Goal: Task Accomplishment & Management: Complete application form

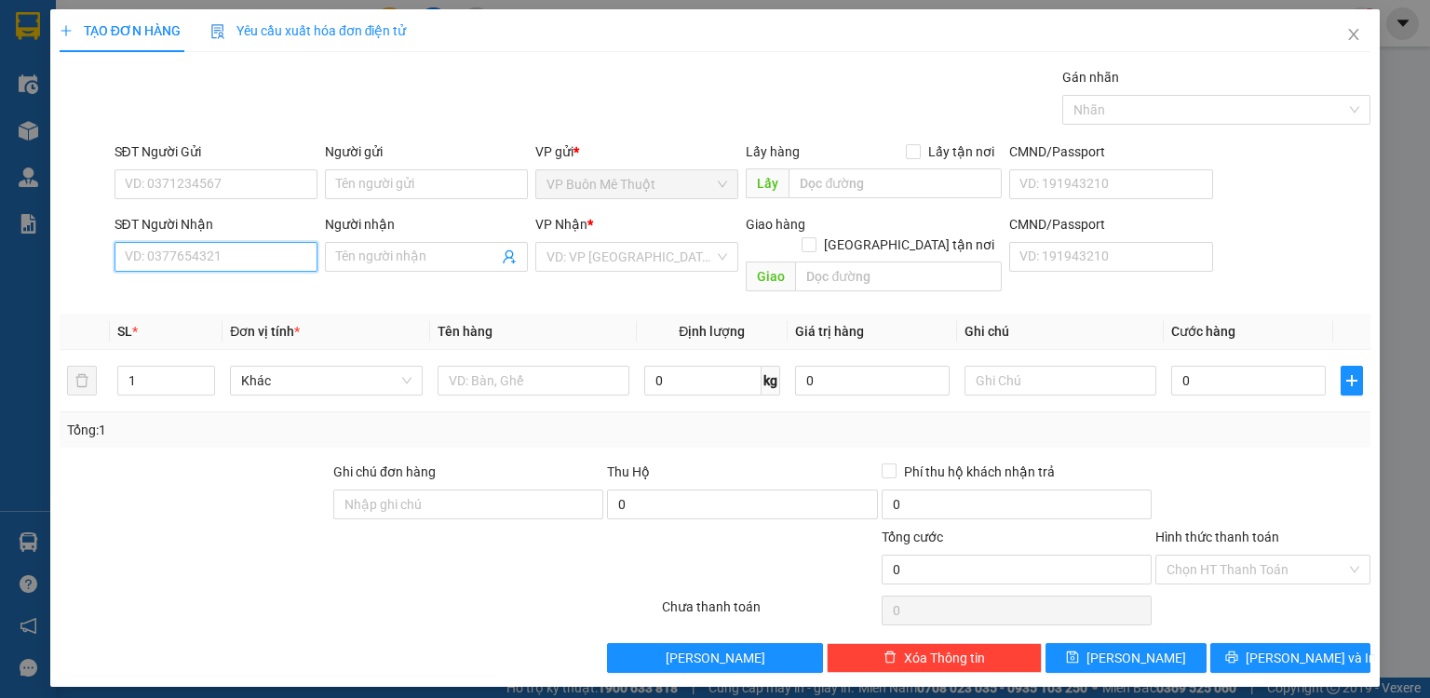
click at [239, 261] on input "SĐT Người Nhận" at bounding box center [216, 257] width 203 height 30
click at [212, 287] on div "0345606995 - rau" at bounding box center [216, 293] width 181 height 20
type input "0345606995"
type input "rau"
type input "mp1"
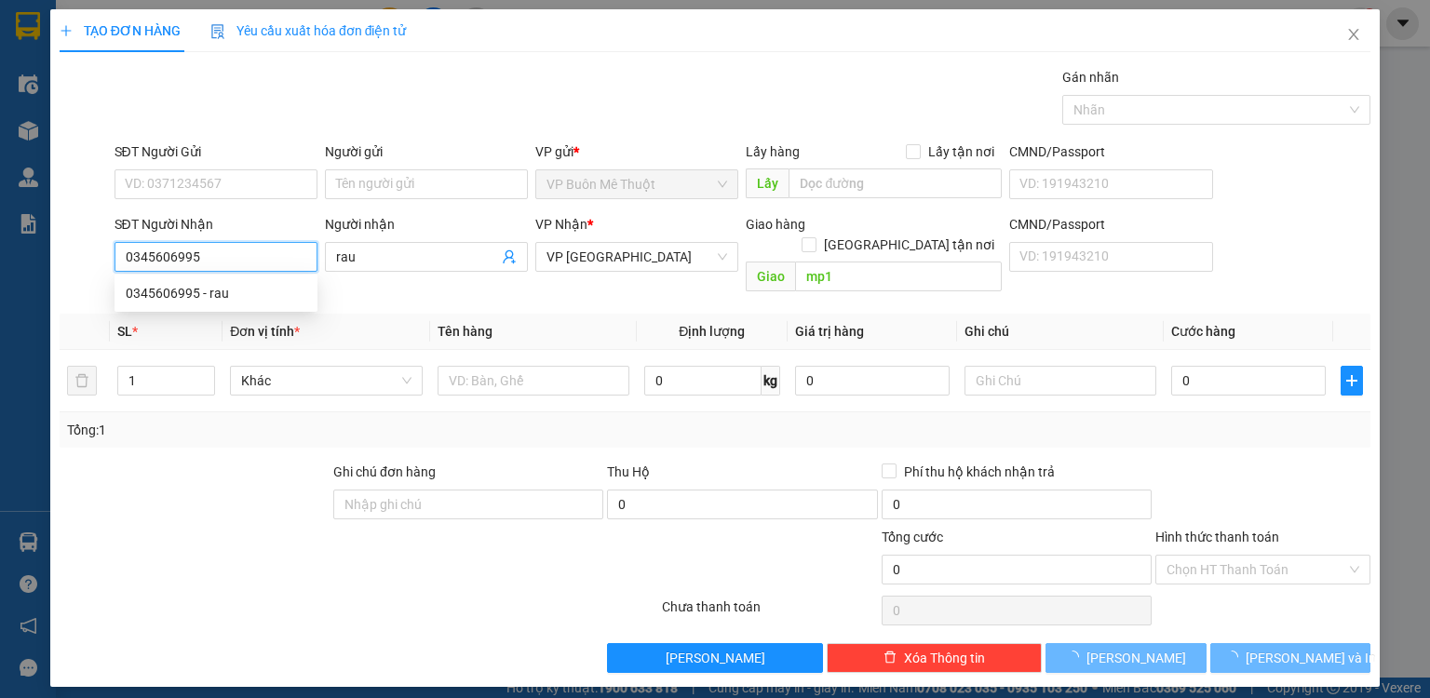
type input "500.000"
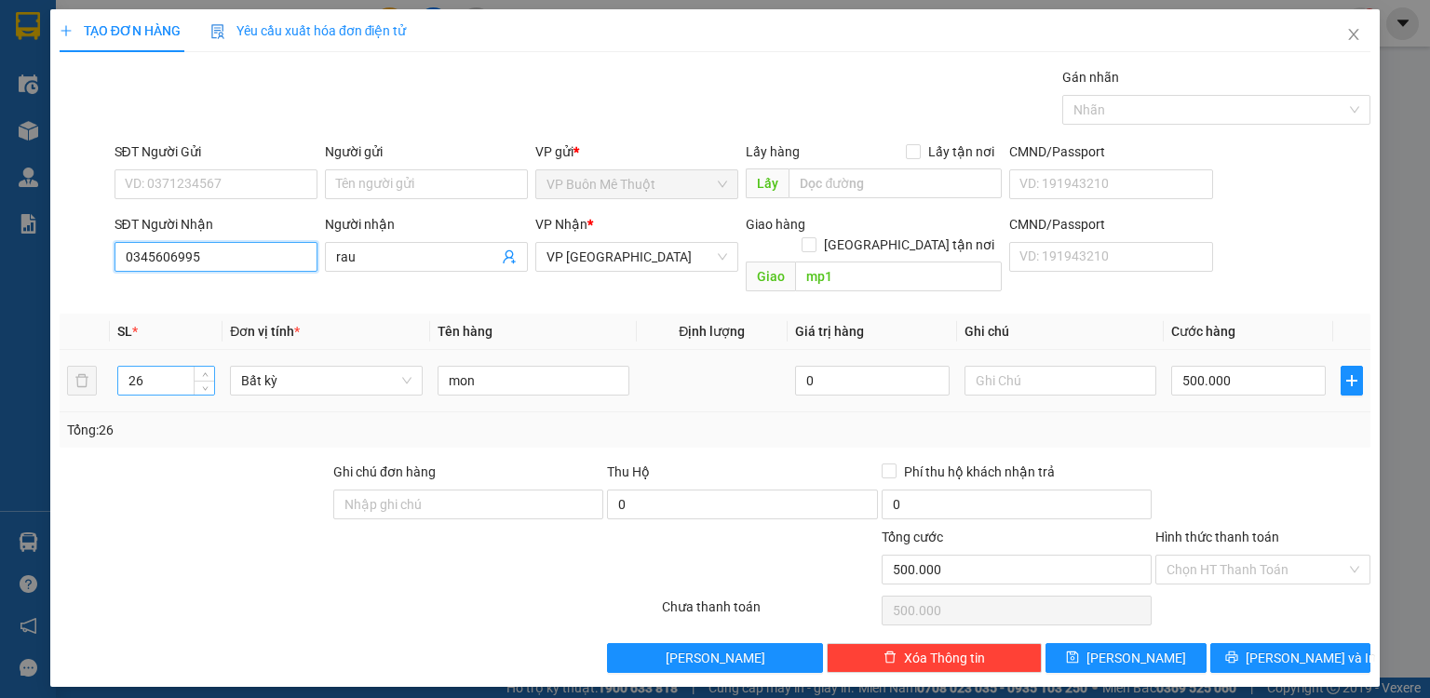
type input "0345606995"
click at [174, 367] on input "26" at bounding box center [166, 381] width 96 height 28
type input "2"
type input "1"
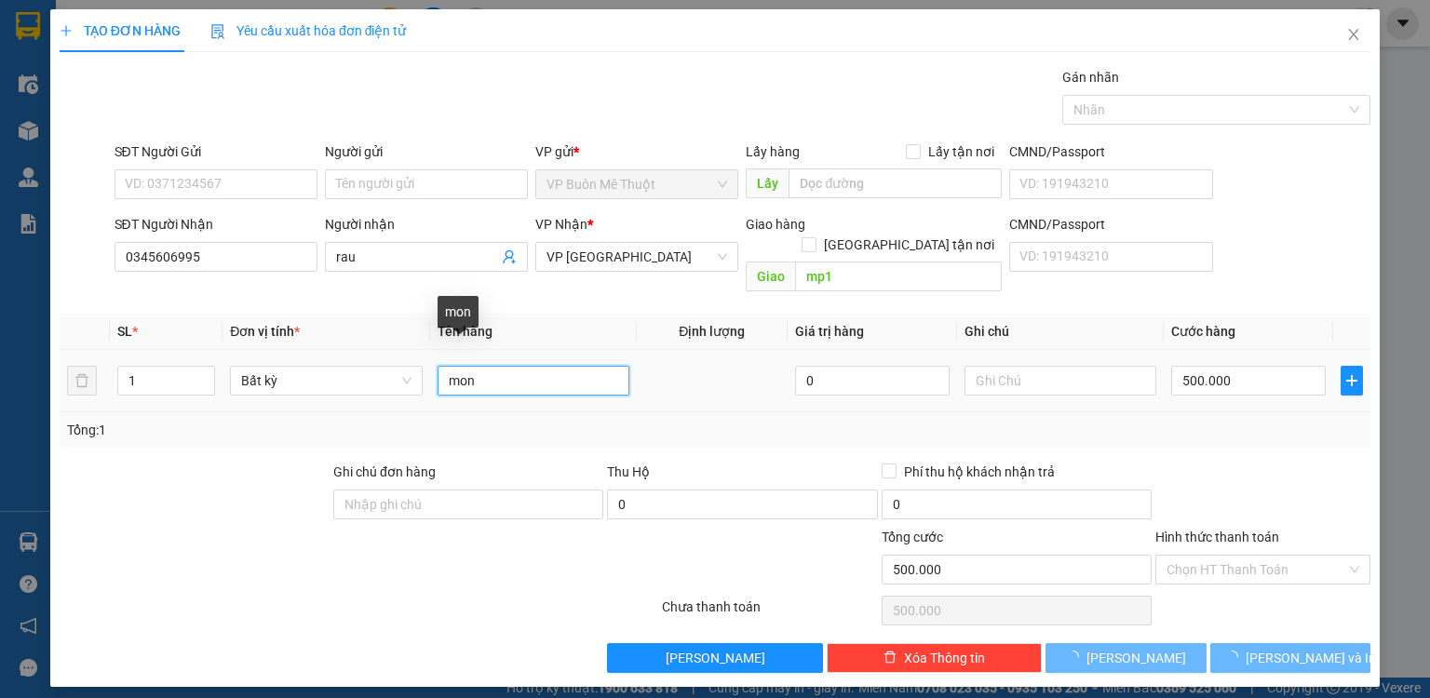
click at [488, 366] on input "mon" at bounding box center [534, 381] width 192 height 30
type input "m"
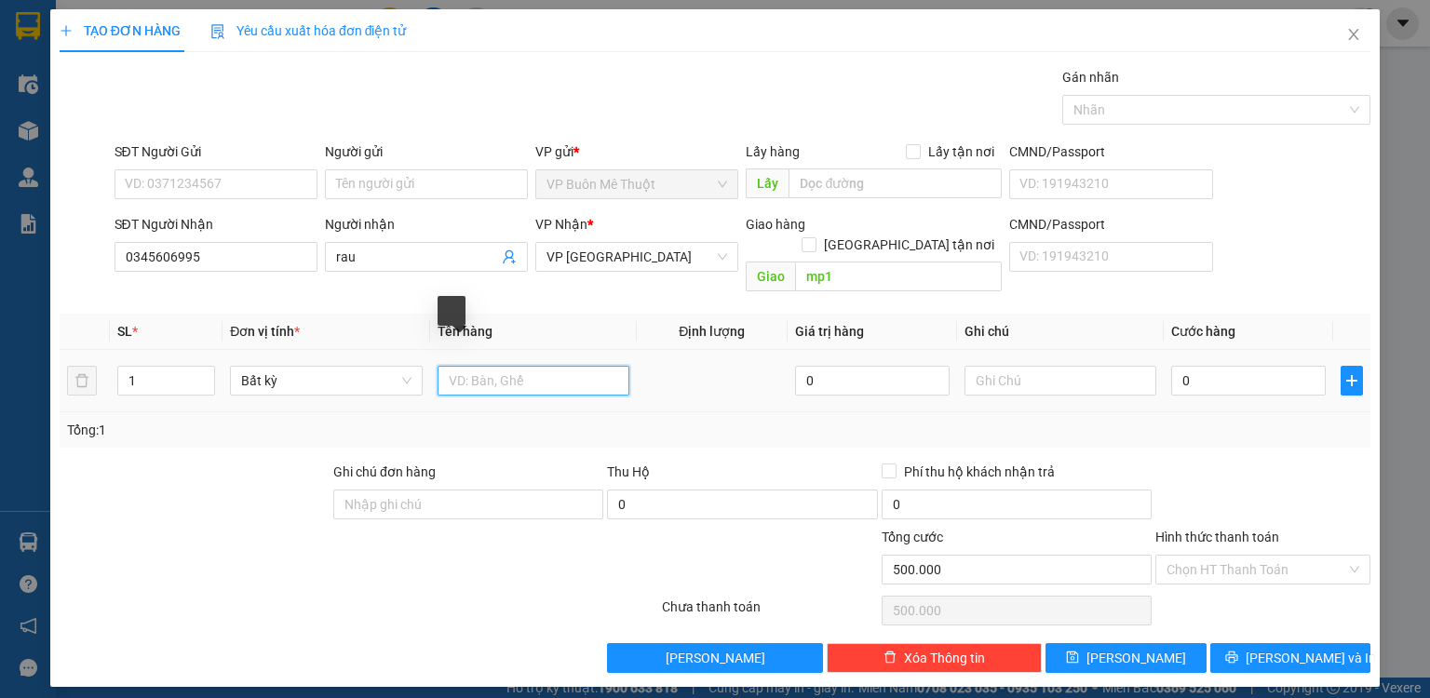
type input "0"
type input "TH LAY DUM XE TAI,GIO LON"
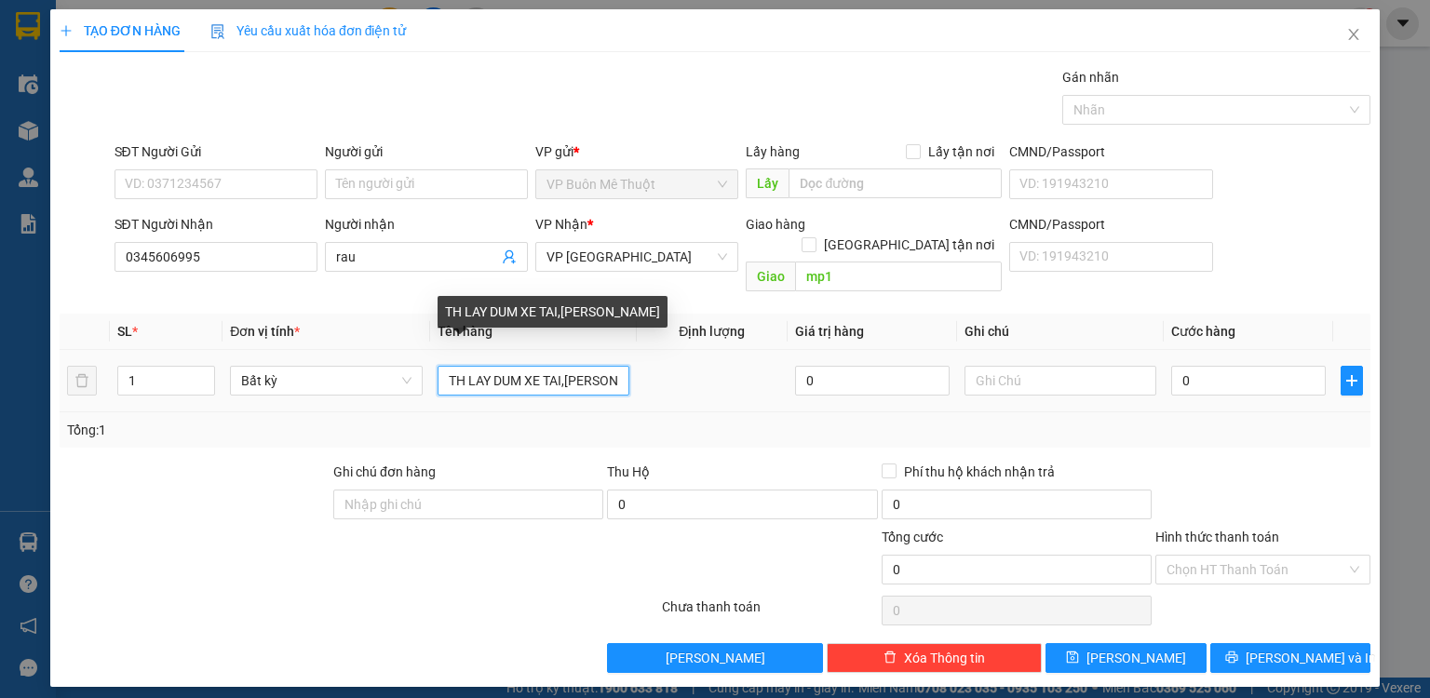
click at [586, 366] on input "TH LAY DUM XE TAI,GIO LON" at bounding box center [534, 381] width 192 height 30
drag, startPoint x: 618, startPoint y: 363, endPoint x: 429, endPoint y: 360, distance: 189.0
click at [430, 360] on td "TH LAY DUM XE TAI,GIO LON" at bounding box center [533, 381] width 207 height 62
click at [495, 366] on input "th xe tai" at bounding box center [534, 381] width 192 height 30
click at [535, 366] on input "th xe tải giao lon hàng" at bounding box center [534, 381] width 192 height 30
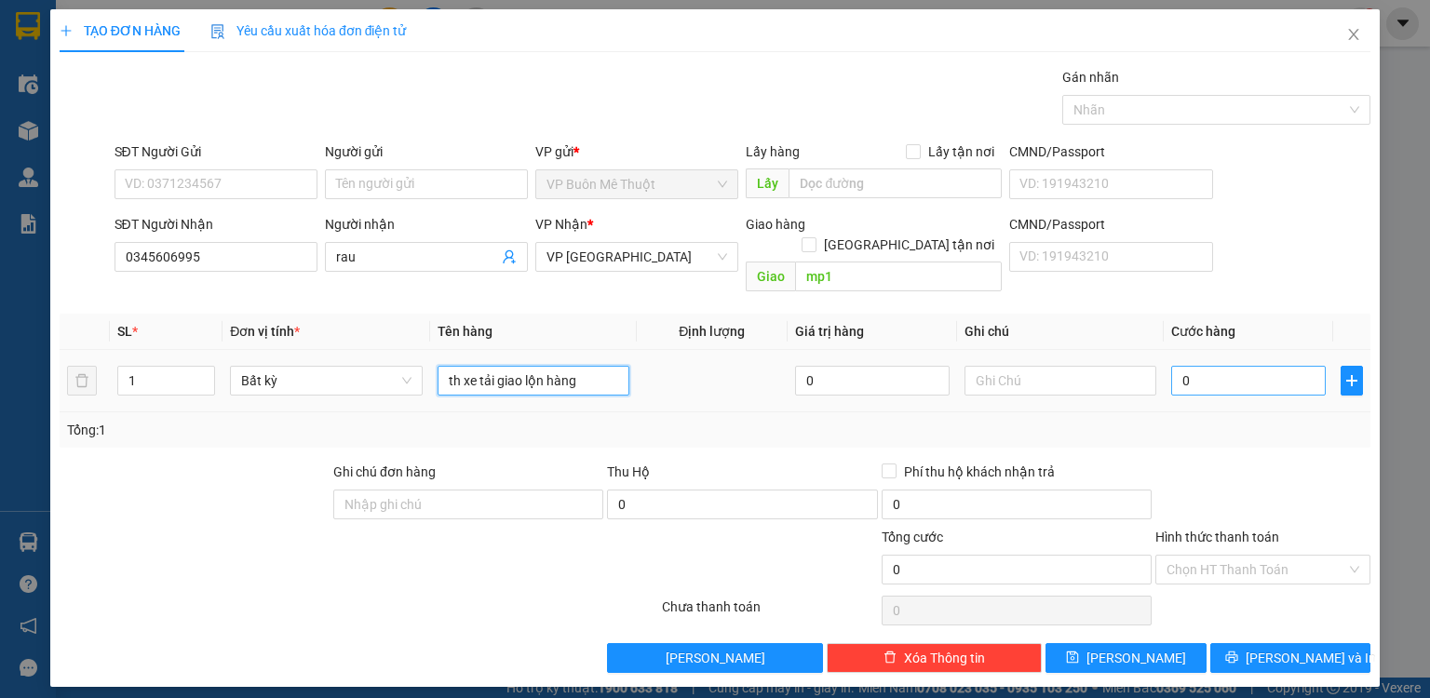
type input "th xe tải giao lộn hàng"
click at [1214, 369] on input "0" at bounding box center [1248, 381] width 155 height 30
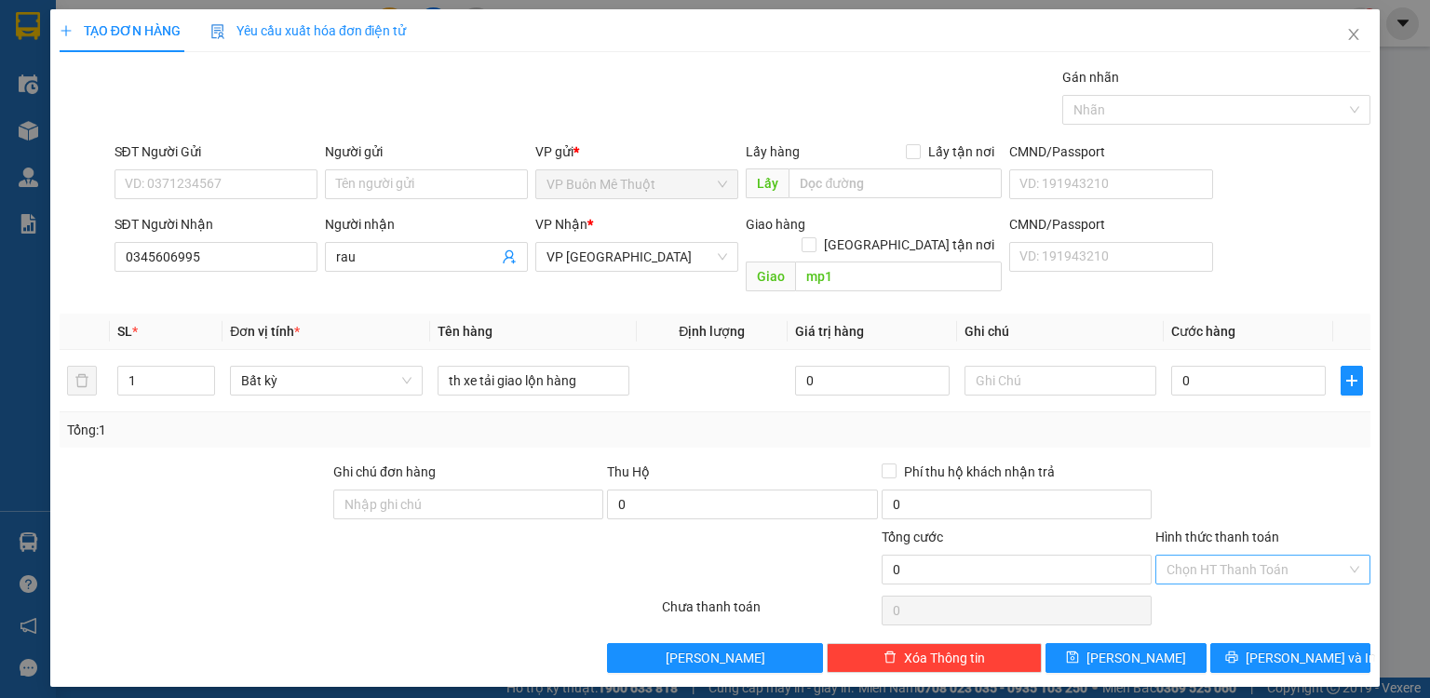
click at [1235, 556] on input "Hình thức thanh toán" at bounding box center [1257, 570] width 180 height 28
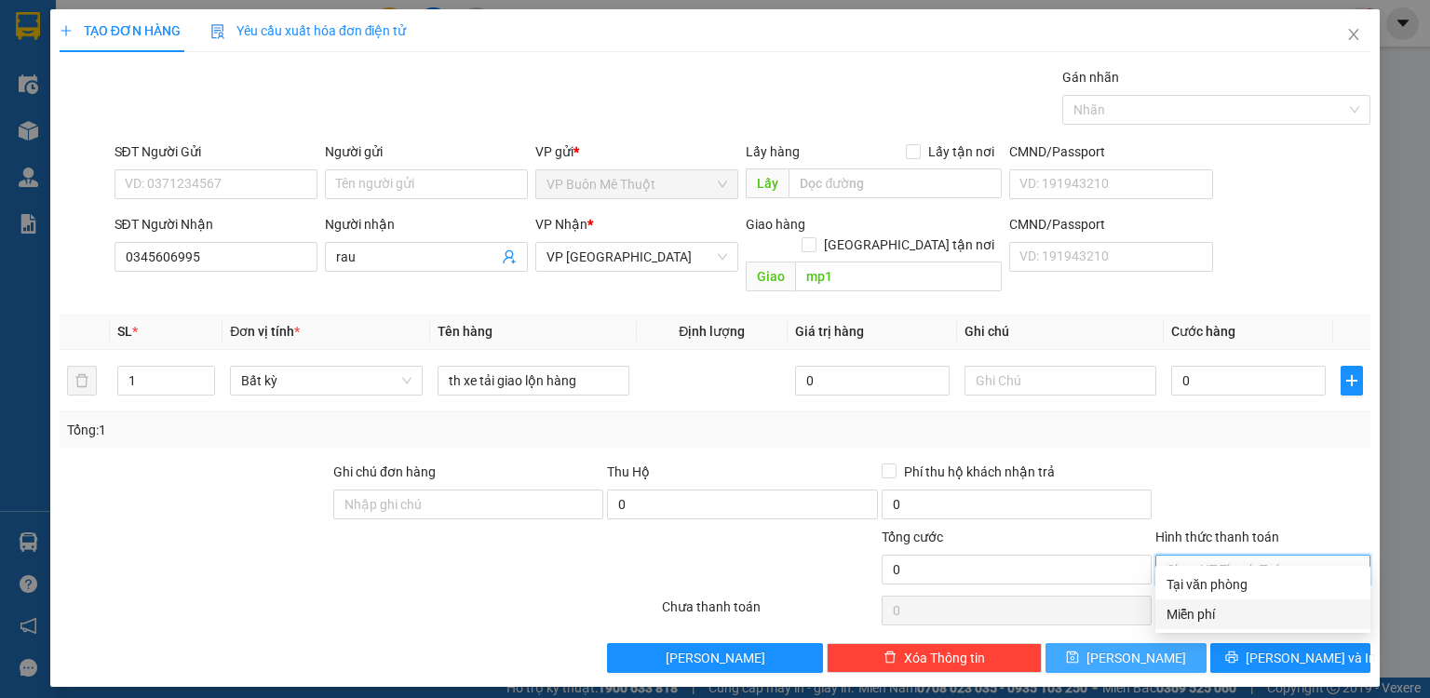
click at [1218, 616] on div "Miễn phí" at bounding box center [1263, 614] width 193 height 20
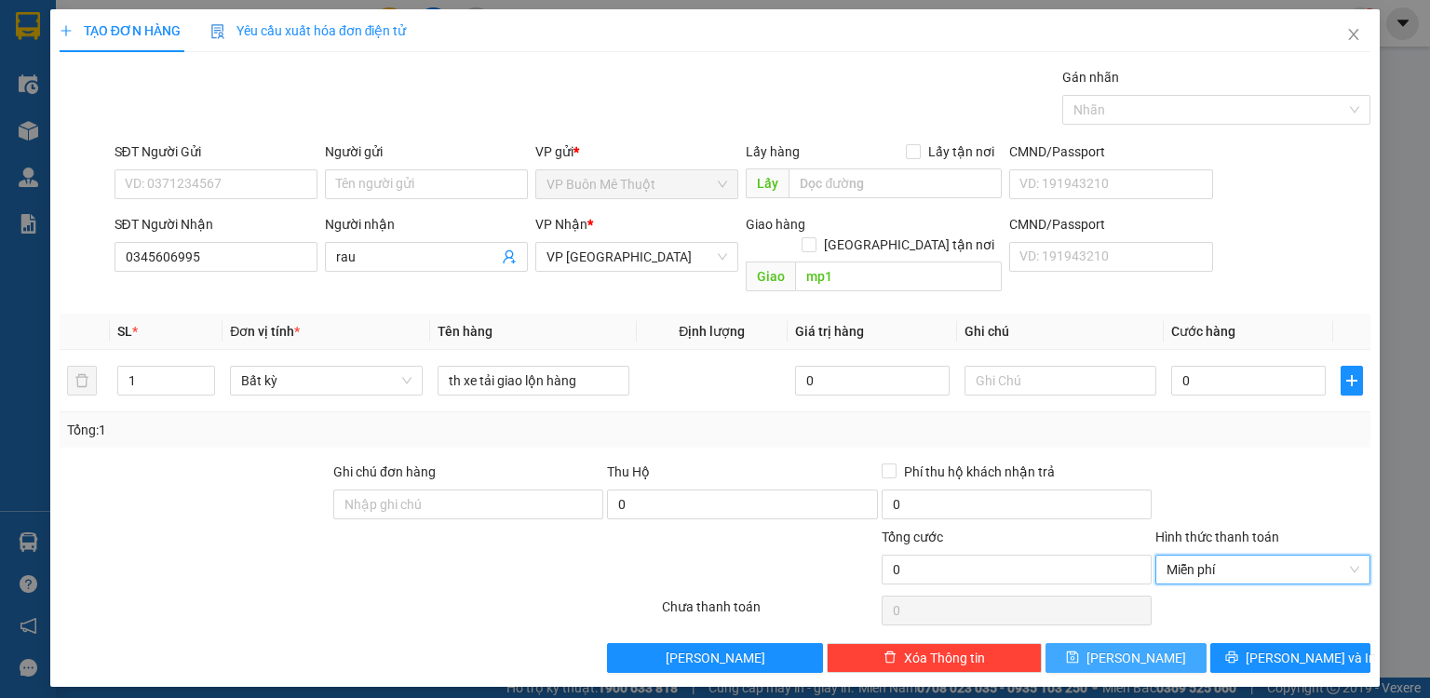
click at [1154, 643] on button "[PERSON_NAME]" at bounding box center [1126, 658] width 161 height 30
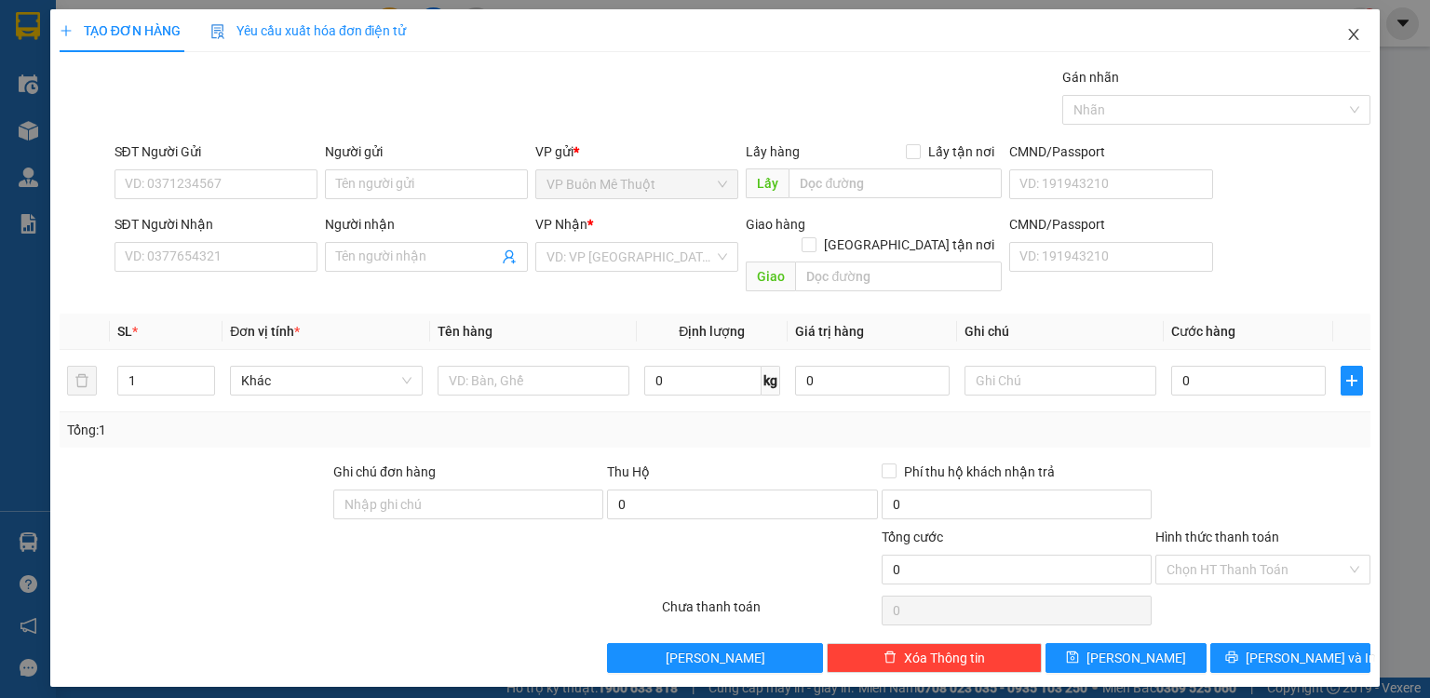
click at [1348, 34] on icon "close" at bounding box center [1353, 34] width 15 height 15
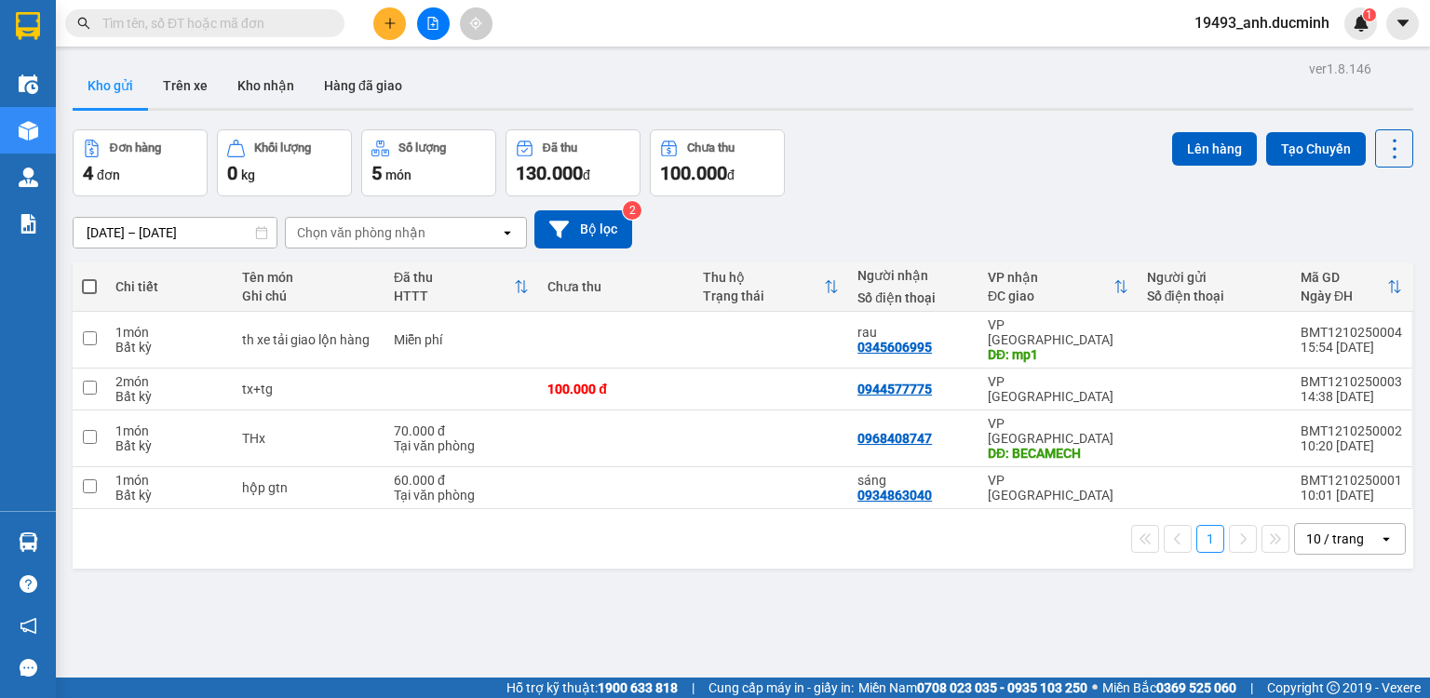
click at [265, 22] on input "text" at bounding box center [212, 23] width 220 height 20
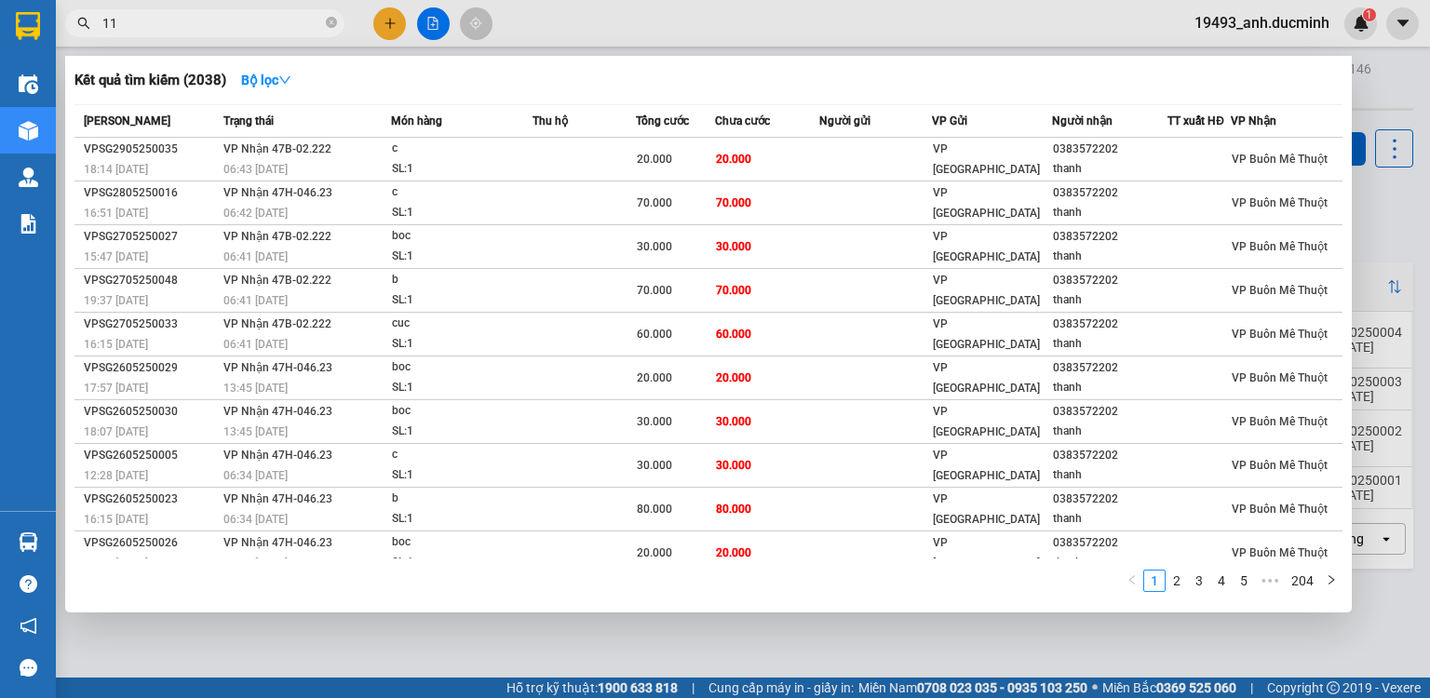
type input "118"
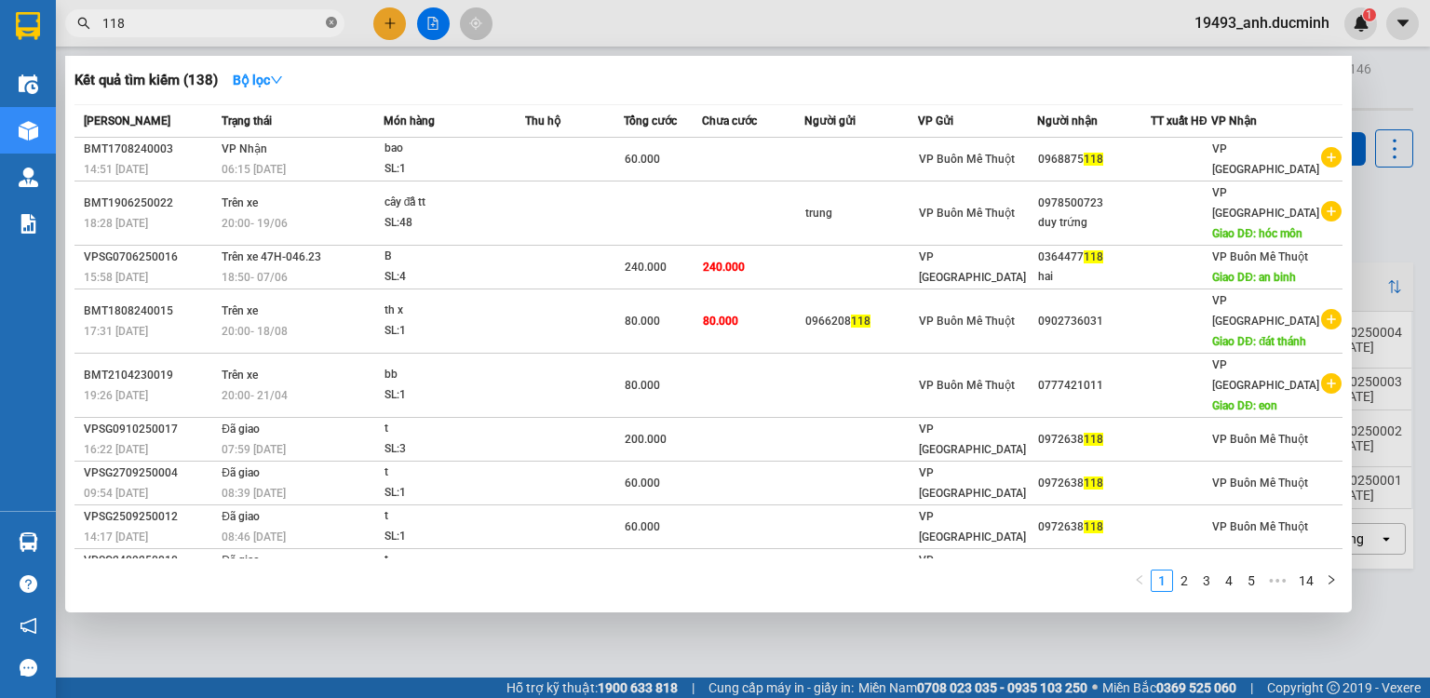
click at [335, 18] on icon "close-circle" at bounding box center [331, 22] width 11 height 11
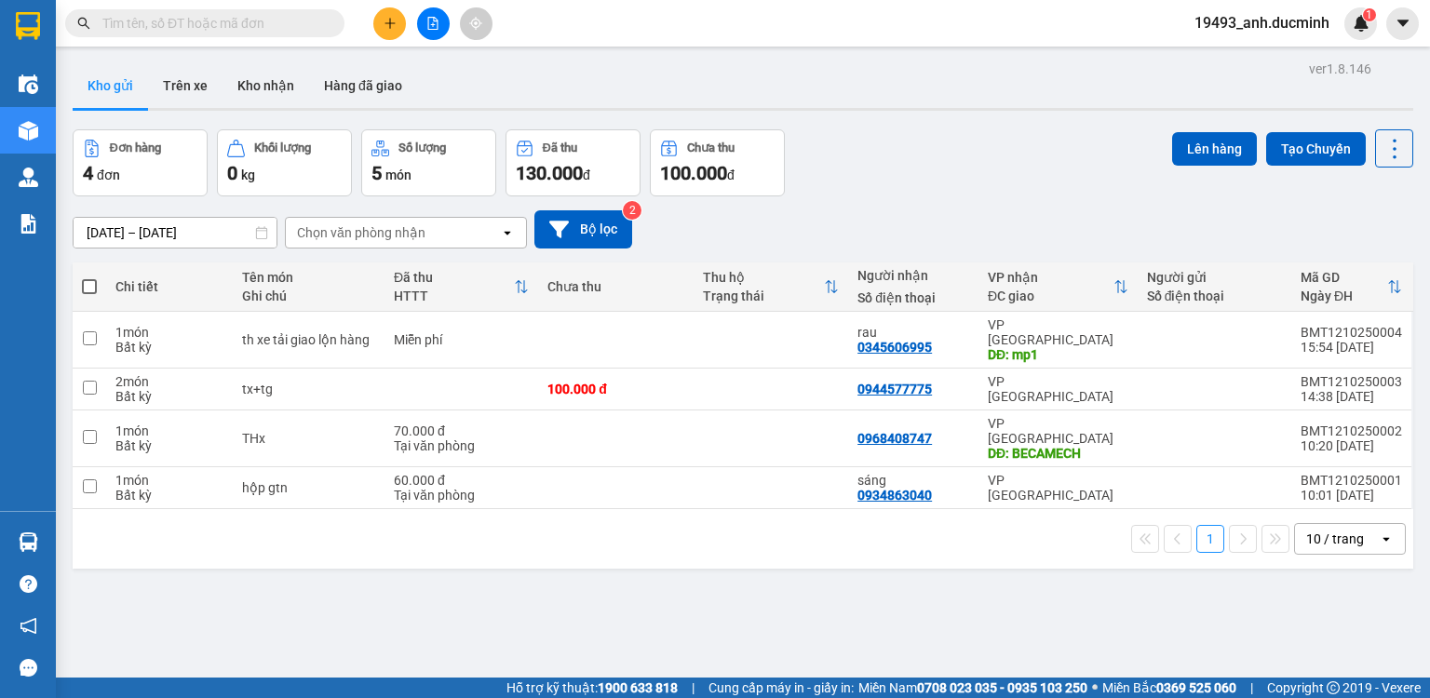
click at [311, 5] on div "Kết quả tìm kiếm ( 138 ) Bộ lọc Mã ĐH Trạng thái Món hàng Thu hộ Tổng cước Chưa…" at bounding box center [715, 23] width 1430 height 47
click at [312, 13] on input "text" at bounding box center [212, 23] width 220 height 20
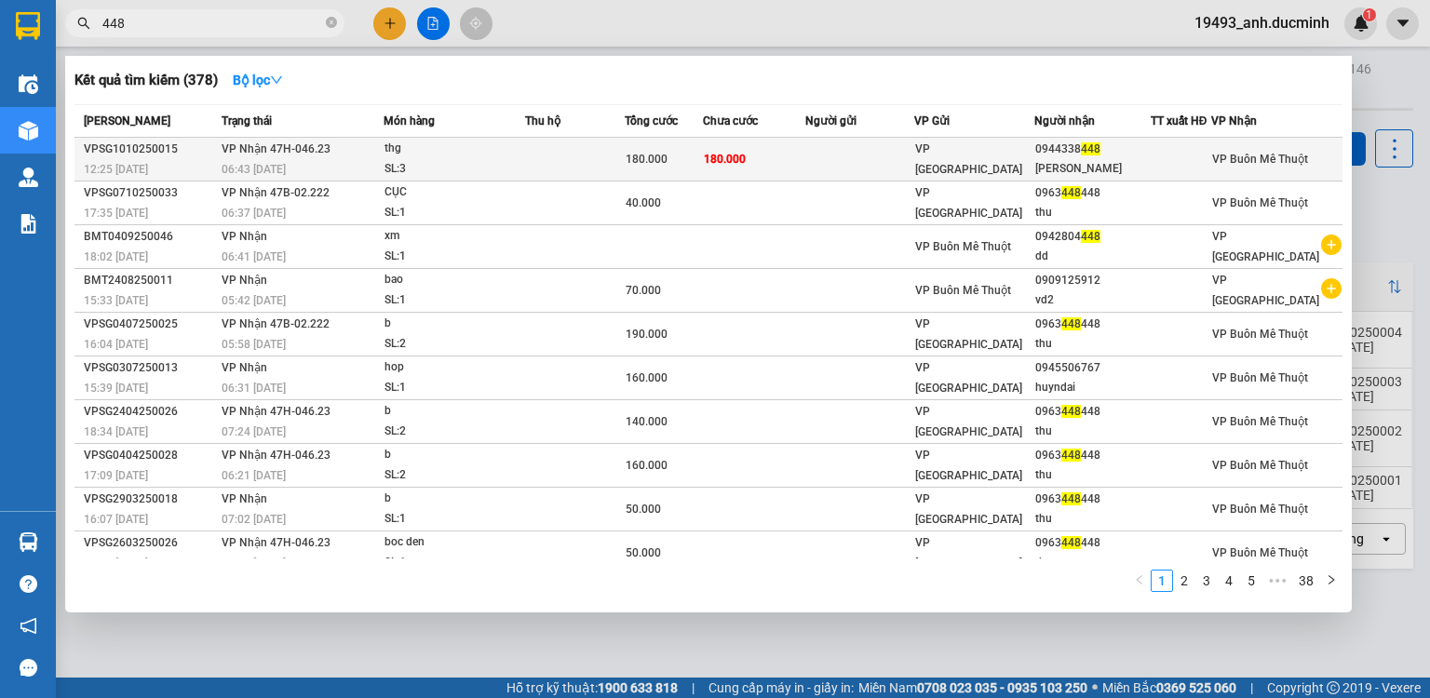
type input "448"
click at [608, 153] on td at bounding box center [575, 160] width 100 height 44
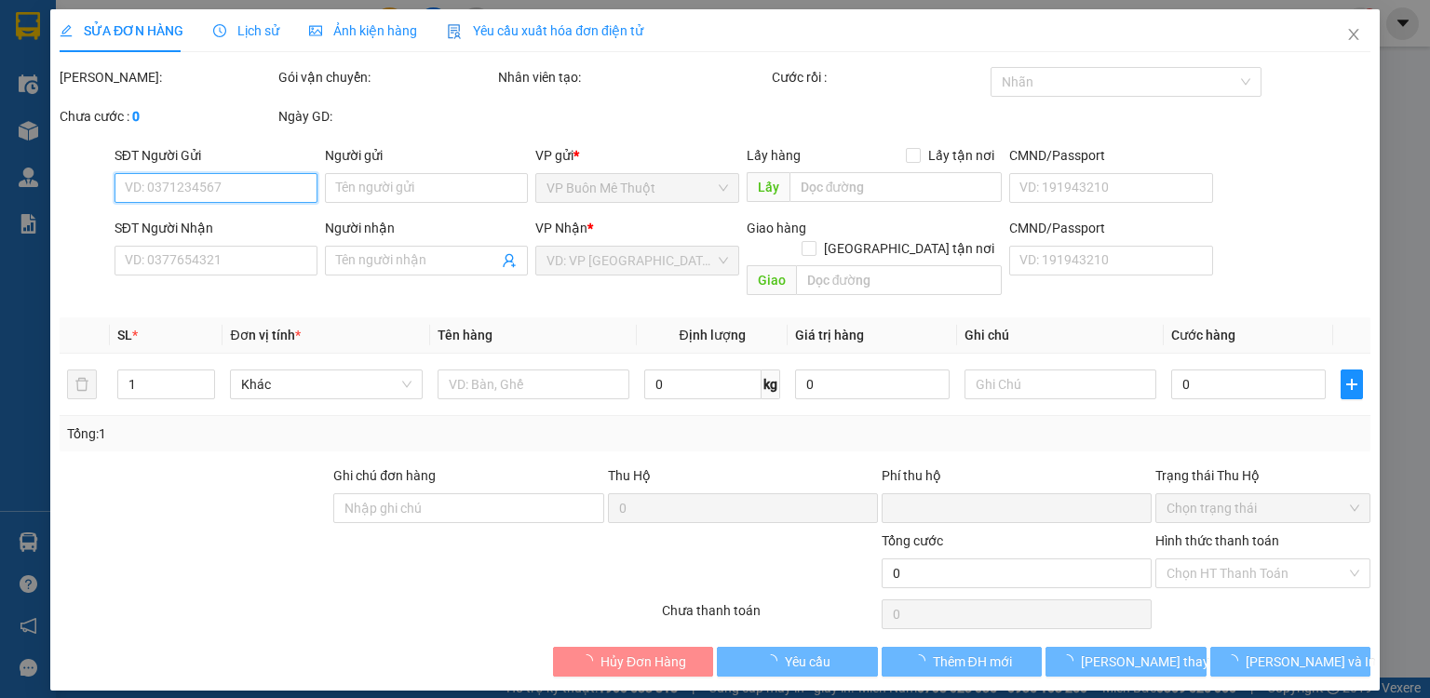
type input "0944338448"
type input "nguyen vu"
type input "0"
type input "180.000"
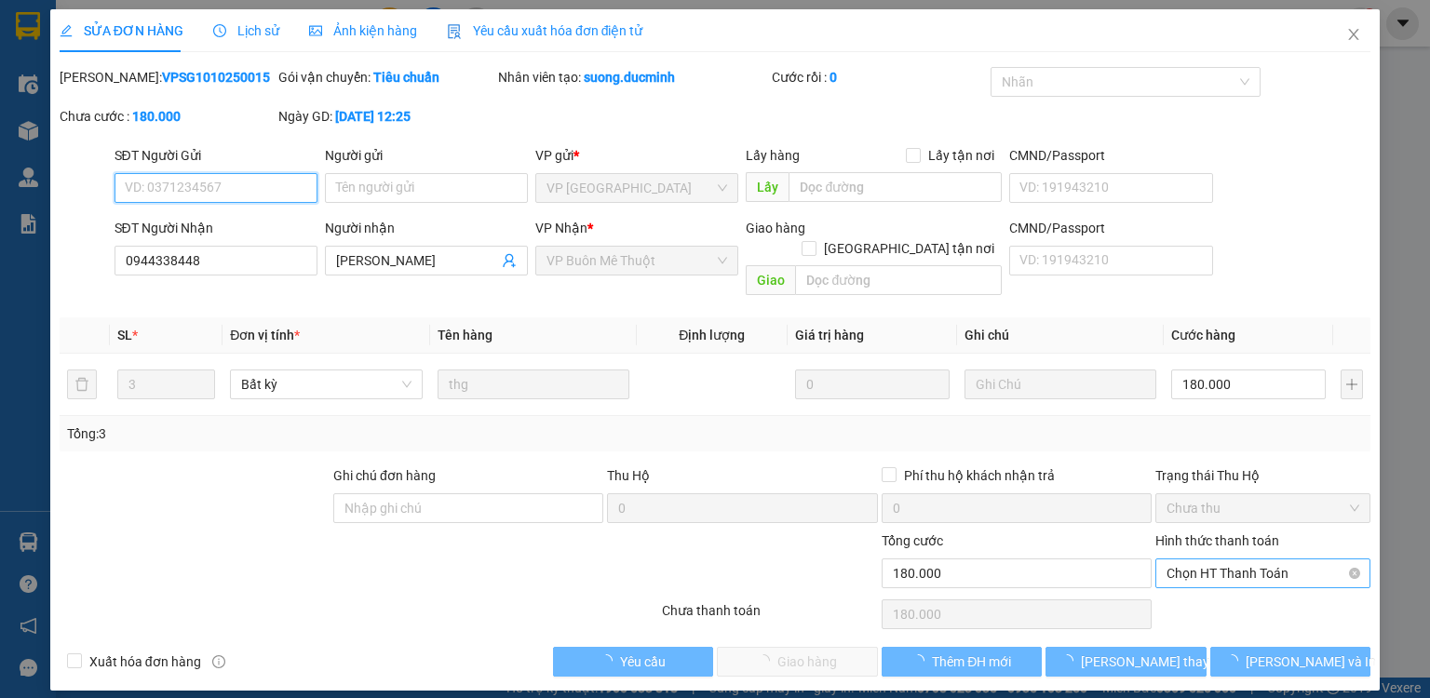
click at [1224, 560] on span "Chọn HT Thanh Toán" at bounding box center [1263, 574] width 193 height 28
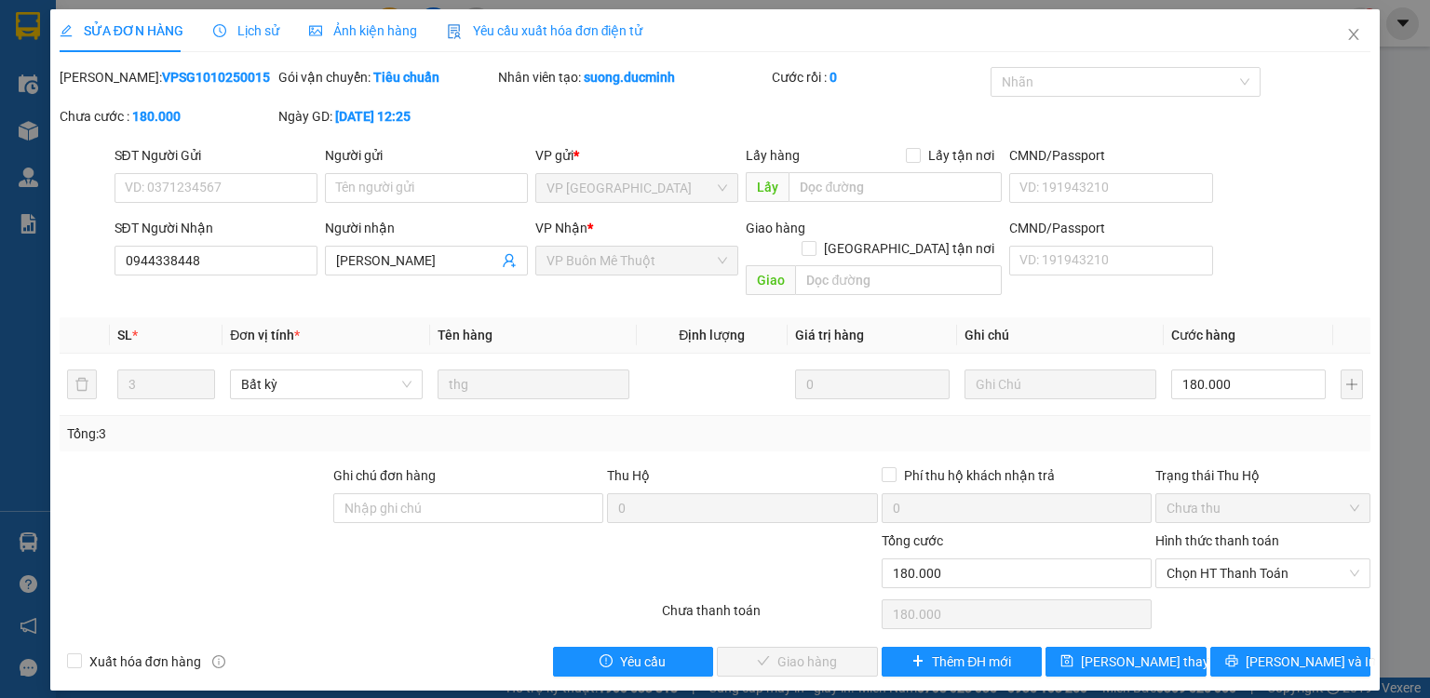
click at [1300, 263] on div "SĐT Người Nhận 0944338448 Người nhận nguyen vu VP Nhận * VP Buôn Mê Thuột Giao …" at bounding box center [743, 261] width 1264 height 86
click at [1206, 560] on span "Chọn HT Thanh Toán" at bounding box center [1263, 574] width 193 height 28
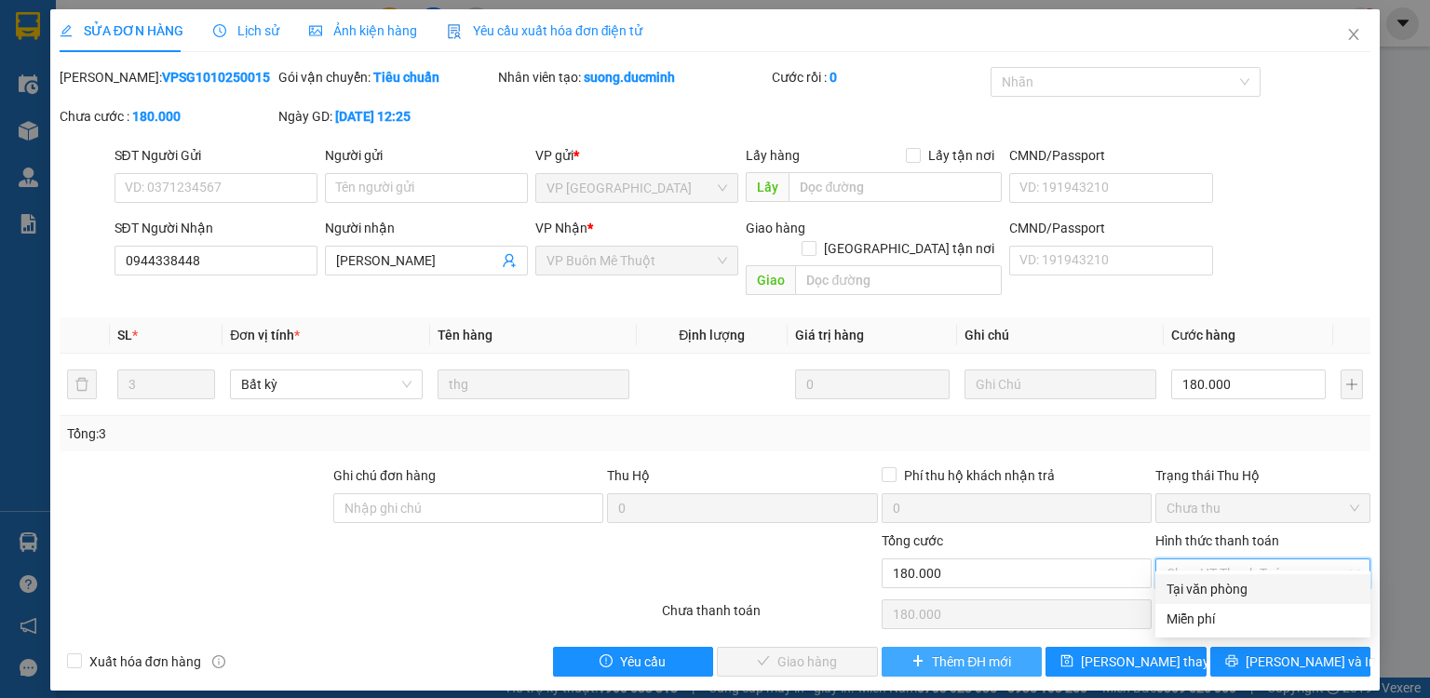
drag, startPoint x: 1211, startPoint y: 589, endPoint x: 907, endPoint y: 637, distance: 308.1
click at [1211, 590] on div "Tại văn phòng" at bounding box center [1263, 589] width 193 height 20
type input "0"
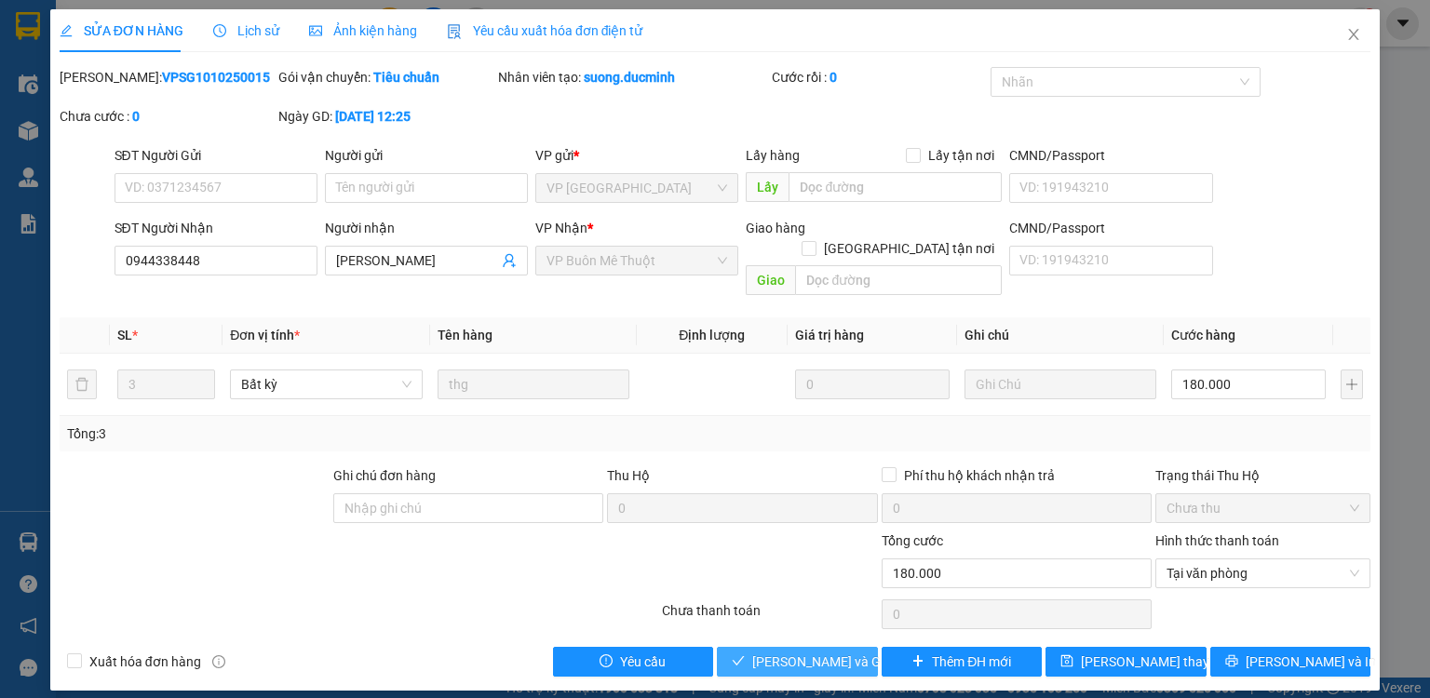
click at [803, 652] on span "Lưu và Giao hàng" at bounding box center [841, 662] width 179 height 20
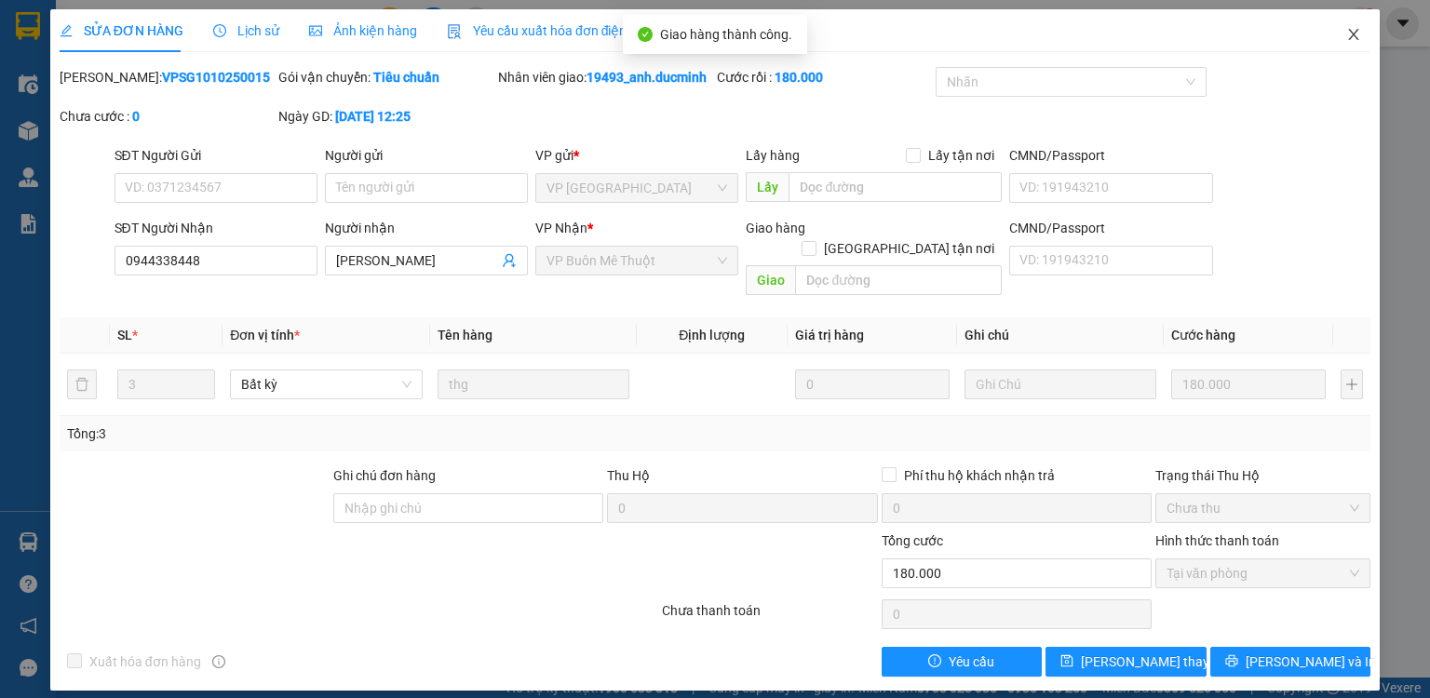
click at [1352, 34] on icon "close" at bounding box center [1354, 34] width 10 height 11
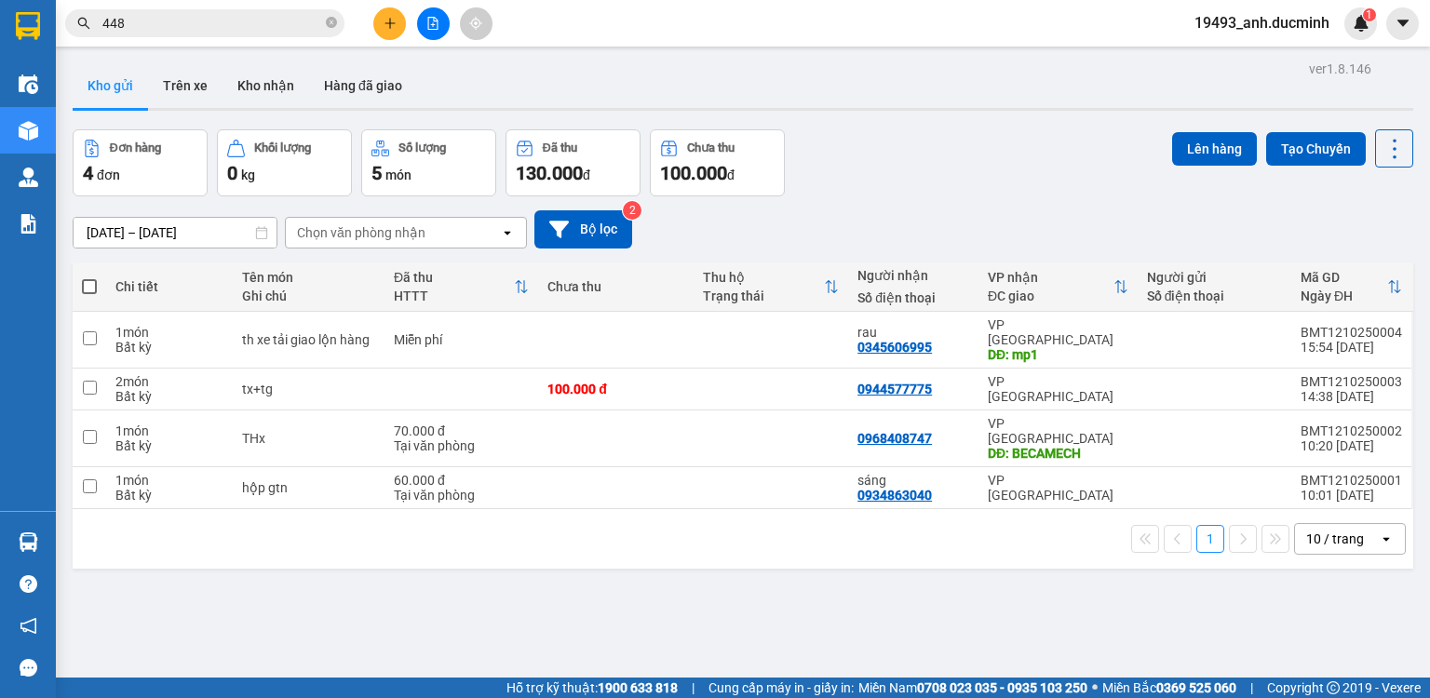
click at [390, 23] on icon "plus" at bounding box center [389, 23] width 1 height 10
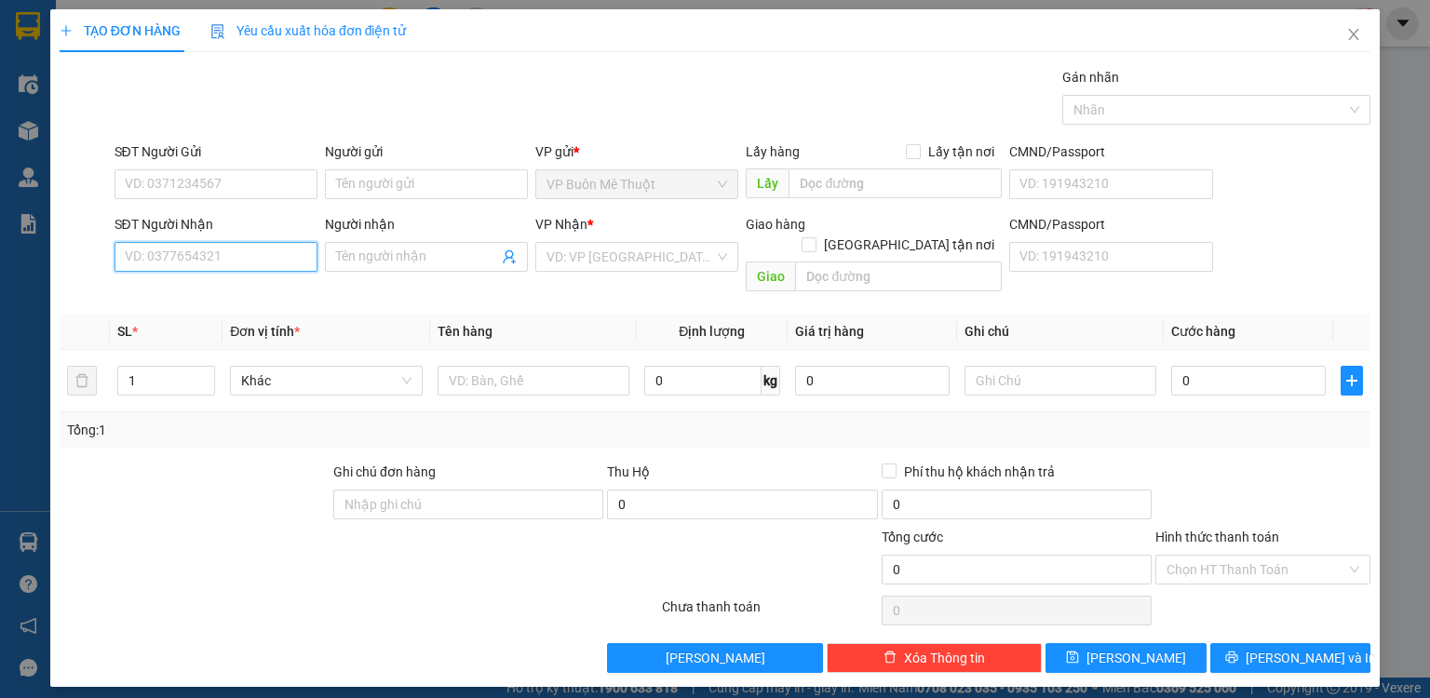
click at [262, 252] on input "SĐT Người Nhận" at bounding box center [216, 257] width 203 height 30
click at [231, 295] on div "0968283262 - dd" at bounding box center [216, 293] width 181 height 20
type input "0968283262"
type input "dd"
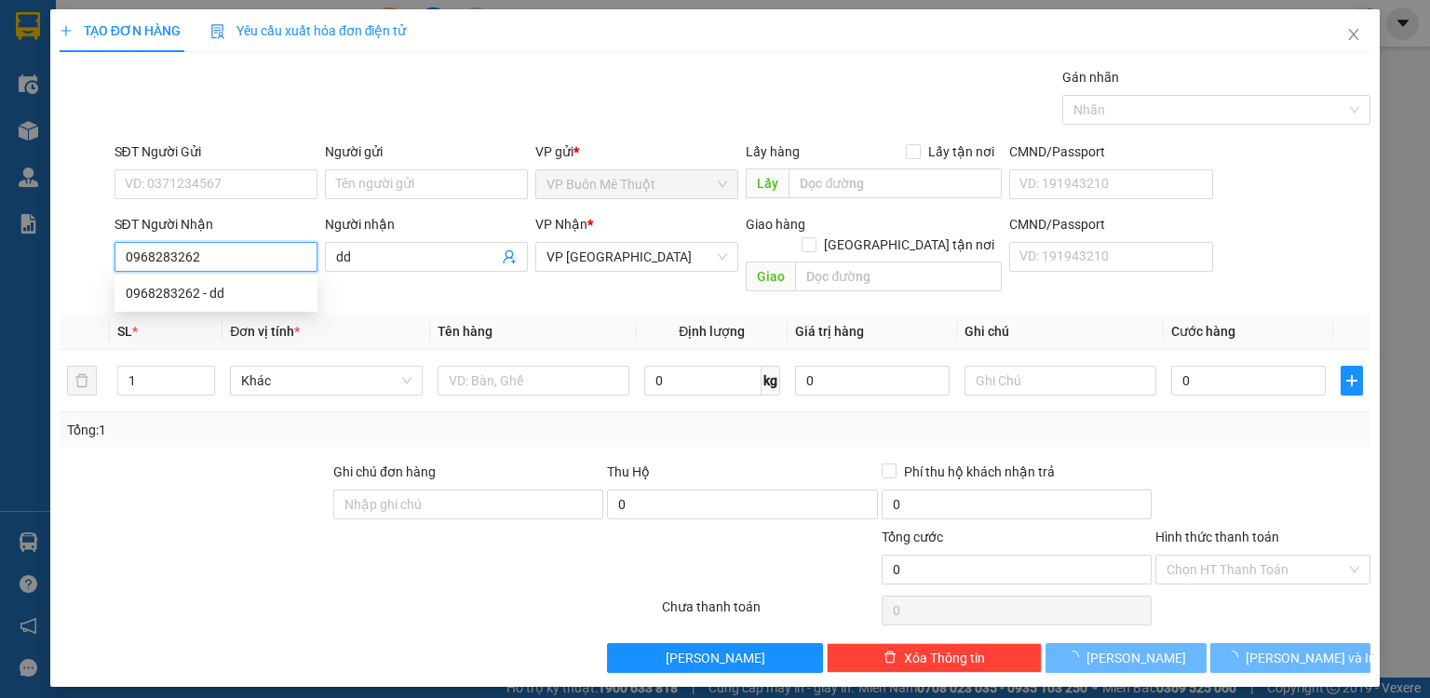
type input "100.000"
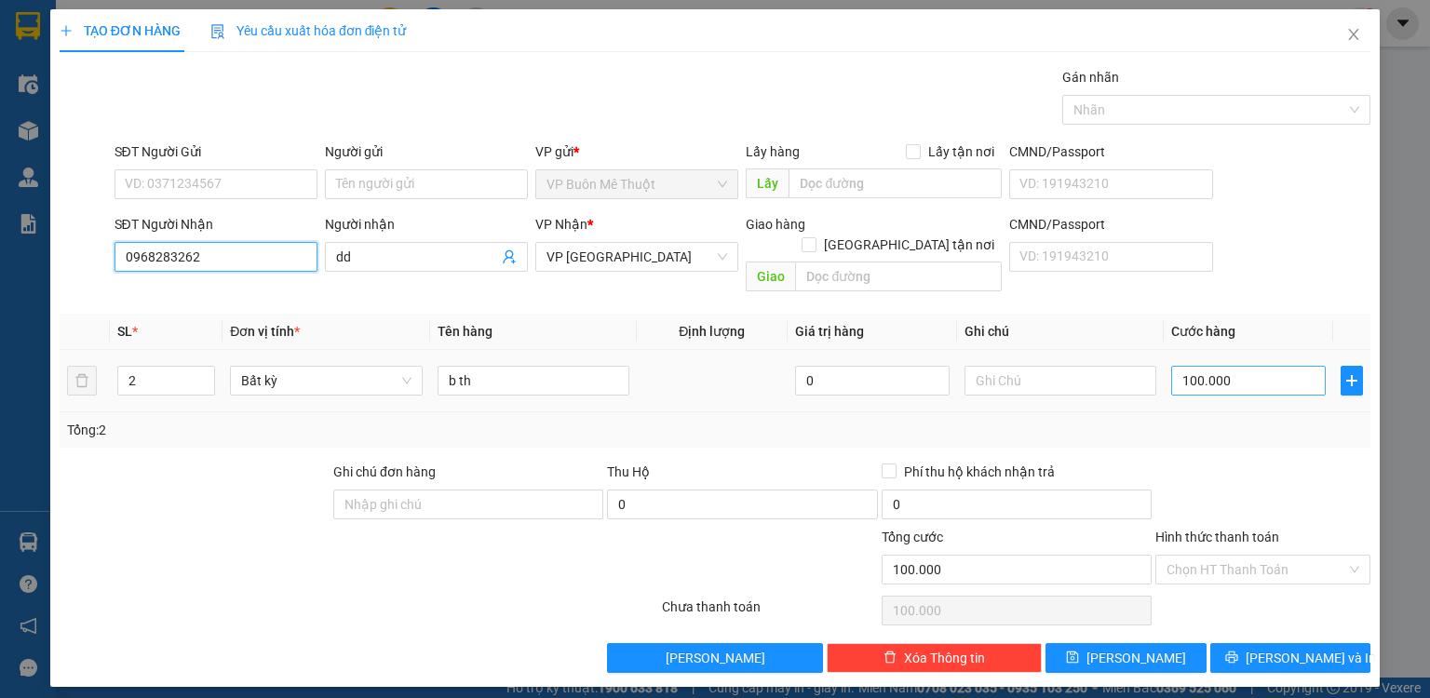
type input "0968283262"
click at [1237, 366] on input "100.000" at bounding box center [1248, 381] width 155 height 30
type input "4"
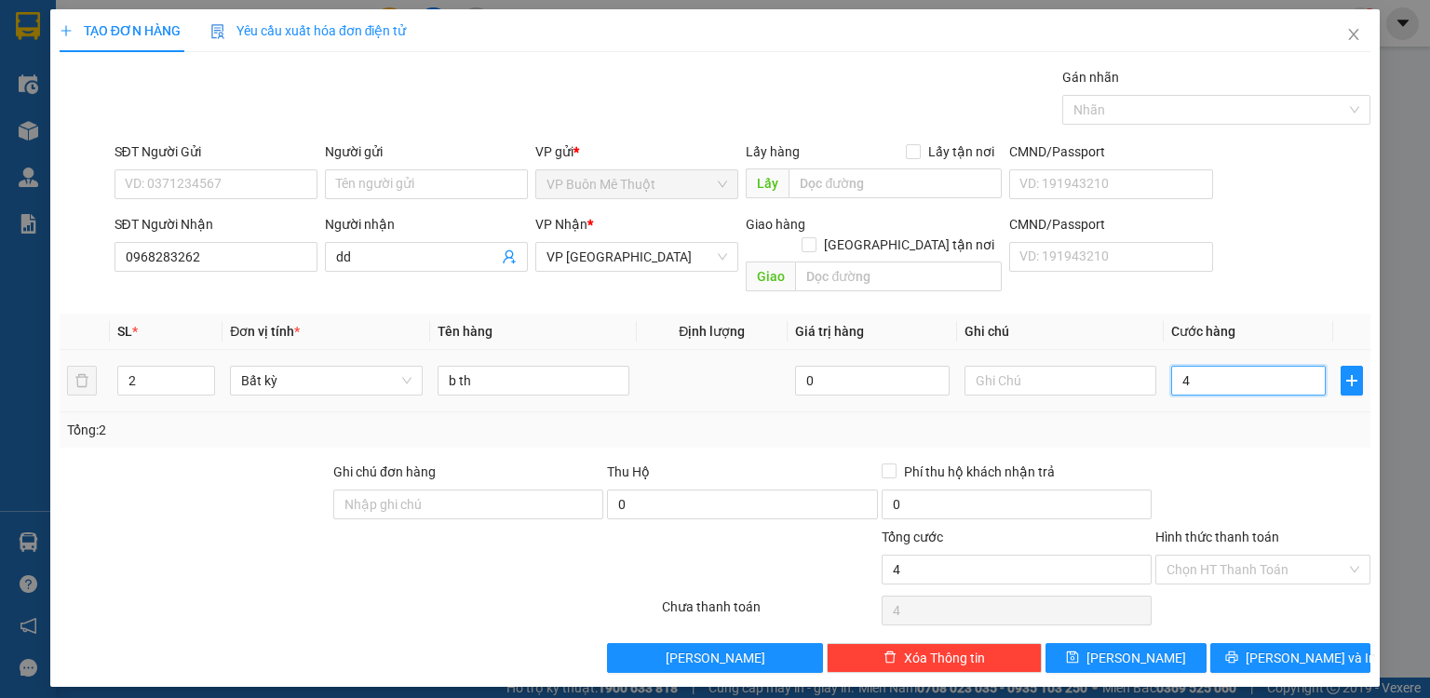
type input "40"
type input "4"
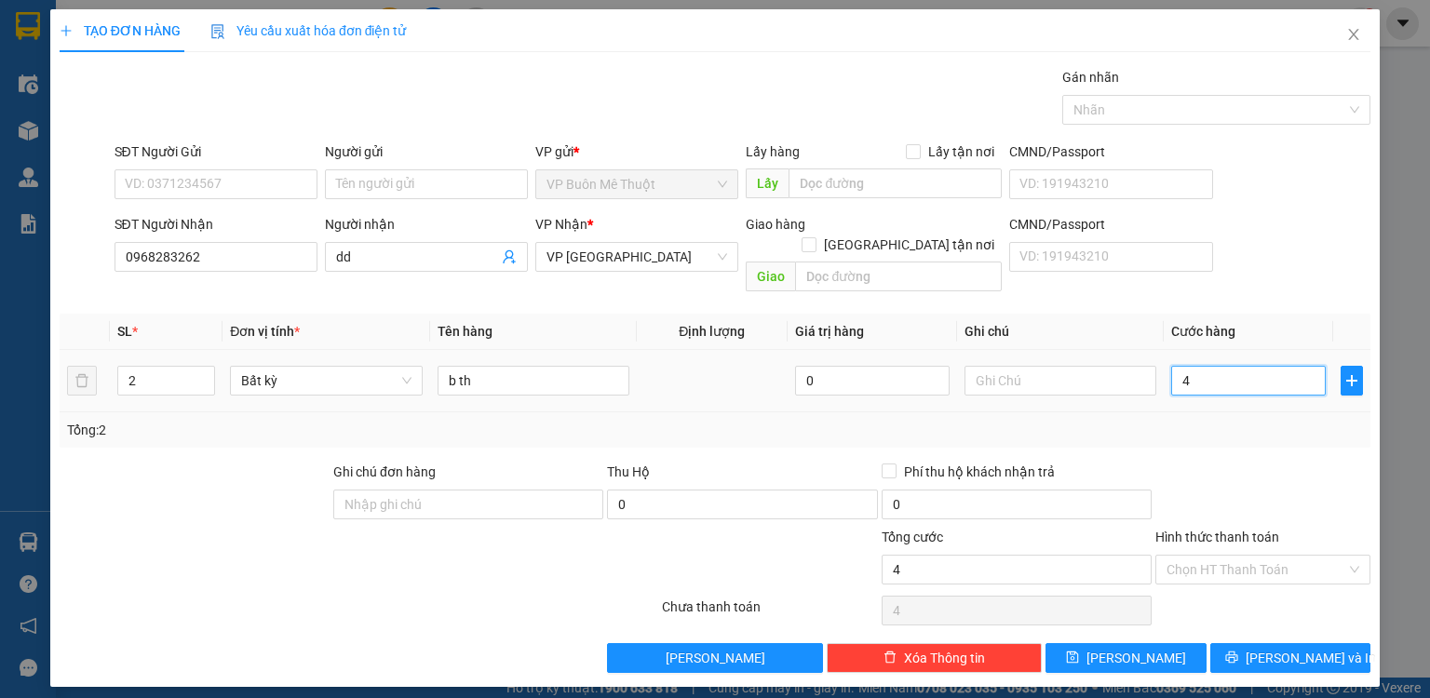
type input "0"
type input "01"
type input "1"
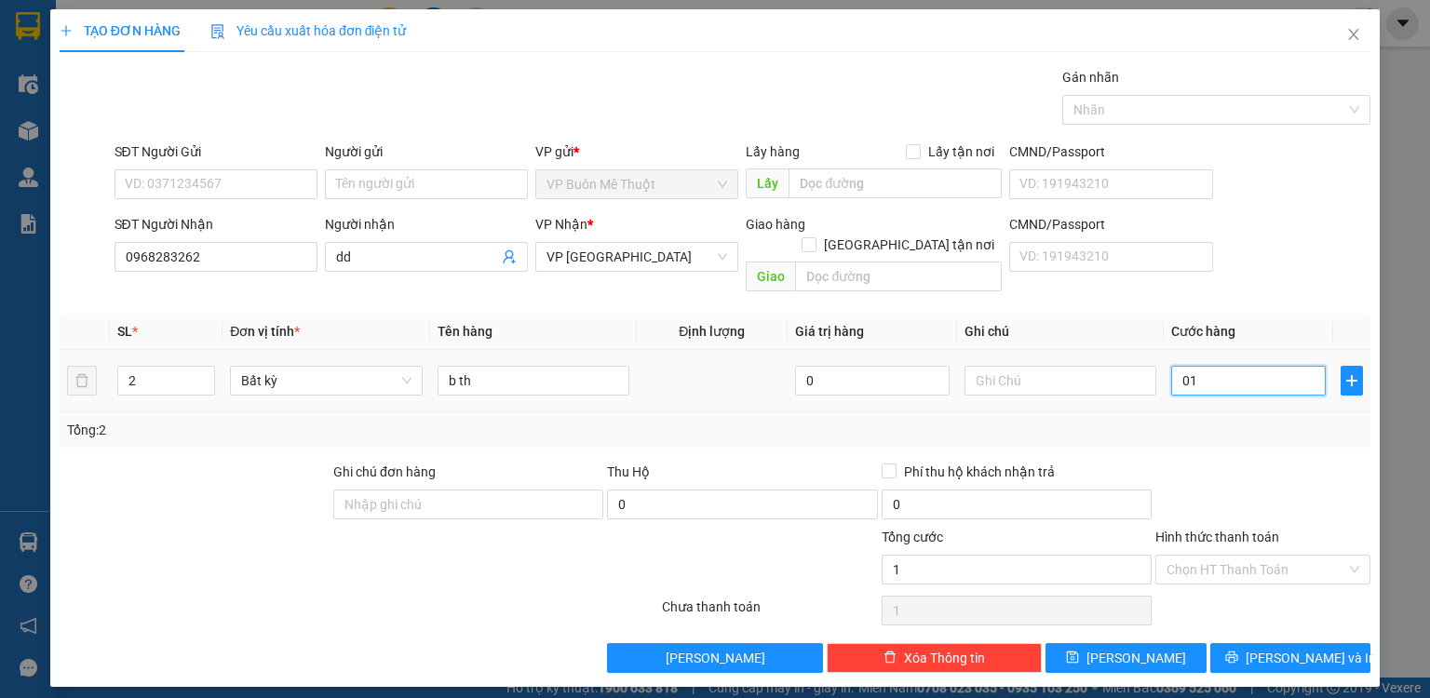
type input "14"
type input "014"
type input "140"
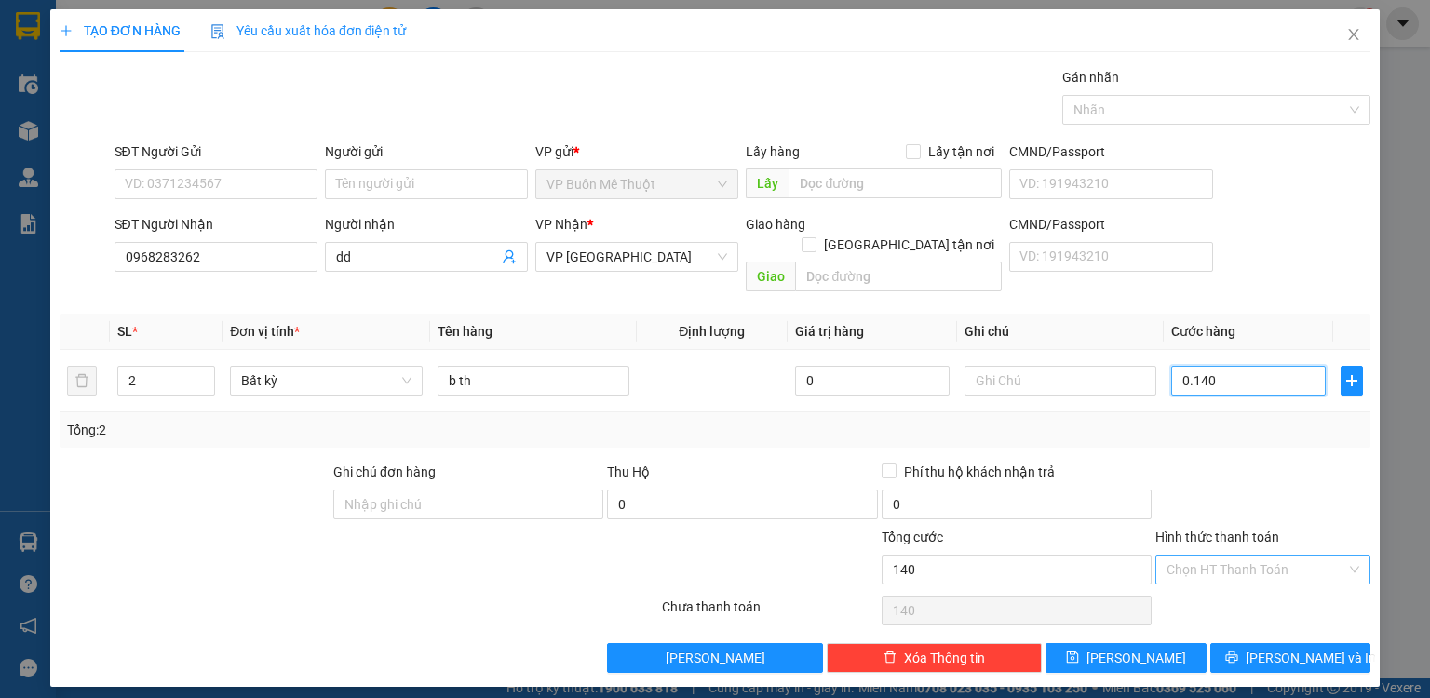
type input "0.140"
click at [1221, 556] on input "Hình thức thanh toán" at bounding box center [1257, 570] width 180 height 28
type input "140.000"
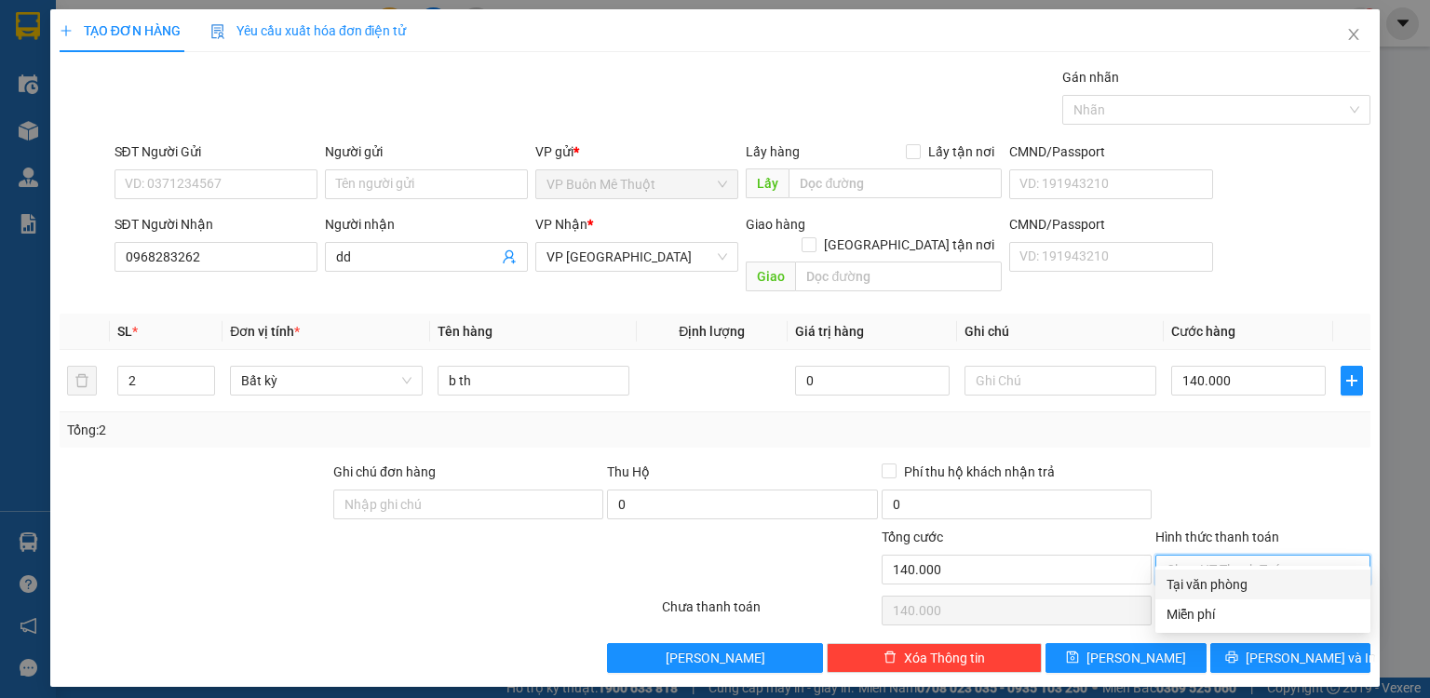
click at [1222, 578] on div "Tại văn phòng" at bounding box center [1263, 584] width 193 height 20
type input "0"
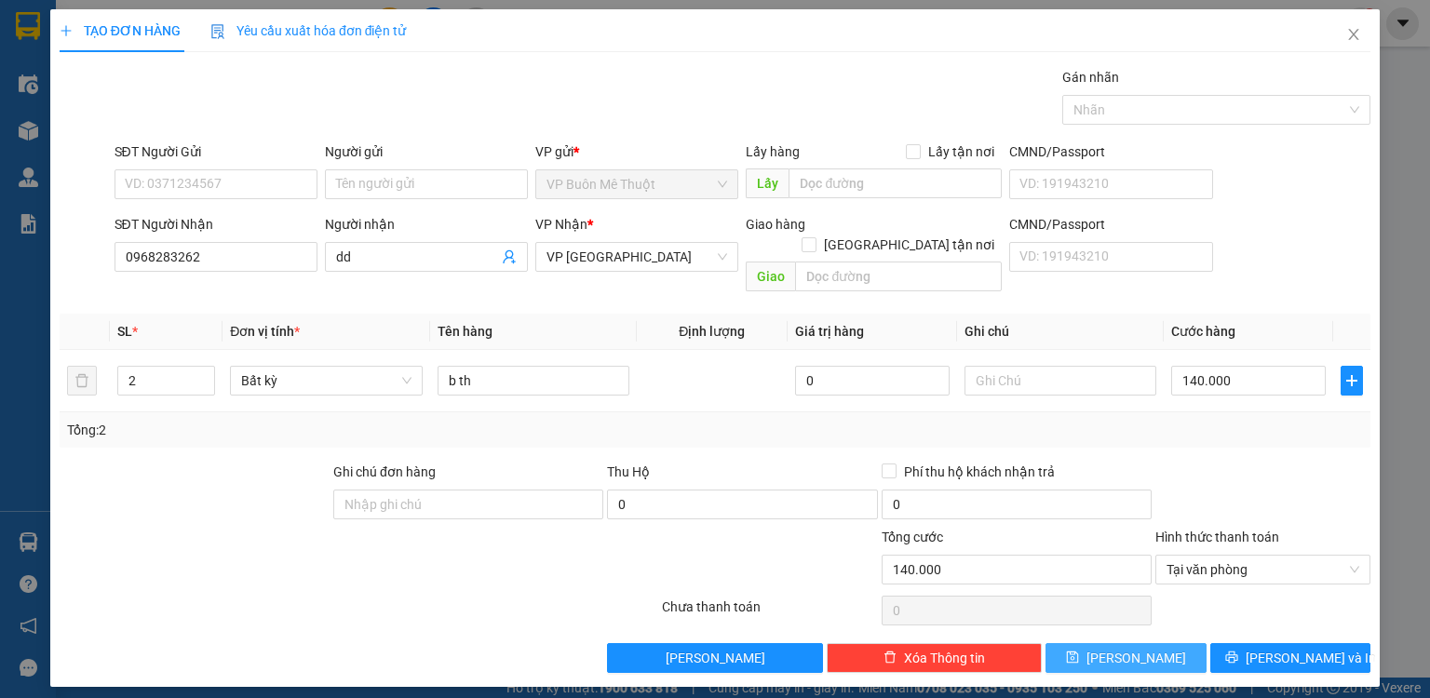
click at [1160, 643] on button "[PERSON_NAME]" at bounding box center [1126, 658] width 161 height 30
type input "0"
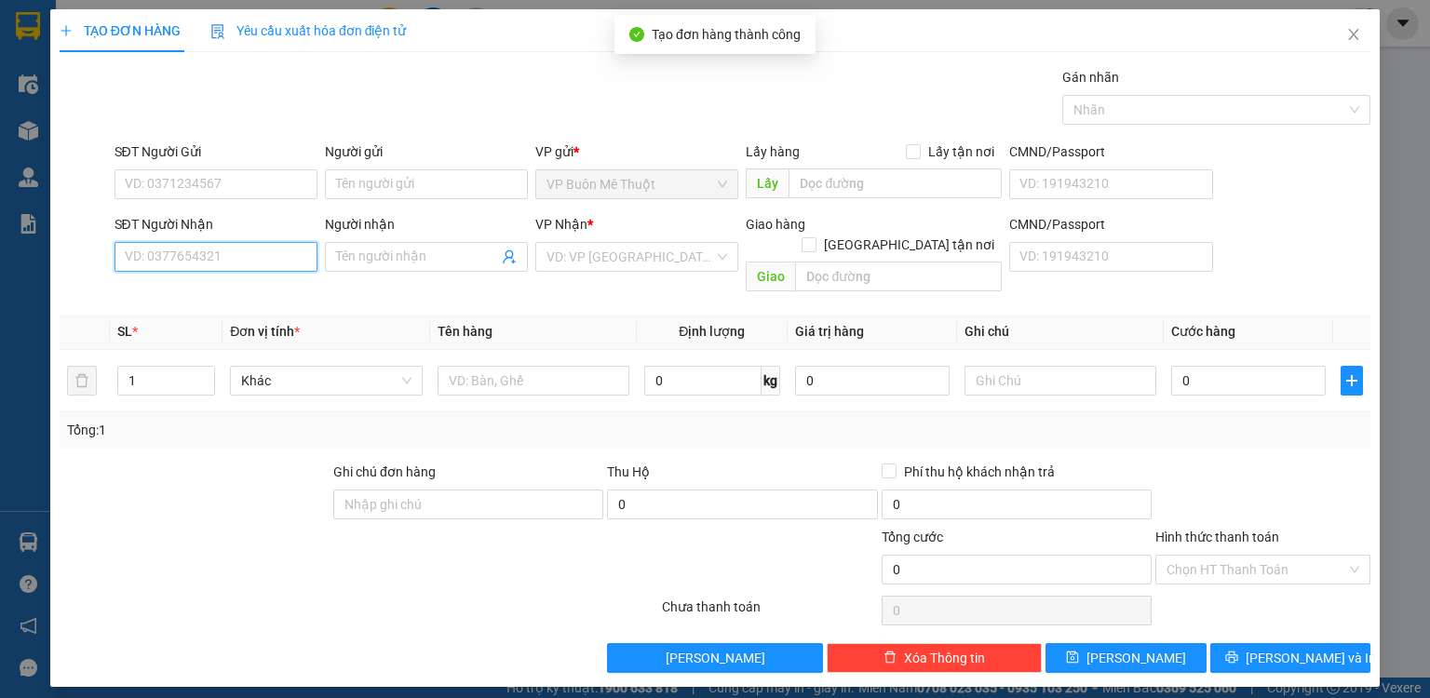
click at [249, 255] on input "SĐT Người Nhận" at bounding box center [216, 257] width 203 height 30
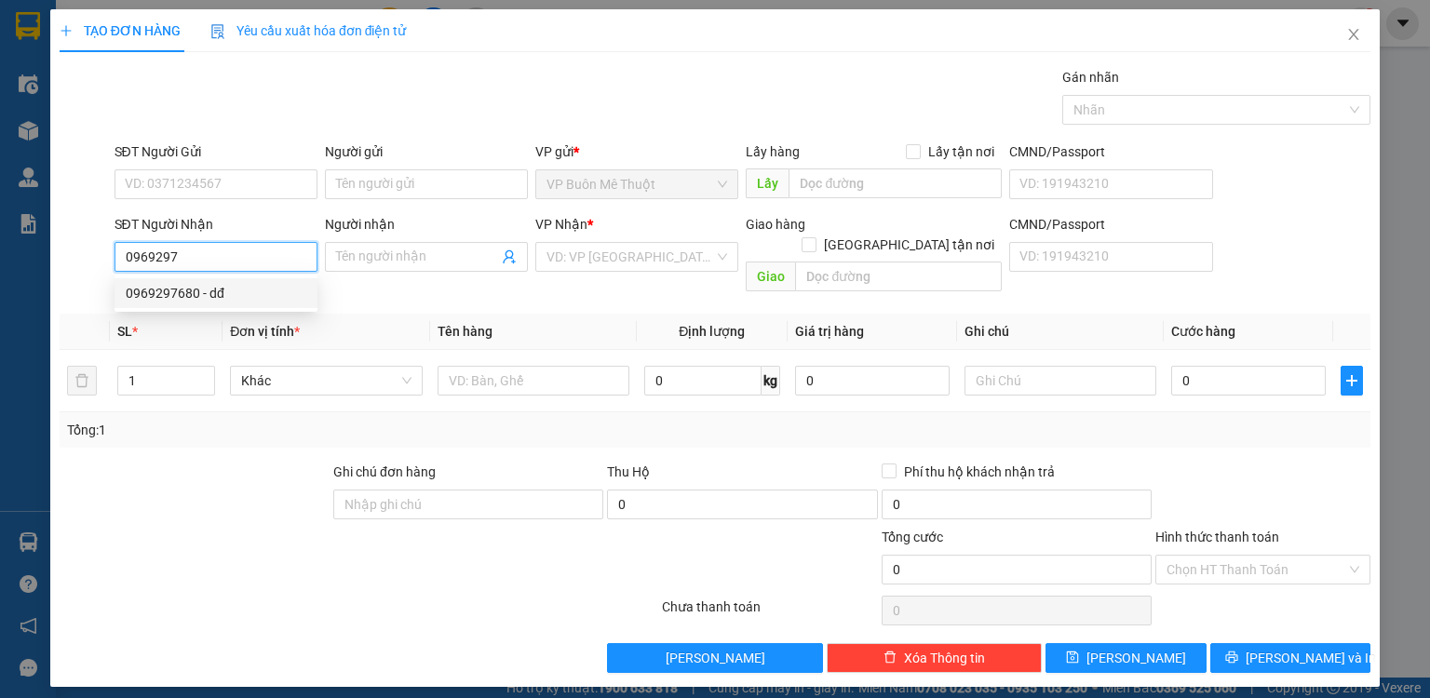
click at [213, 292] on div "0969297680 - dđ" at bounding box center [216, 293] width 181 height 20
type input "0969297680"
type input "dđ"
type input "mp1"
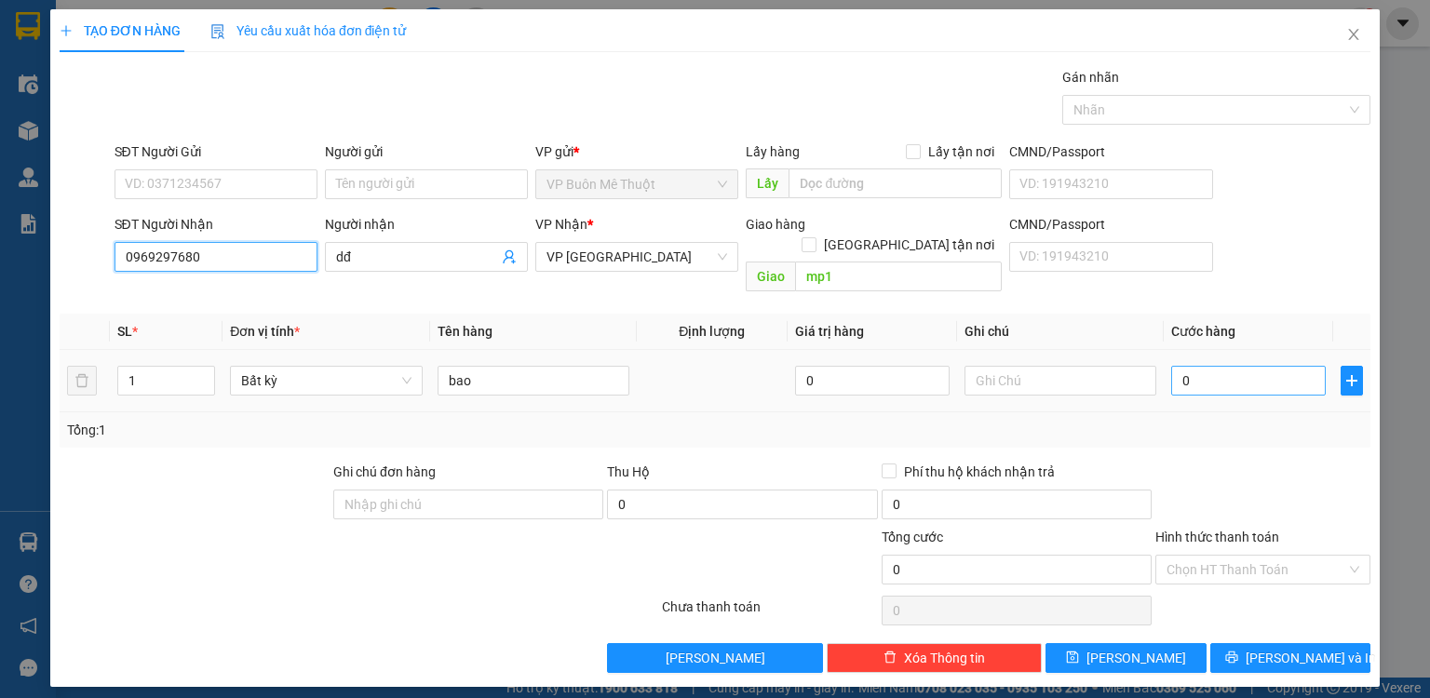
type input "0969297680"
click at [1266, 370] on input "0" at bounding box center [1248, 381] width 155 height 30
type input "8"
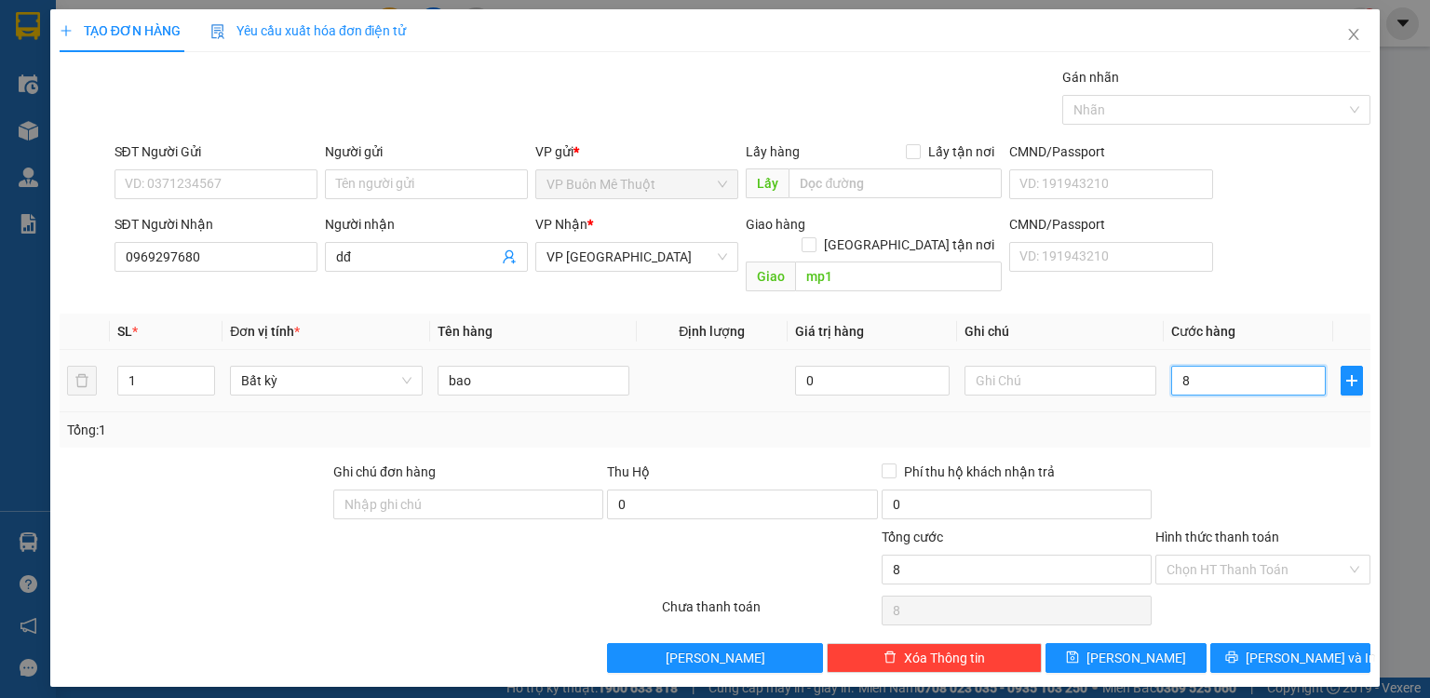
type input "80"
type input "80.000"
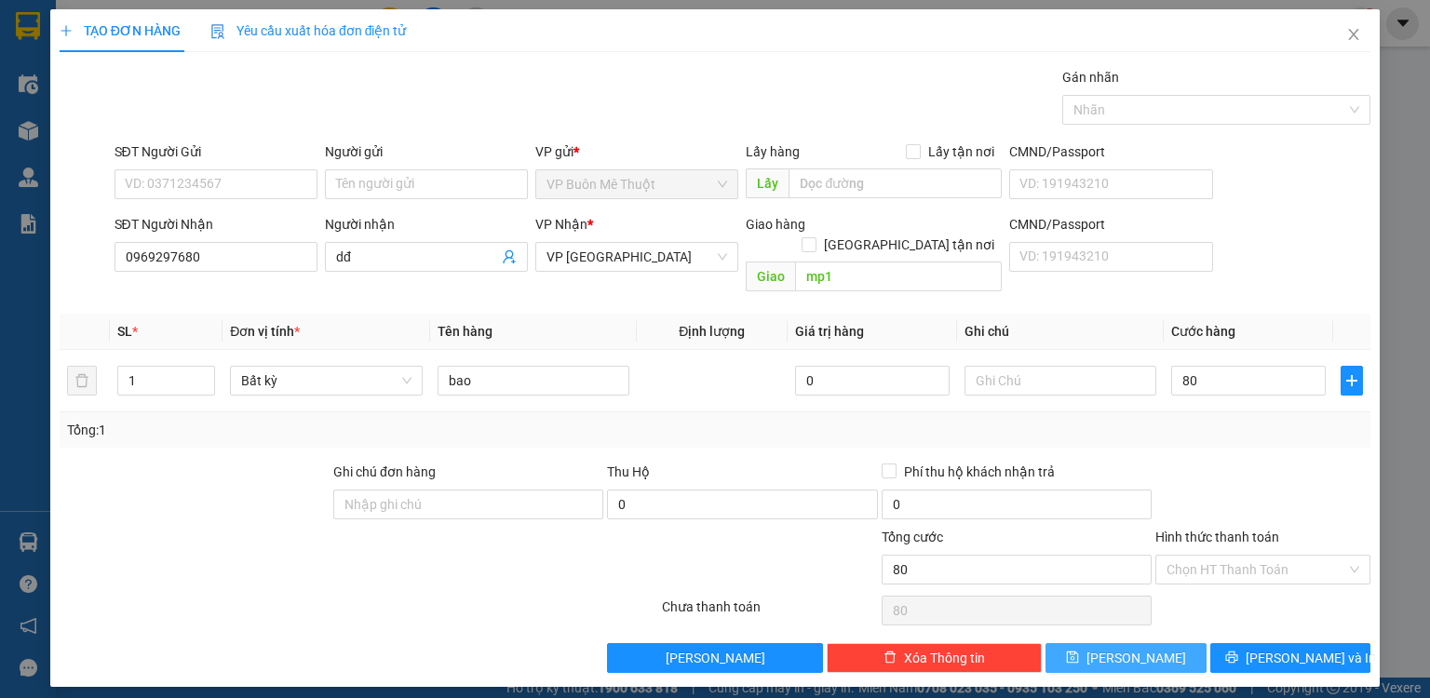
type input "80.000"
click at [1140, 648] on span "[PERSON_NAME]" at bounding box center [1137, 658] width 100 height 20
type input "0"
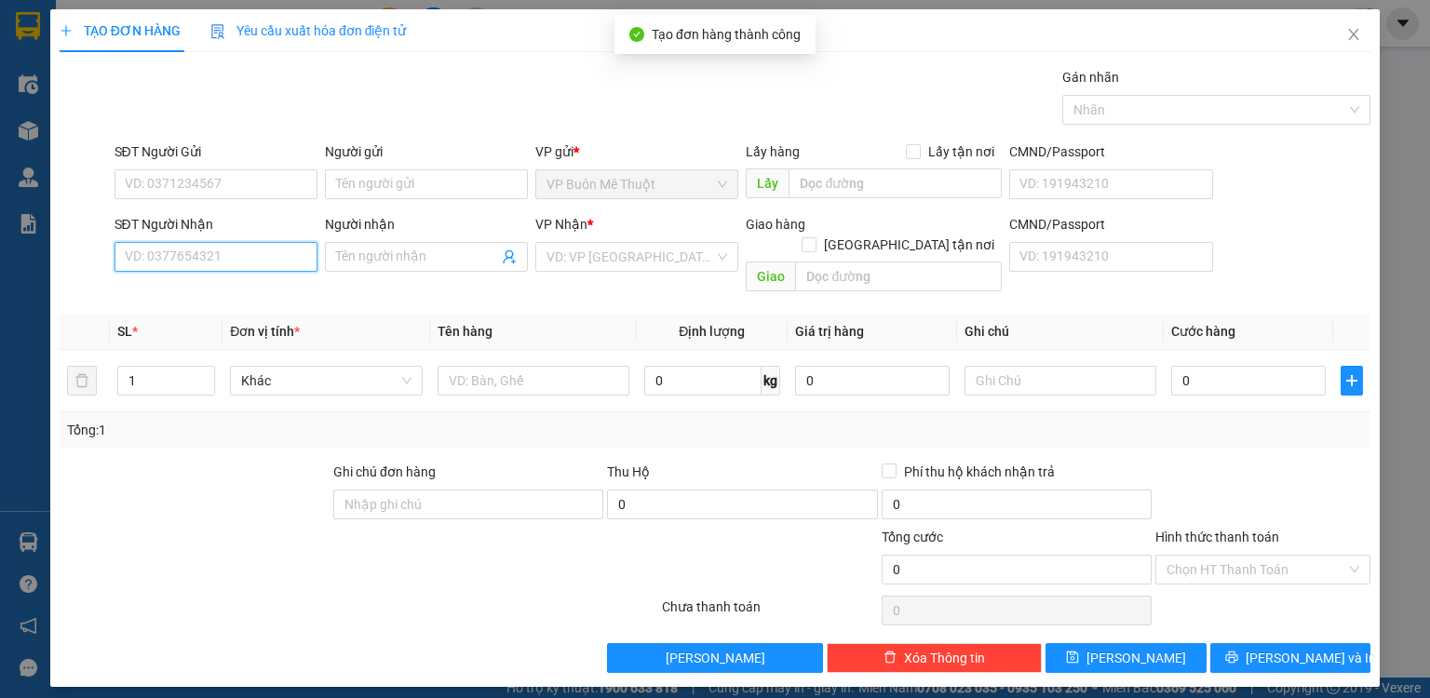
click at [261, 251] on input "SĐT Người Nhận" at bounding box center [216, 257] width 203 height 30
click at [203, 257] on input "0352588" at bounding box center [216, 257] width 203 height 30
type input "0352588548"
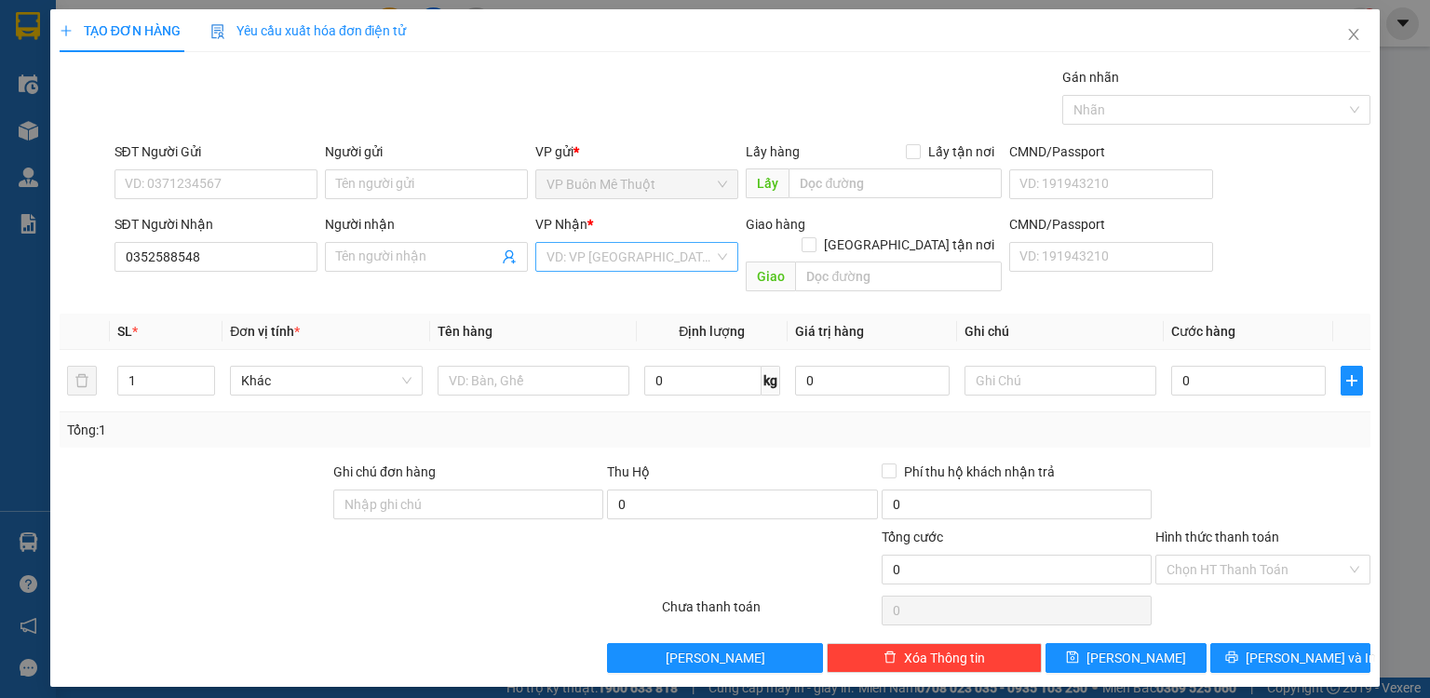
drag, startPoint x: 628, startPoint y: 255, endPoint x: 622, endPoint y: 268, distance: 14.2
click at [626, 258] on input "search" at bounding box center [631, 257] width 168 height 28
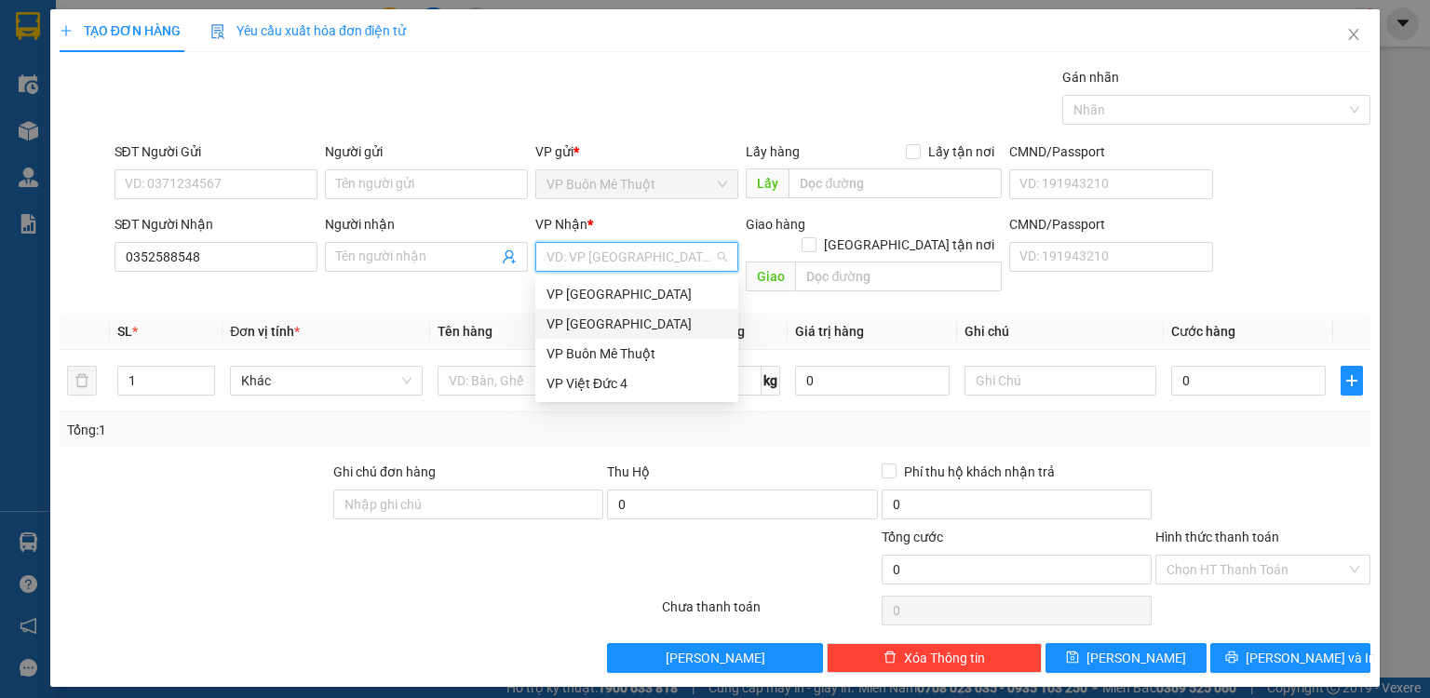
drag, startPoint x: 599, startPoint y: 322, endPoint x: 789, endPoint y: 268, distance: 197.5
click at [600, 322] on div "VP [GEOGRAPHIC_DATA]" at bounding box center [637, 324] width 181 height 20
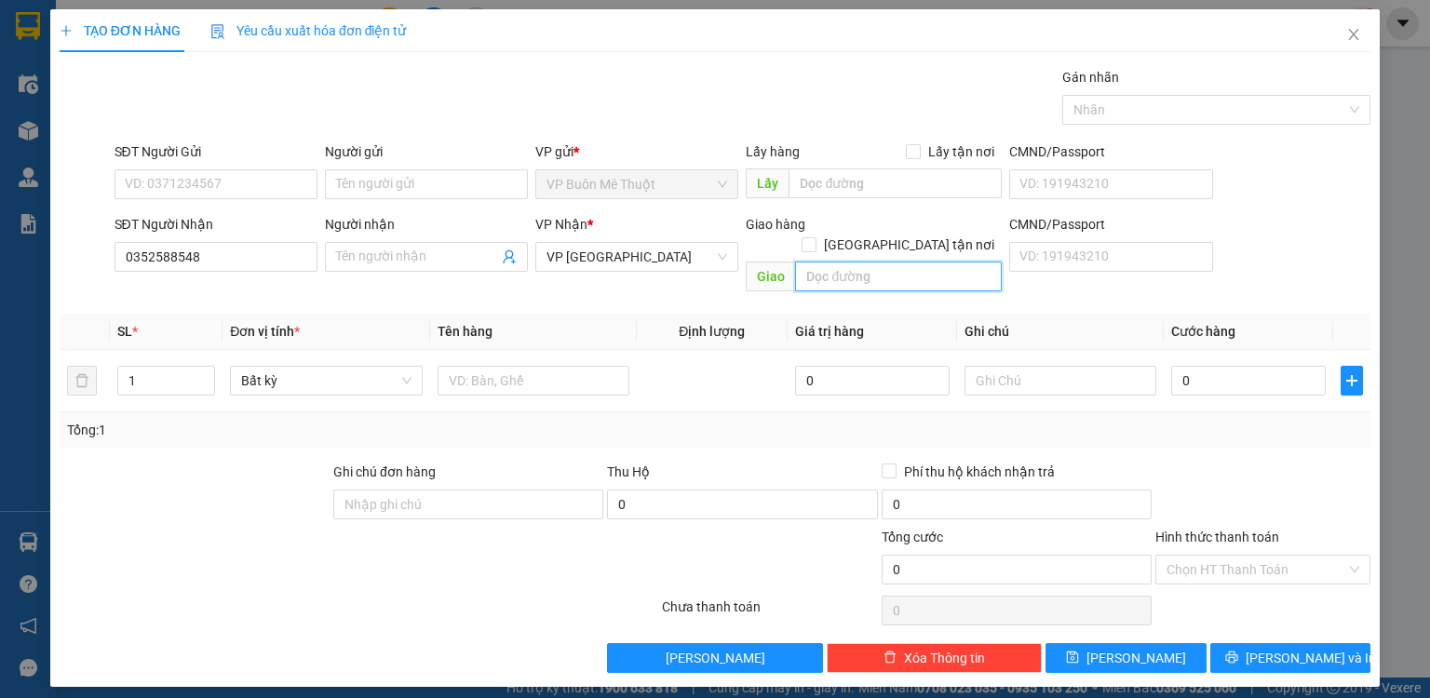
click at [835, 262] on input "text" at bounding box center [898, 277] width 207 height 30
type input "bau bang"
click at [566, 366] on input "text" at bounding box center [534, 381] width 192 height 30
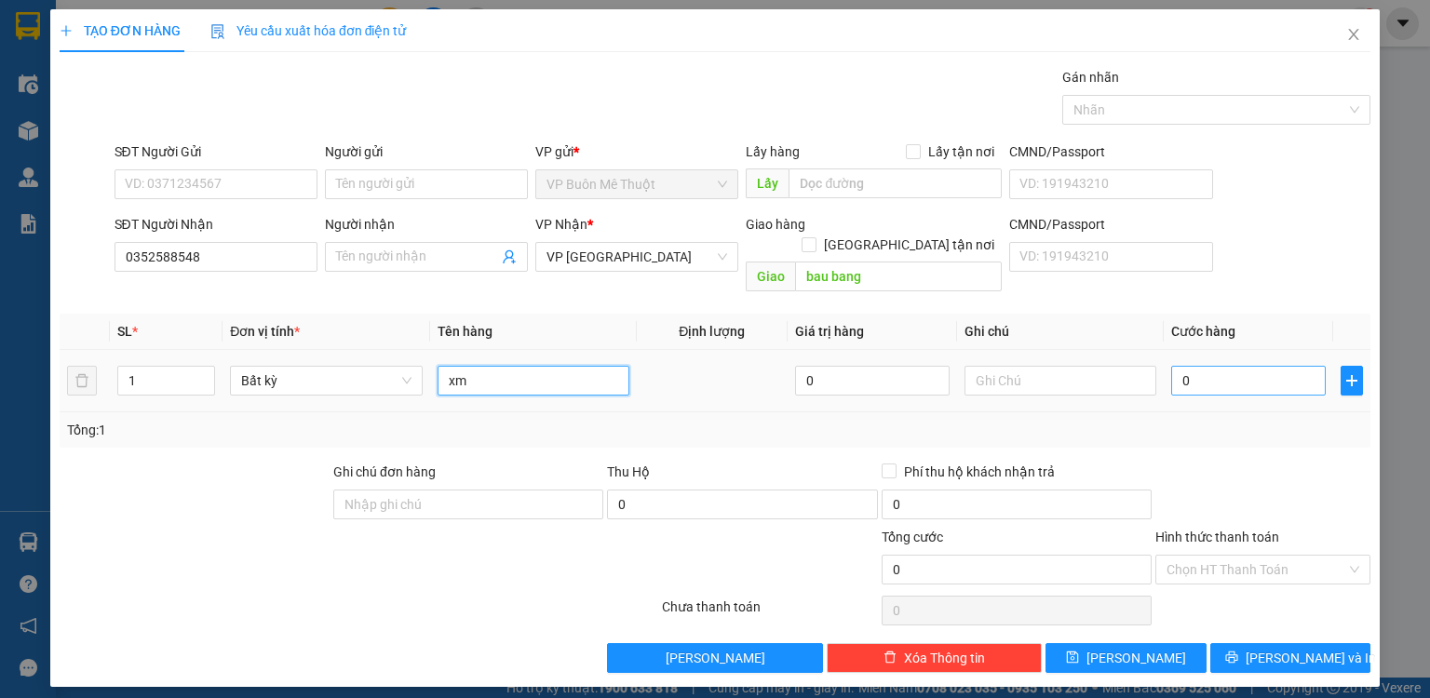
type input "xm"
click at [1251, 371] on input "0" at bounding box center [1248, 381] width 155 height 30
type input "3"
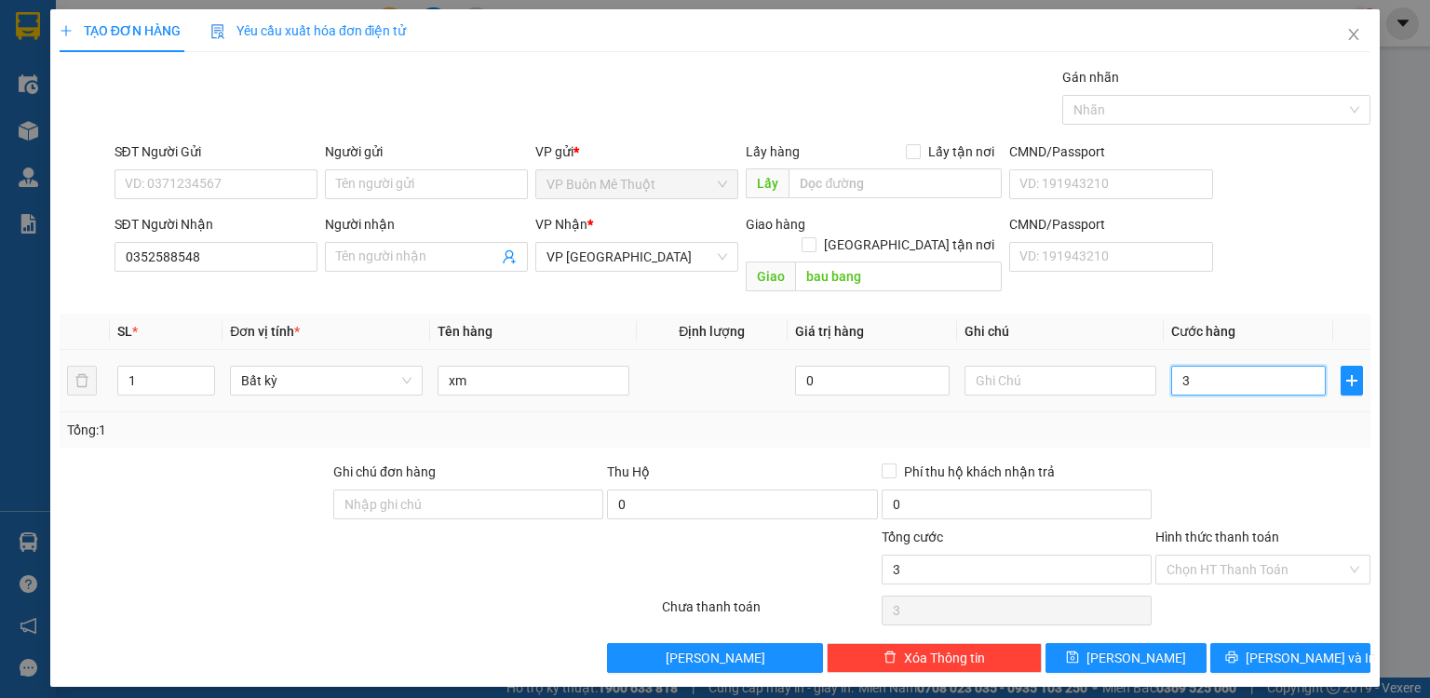
type input "35"
type input "350"
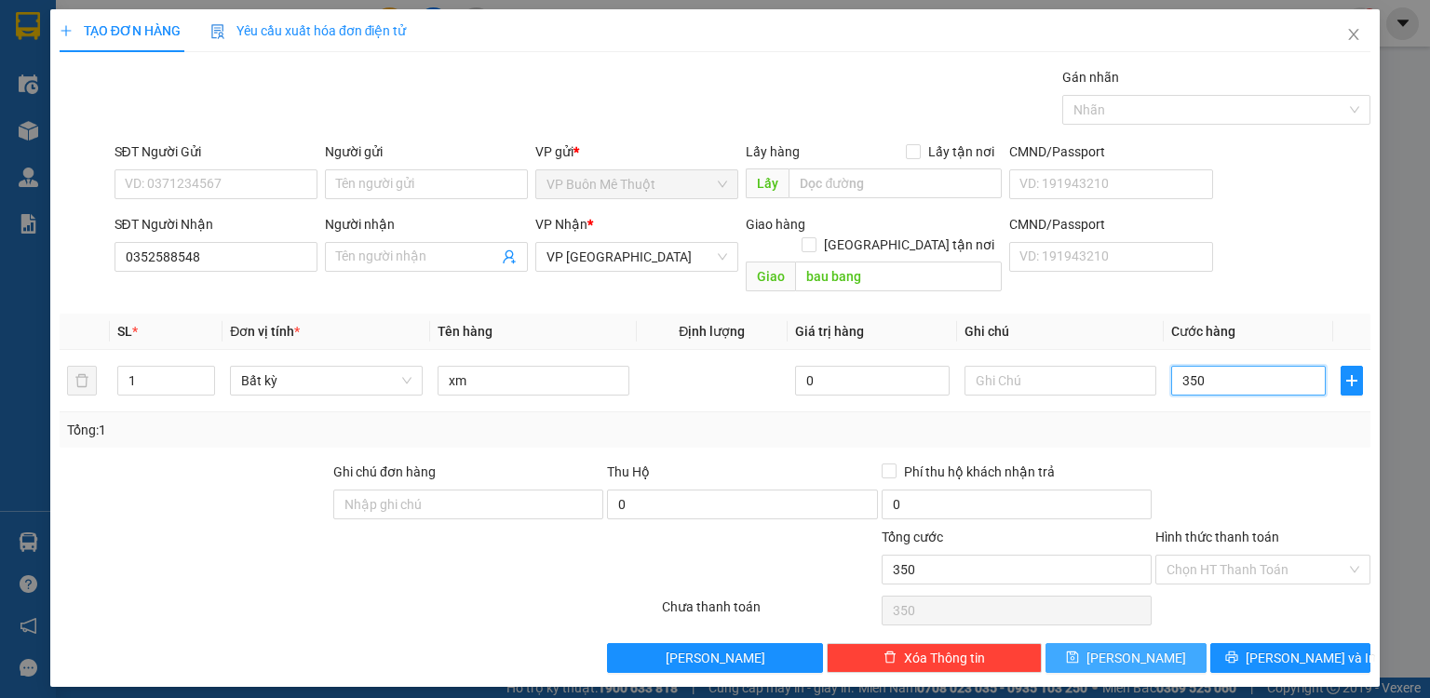
type input "350"
type input "350.000"
drag, startPoint x: 1114, startPoint y: 627, endPoint x: 593, endPoint y: 439, distance: 554.0
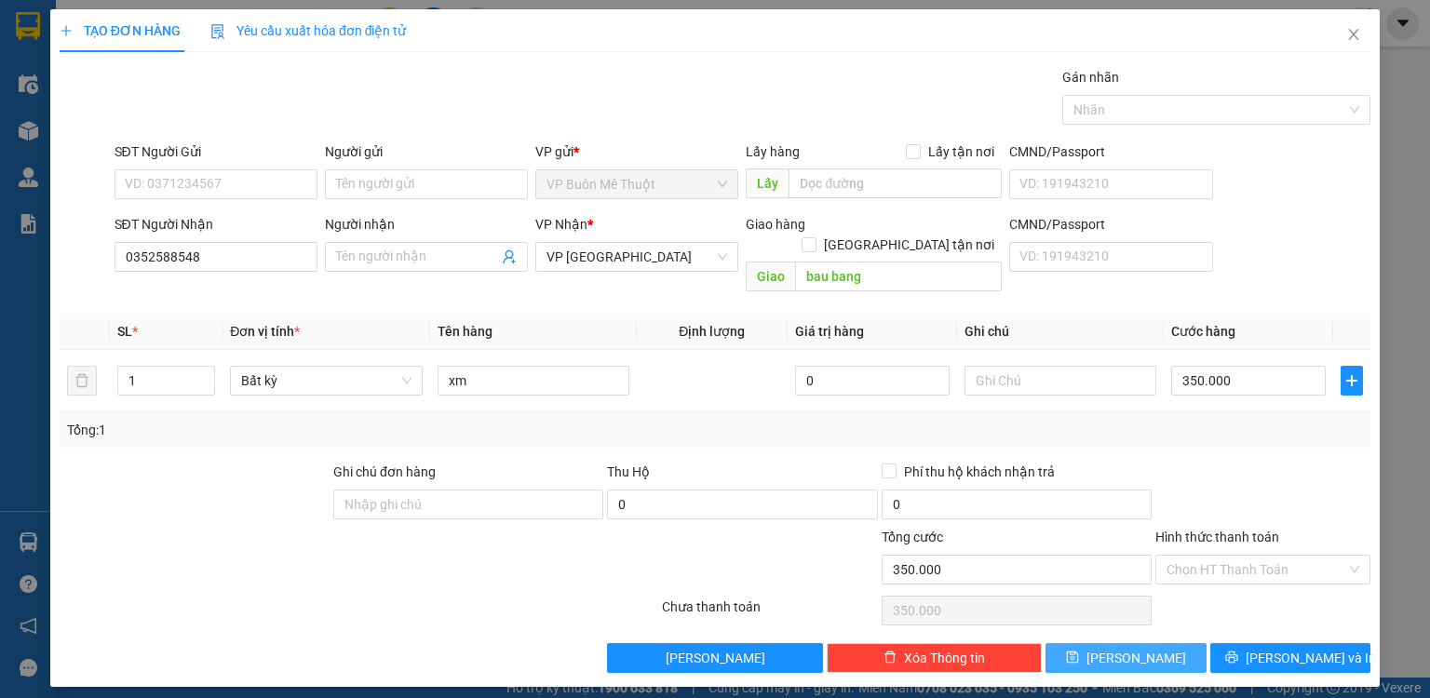
click at [1114, 643] on button "[PERSON_NAME]" at bounding box center [1126, 658] width 161 height 30
type input "0"
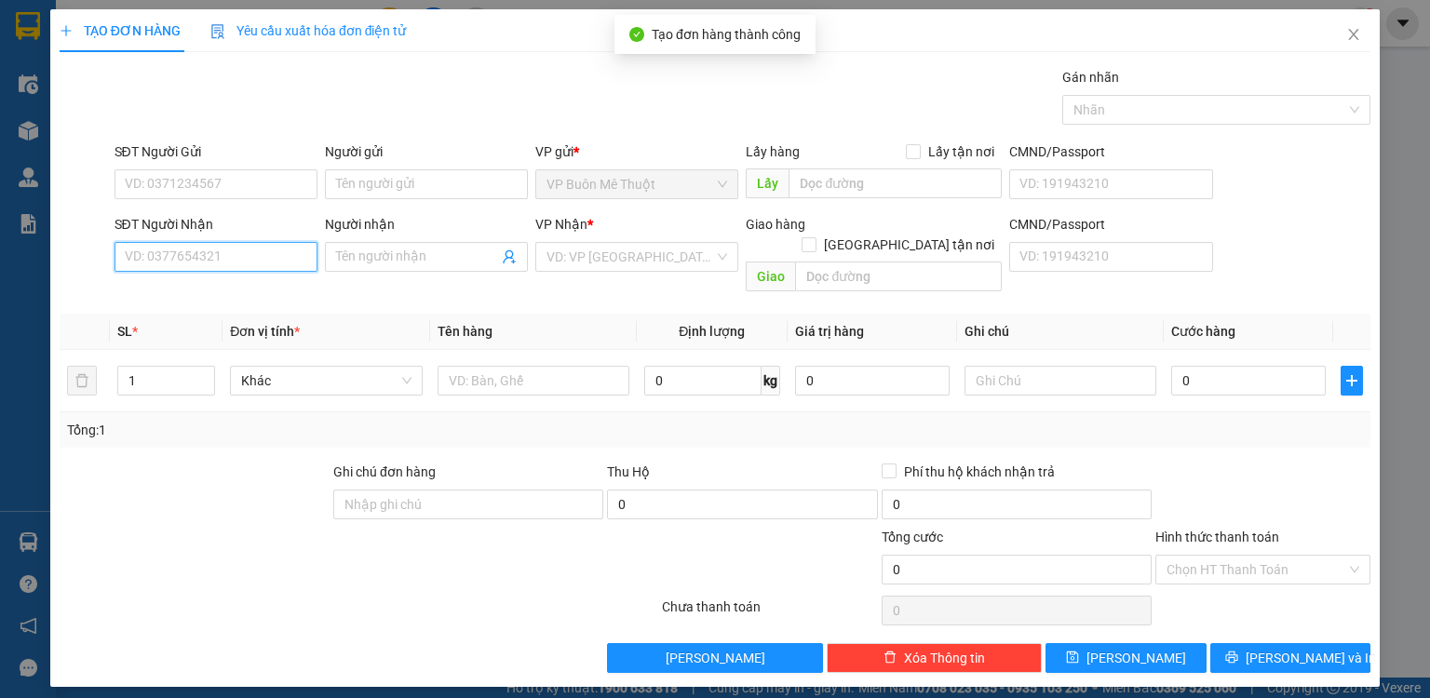
click at [222, 258] on input "SĐT Người Nhận" at bounding box center [216, 257] width 203 height 30
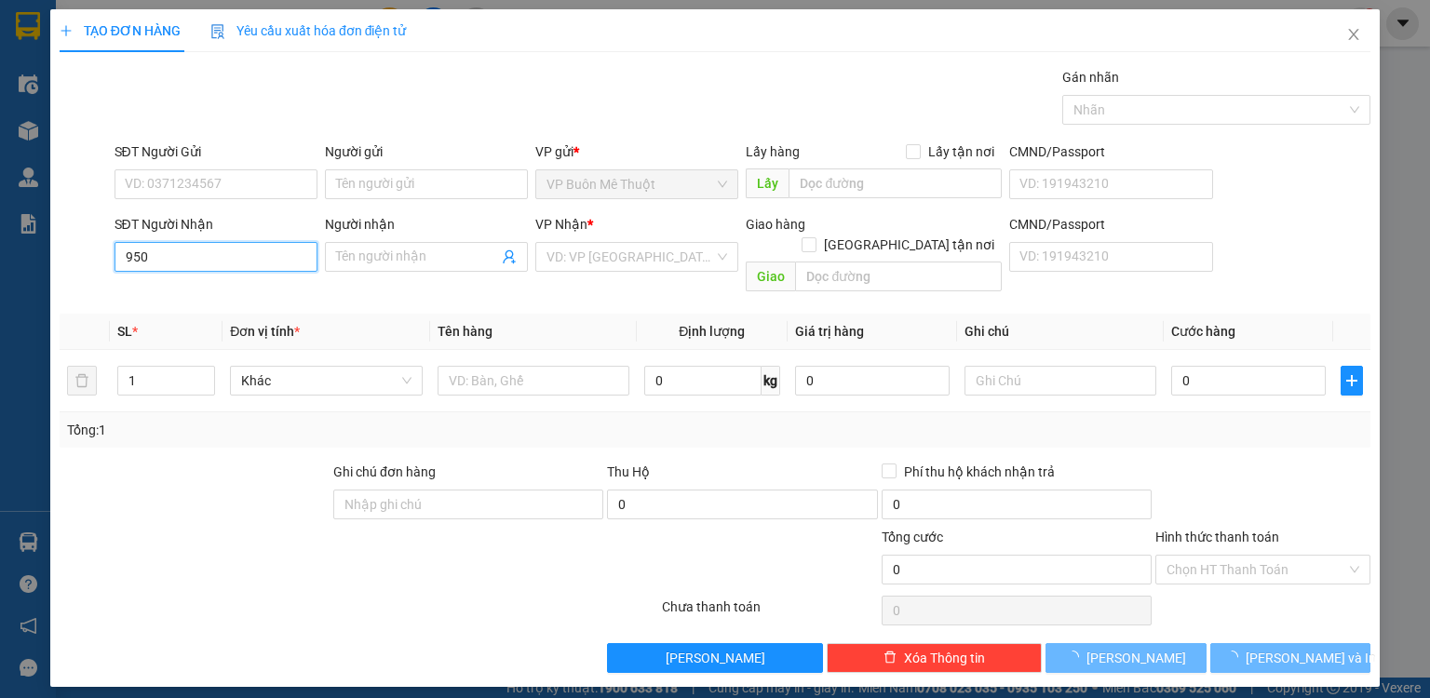
click at [222, 258] on input "950" at bounding box center [216, 257] width 203 height 30
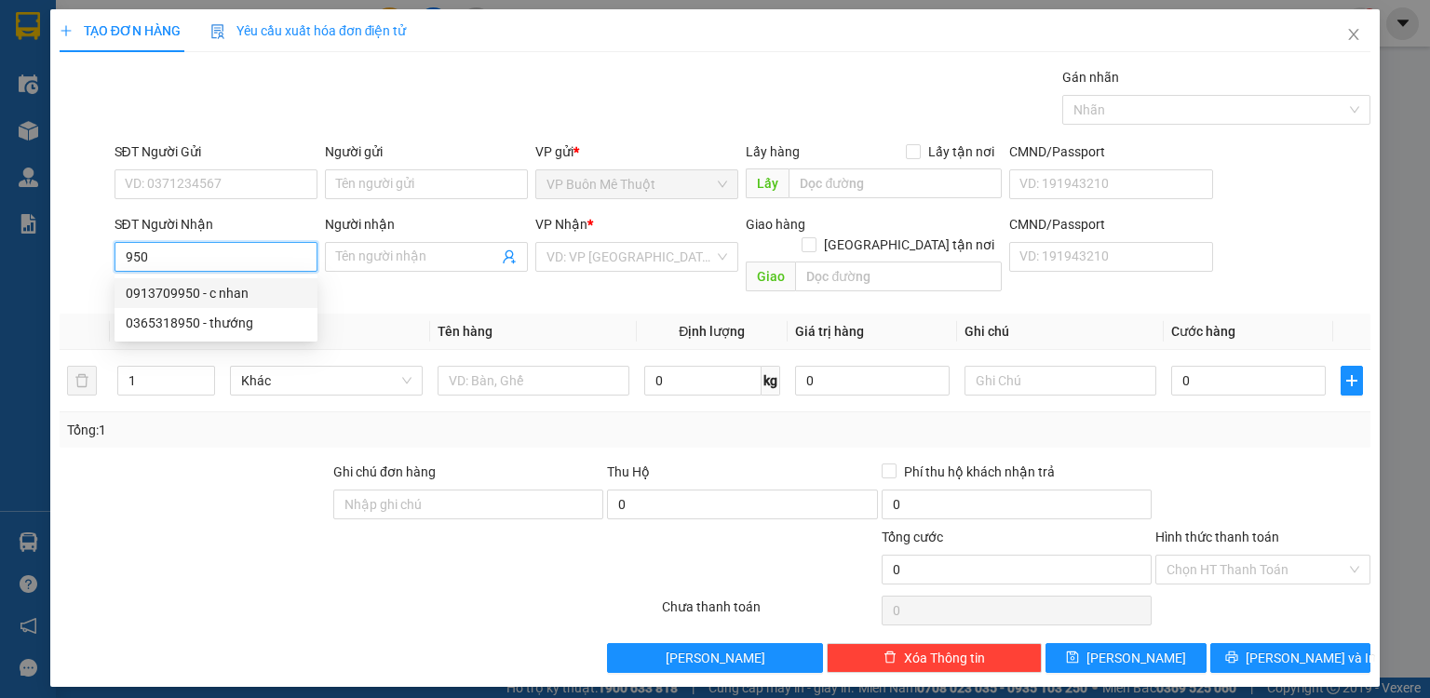
drag, startPoint x: 209, startPoint y: 286, endPoint x: 221, endPoint y: 281, distance: 13.0
click at [209, 287] on div "0913709950 - c nhan" at bounding box center [216, 293] width 181 height 20
type input "0913709950"
type input "c nhan"
type input "dong xoai"
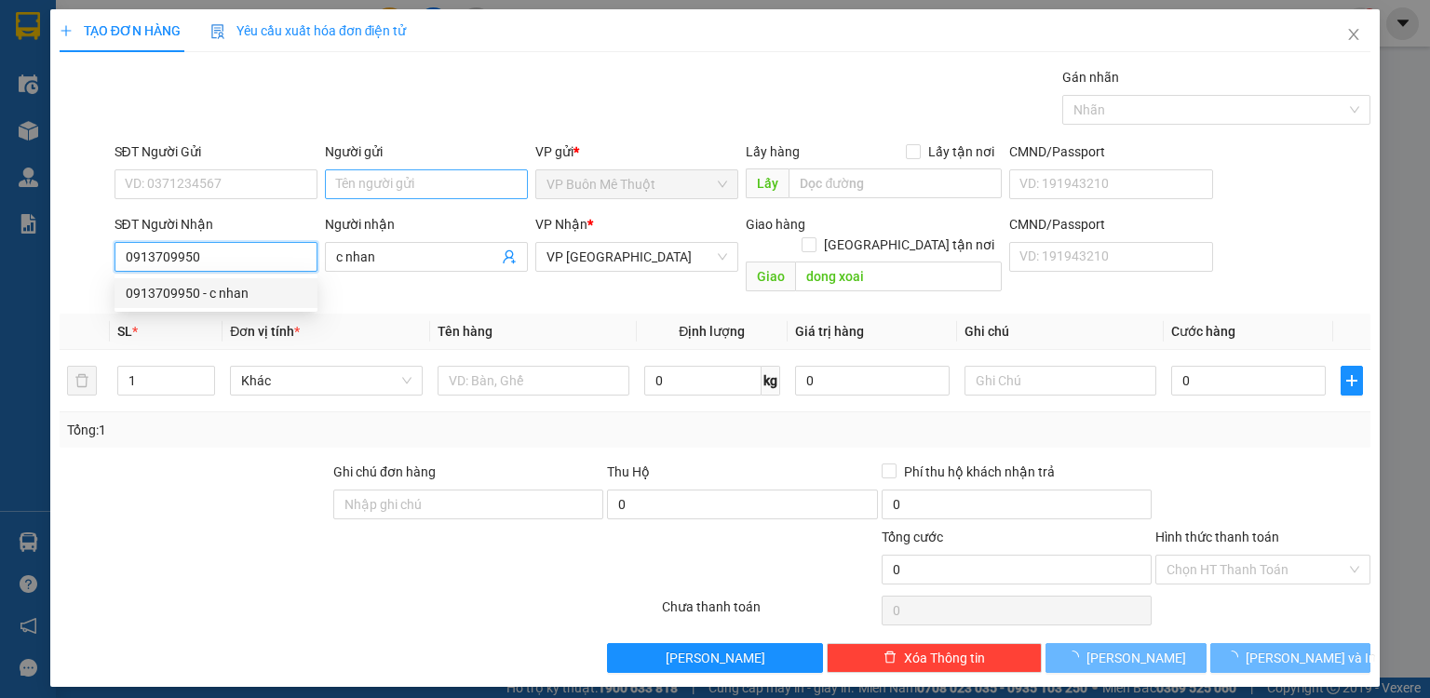
type input "5.000"
type input "0913709950"
click at [380, 185] on input "Người gửi" at bounding box center [426, 184] width 203 height 30
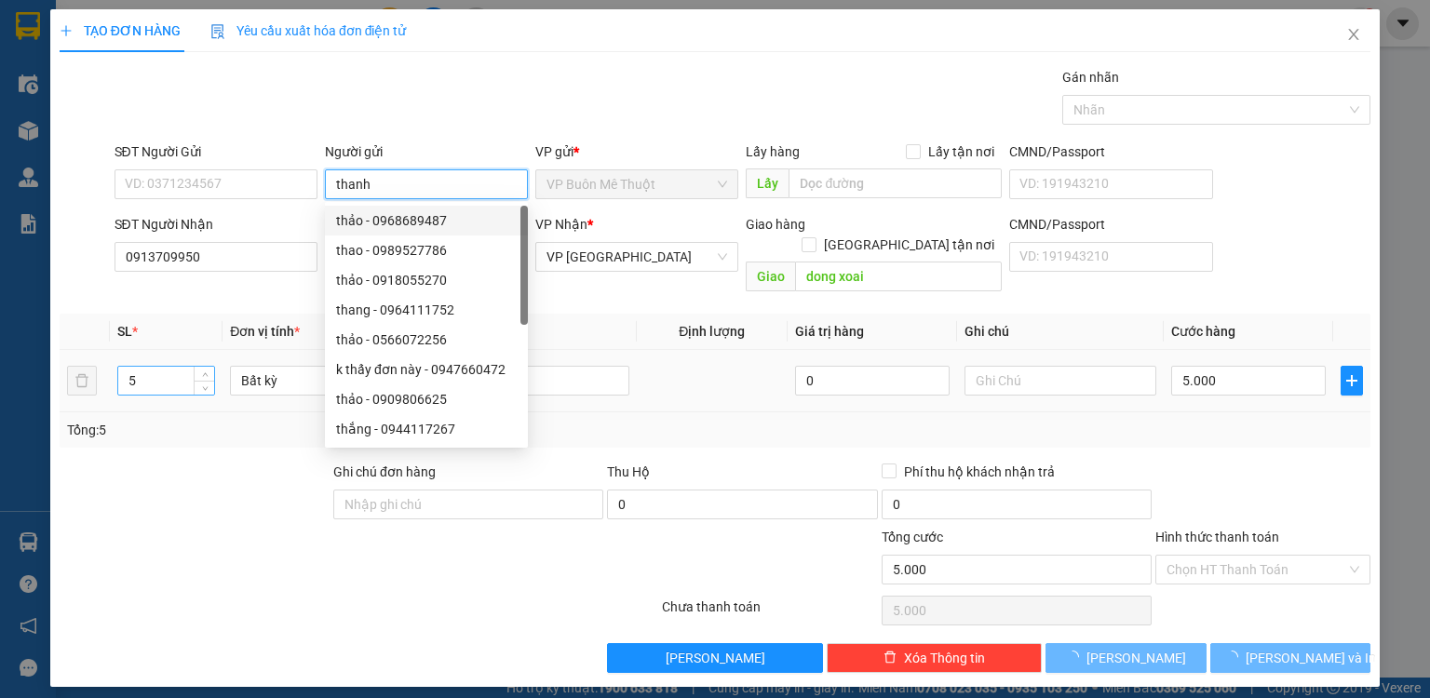
type input "thanh"
click at [187, 367] on input "5" at bounding box center [166, 381] width 96 height 28
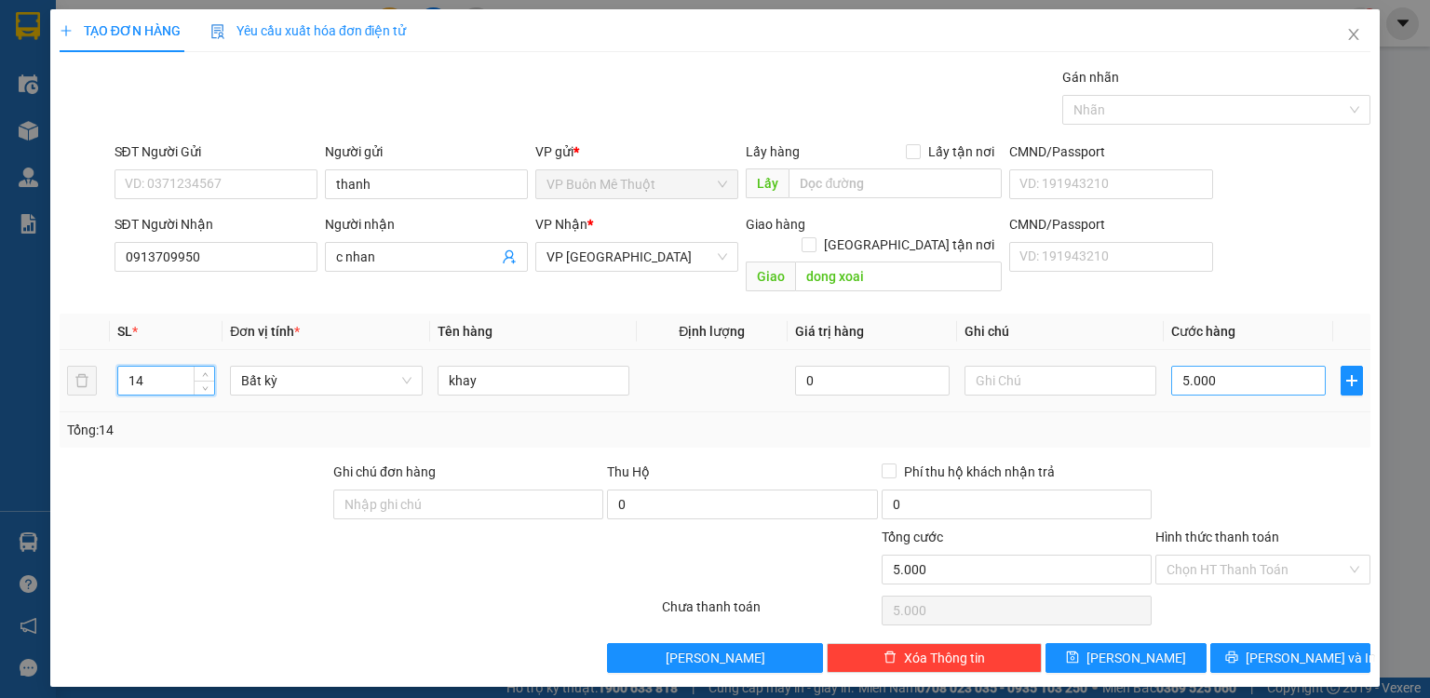
type input "14"
click at [1260, 366] on input "5.000" at bounding box center [1248, 381] width 155 height 30
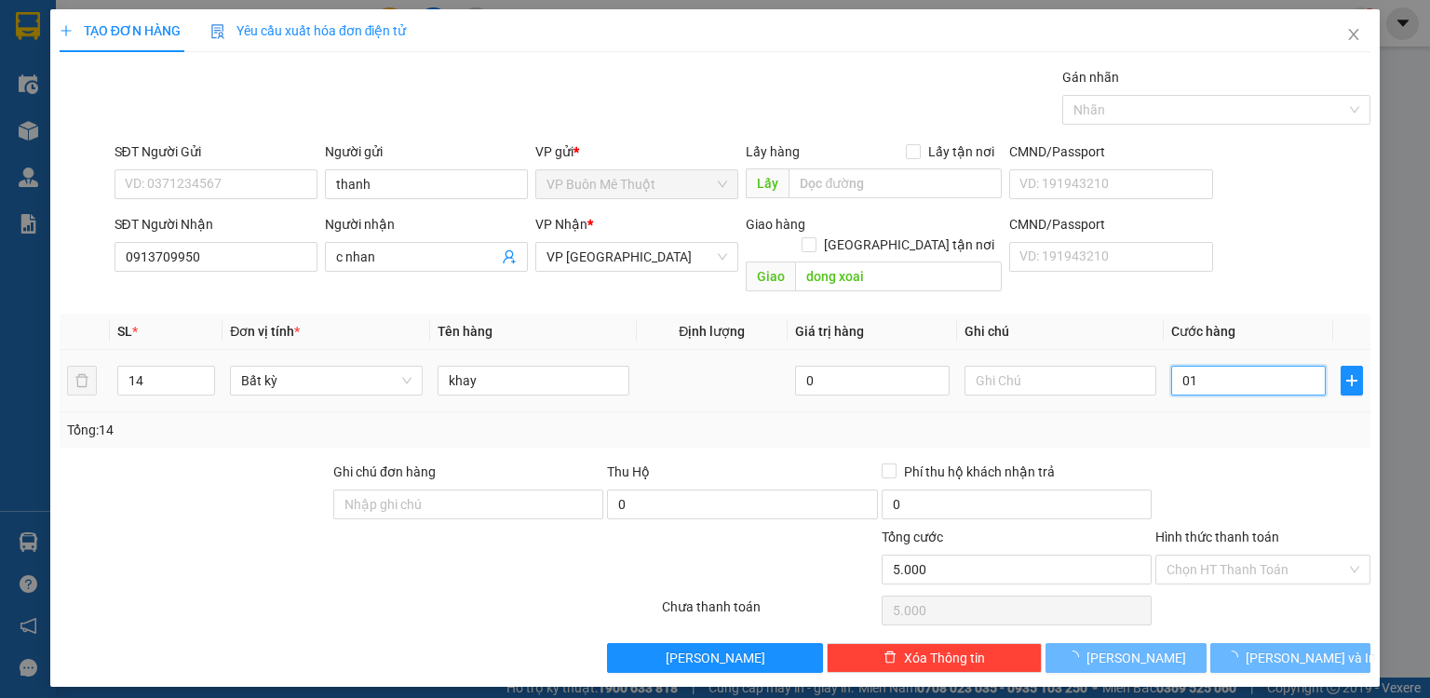
type input "014"
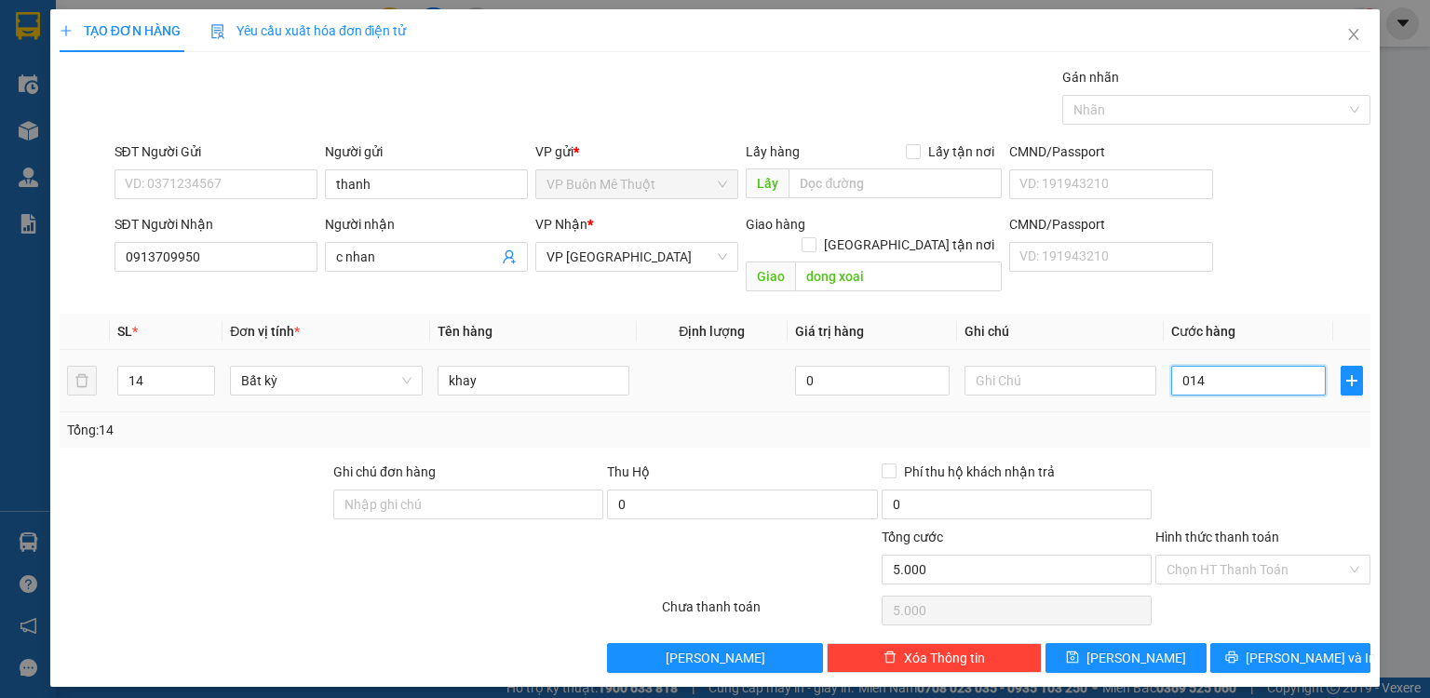
type input "14"
type input "014"
type input "14.000"
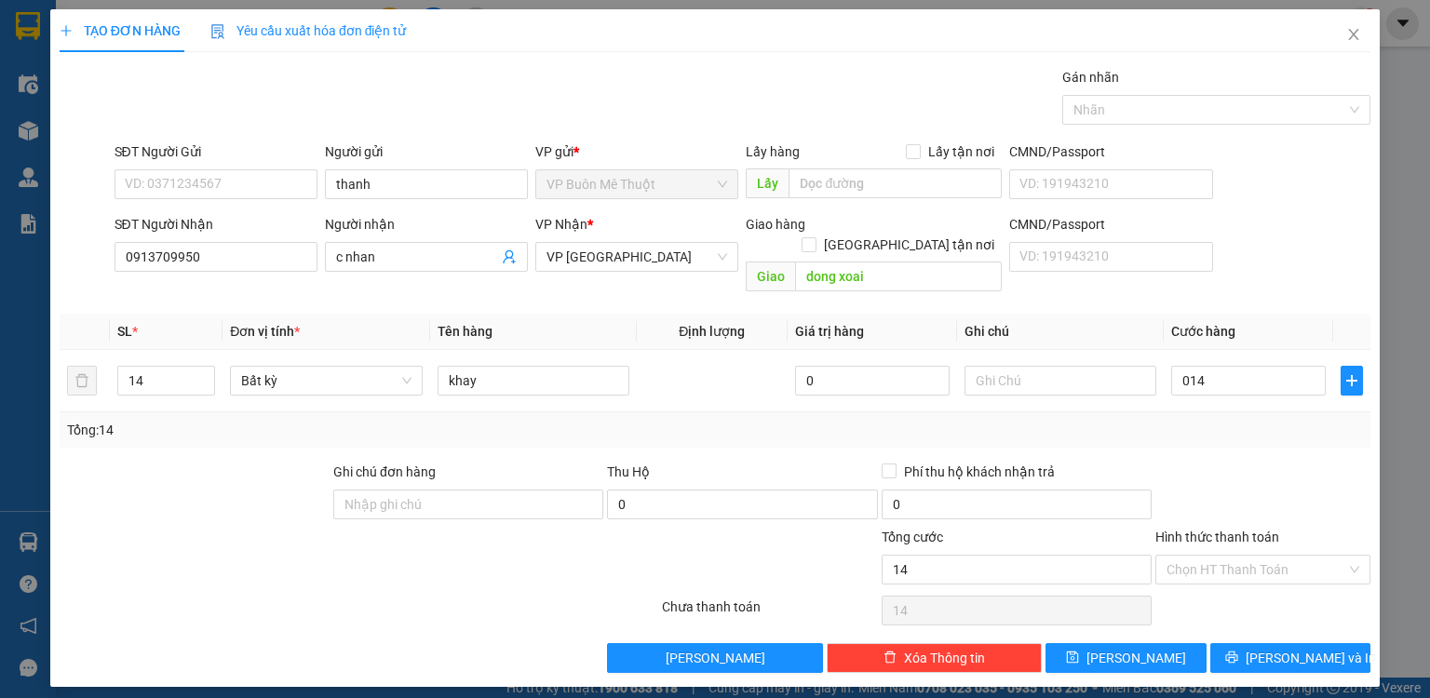
type input "14.000"
drag, startPoint x: 1146, startPoint y: 652, endPoint x: 845, endPoint y: 555, distance: 315.9
click at [1145, 652] on div "TẠO ĐƠN HÀNG Yêu cầu xuất hóa đơn điện tử Transit Pickup Surcharge Ids Transit …" at bounding box center [715, 348] width 1330 height 678
click at [262, 253] on input "0913709950" at bounding box center [216, 257] width 203 height 30
type input "0913709950"
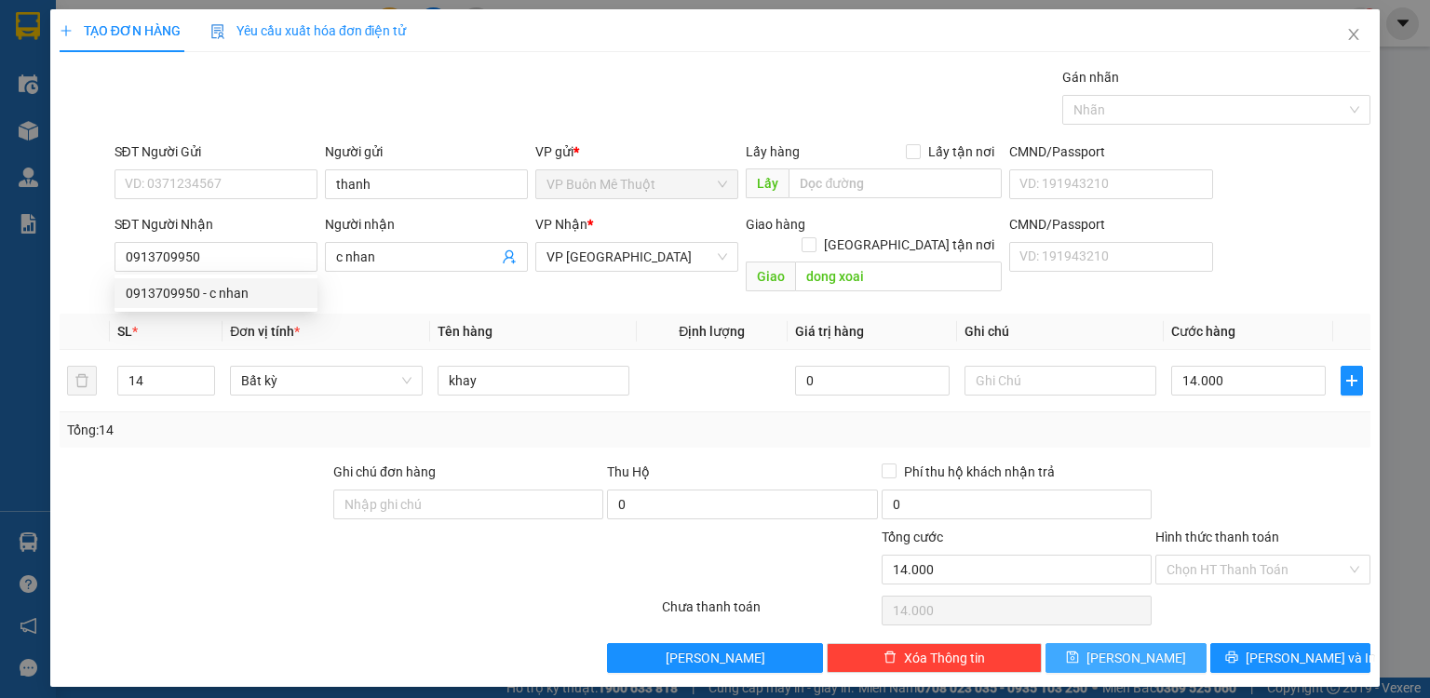
click at [1128, 648] on span "[PERSON_NAME]" at bounding box center [1137, 658] width 100 height 20
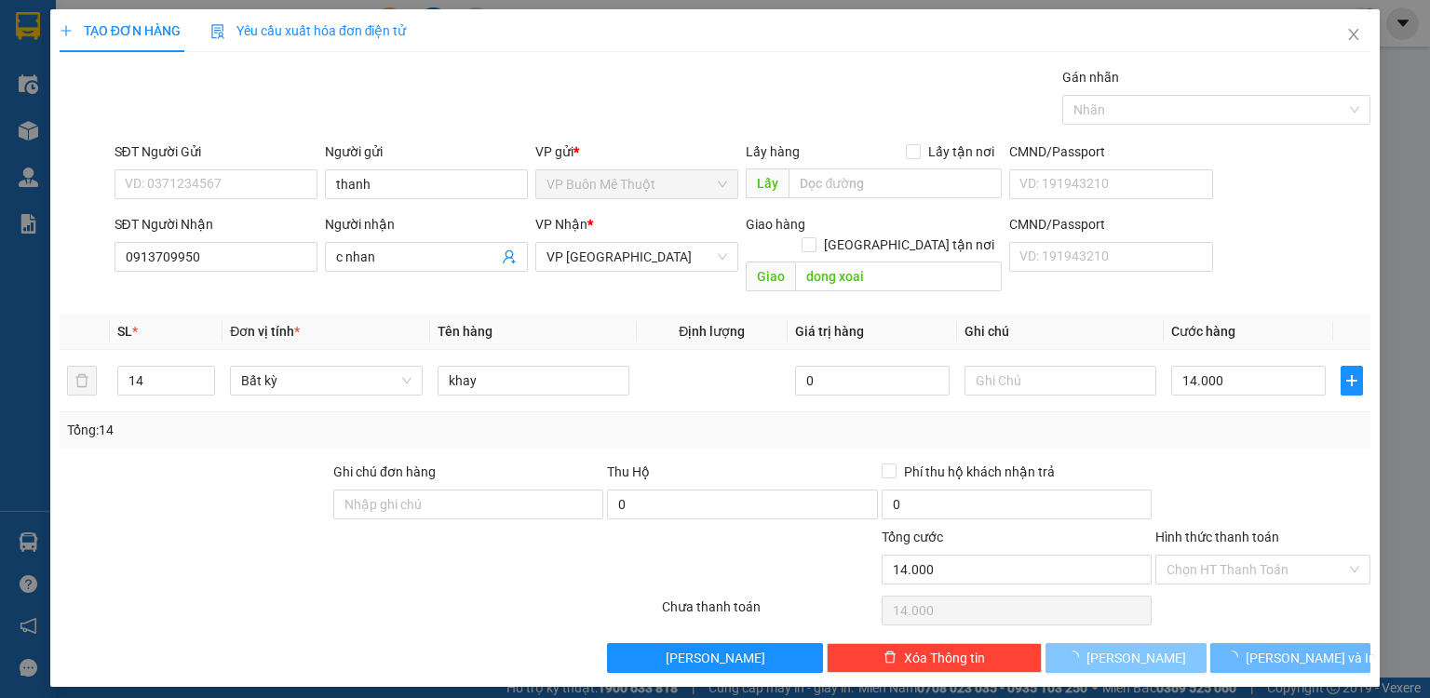
type input "0"
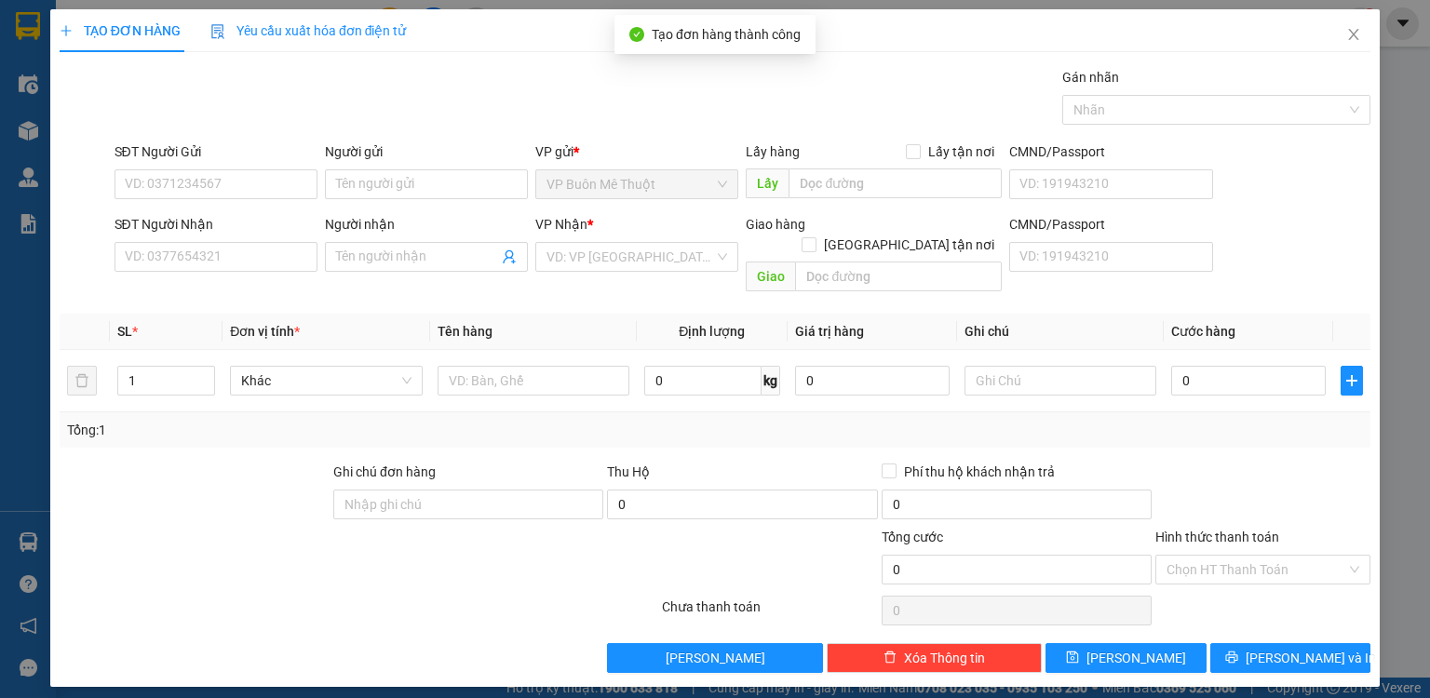
click at [339, 240] on div "Người nhận" at bounding box center [426, 228] width 203 height 28
click at [176, 255] on input "SĐT Người Nhận" at bounding box center [216, 257] width 203 height 30
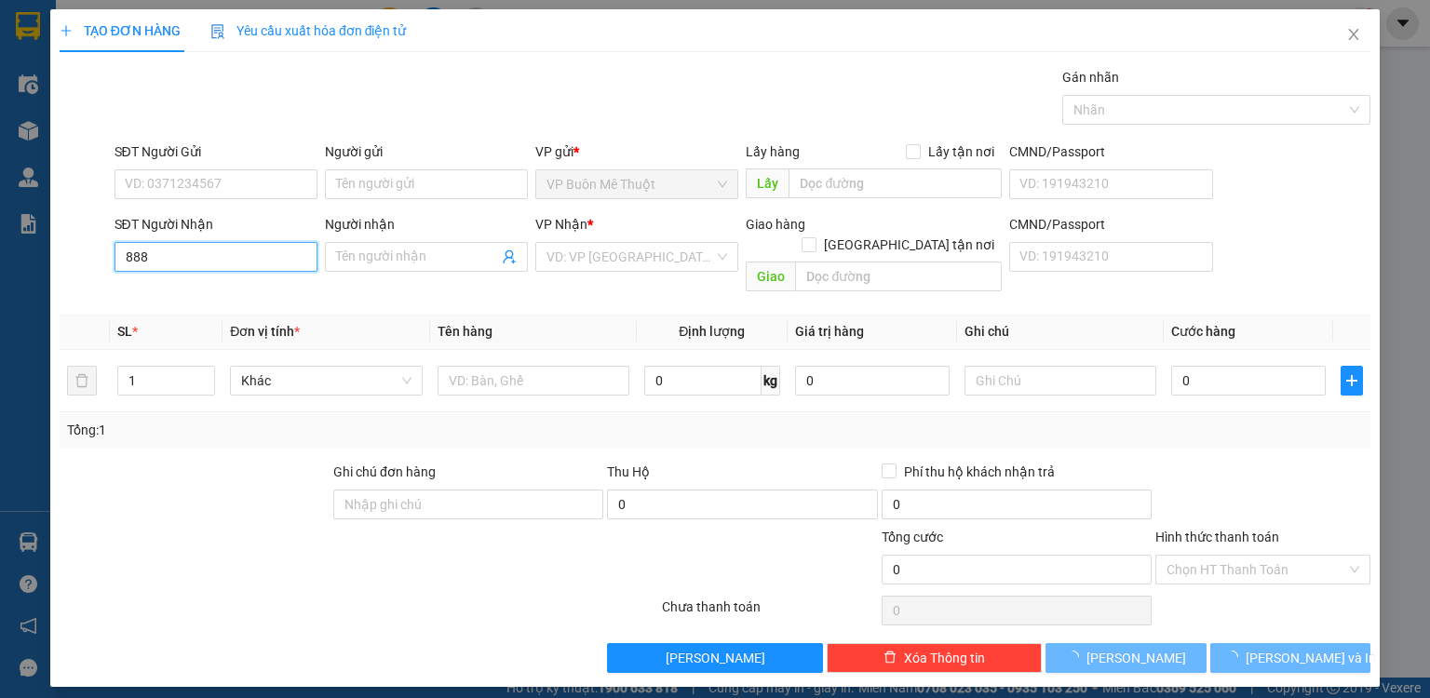
click at [177, 263] on input "888" at bounding box center [216, 257] width 203 height 30
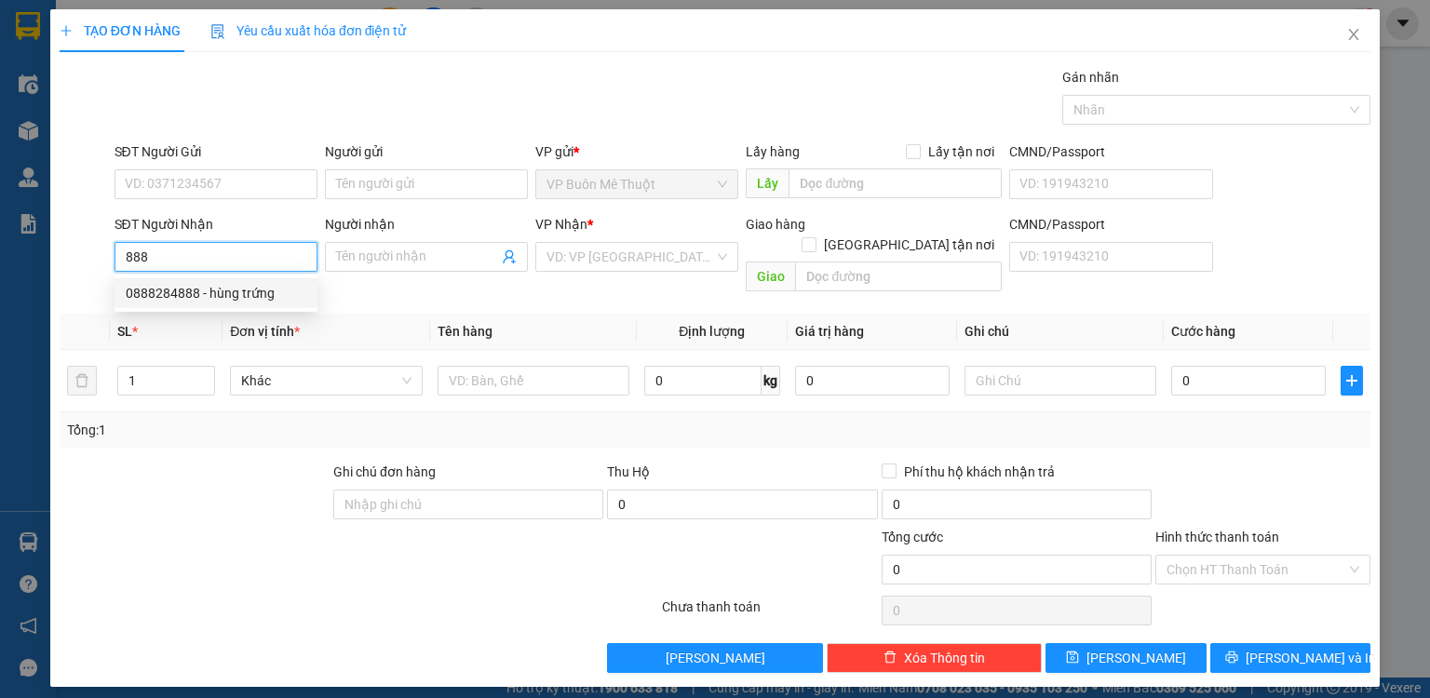
click at [177, 288] on div "0888284888 - hùng trứng" at bounding box center [216, 293] width 181 height 20
type input "0888284888"
type input "hùng trứng"
type input "hoc mon"
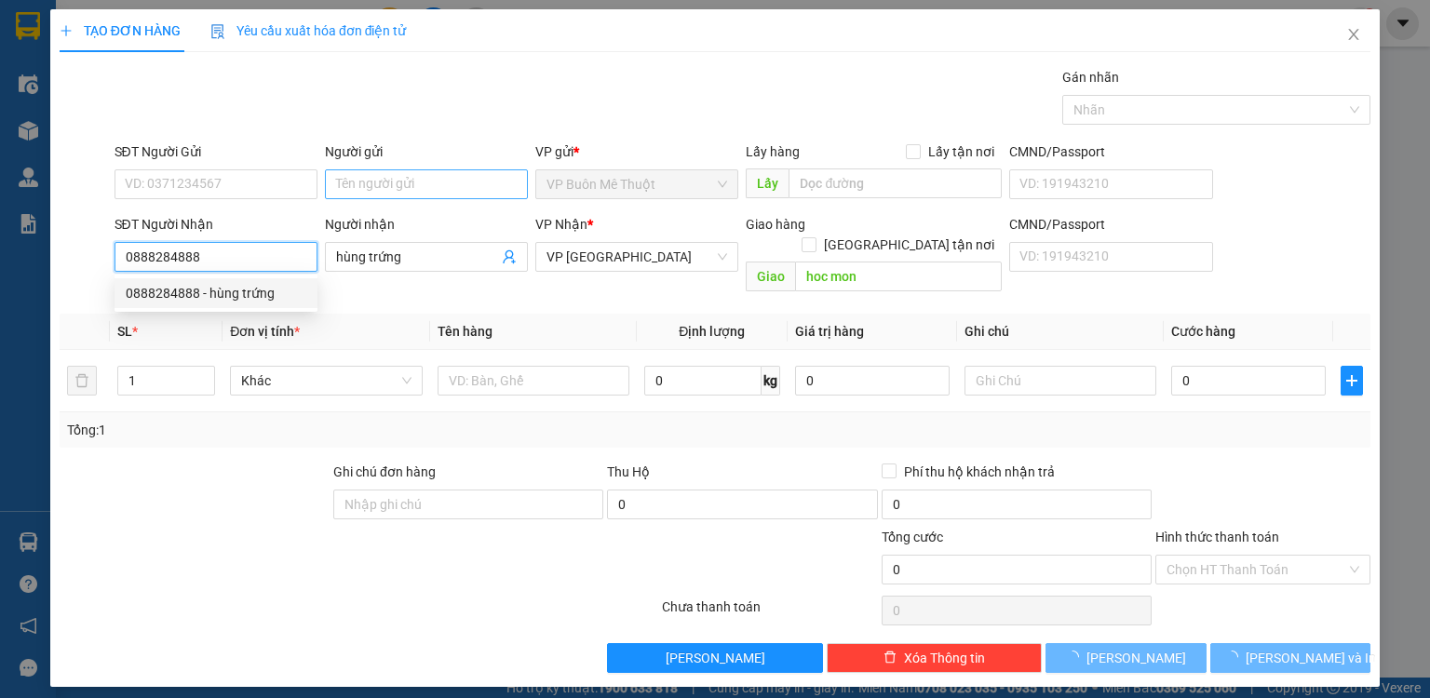
type input "21.000"
type input "0888284888"
click at [381, 180] on input "Người gửi" at bounding box center [426, 184] width 203 height 30
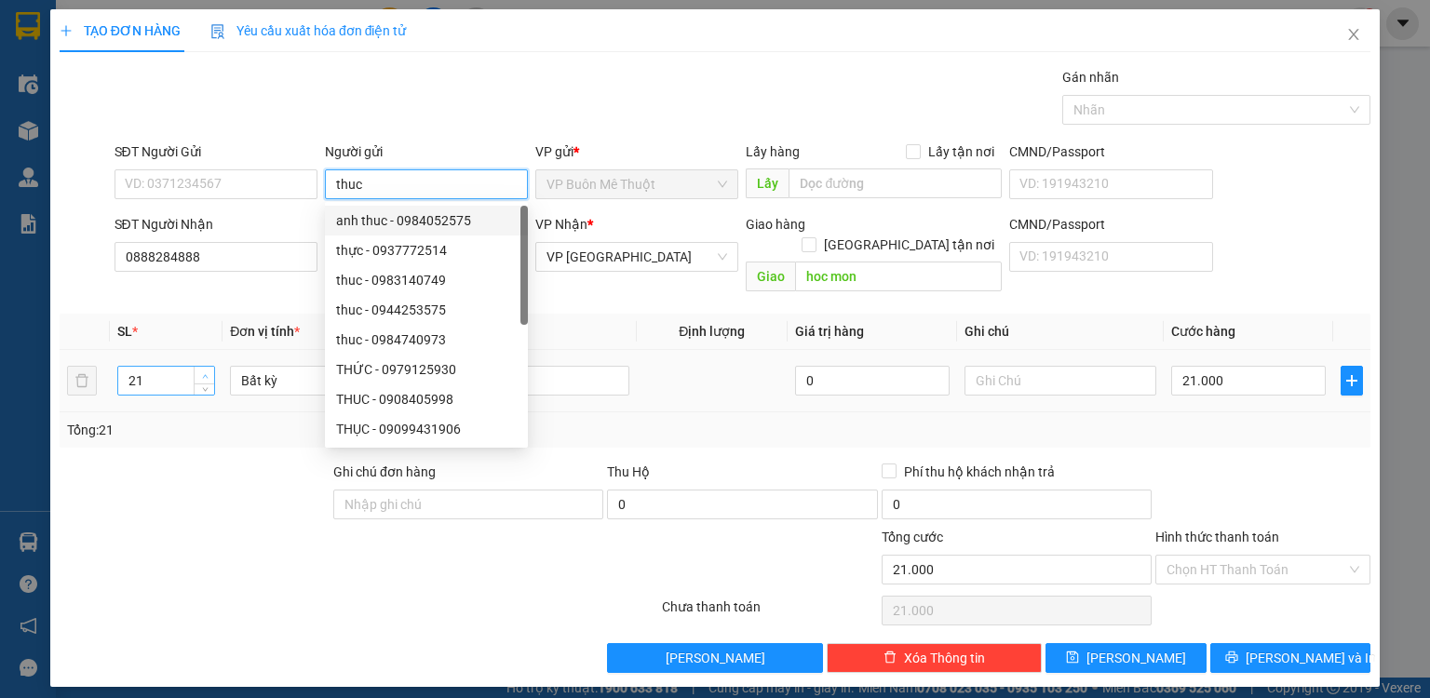
type input "thuc"
click at [205, 371] on span "up" at bounding box center [204, 376] width 11 height 11
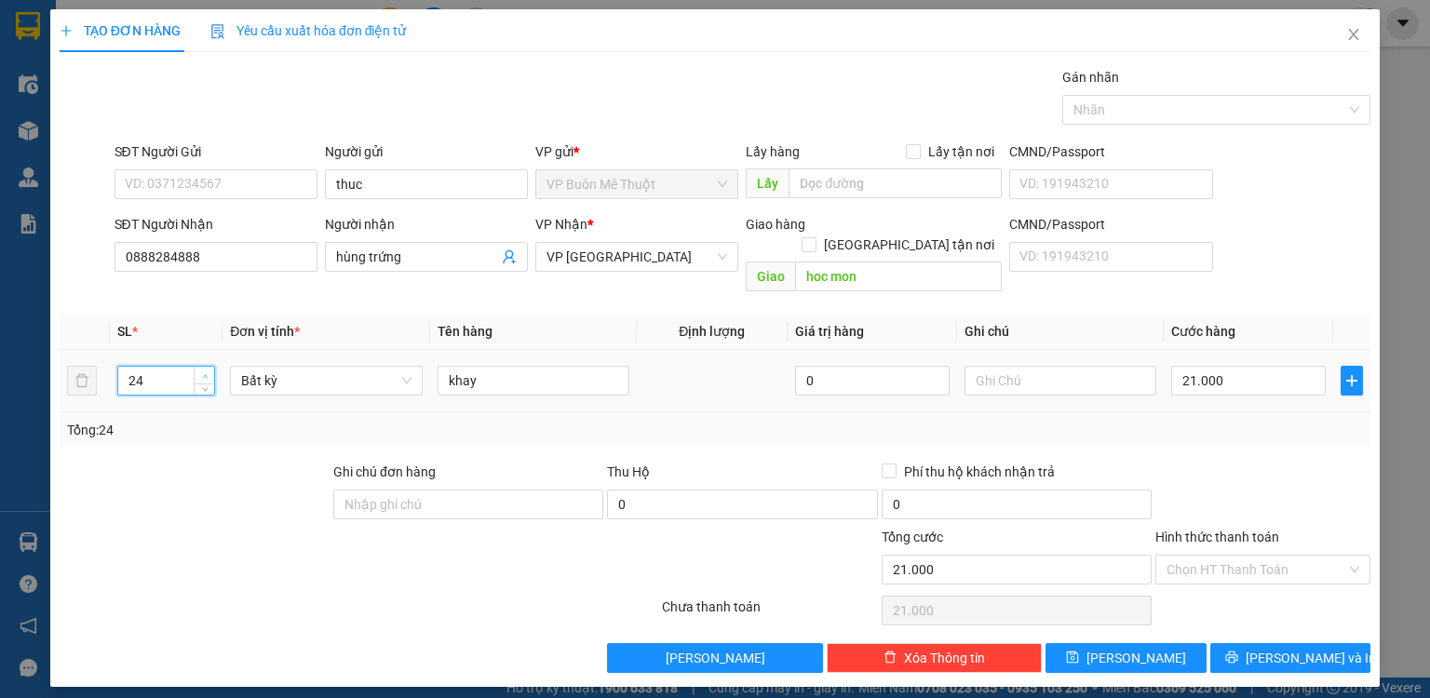
click at [205, 371] on span "up" at bounding box center [204, 376] width 11 height 11
type input "25"
click at [209, 367] on span "Increase Value" at bounding box center [204, 375] width 20 height 17
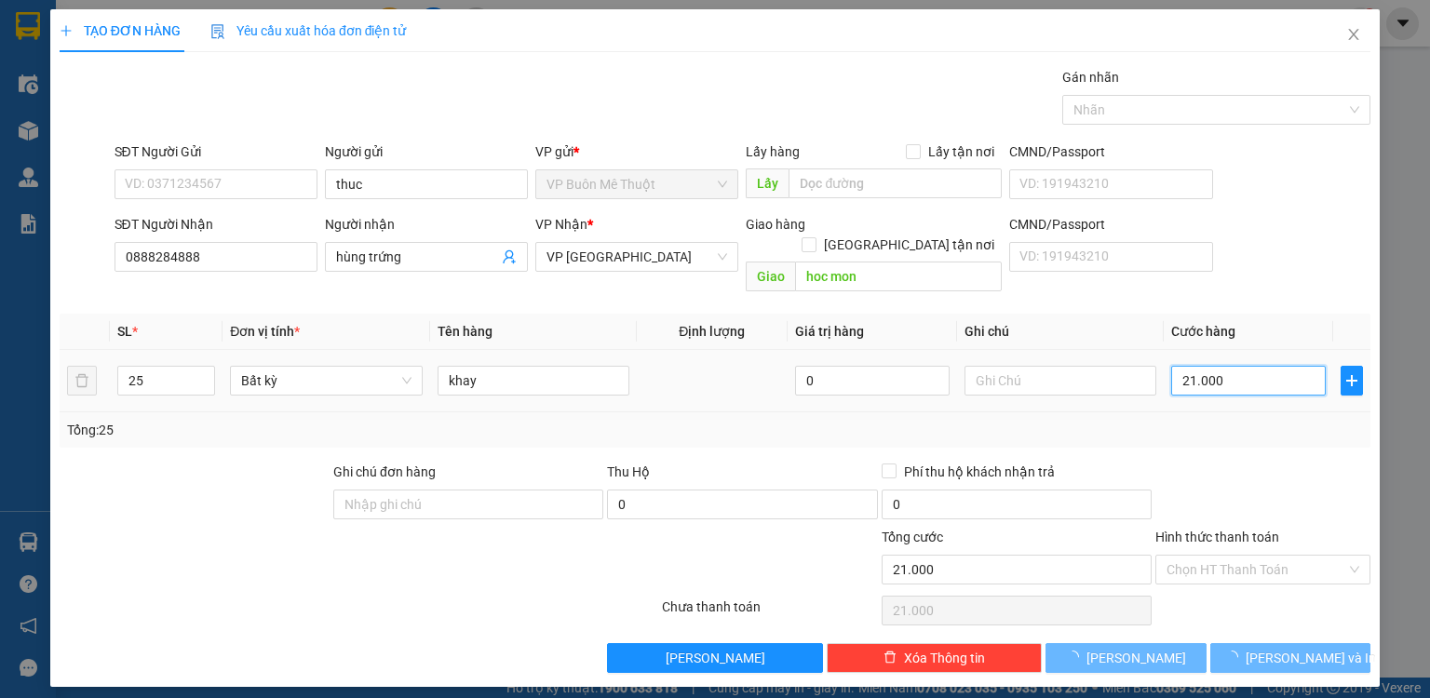
click at [1250, 366] on input "21.000" at bounding box center [1248, 381] width 155 height 30
type input "02"
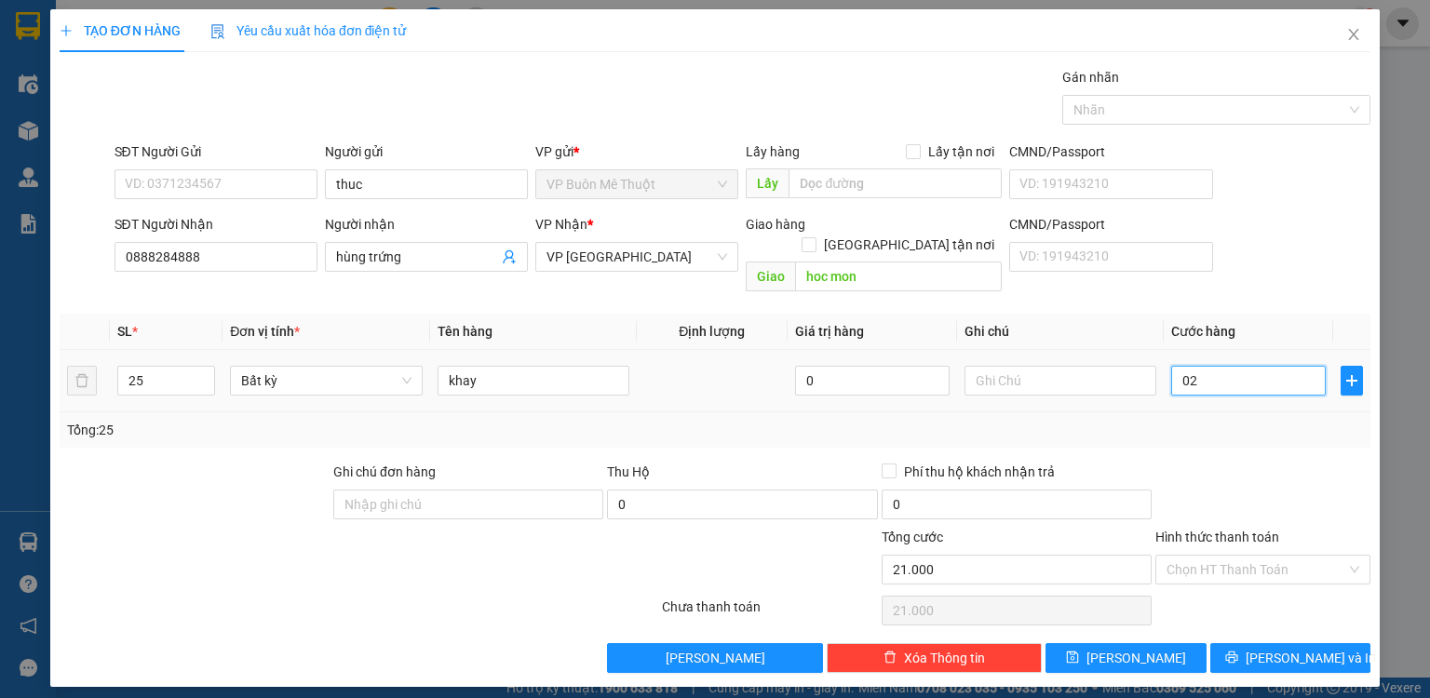
type input "25"
type input "025"
type input "25.000"
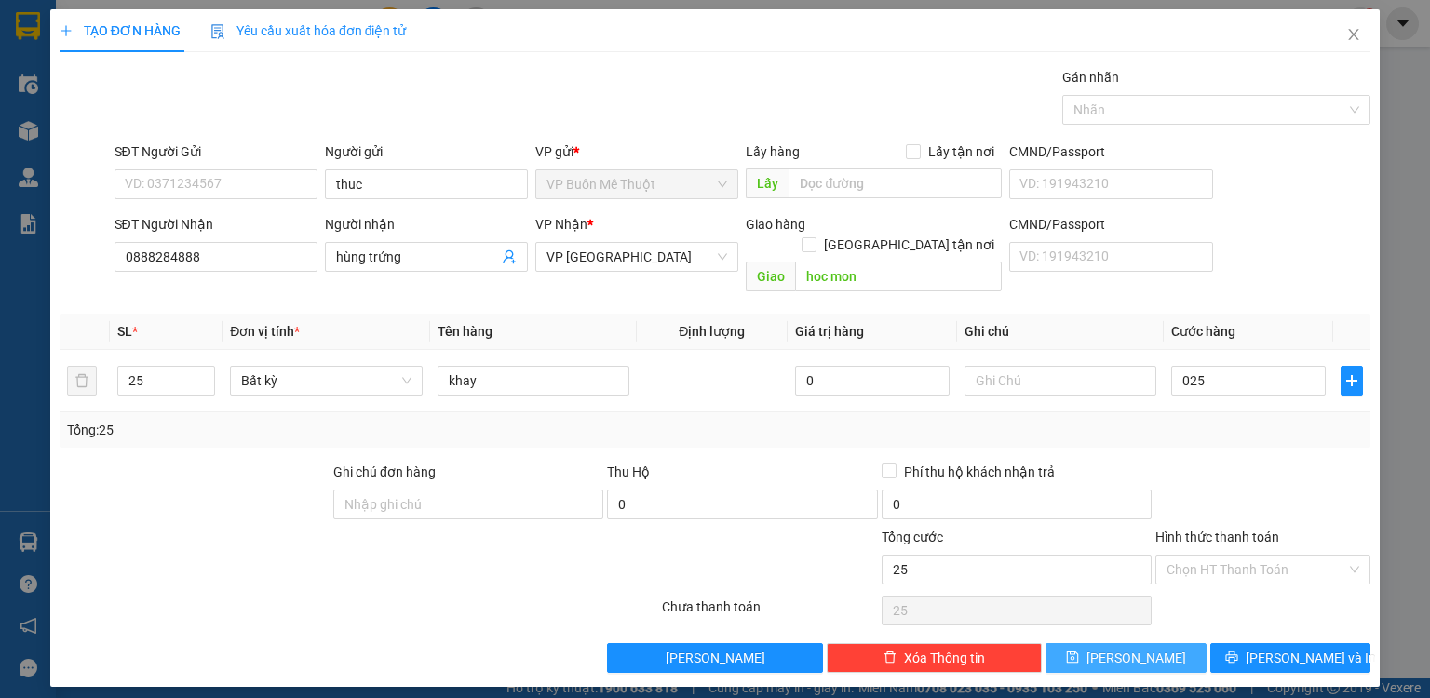
type input "25.000"
click at [1175, 643] on button "[PERSON_NAME]" at bounding box center [1126, 658] width 161 height 30
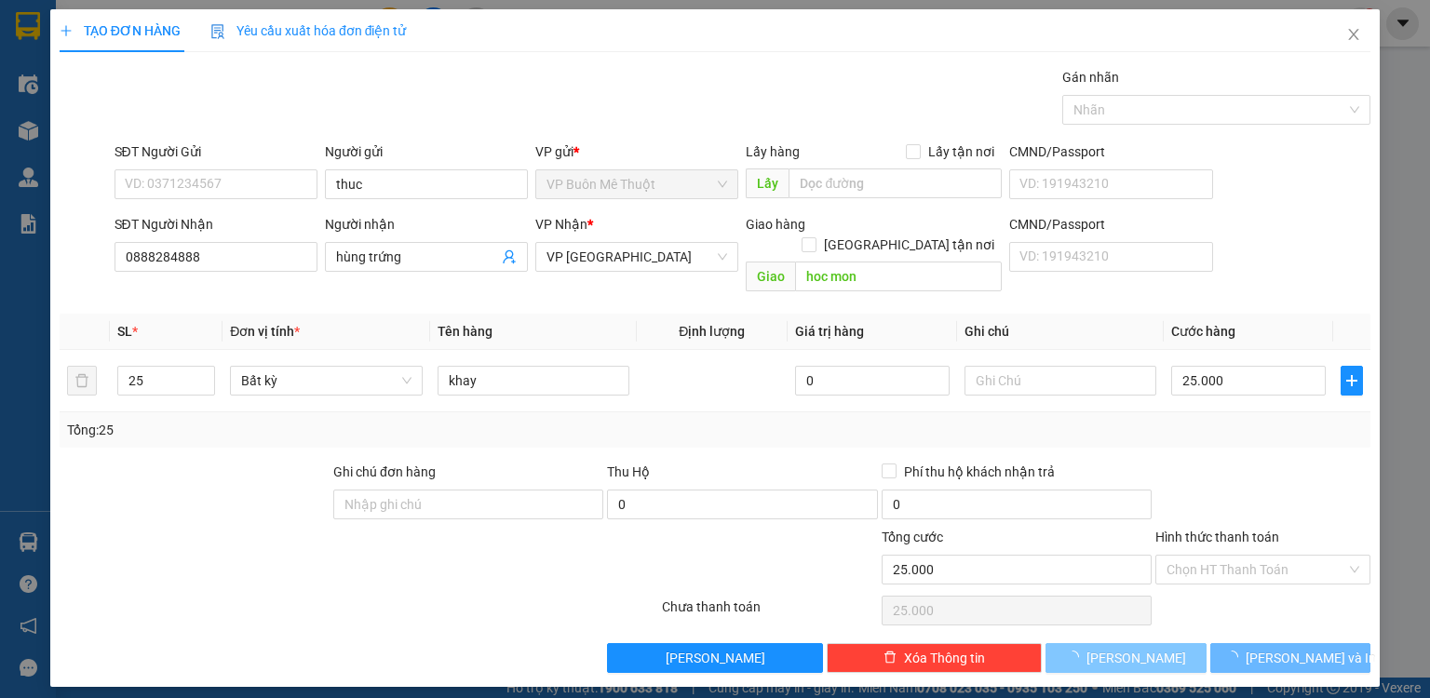
type input "0"
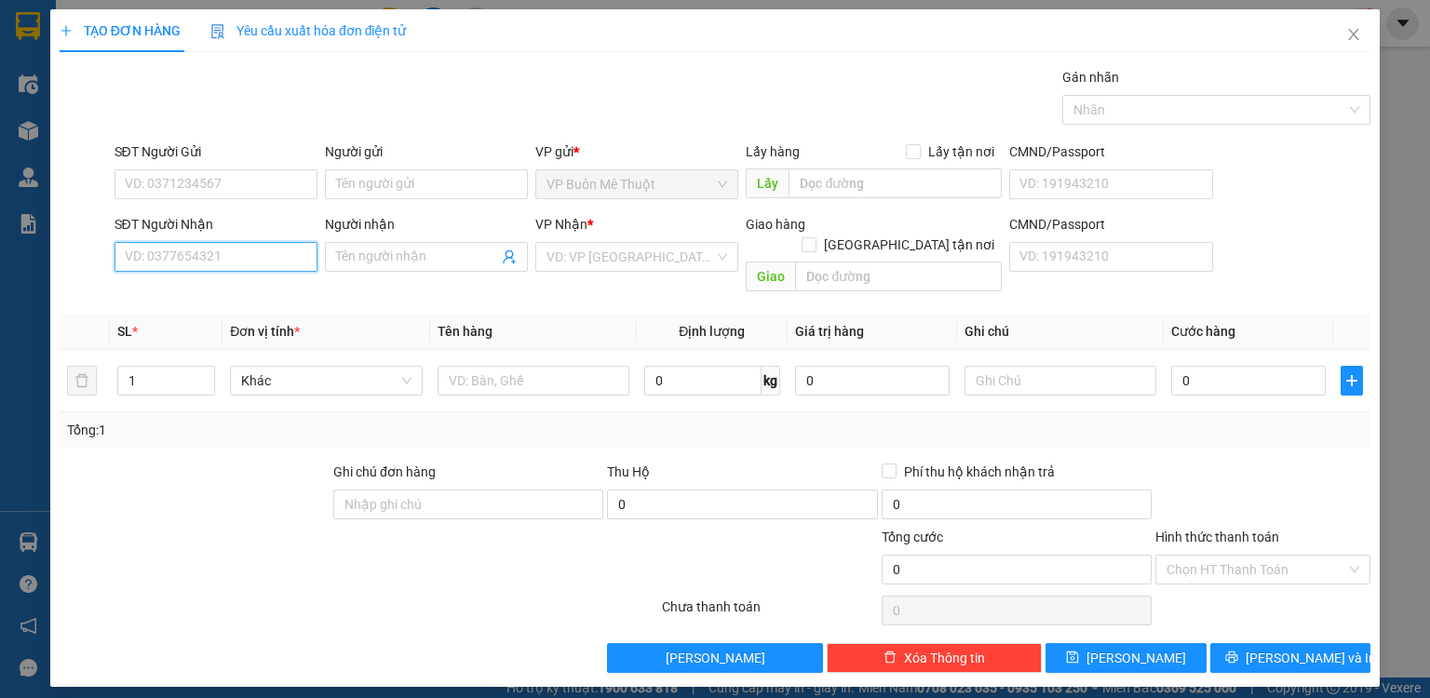
click at [220, 257] on input "SĐT Người Nhận" at bounding box center [216, 257] width 203 height 30
click at [209, 289] on div "0799520782 - dd" at bounding box center [216, 293] width 181 height 20
type input "0799520782"
type input "dd"
type input "bàu bàn"
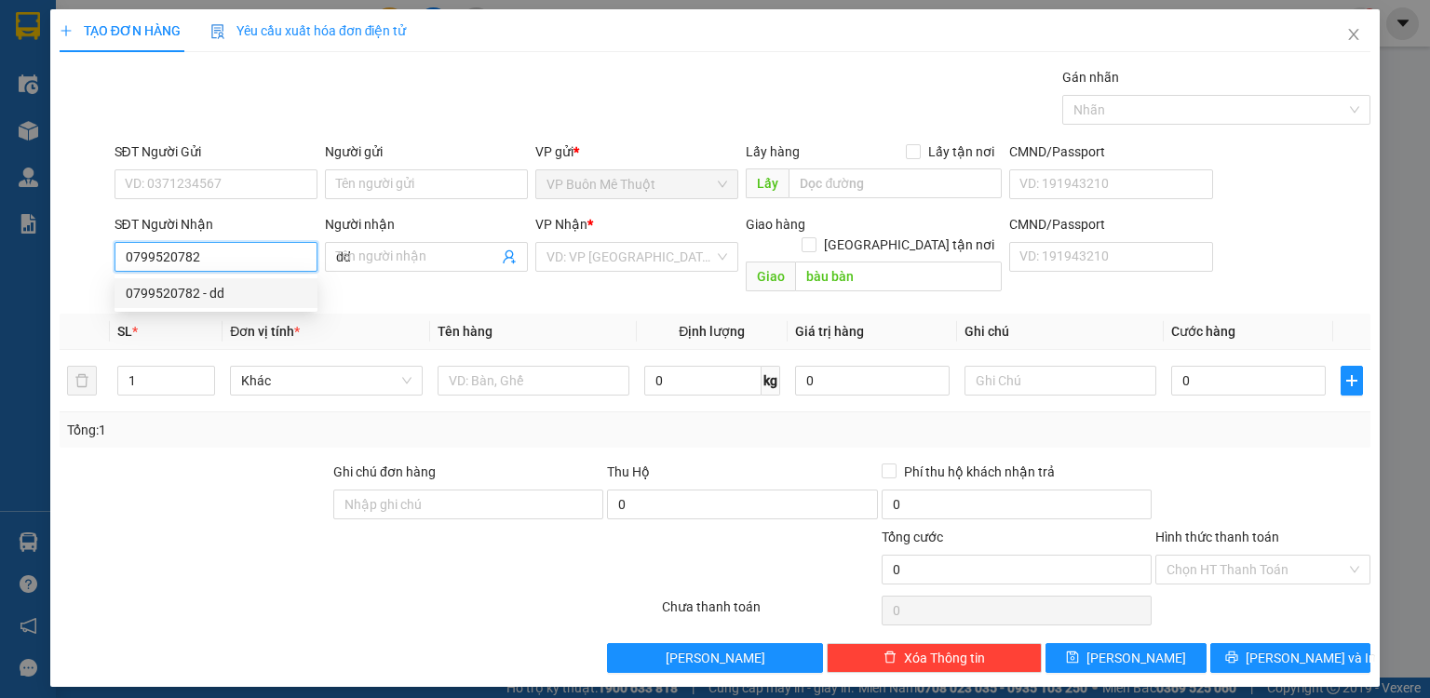
type input "250.000"
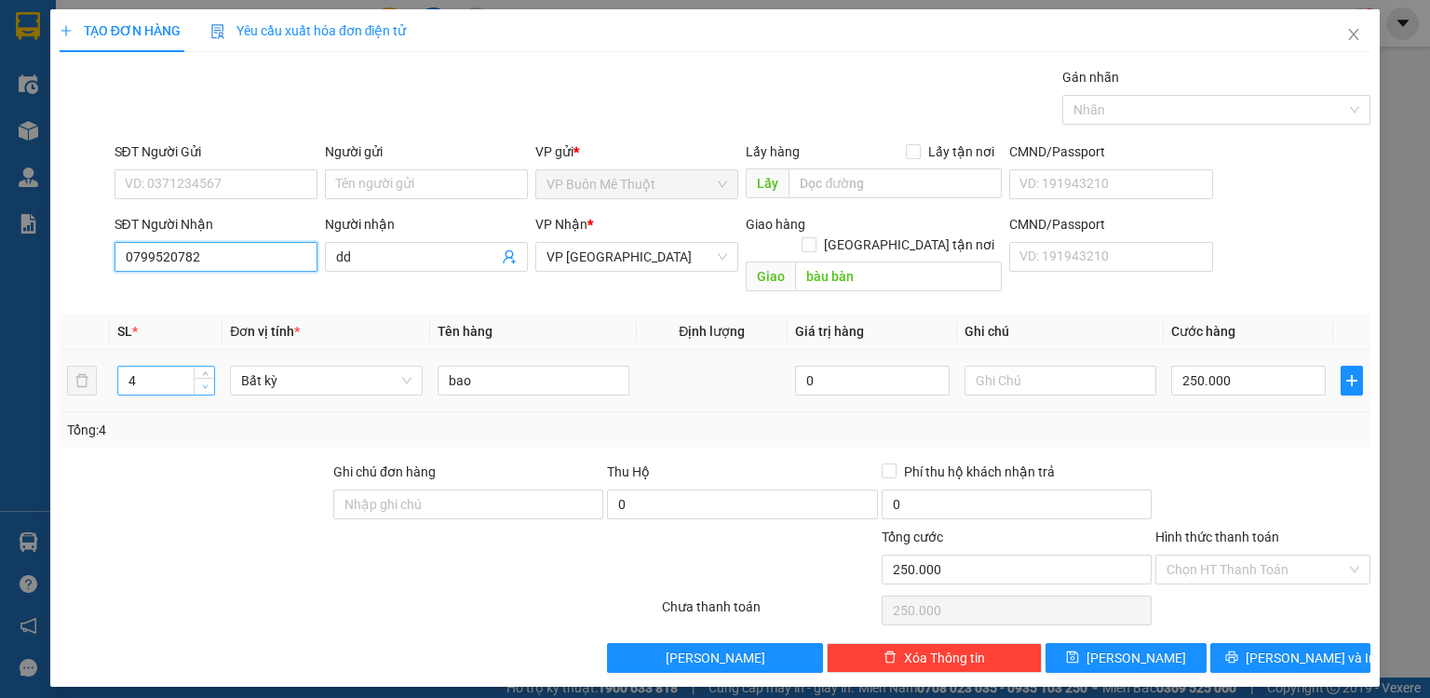
type input "0799520782"
click at [202, 382] on span "down" at bounding box center [204, 387] width 11 height 11
type input "2"
click at [202, 382] on span "down" at bounding box center [204, 387] width 11 height 11
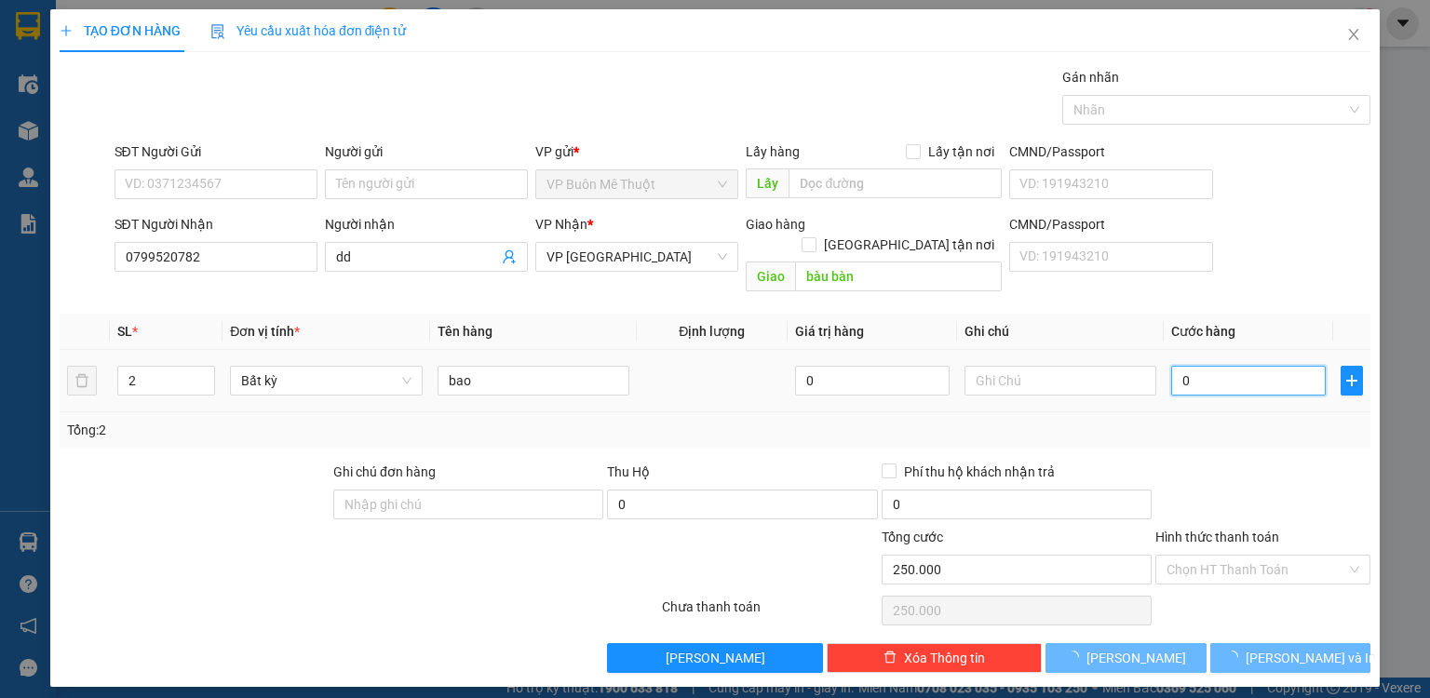
type input "02"
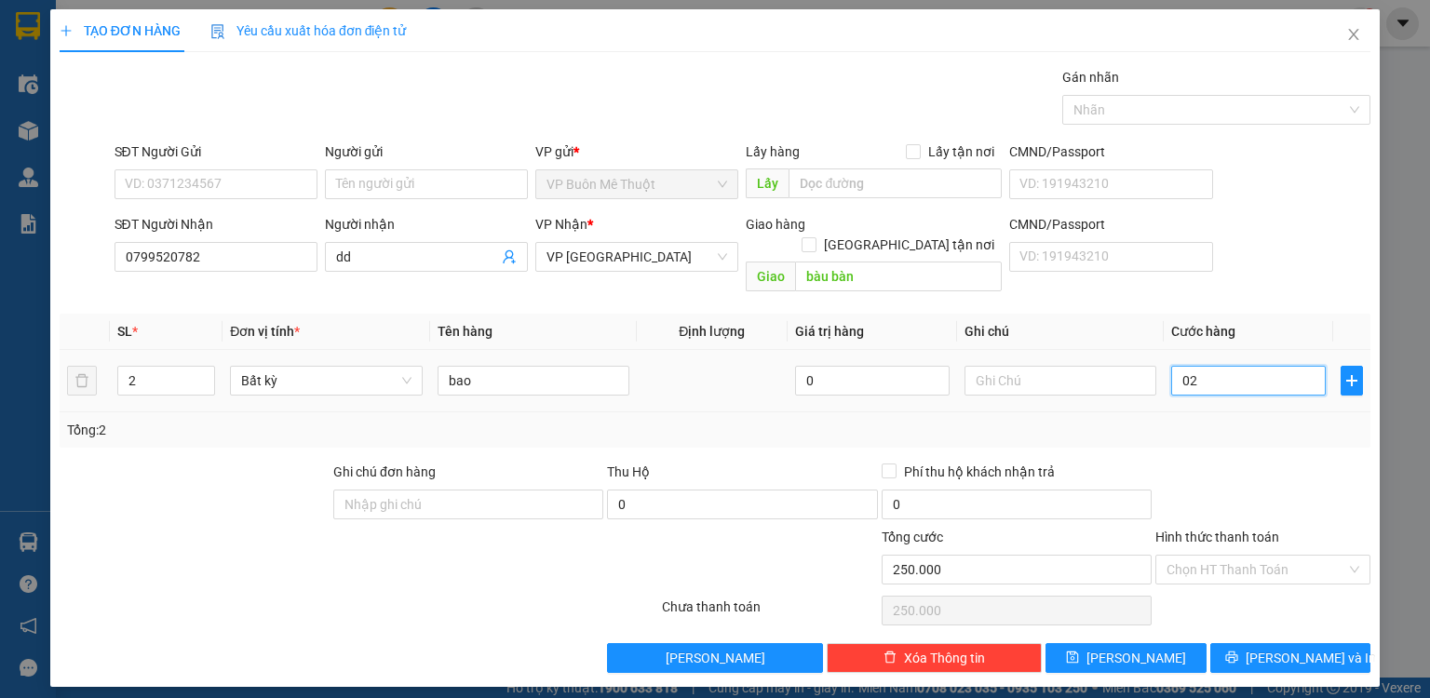
type input "20"
type input "020"
type input "200"
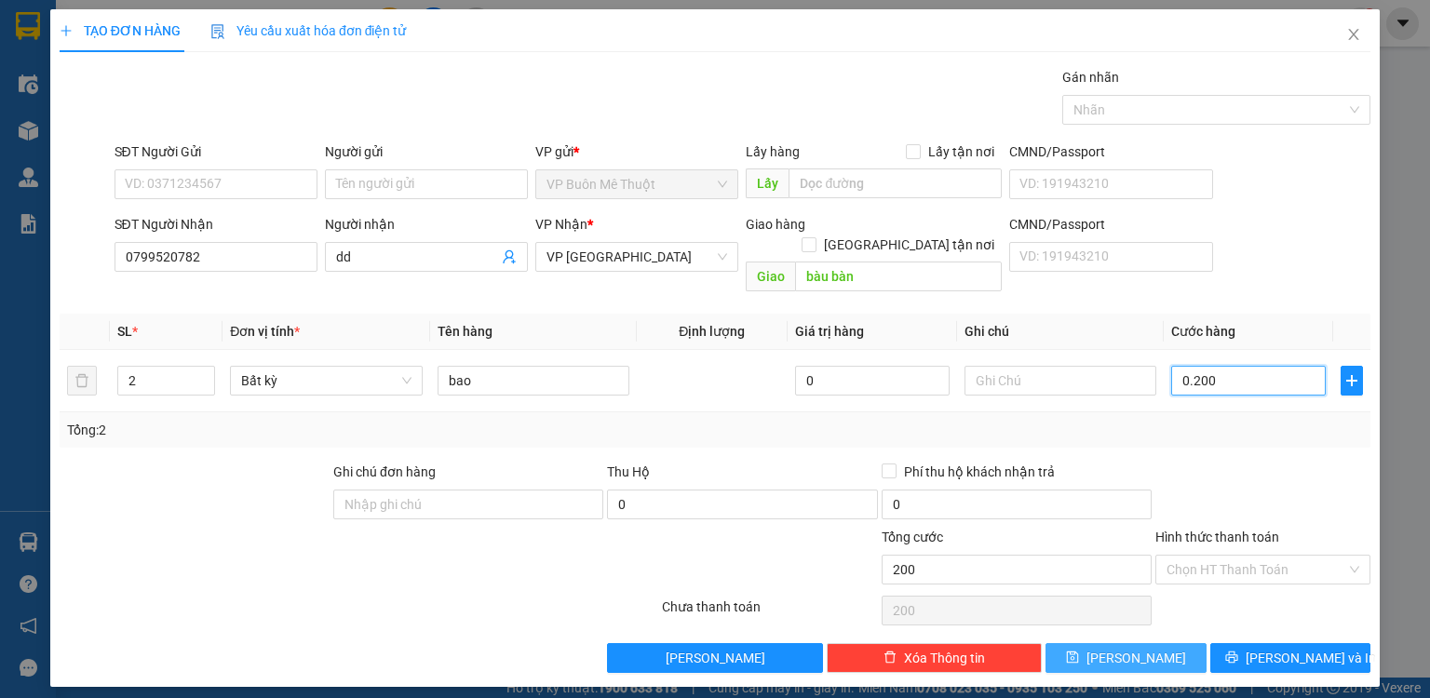
type input "0.200"
type input "200.000"
click at [1114, 643] on button "[PERSON_NAME]" at bounding box center [1126, 658] width 161 height 30
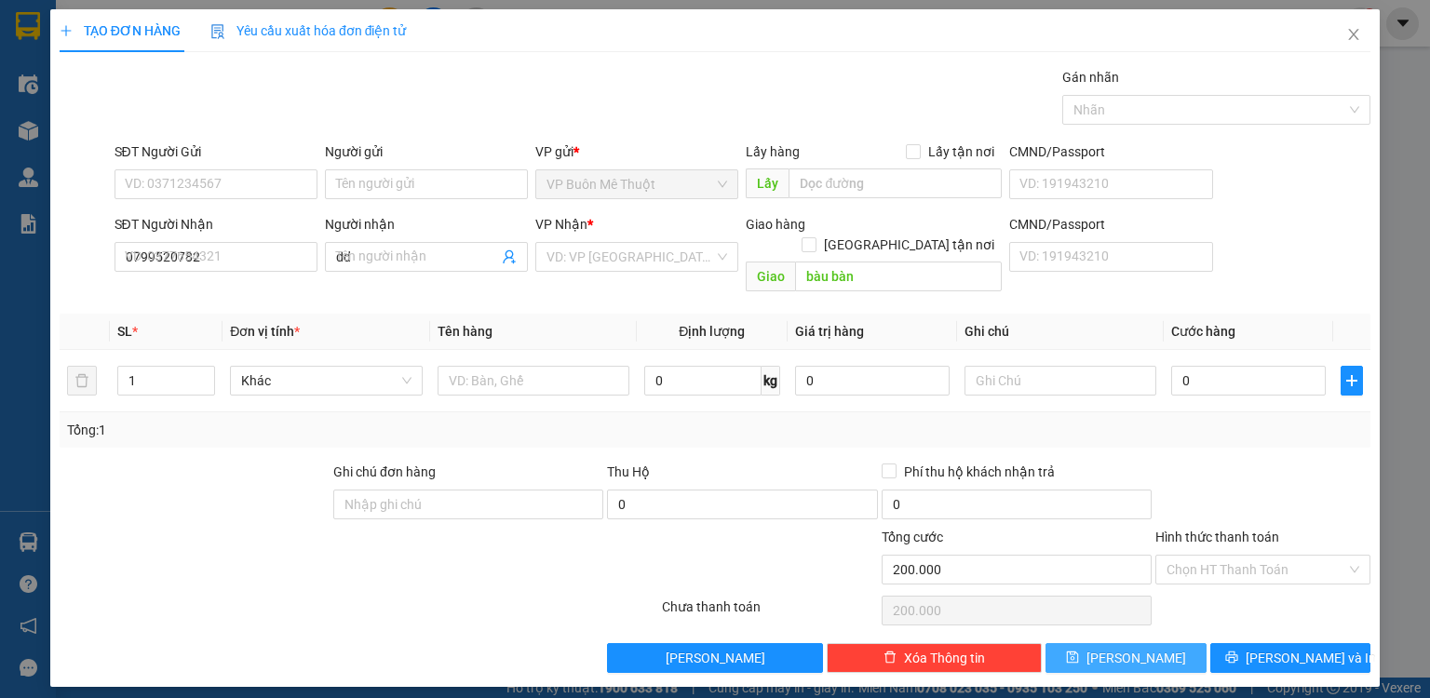
type input "0"
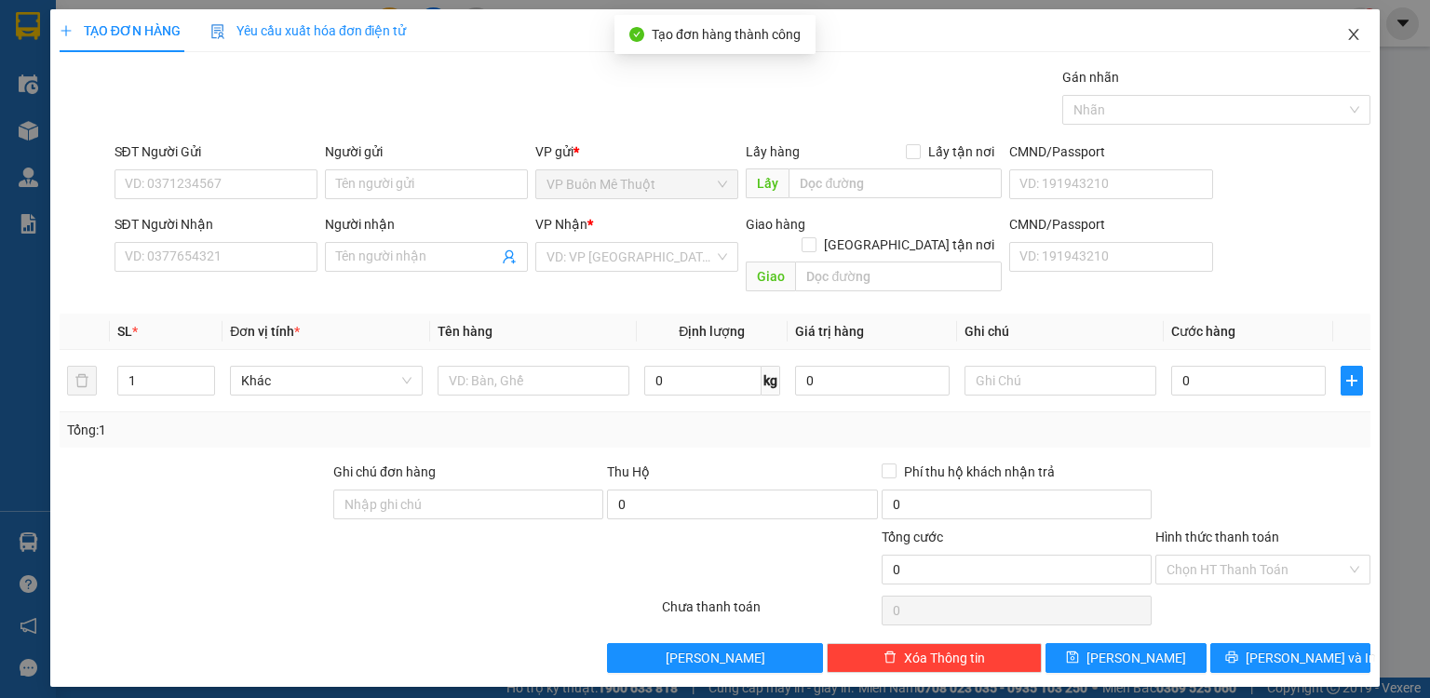
click at [1356, 30] on icon "close" at bounding box center [1353, 34] width 15 height 15
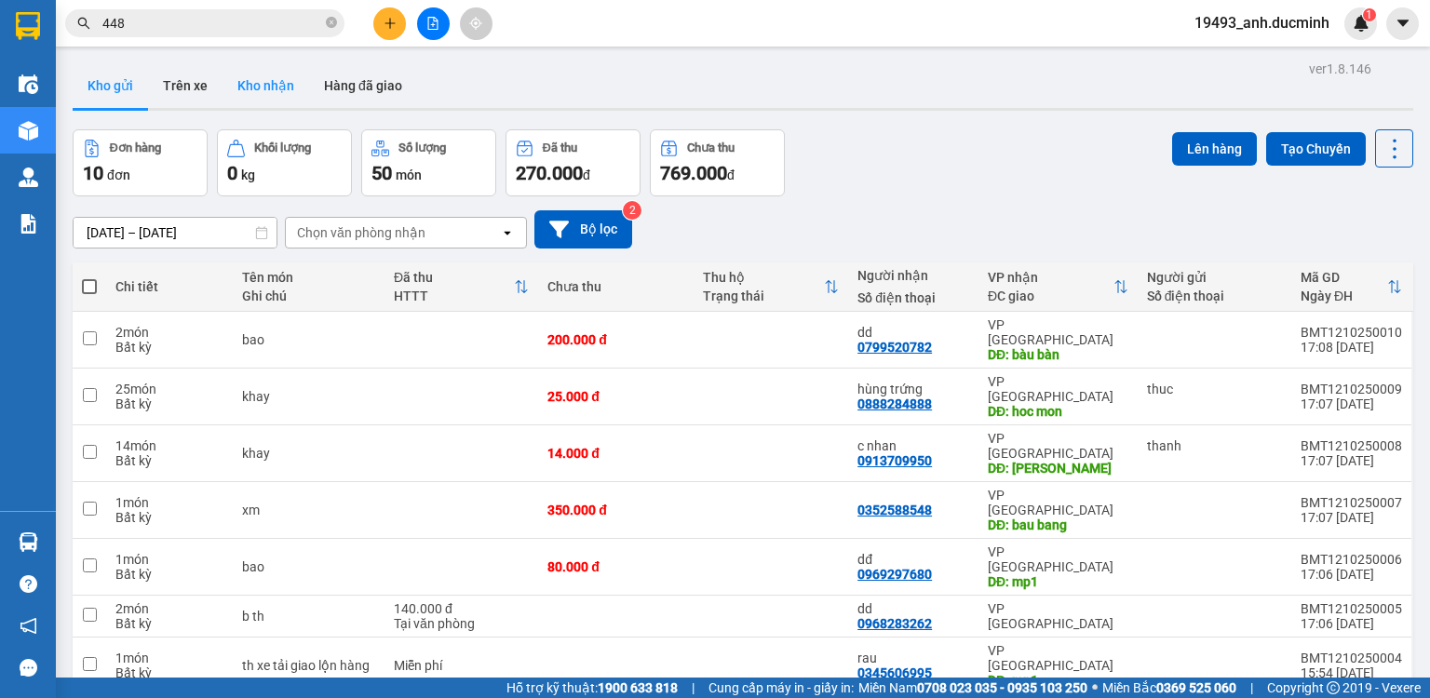
click at [252, 91] on button "Kho nhận" at bounding box center [266, 85] width 87 height 45
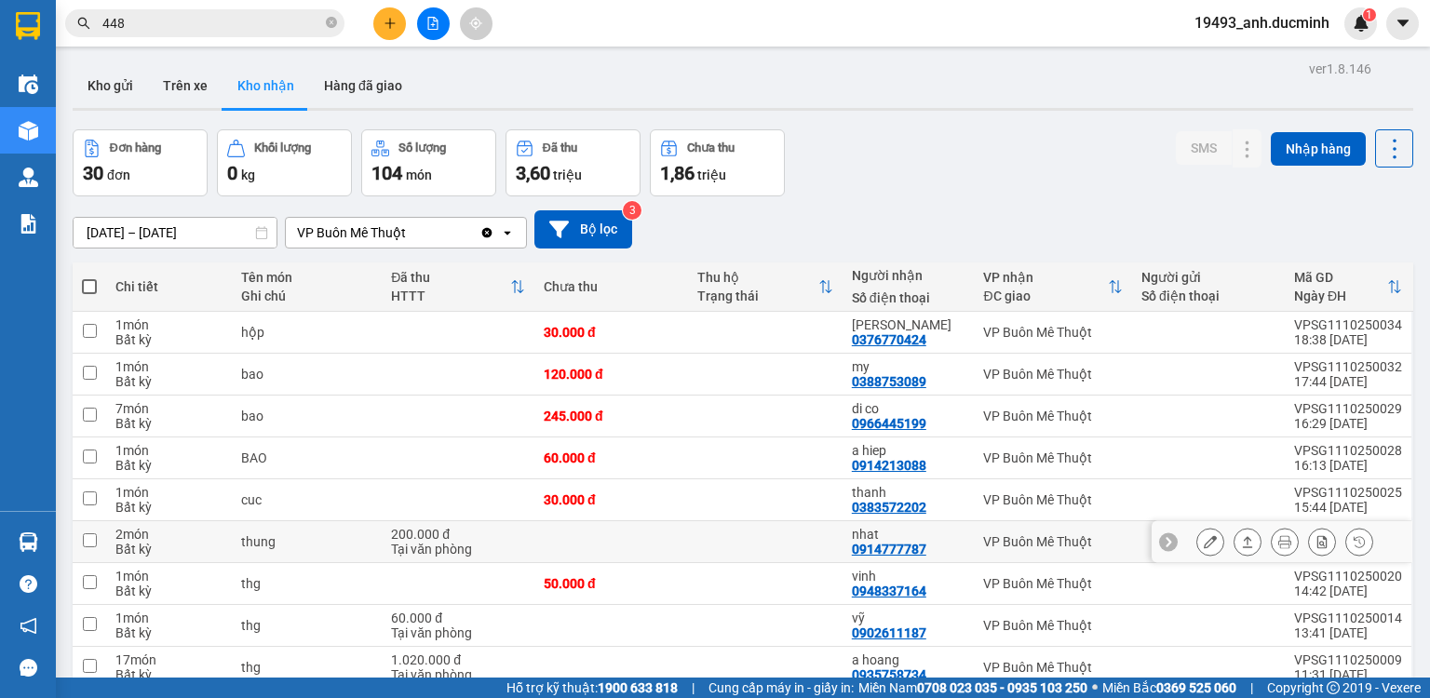
click at [1204, 547] on icon at bounding box center [1210, 541] width 13 height 13
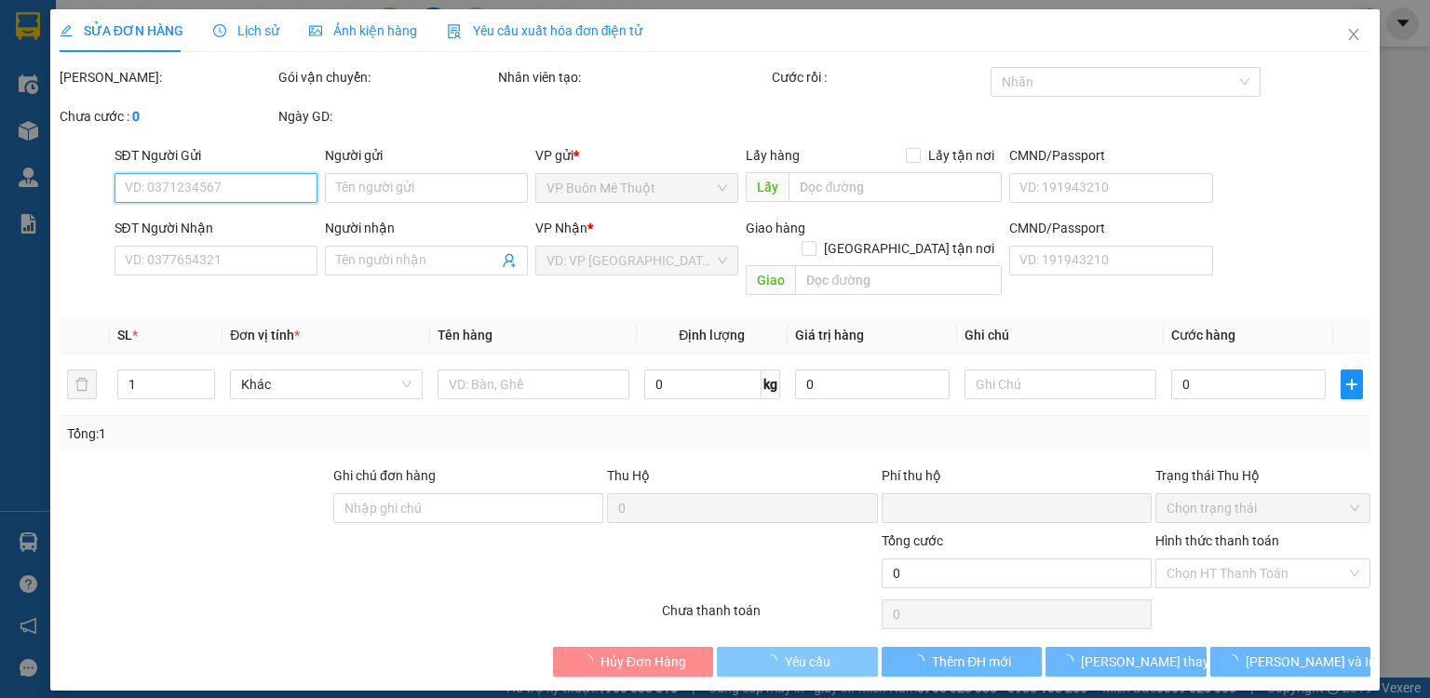
type input "0914777787"
type input "nhat"
type input "0"
type input "200.000"
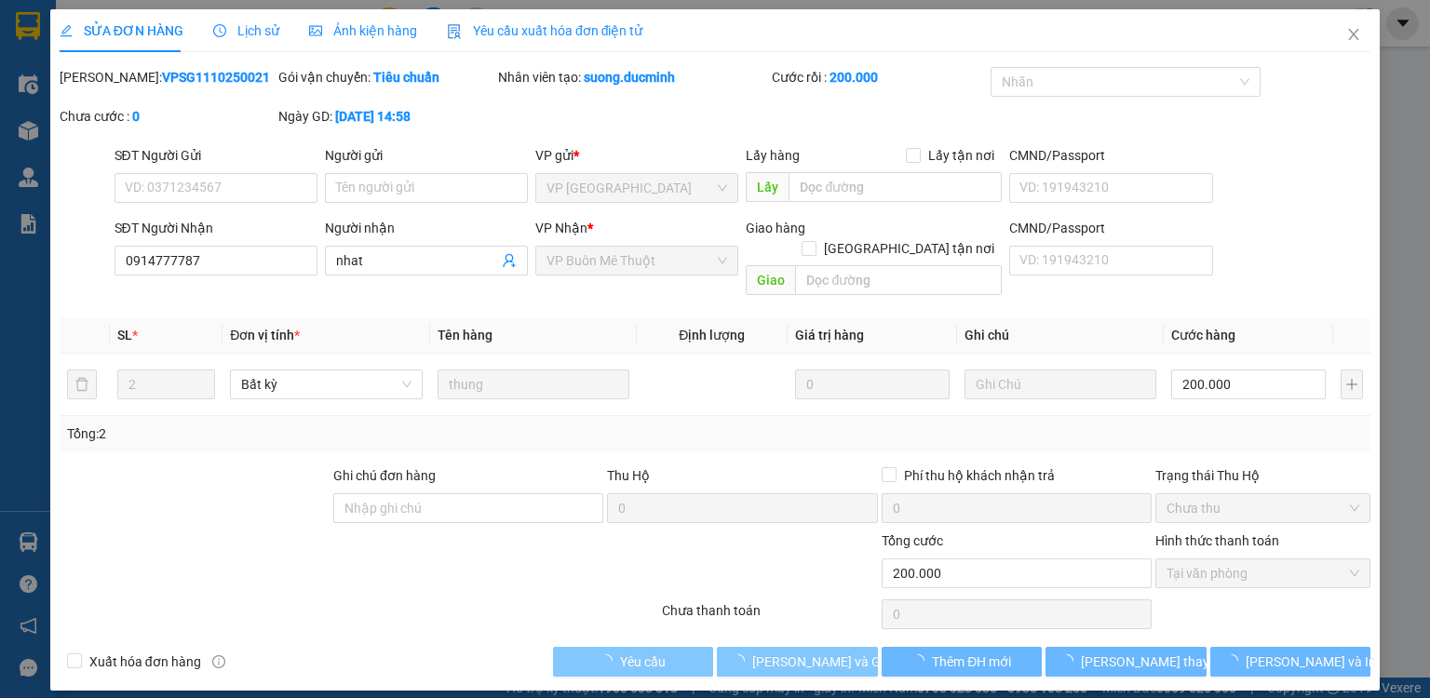
click at [824, 652] on span "Lưu và Giao hàng" at bounding box center [841, 662] width 179 height 20
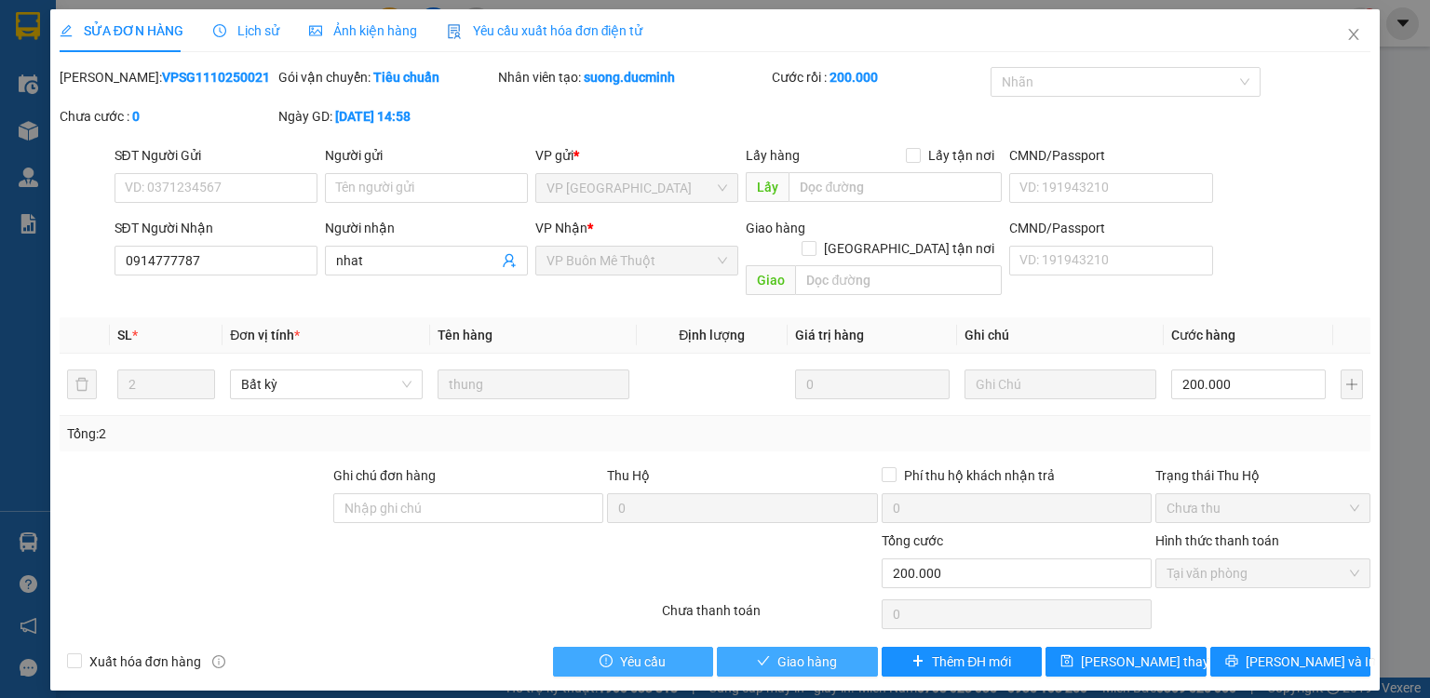
click at [824, 652] on span "Giao hàng" at bounding box center [807, 662] width 60 height 20
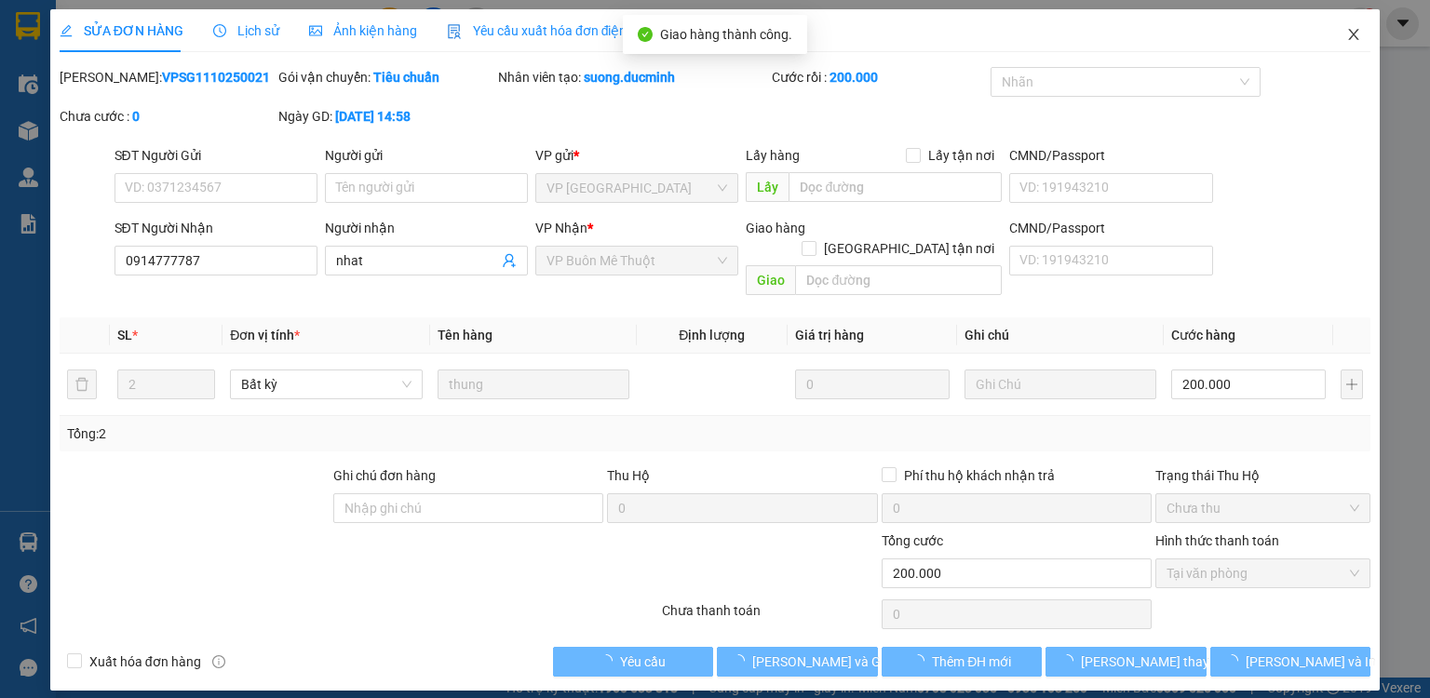
click at [1356, 33] on icon "close" at bounding box center [1354, 34] width 10 height 11
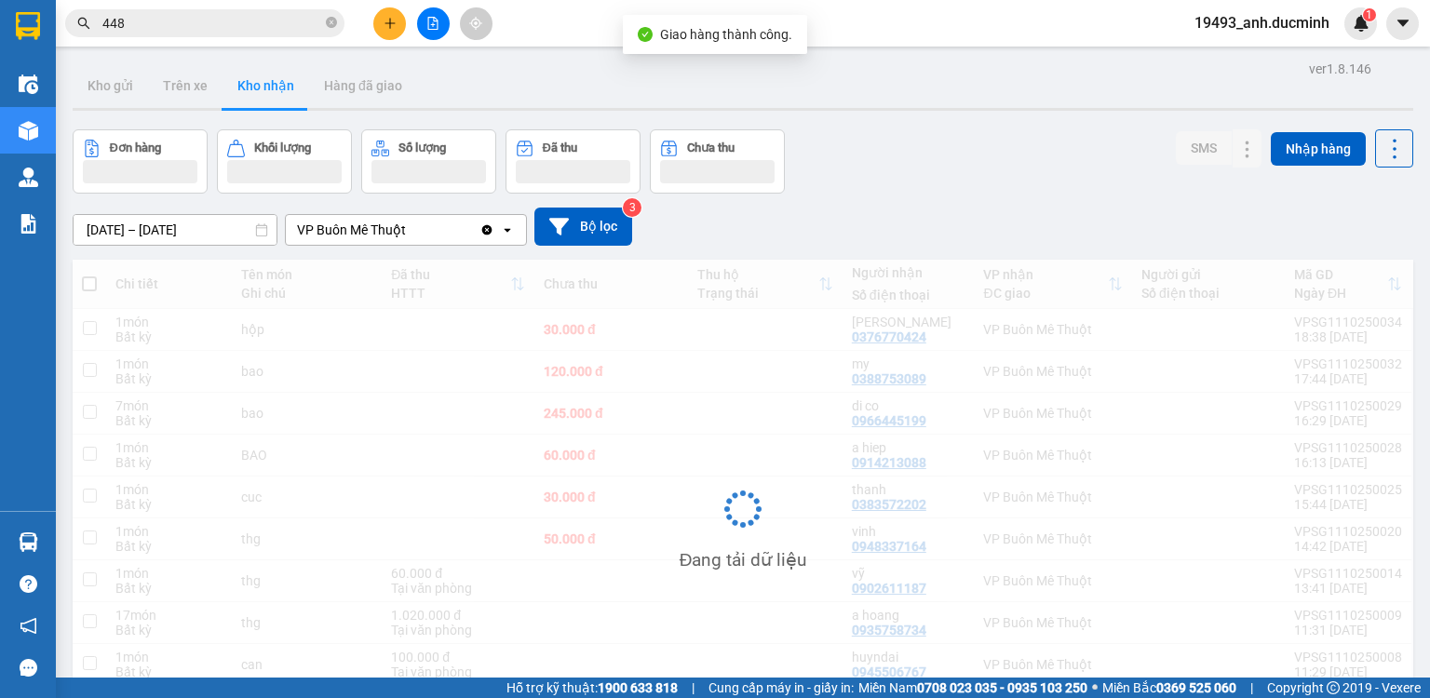
scroll to position [74, 0]
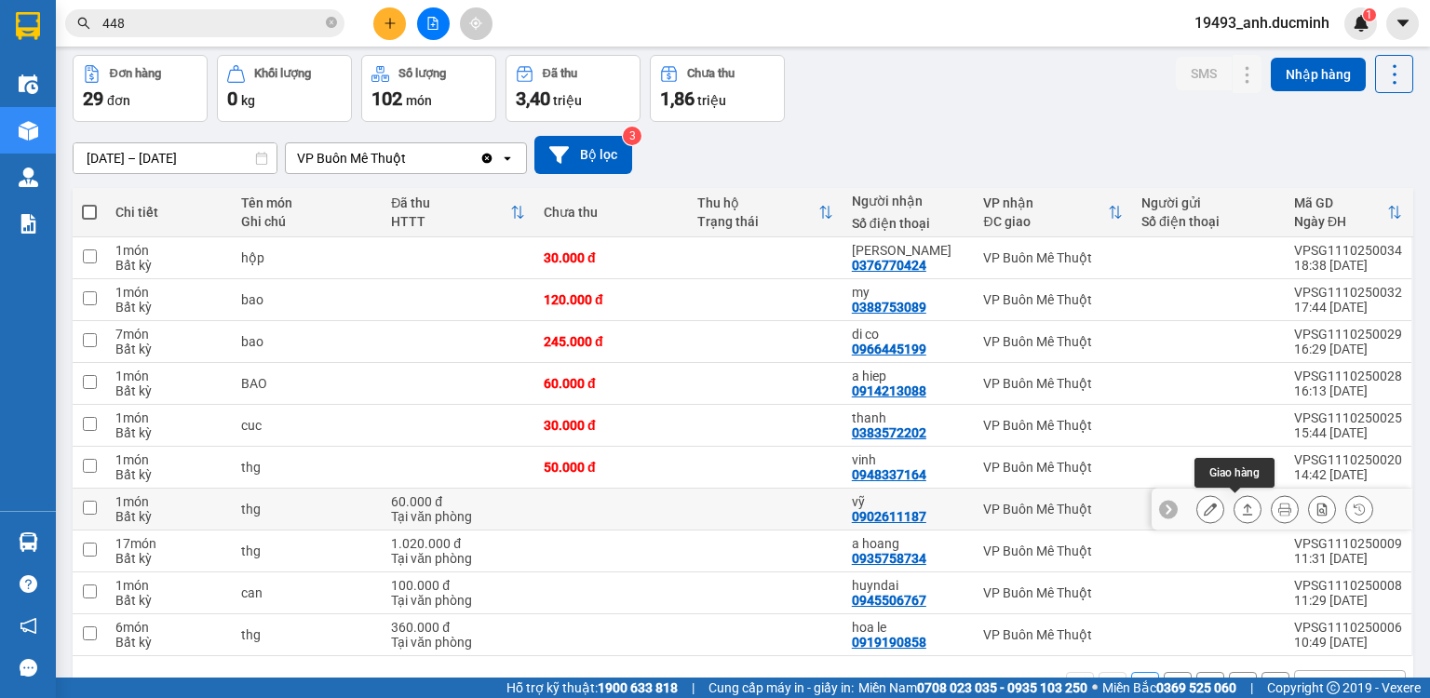
click at [1241, 512] on icon at bounding box center [1247, 509] width 13 height 13
click at [1241, 503] on icon at bounding box center [1247, 509] width 13 height 13
click at [1243, 505] on icon at bounding box center [1248, 509] width 10 height 11
click at [1204, 511] on icon at bounding box center [1210, 509] width 13 height 13
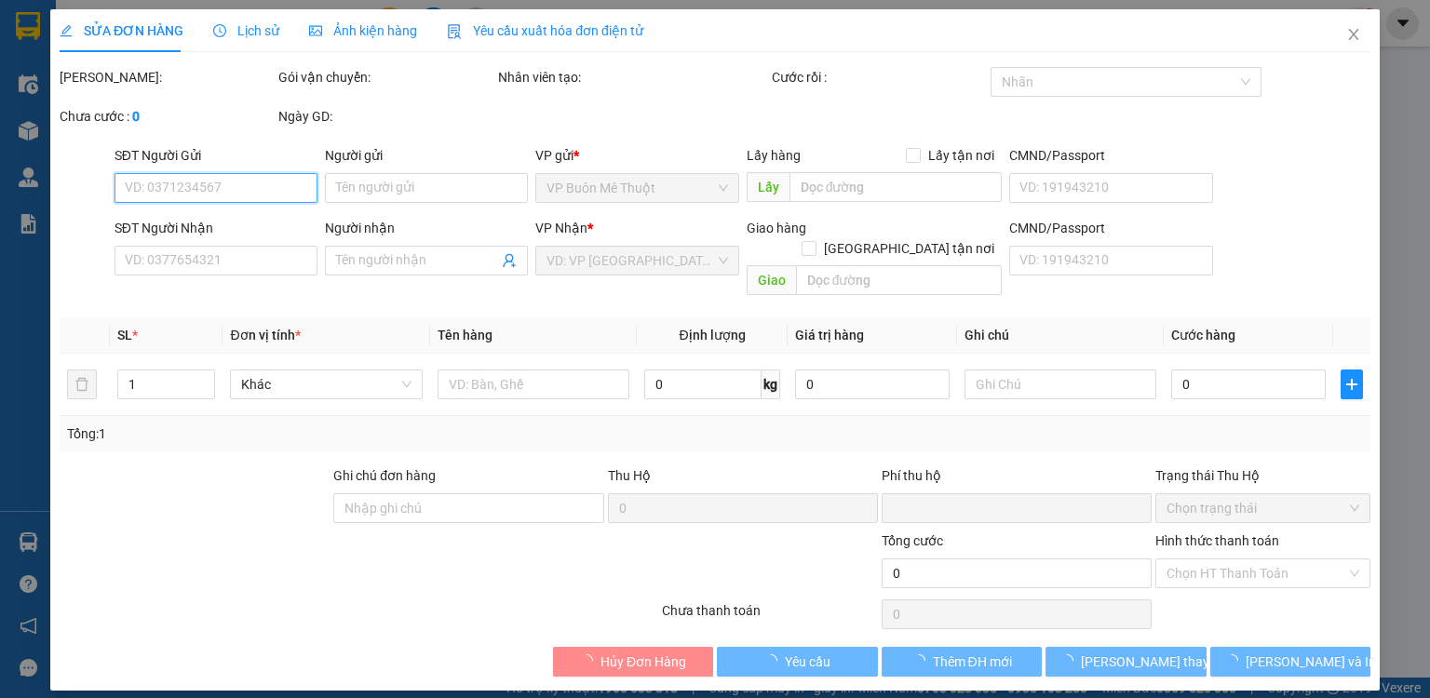
type input "0902611187"
type input "vỹ"
type input "0"
type input "60.000"
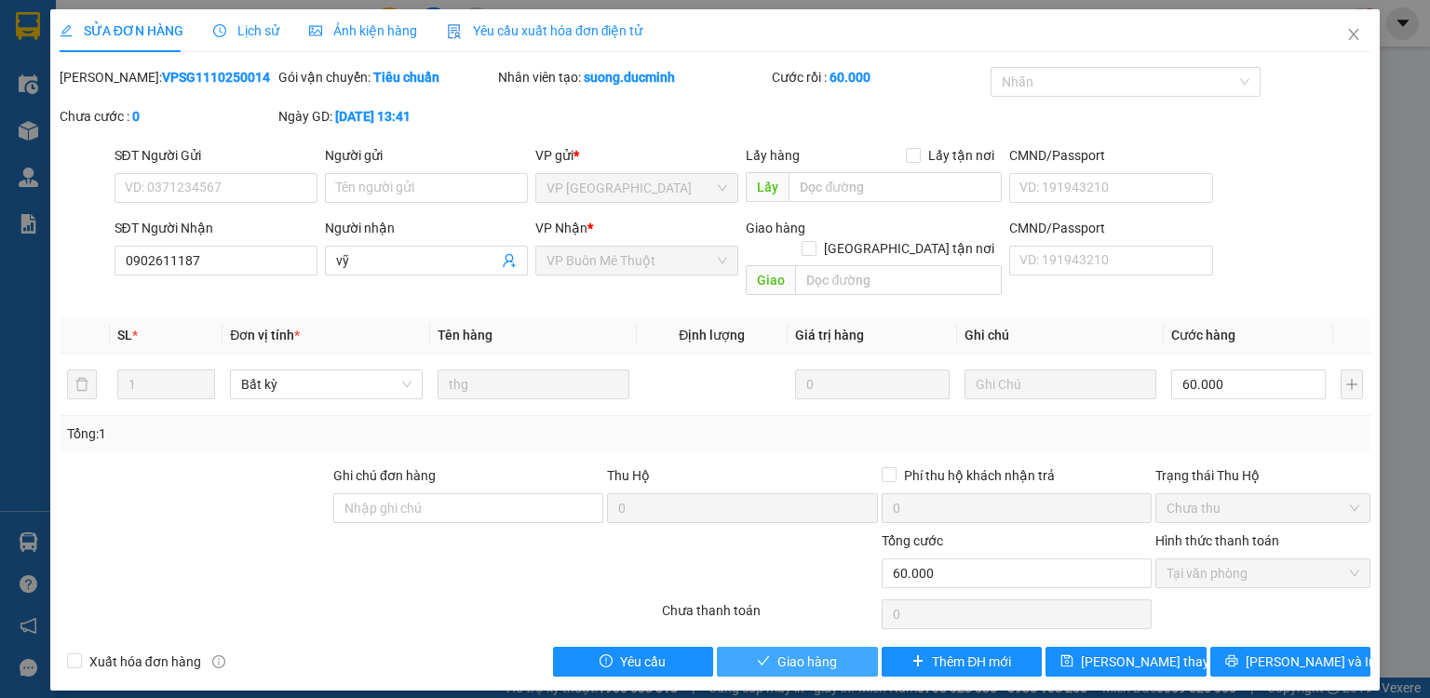
click at [832, 652] on span "Giao hàng" at bounding box center [807, 662] width 60 height 20
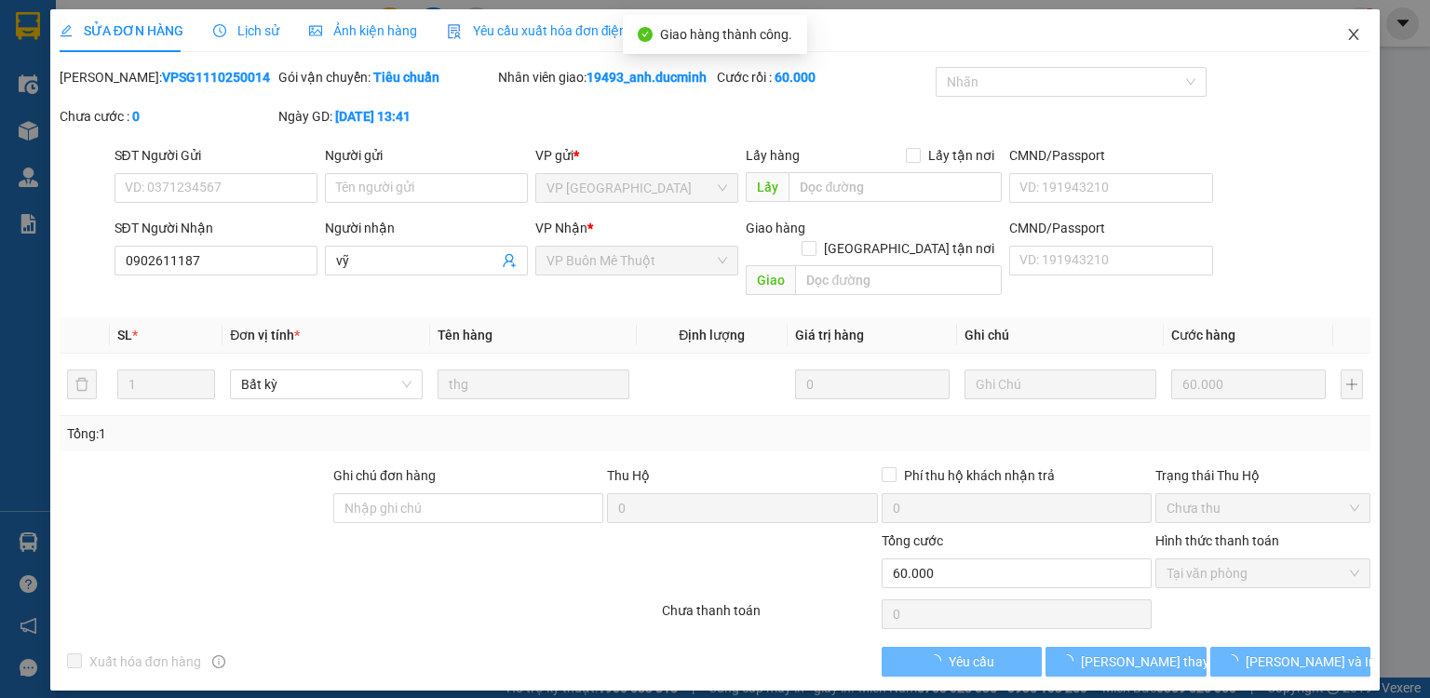
click at [1344, 39] on span "Close" at bounding box center [1354, 35] width 52 height 52
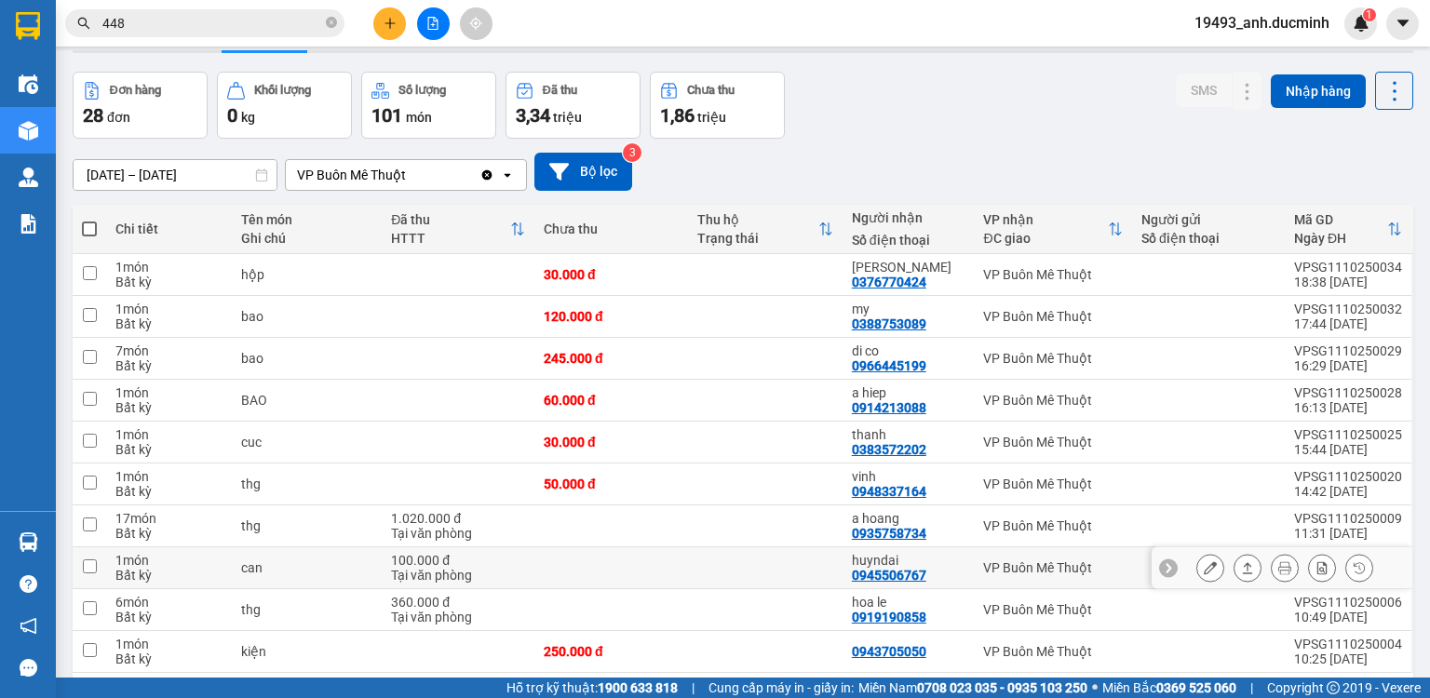
scroll to position [74, 0]
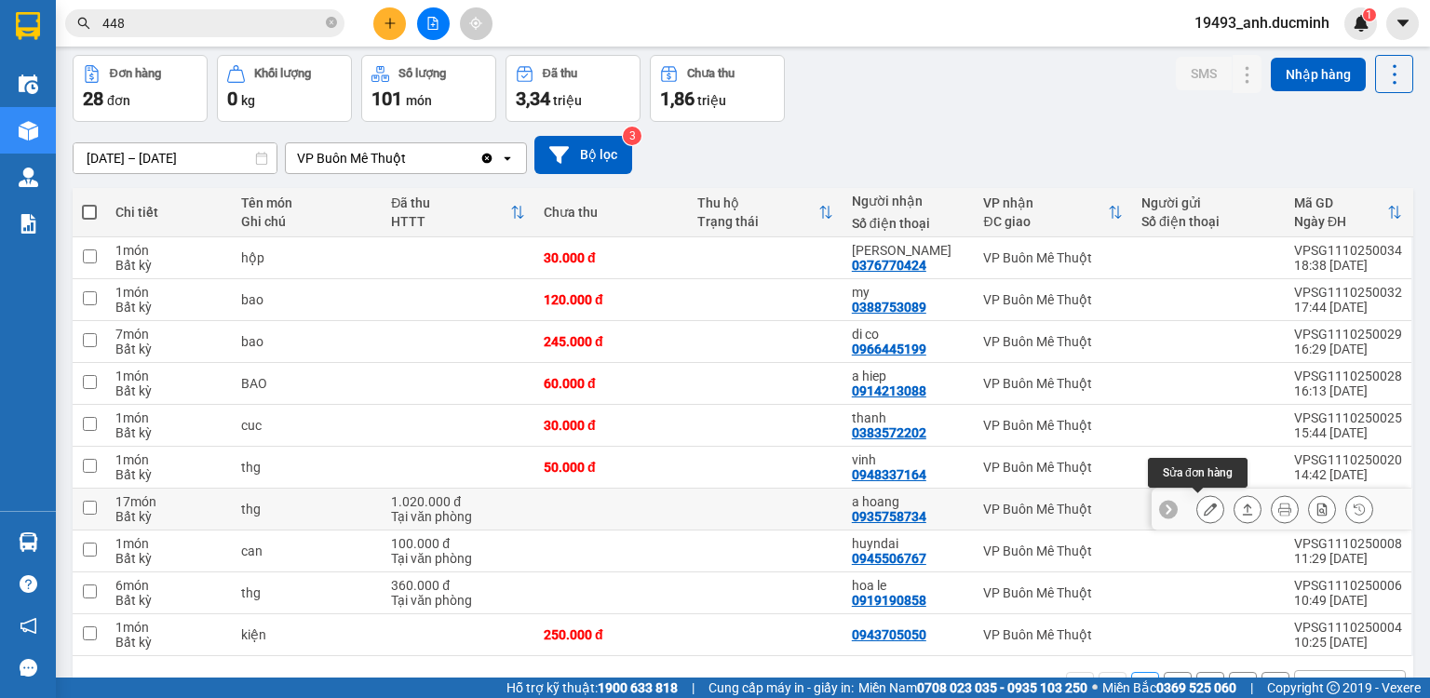
click at [1204, 512] on icon at bounding box center [1210, 509] width 13 height 13
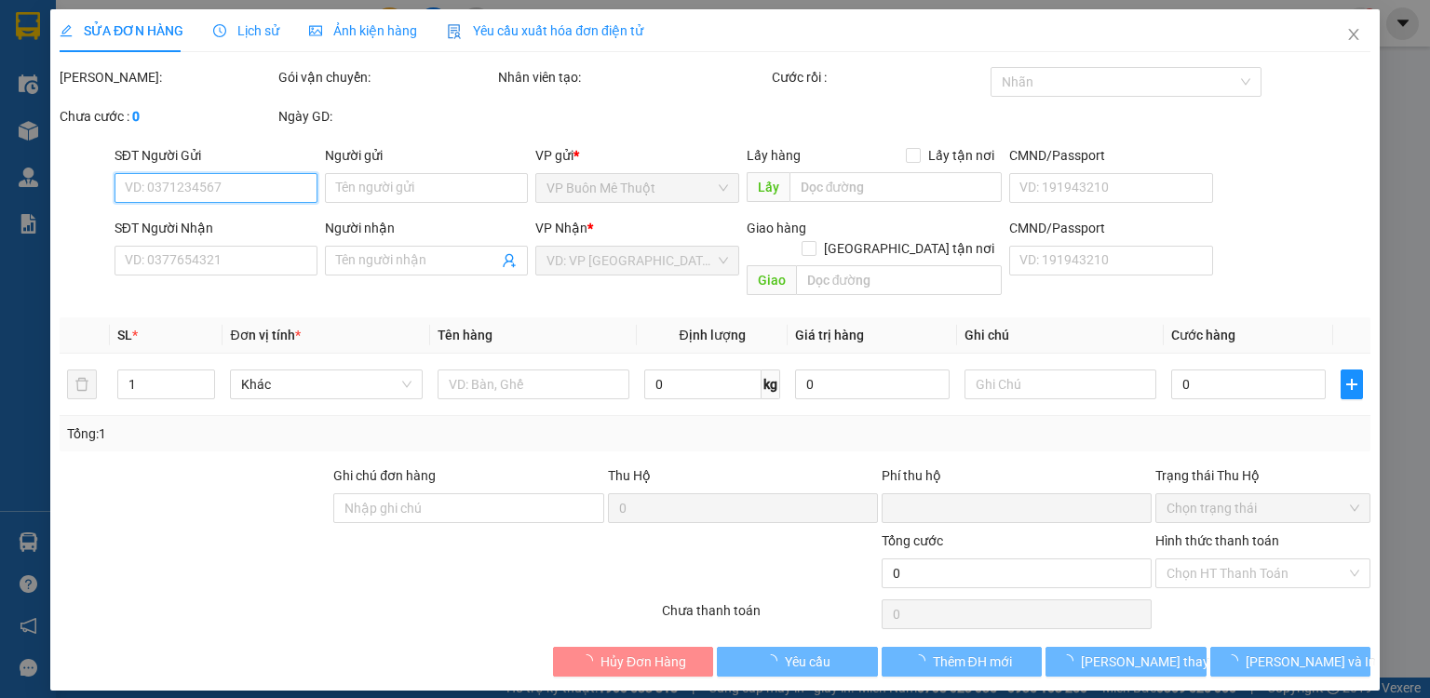
type input "0935758734"
type input "a hoang"
type input "0"
type input "1.020.000"
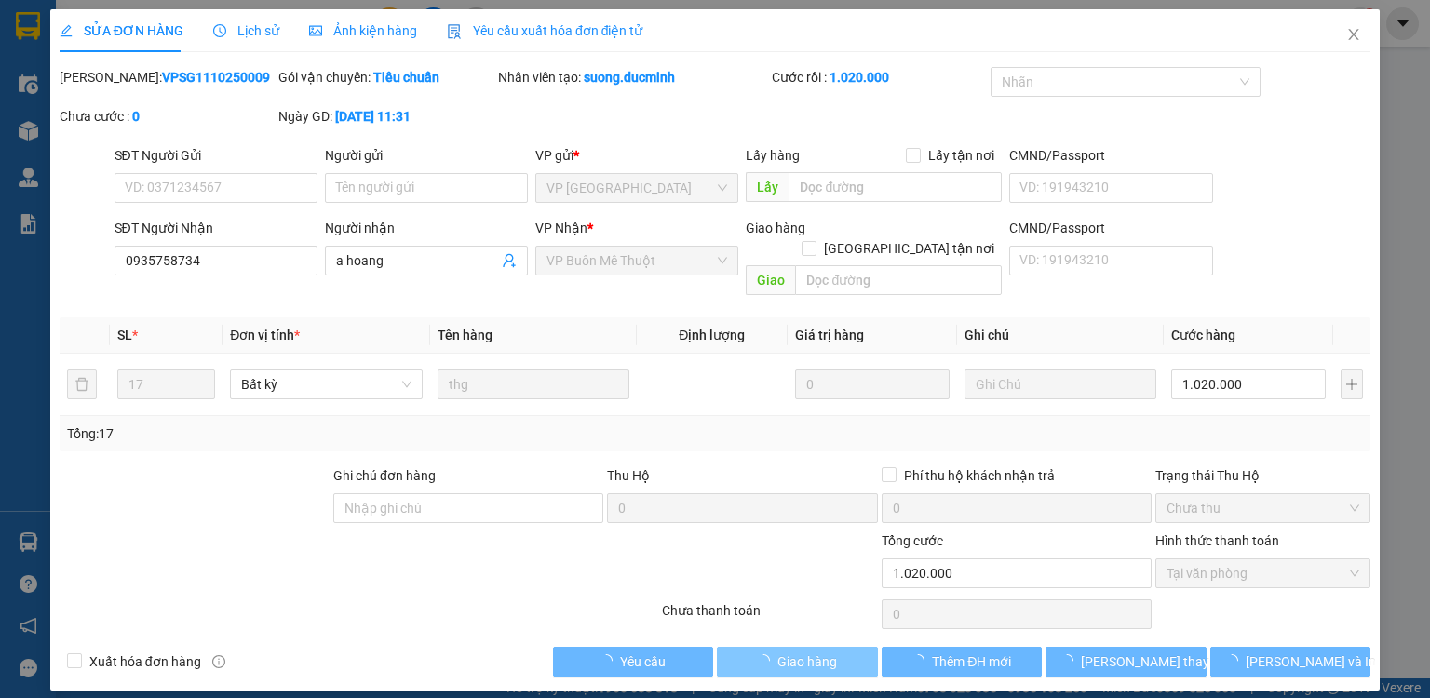
click at [828, 652] on span "Giao hàng" at bounding box center [807, 662] width 60 height 20
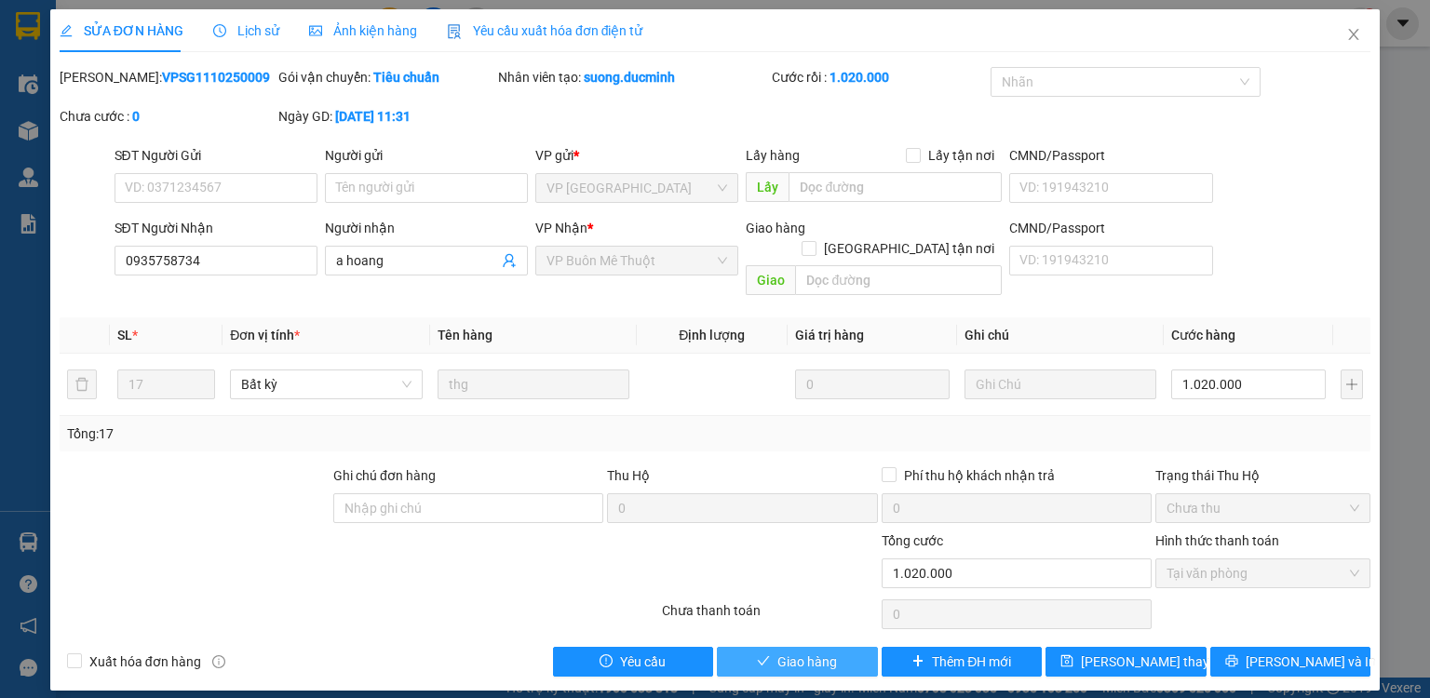
click at [828, 652] on span "Giao hàng" at bounding box center [807, 662] width 60 height 20
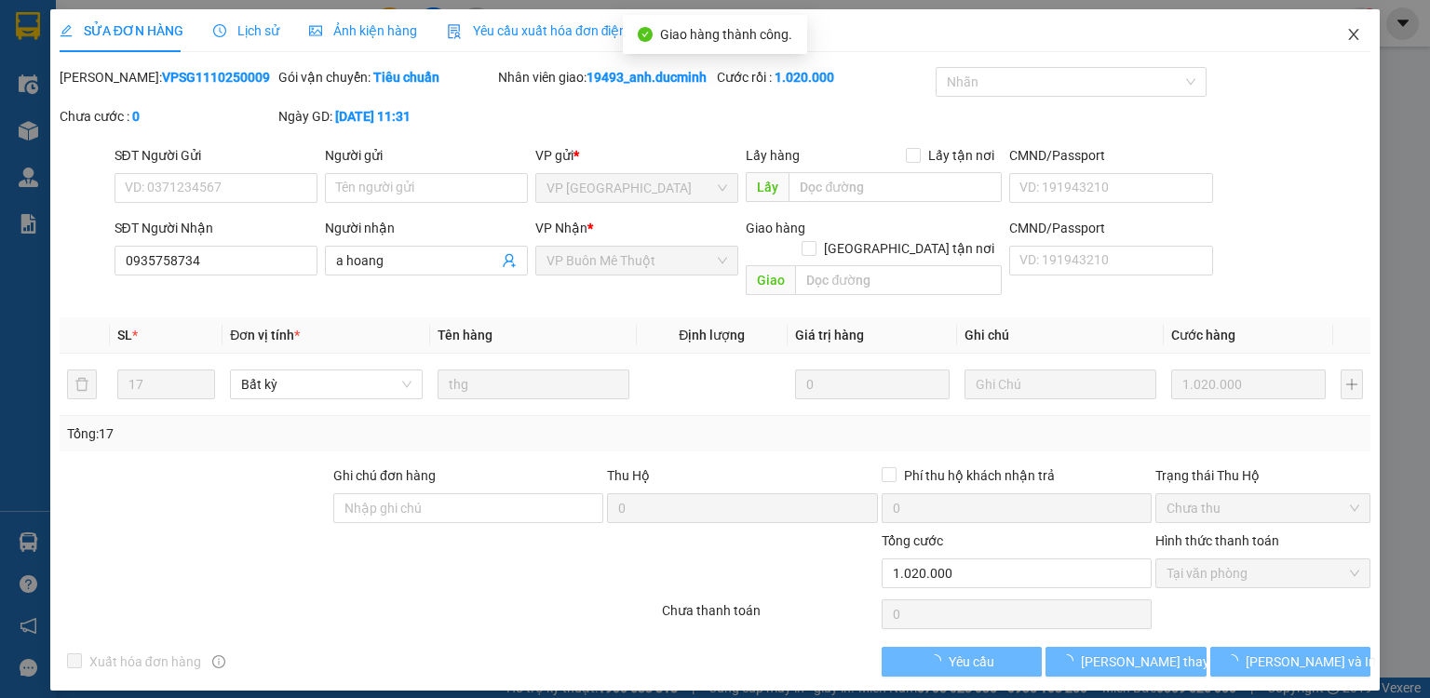
click at [1357, 29] on icon "close" at bounding box center [1353, 34] width 15 height 15
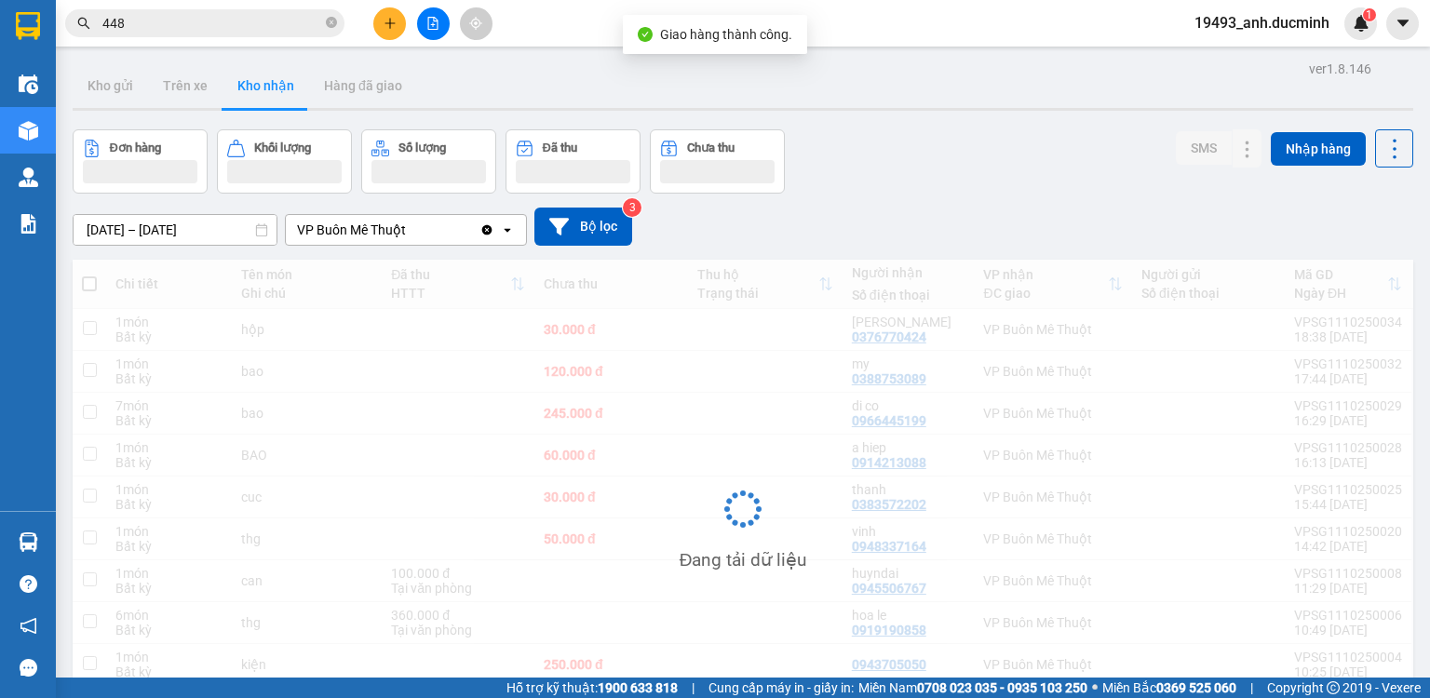
scroll to position [123, 0]
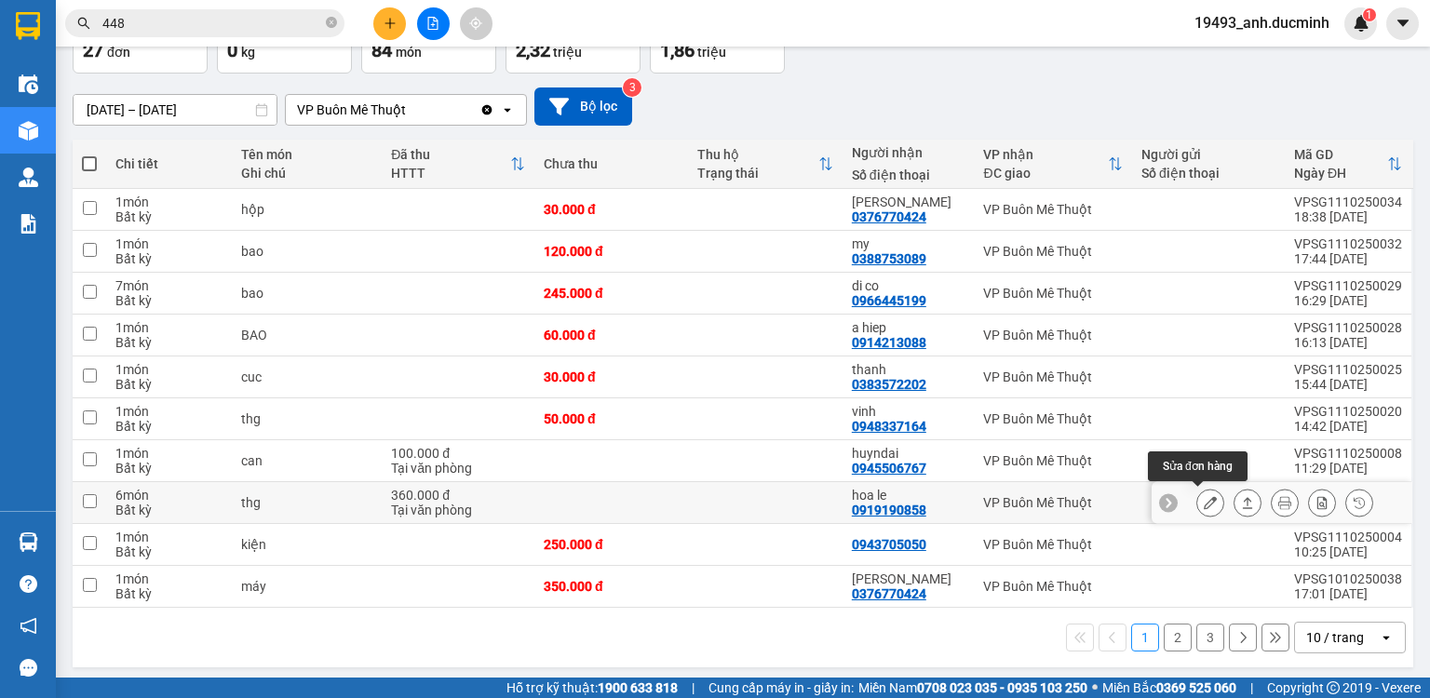
click at [1204, 502] on icon at bounding box center [1210, 502] width 13 height 13
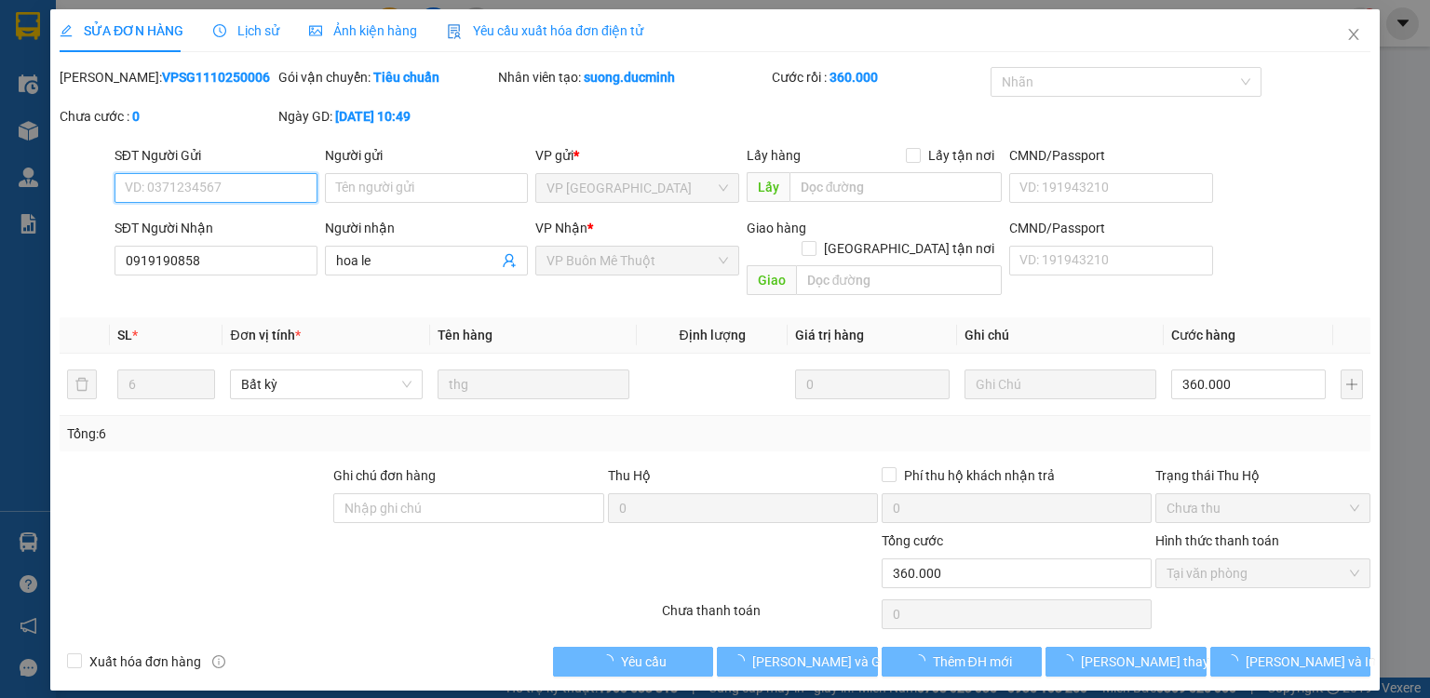
type input "0919190858"
type input "hoa le"
type input "0"
type input "360.000"
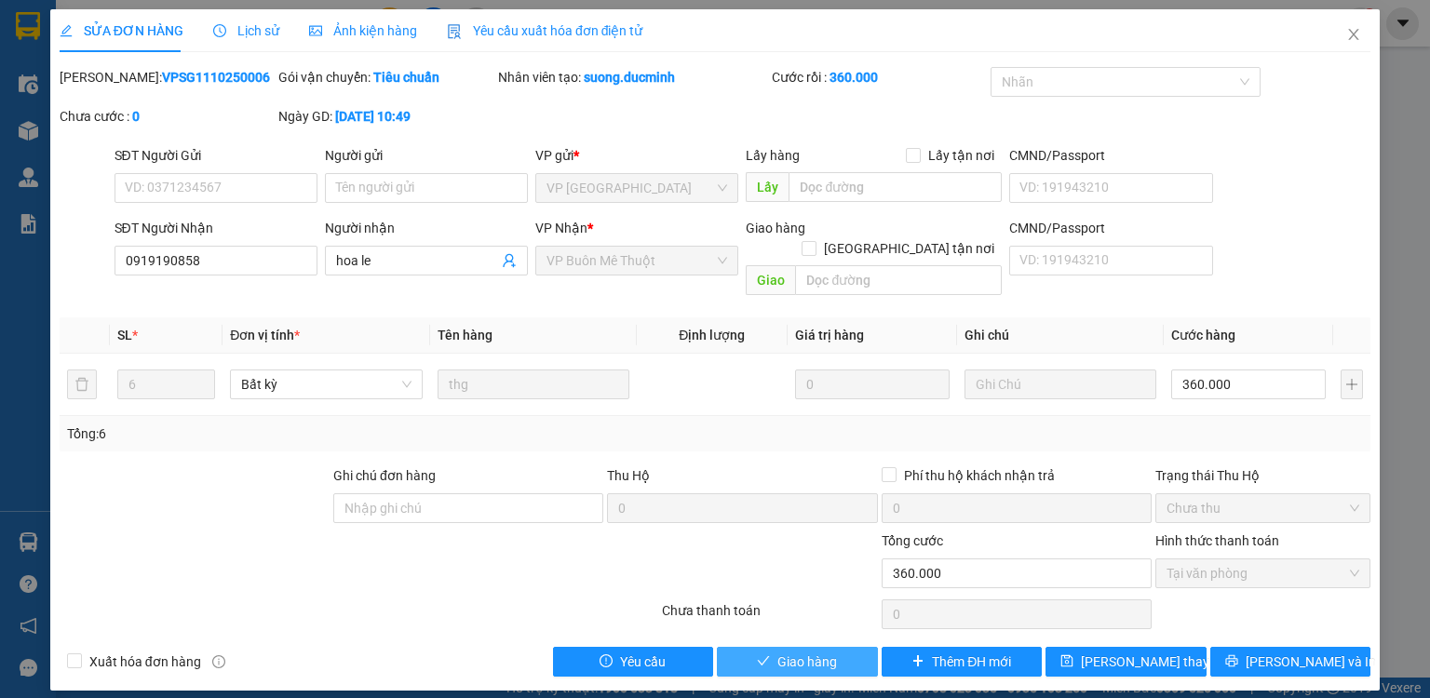
click at [837, 647] on button "Giao hàng" at bounding box center [797, 662] width 161 height 30
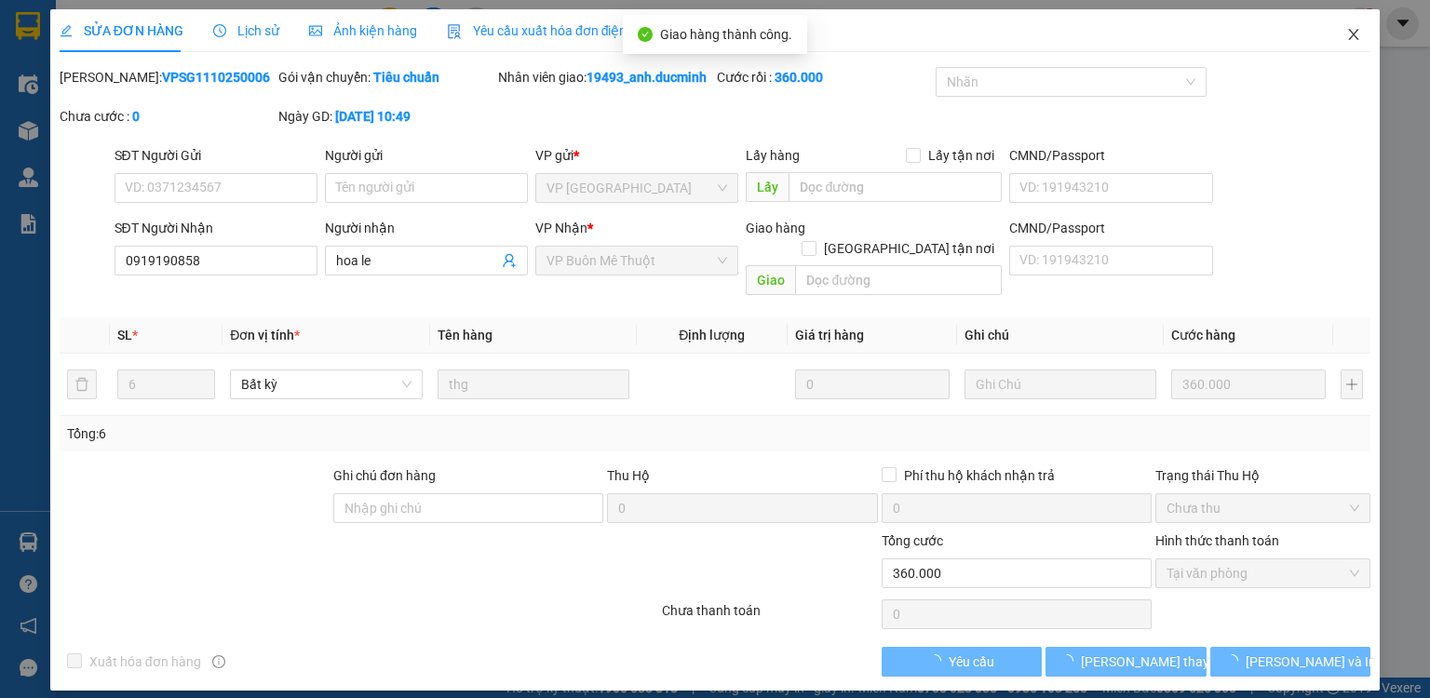
click at [1352, 37] on icon "close" at bounding box center [1354, 34] width 10 height 11
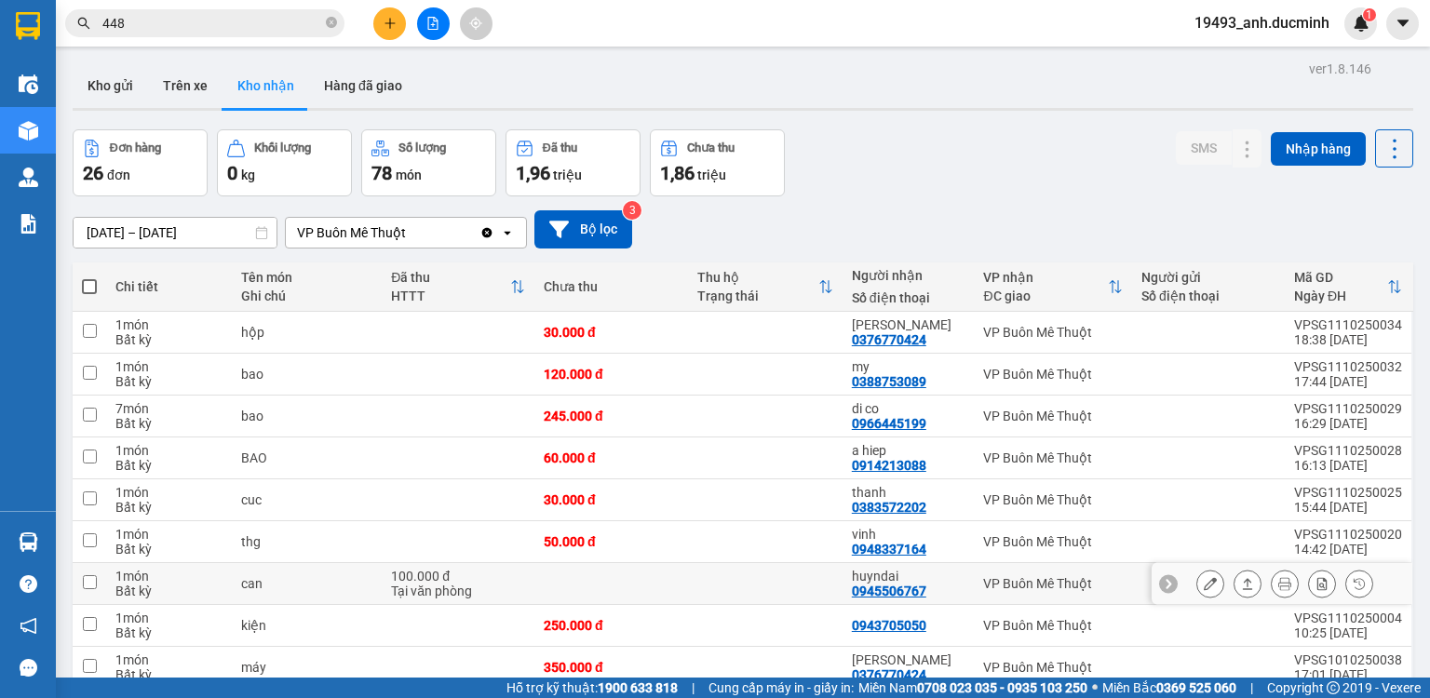
click at [1197, 582] on button at bounding box center [1210, 584] width 26 height 33
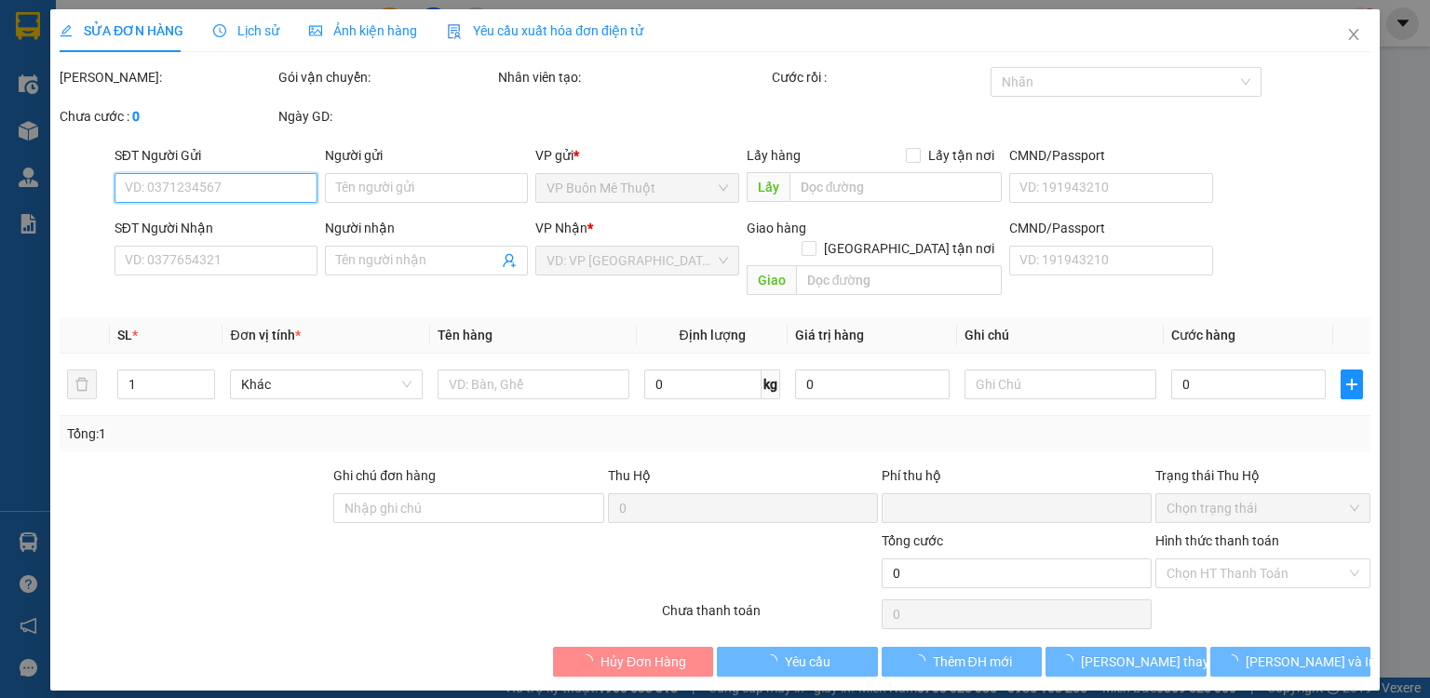
type input "0945506767"
type input "huyndai"
type input "0"
type input "100.000"
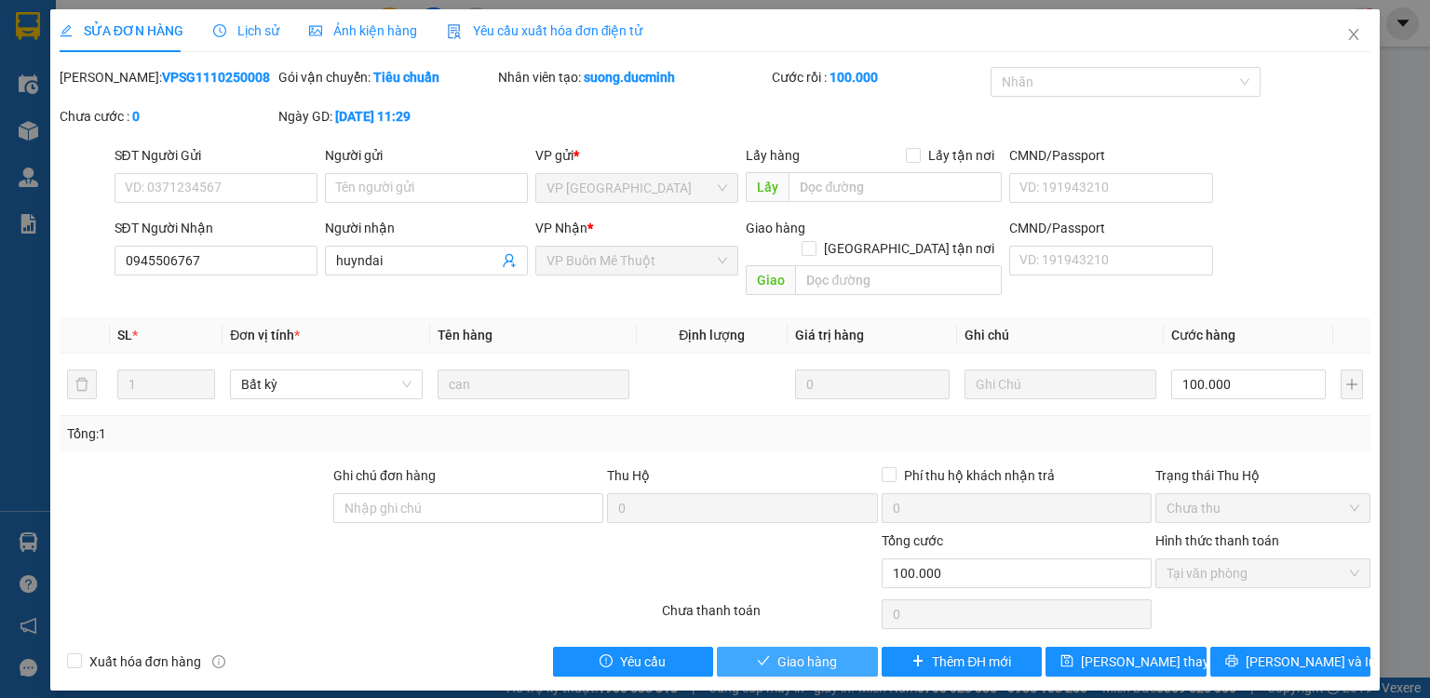
click at [833, 652] on span "Giao hàng" at bounding box center [807, 662] width 60 height 20
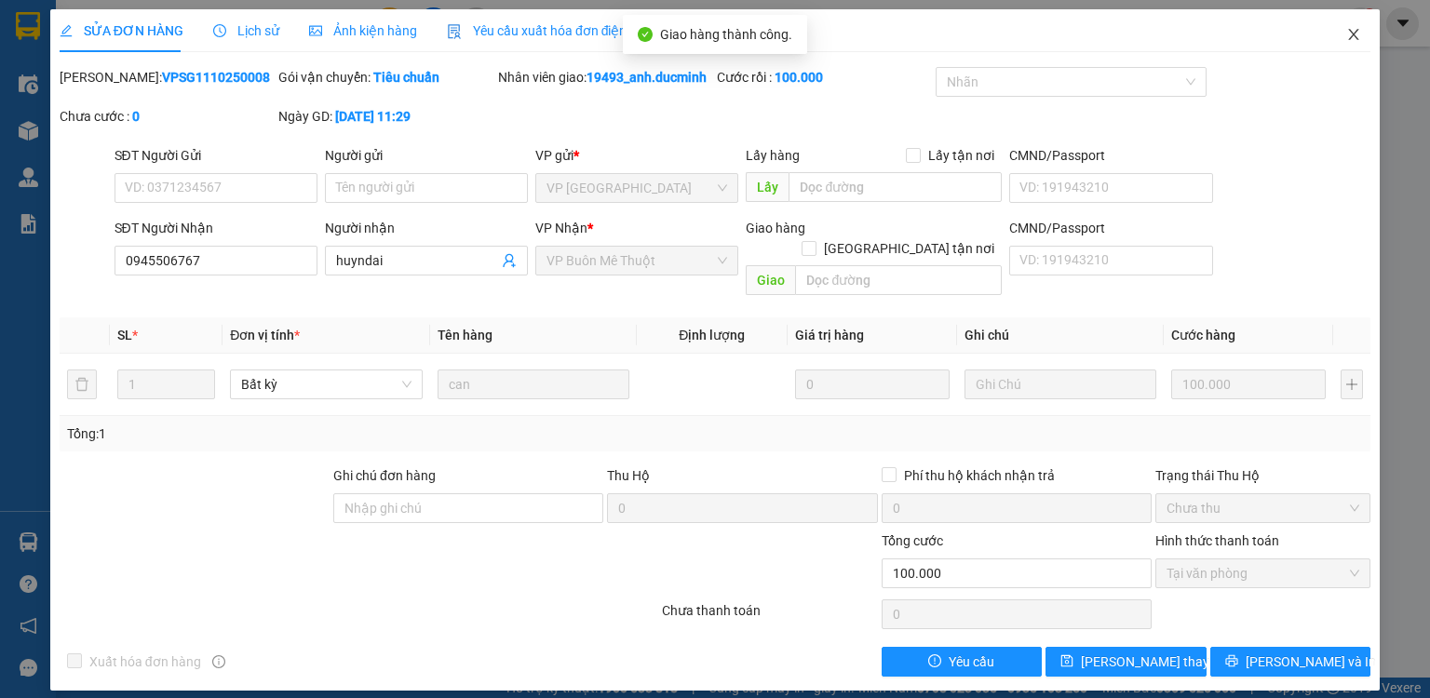
click at [1358, 37] on icon "close" at bounding box center [1353, 34] width 15 height 15
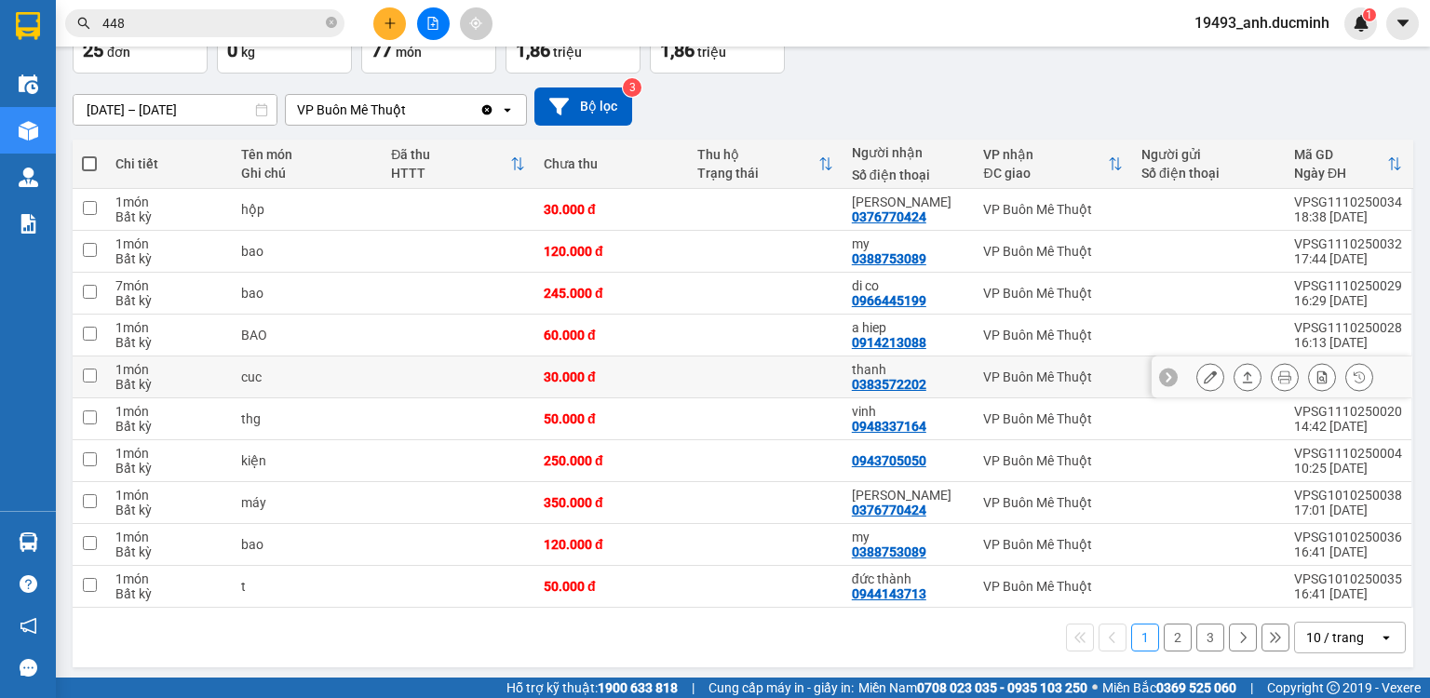
scroll to position [127, 0]
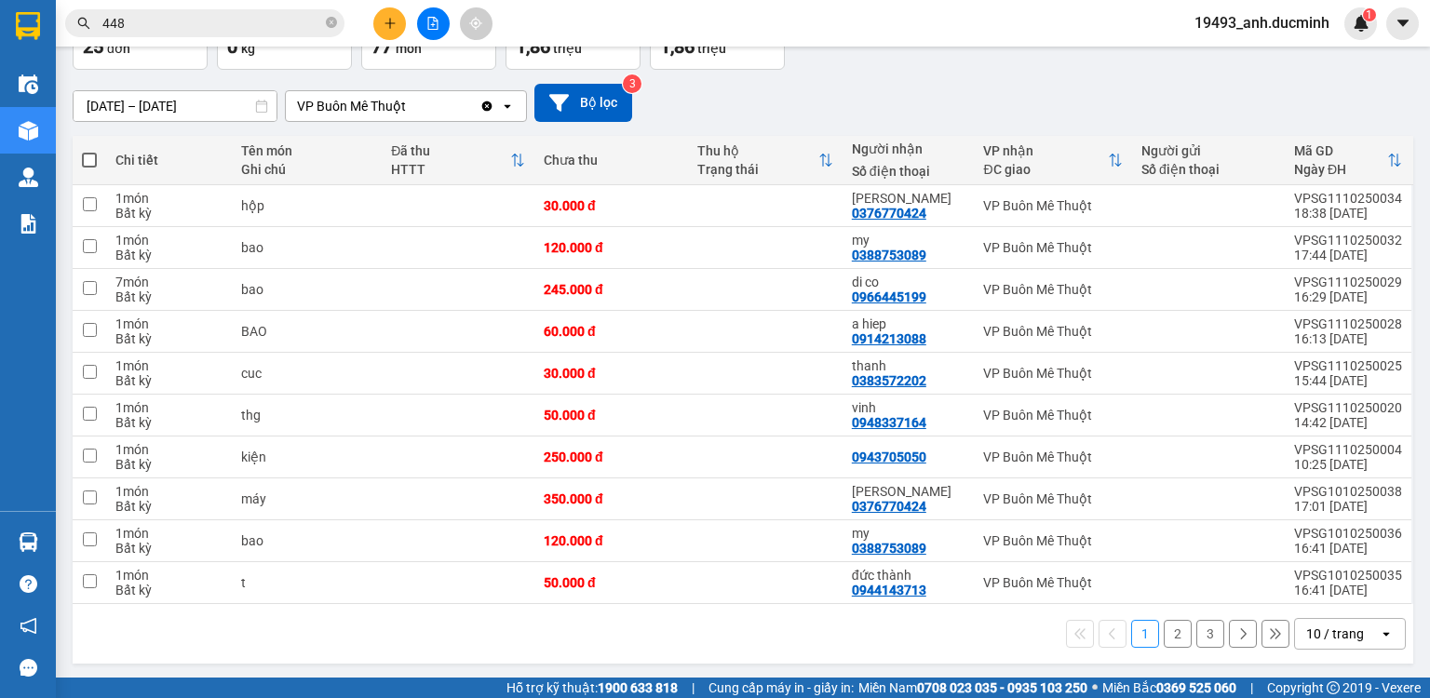
click at [1164, 631] on button "2" at bounding box center [1178, 634] width 28 height 28
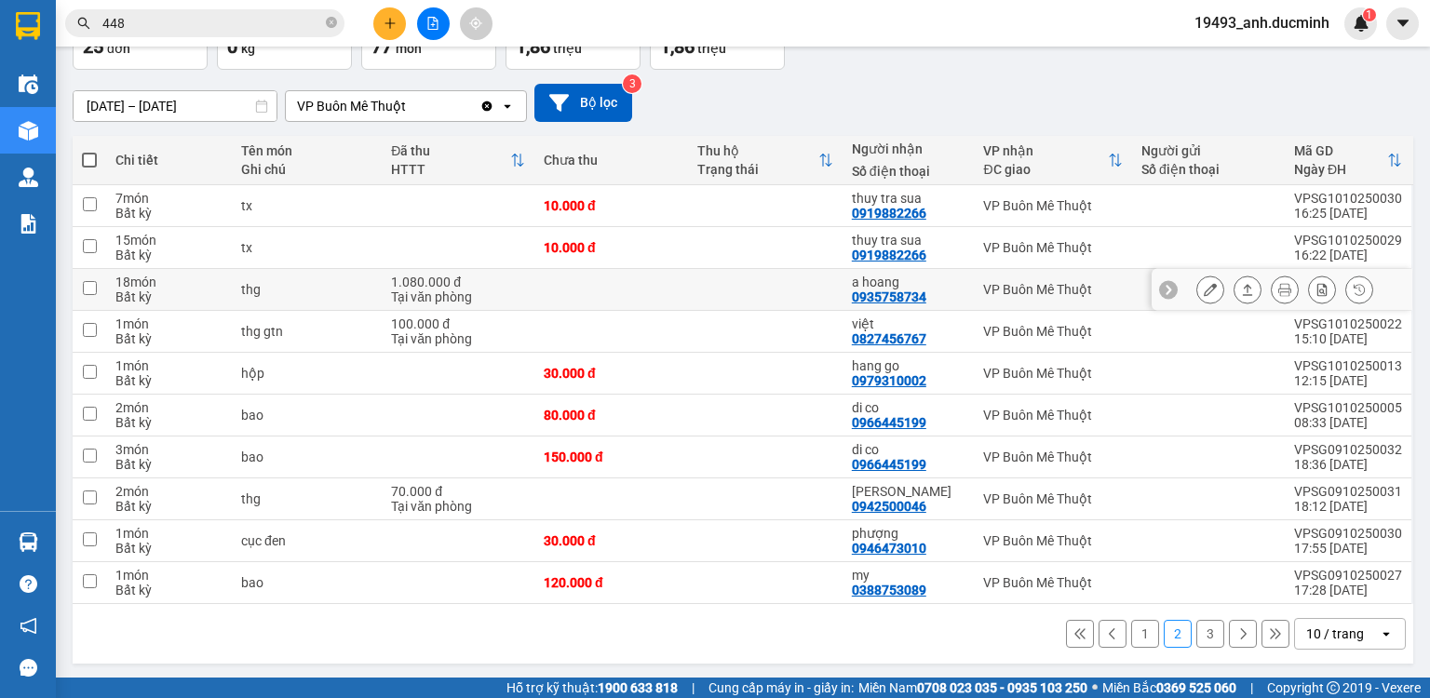
click at [1204, 290] on icon at bounding box center [1210, 289] width 13 height 13
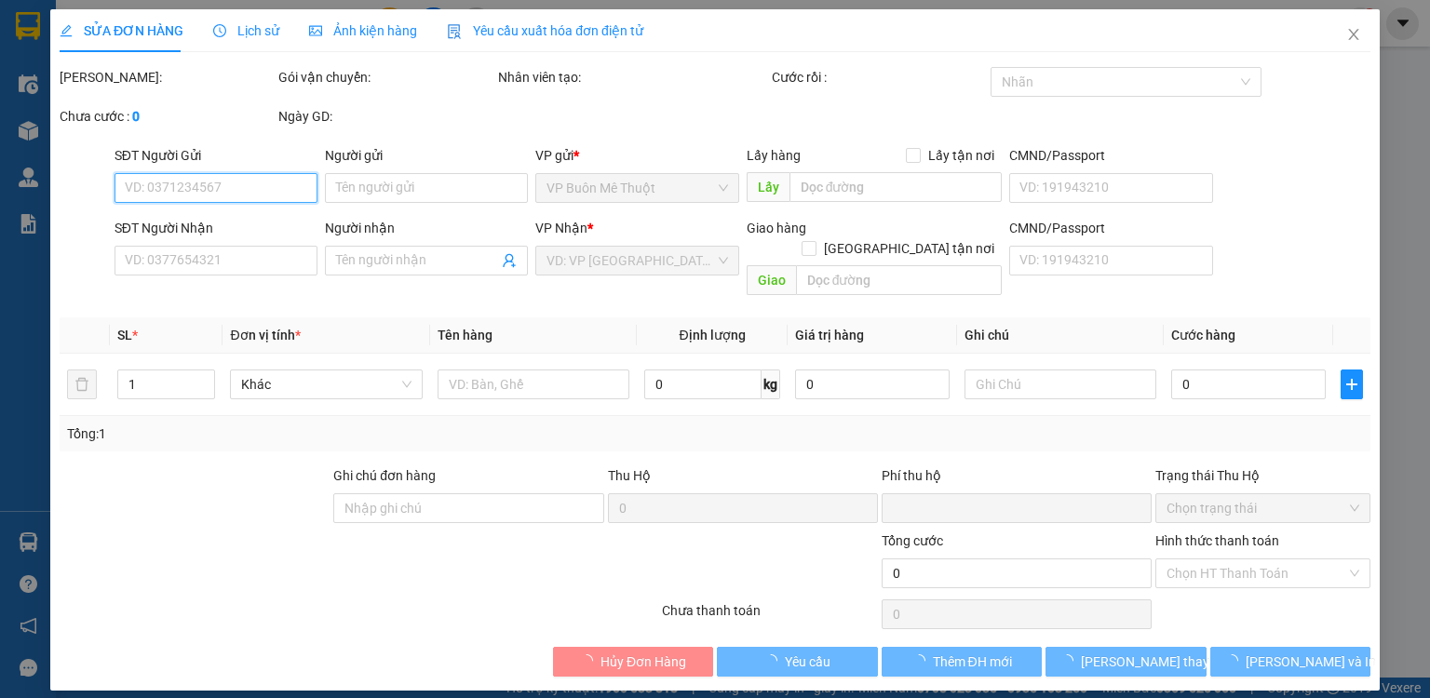
type input "0935758734"
type input "a hoang"
type input "0"
type input "1.080.000"
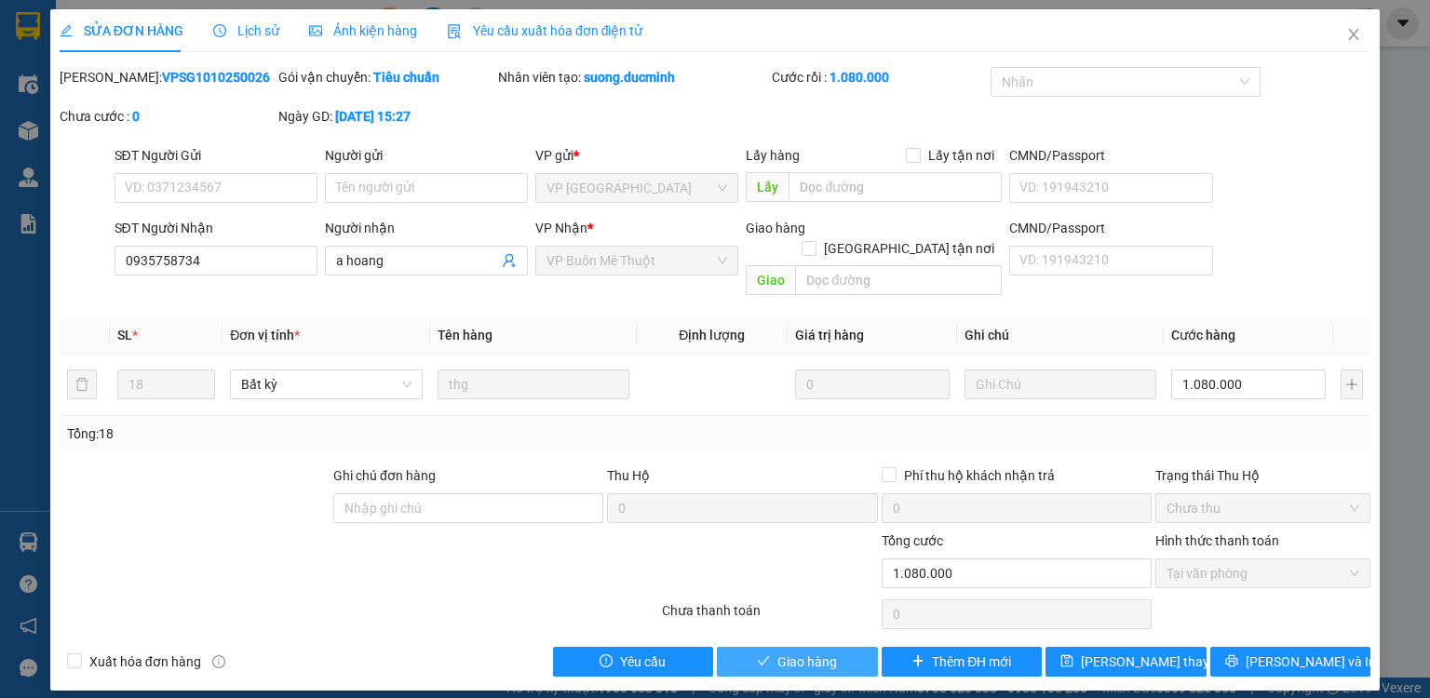
click at [838, 647] on button "Giao hàng" at bounding box center [797, 662] width 161 height 30
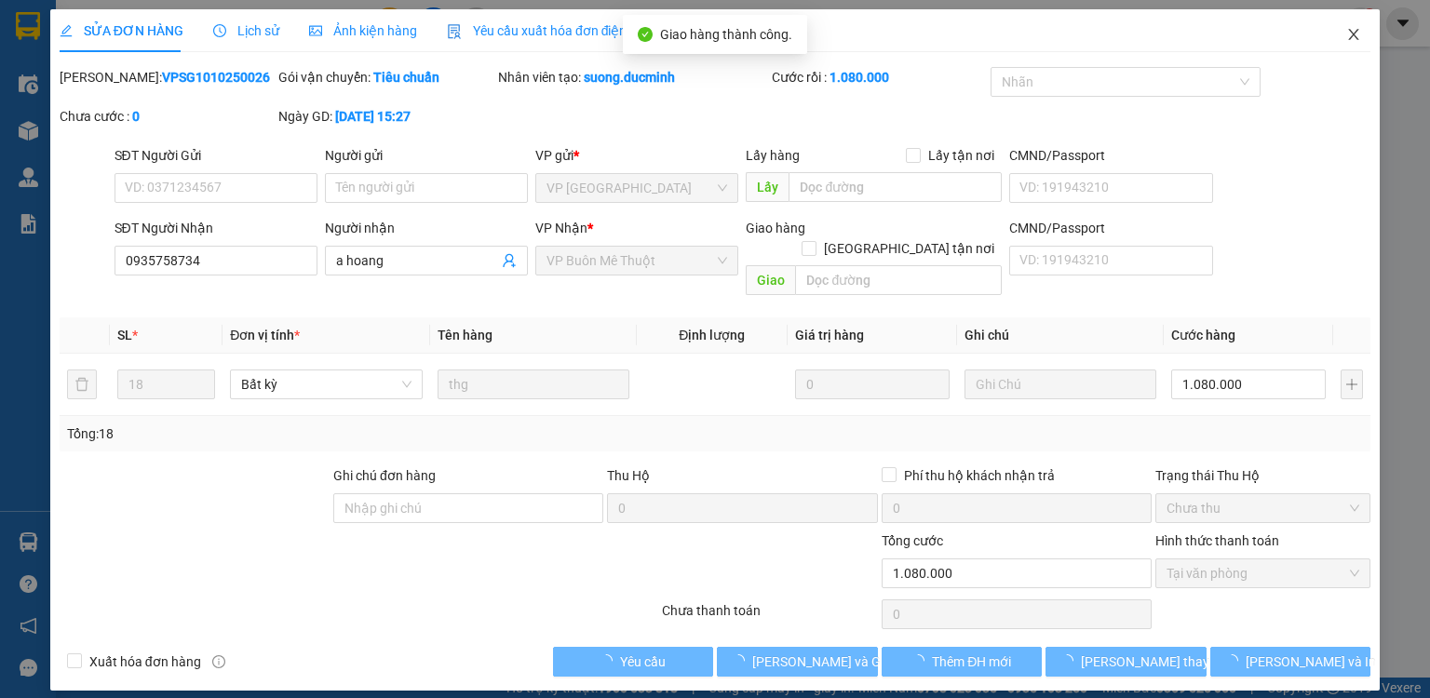
click at [1353, 34] on icon "close" at bounding box center [1353, 34] width 15 height 15
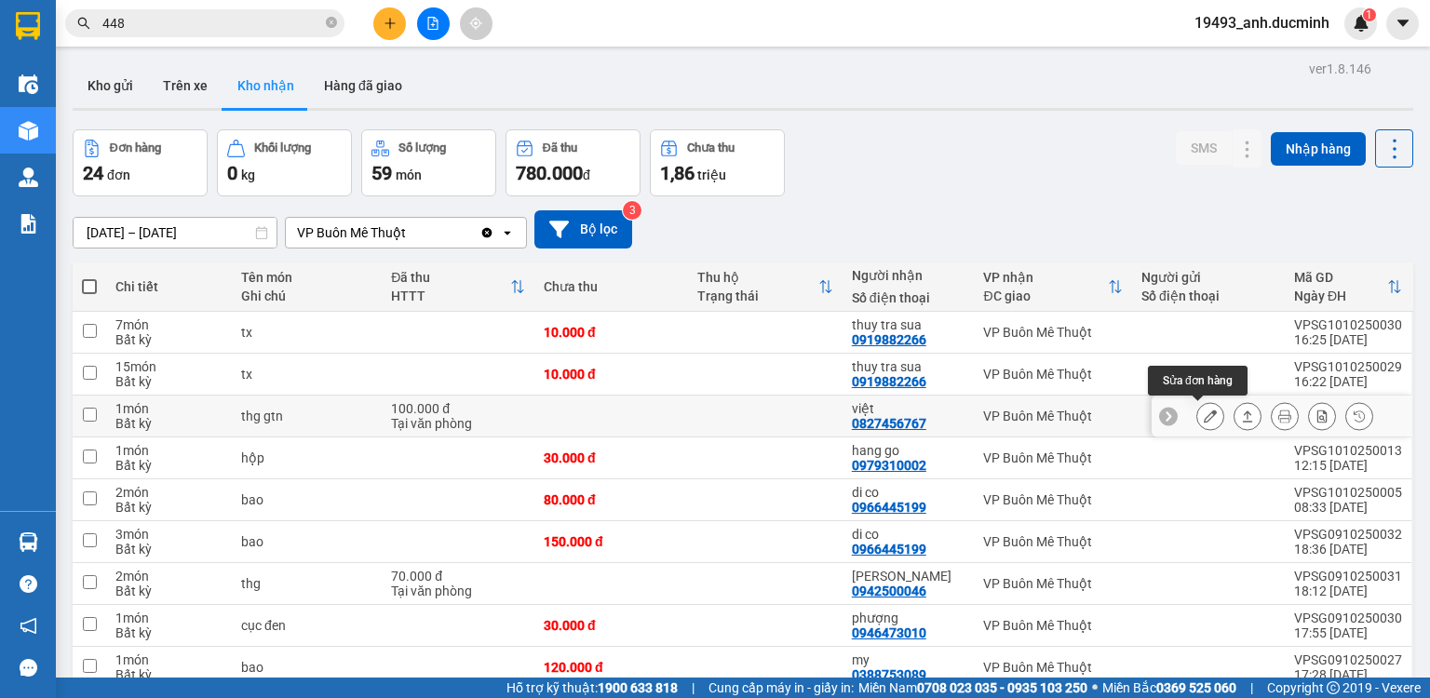
click at [1204, 413] on icon at bounding box center [1210, 416] width 13 height 13
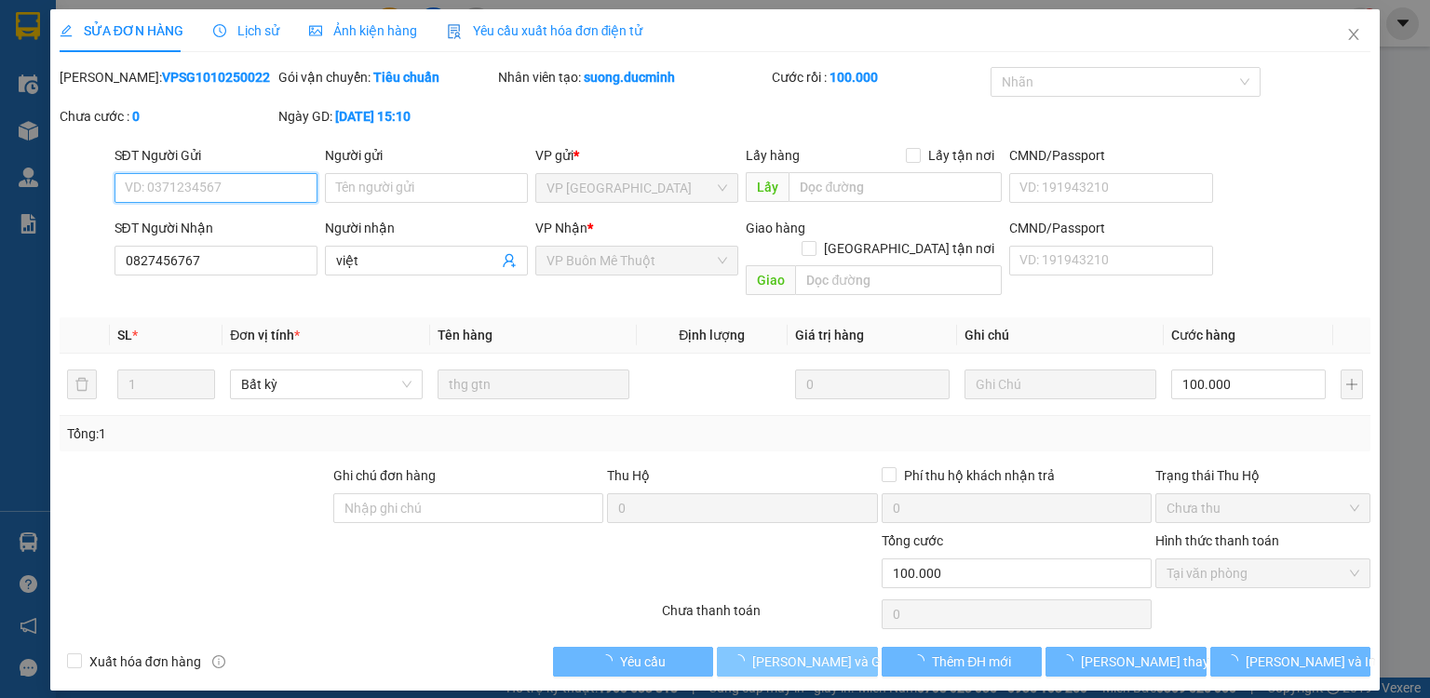
type input "0827456767"
type input "việt"
type input "0"
type input "100.000"
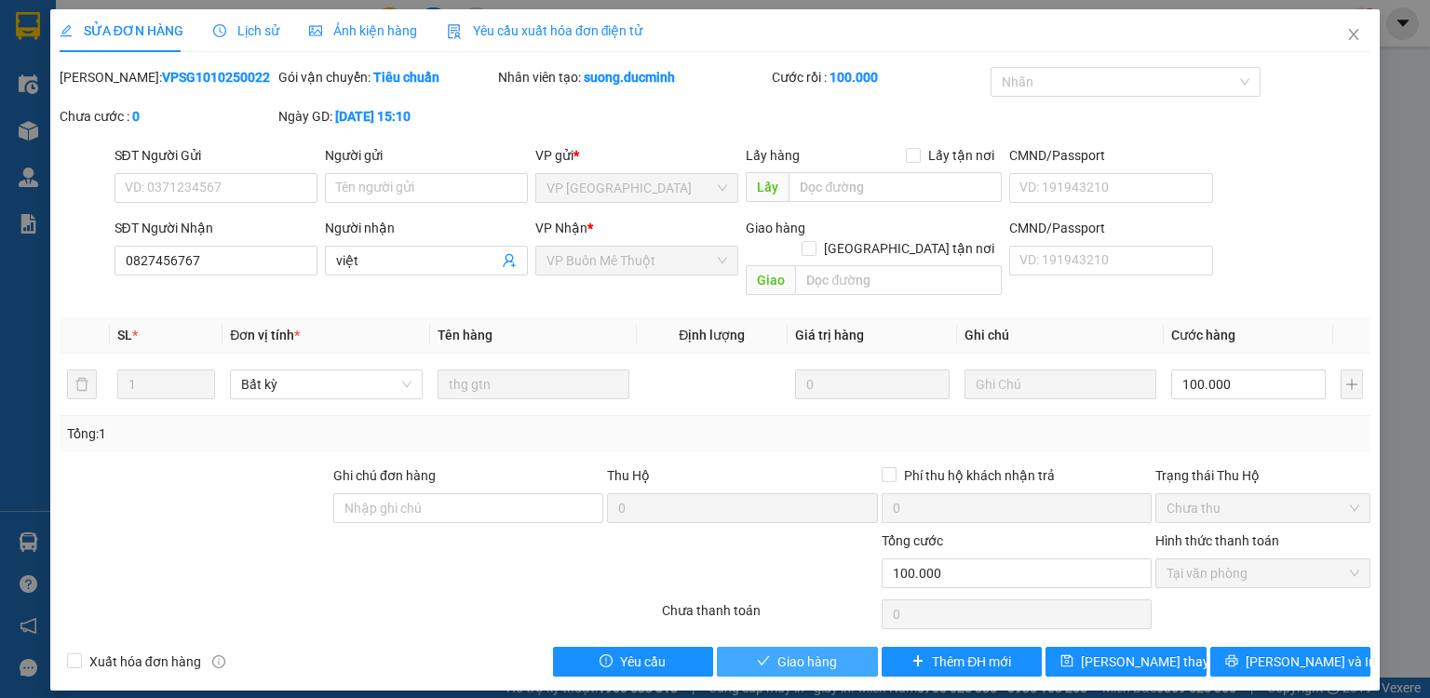
click at [811, 652] on span "Giao hàng" at bounding box center [807, 662] width 60 height 20
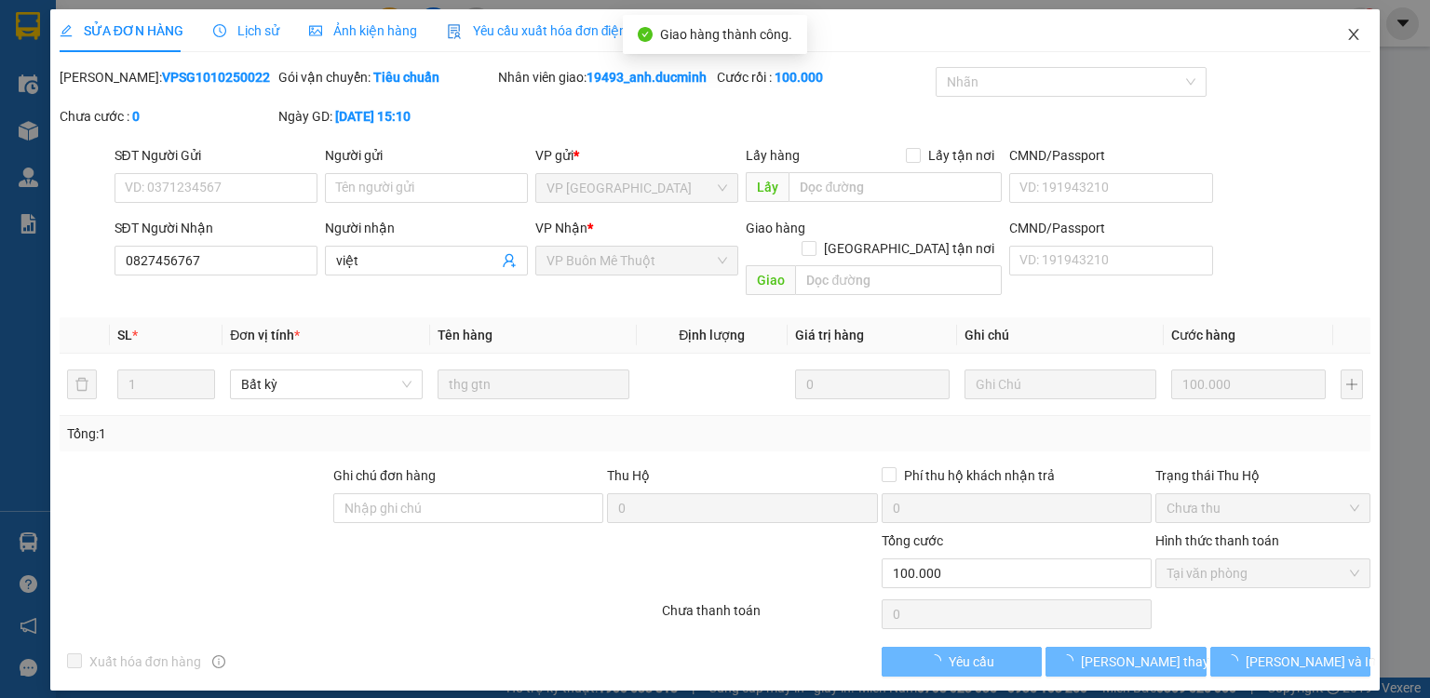
click at [1354, 30] on icon "close" at bounding box center [1353, 34] width 15 height 15
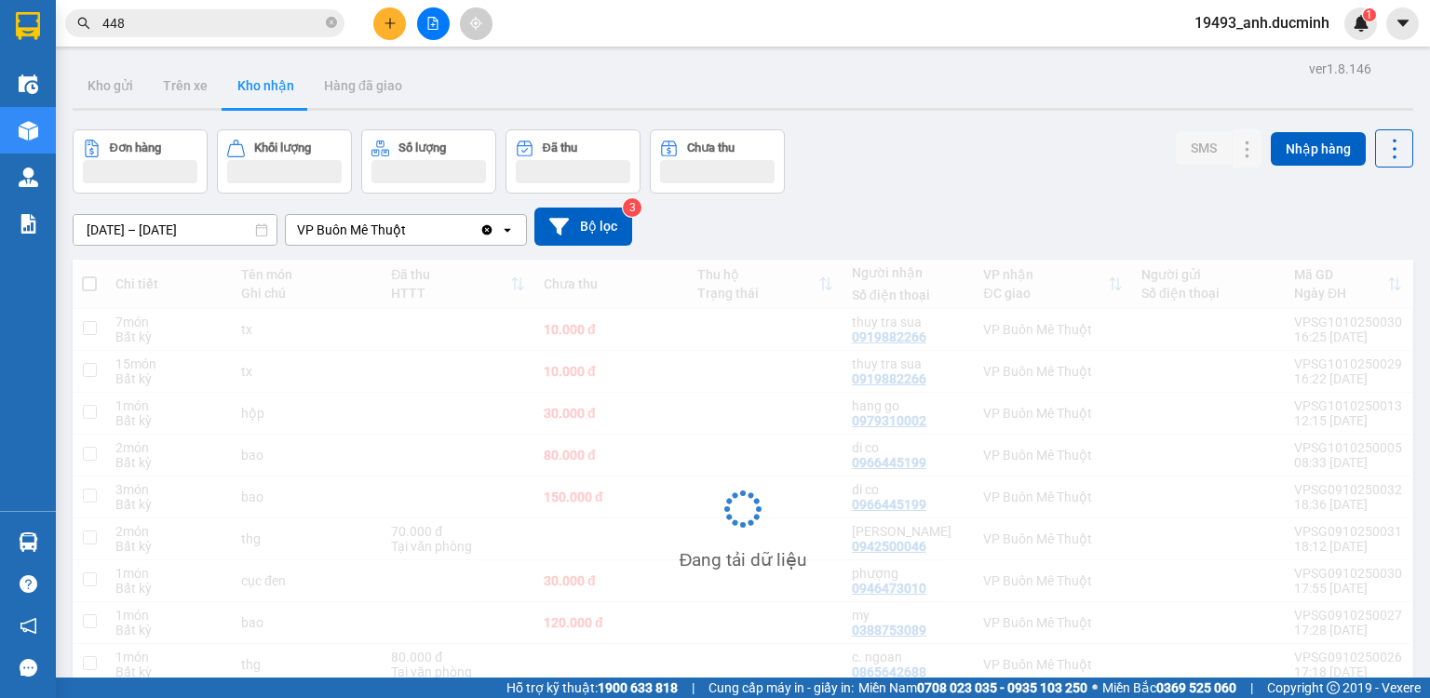
scroll to position [123, 0]
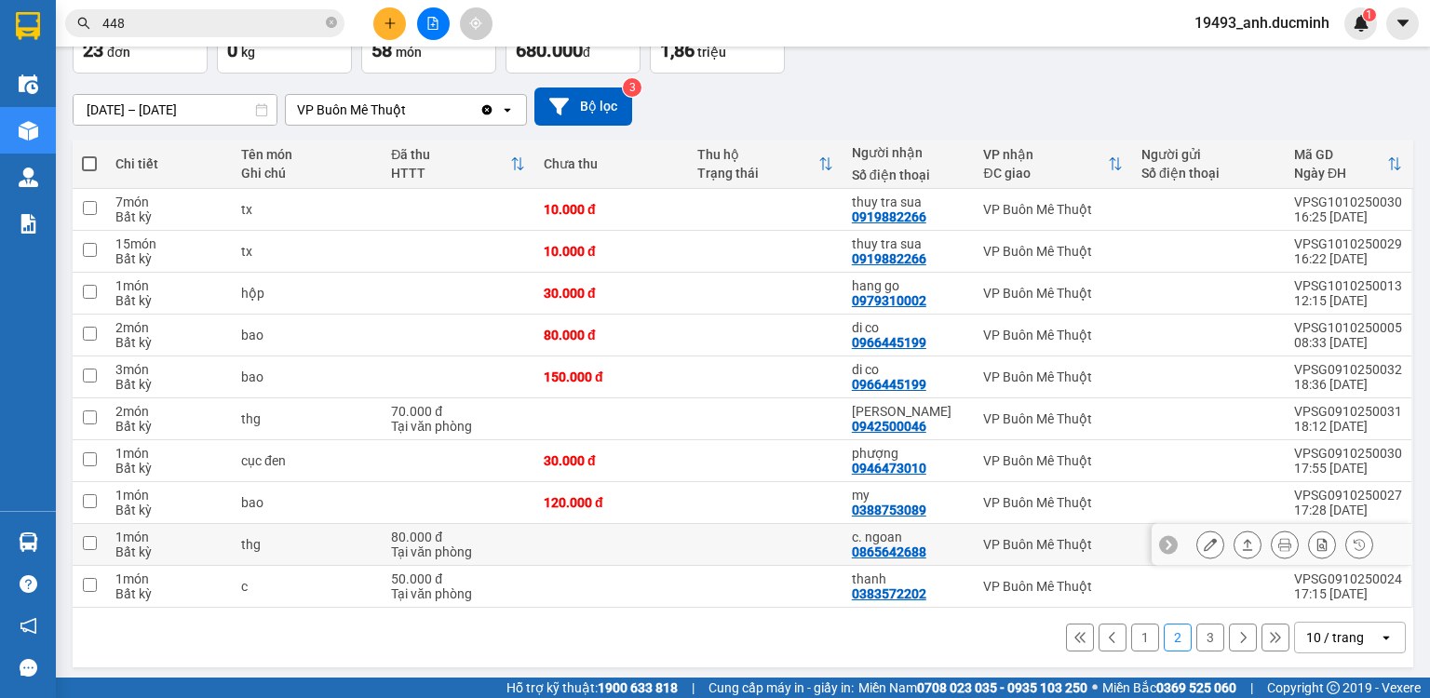
click at [1197, 544] on button at bounding box center [1210, 545] width 26 height 33
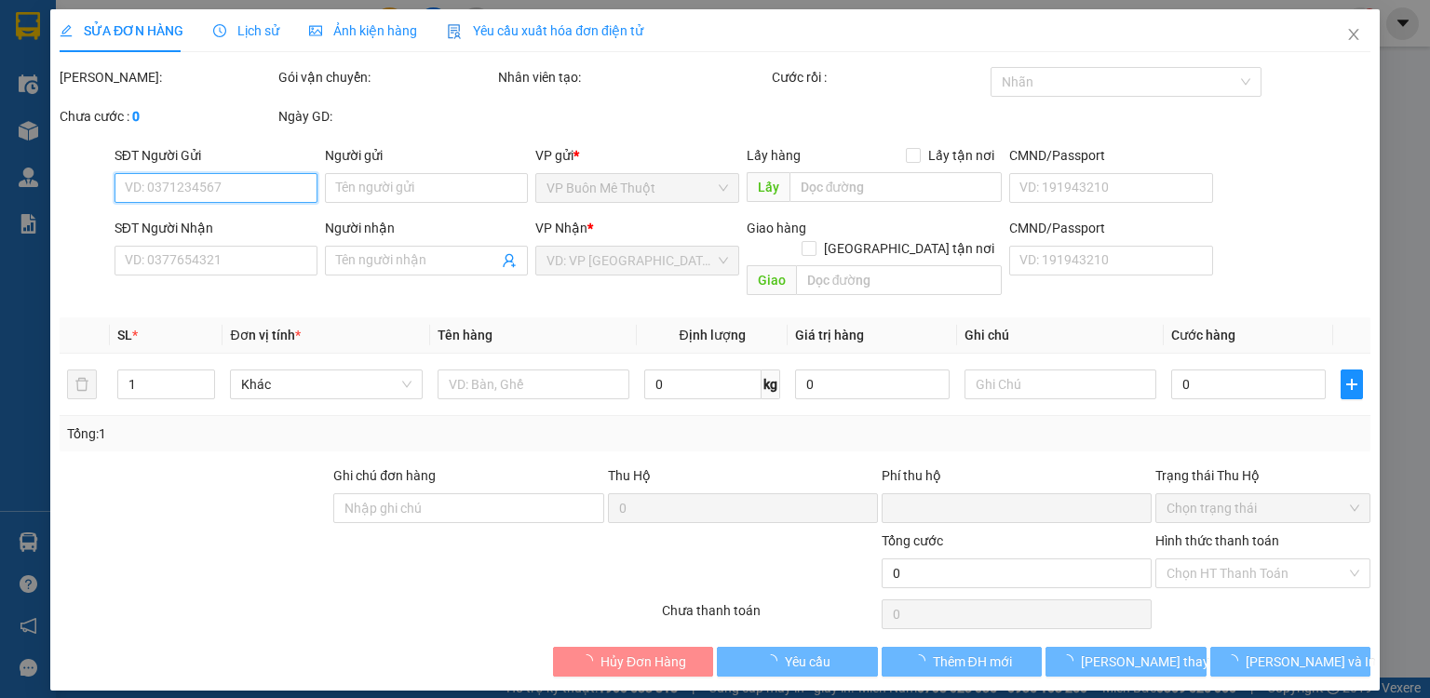
type input "0865642688"
type input "c. ngoan"
type input "0"
type input "80.000"
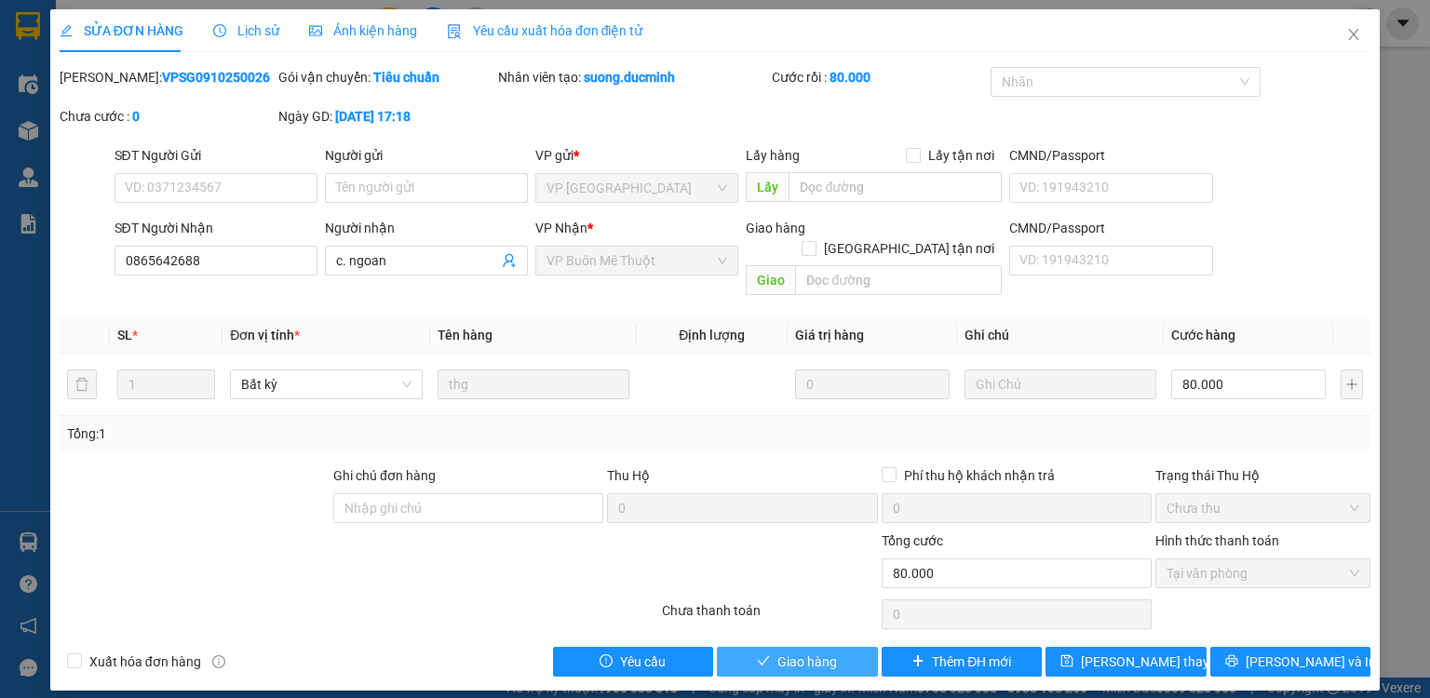
click at [830, 652] on span "Giao hàng" at bounding box center [807, 662] width 60 height 20
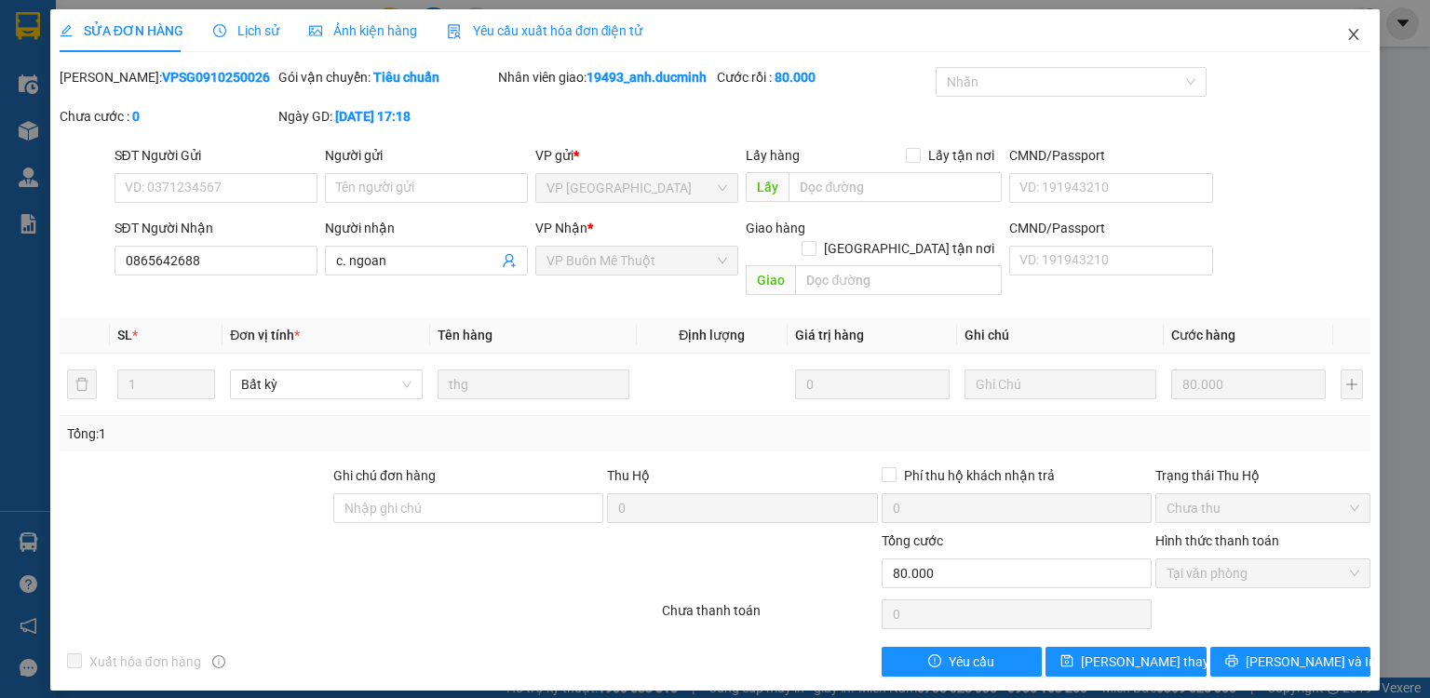
click at [1356, 29] on icon "close" at bounding box center [1353, 34] width 15 height 15
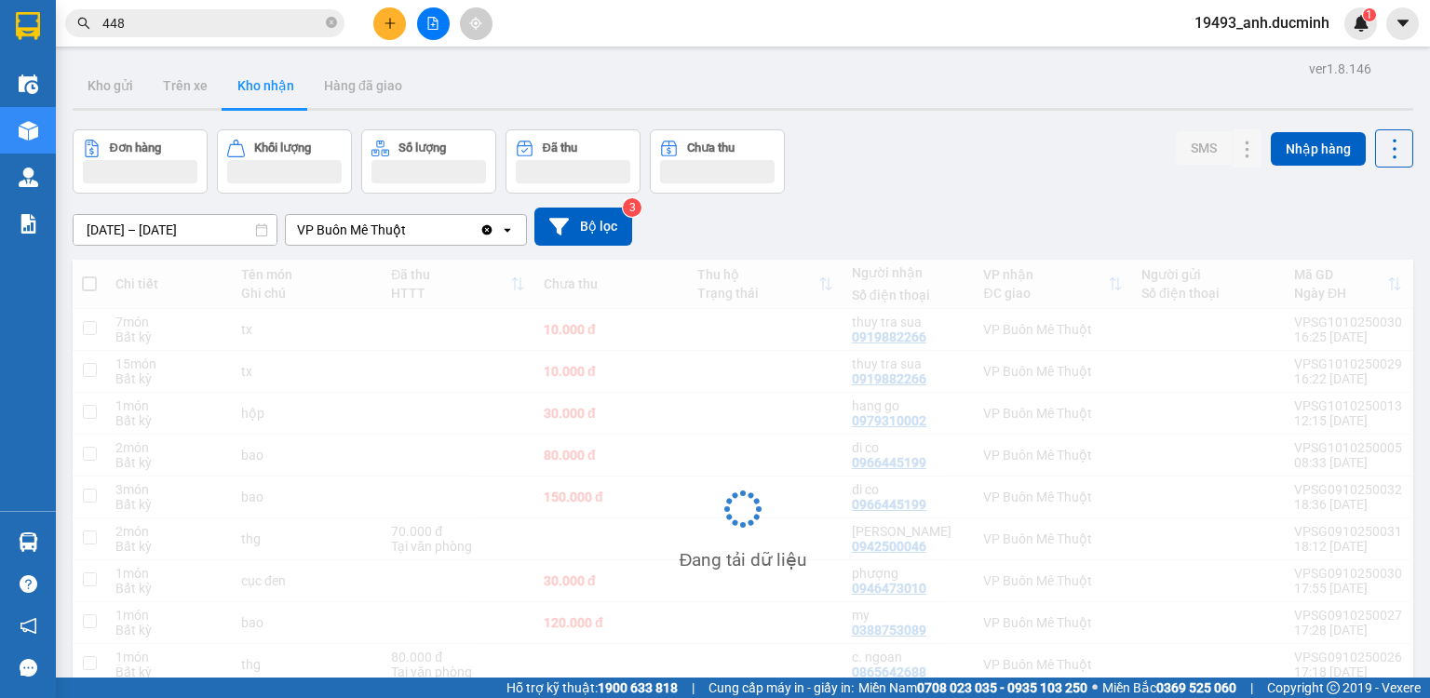
click at [380, 32] on button at bounding box center [389, 23] width 33 height 33
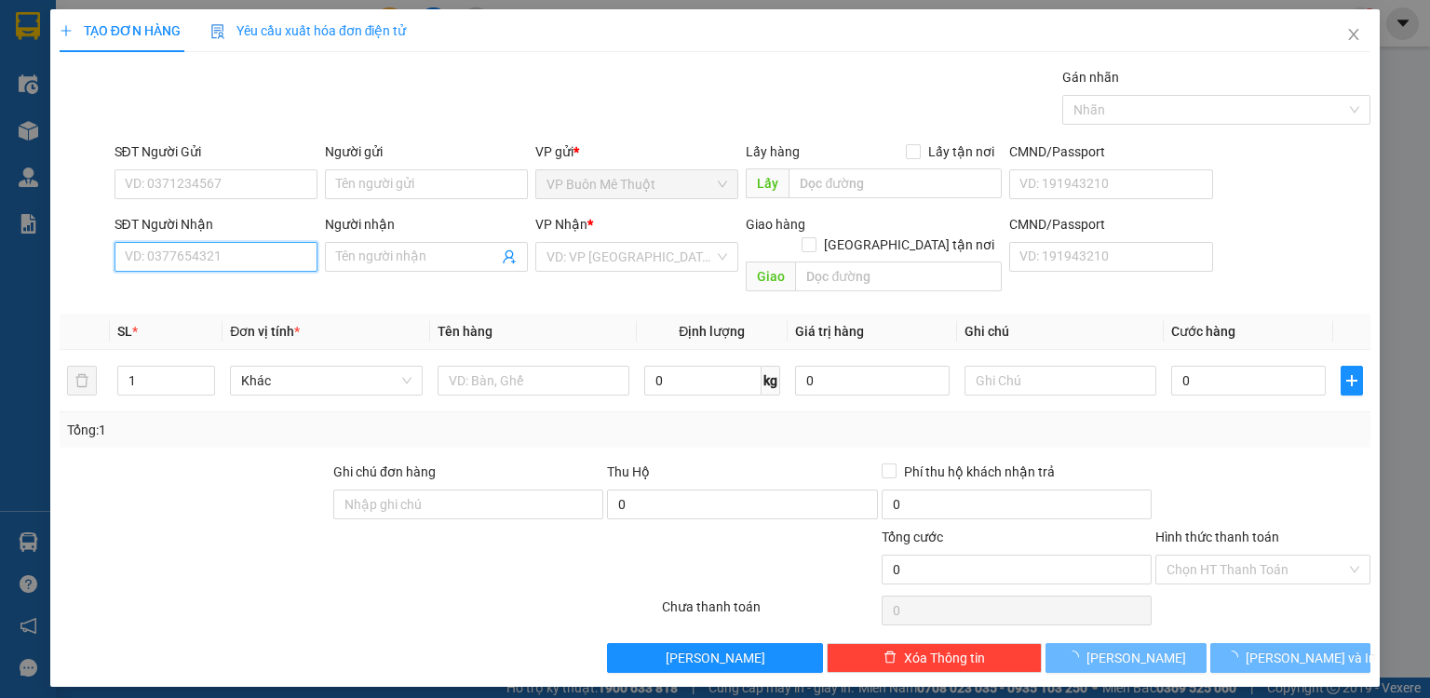
click at [240, 261] on input "SĐT Người Nhận" at bounding box center [216, 257] width 203 height 30
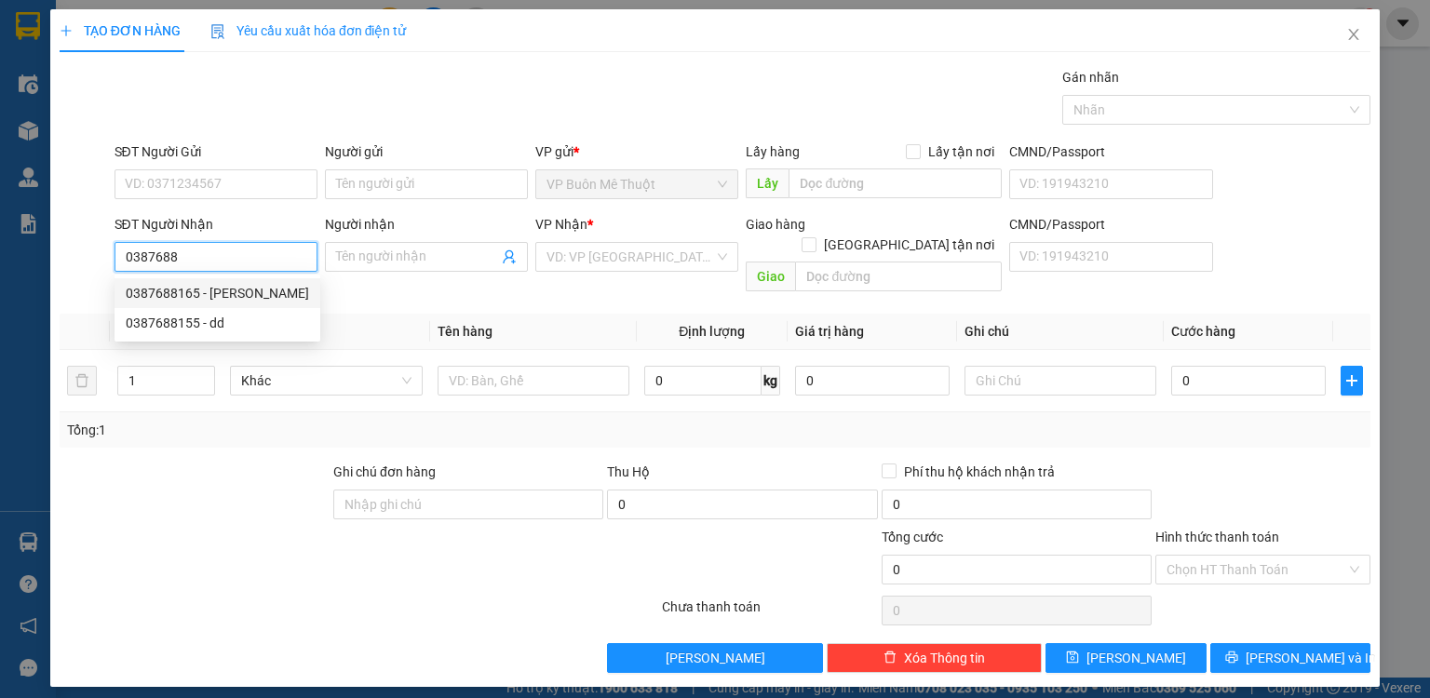
click at [272, 285] on div "0387688165 - hoàng anh" at bounding box center [217, 293] width 183 height 20
type input "0387688165"
type input "hoàng anh"
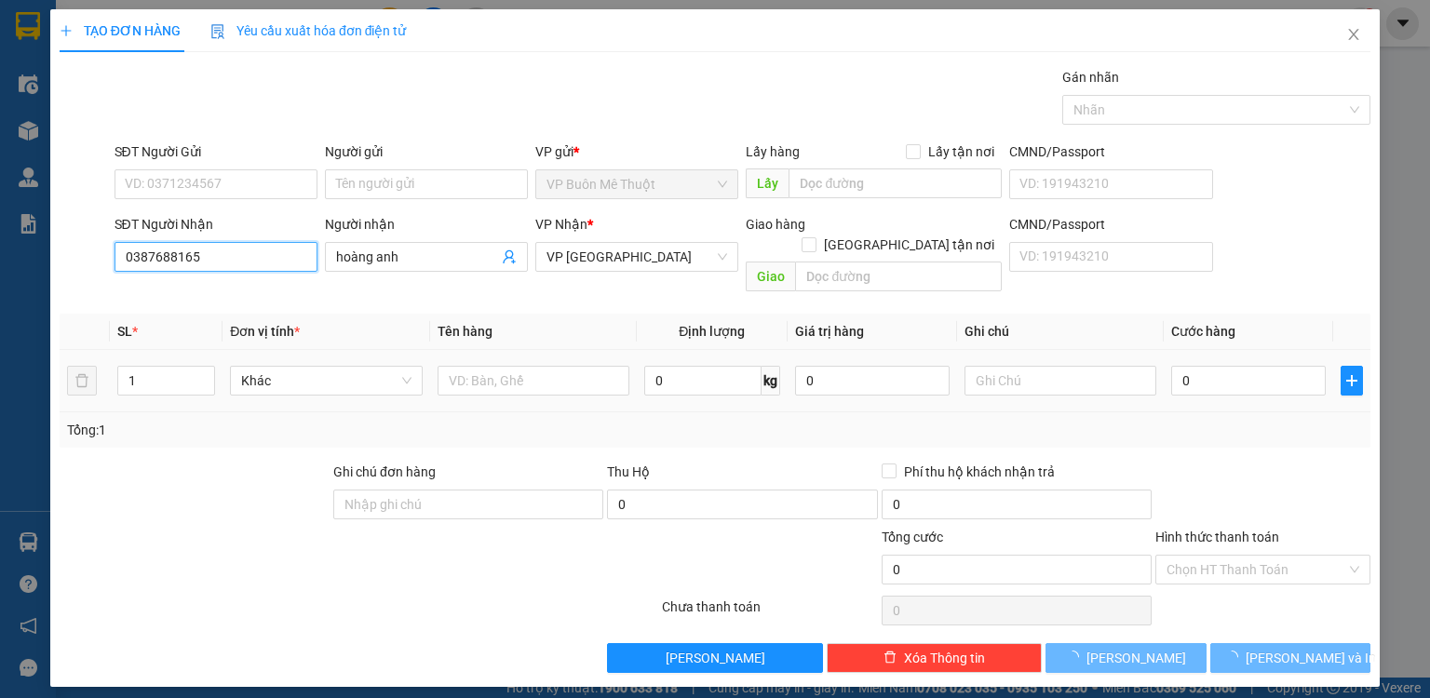
type input "40.000"
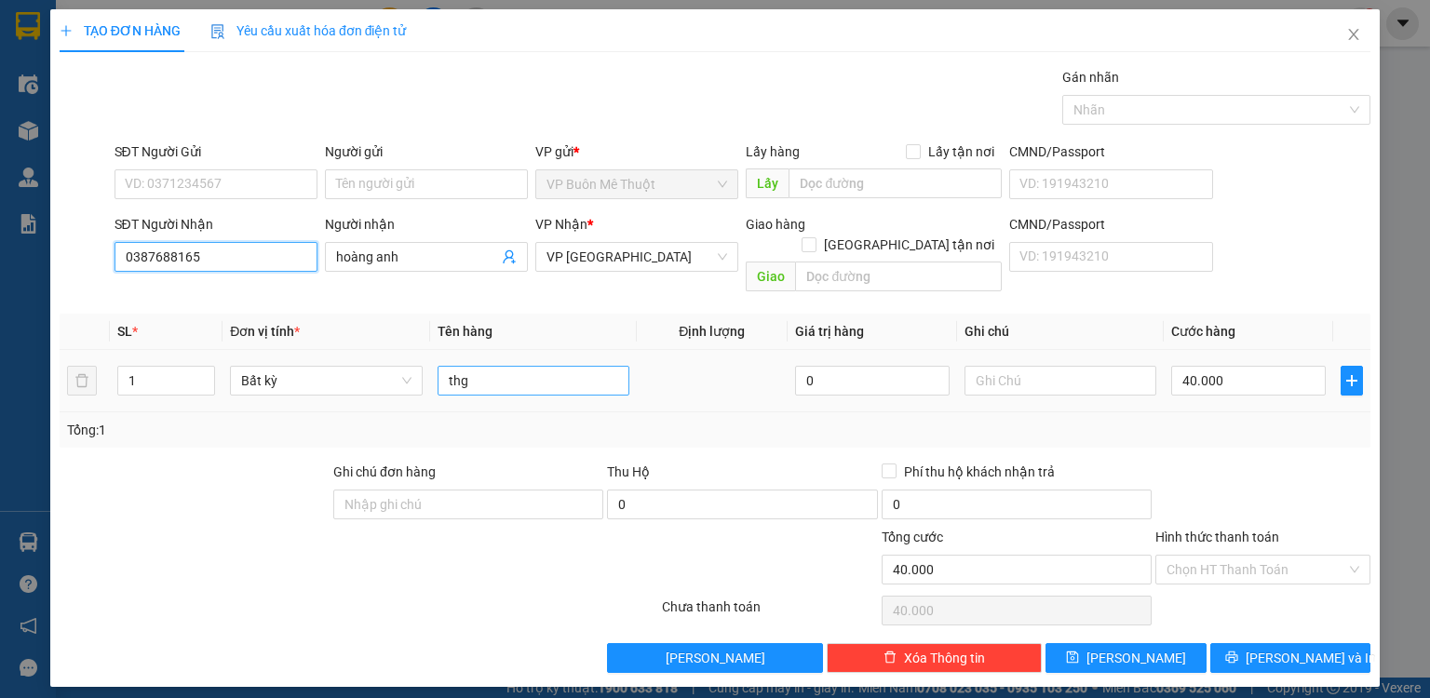
type input "0387688165"
click at [515, 366] on input "thg" at bounding box center [534, 381] width 192 height 30
type input "thgx"
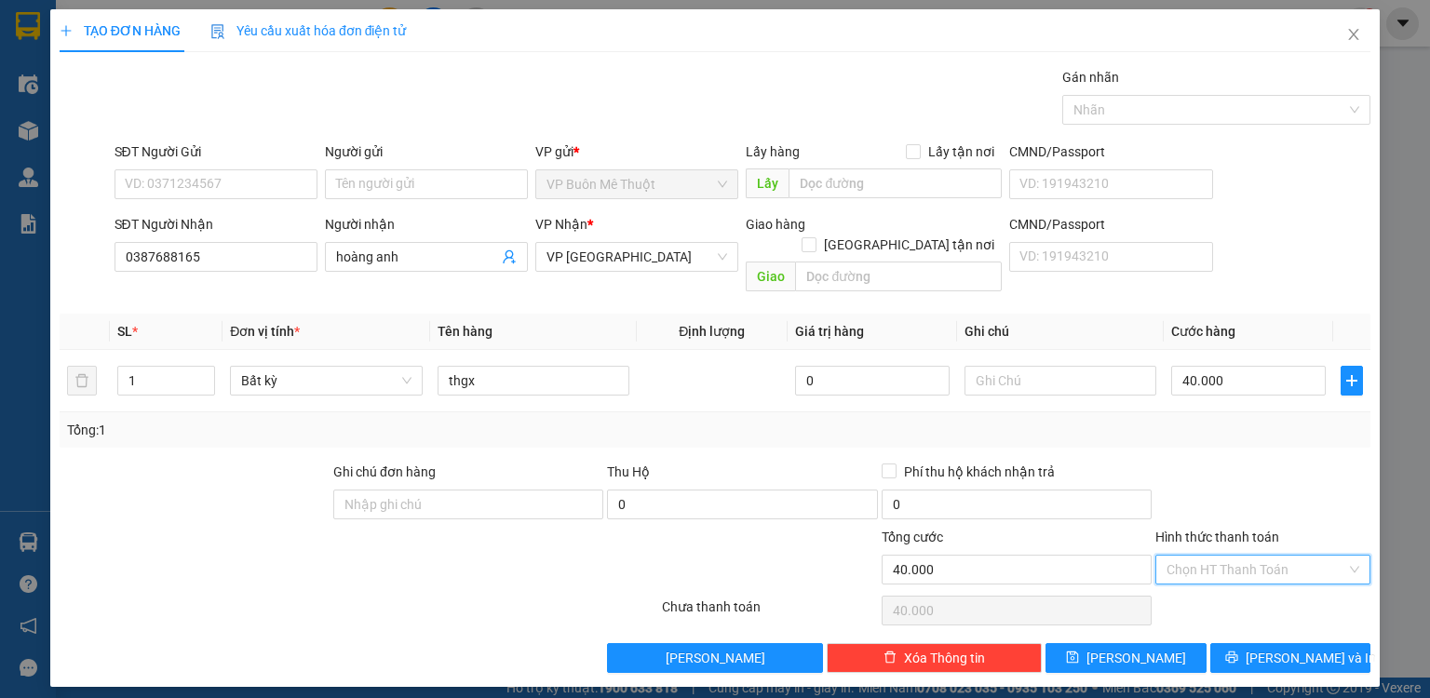
drag, startPoint x: 1252, startPoint y: 540, endPoint x: 1236, endPoint y: 574, distance: 37.1
click at [1251, 556] on input "Hình thức thanh toán" at bounding box center [1257, 570] width 180 height 28
click at [1232, 579] on div "Tại văn phòng" at bounding box center [1263, 584] width 193 height 20
type input "0"
drag, startPoint x: 1231, startPoint y: 632, endPoint x: 1243, endPoint y: 628, distance: 13.0
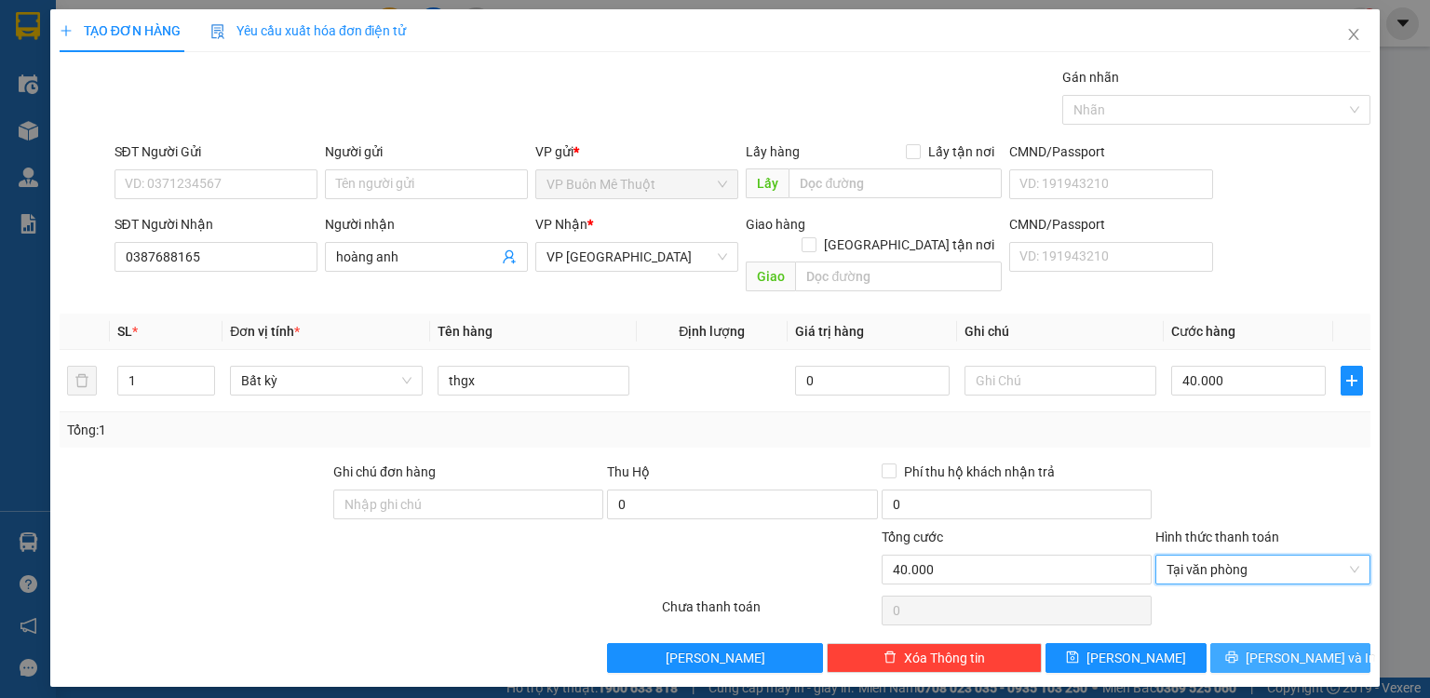
click at [1236, 643] on button "[PERSON_NAME] và In" at bounding box center [1290, 658] width 161 height 30
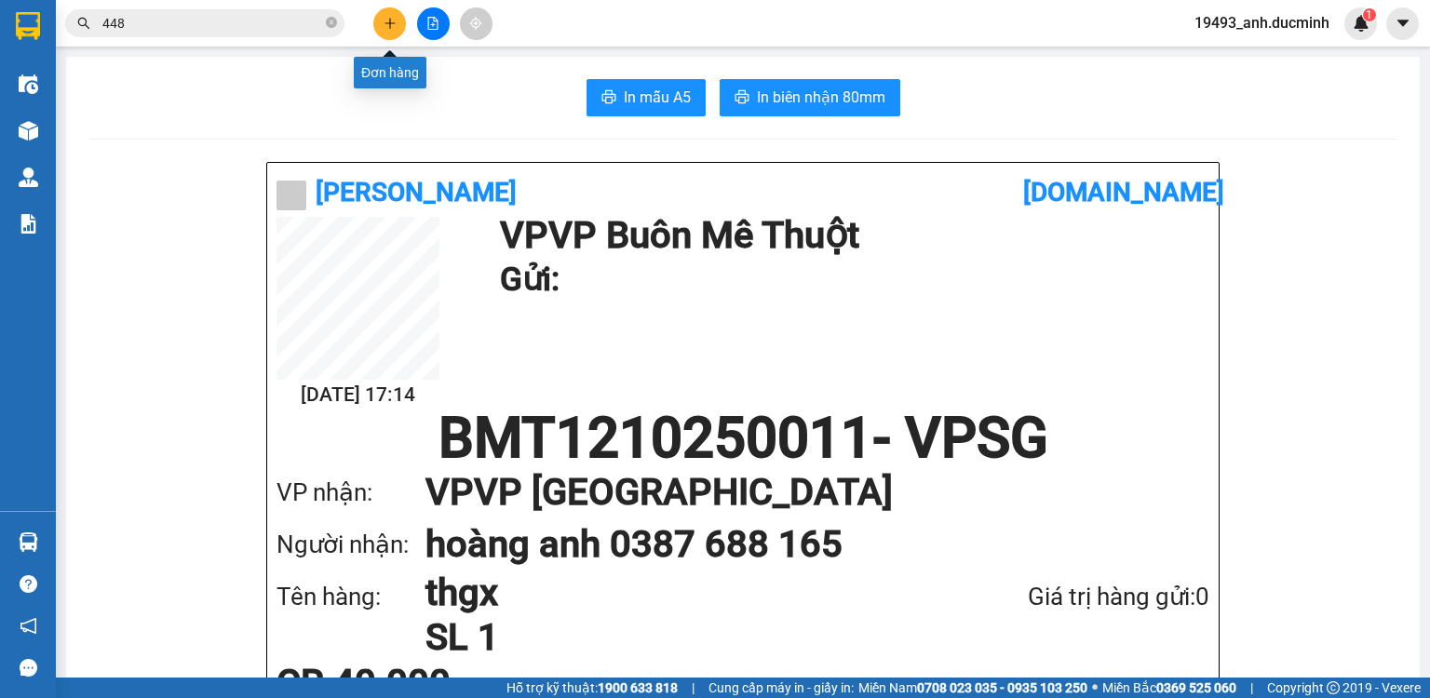
click at [382, 26] on button at bounding box center [389, 23] width 33 height 33
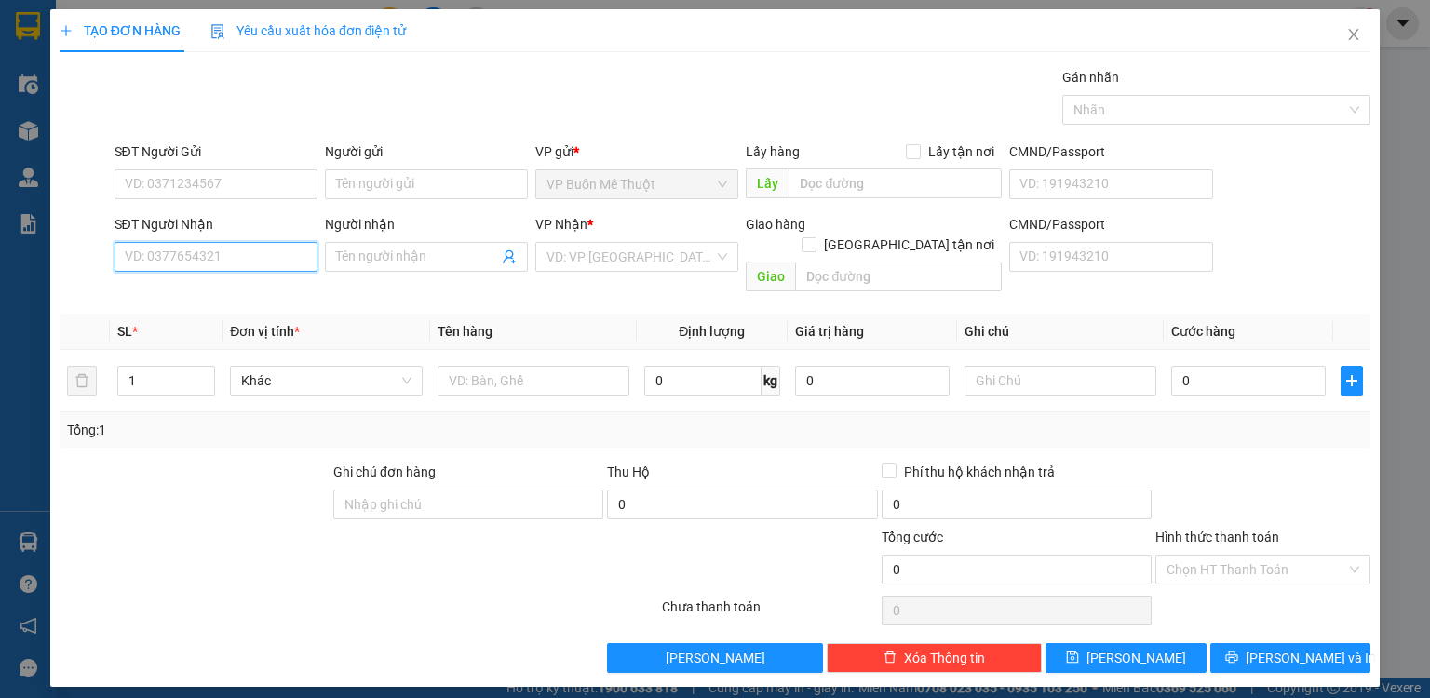
click at [267, 255] on input "SĐT Người Nhận" at bounding box center [216, 257] width 203 height 30
type input "0903556765"
click at [601, 261] on input "search" at bounding box center [631, 257] width 168 height 28
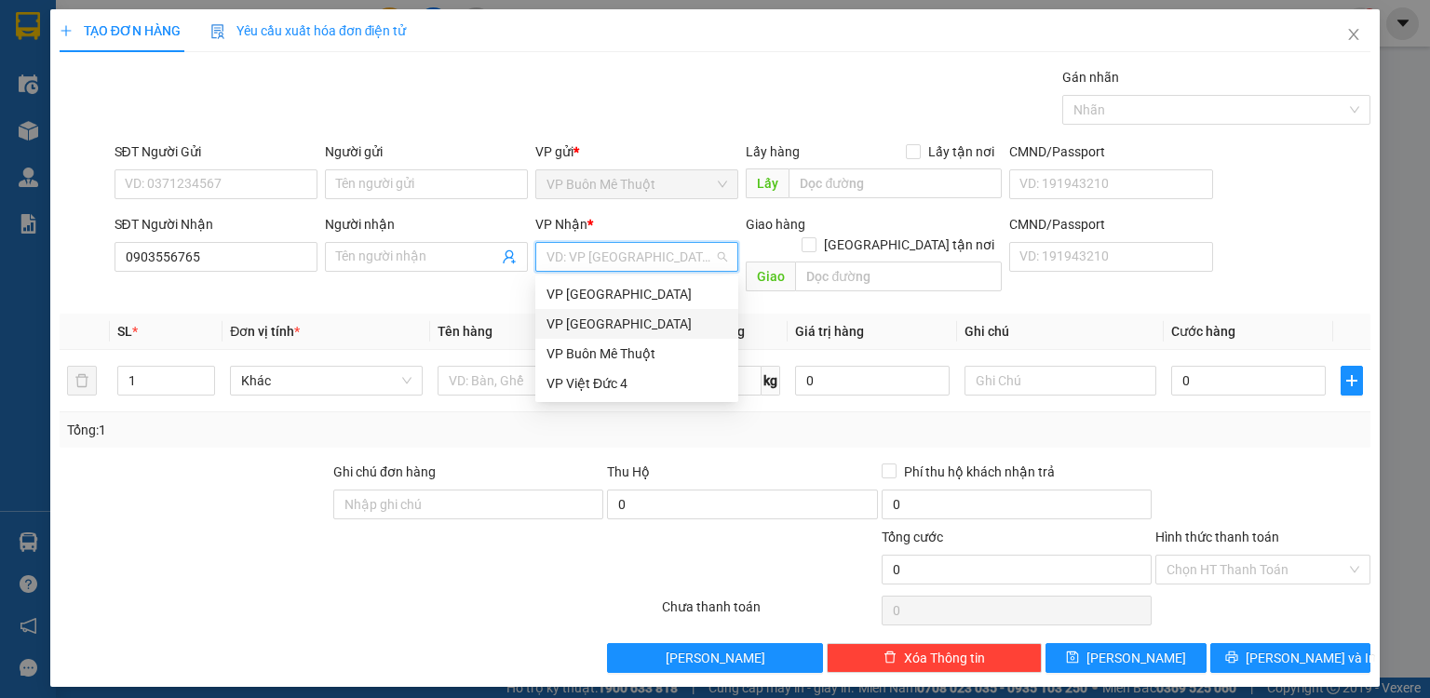
drag, startPoint x: 585, startPoint y: 324, endPoint x: 776, endPoint y: 259, distance: 201.7
click at [596, 320] on div "VP [GEOGRAPHIC_DATA]" at bounding box center [637, 324] width 181 height 20
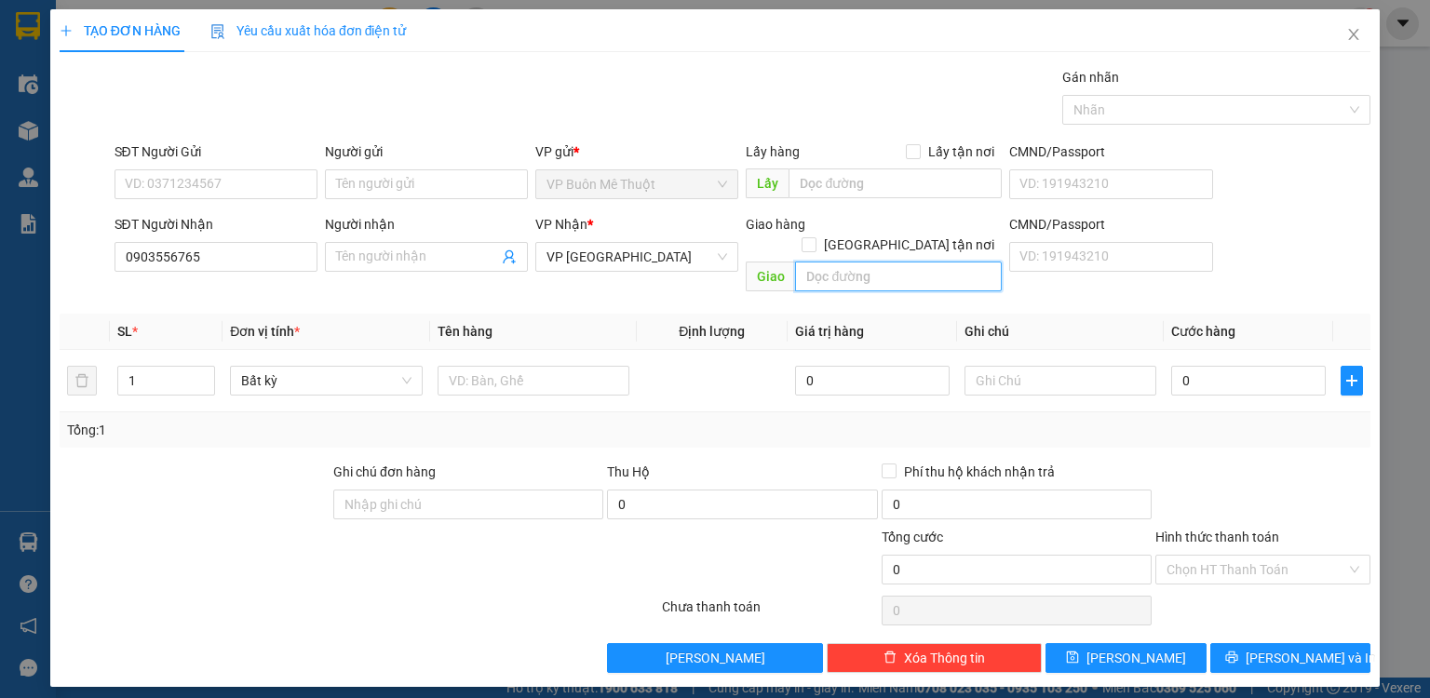
click at [819, 262] on input "text" at bounding box center [898, 277] width 207 height 30
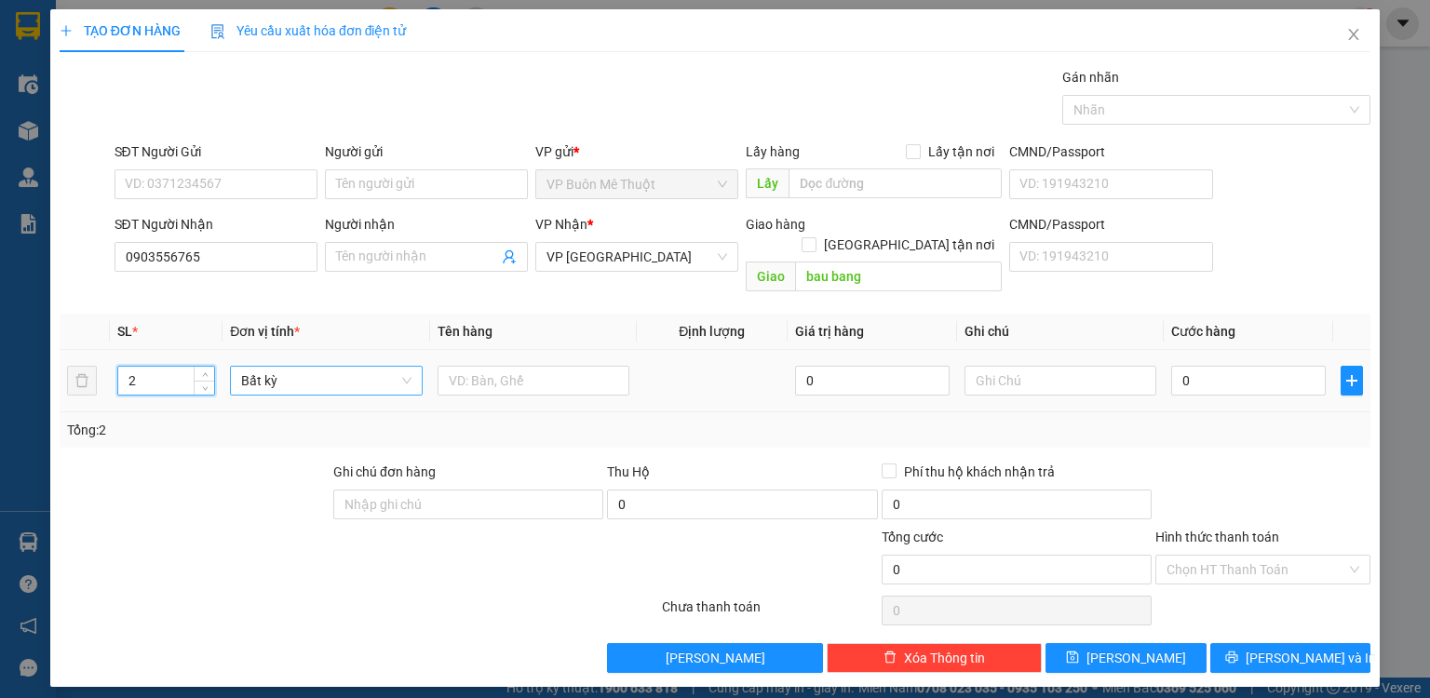
drag, startPoint x: 202, startPoint y: 353, endPoint x: 320, endPoint y: 358, distance: 118.3
click at [207, 371] on icon "up" at bounding box center [205, 374] width 7 height 7
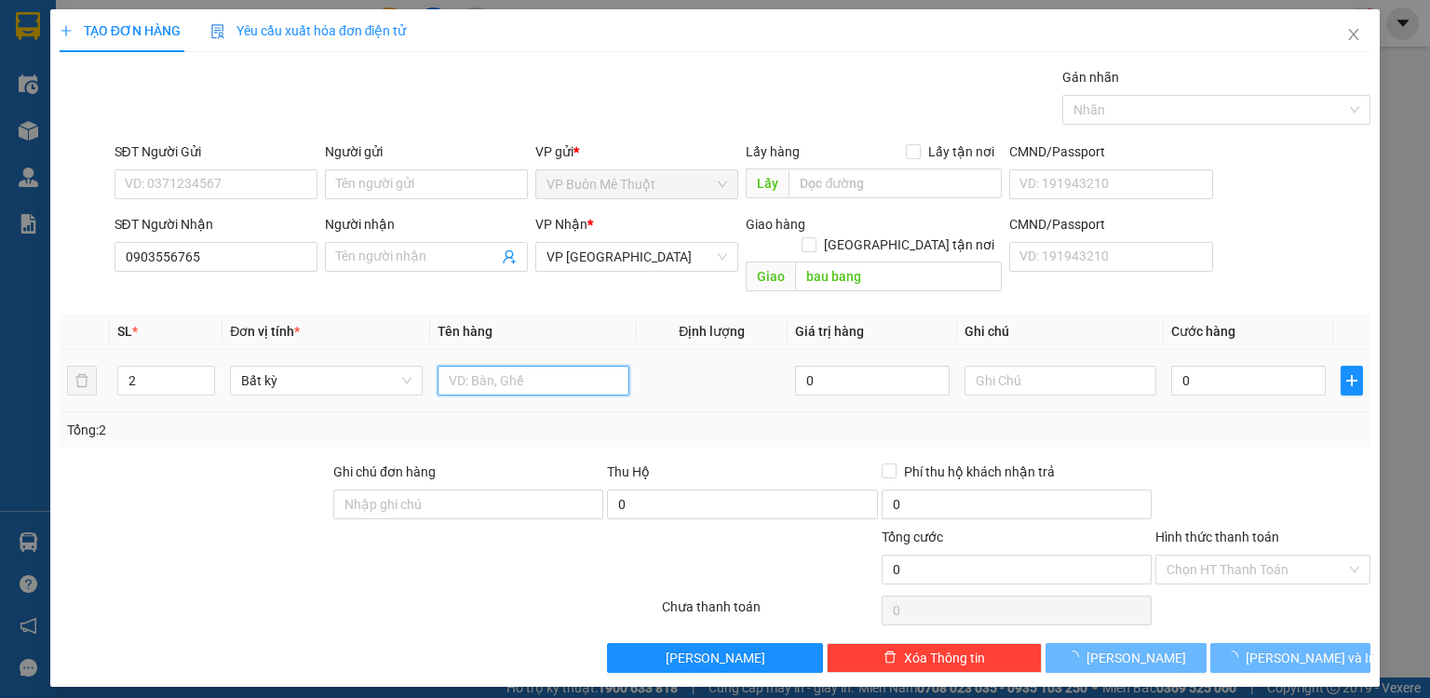
click at [467, 366] on input "text" at bounding box center [534, 381] width 192 height 30
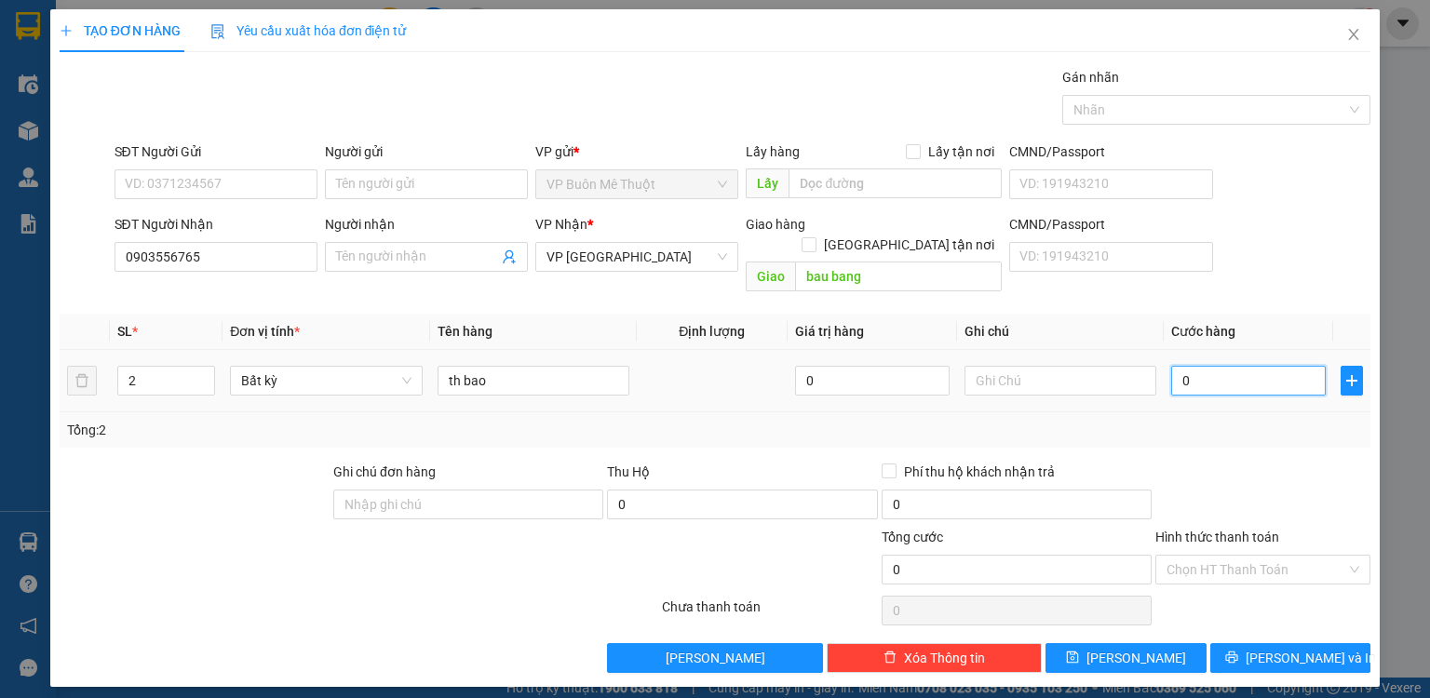
click at [1302, 366] on input "0" at bounding box center [1248, 381] width 155 height 30
drag, startPoint x: 1277, startPoint y: 542, endPoint x: 1270, endPoint y: 565, distance: 24.4
click at [1276, 556] on input "Hình thức thanh toán" at bounding box center [1257, 570] width 180 height 28
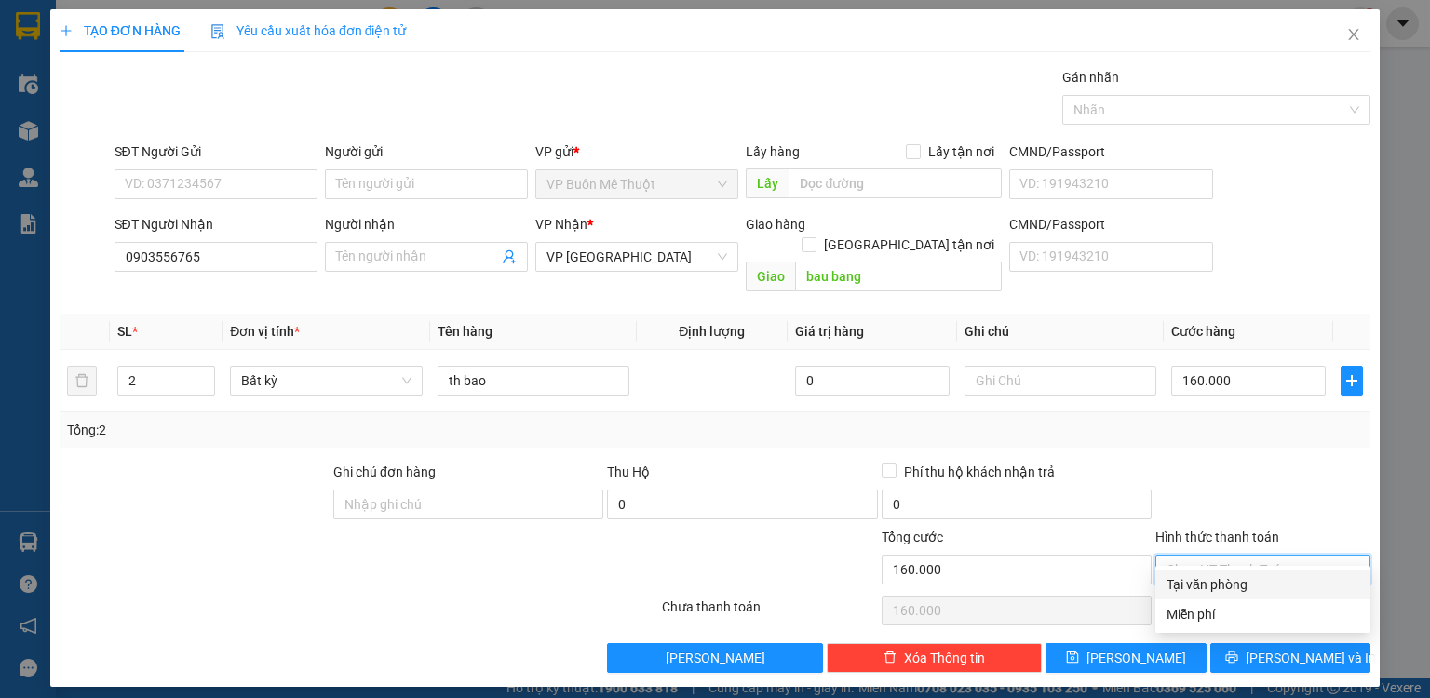
drag, startPoint x: 1248, startPoint y: 580, endPoint x: 1214, endPoint y: 613, distance: 46.7
click at [1243, 587] on div "Tại văn phòng" at bounding box center [1263, 584] width 193 height 20
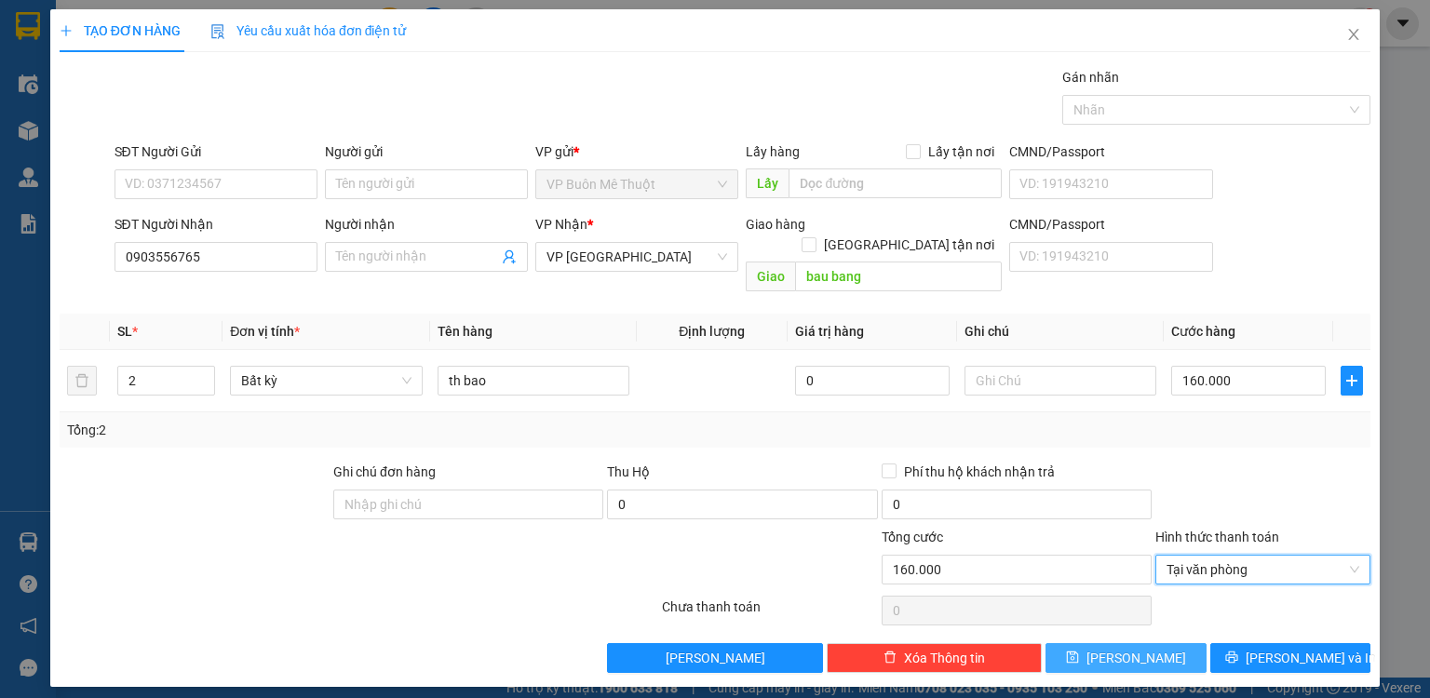
click at [1151, 643] on button "[PERSON_NAME]" at bounding box center [1126, 658] width 161 height 30
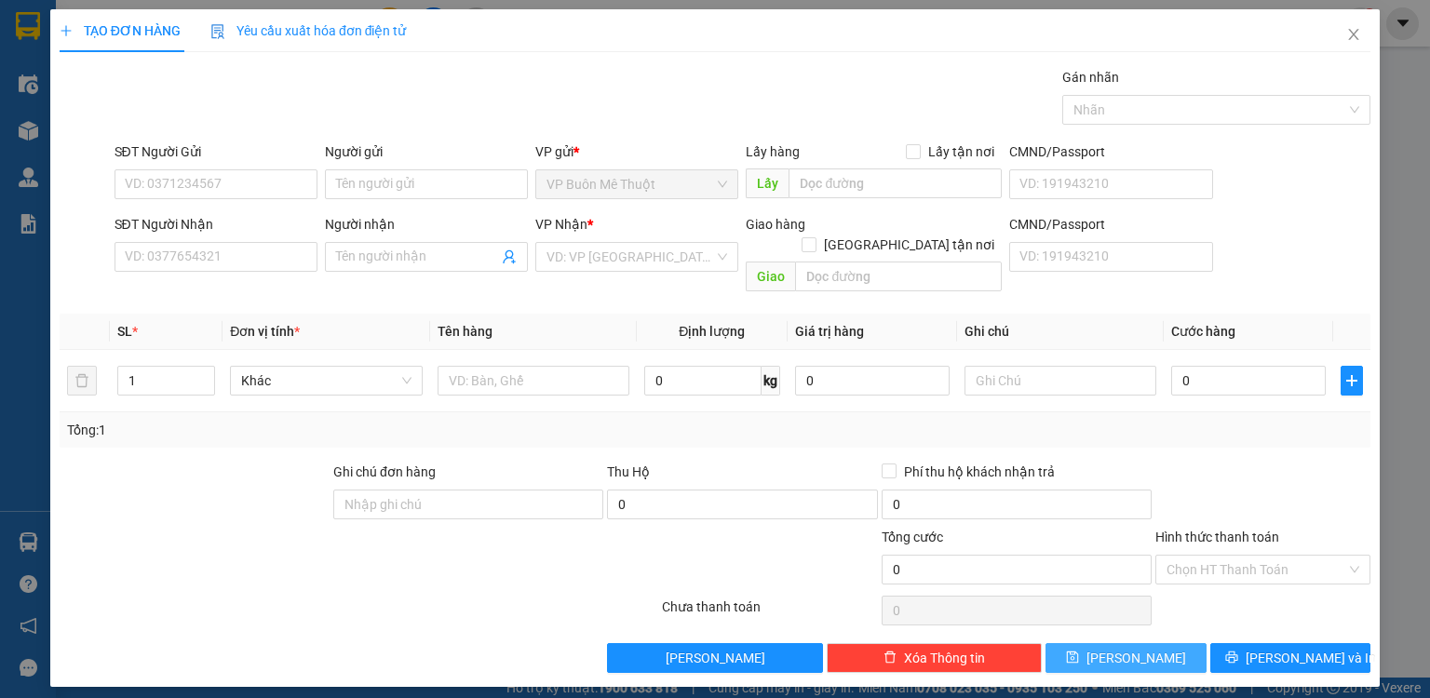
click at [1046, 643] on button "[PERSON_NAME]" at bounding box center [1126, 658] width 161 height 30
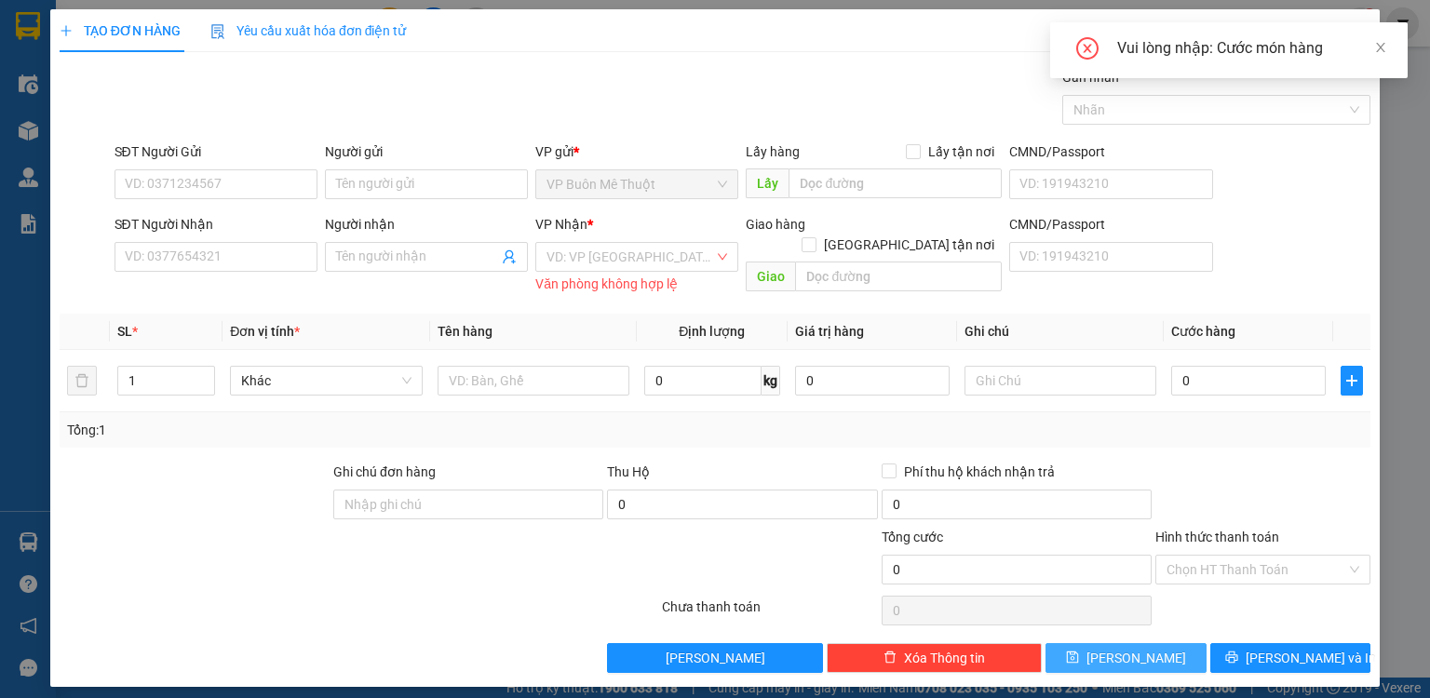
click at [1046, 643] on button "[PERSON_NAME]" at bounding box center [1126, 658] width 161 height 30
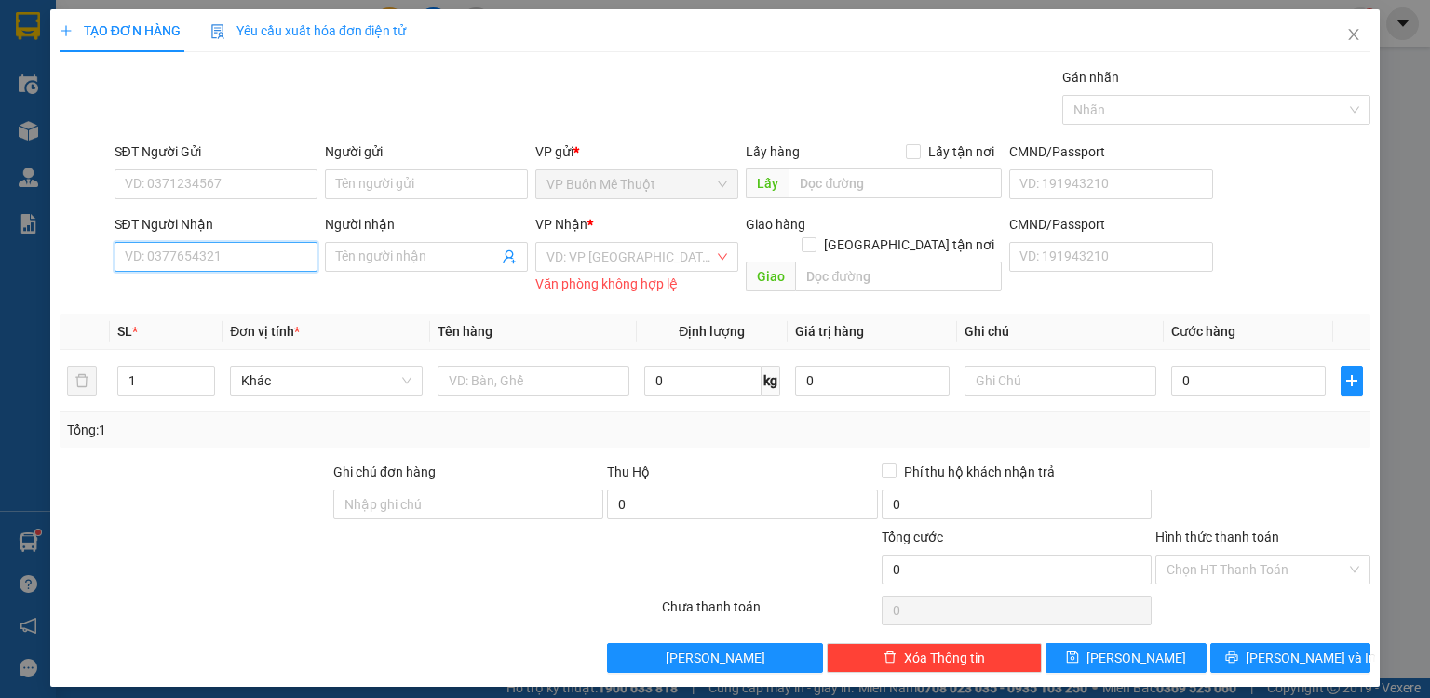
click at [293, 254] on input "SĐT Người Nhận" at bounding box center [216, 257] width 203 height 30
click at [223, 260] on input "0986522" at bounding box center [216, 257] width 203 height 30
drag, startPoint x: 614, startPoint y: 251, endPoint x: 614, endPoint y: 261, distance: 9.4
click at [614, 252] on input "search" at bounding box center [631, 257] width 168 height 28
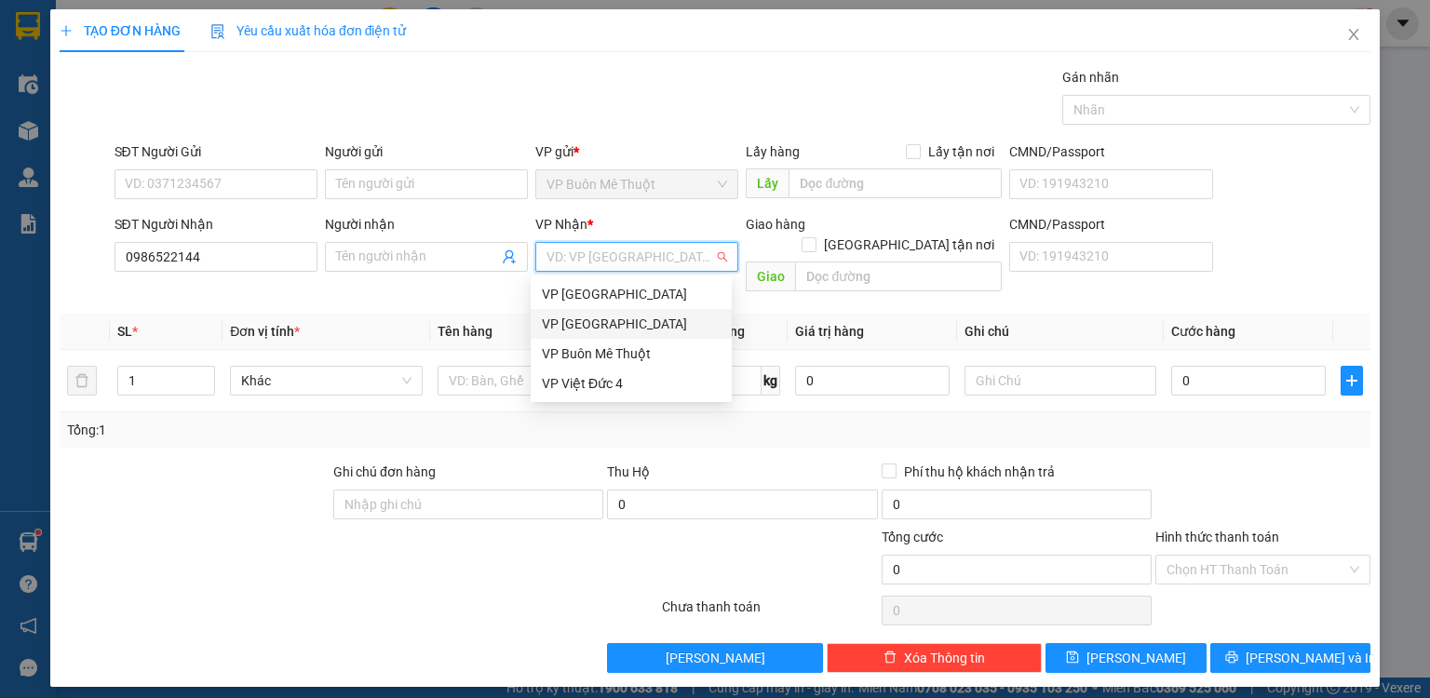
click at [599, 325] on div "VP [GEOGRAPHIC_DATA]" at bounding box center [631, 324] width 179 height 20
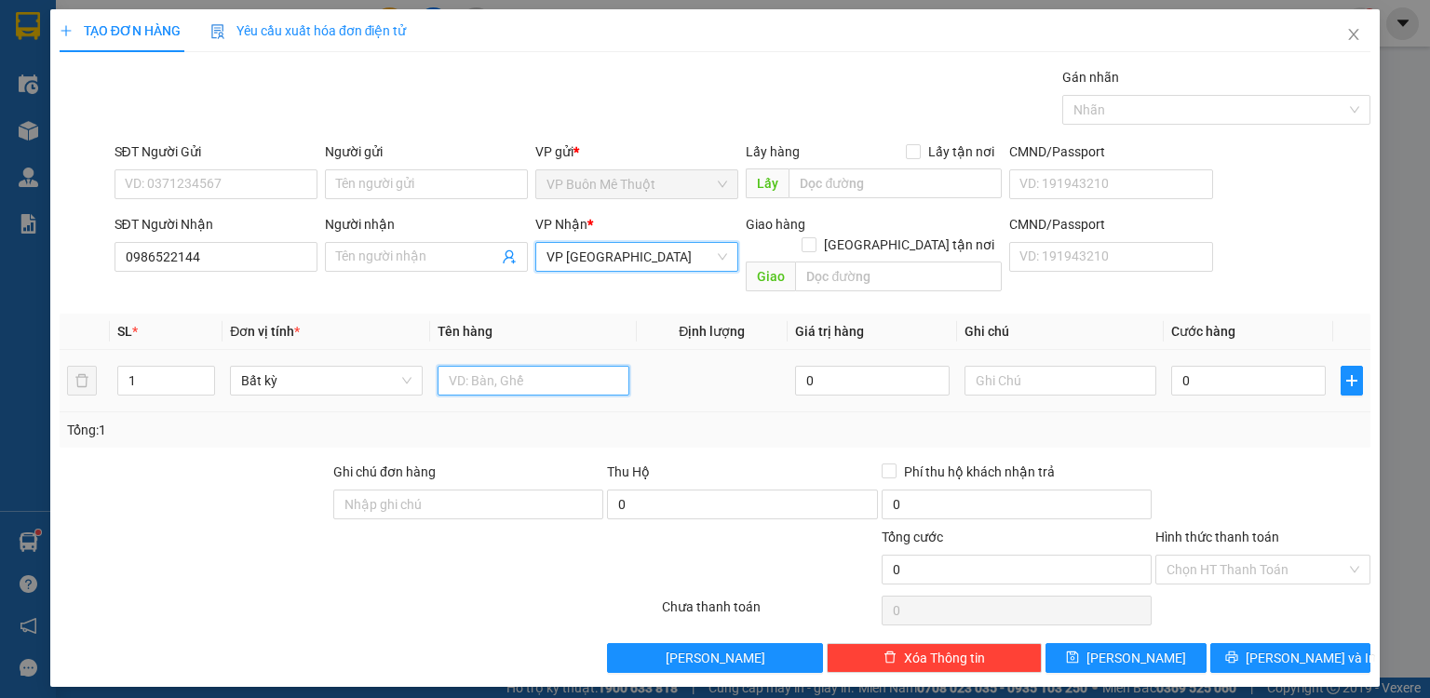
click at [521, 366] on input "text" at bounding box center [534, 381] width 192 height 30
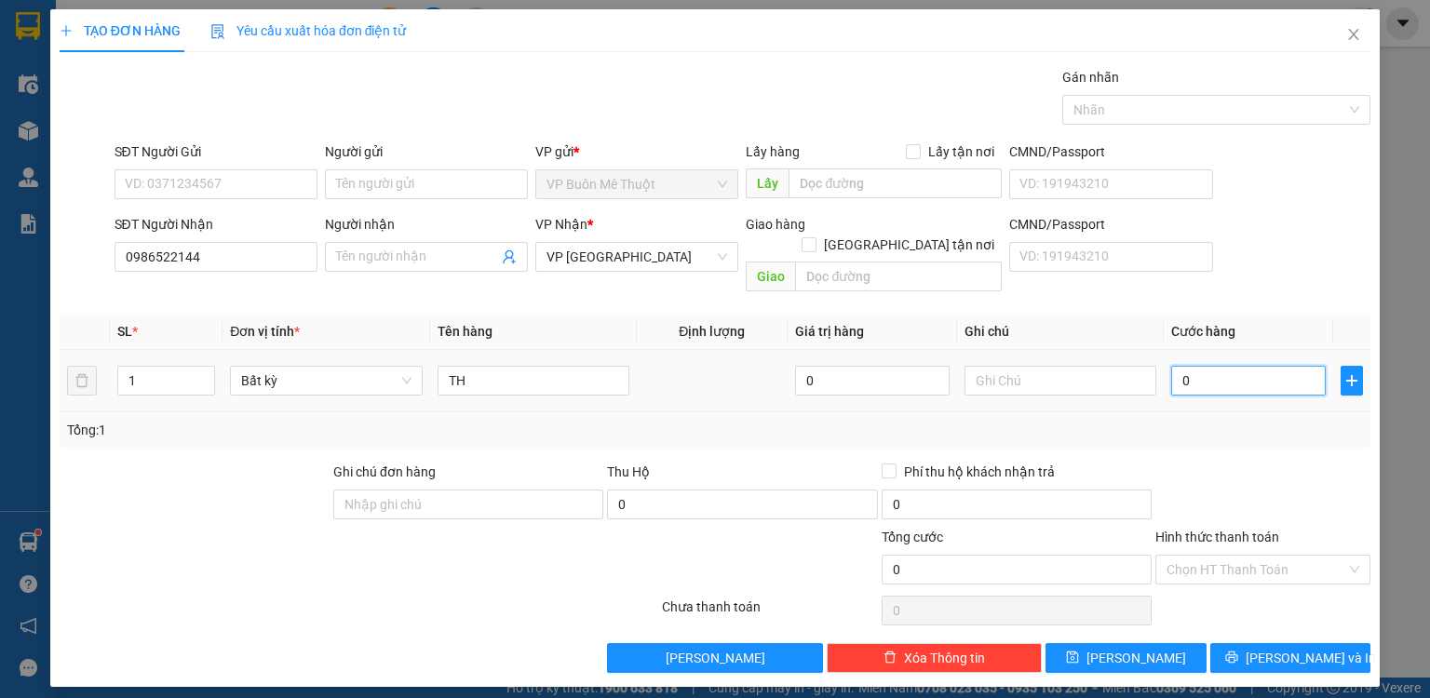
click at [1277, 366] on input "0" at bounding box center [1248, 381] width 155 height 30
click at [1109, 643] on button "[PERSON_NAME]" at bounding box center [1126, 658] width 161 height 30
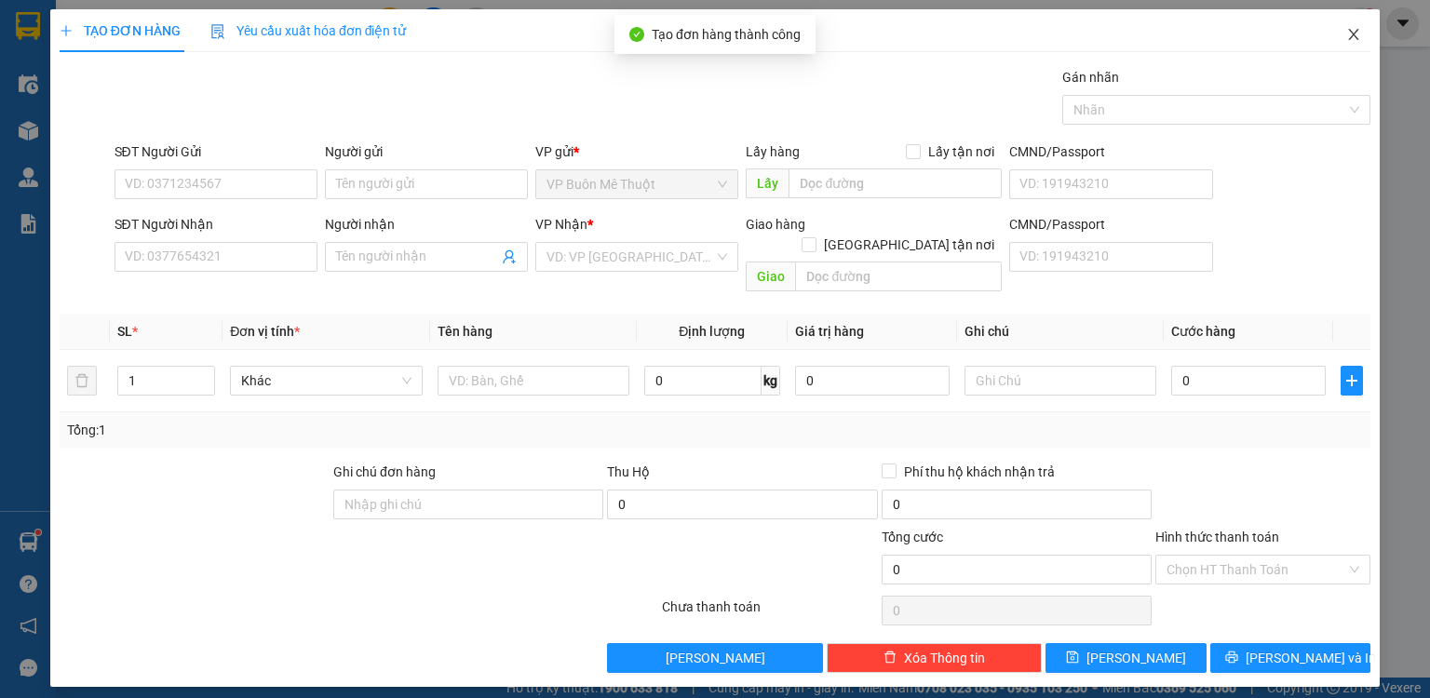
click at [1355, 30] on icon "close" at bounding box center [1353, 34] width 15 height 15
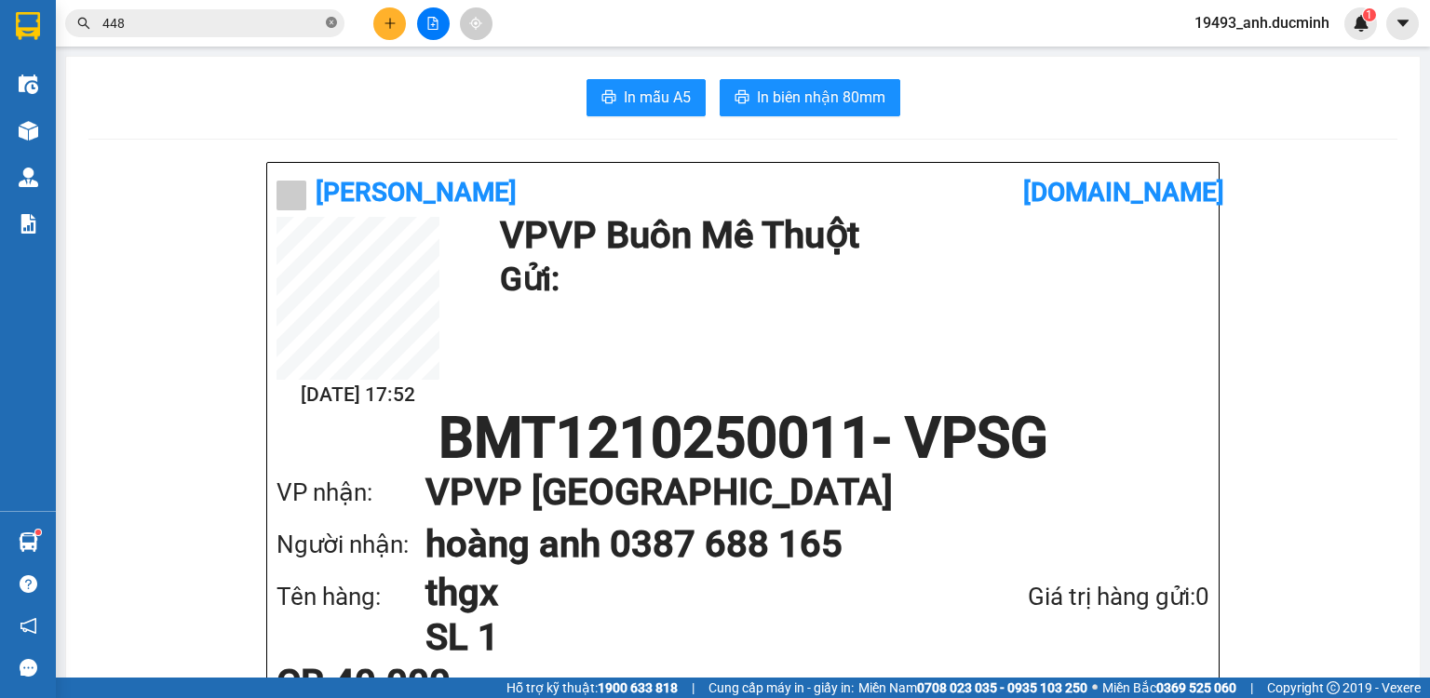
click at [328, 22] on icon "close-circle" at bounding box center [331, 22] width 11 height 11
click at [288, 22] on input "text" at bounding box center [212, 23] width 220 height 20
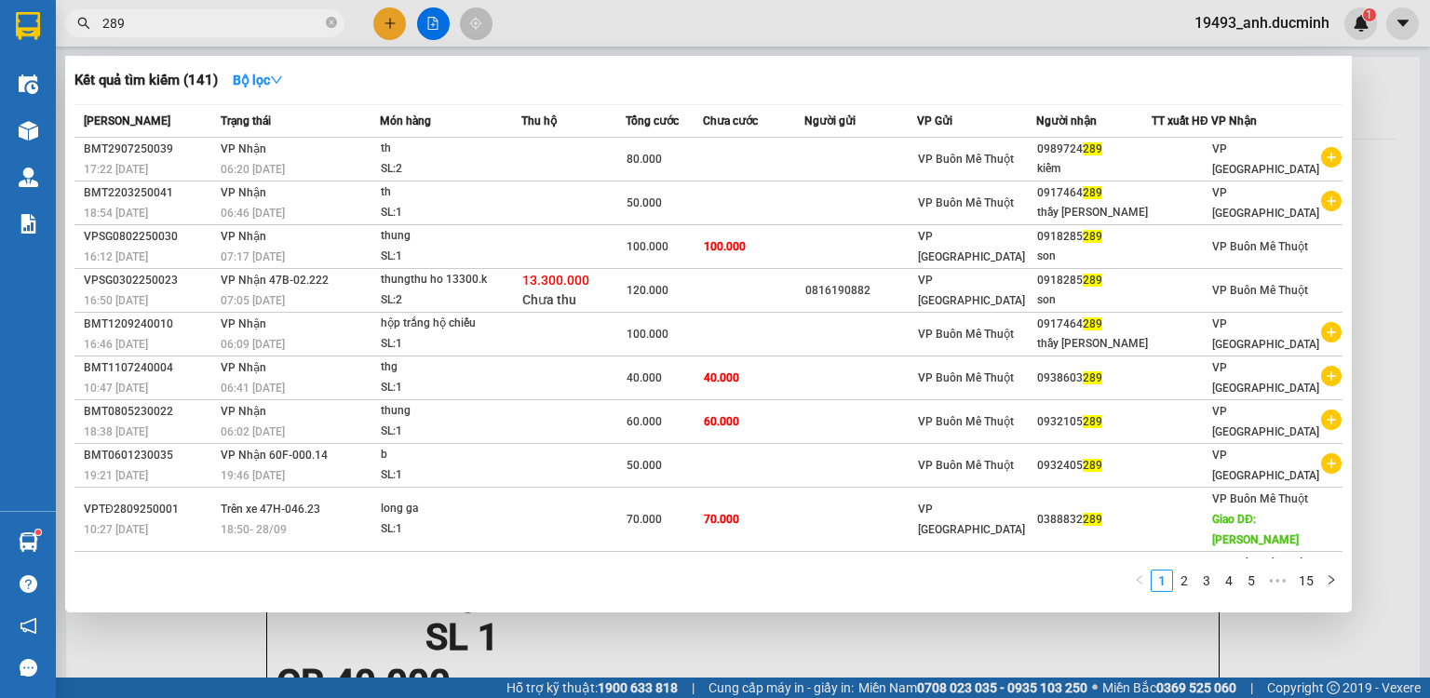
click at [384, 19] on div at bounding box center [715, 349] width 1430 height 698
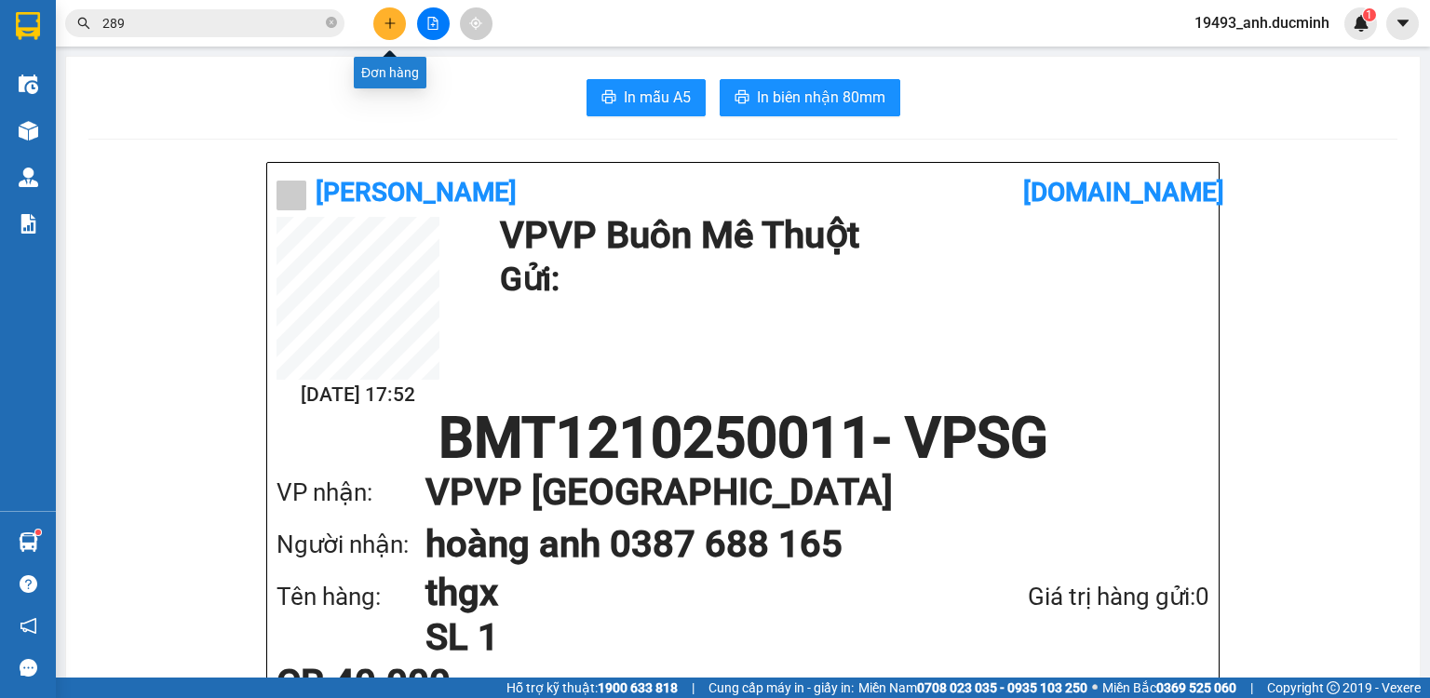
click at [388, 19] on icon "plus" at bounding box center [390, 23] width 13 height 13
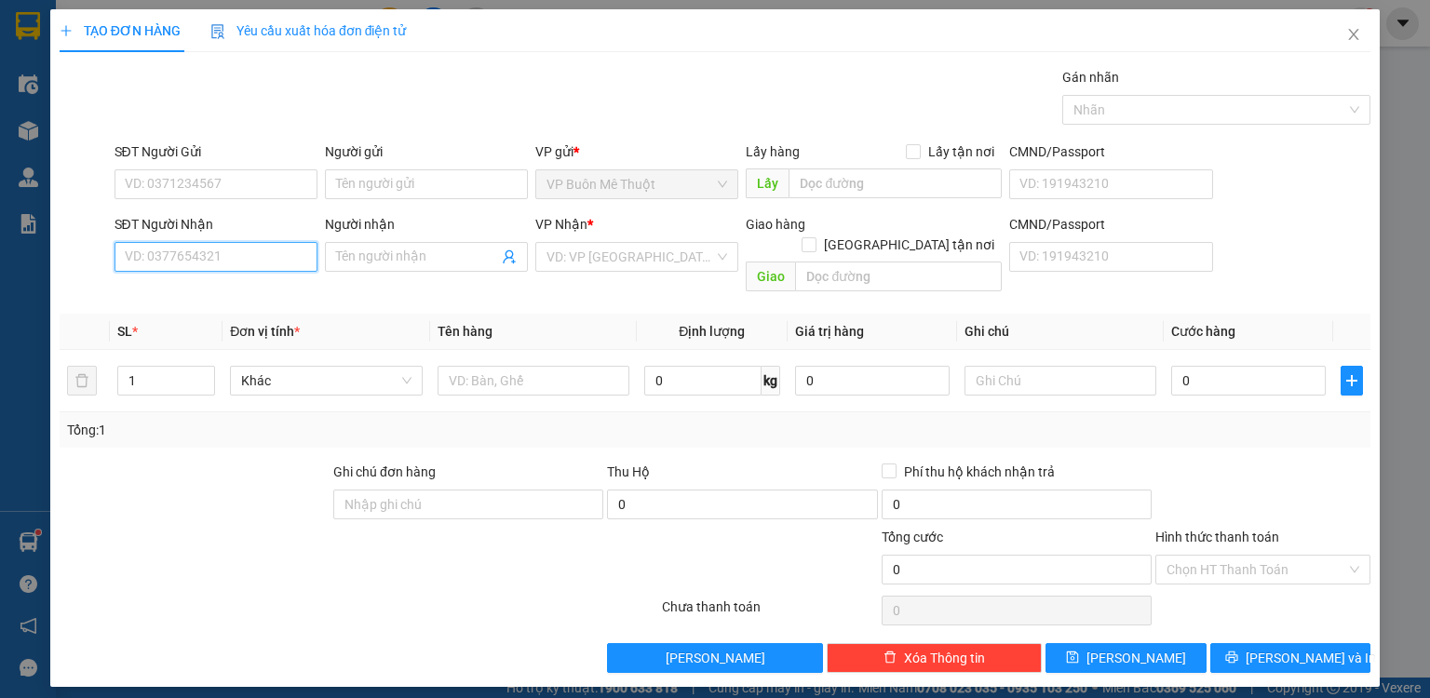
click at [286, 249] on input "SĐT Người Nhận" at bounding box center [216, 257] width 203 height 30
click at [228, 290] on div "0934776436 - thanh" at bounding box center [216, 293] width 181 height 20
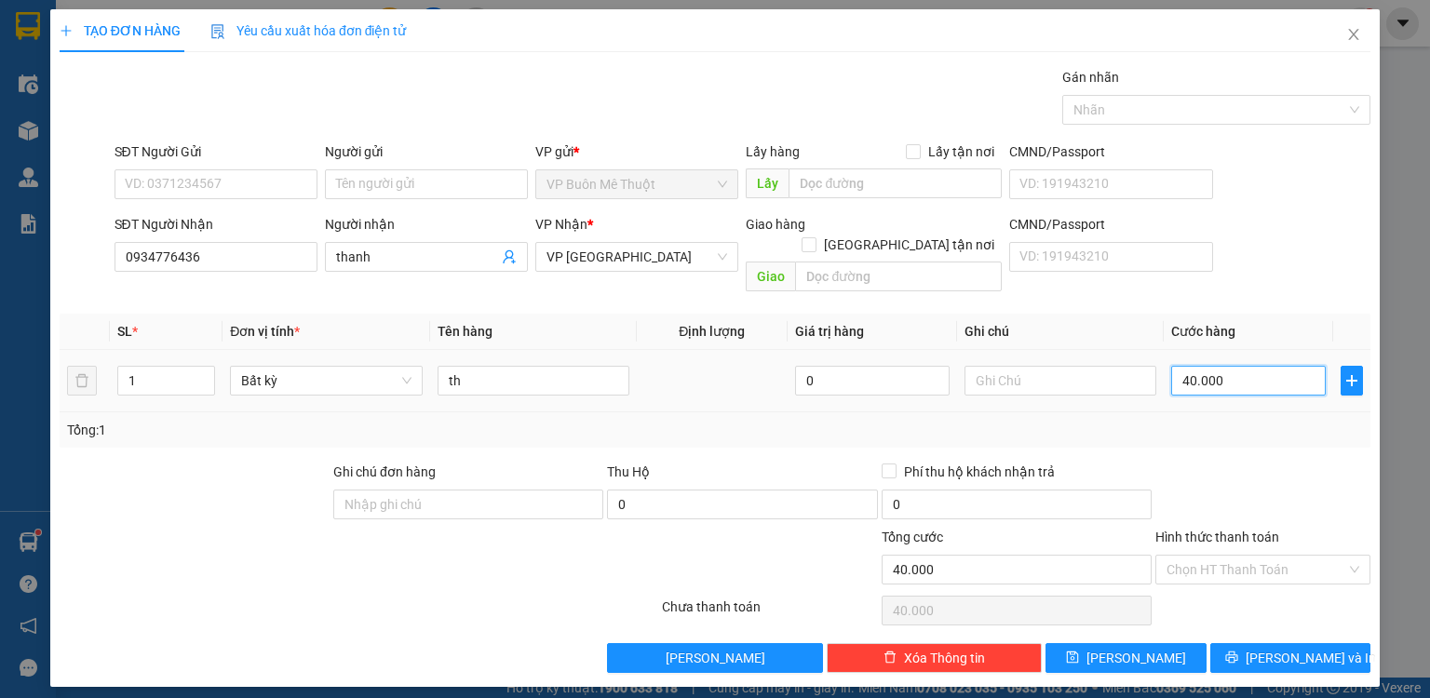
click at [1229, 366] on input "40.000" at bounding box center [1248, 381] width 155 height 30
click at [566, 366] on input "th" at bounding box center [534, 381] width 192 height 30
drag, startPoint x: 1186, startPoint y: 555, endPoint x: 1190, endPoint y: 564, distance: 10.0
click at [1188, 556] on input "Hình thức thanh toán" at bounding box center [1257, 570] width 180 height 28
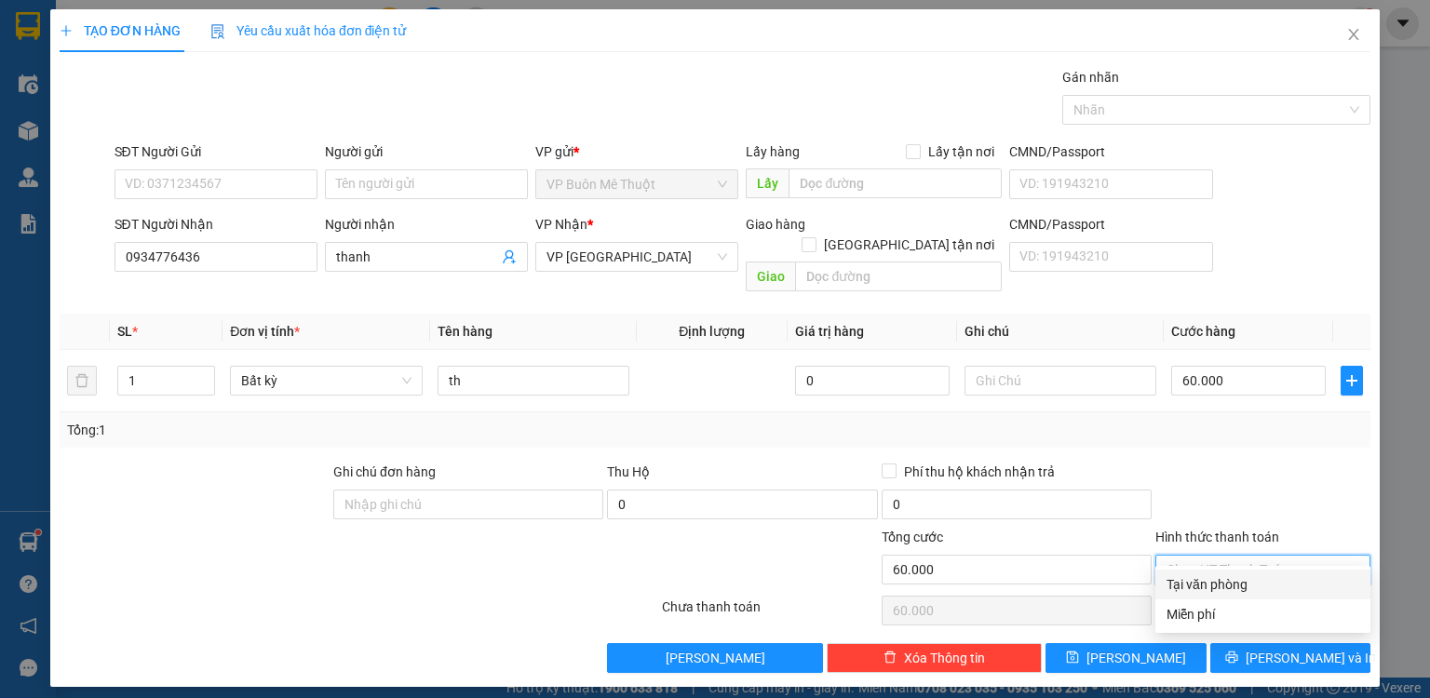
click at [1192, 588] on div "Tại văn phòng" at bounding box center [1263, 584] width 193 height 20
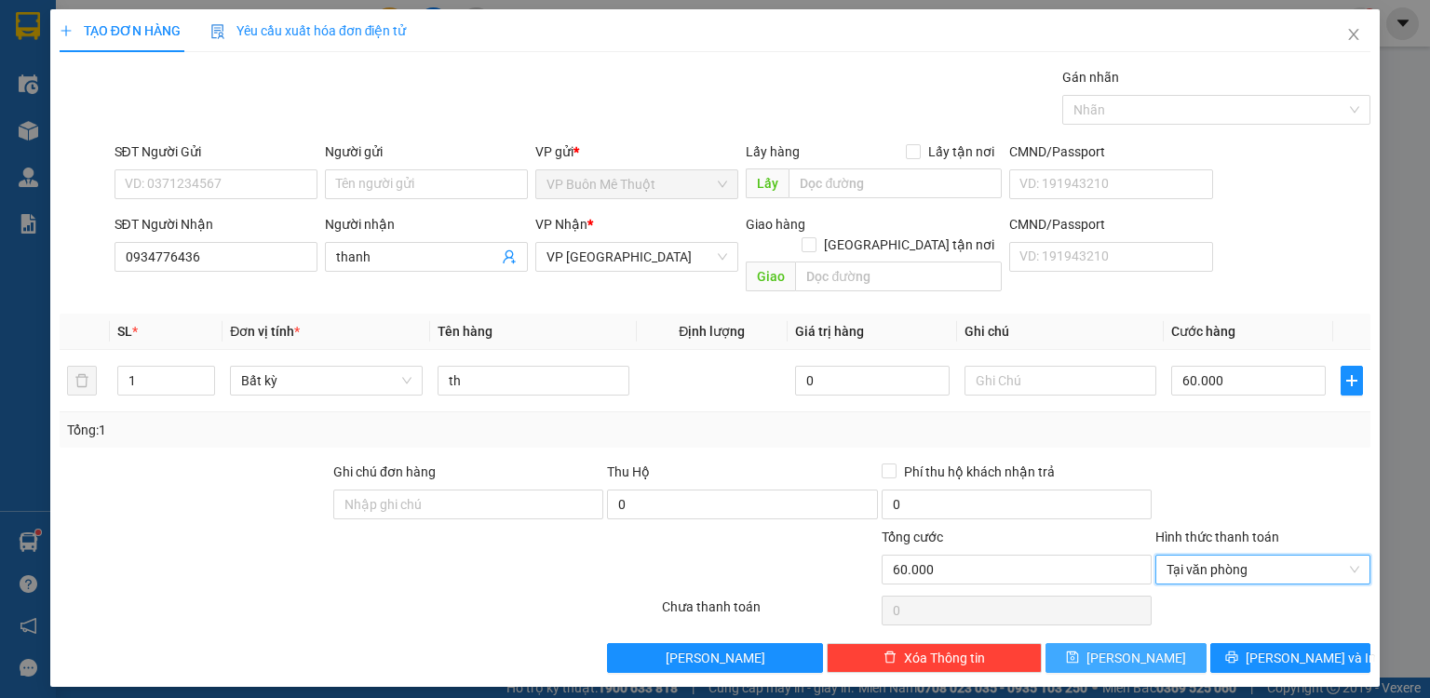
click at [1158, 643] on button "[PERSON_NAME]" at bounding box center [1126, 658] width 161 height 30
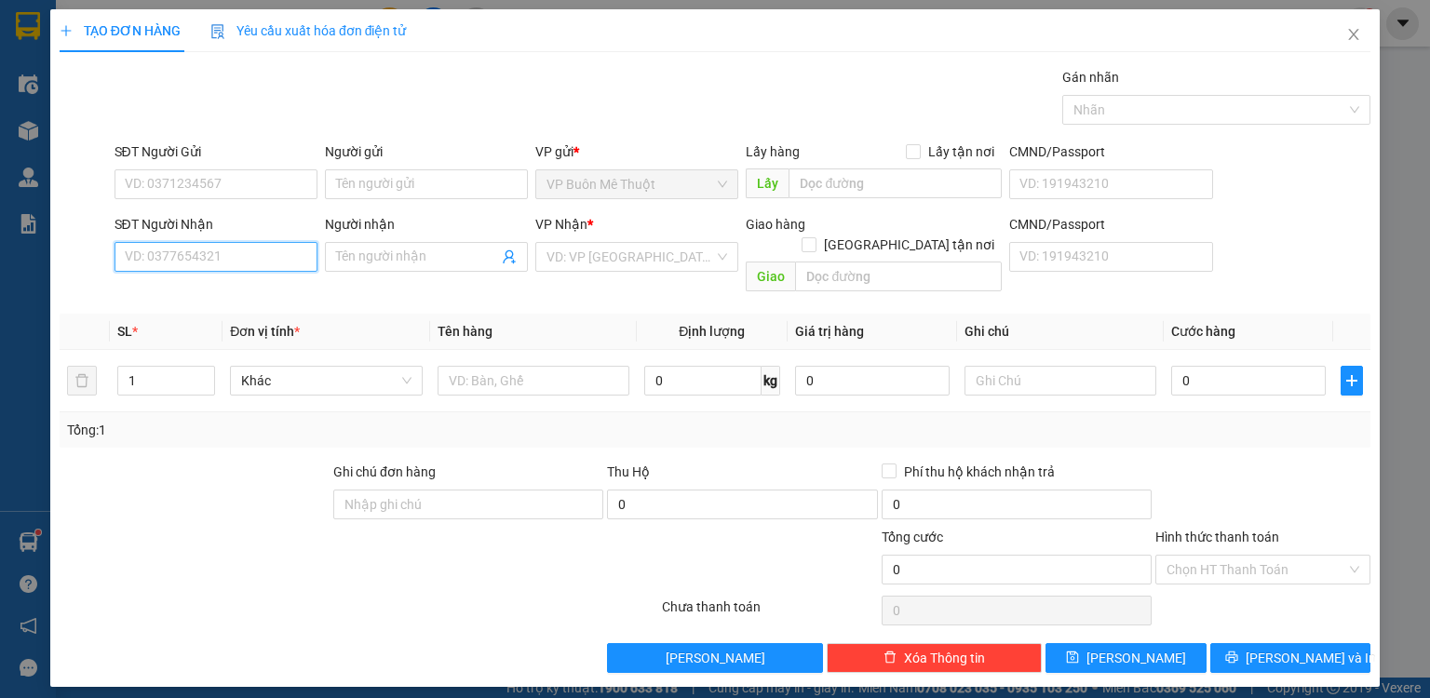
click at [267, 253] on input "SĐT Người Nhận" at bounding box center [216, 257] width 203 height 30
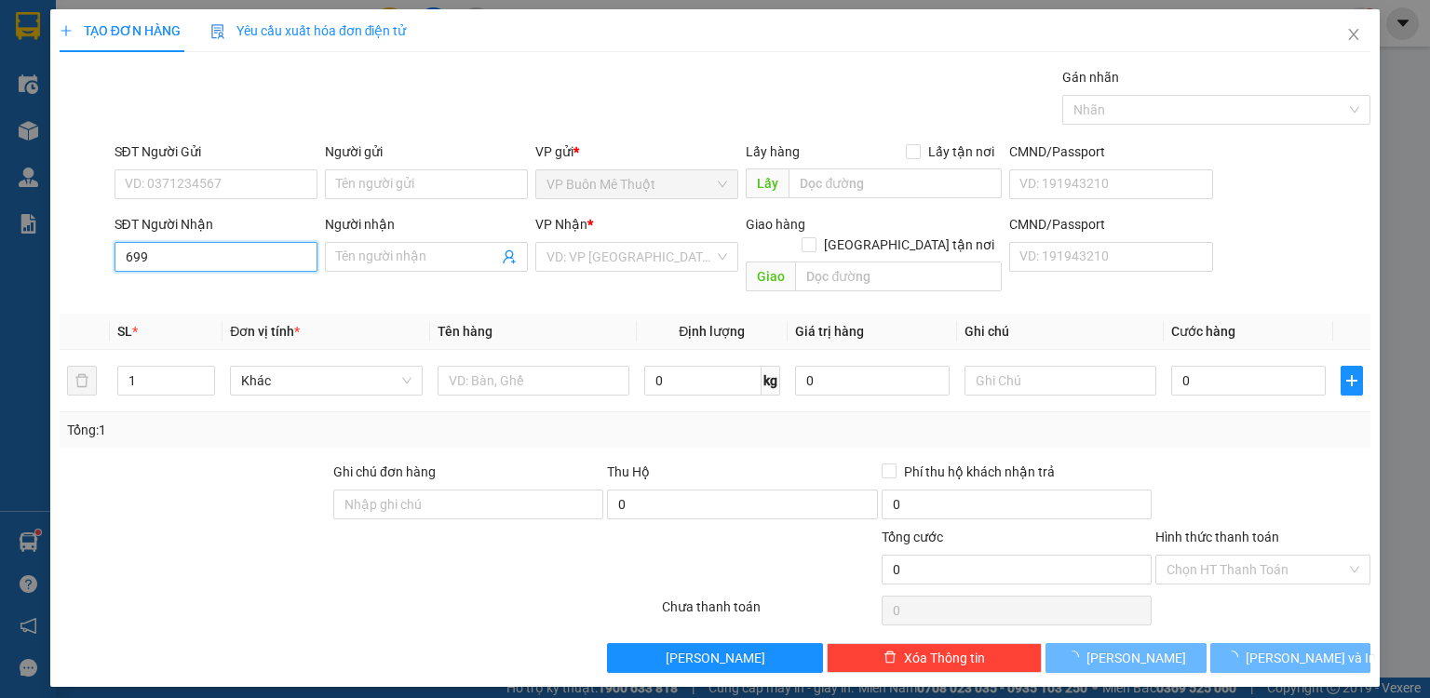
click at [252, 250] on input "699" at bounding box center [216, 257] width 203 height 30
click at [266, 245] on input "655" at bounding box center [216, 257] width 203 height 30
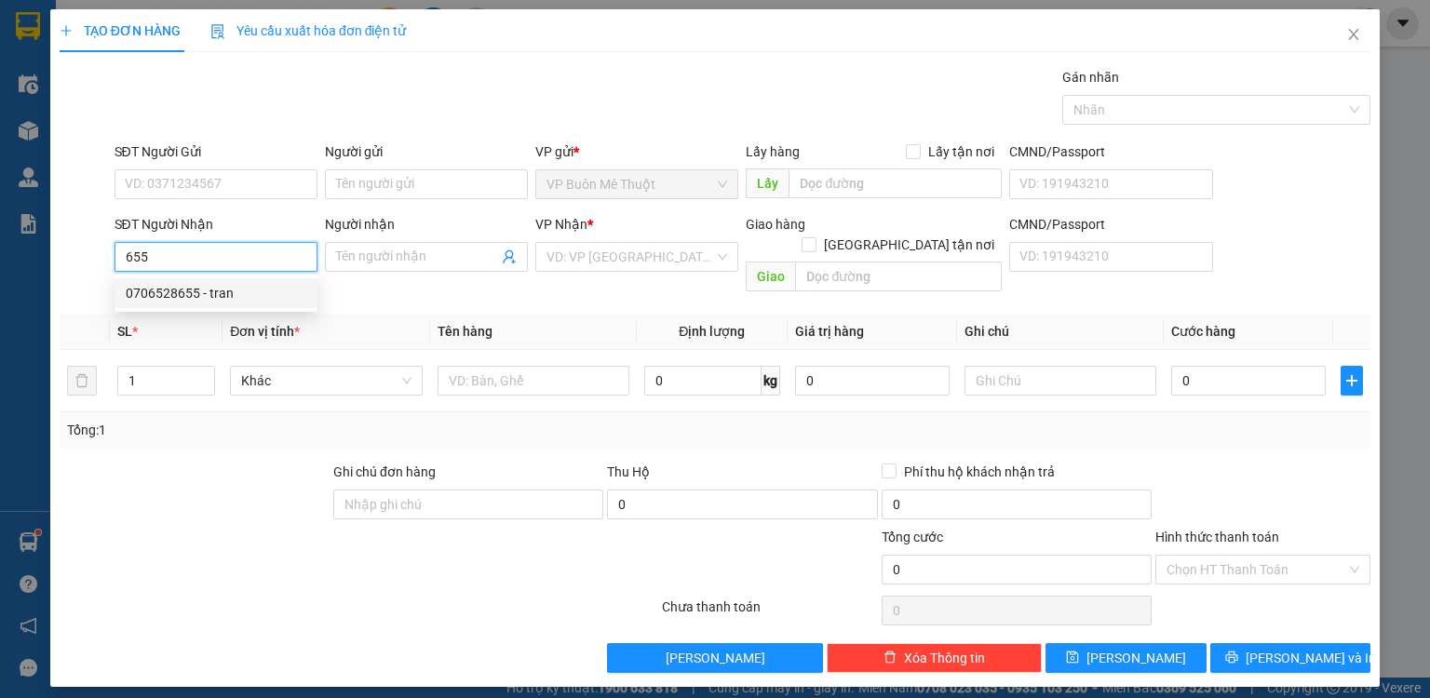
click at [200, 298] on div "0706528655 - tran" at bounding box center [216, 293] width 181 height 20
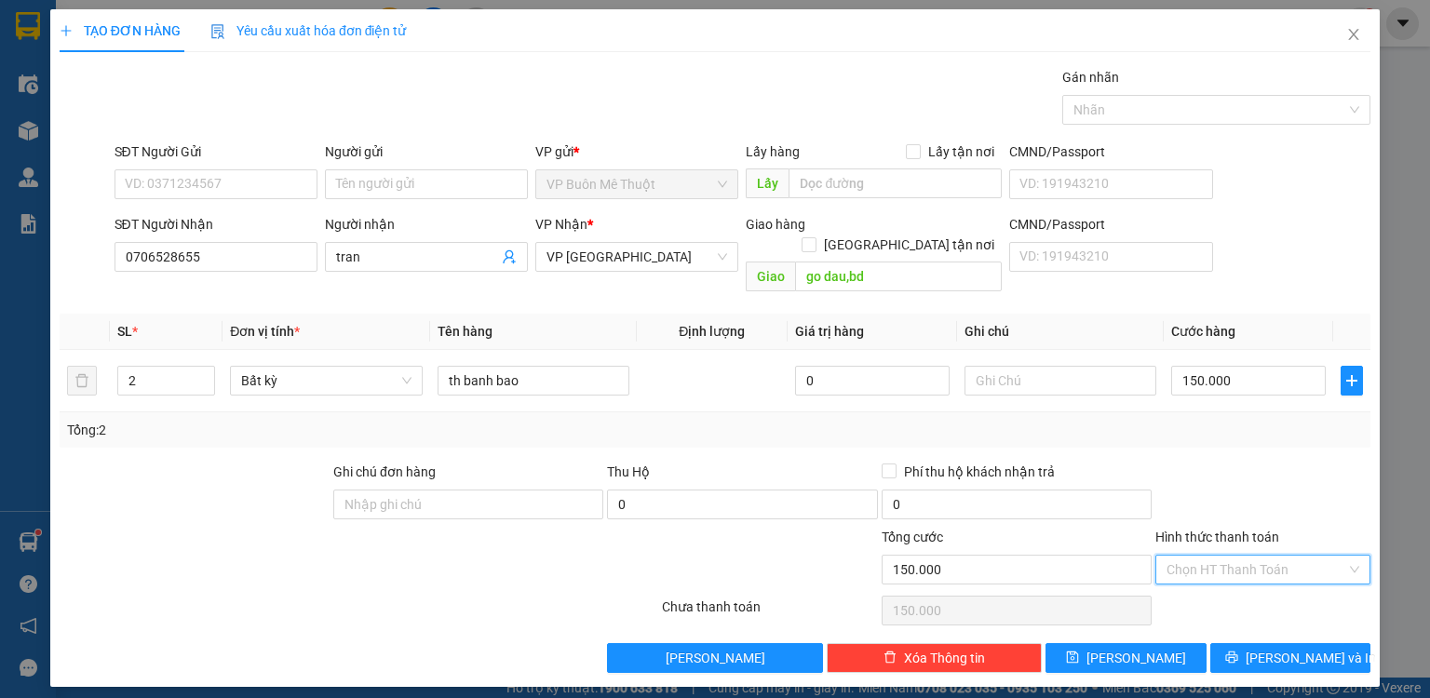
drag, startPoint x: 1198, startPoint y: 536, endPoint x: 1189, endPoint y: 561, distance: 26.8
click at [1197, 556] on input "Hình thức thanh toán" at bounding box center [1257, 570] width 180 height 28
click at [1182, 580] on div "Tại văn phòng" at bounding box center [1263, 584] width 193 height 20
click at [1296, 648] on span "[PERSON_NAME] và In" at bounding box center [1311, 658] width 130 height 20
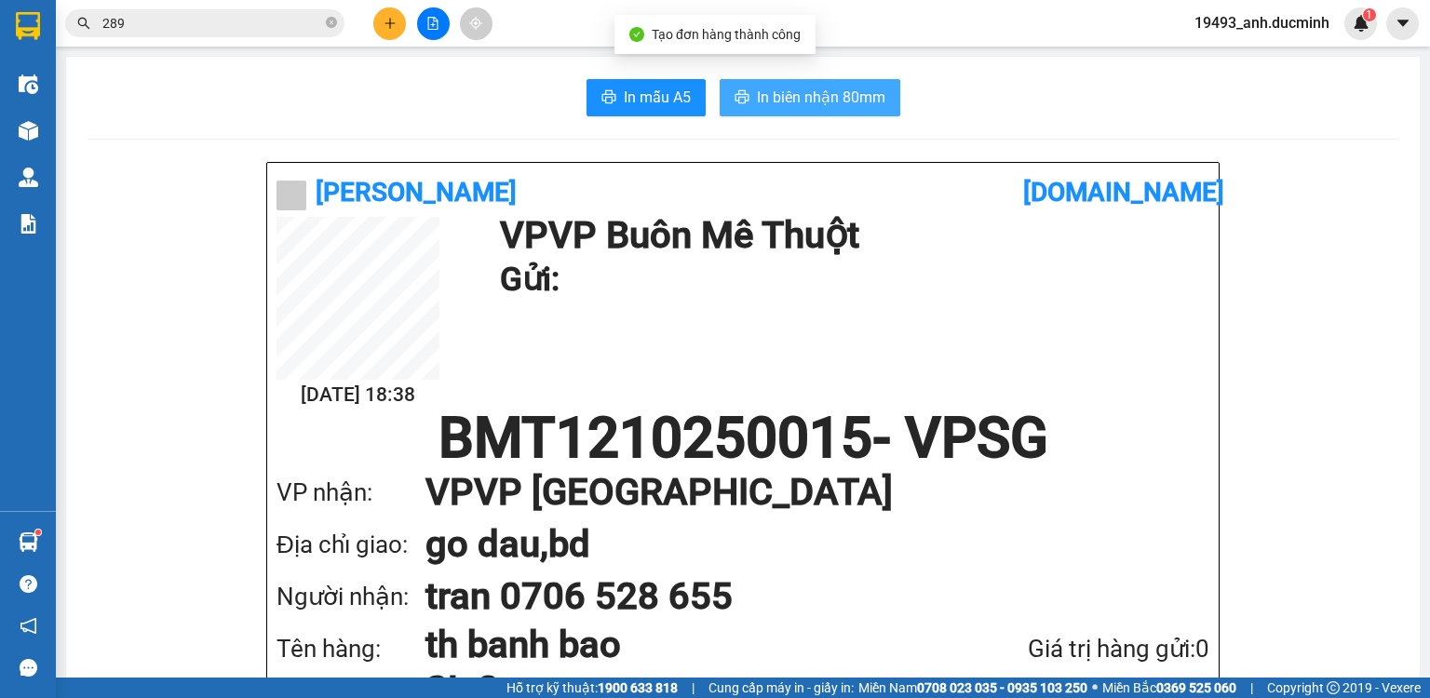
click at [850, 101] on span "In biên nhận 80mm" at bounding box center [821, 97] width 128 height 23
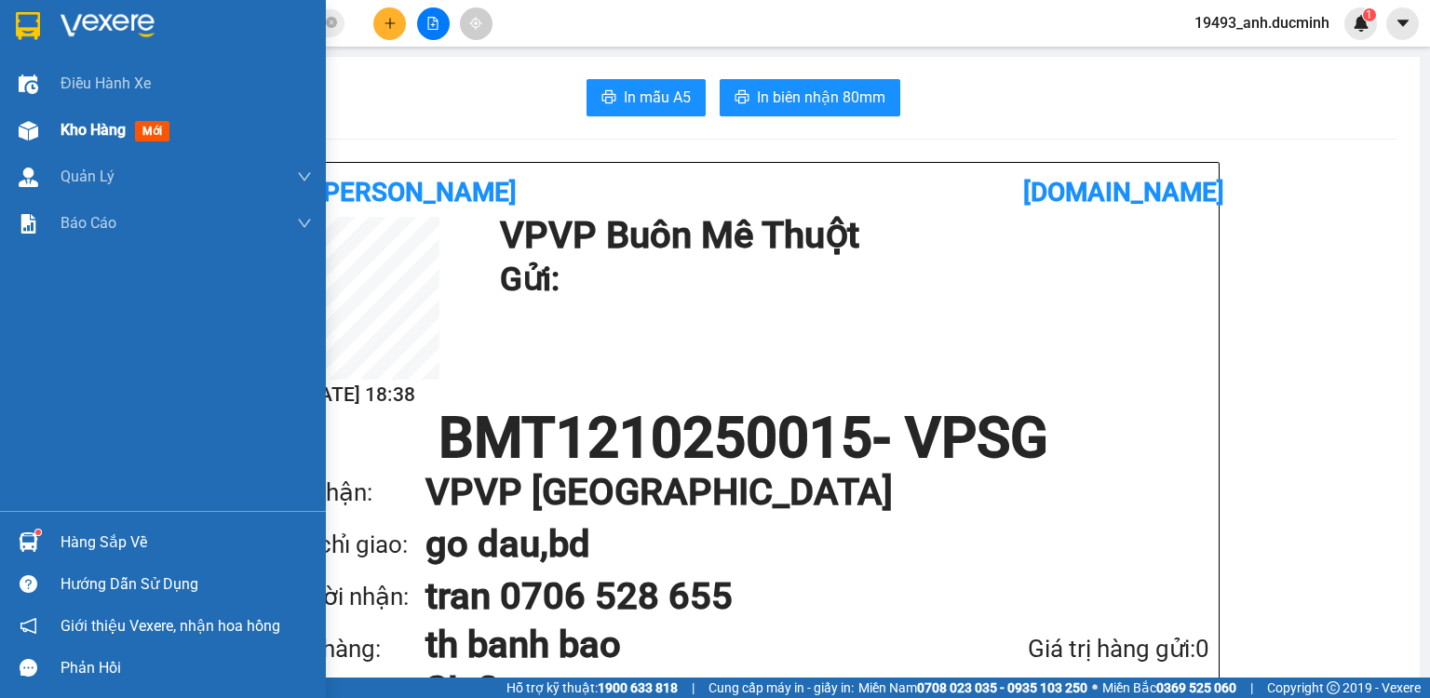
click at [108, 128] on span "Kho hàng" at bounding box center [93, 130] width 65 height 18
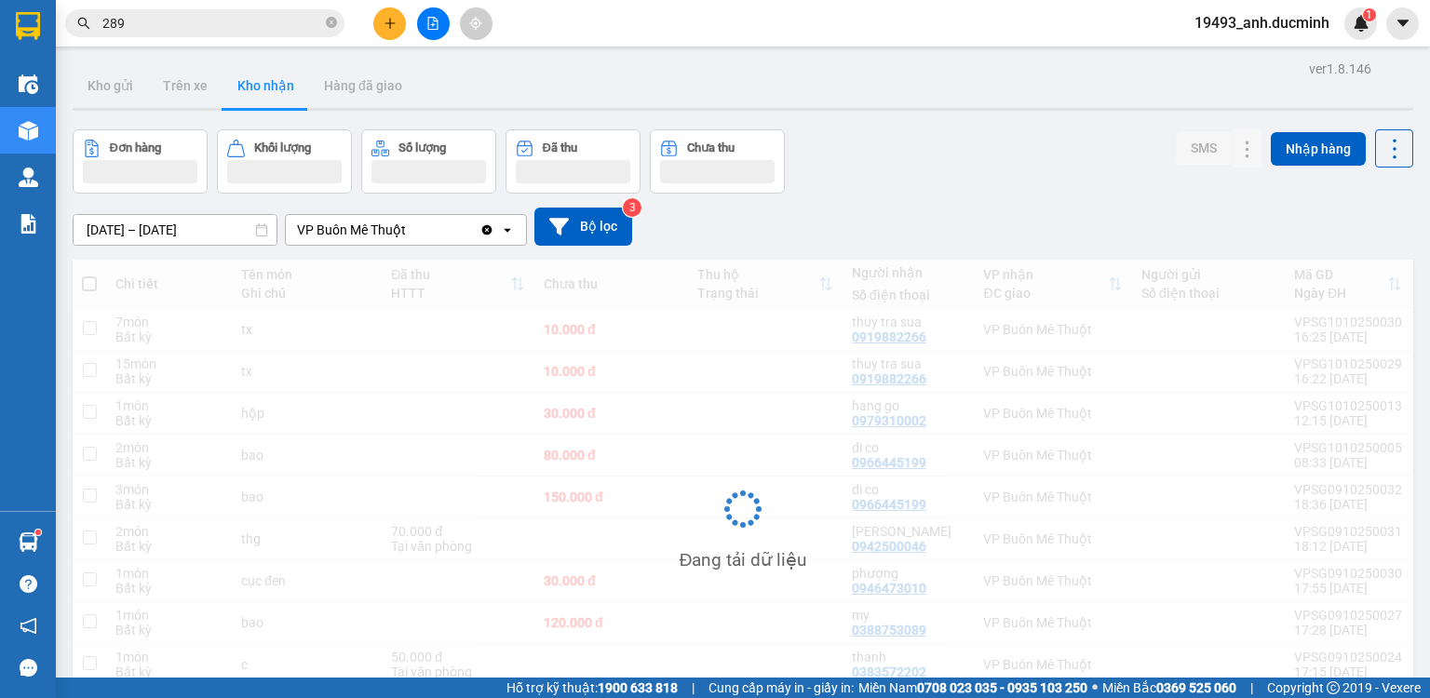
click at [384, 20] on icon "plus" at bounding box center [390, 23] width 13 height 13
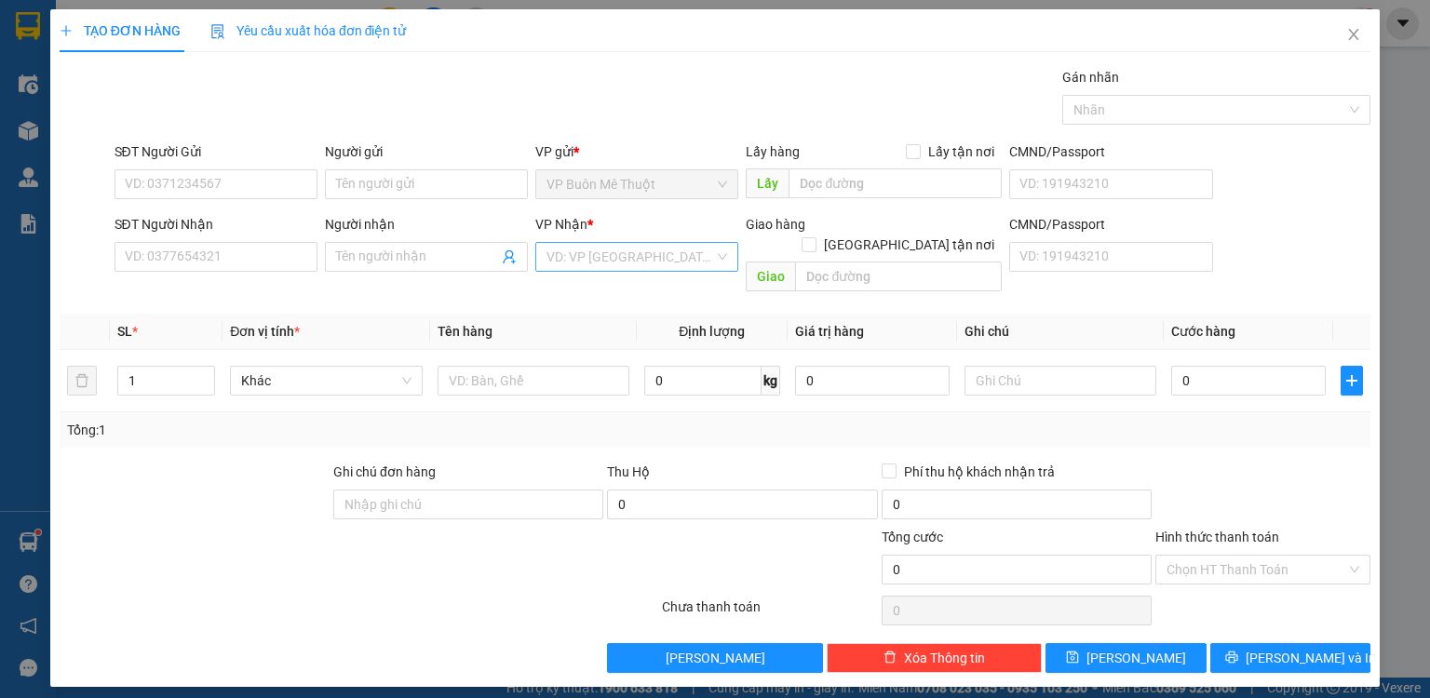
click at [573, 264] on input "search" at bounding box center [631, 257] width 168 height 28
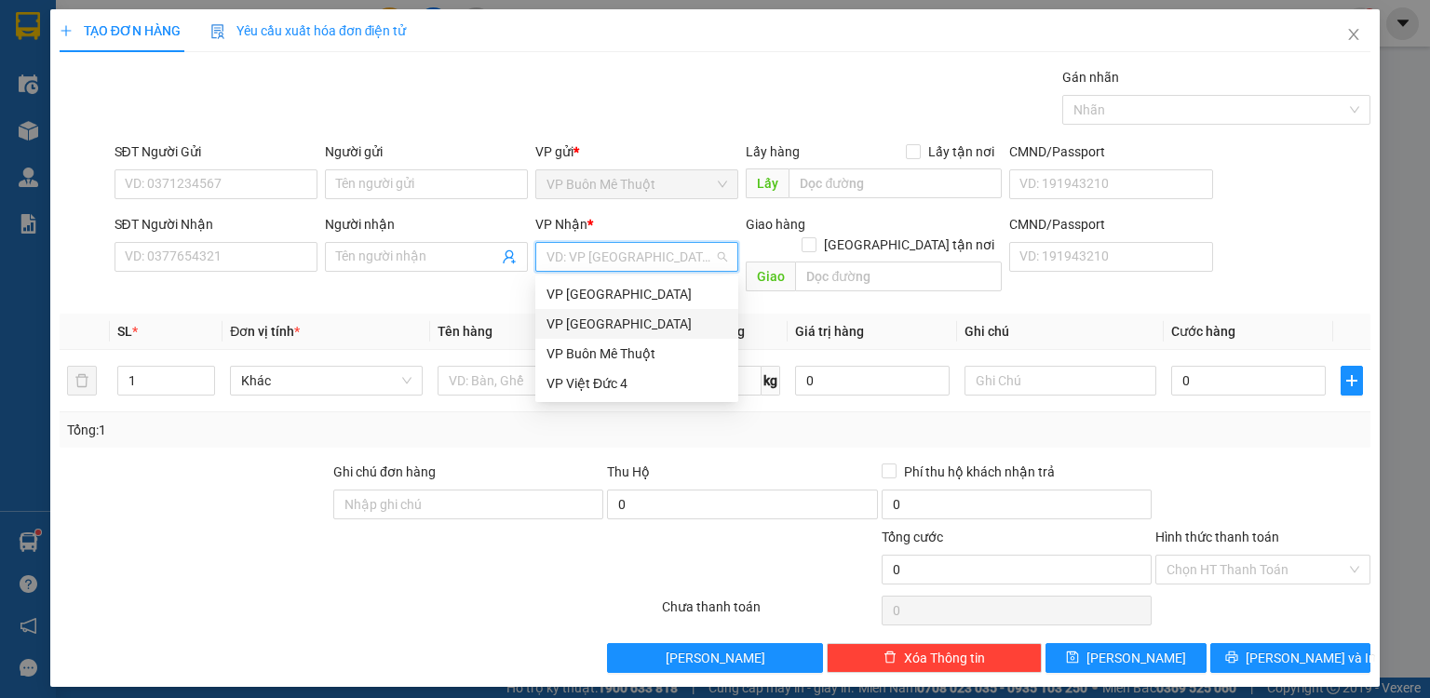
click at [582, 335] on div "VP [GEOGRAPHIC_DATA]" at bounding box center [636, 324] width 203 height 30
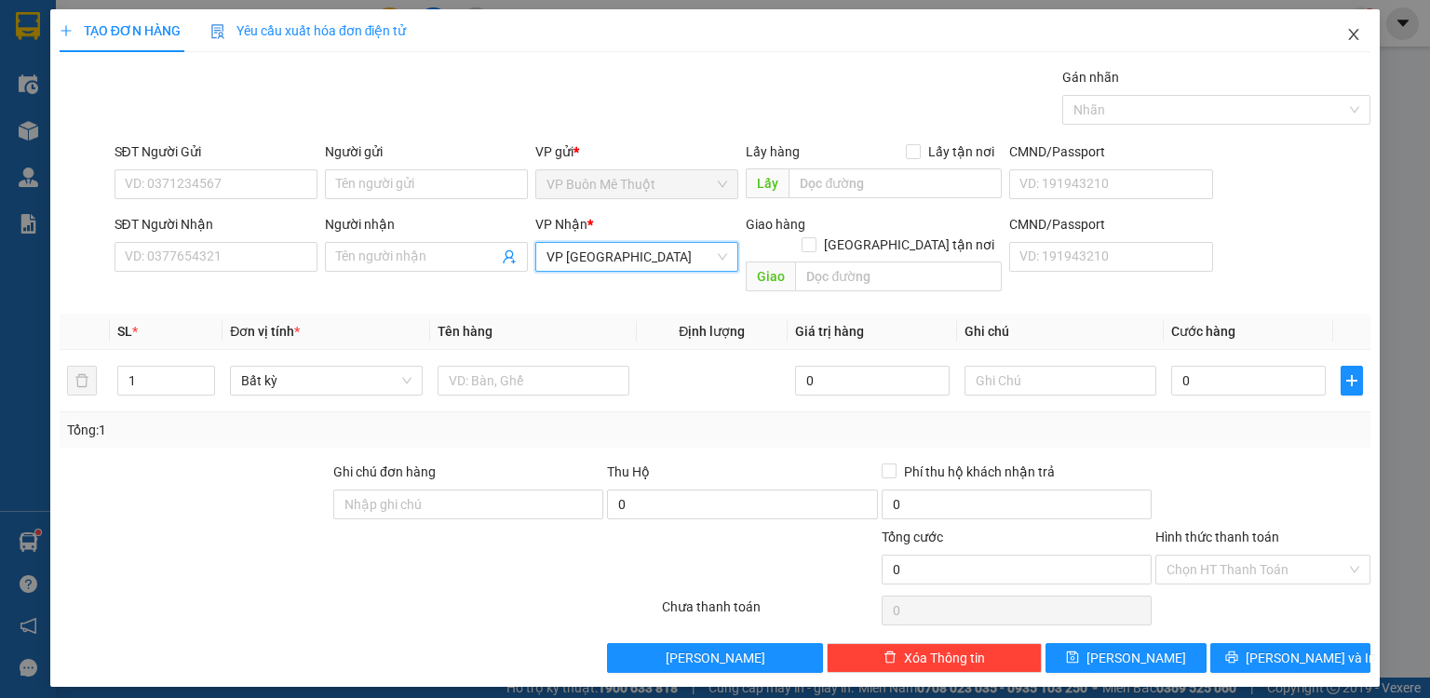
click at [1348, 34] on icon "close" at bounding box center [1353, 34] width 15 height 15
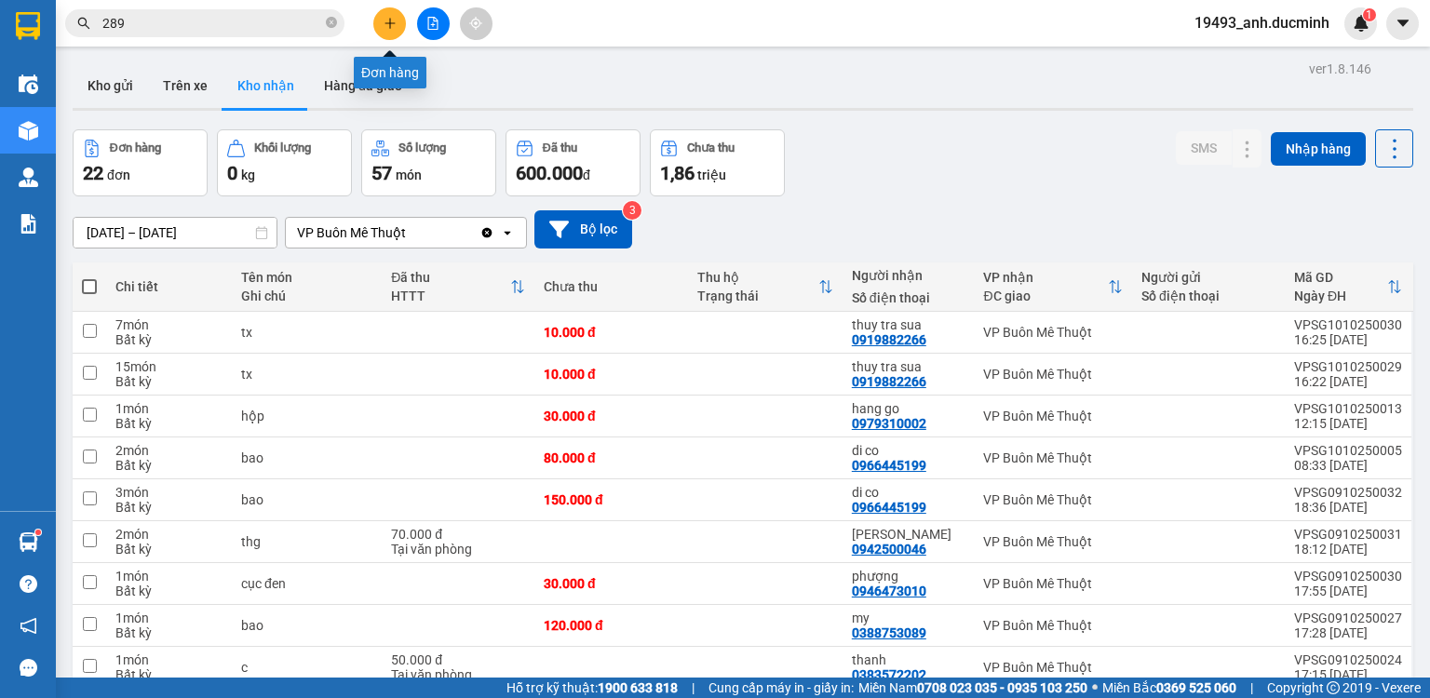
click at [391, 20] on icon "plus" at bounding box center [390, 23] width 13 height 13
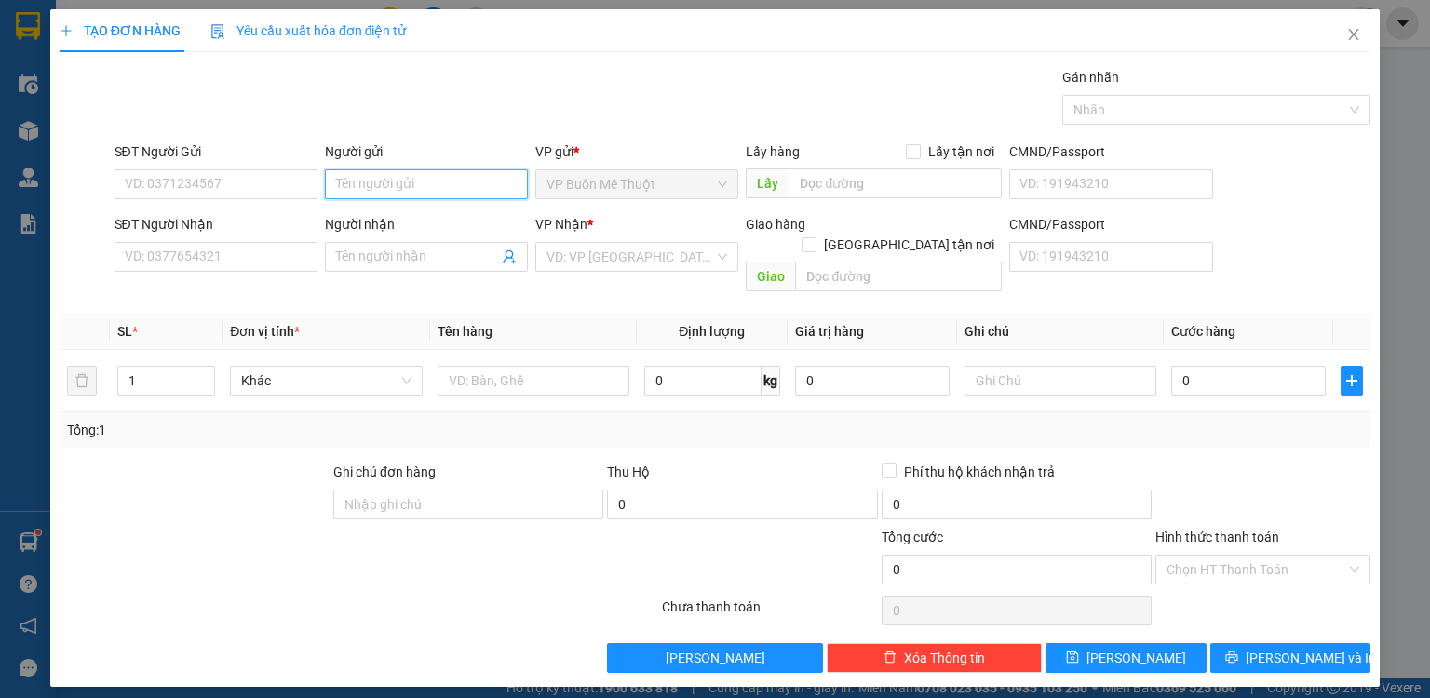
click at [389, 187] on input "Người gửi" at bounding box center [426, 184] width 203 height 30
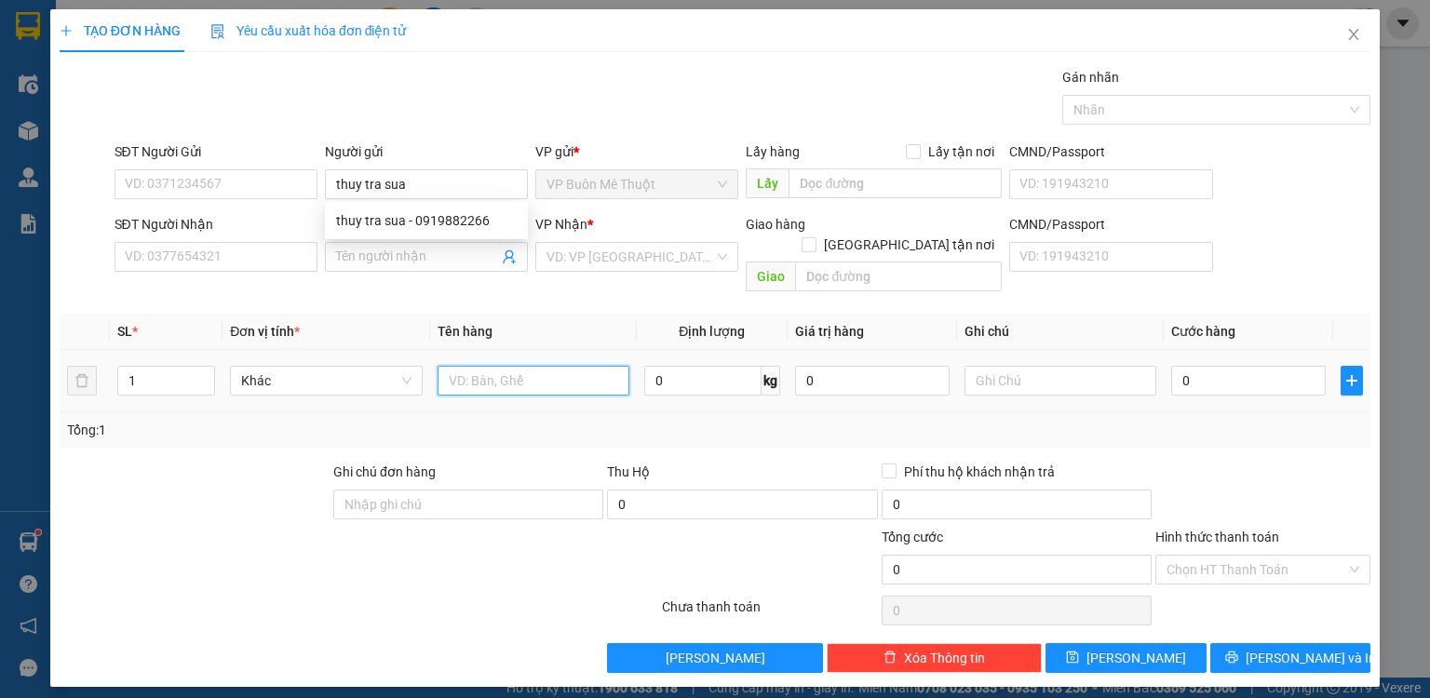
click at [577, 366] on input "text" at bounding box center [534, 381] width 192 height 30
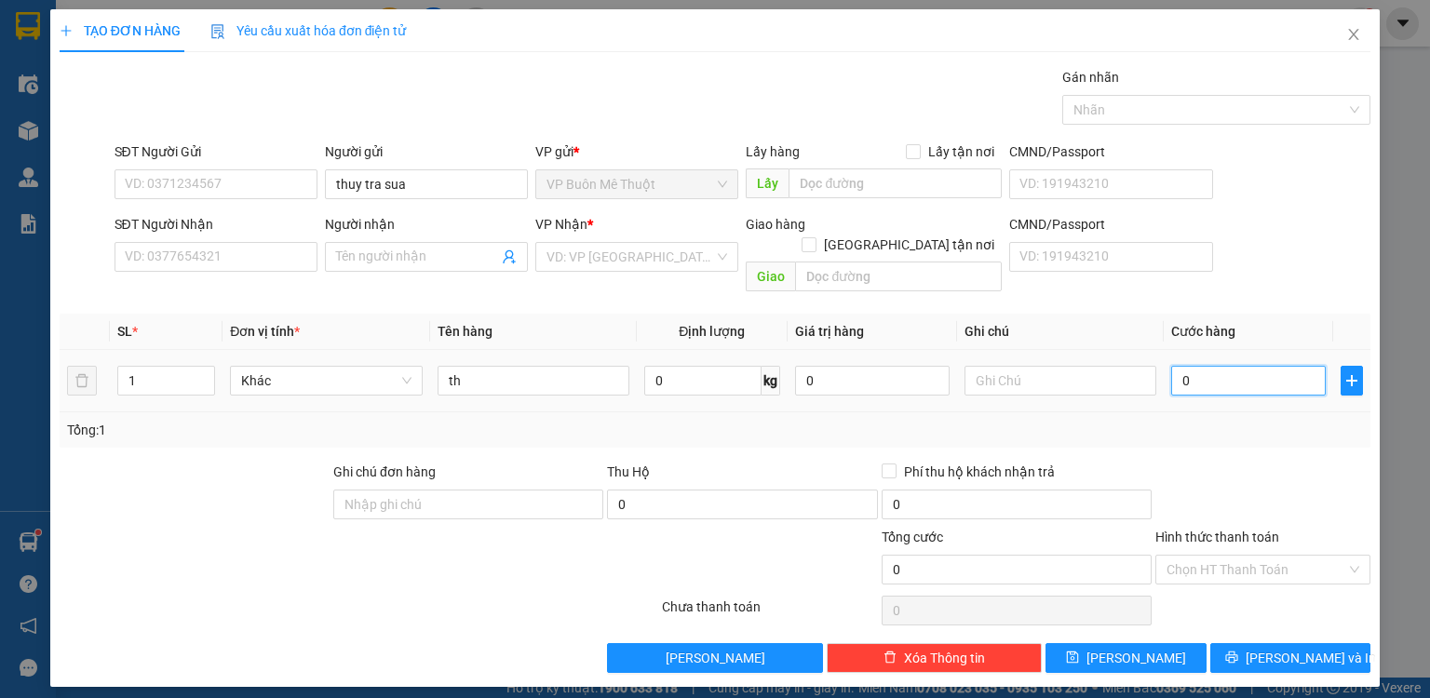
click at [1207, 370] on input "0" at bounding box center [1248, 381] width 155 height 30
click at [525, 366] on input "th" at bounding box center [534, 381] width 192 height 30
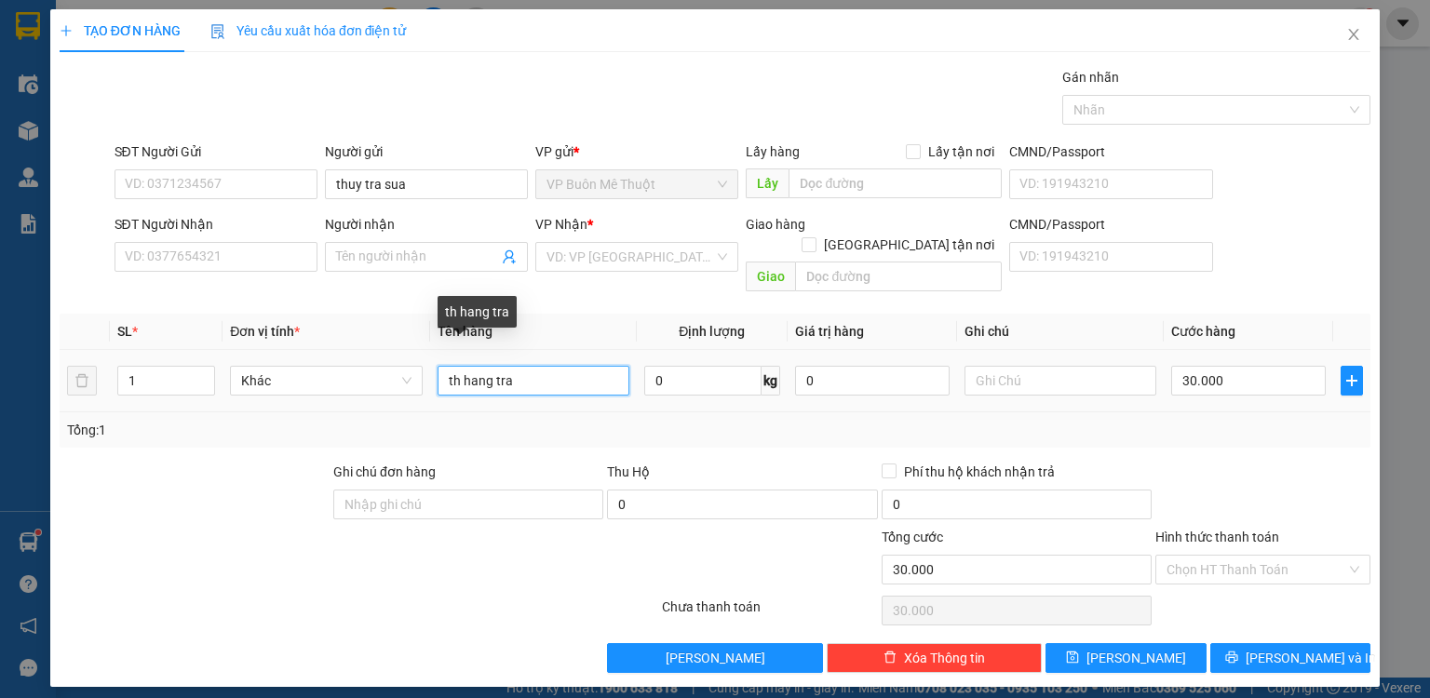
click at [477, 366] on input "th hang tra" at bounding box center [534, 381] width 192 height 30
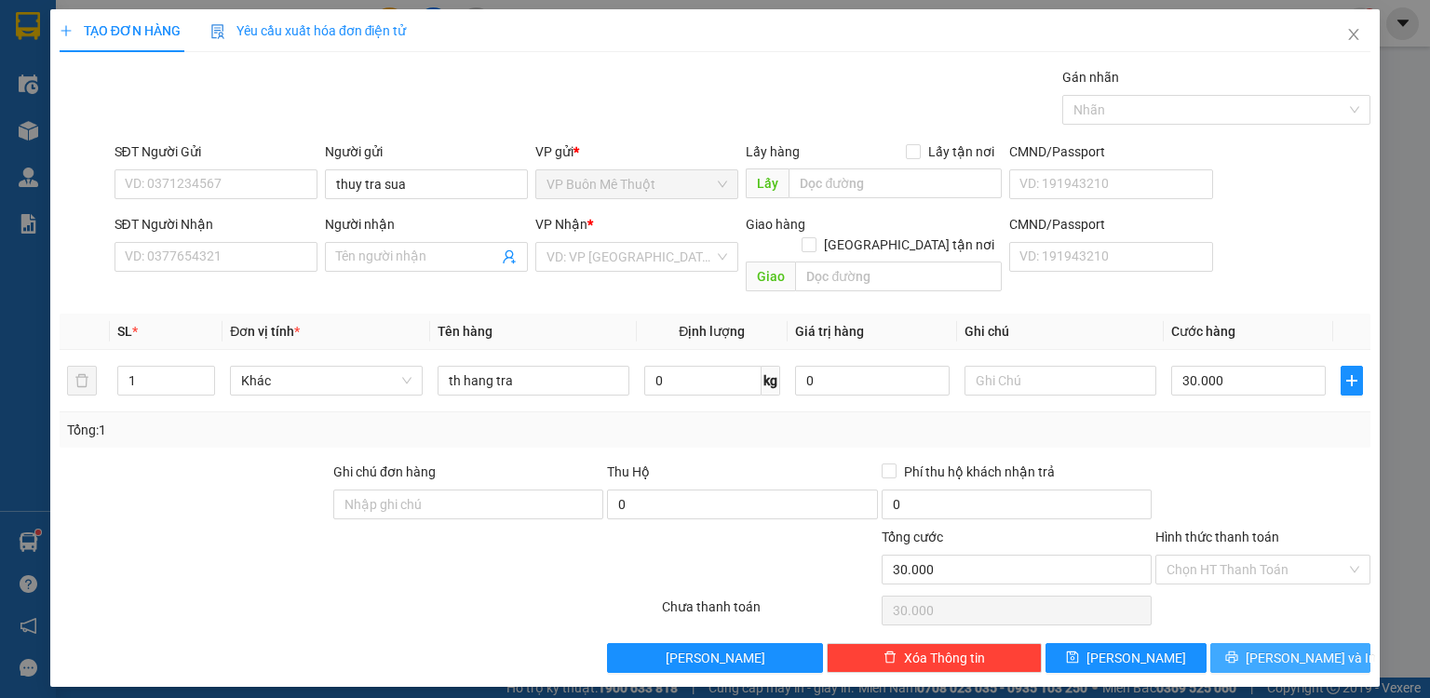
click at [1301, 648] on span "[PERSON_NAME] và In" at bounding box center [1311, 658] width 130 height 20
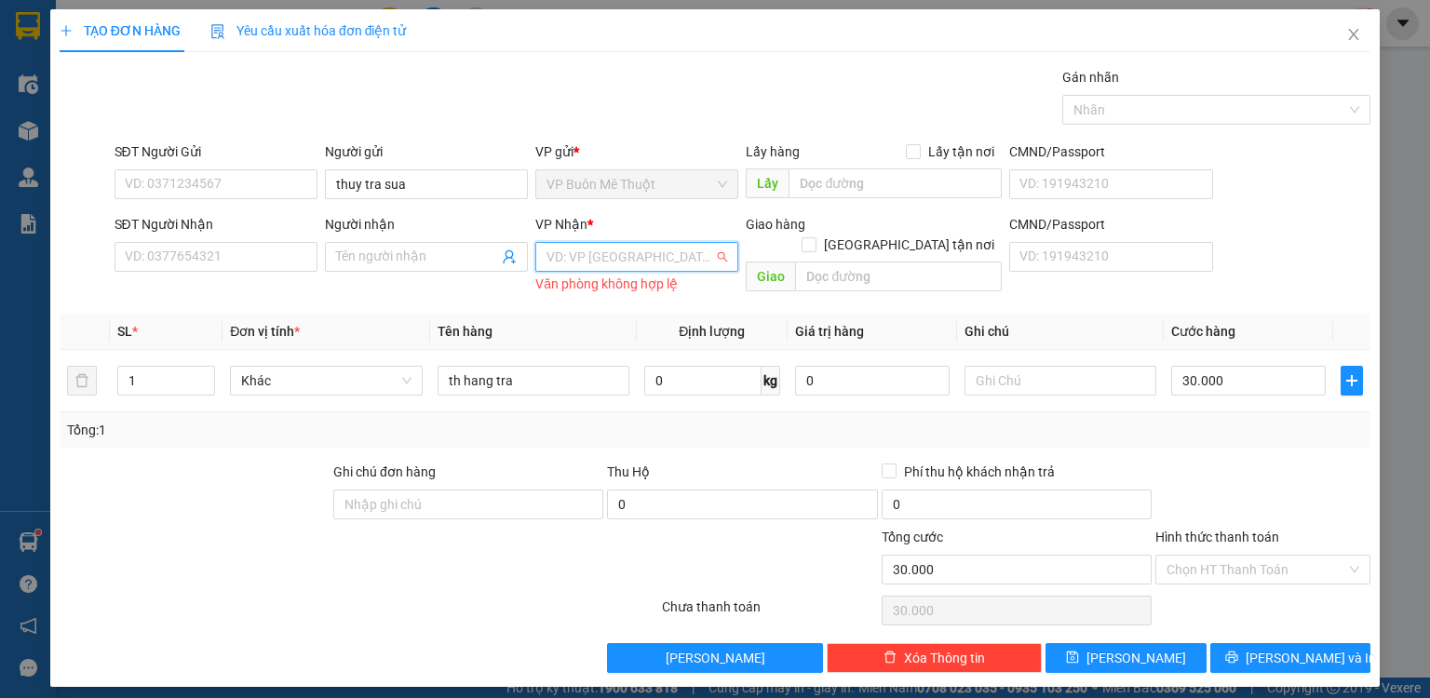
drag, startPoint x: 631, startPoint y: 261, endPoint x: 623, endPoint y: 283, distance: 23.9
click at [629, 261] on input "search" at bounding box center [631, 257] width 168 height 28
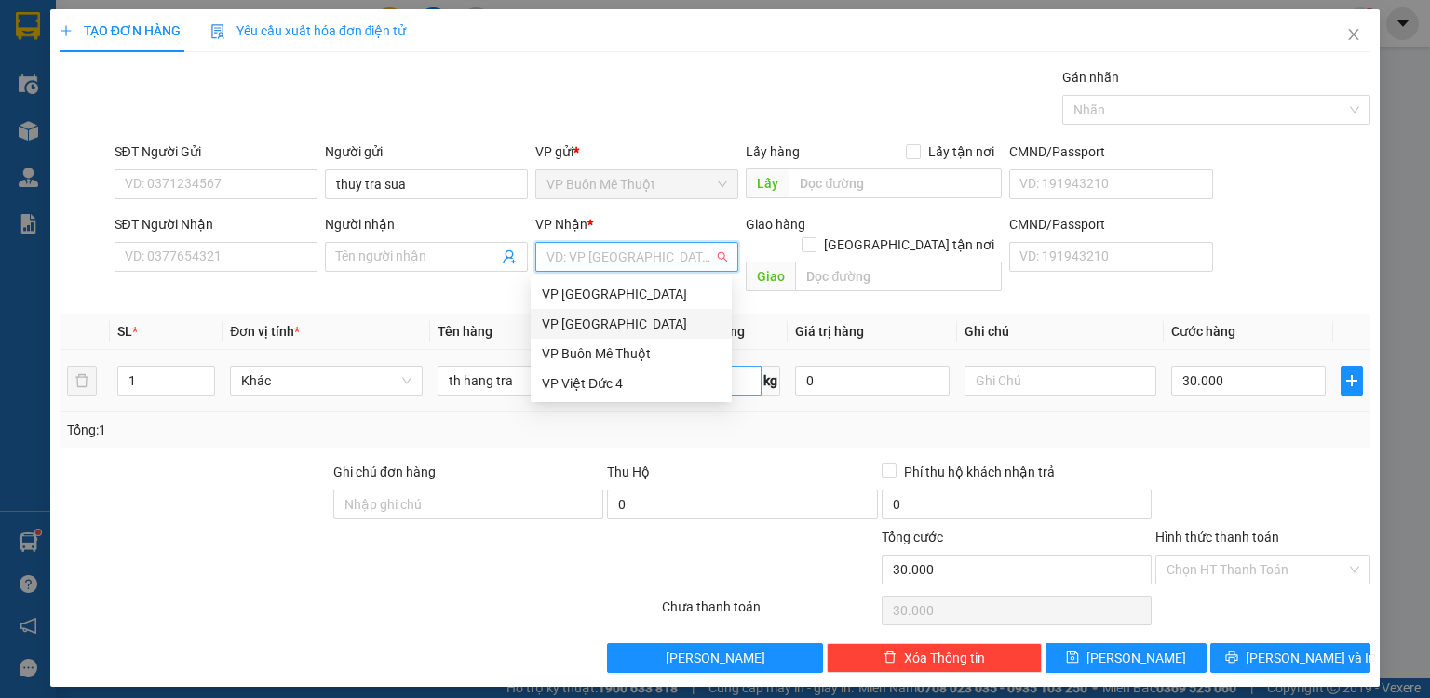
drag, startPoint x: 611, startPoint y: 318, endPoint x: 695, endPoint y: 380, distance: 104.7
click at [612, 318] on div "VP [GEOGRAPHIC_DATA]" at bounding box center [631, 324] width 179 height 20
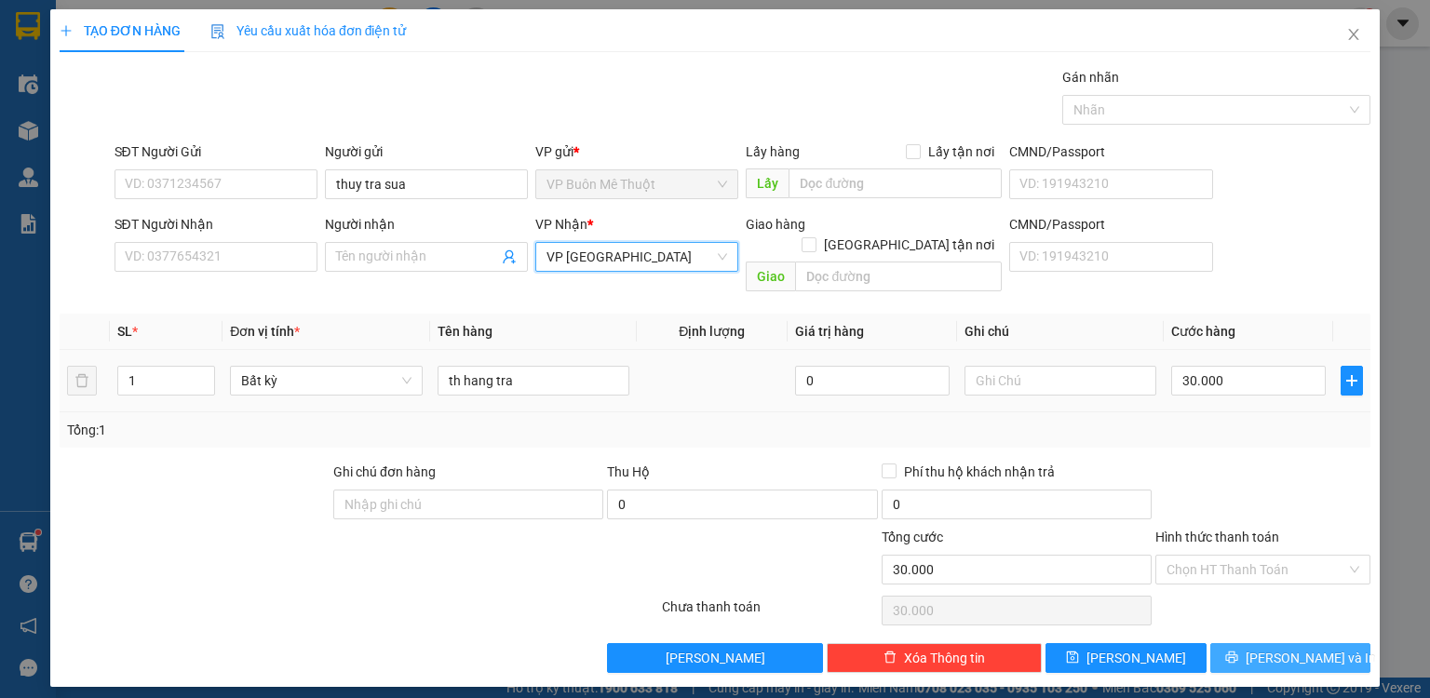
click at [1256, 645] on button "[PERSON_NAME] và In" at bounding box center [1290, 658] width 161 height 30
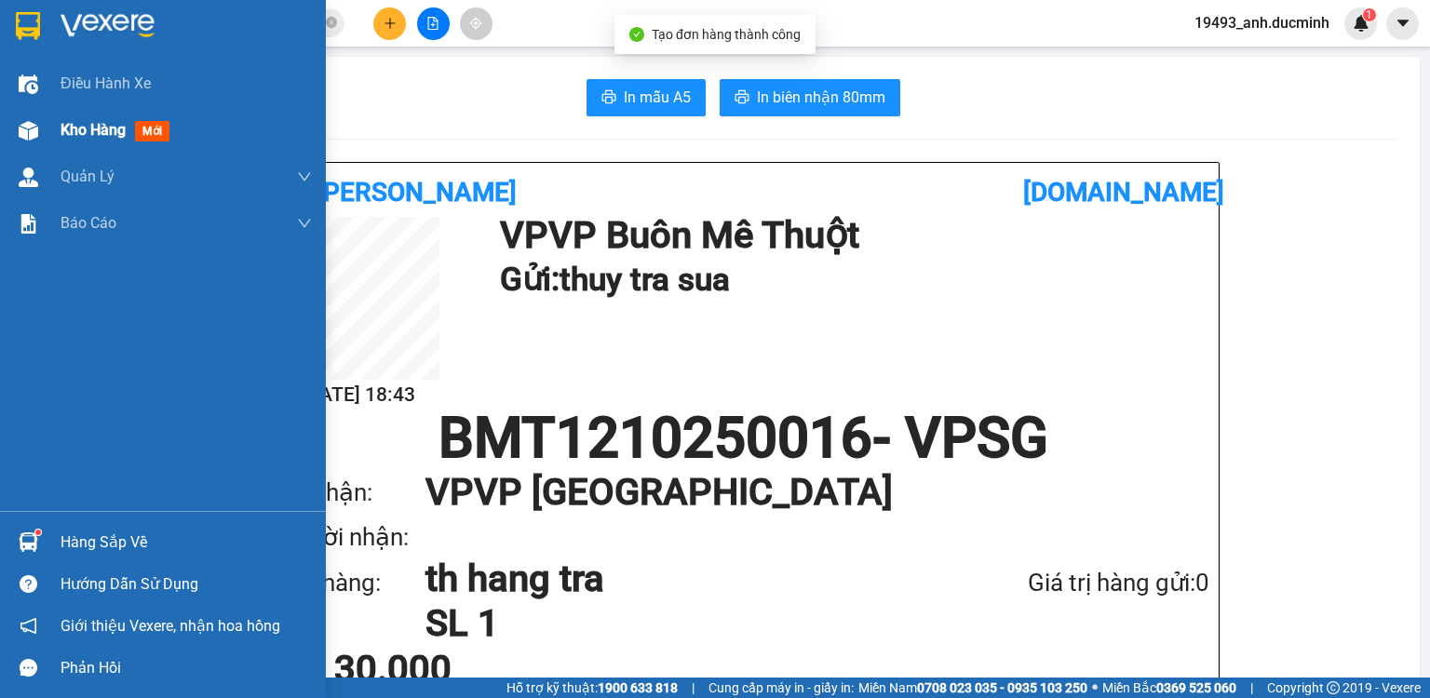
click at [107, 128] on span "Kho hàng" at bounding box center [93, 130] width 65 height 18
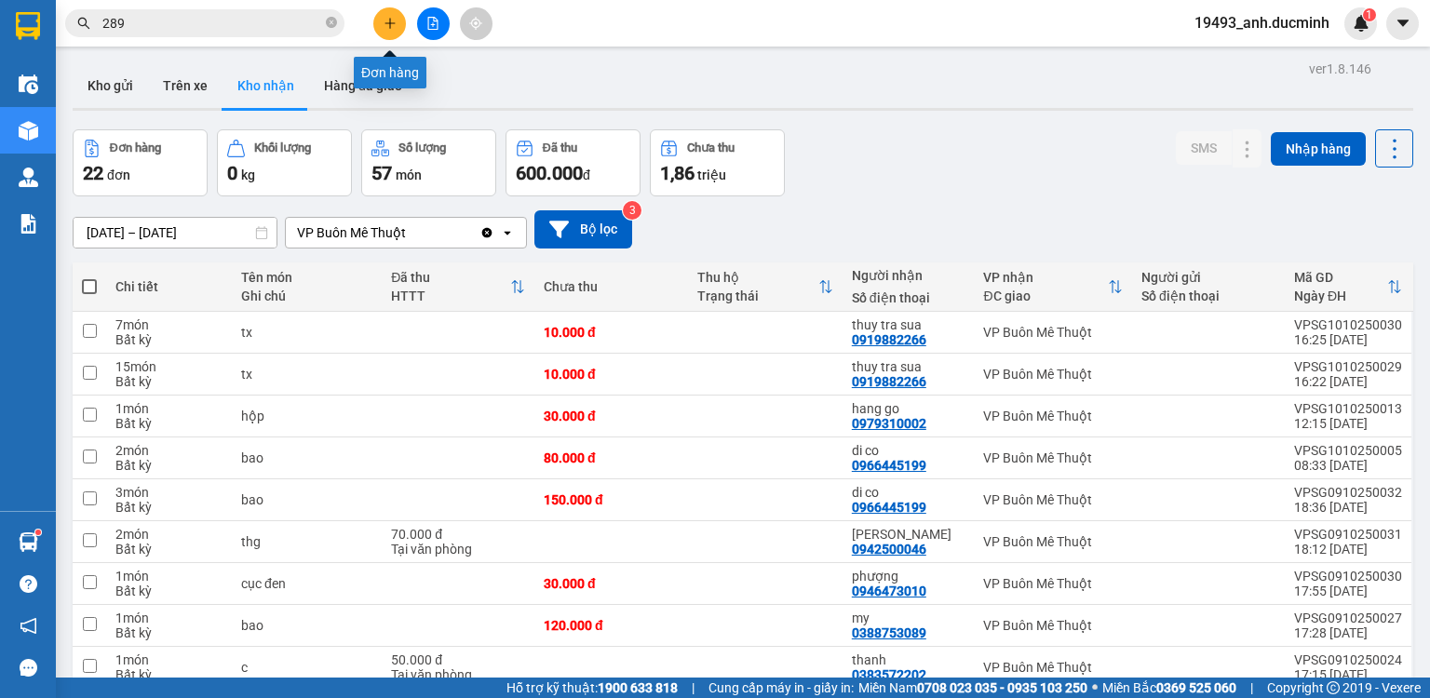
click at [385, 23] on icon "plus" at bounding box center [390, 23] width 13 height 13
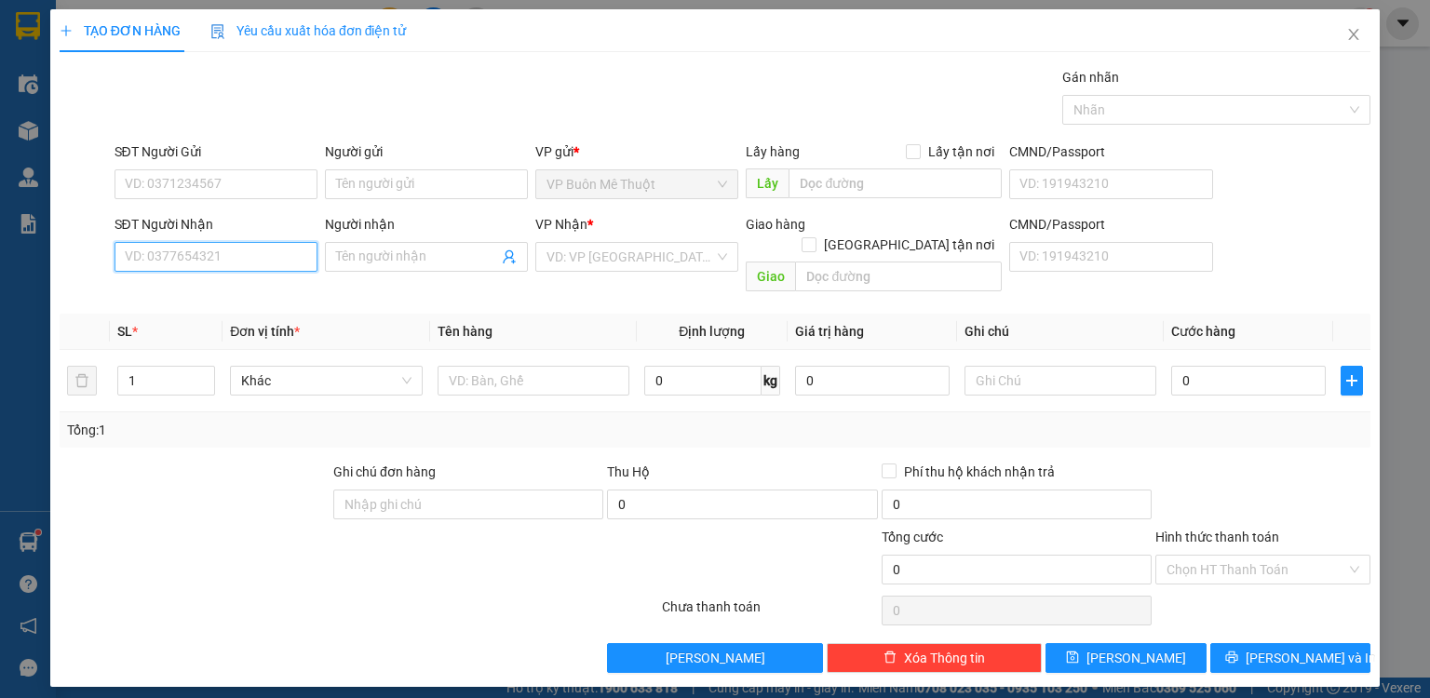
click at [260, 261] on input "SĐT Người Nhận" at bounding box center [216, 257] width 203 height 30
click at [240, 288] on div "0792272327" at bounding box center [216, 293] width 181 height 20
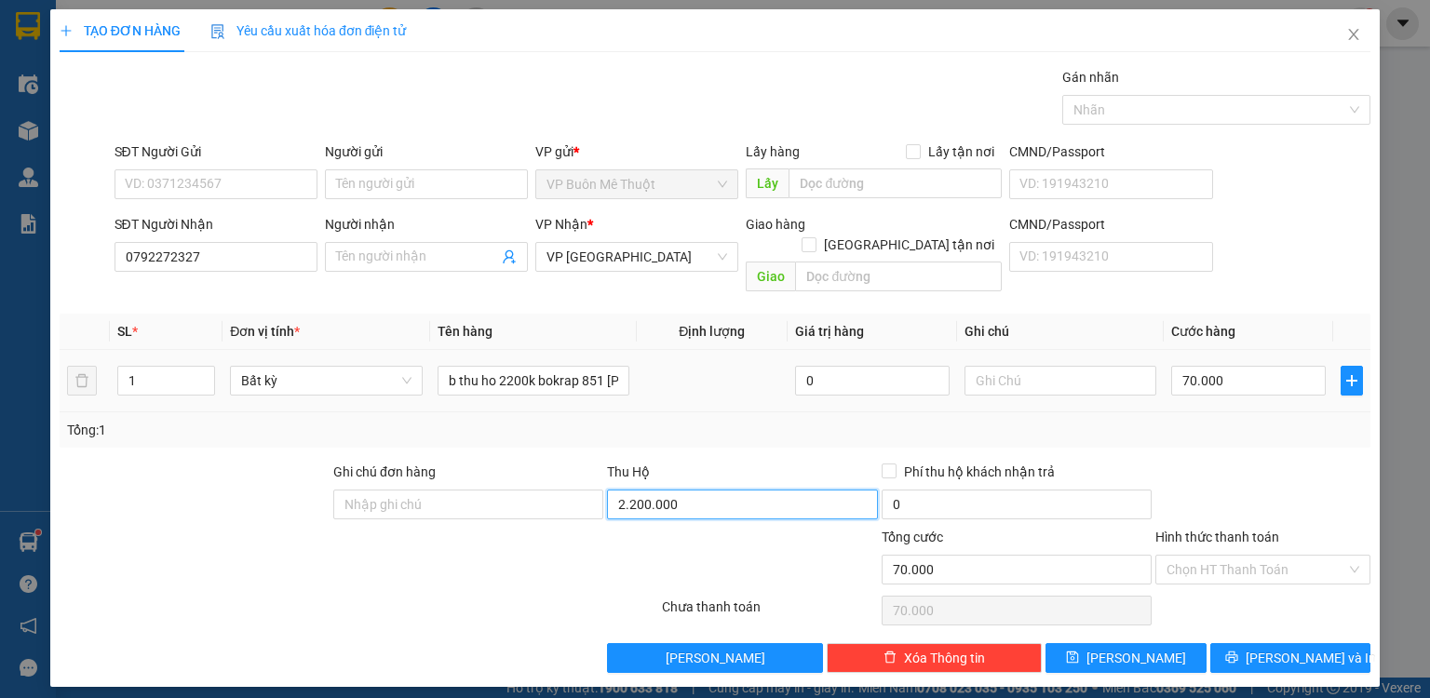
click at [691, 490] on input "2.200.000" at bounding box center [742, 505] width 270 height 30
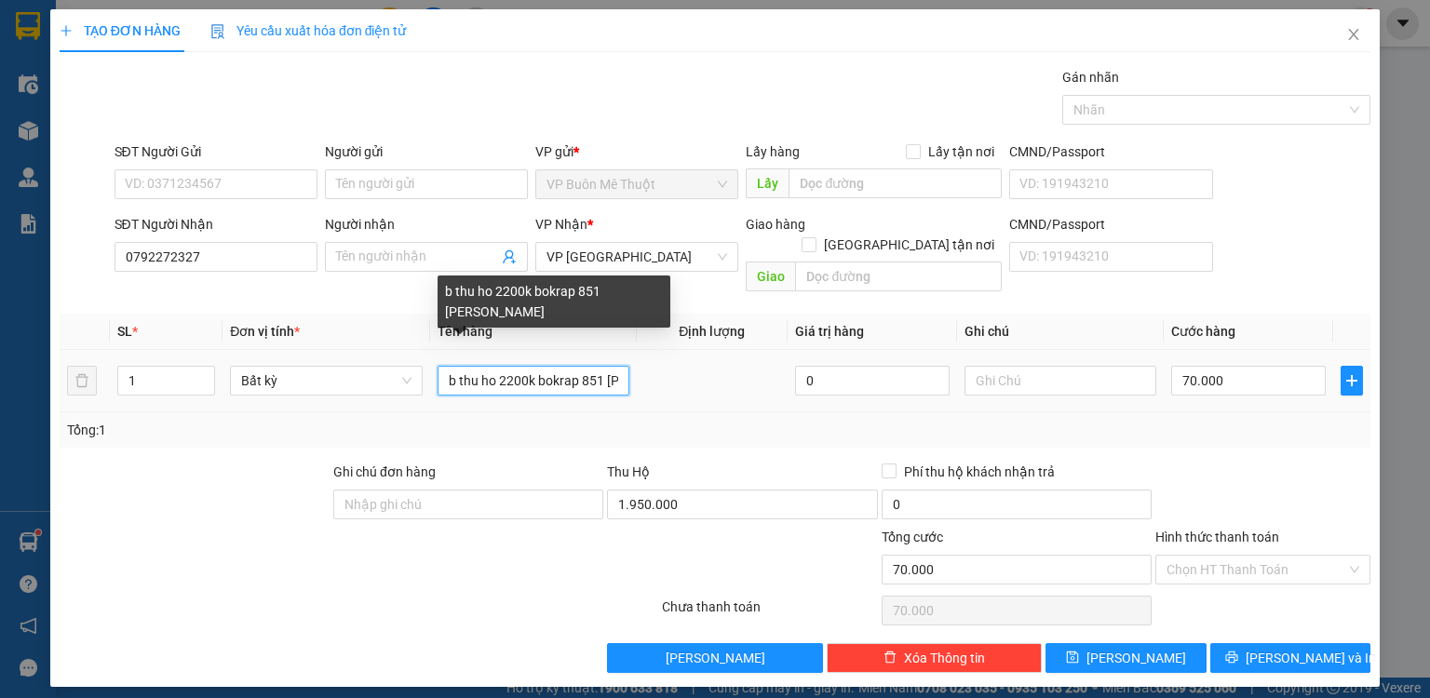
scroll to position [0, 77]
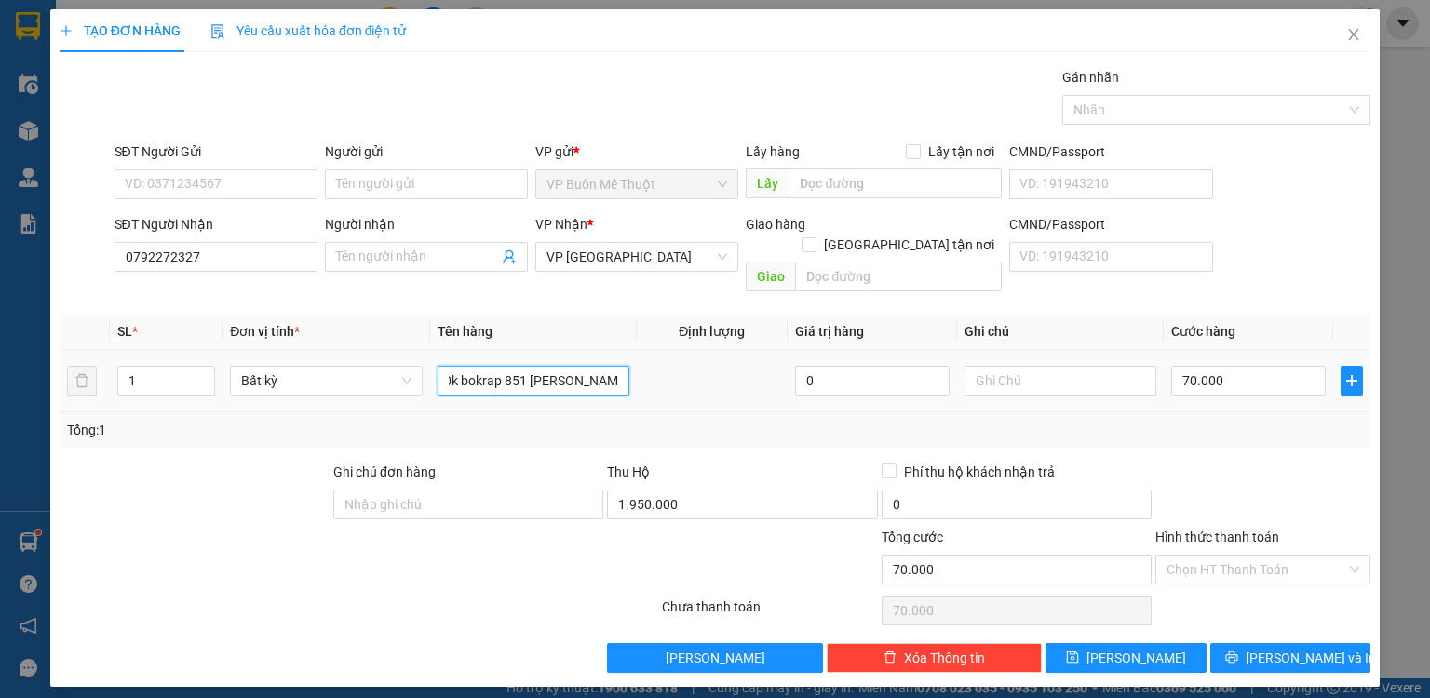
drag, startPoint x: 501, startPoint y: 357, endPoint x: 704, endPoint y: 375, distance: 203.8
click at [701, 377] on tr "1 Bất kỳ b thu ho 2200k bokrap 851 phạm văn bạch 0 70.000" at bounding box center [715, 381] width 1311 height 62
click at [1236, 366] on input "70.000" at bounding box center [1248, 381] width 155 height 30
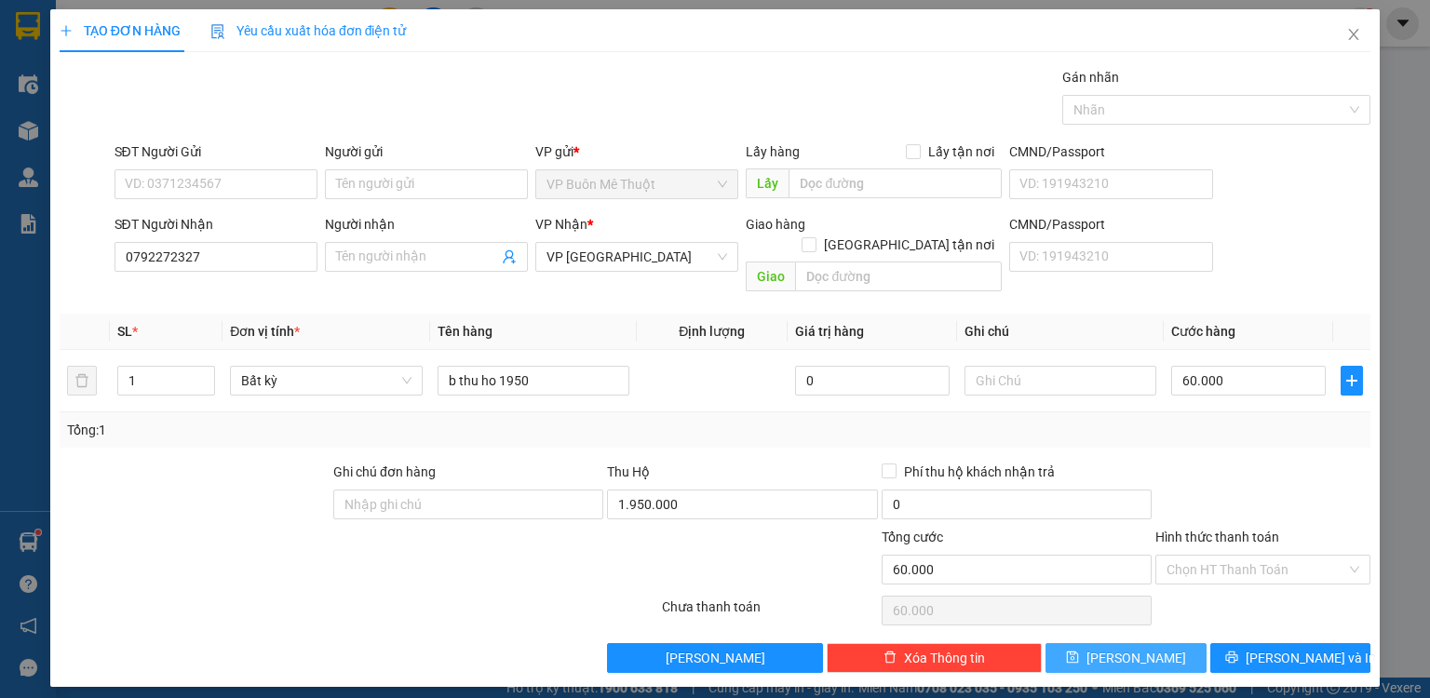
click at [1117, 646] on button "[PERSON_NAME]" at bounding box center [1126, 658] width 161 height 30
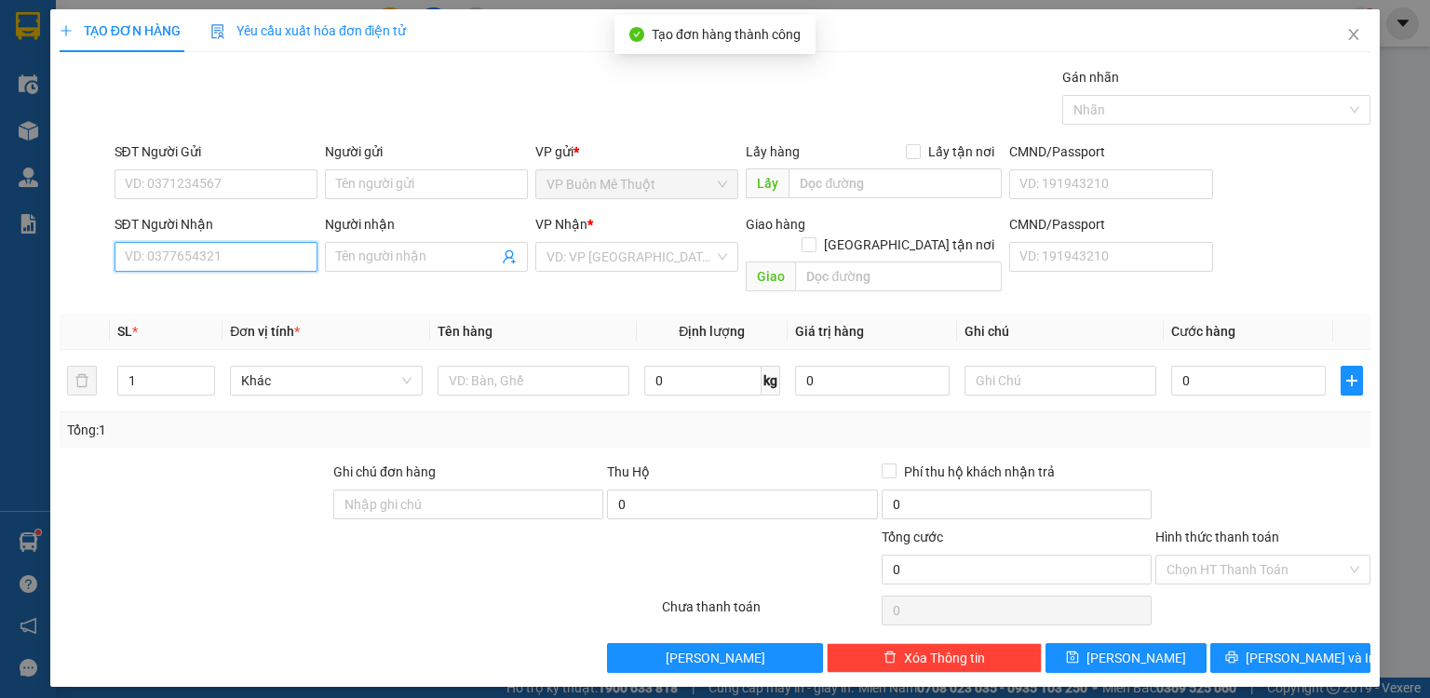
click at [253, 257] on input "SĐT Người Nhận" at bounding box center [216, 257] width 203 height 30
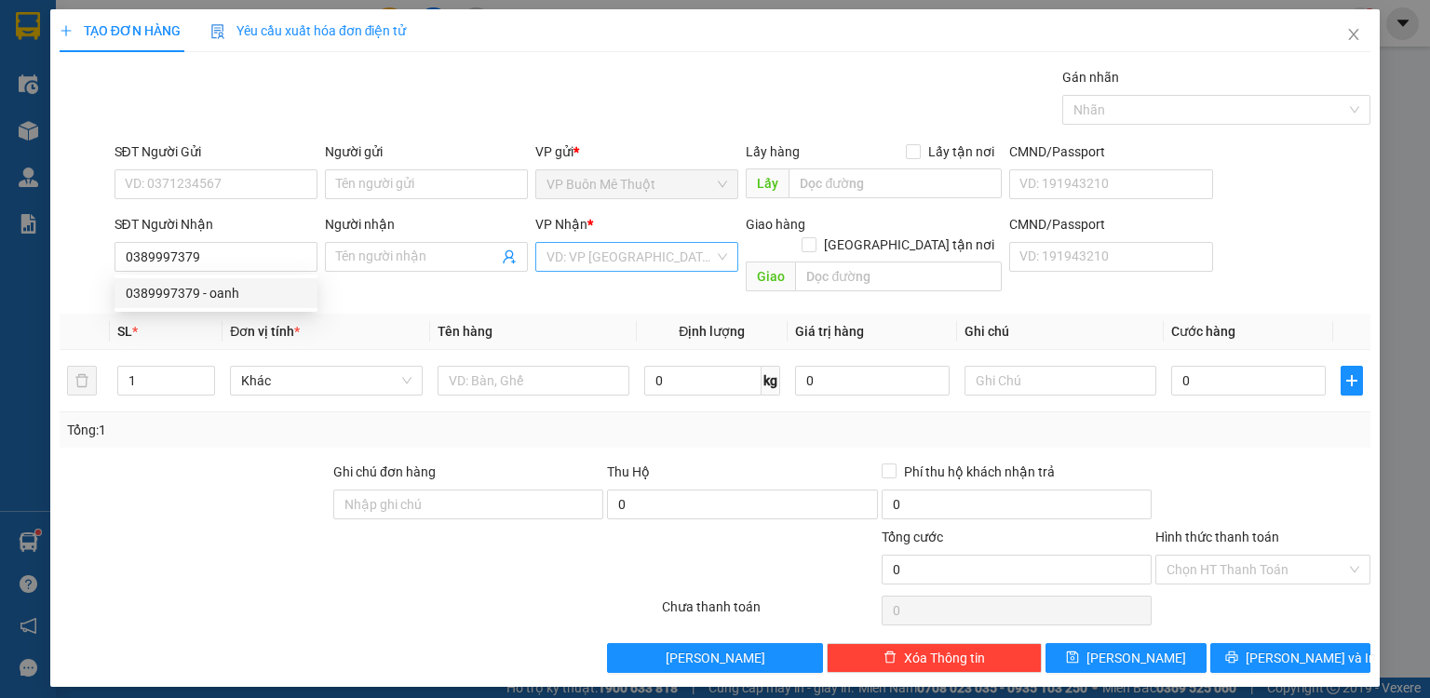
click at [579, 263] on input "search" at bounding box center [631, 257] width 168 height 28
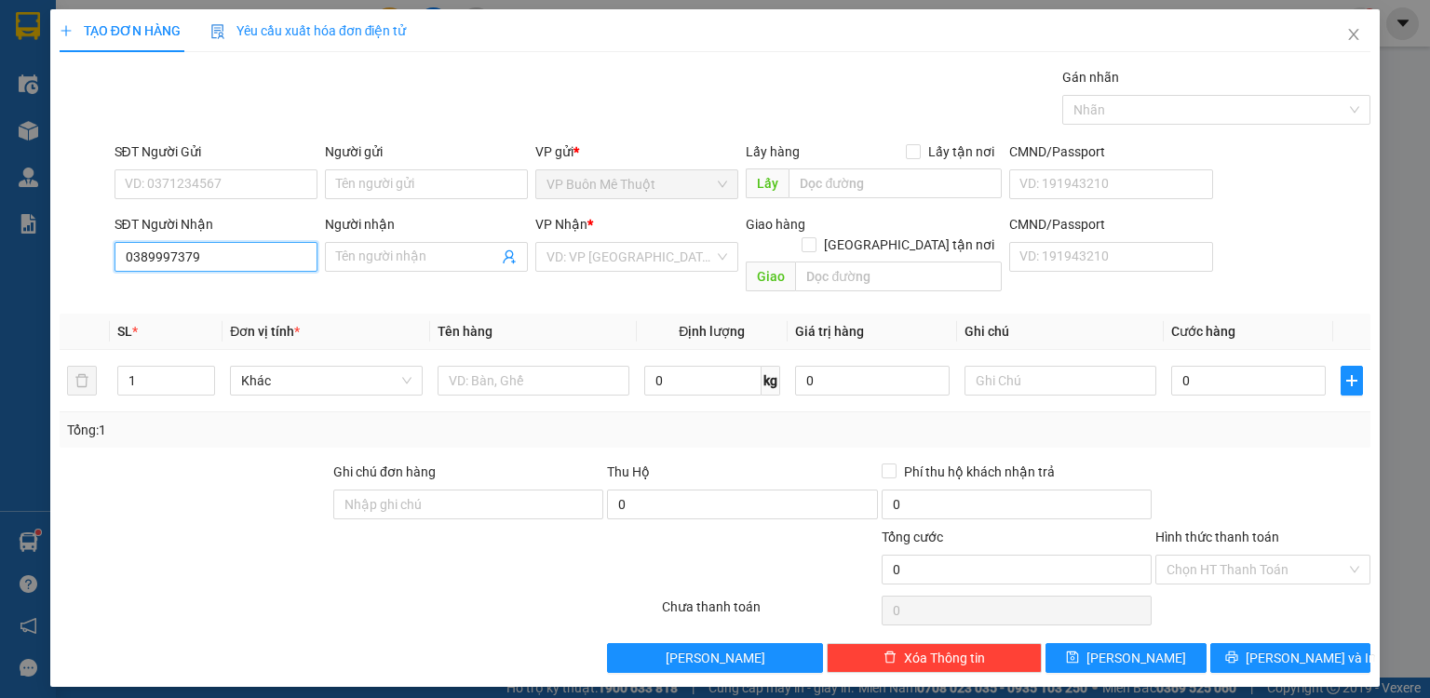
click at [236, 249] on input "0389997379" at bounding box center [216, 257] width 203 height 30
drag, startPoint x: 223, startPoint y: 293, endPoint x: 354, endPoint y: 318, distance: 133.7
click at [227, 293] on div "0389997379 - oanh" at bounding box center [216, 293] width 181 height 20
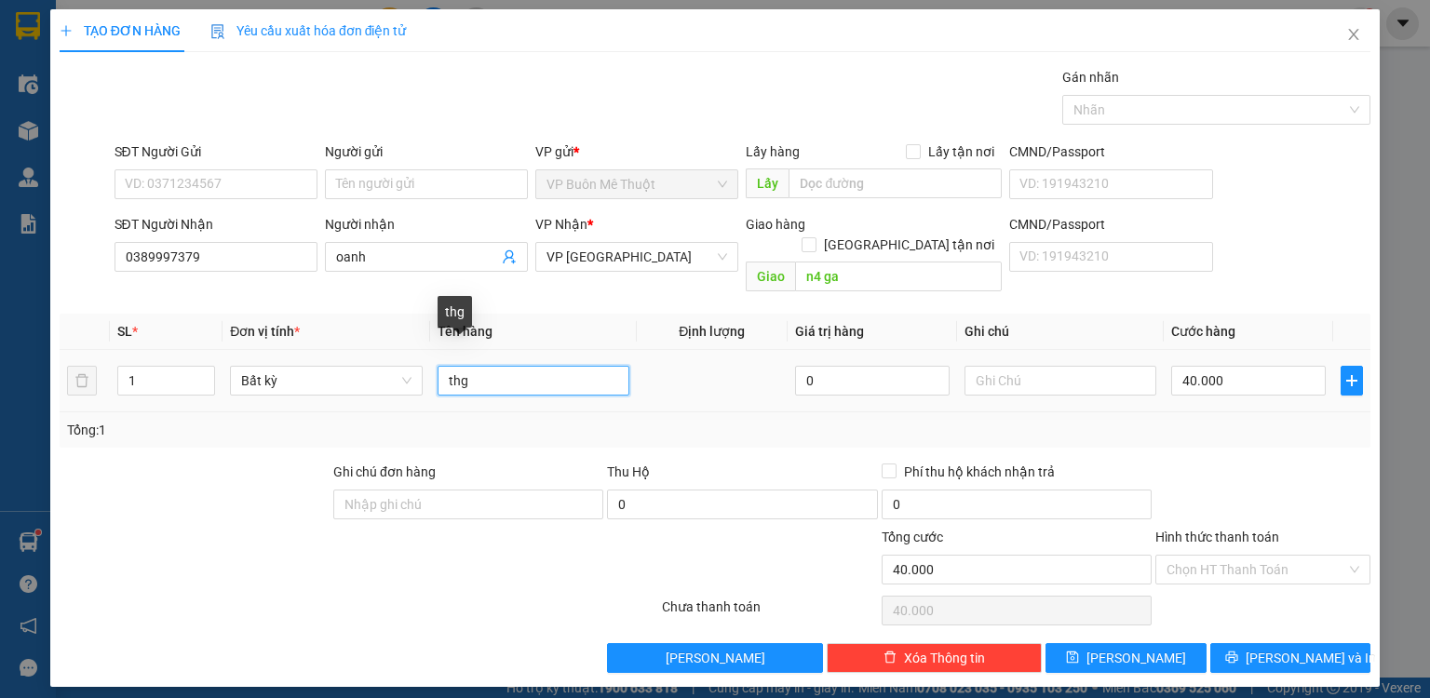
click at [499, 366] on input "thg" at bounding box center [534, 381] width 192 height 30
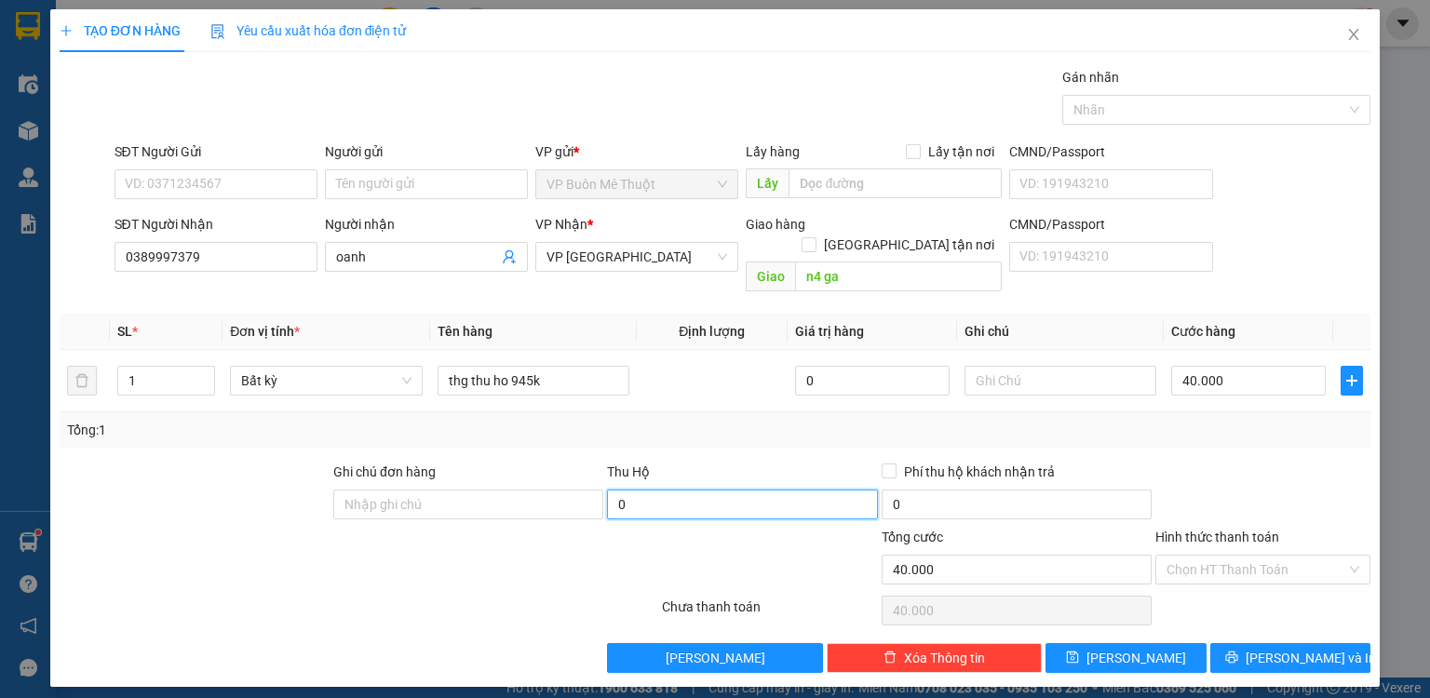
click at [676, 490] on input "0" at bounding box center [742, 505] width 270 height 30
click at [800, 420] on div "Tổng: 1" at bounding box center [715, 430] width 1296 height 20
click at [1299, 366] on input "40.000" at bounding box center [1248, 381] width 155 height 30
click at [1323, 428] on div "Transit Pickup Surcharge Ids Transit Deliver Surcharge Ids Transit Deliver Surc…" at bounding box center [715, 370] width 1311 height 606
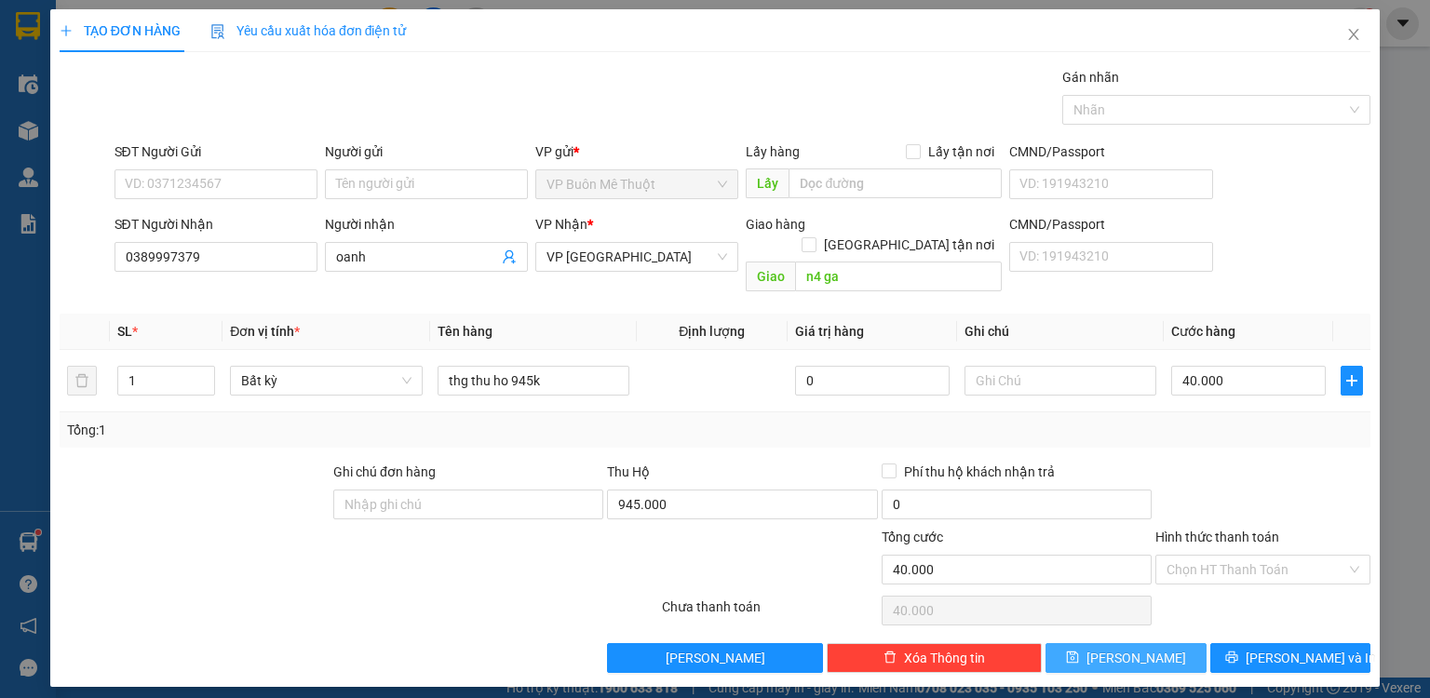
click at [1188, 643] on button "[PERSON_NAME]" at bounding box center [1126, 658] width 161 height 30
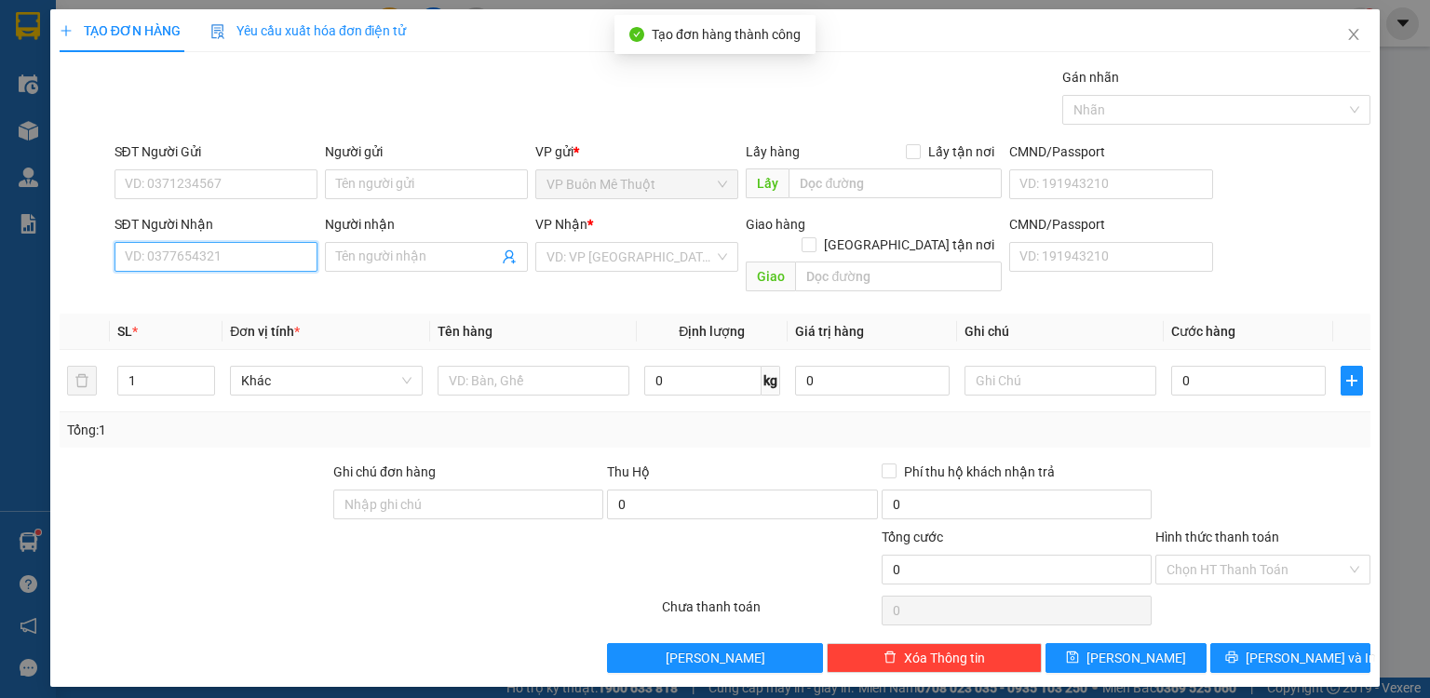
click at [251, 254] on input "SĐT Người Nhận" at bounding box center [216, 257] width 203 height 30
click at [213, 262] on input "09457535" at bounding box center [216, 257] width 203 height 30
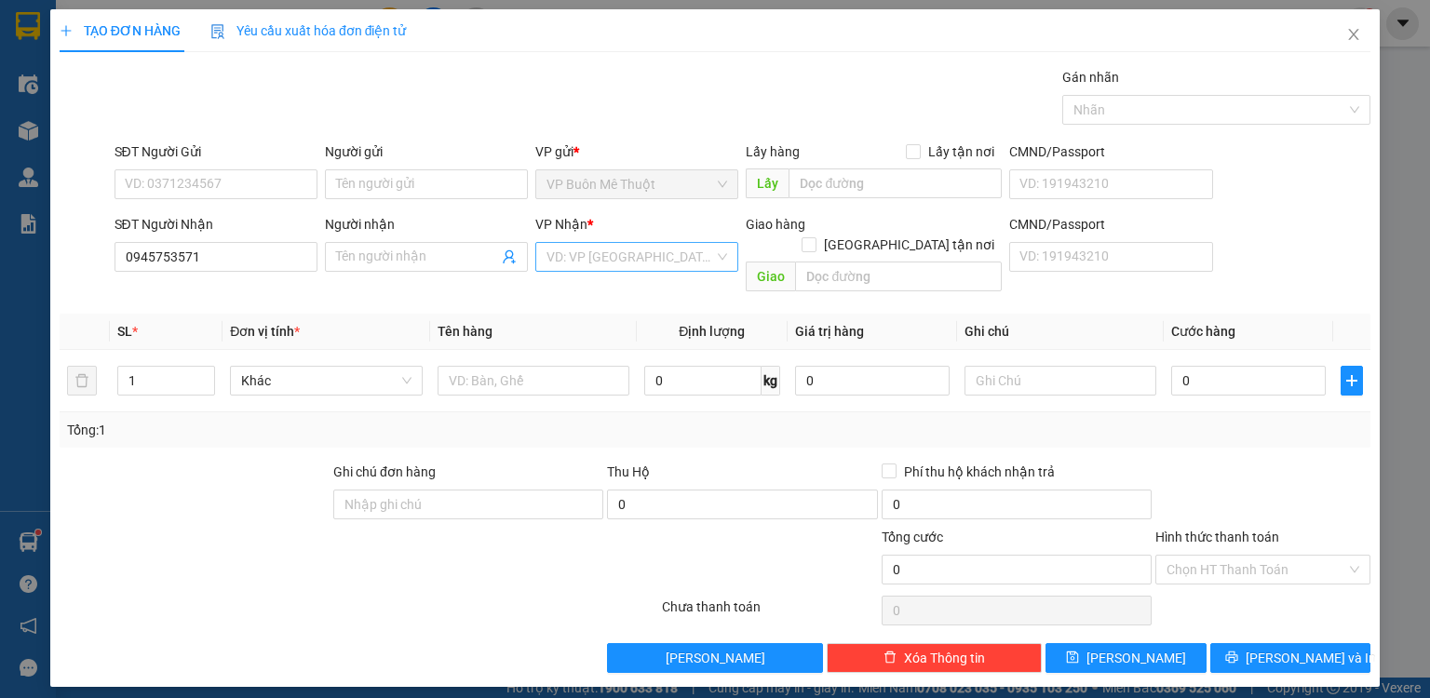
click at [566, 256] on input "search" at bounding box center [631, 257] width 168 height 28
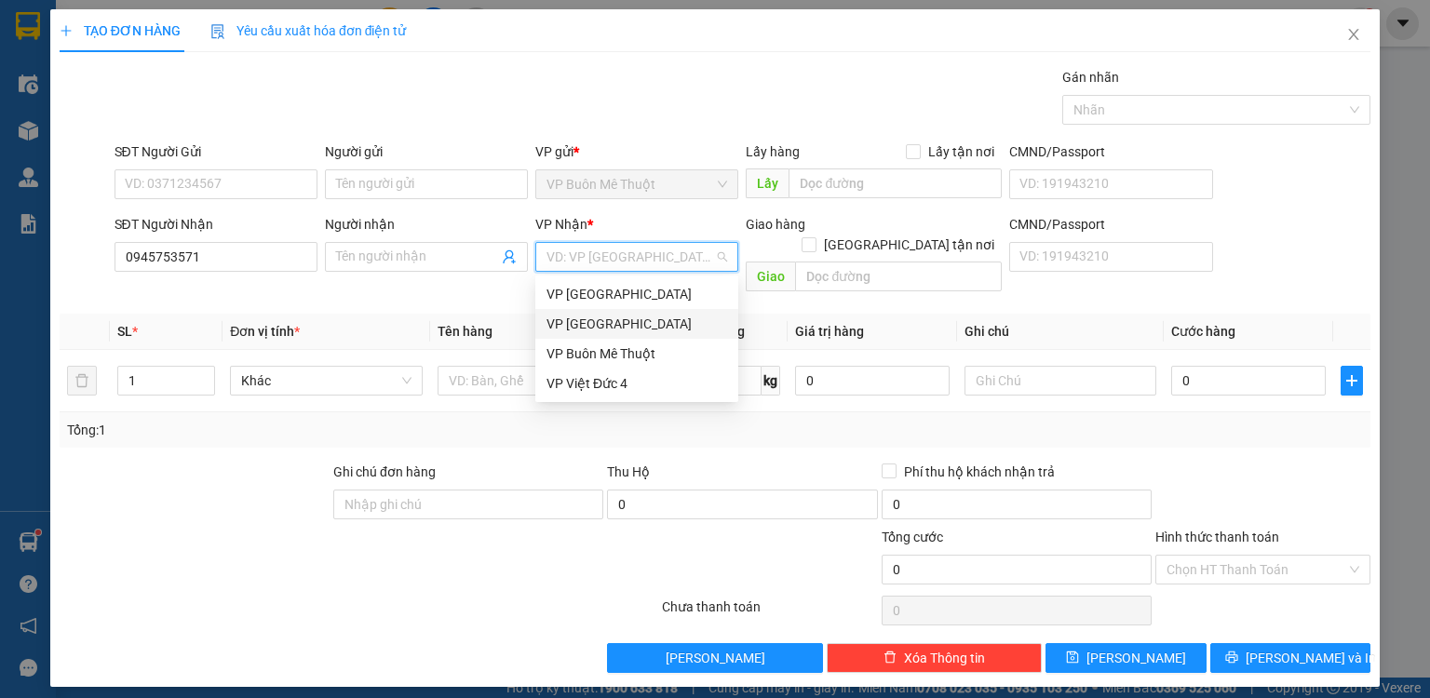
click at [577, 325] on div "VP [GEOGRAPHIC_DATA]" at bounding box center [637, 324] width 181 height 20
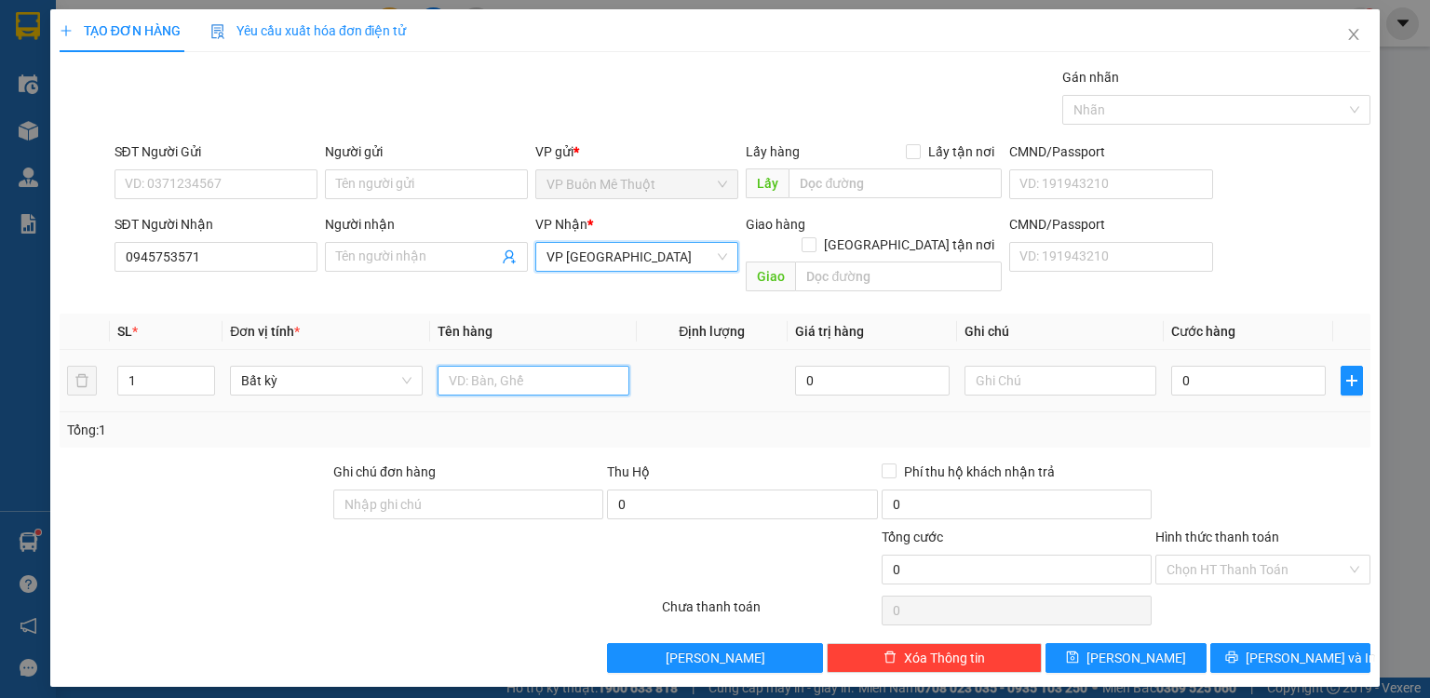
click at [473, 366] on input "text" at bounding box center [534, 381] width 192 height 30
click at [532, 412] on div "Tổng: 1" at bounding box center [715, 429] width 1311 height 35
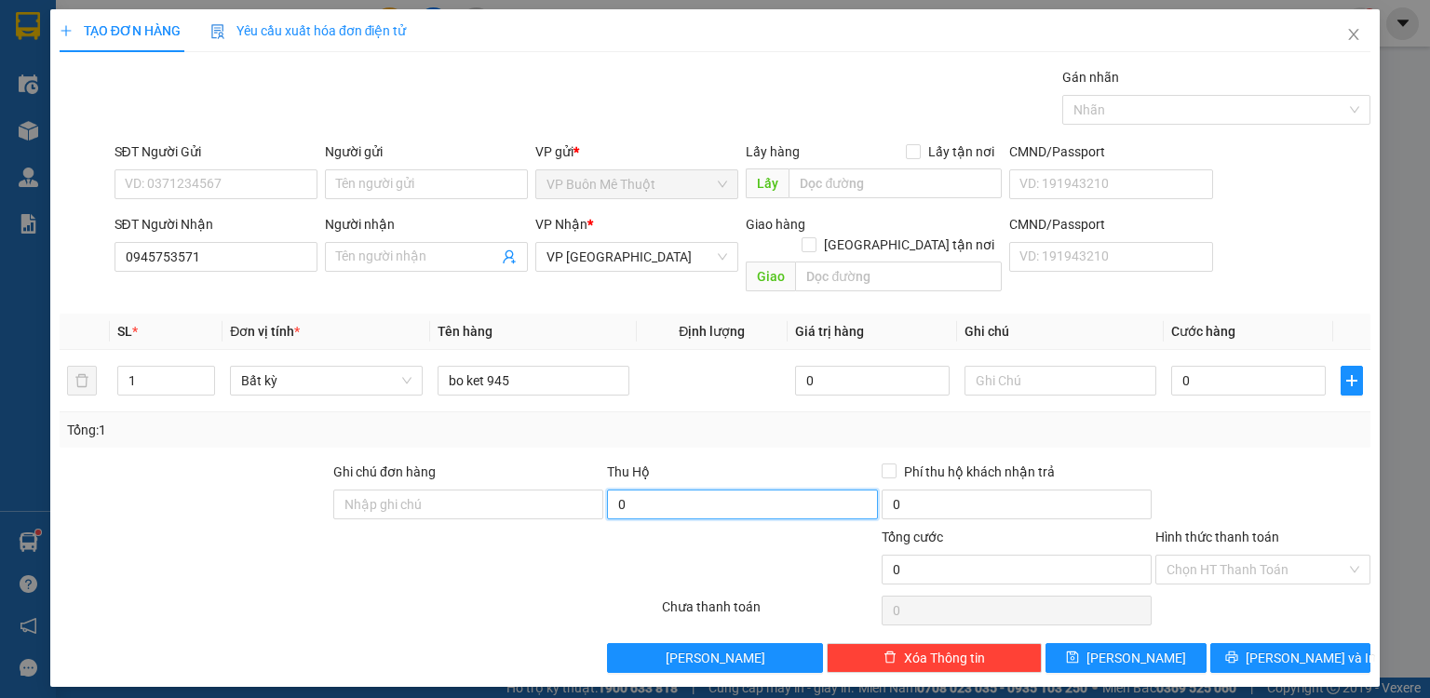
click at [771, 490] on input "0" at bounding box center [742, 505] width 270 height 30
click at [790, 420] on div "Tổng: 1" at bounding box center [715, 430] width 1296 height 20
click at [1222, 366] on input "0" at bounding box center [1248, 381] width 155 height 30
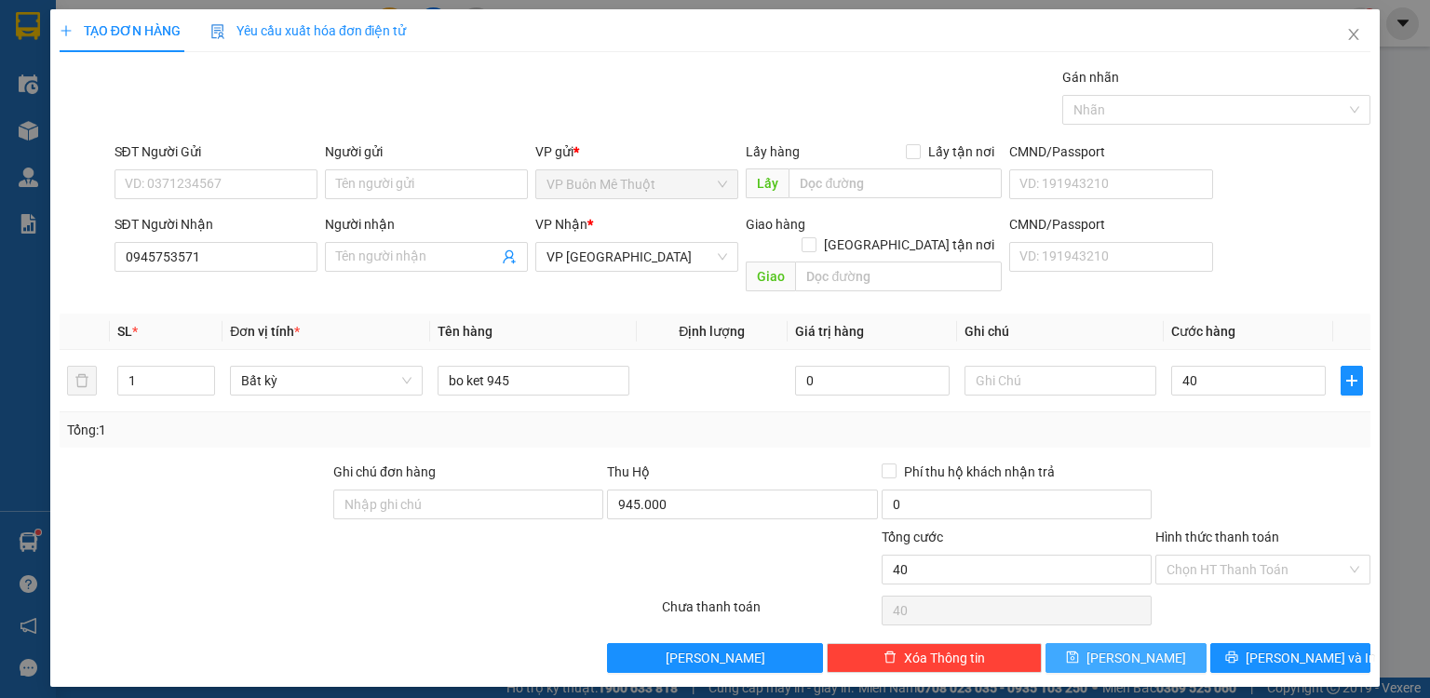
click at [1140, 620] on div "Transit Pickup Surcharge Ids Transit Deliver Surcharge Ids Transit Deliver Surc…" at bounding box center [715, 370] width 1311 height 606
drag, startPoint x: 1143, startPoint y: 646, endPoint x: 685, endPoint y: 477, distance: 488.4
click at [1144, 646] on button "[PERSON_NAME]" at bounding box center [1126, 658] width 161 height 30
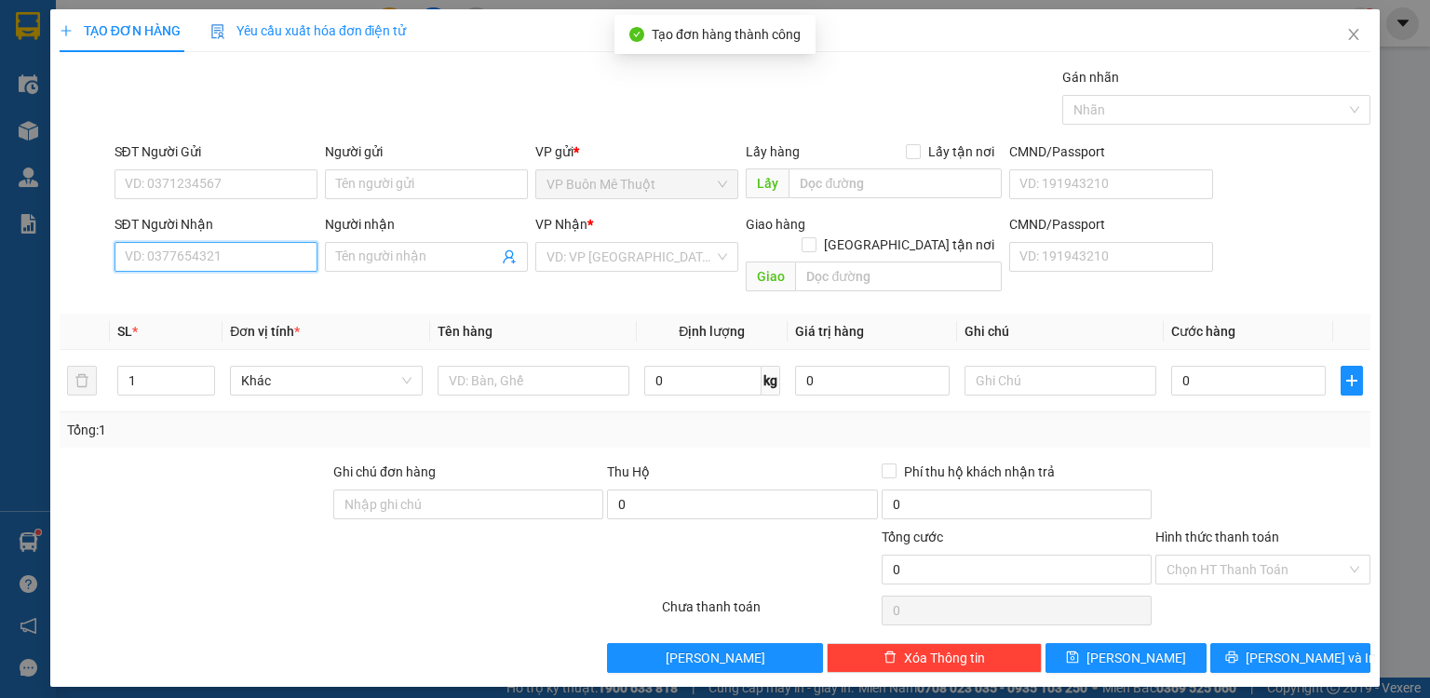
click at [253, 258] on input "SĐT Người Nhận" at bounding box center [216, 257] width 203 height 30
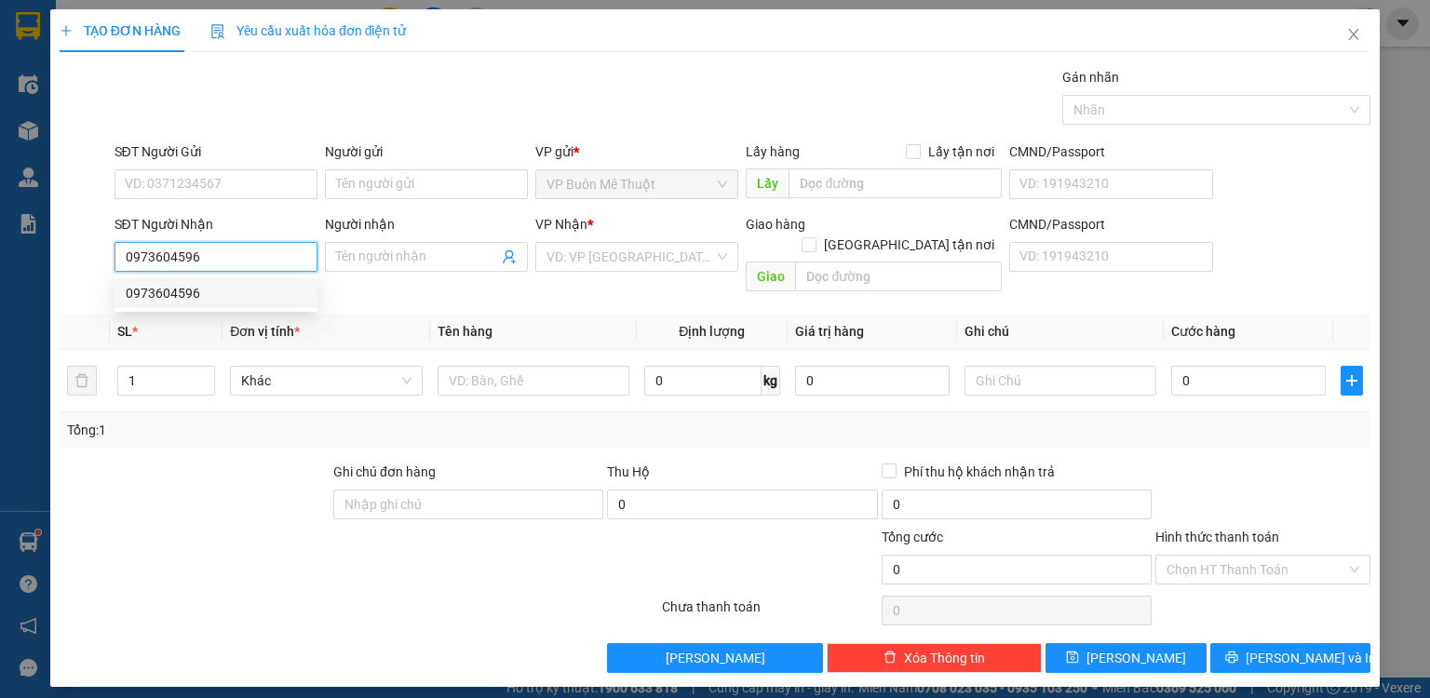
click at [184, 298] on div "0973604596" at bounding box center [216, 293] width 181 height 20
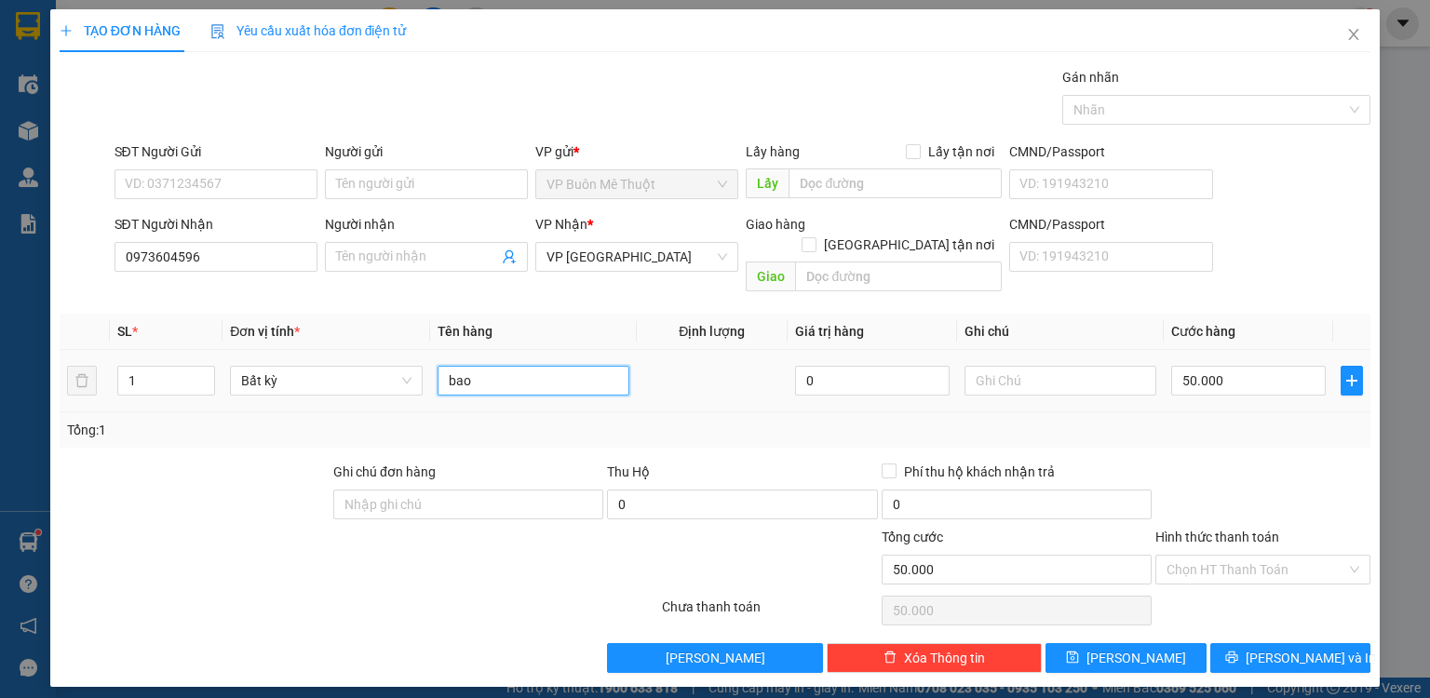
click at [485, 366] on input "bao" at bounding box center [534, 381] width 192 height 30
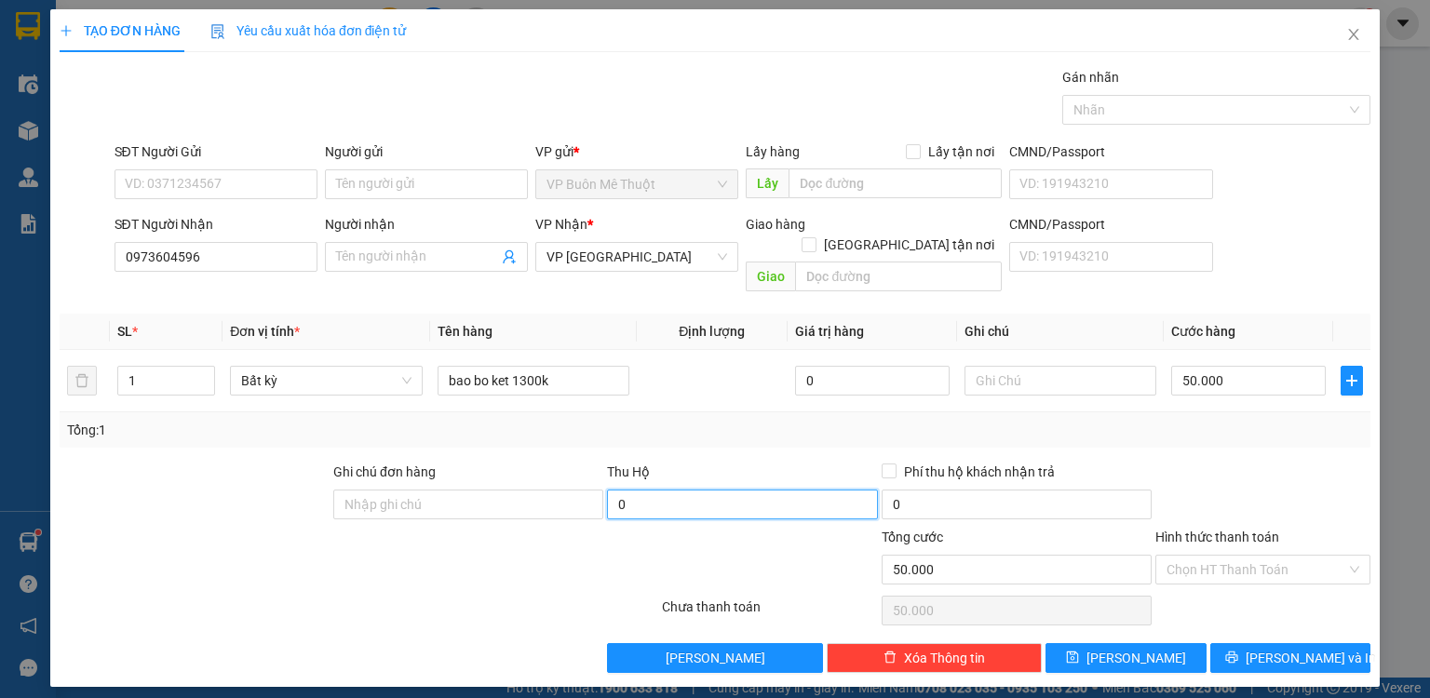
click at [736, 490] on input "0" at bounding box center [742, 505] width 270 height 30
click at [1249, 366] on input "50.000" at bounding box center [1248, 381] width 155 height 30
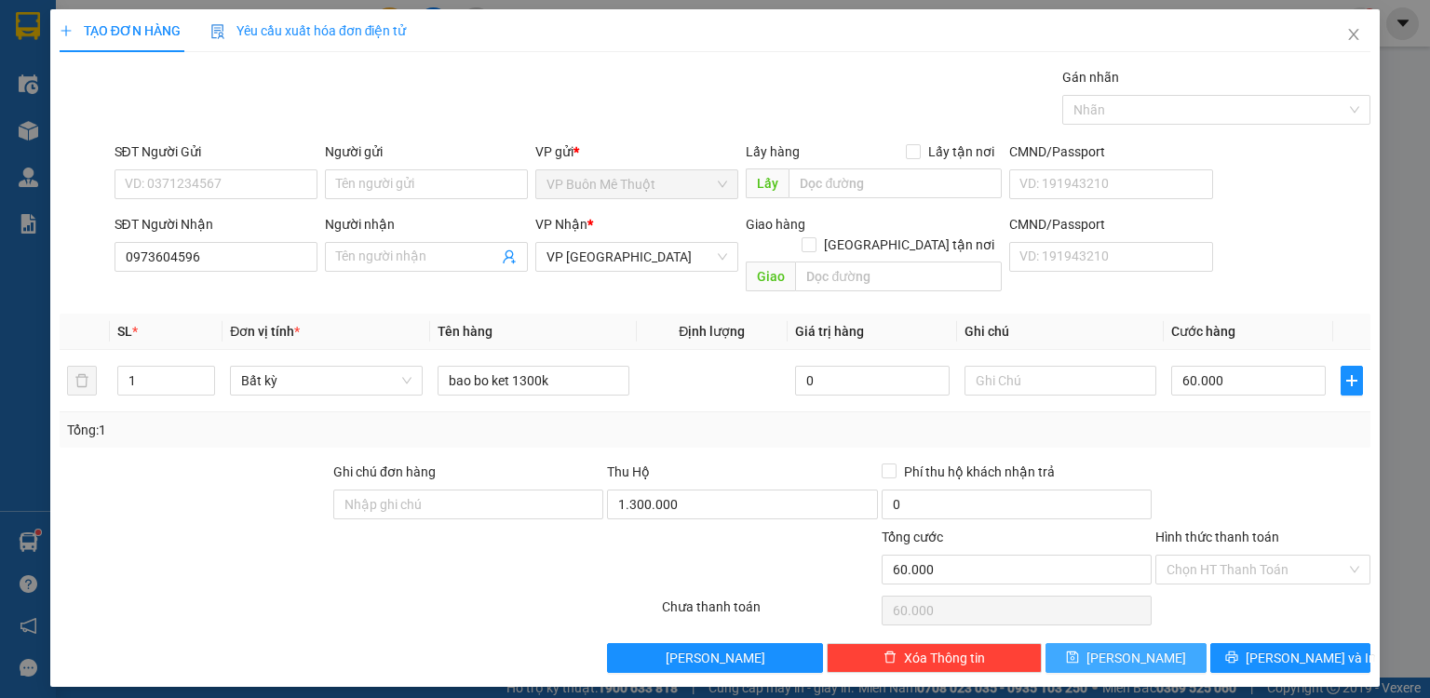
click at [1118, 643] on button "[PERSON_NAME]" at bounding box center [1126, 658] width 161 height 30
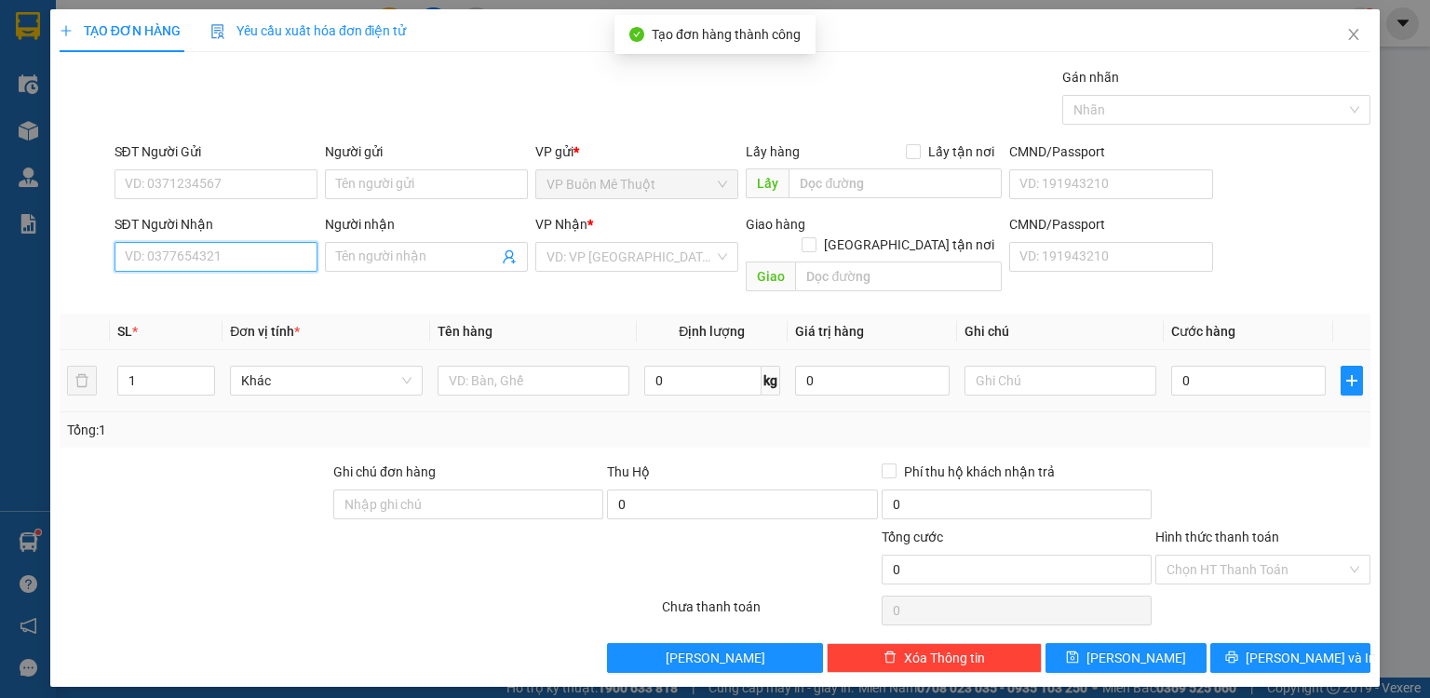
click at [212, 261] on input "SĐT Người Nhận" at bounding box center [216, 257] width 203 height 30
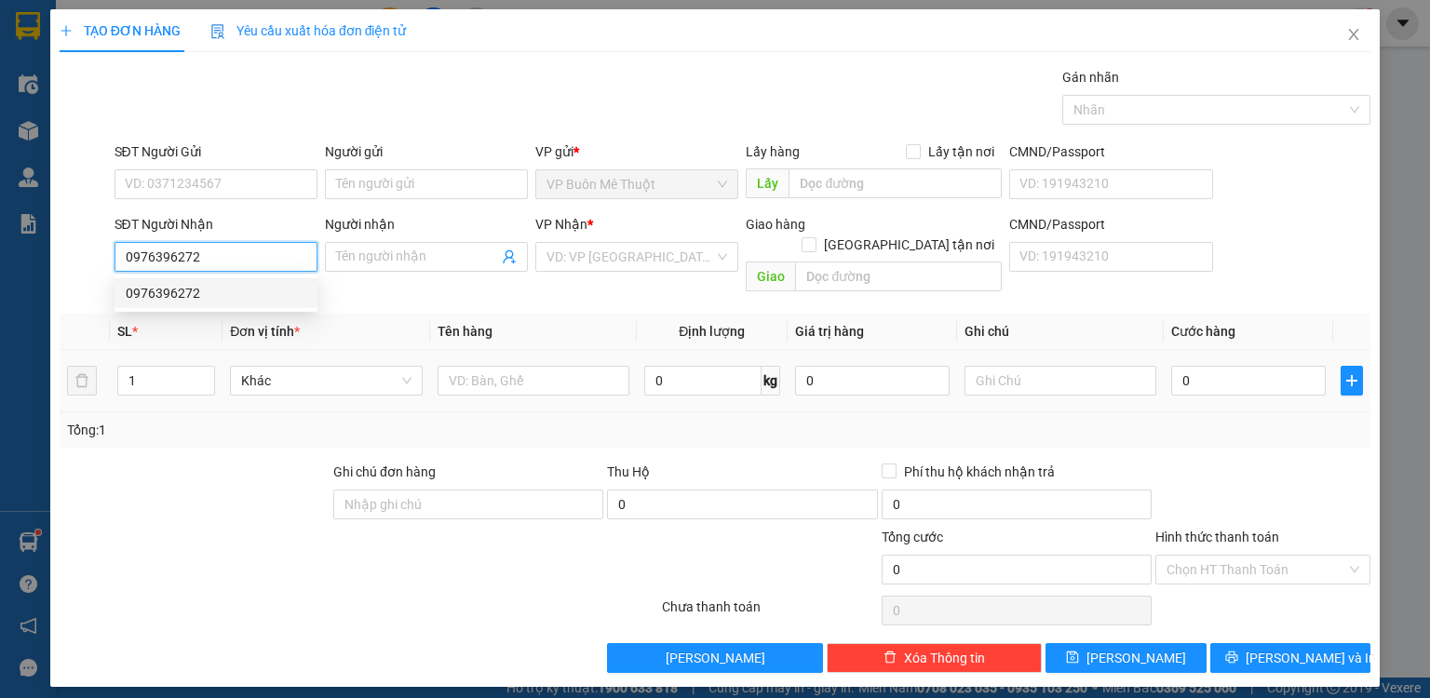
click at [182, 294] on div "0976396272" at bounding box center [216, 293] width 181 height 20
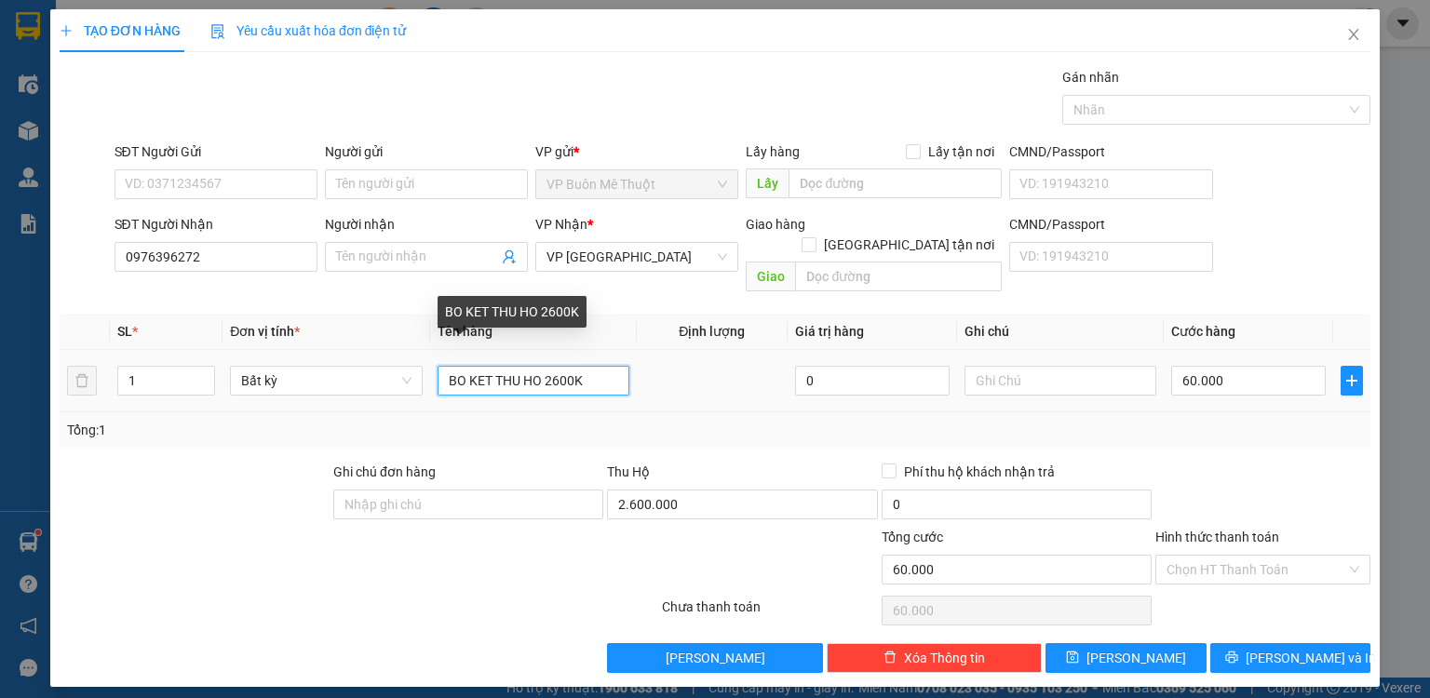
drag, startPoint x: 547, startPoint y: 358, endPoint x: 629, endPoint y: 372, distance: 83.1
click at [629, 372] on div "BO KET THU HO 2600K" at bounding box center [534, 380] width 192 height 37
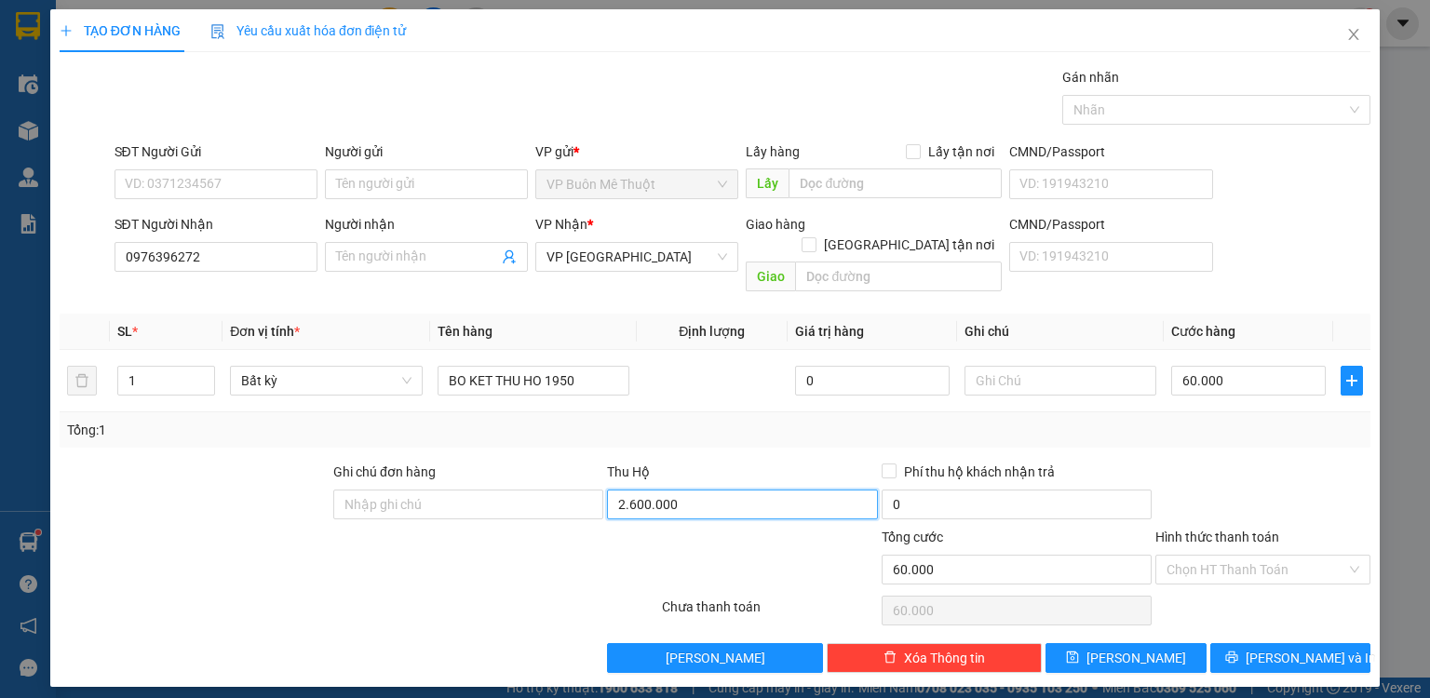
click at [678, 490] on input "2.600.000" at bounding box center [742, 505] width 270 height 30
click at [834, 412] on div "Tổng: 1" at bounding box center [715, 429] width 1311 height 35
click at [1281, 366] on input "60.000" at bounding box center [1248, 381] width 155 height 30
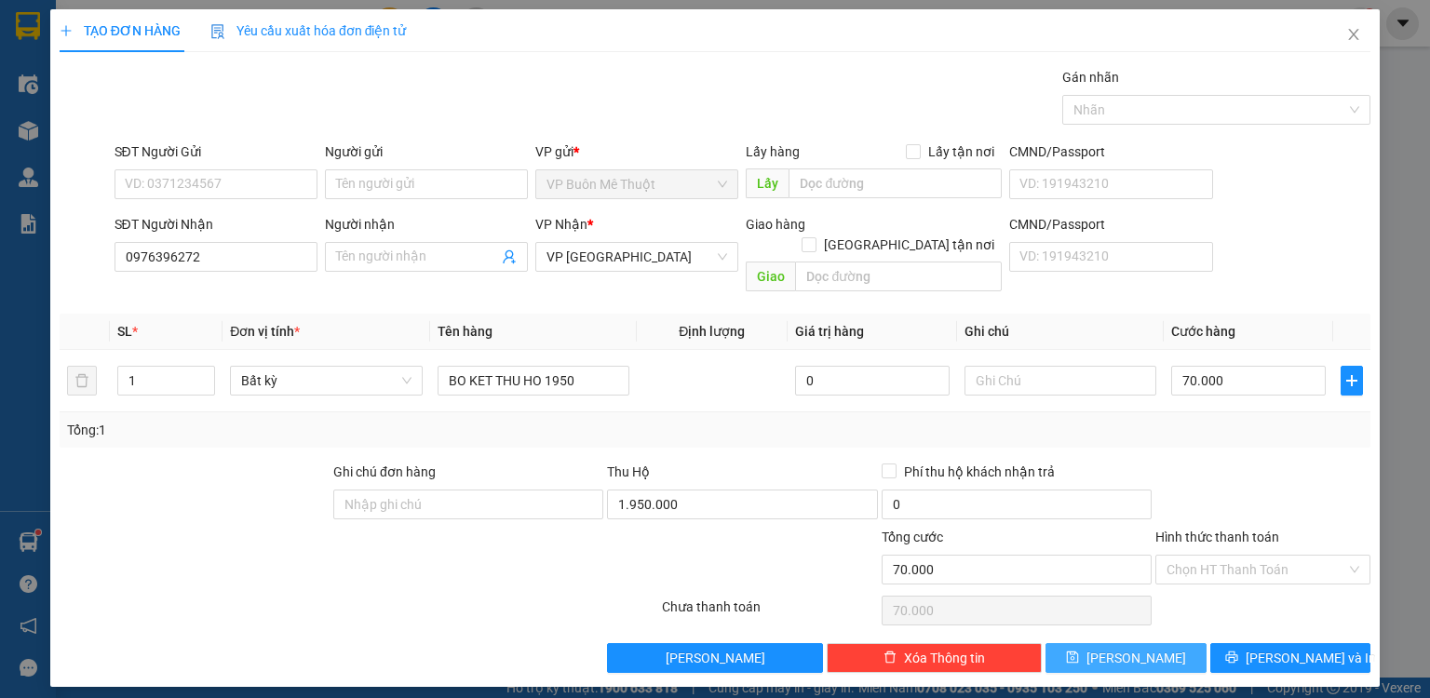
click at [1152, 643] on button "[PERSON_NAME]" at bounding box center [1126, 658] width 161 height 30
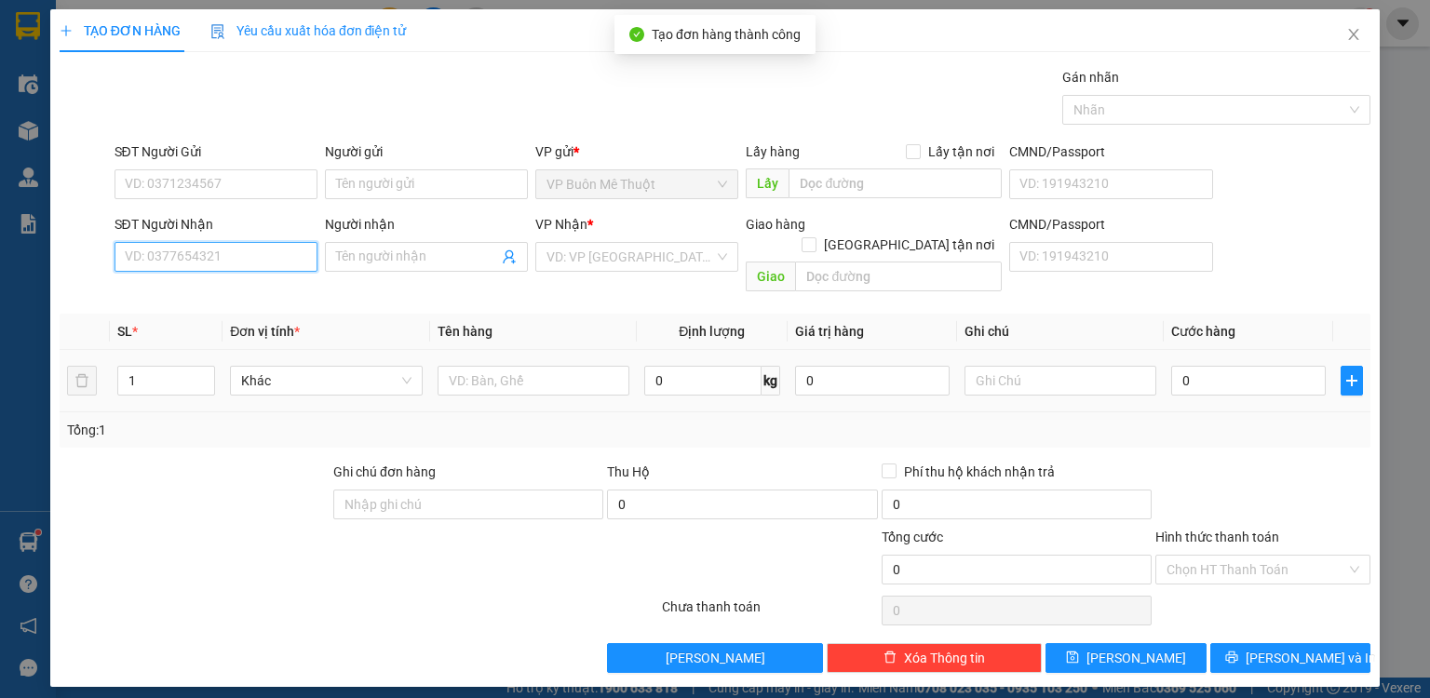
click at [241, 263] on input "SĐT Người Nhận" at bounding box center [216, 257] width 203 height 30
click at [1357, 31] on icon "close" at bounding box center [1354, 34] width 10 height 11
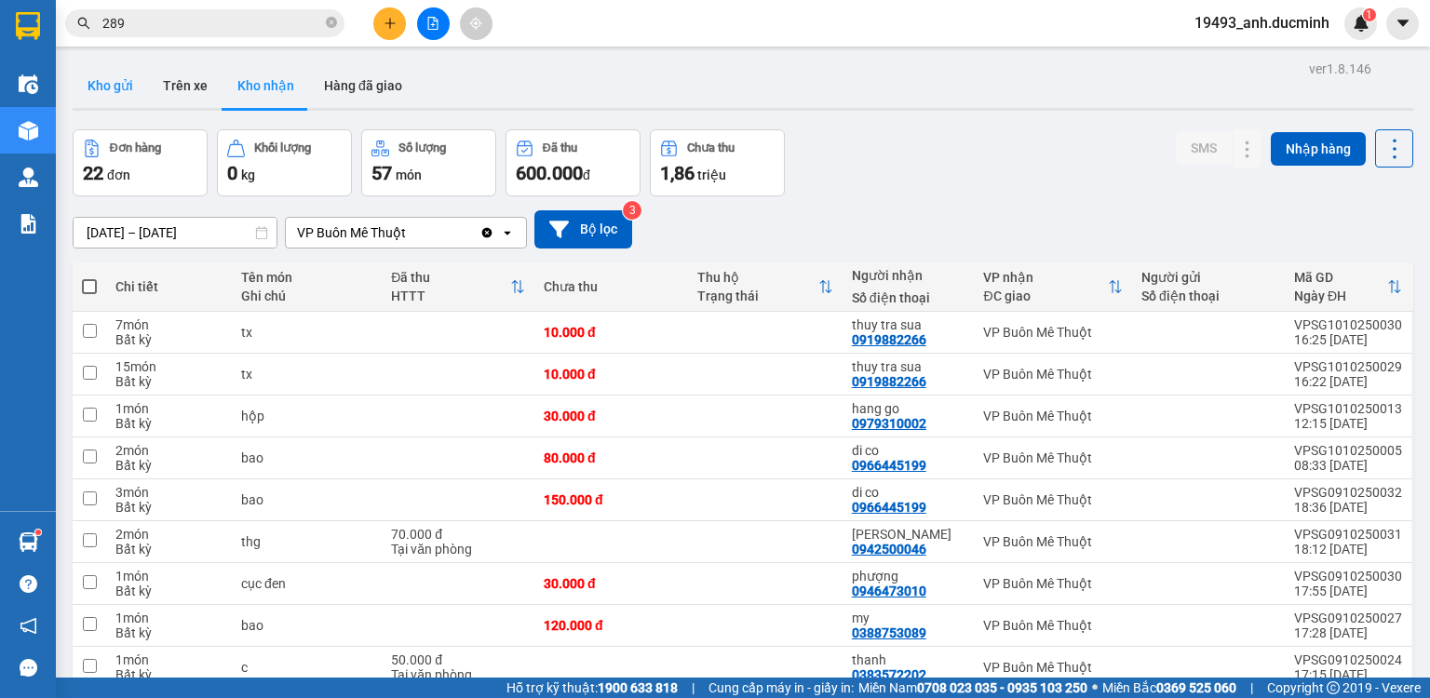
click at [119, 86] on button "Kho gửi" at bounding box center [110, 85] width 75 height 45
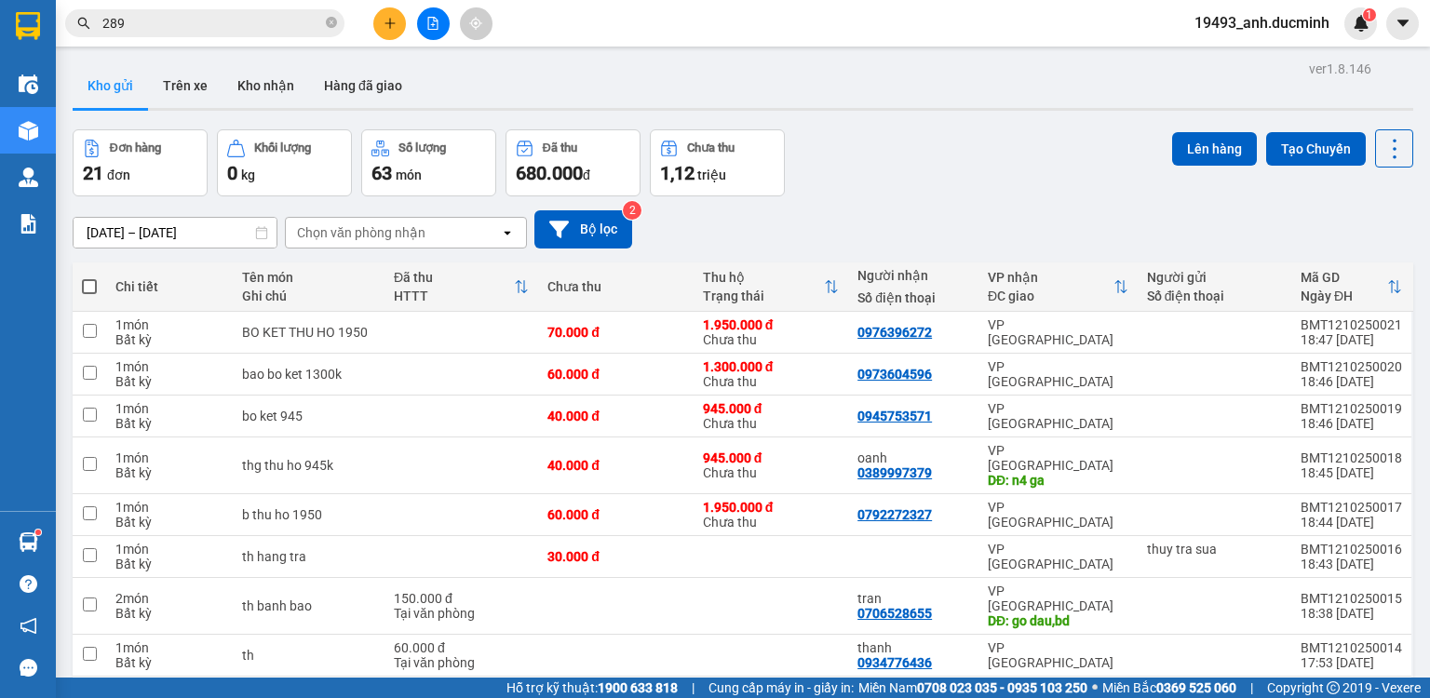
click at [395, 21] on icon "plus" at bounding box center [390, 23] width 13 height 13
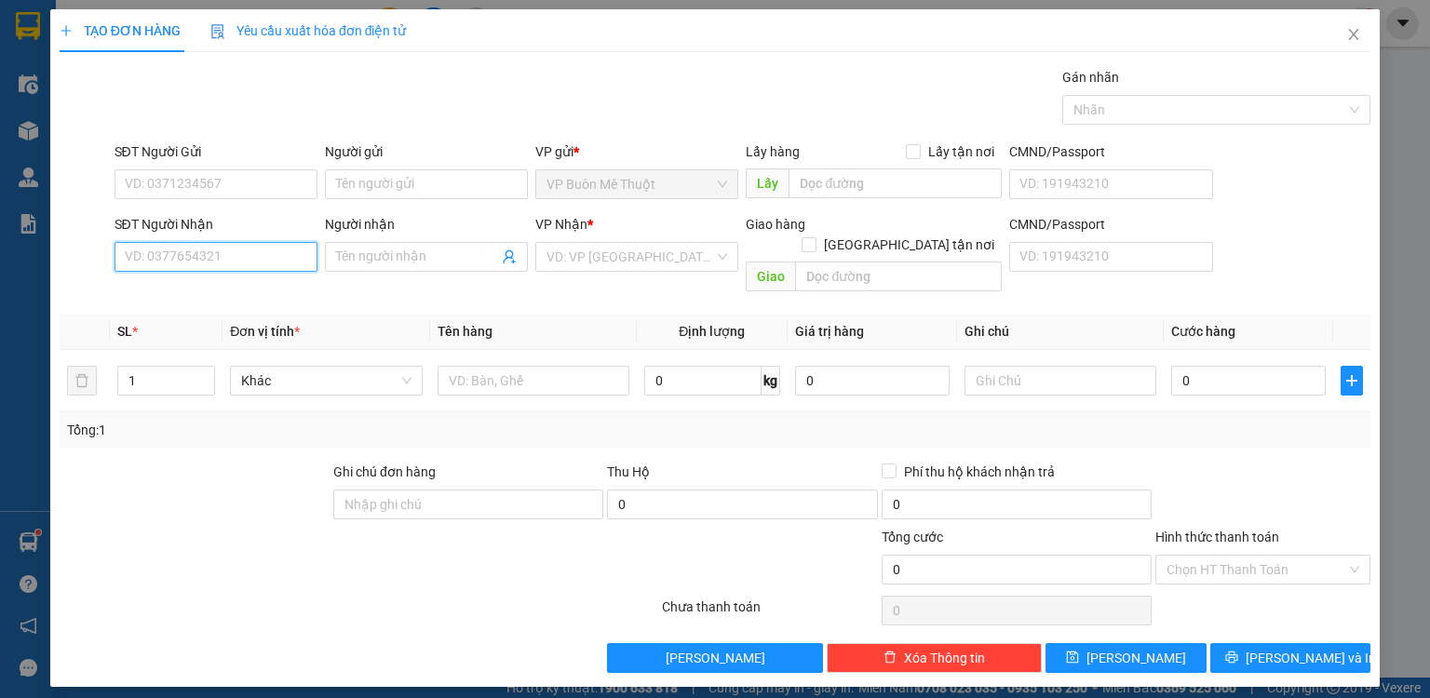
click at [238, 259] on input "SĐT Người Nhận" at bounding box center [216, 257] width 203 height 30
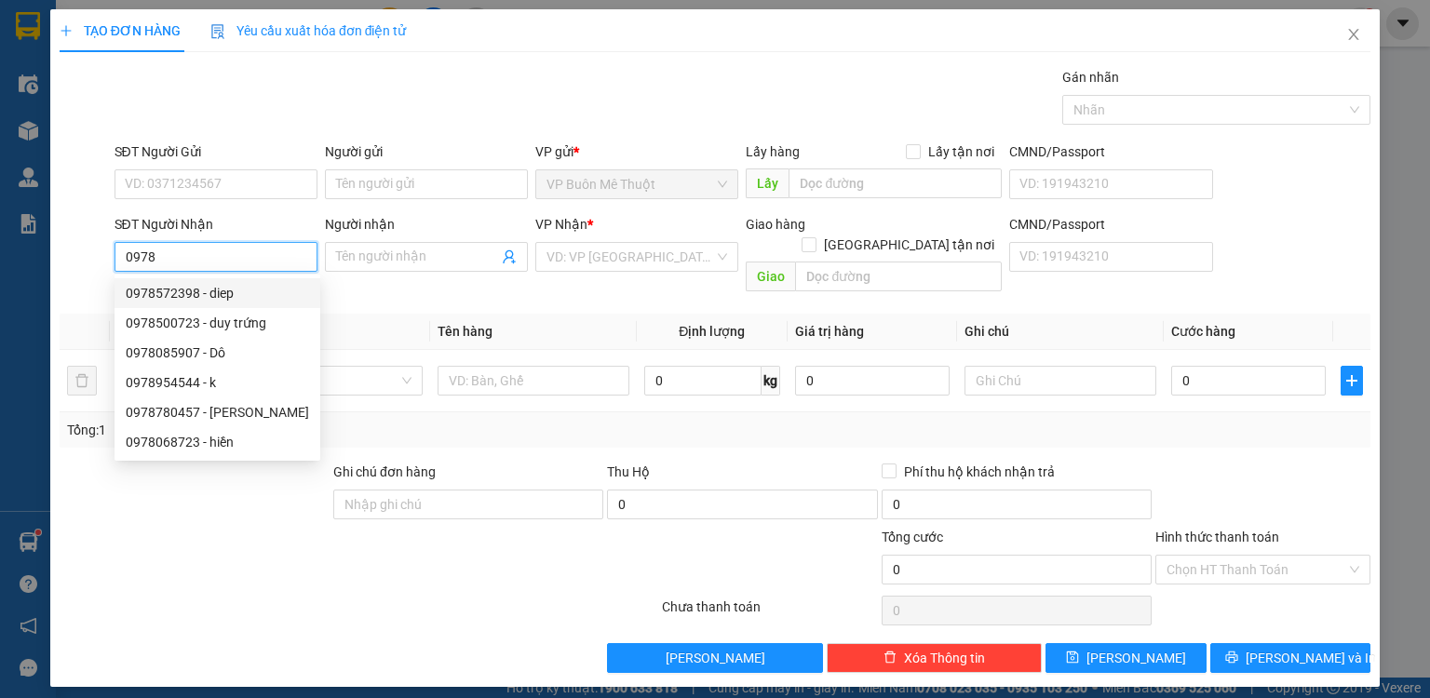
drag, startPoint x: 180, startPoint y: 260, endPoint x: 89, endPoint y: 258, distance: 90.3
click at [93, 258] on div "SĐT Người Nhận 0978 Người nhận Tên người nhận VP Nhận * VD: VP Sài Gòn Giao hàn…" at bounding box center [715, 257] width 1315 height 86
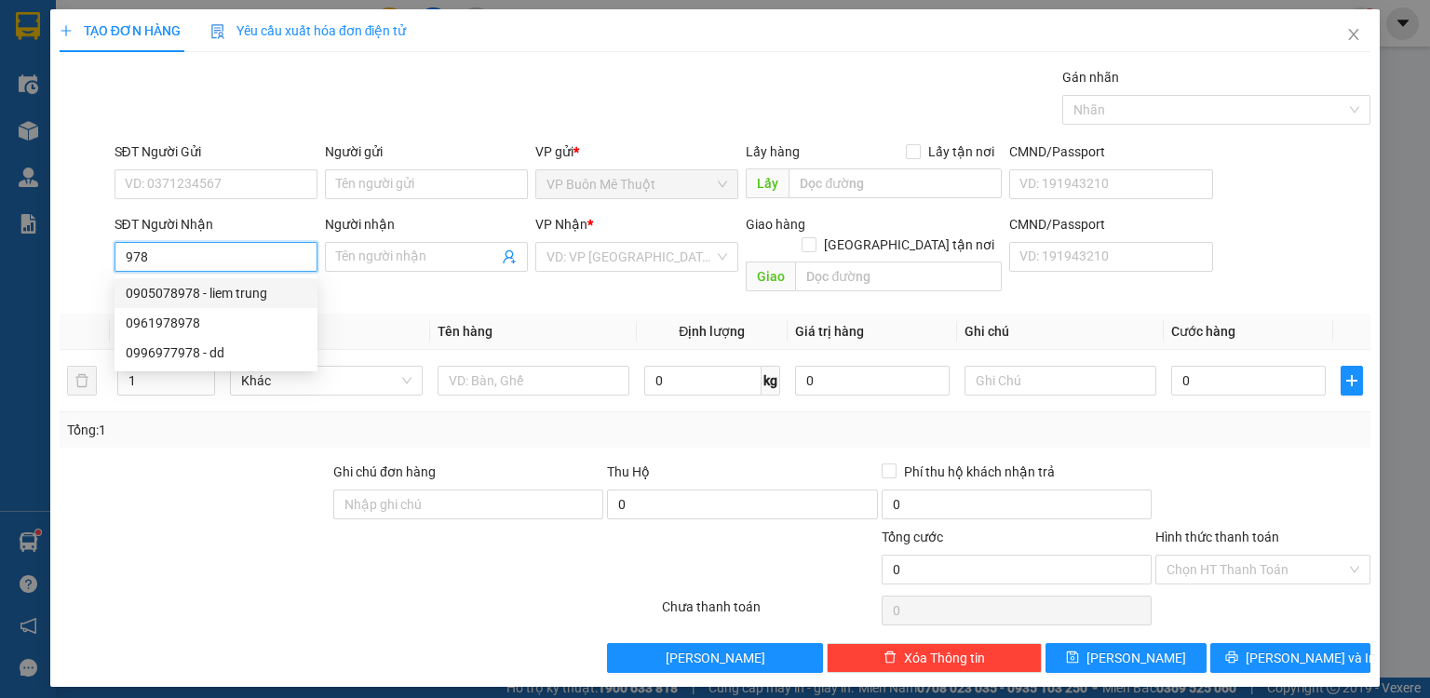
drag, startPoint x: 185, startPoint y: 268, endPoint x: 56, endPoint y: 254, distance: 130.2
click at [63, 261] on div "SĐT Người Nhận 978 Người nhận Tên người nhận VP Nhận * VD: VP Sài Gòn Giao hàng…" at bounding box center [715, 257] width 1315 height 86
click at [225, 383] on div "0987170987 - lan" at bounding box center [216, 382] width 181 height 20
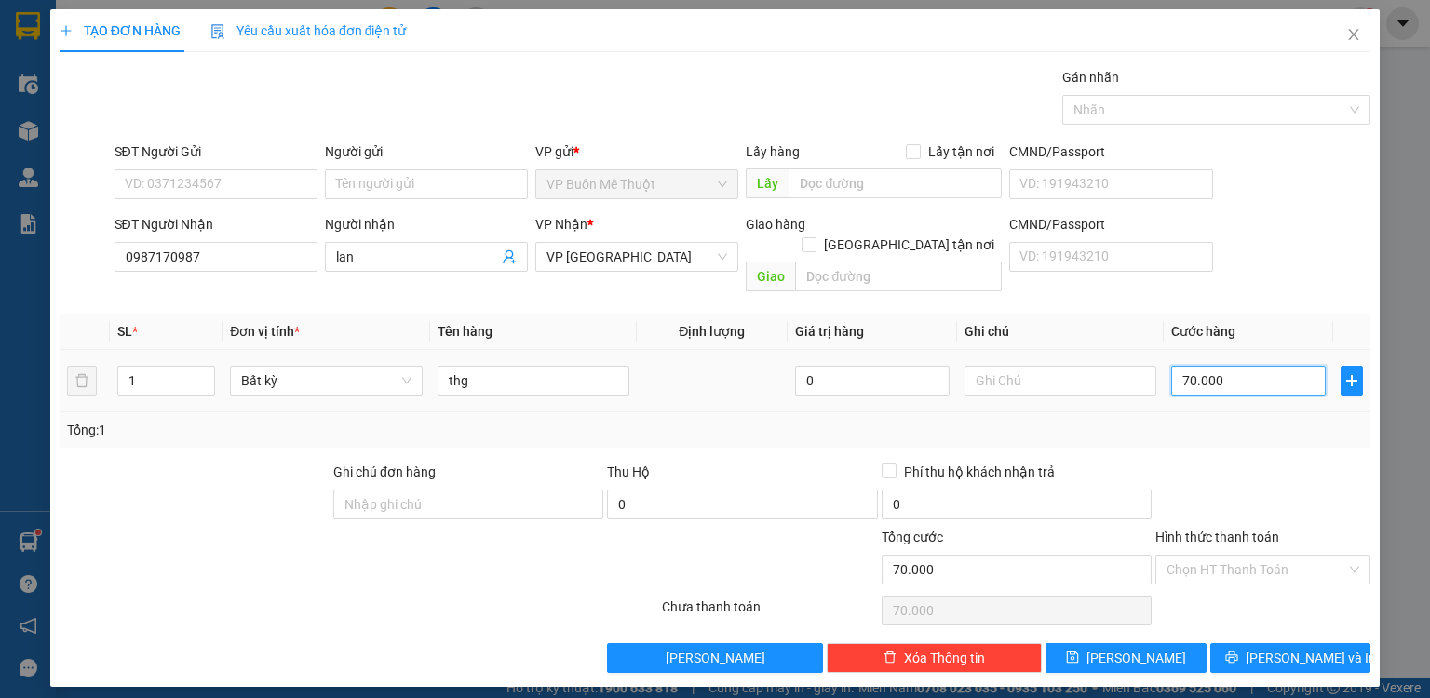
click at [1251, 366] on input "70.000" at bounding box center [1248, 381] width 155 height 30
click at [1168, 643] on button "[PERSON_NAME]" at bounding box center [1126, 658] width 161 height 30
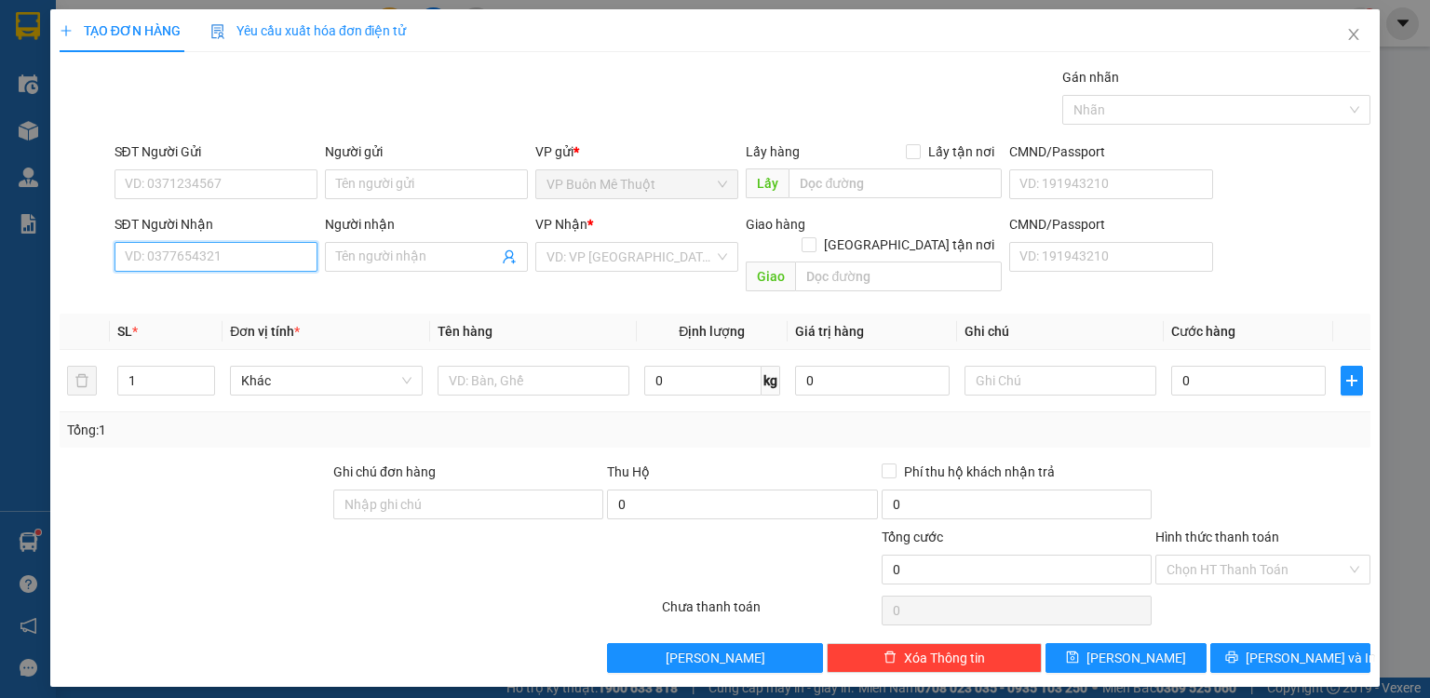
click at [237, 257] on input "SĐT Người Nhận" at bounding box center [216, 257] width 203 height 30
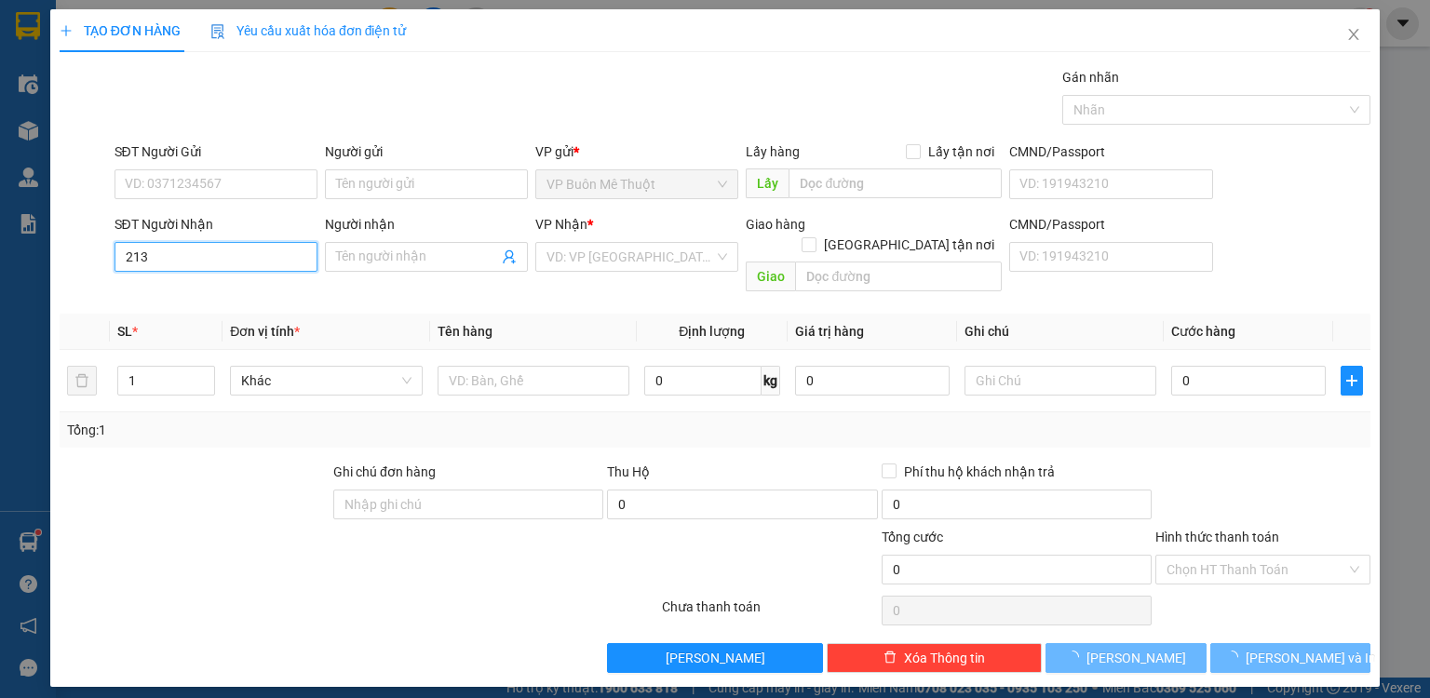
click at [228, 261] on input "213" at bounding box center [216, 257] width 203 height 30
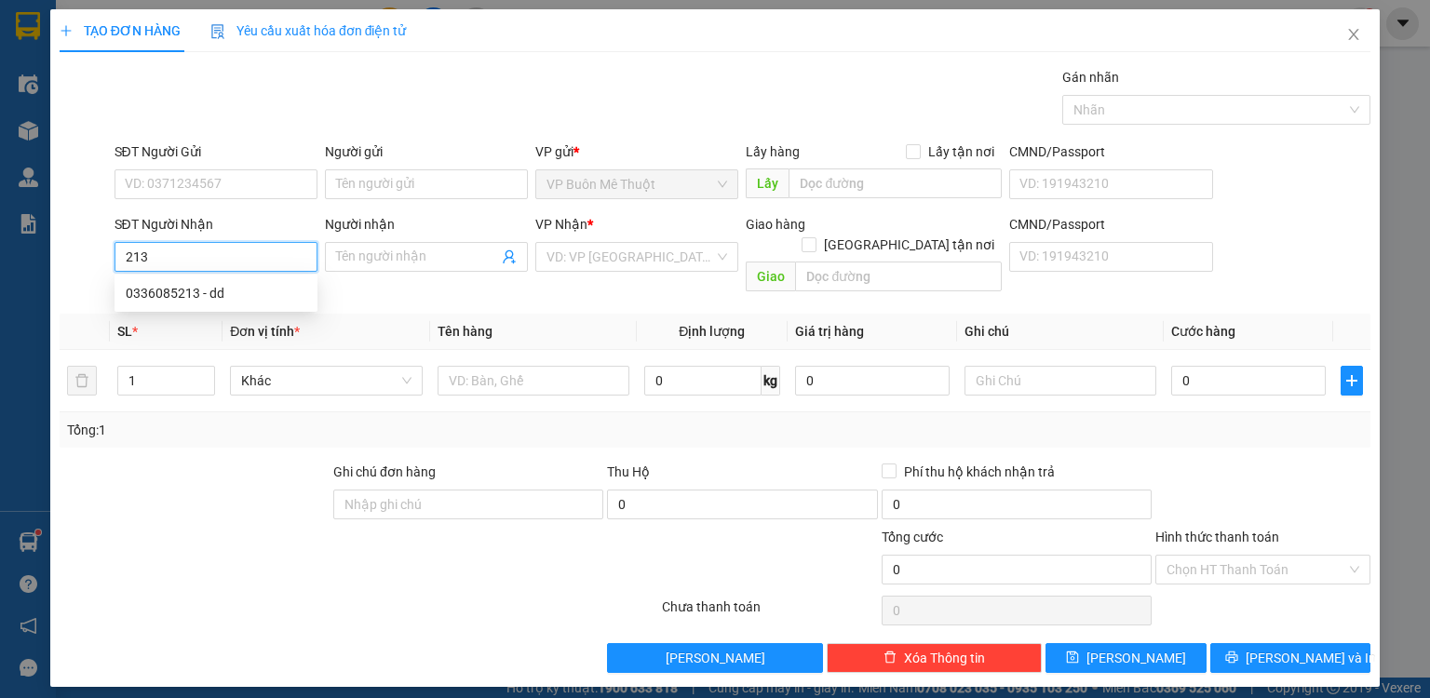
drag, startPoint x: 227, startPoint y: 262, endPoint x: 220, endPoint y: 289, distance: 28.0
click at [223, 279] on body "Kết quả tìm kiếm ( 141 ) Bộ lọc Mã ĐH Trạng thái Món hàng Thu hộ Tổng cước Chưa…" at bounding box center [715, 349] width 1430 height 698
click at [218, 293] on div "0336085213 - dd" at bounding box center [216, 293] width 181 height 20
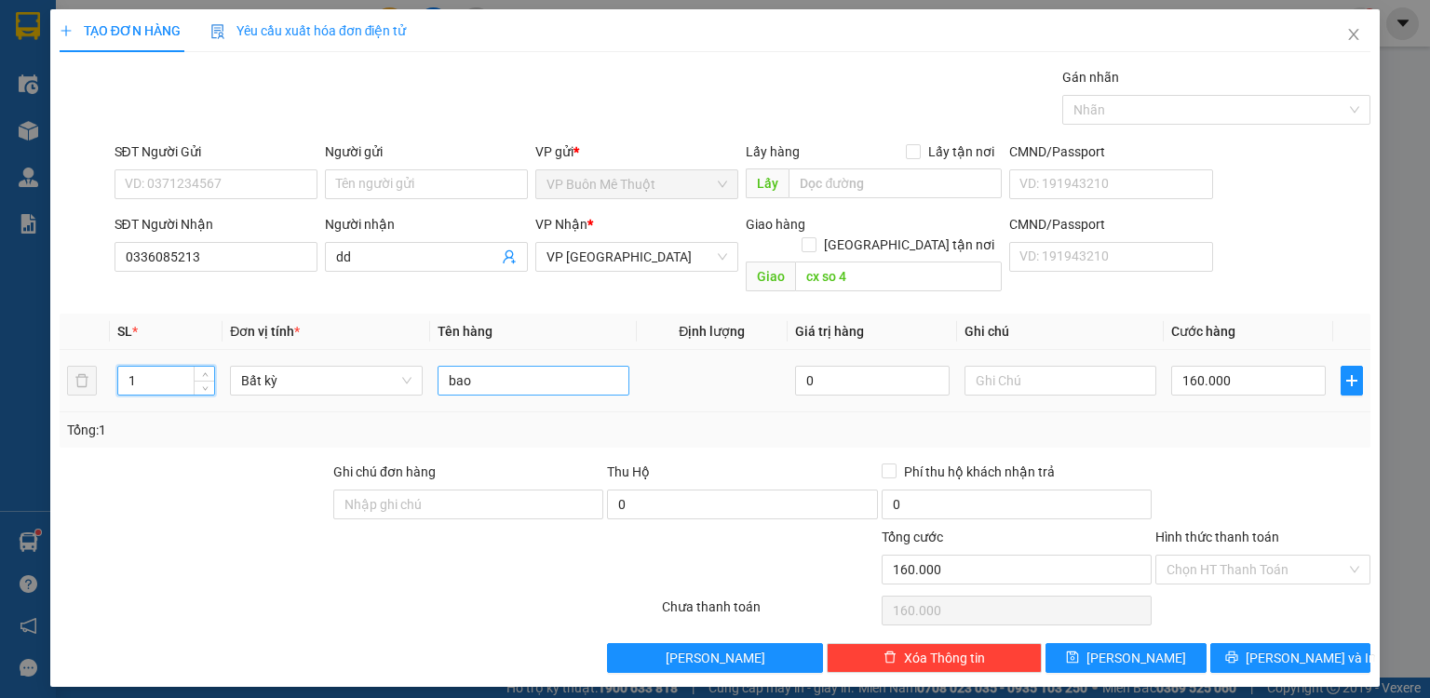
drag, startPoint x: 209, startPoint y: 370, endPoint x: 614, endPoint y: 369, distance: 405.0
click at [210, 381] on span "Decrease Value" at bounding box center [204, 388] width 20 height 14
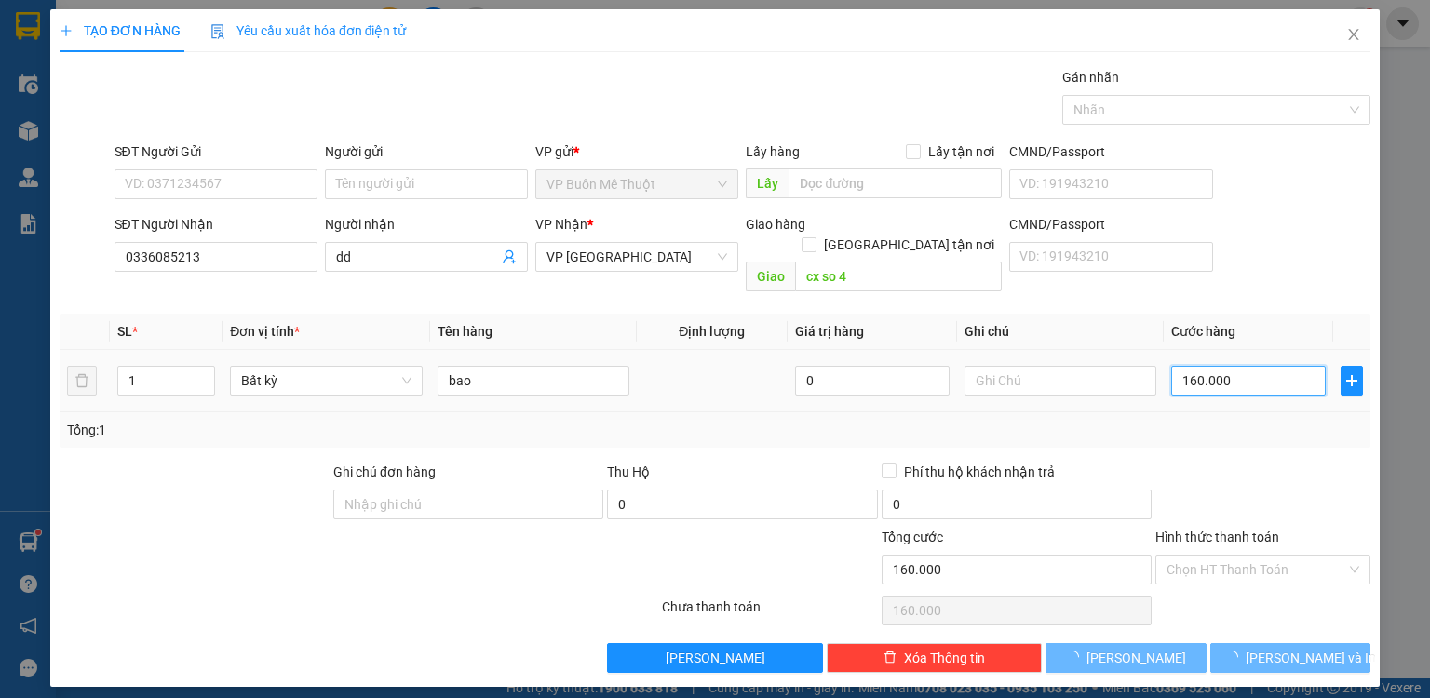
click at [1263, 366] on input "160.000" at bounding box center [1248, 381] width 155 height 30
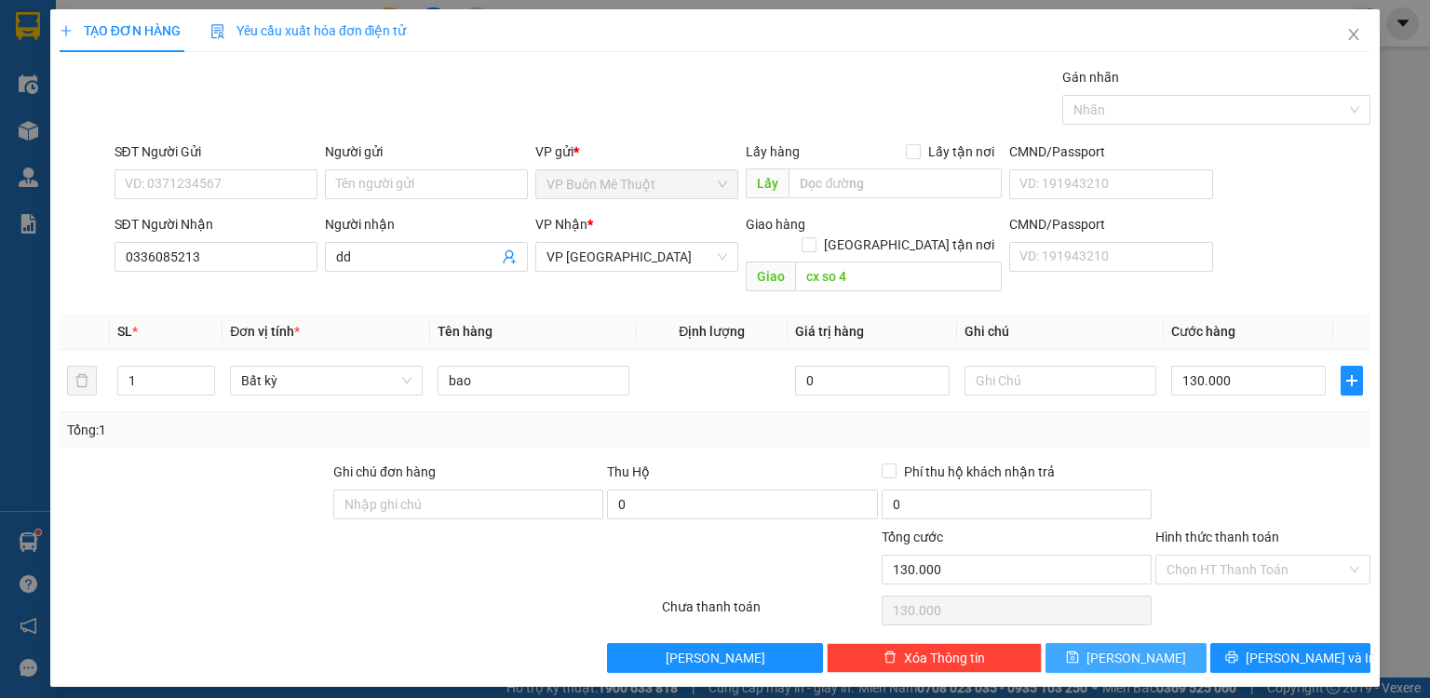
click at [1167, 648] on button "[PERSON_NAME]" at bounding box center [1126, 658] width 161 height 30
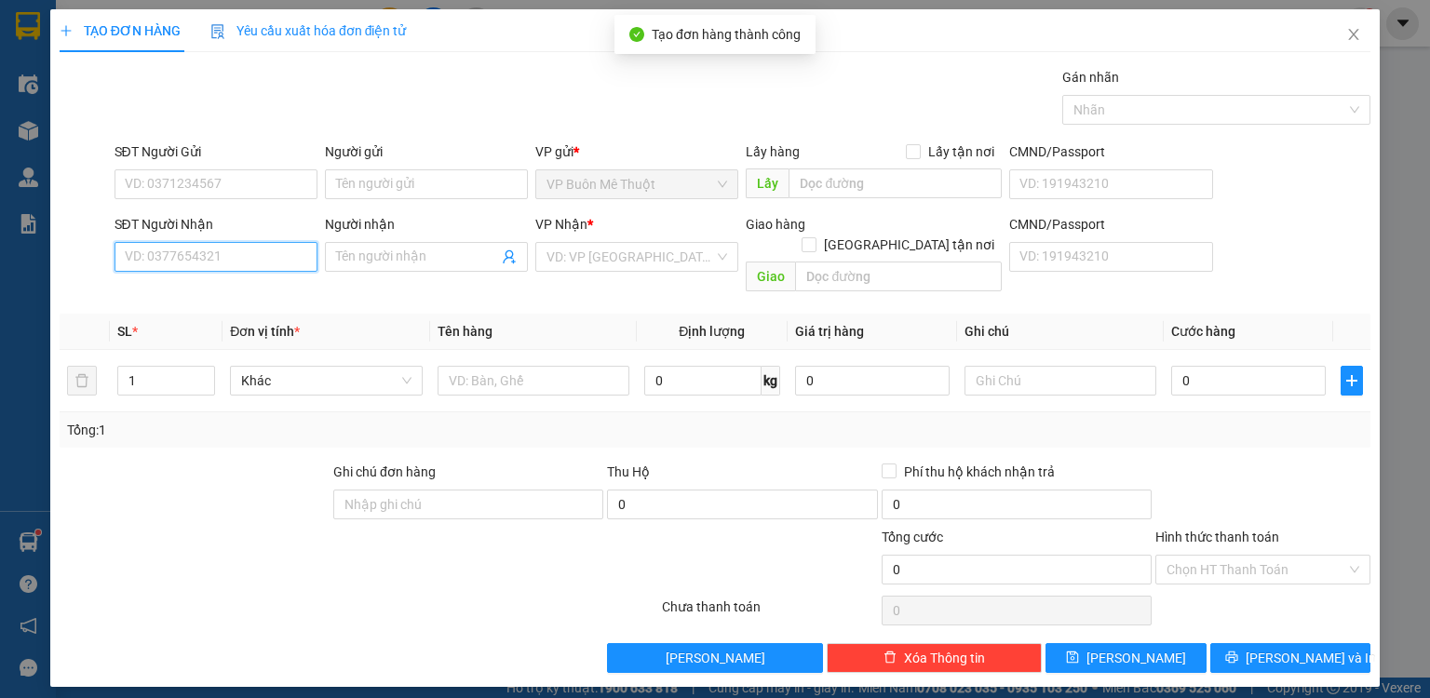
click at [257, 261] on input "SĐT Người Nhận" at bounding box center [216, 257] width 203 height 30
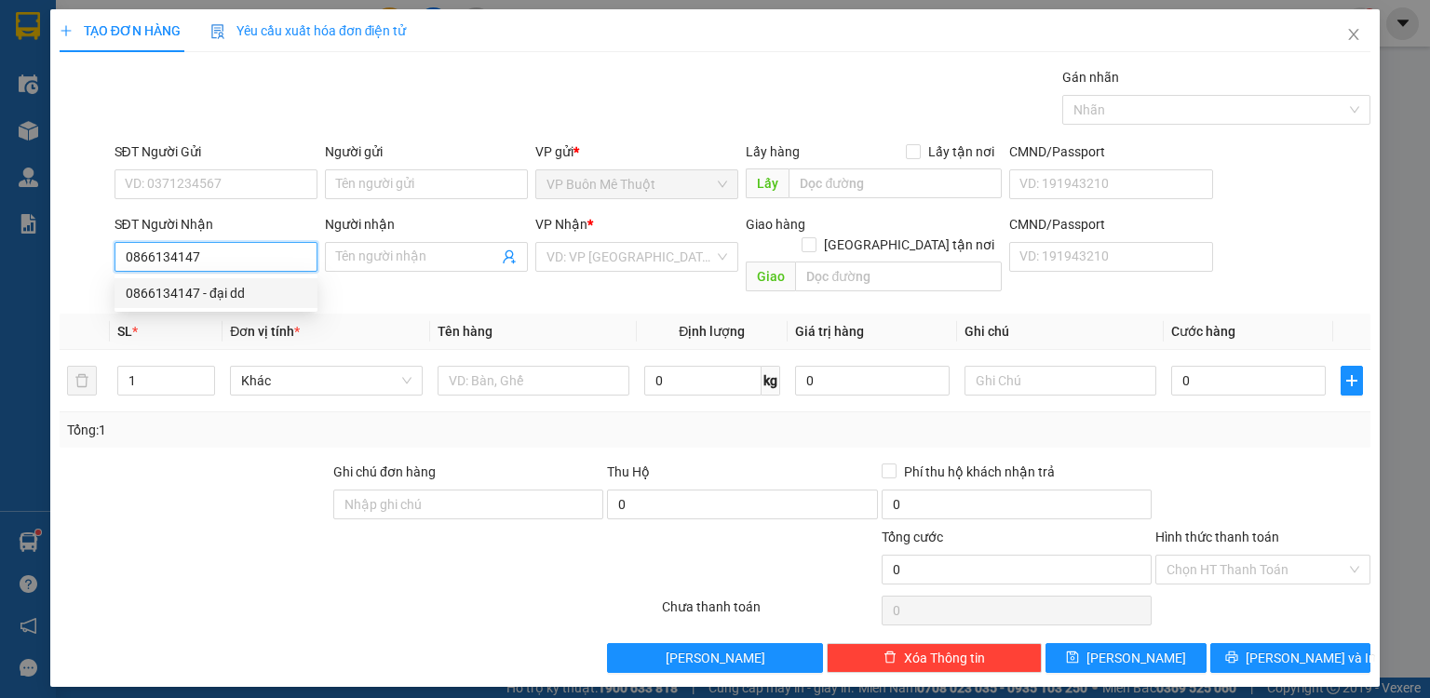
click at [245, 289] on div "0866134147 - đại dd" at bounding box center [216, 293] width 181 height 20
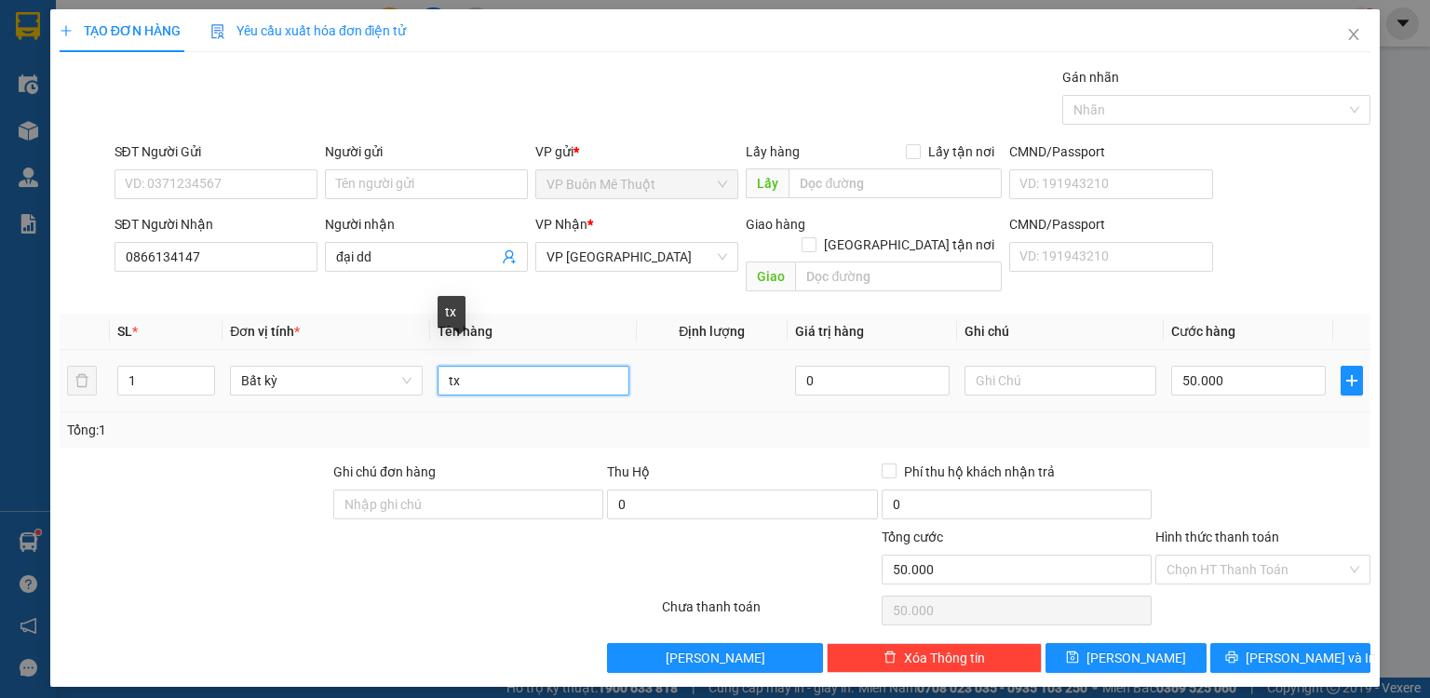
click at [485, 366] on input "tx" at bounding box center [534, 381] width 192 height 30
click at [1240, 556] on input "Hình thức thanh toán" at bounding box center [1257, 570] width 180 height 28
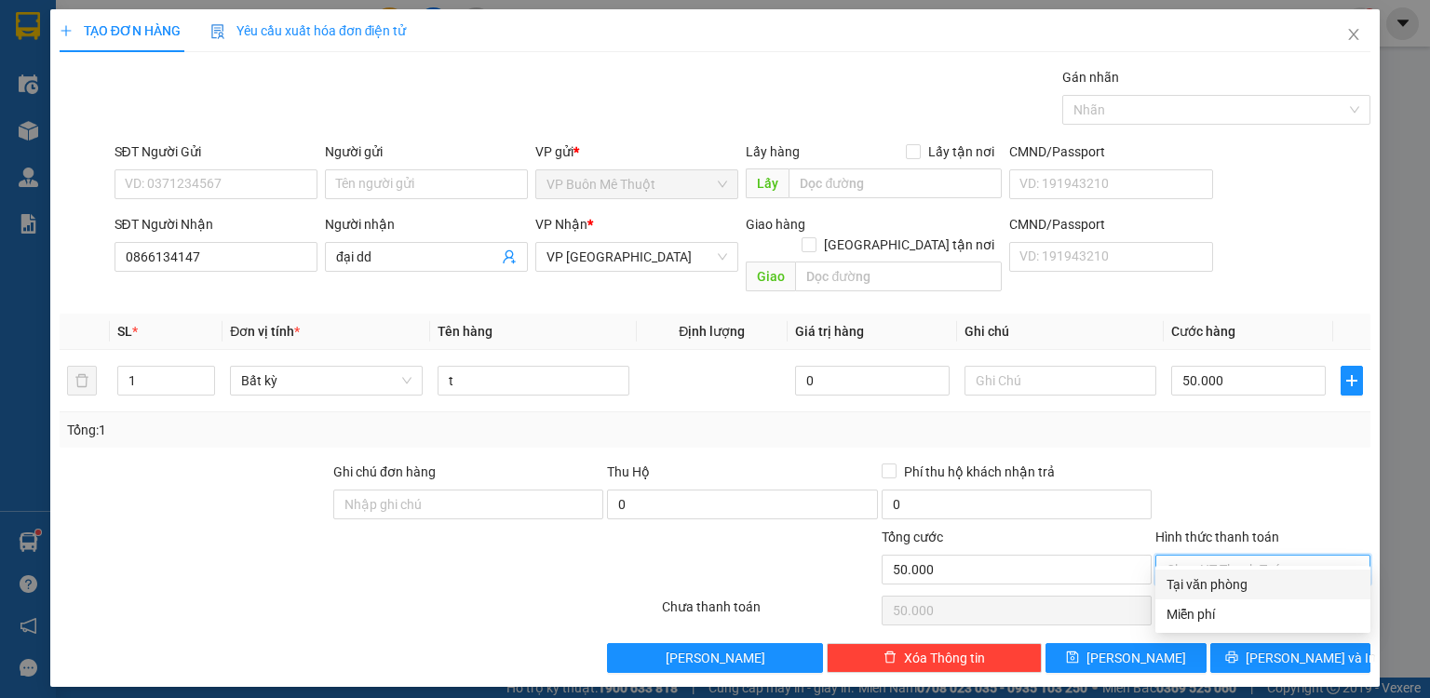
drag, startPoint x: 1229, startPoint y: 584, endPoint x: 1211, endPoint y: 605, distance: 27.8
click at [1229, 586] on div "Tại văn phòng" at bounding box center [1263, 584] width 193 height 20
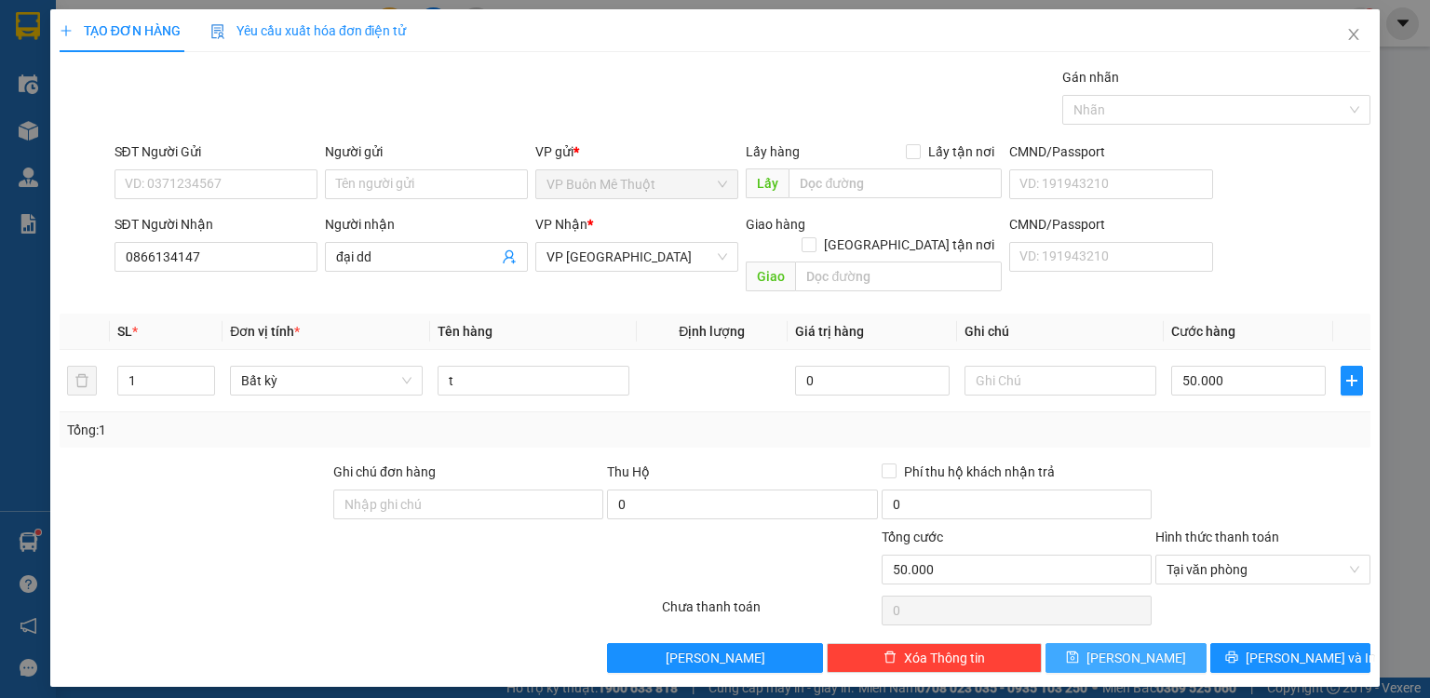
click at [1160, 643] on button "[PERSON_NAME]" at bounding box center [1126, 658] width 161 height 30
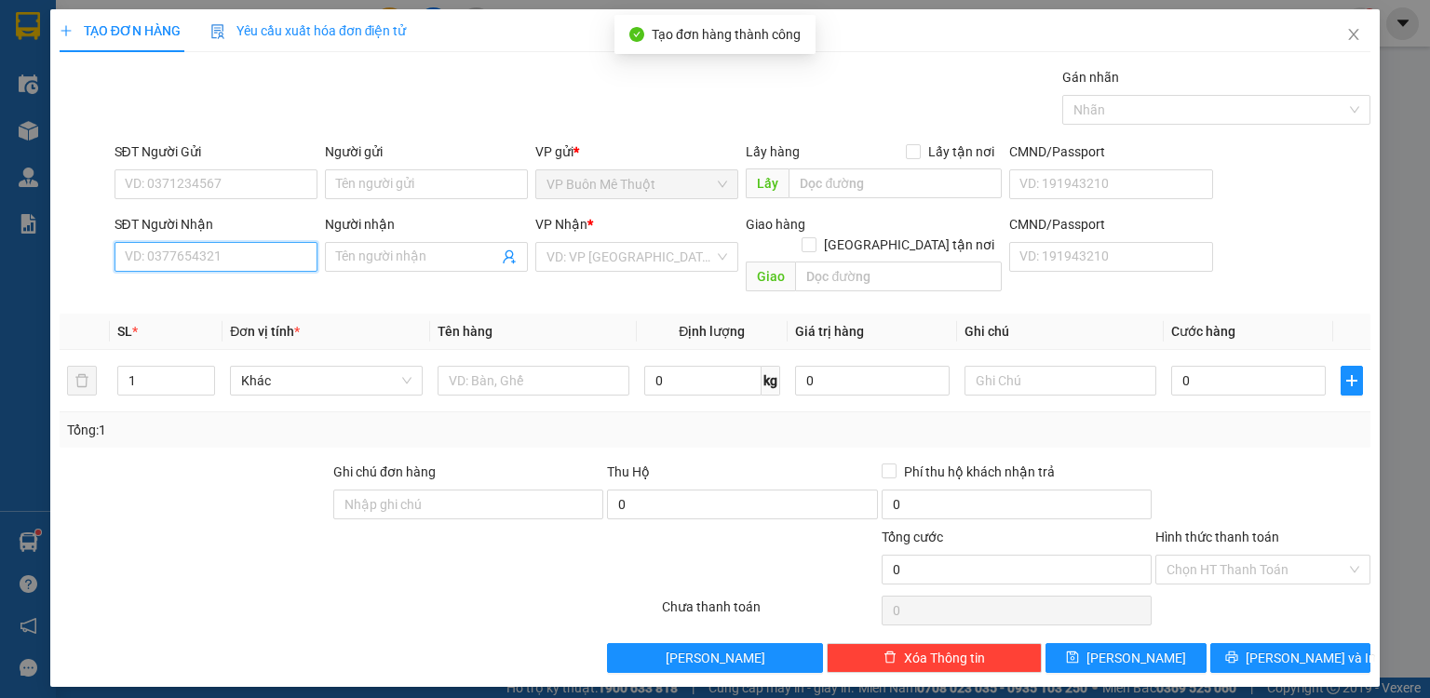
click at [255, 253] on input "SĐT Người Nhận" at bounding box center [216, 257] width 203 height 30
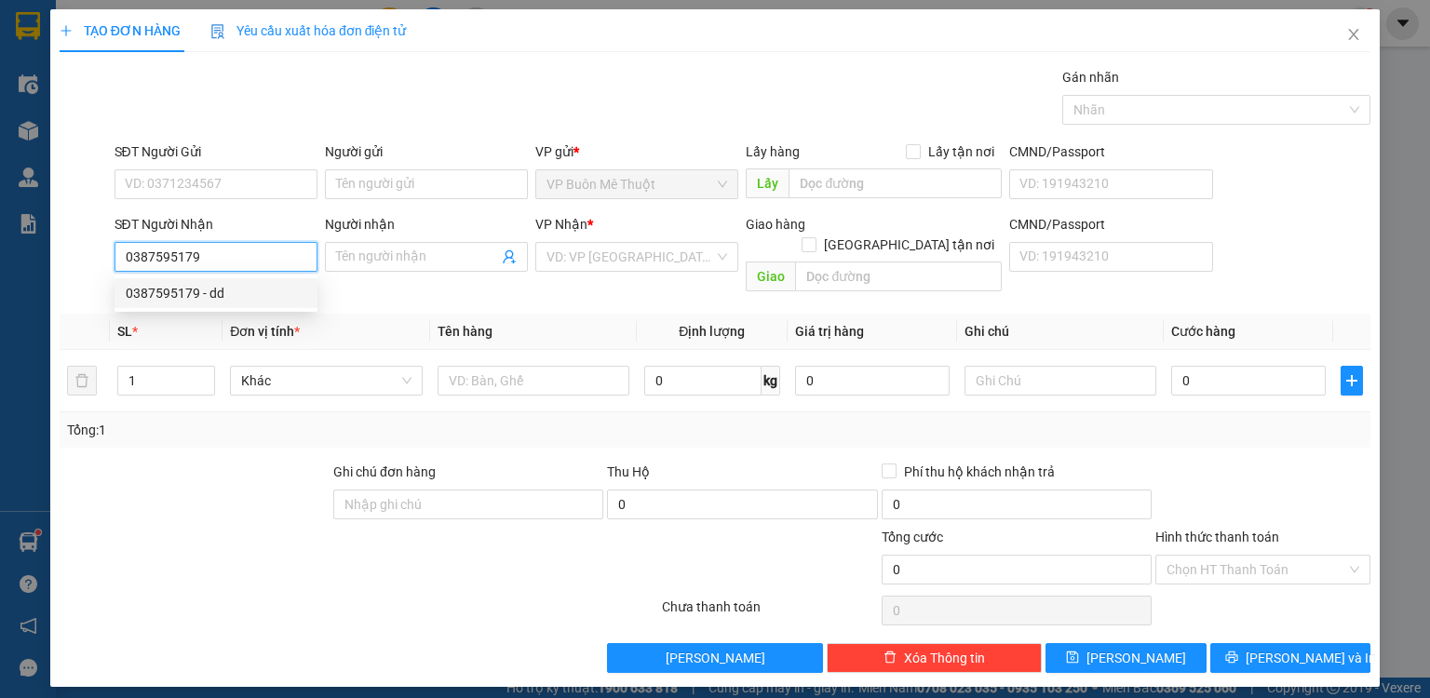
click at [227, 294] on div "0387595179 - dd" at bounding box center [216, 293] width 181 height 20
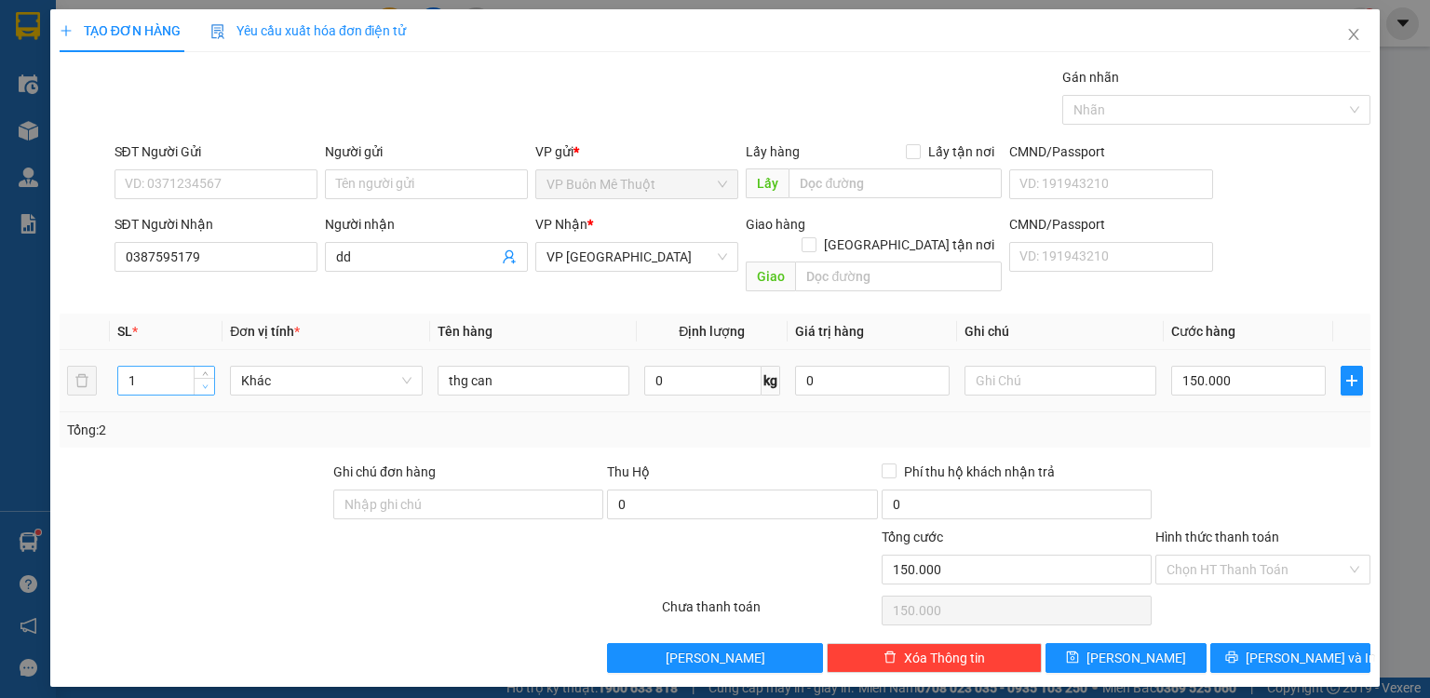
drag, startPoint x: 201, startPoint y: 366, endPoint x: 212, endPoint y: 366, distance: 11.2
click at [202, 382] on span "down" at bounding box center [204, 387] width 11 height 11
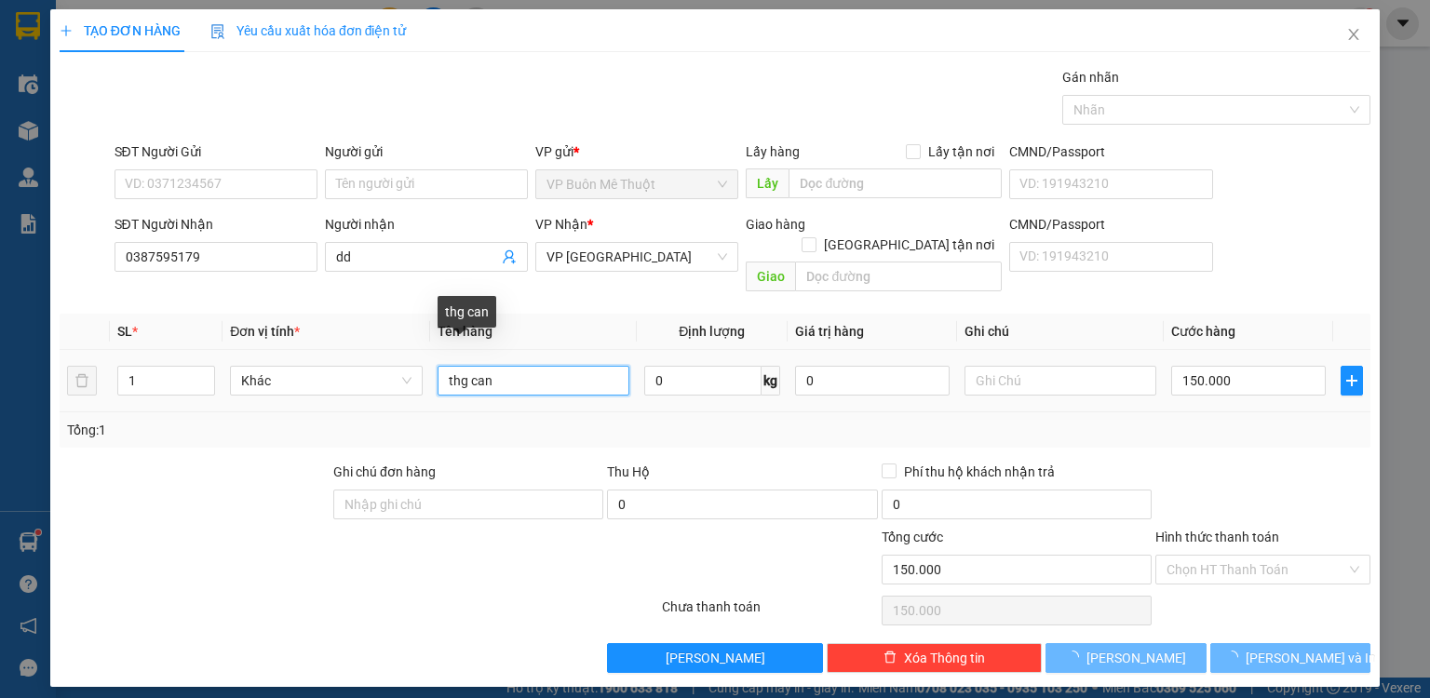
click at [562, 371] on input "thg can" at bounding box center [534, 381] width 192 height 30
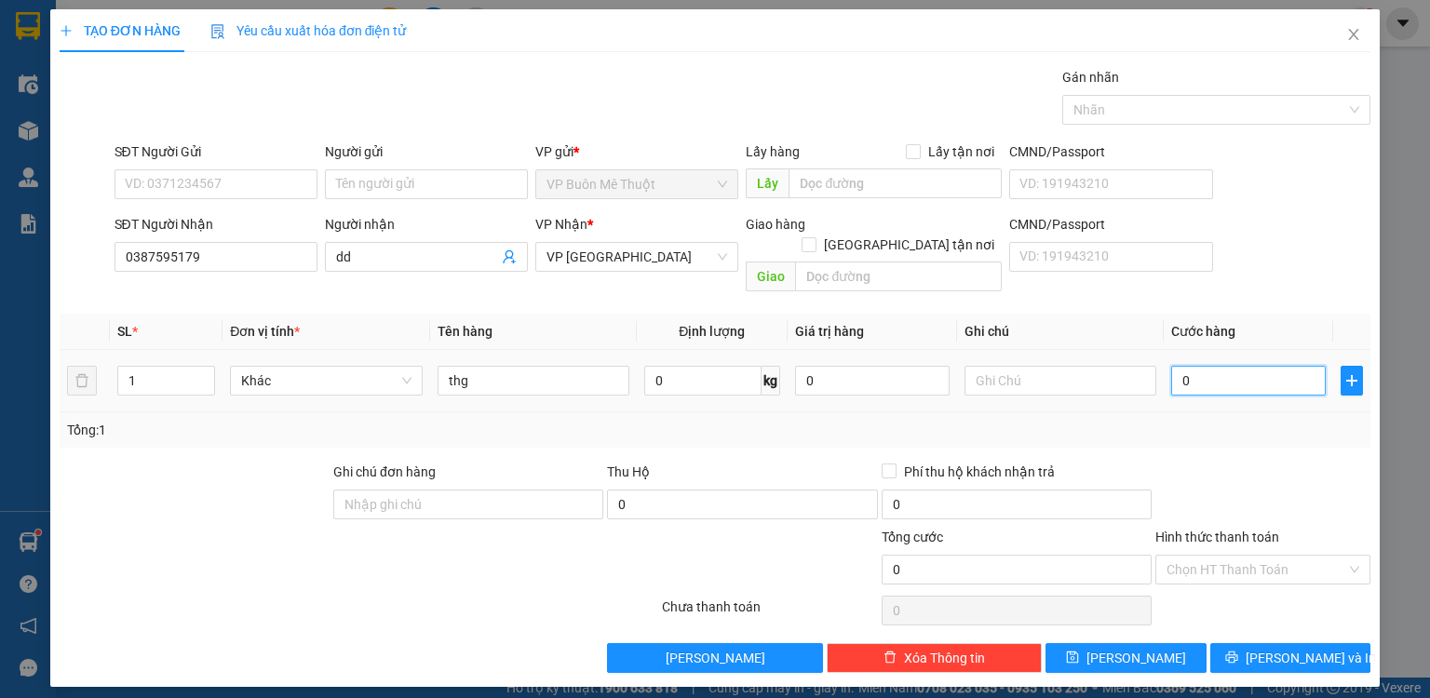
click at [1224, 367] on input "0" at bounding box center [1248, 381] width 155 height 30
click at [1139, 648] on span "[PERSON_NAME]" at bounding box center [1137, 658] width 100 height 20
click at [1348, 28] on icon "close" at bounding box center [1353, 34] width 15 height 15
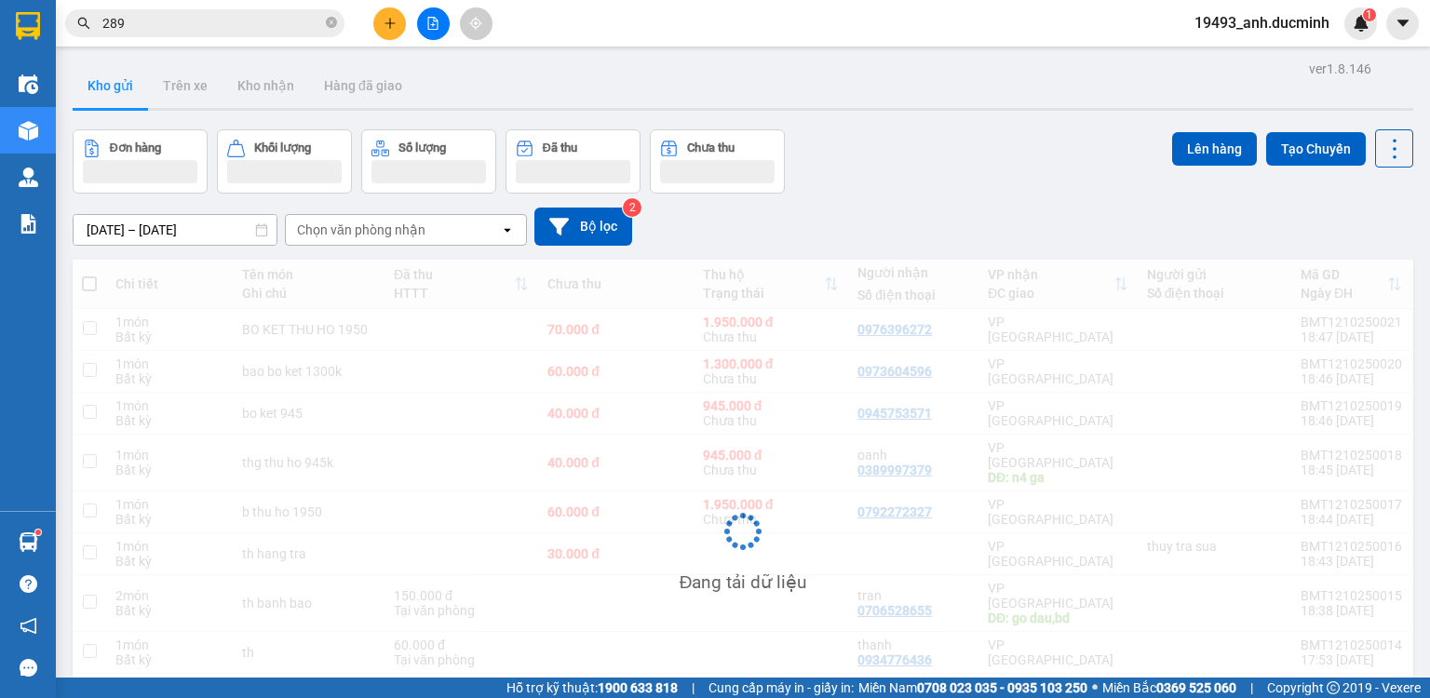
scroll to position [123, 0]
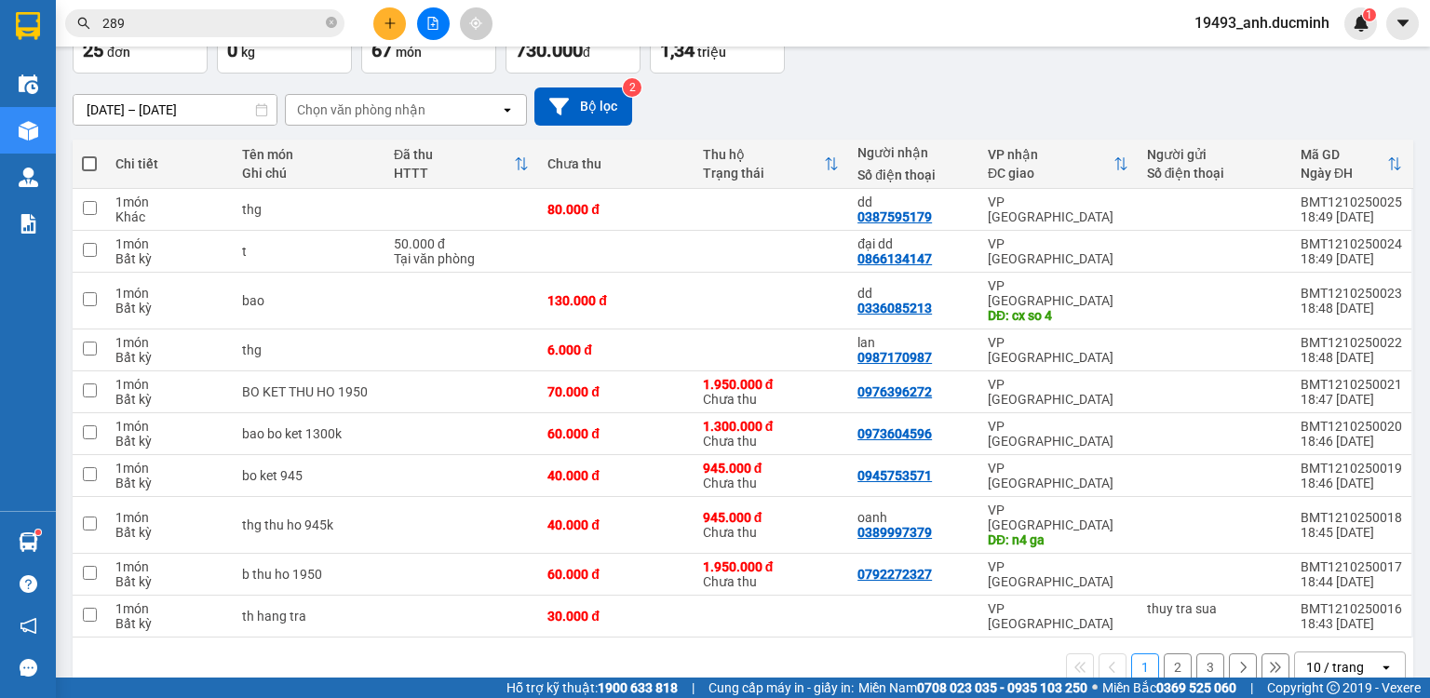
click at [1199, 654] on button "3" at bounding box center [1210, 668] width 28 height 28
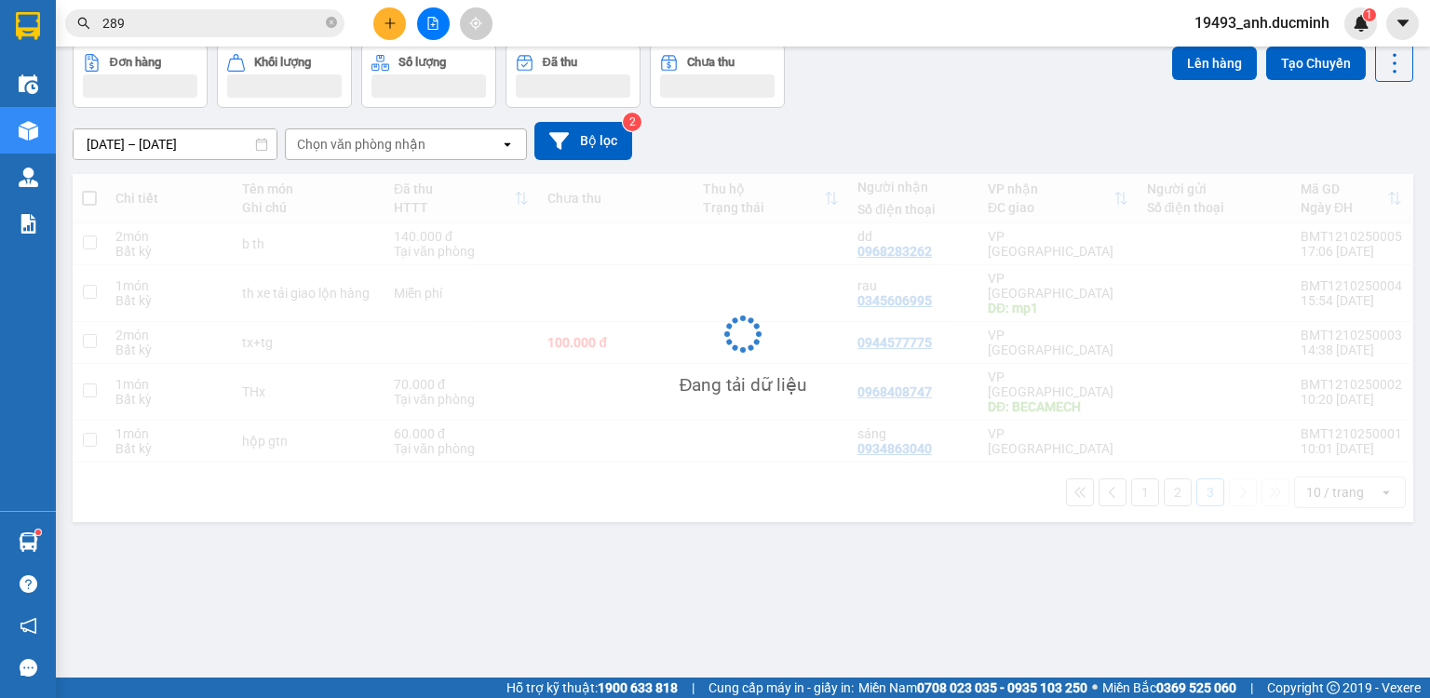
scroll to position [86, 0]
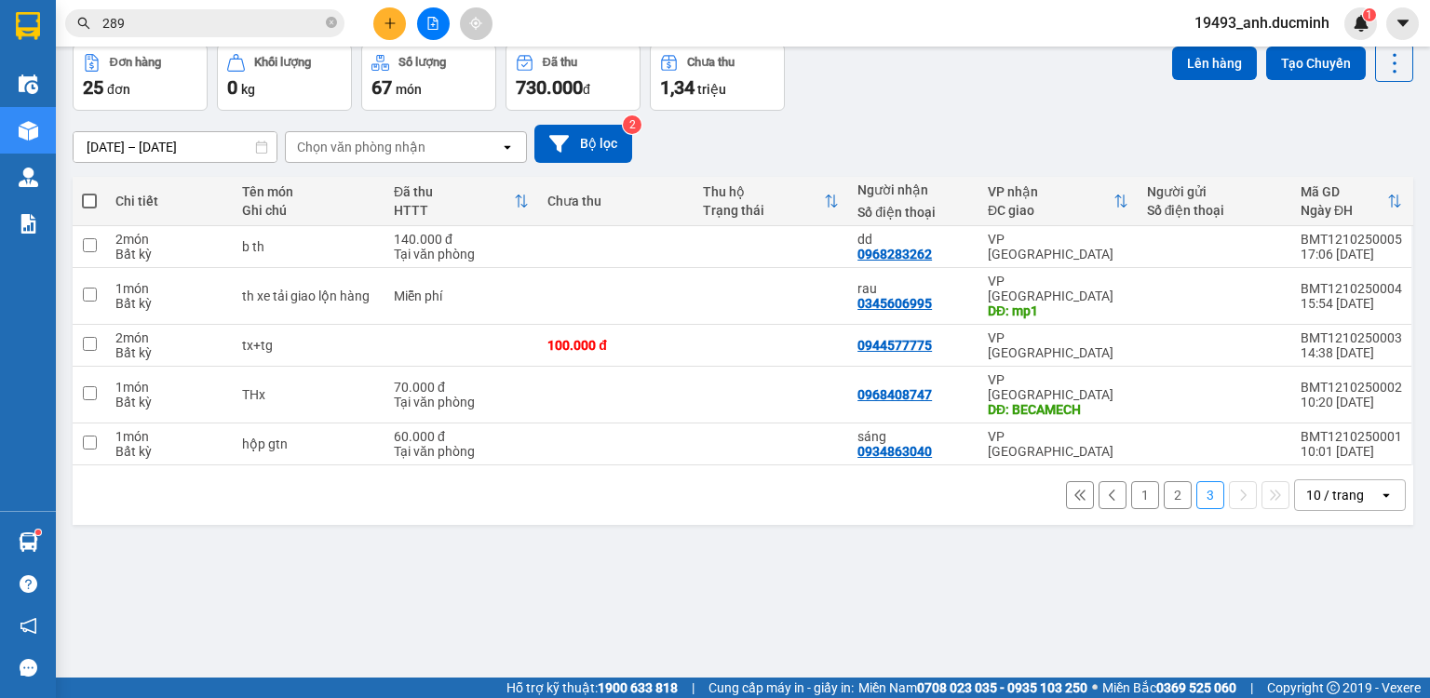
click at [1164, 481] on button "2" at bounding box center [1178, 495] width 28 height 28
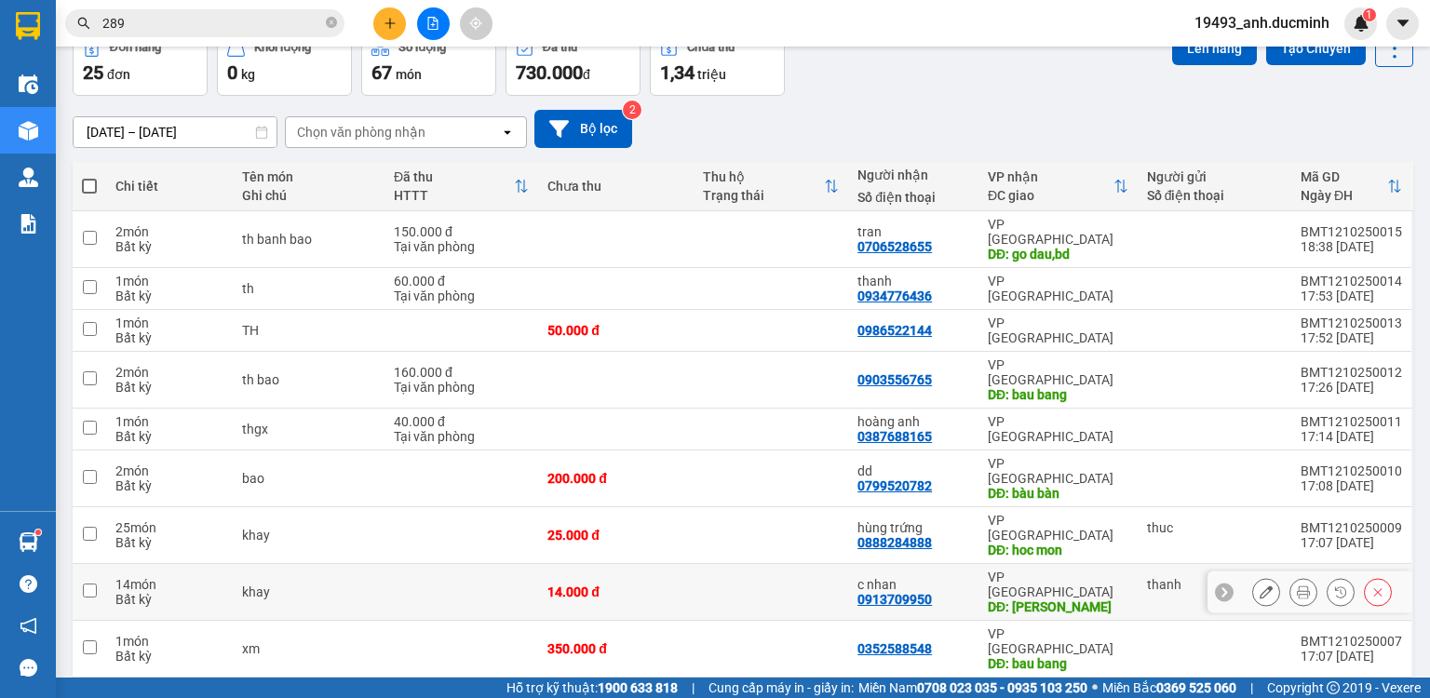
scroll to position [127, 0]
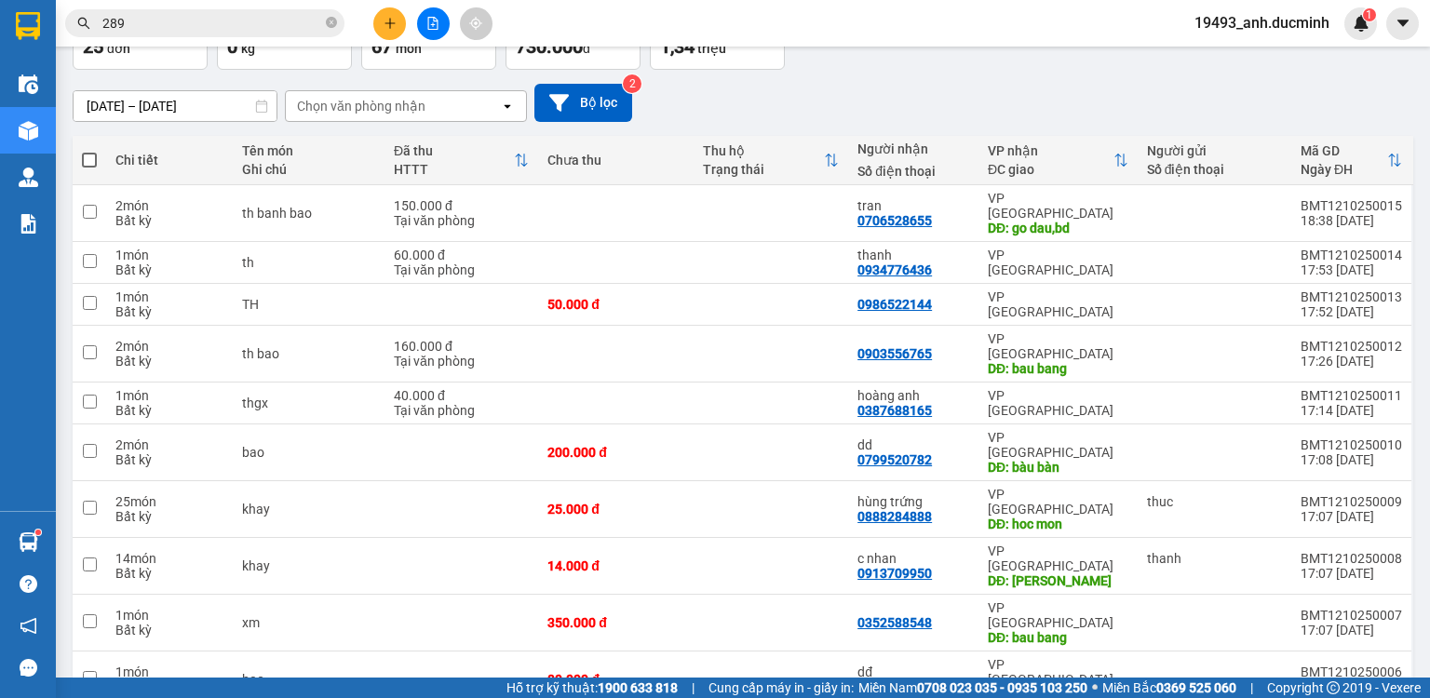
click at [88, 156] on span at bounding box center [89, 160] width 15 height 15
click at [89, 151] on input "checkbox" at bounding box center [89, 151] width 0 height 0
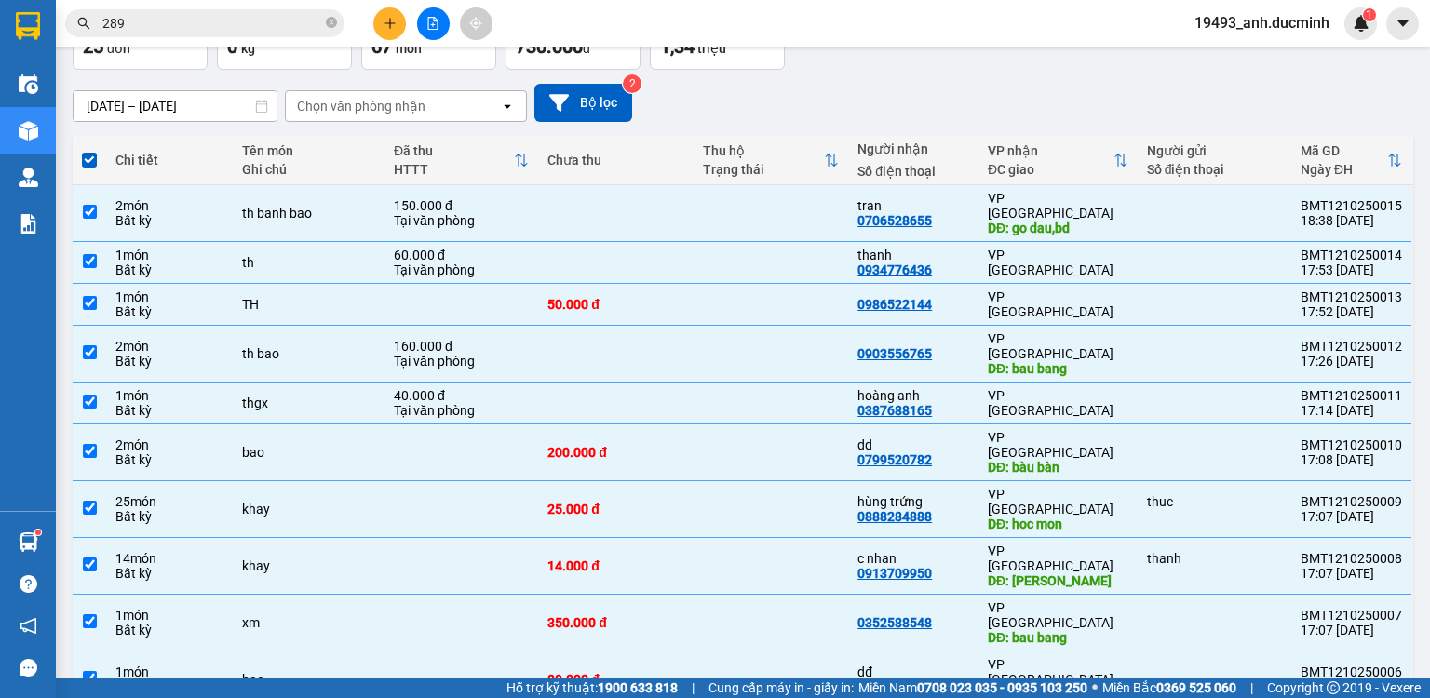
scroll to position [0, 0]
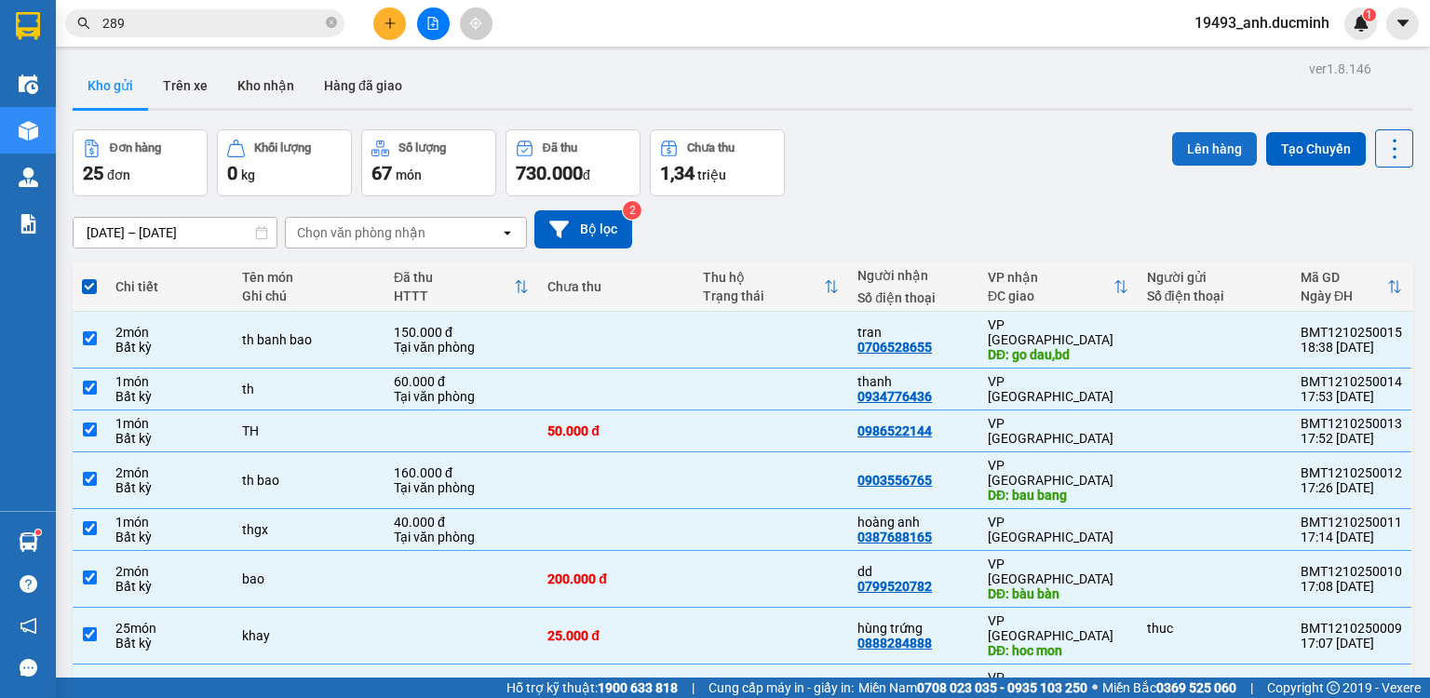
click at [1177, 146] on button "Lên hàng" at bounding box center [1214, 149] width 85 height 34
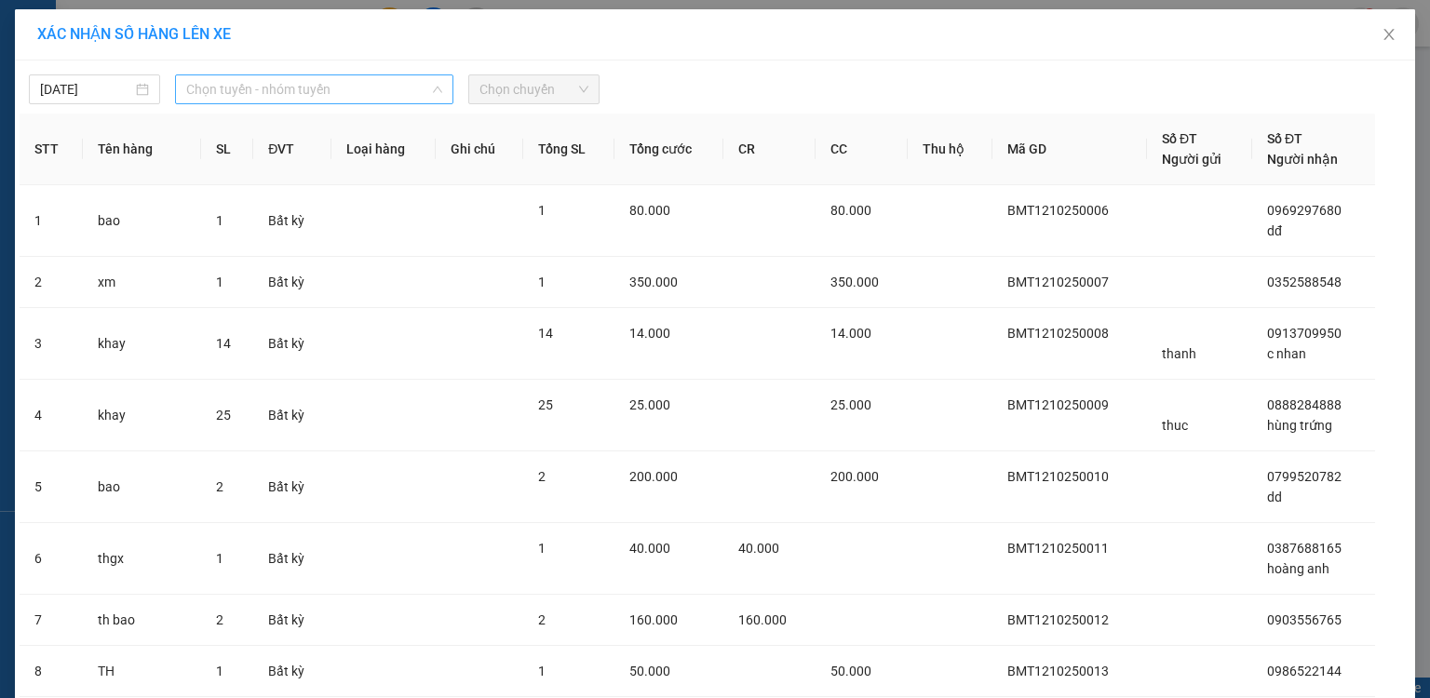
click at [346, 88] on span "Chọn tuyến - nhóm tuyến" at bounding box center [314, 89] width 256 height 28
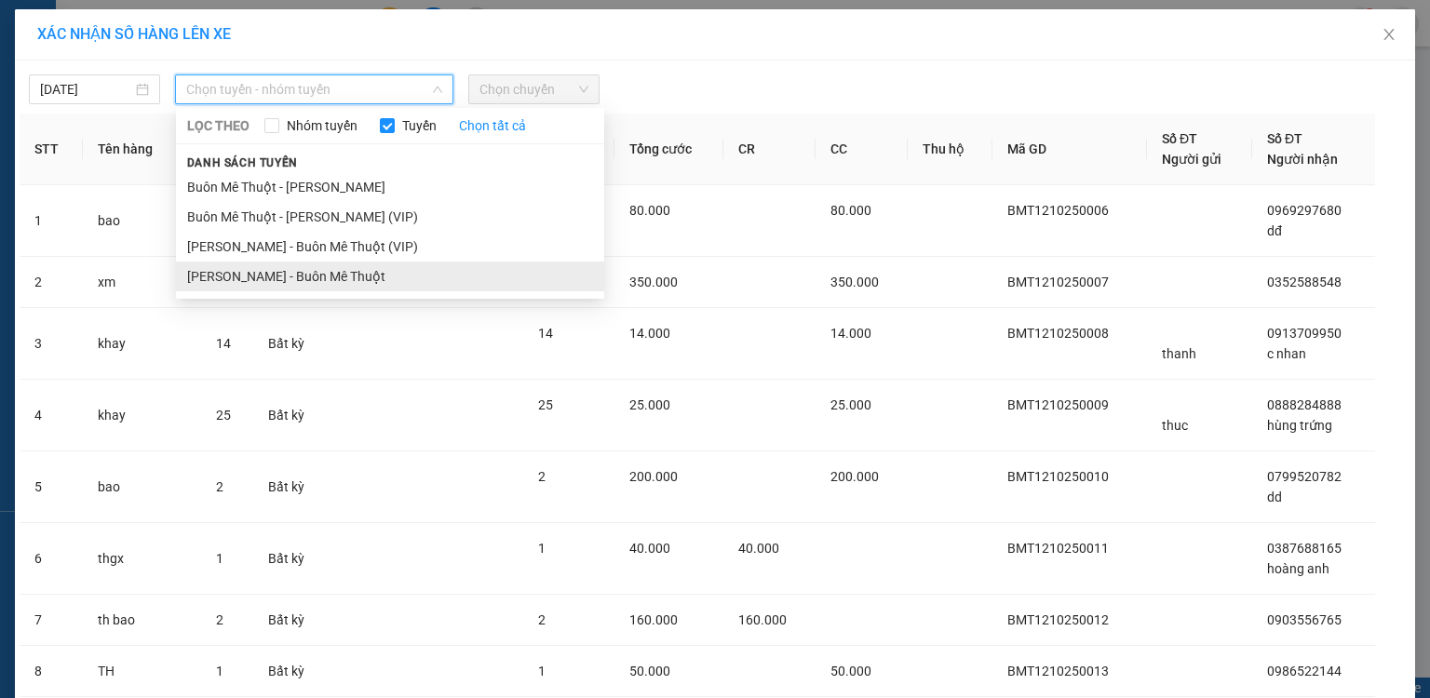
click at [292, 276] on li "[PERSON_NAME] - Buôn Mê Thuột" at bounding box center [390, 277] width 428 height 30
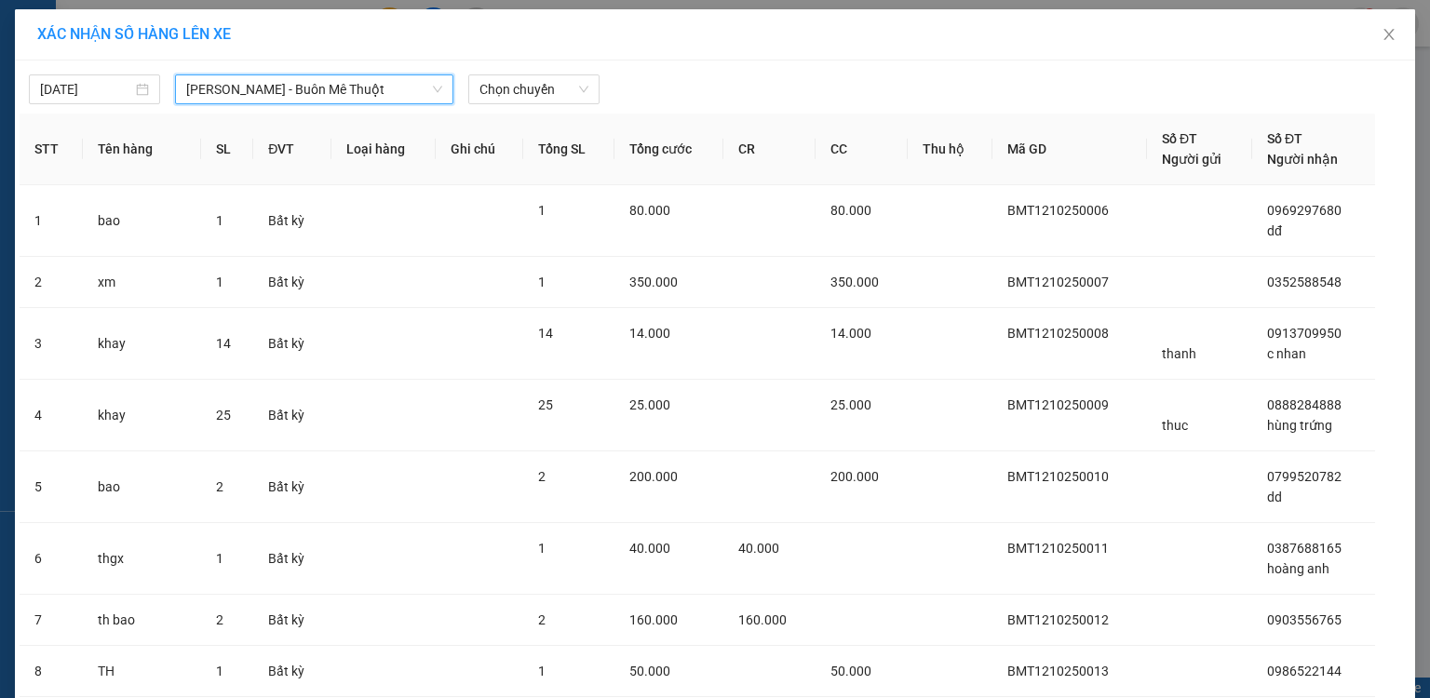
click at [329, 87] on span "[PERSON_NAME] - Buôn Mê Thuột" at bounding box center [314, 89] width 256 height 28
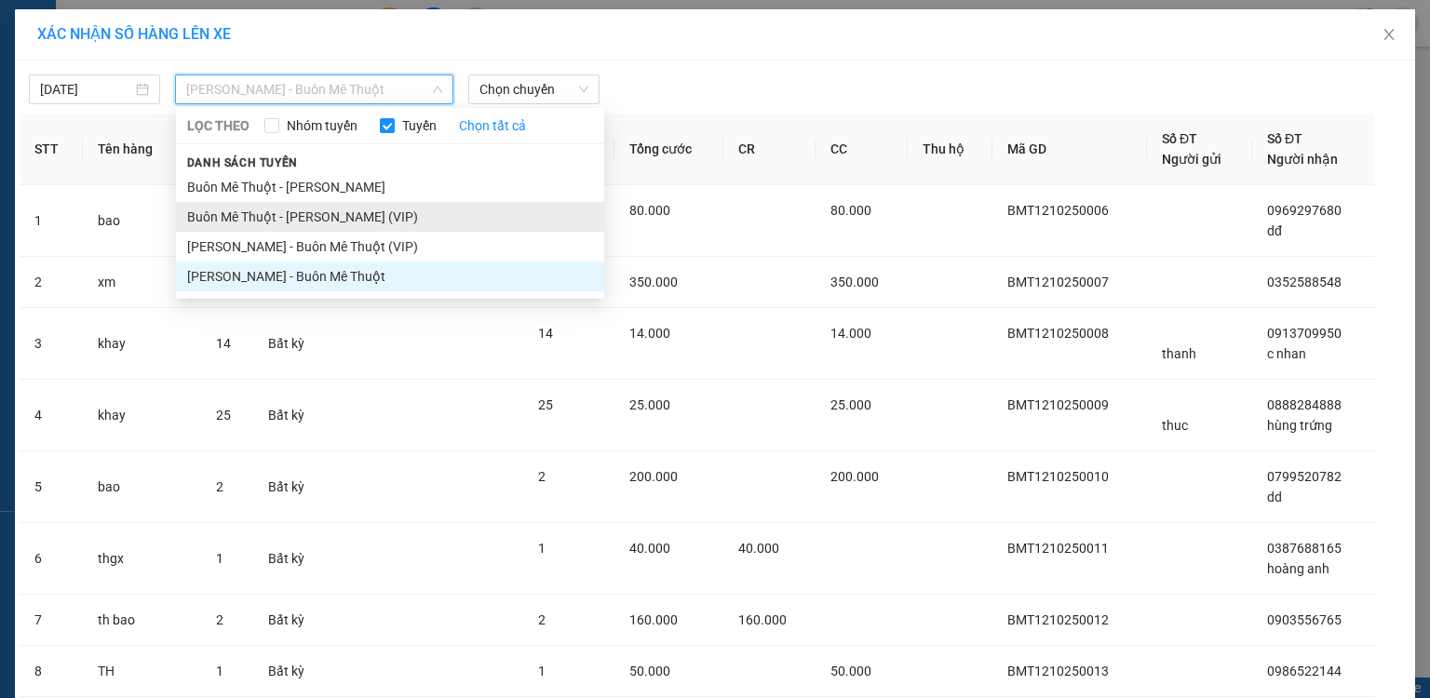
click at [294, 210] on li "Buôn Mê Thuột - [PERSON_NAME] (VIP)" at bounding box center [390, 217] width 428 height 30
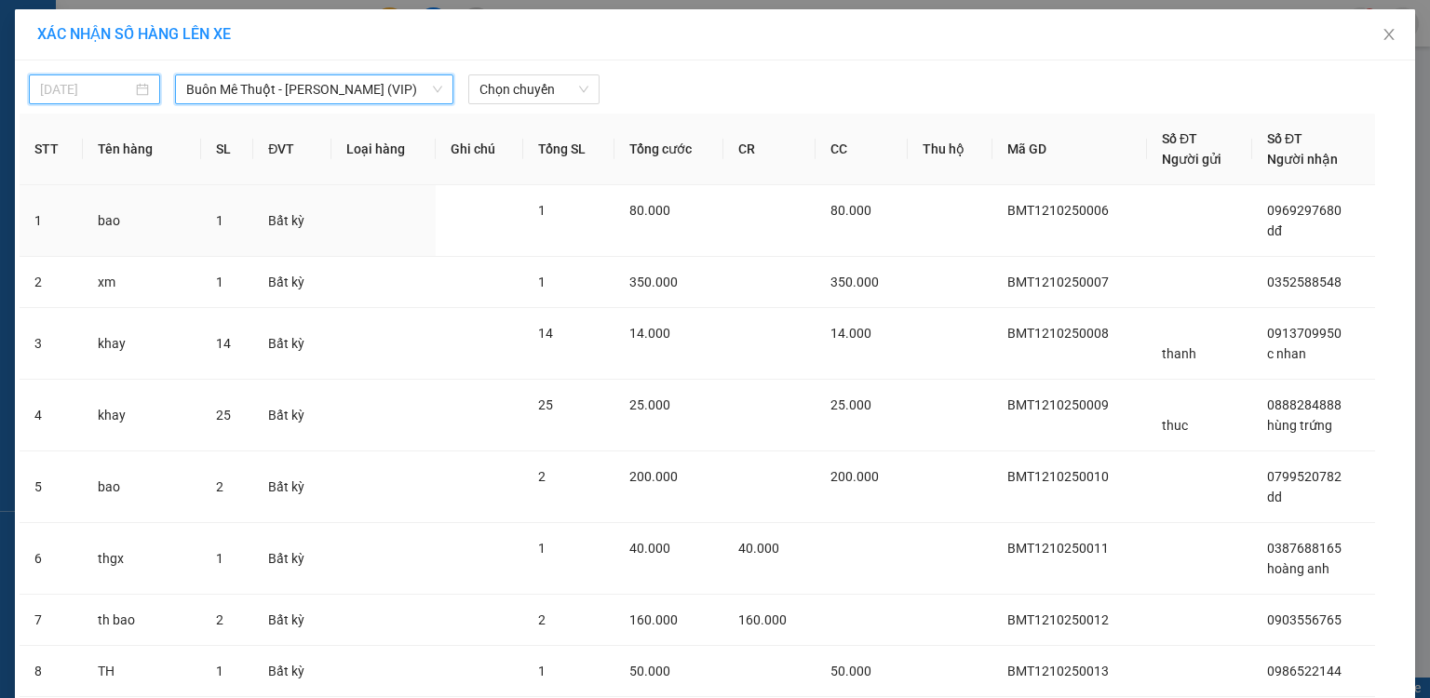
click at [91, 84] on body "Kết quả tìm kiếm ( 141 ) Bộ lọc Mã ĐH Trạng thái Món hàng Thu hộ Tổng cước Chưa…" at bounding box center [715, 349] width 1430 height 698
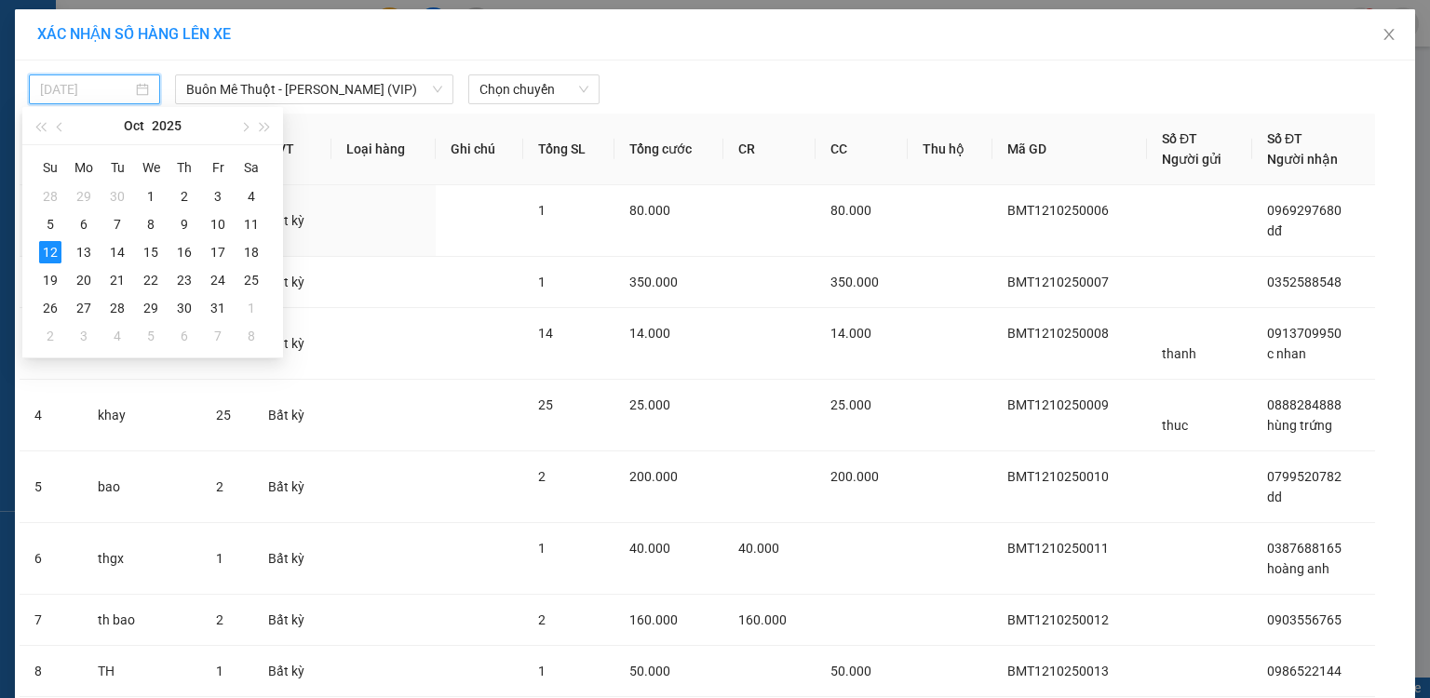
click at [57, 254] on div "12" at bounding box center [50, 252] width 22 height 22
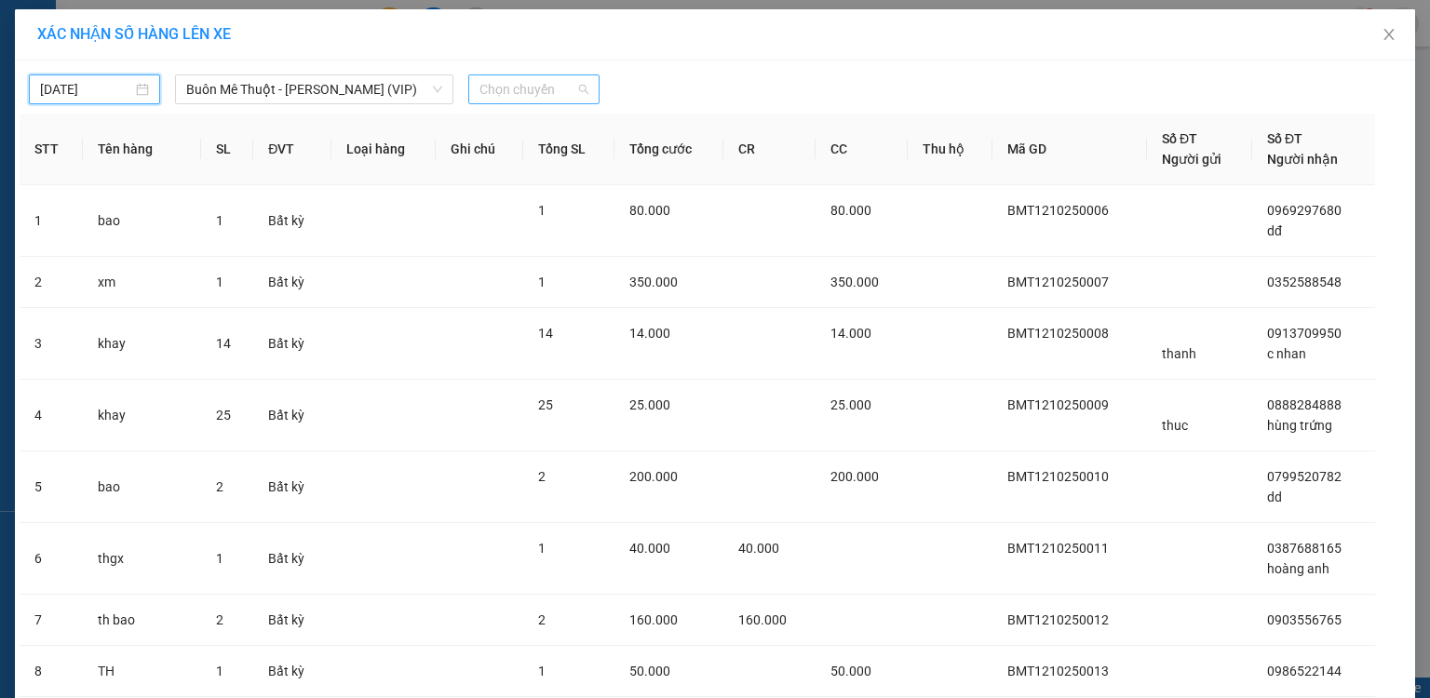
click at [503, 83] on span "Chọn chuyến" at bounding box center [533, 89] width 109 height 28
click at [487, 151] on div "20:00" at bounding box center [545, 156] width 145 height 20
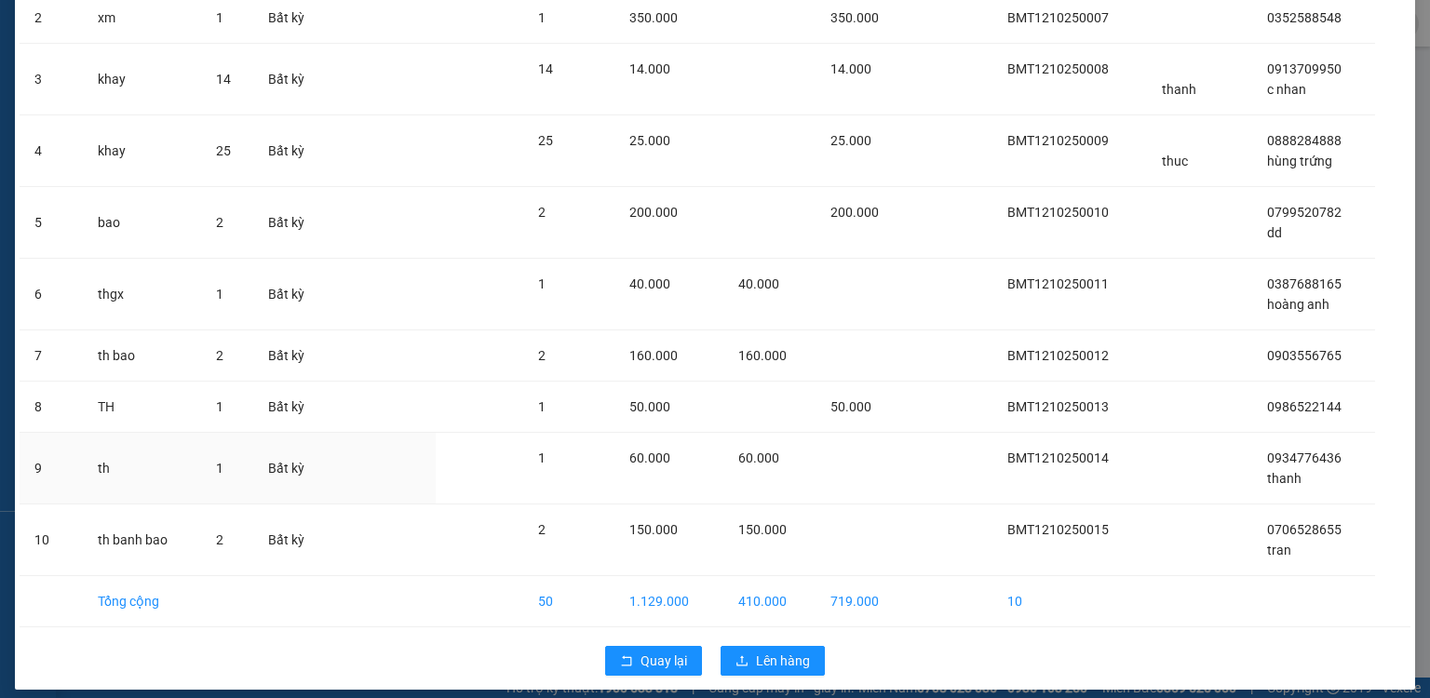
scroll to position [287, 0]
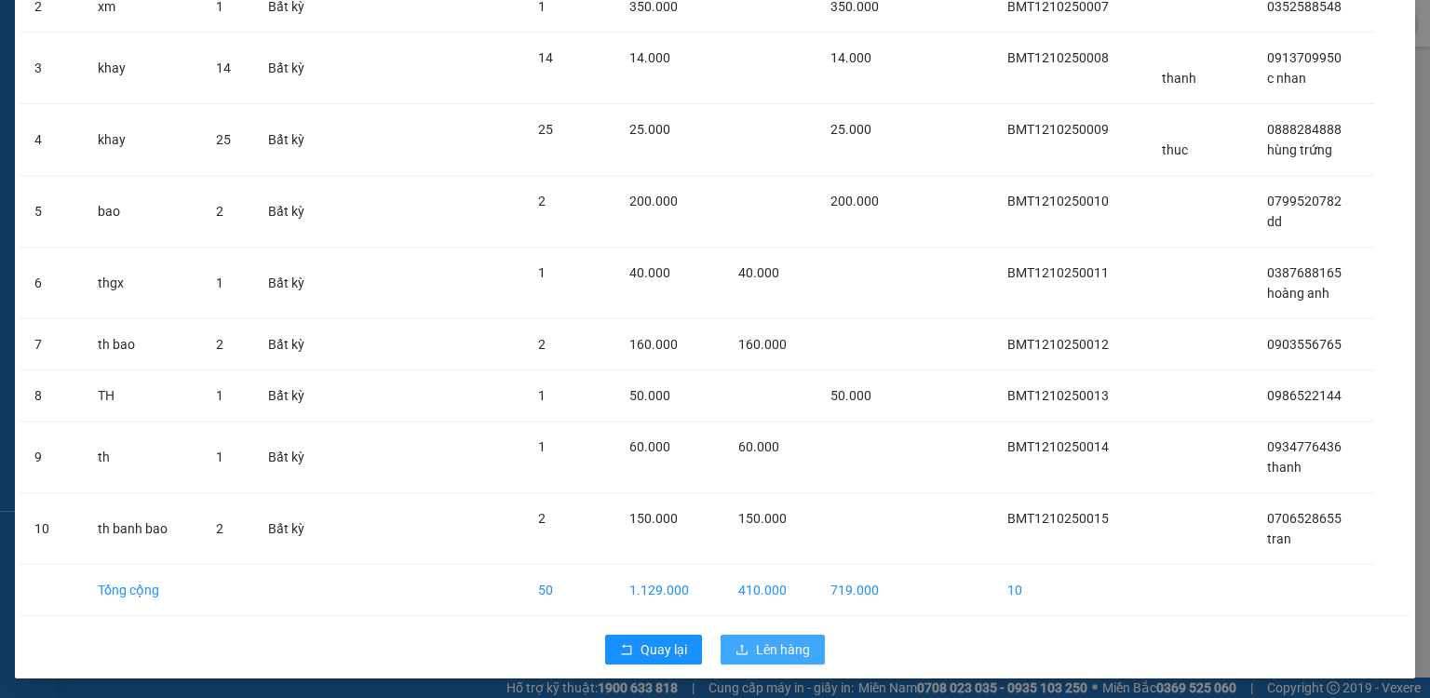
click at [763, 656] on button "Lên hàng" at bounding box center [773, 650] width 104 height 30
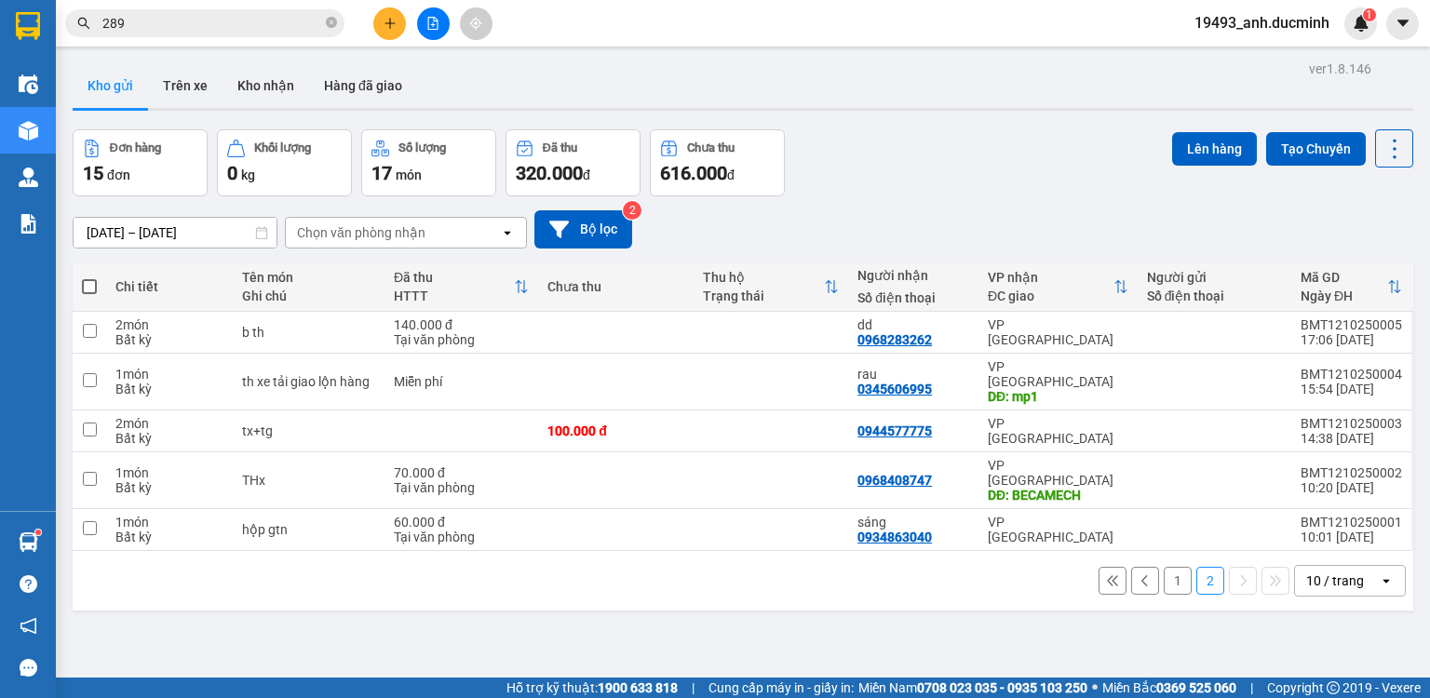
click at [88, 286] on span at bounding box center [89, 286] width 15 height 15
click at [89, 277] on input "checkbox" at bounding box center [89, 277] width 0 height 0
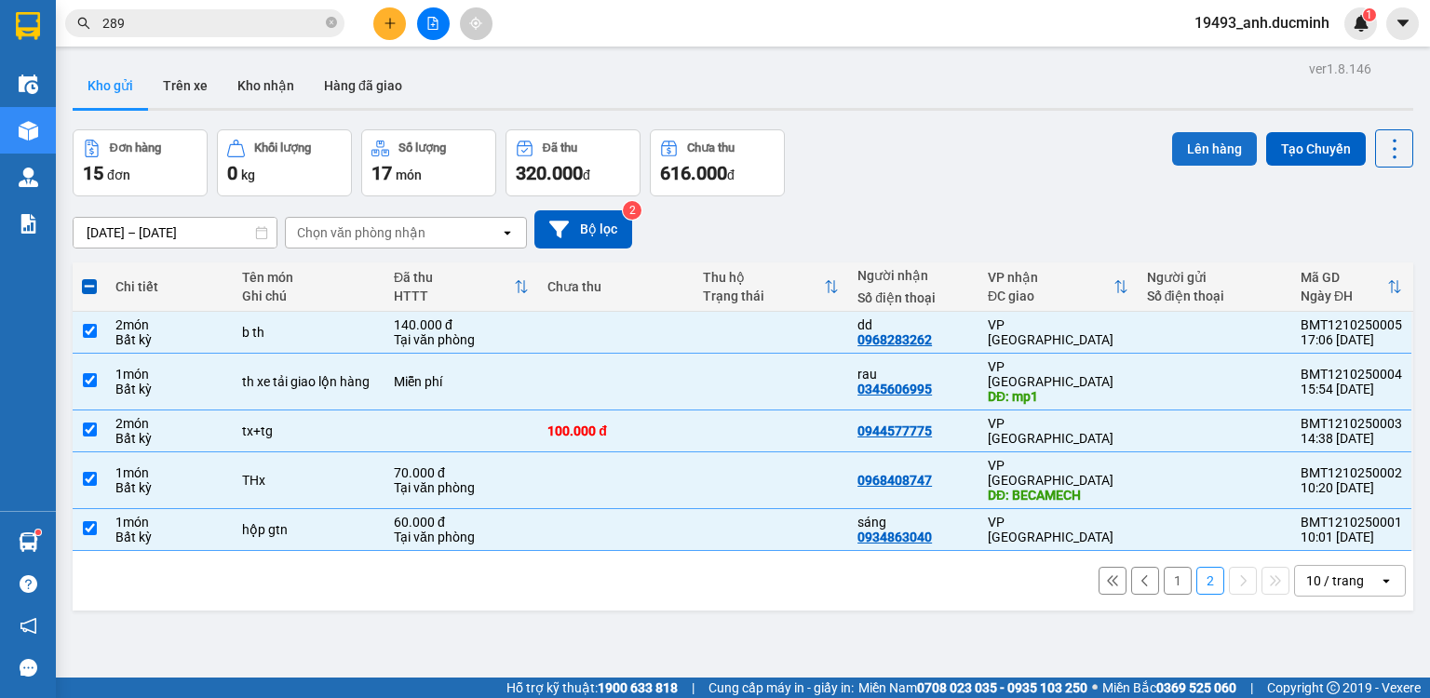
click at [1195, 132] on button "Lên hàng" at bounding box center [1214, 149] width 85 height 34
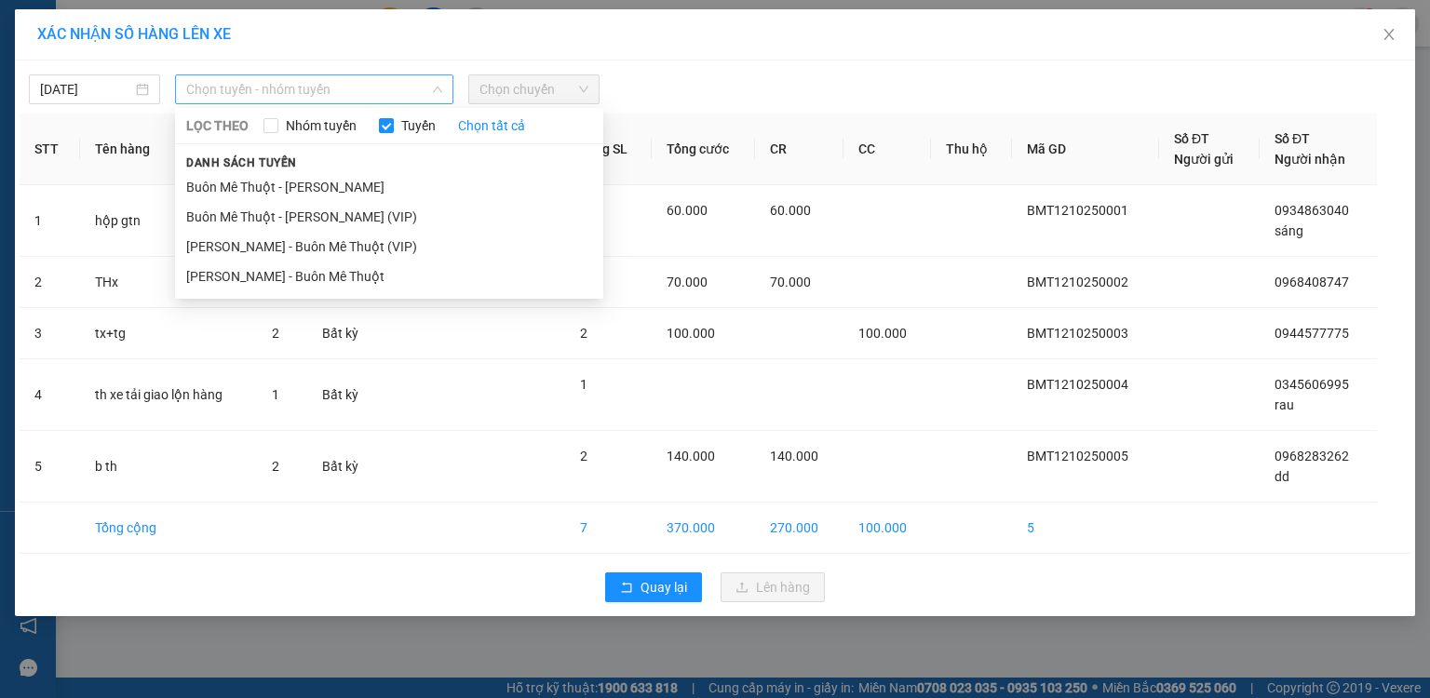
click at [369, 101] on span "Chọn tuyến - nhóm tuyến" at bounding box center [314, 89] width 256 height 28
click at [324, 210] on li "Buôn Mê Thuột - [PERSON_NAME] (VIP)" at bounding box center [389, 217] width 428 height 30
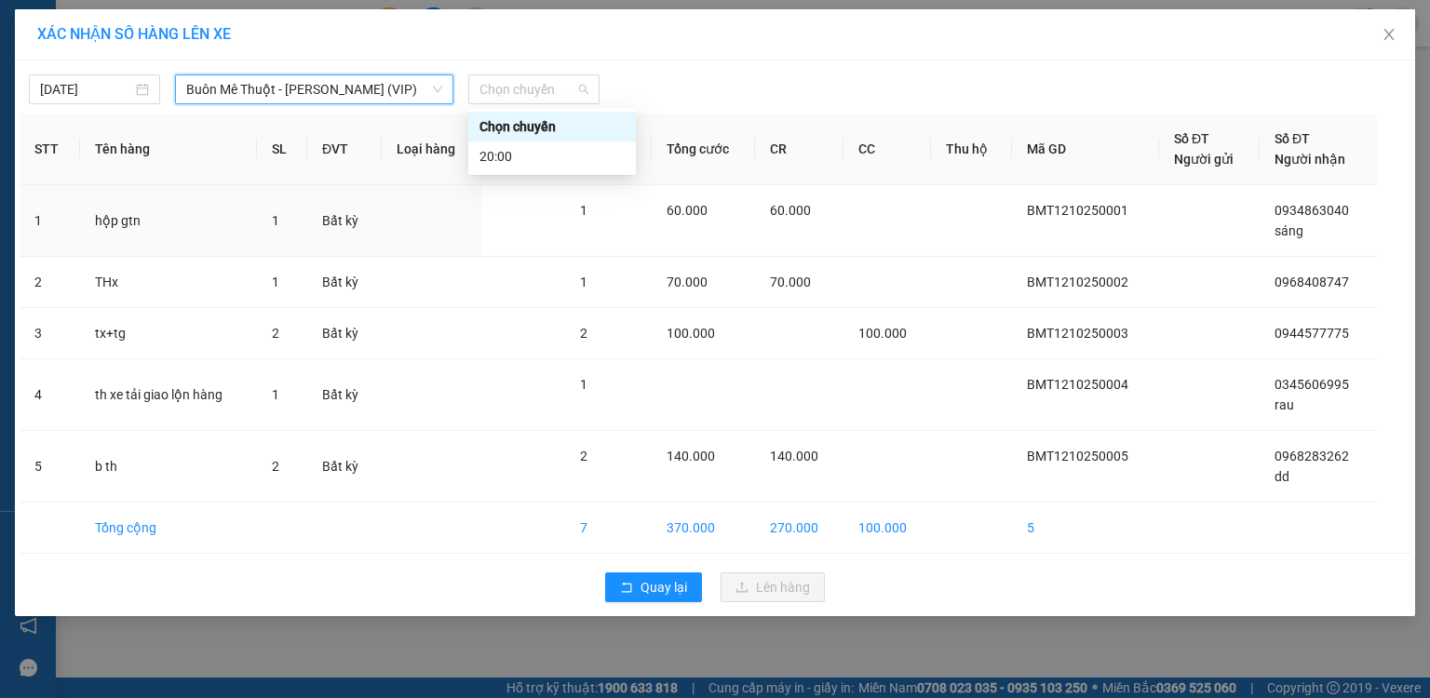
drag, startPoint x: 543, startPoint y: 90, endPoint x: 487, endPoint y: 153, distance: 83.7
click at [539, 96] on span "Chọn chuyến" at bounding box center [533, 89] width 109 height 28
click at [485, 154] on div "20:00" at bounding box center [551, 156] width 145 height 20
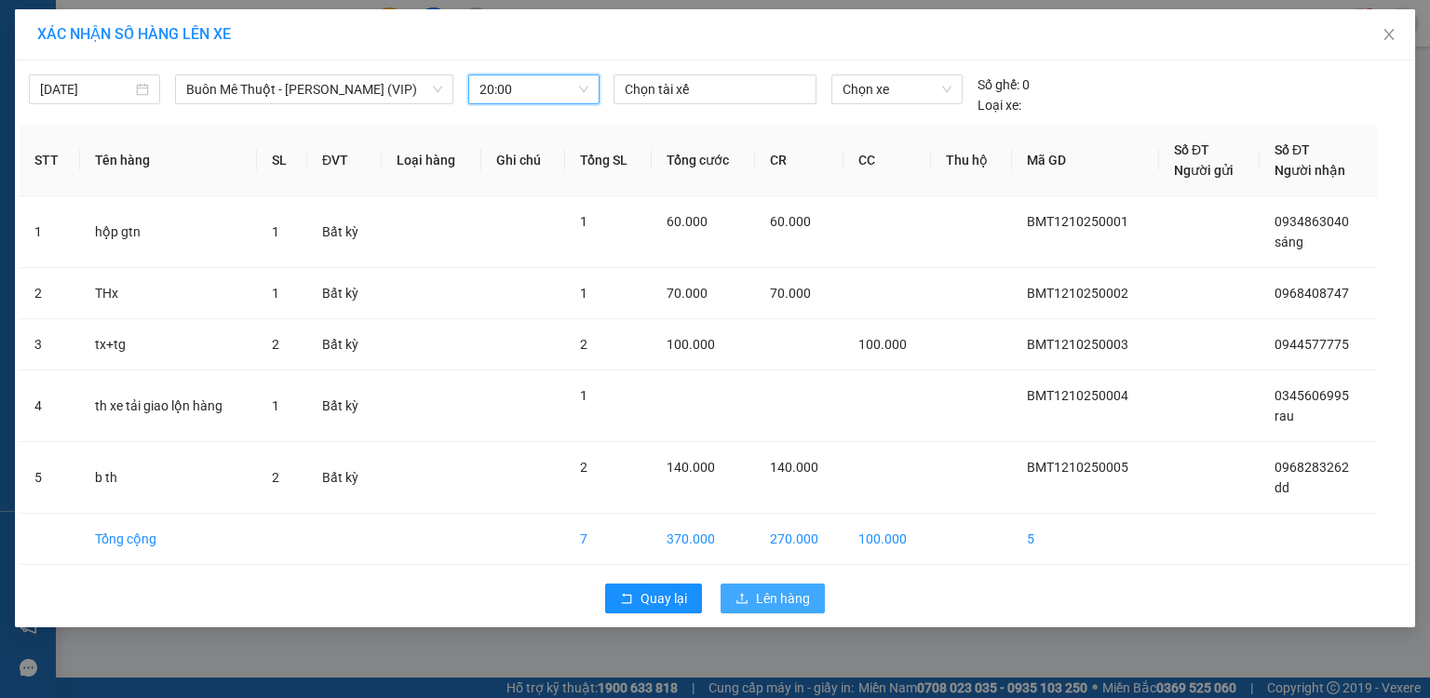
click at [790, 594] on span "Lên hàng" at bounding box center [783, 598] width 54 height 20
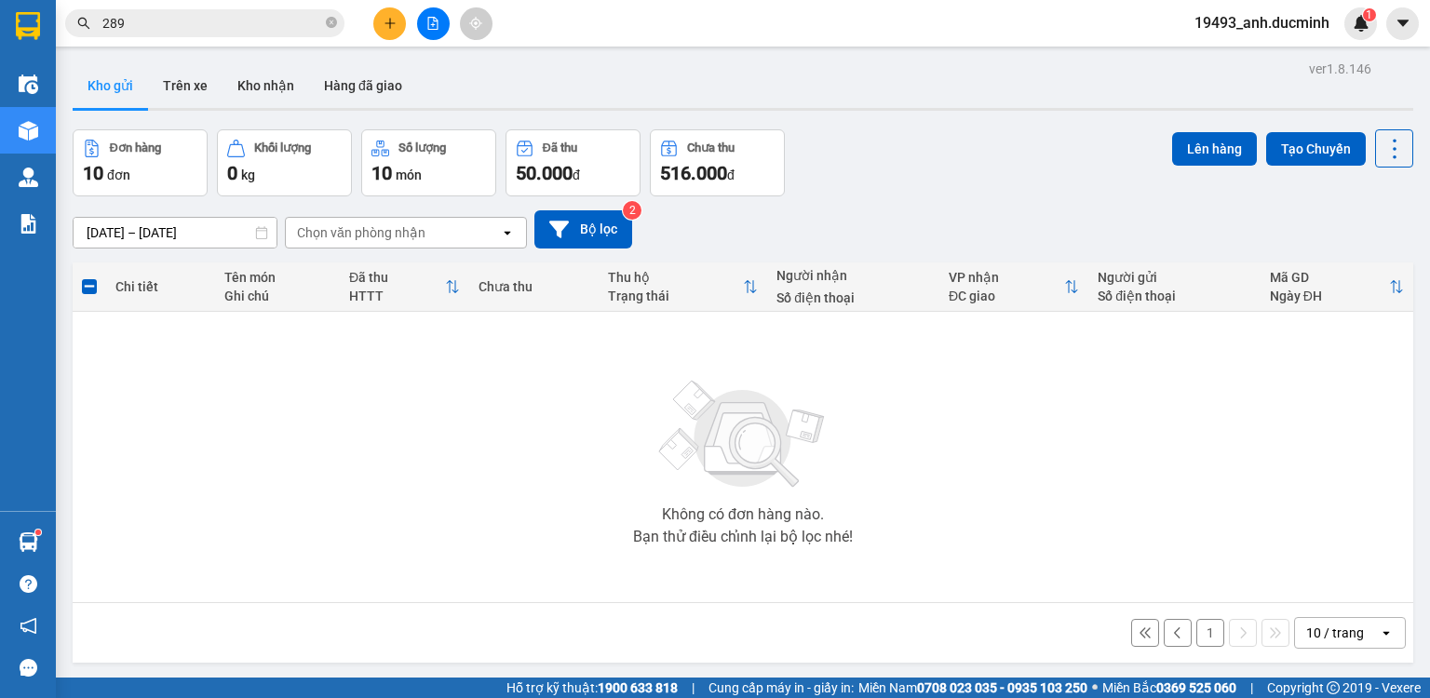
click at [1196, 635] on button "1" at bounding box center [1210, 633] width 28 height 28
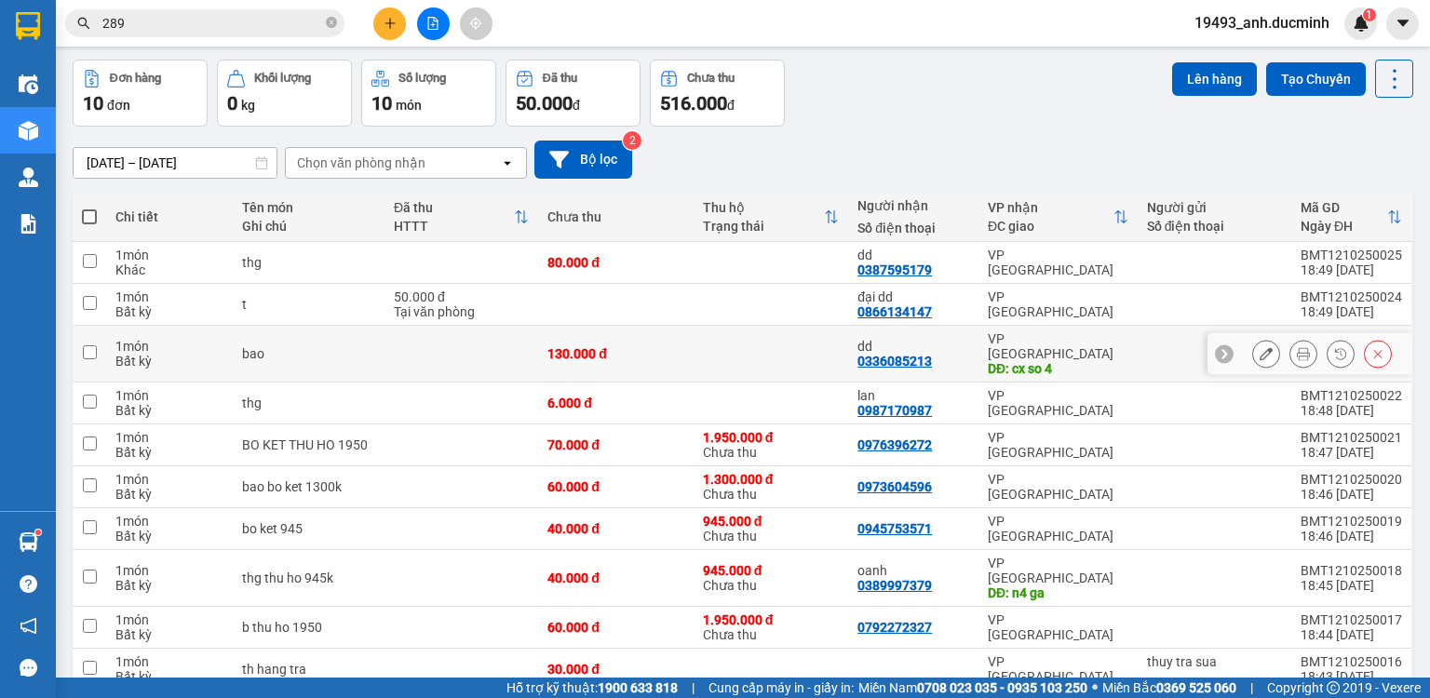
scroll to position [127, 0]
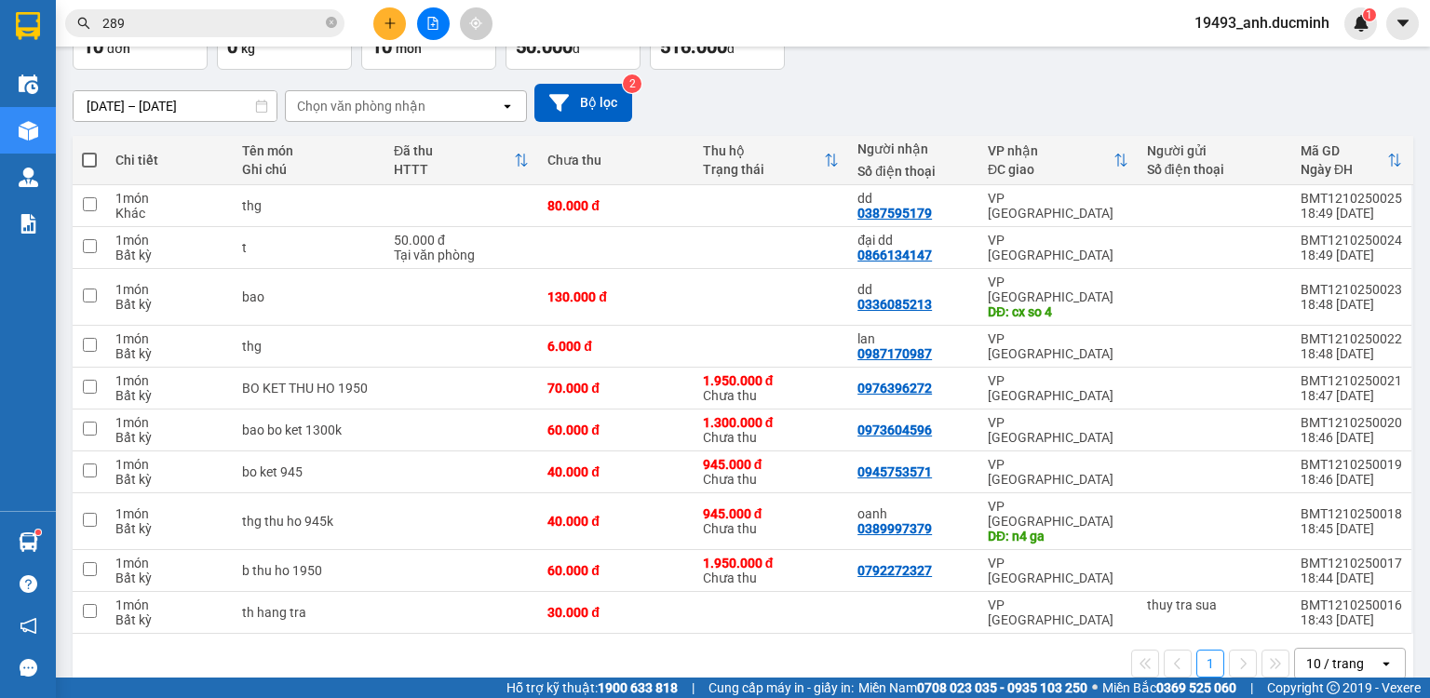
click at [89, 158] on span at bounding box center [89, 160] width 15 height 15
click at [89, 151] on input "checkbox" at bounding box center [89, 151] width 0 height 0
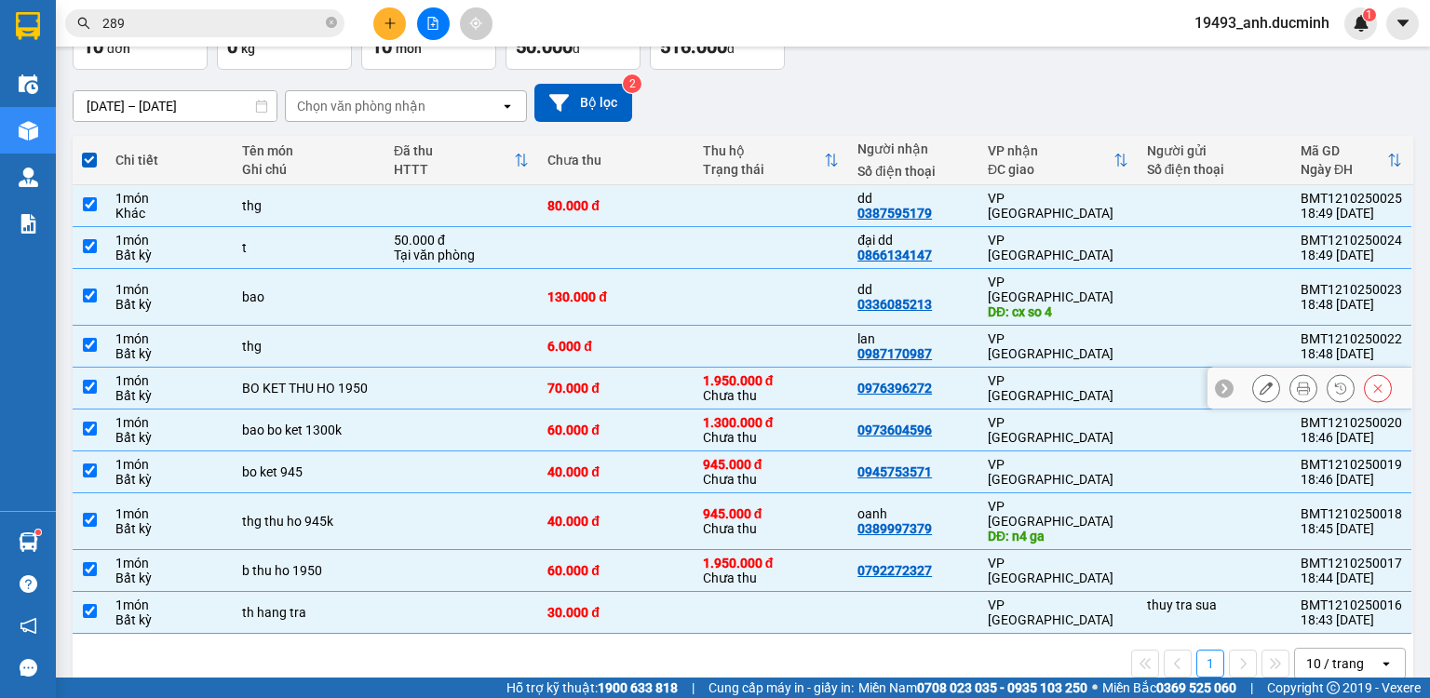
drag, startPoint x: 90, startPoint y: 369, endPoint x: 88, endPoint y: 390, distance: 21.5
click at [90, 380] on input "checkbox" at bounding box center [90, 387] width 14 height 14
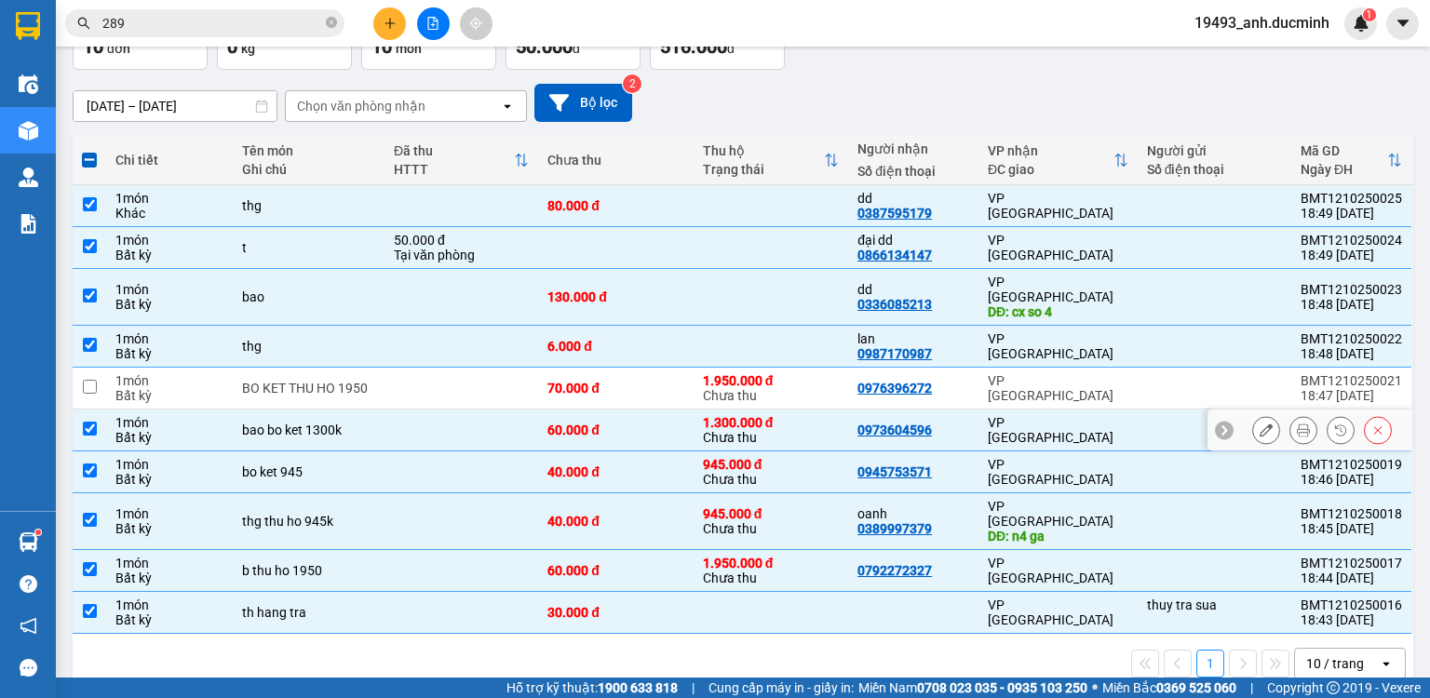
drag, startPoint x: 88, startPoint y: 412, endPoint x: 89, endPoint y: 442, distance: 29.8
click at [88, 422] on input "checkbox" at bounding box center [90, 429] width 14 height 14
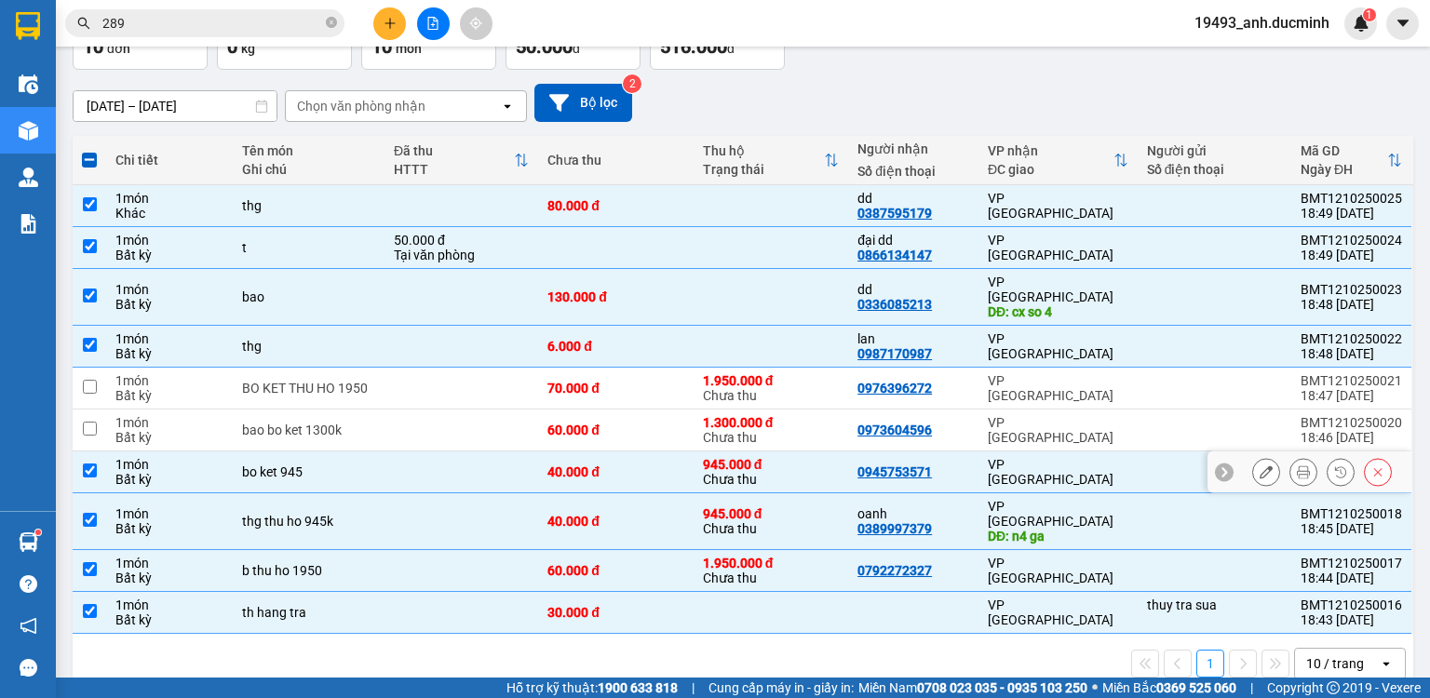
click at [89, 464] on input "checkbox" at bounding box center [90, 471] width 14 height 14
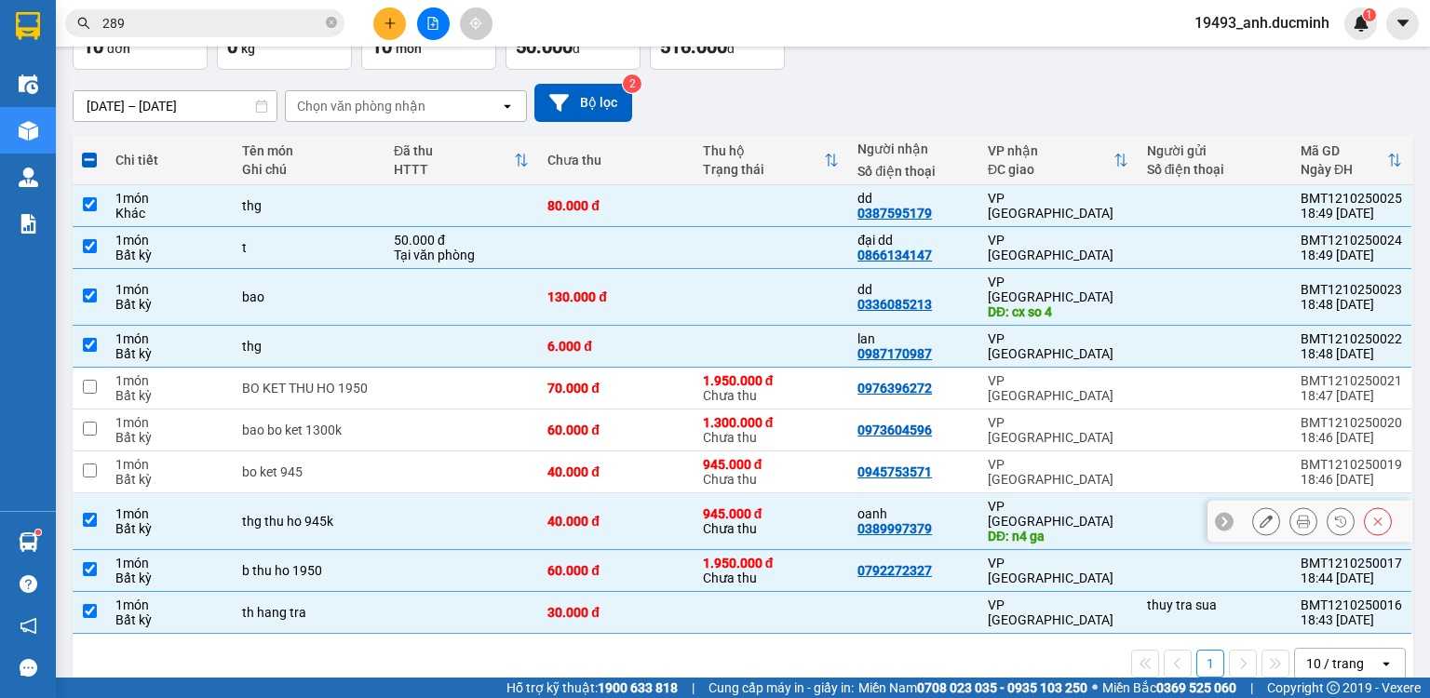
drag, startPoint x: 88, startPoint y: 493, endPoint x: 91, endPoint y: 506, distance: 13.3
click at [88, 513] on input "checkbox" at bounding box center [90, 520] width 14 height 14
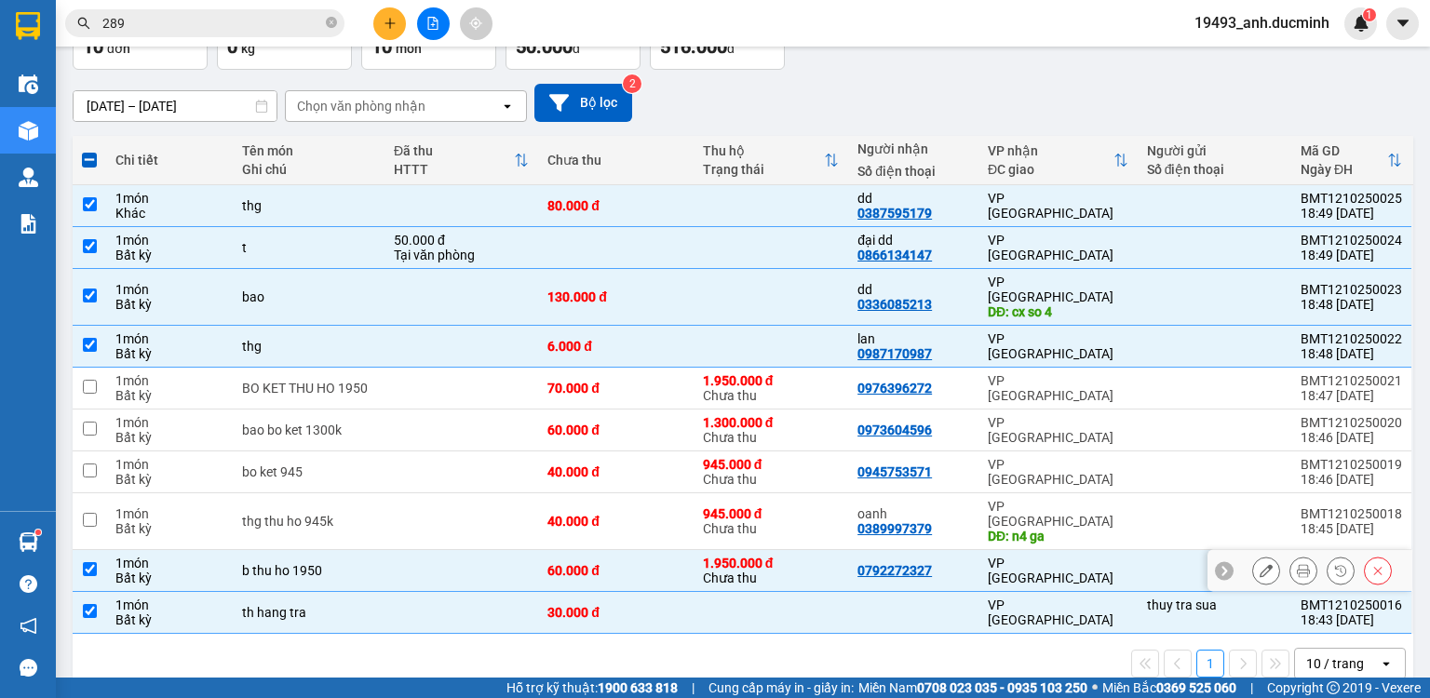
click at [88, 562] on input "checkbox" at bounding box center [90, 569] width 14 height 14
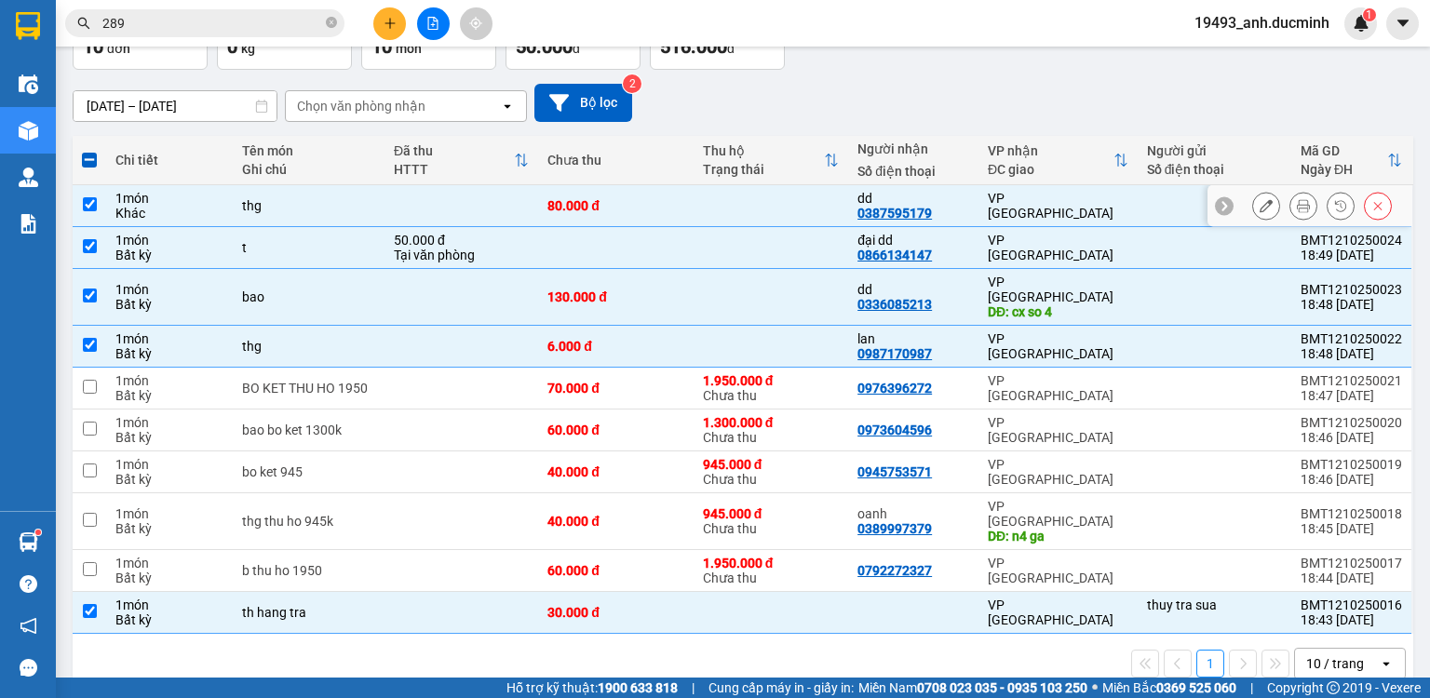
scroll to position [0, 0]
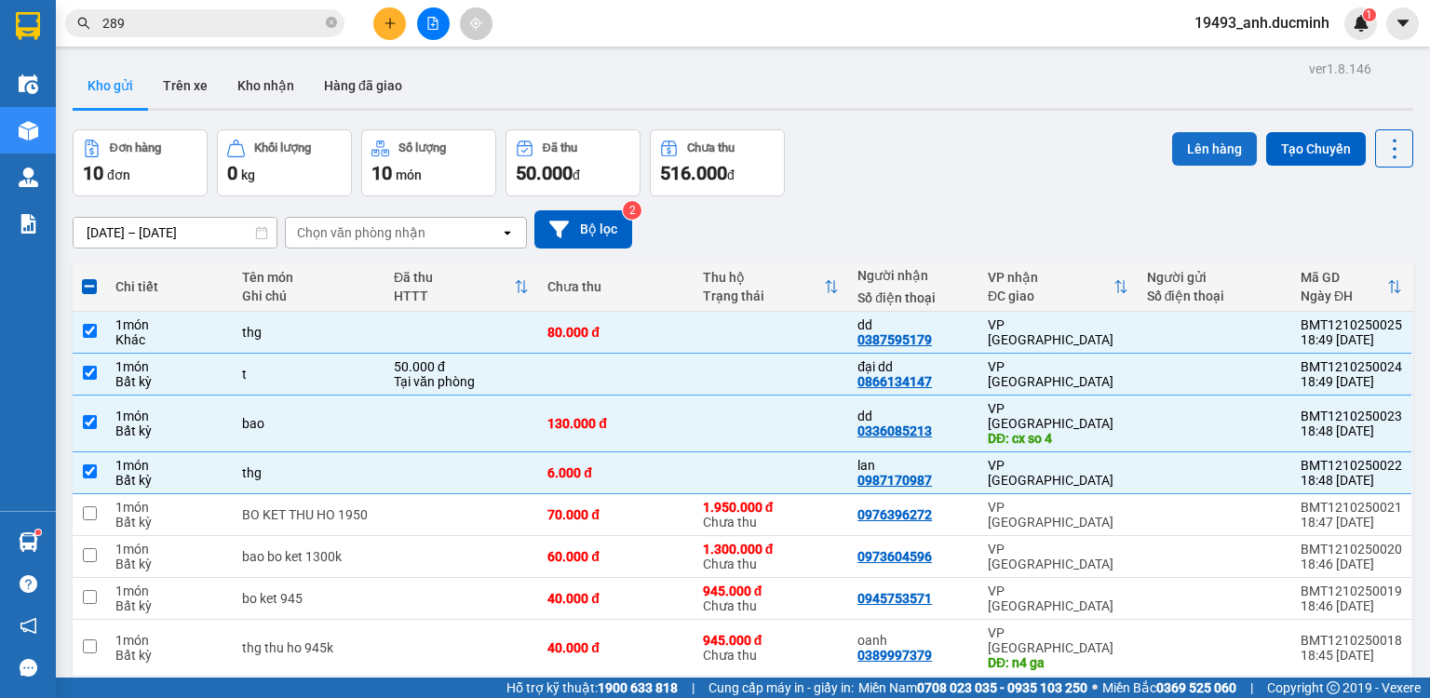
drag, startPoint x: 1182, startPoint y: 148, endPoint x: 1167, endPoint y: 150, distance: 15.9
click at [1178, 149] on button "Lên hàng" at bounding box center [1214, 149] width 85 height 34
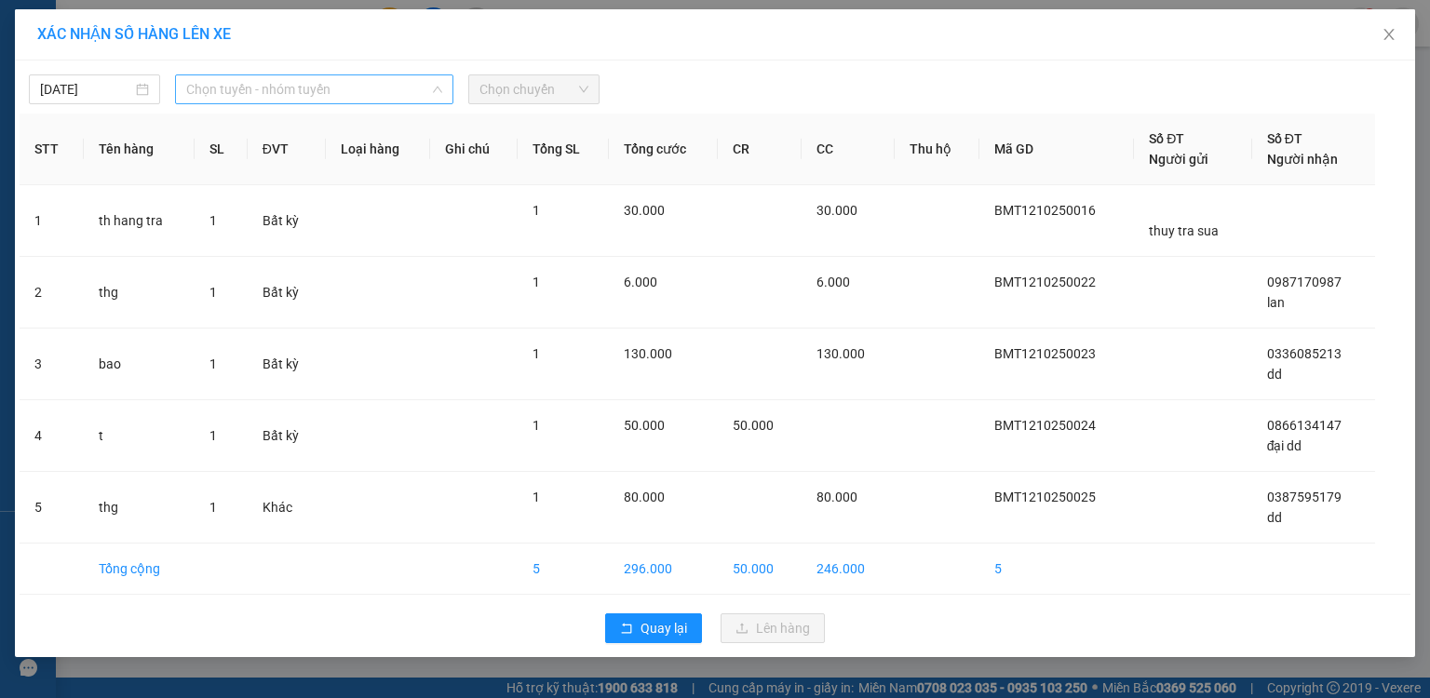
click at [225, 86] on span "Chọn tuyến - nhóm tuyến" at bounding box center [314, 89] width 256 height 28
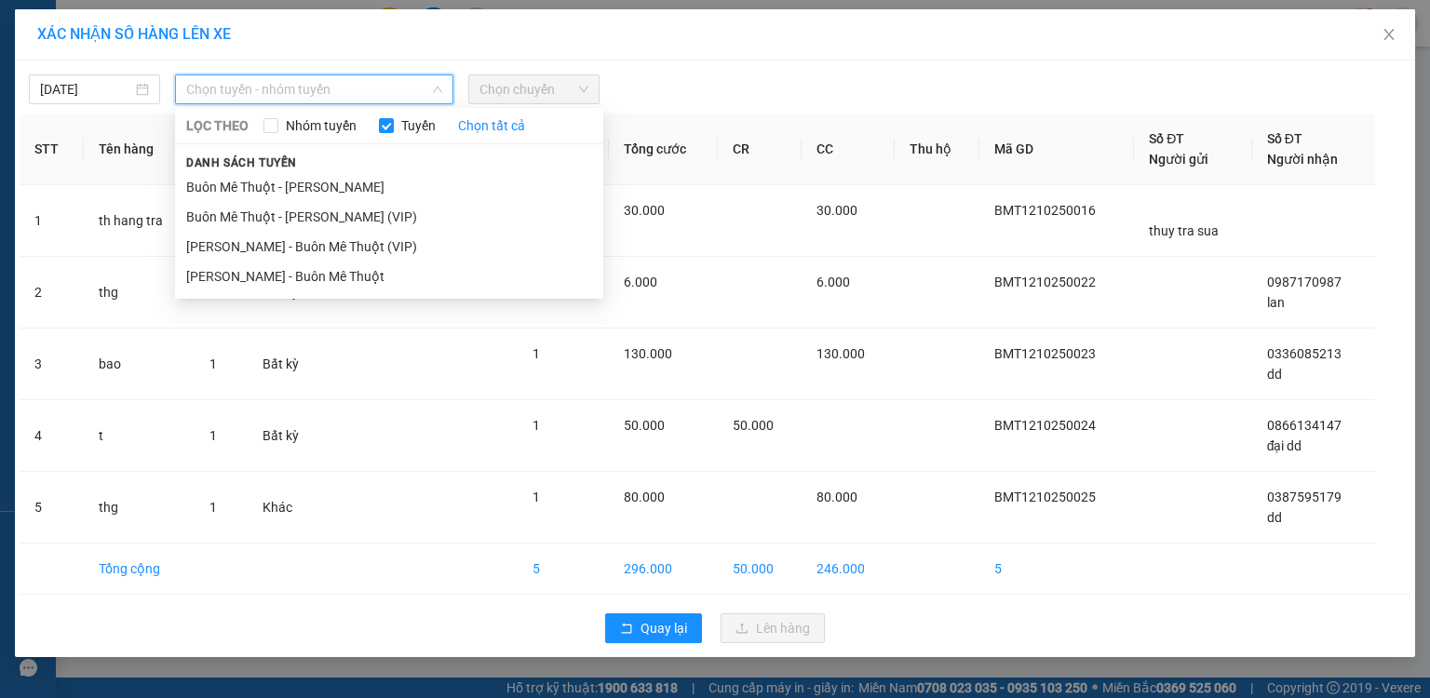
drag, startPoint x: 230, startPoint y: 213, endPoint x: 413, endPoint y: 134, distance: 199.8
click at [233, 214] on li "Buôn Mê Thuột - [PERSON_NAME] (VIP)" at bounding box center [389, 217] width 428 height 30
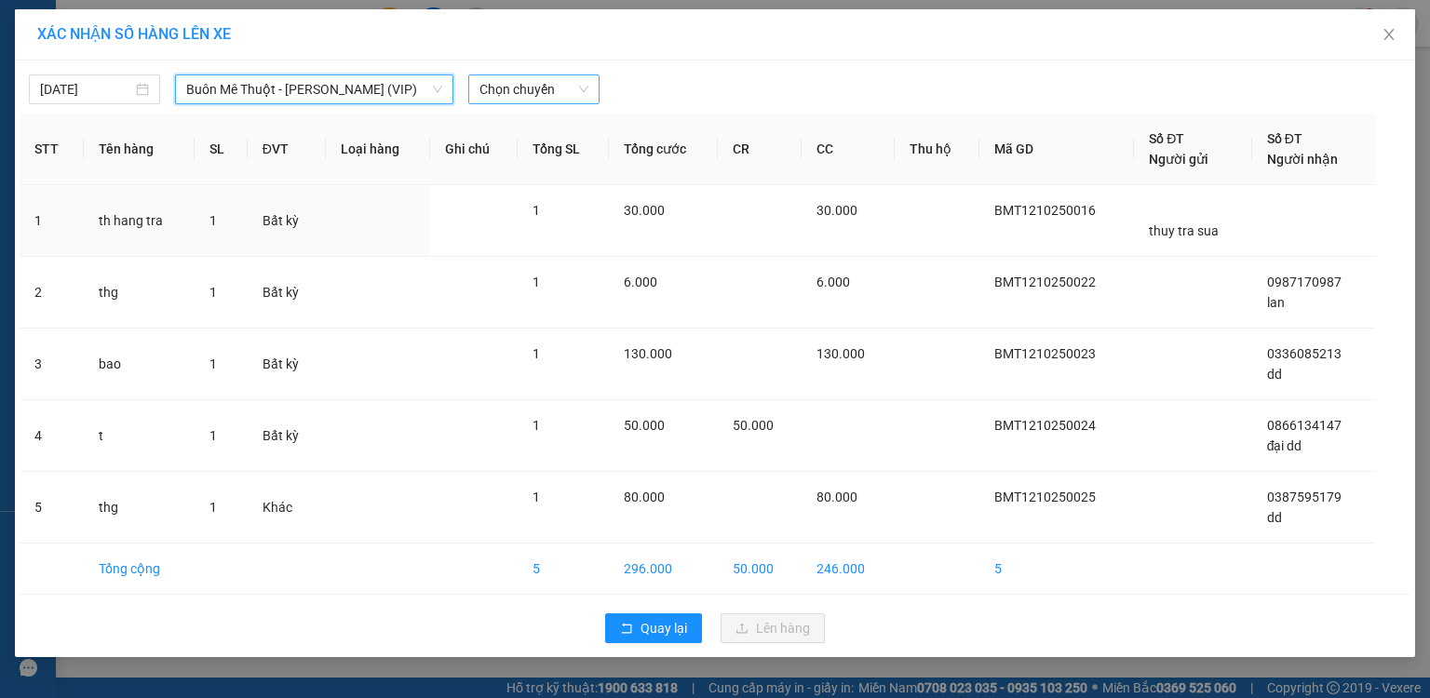
click at [514, 91] on span "Chọn chuyến" at bounding box center [533, 89] width 109 height 28
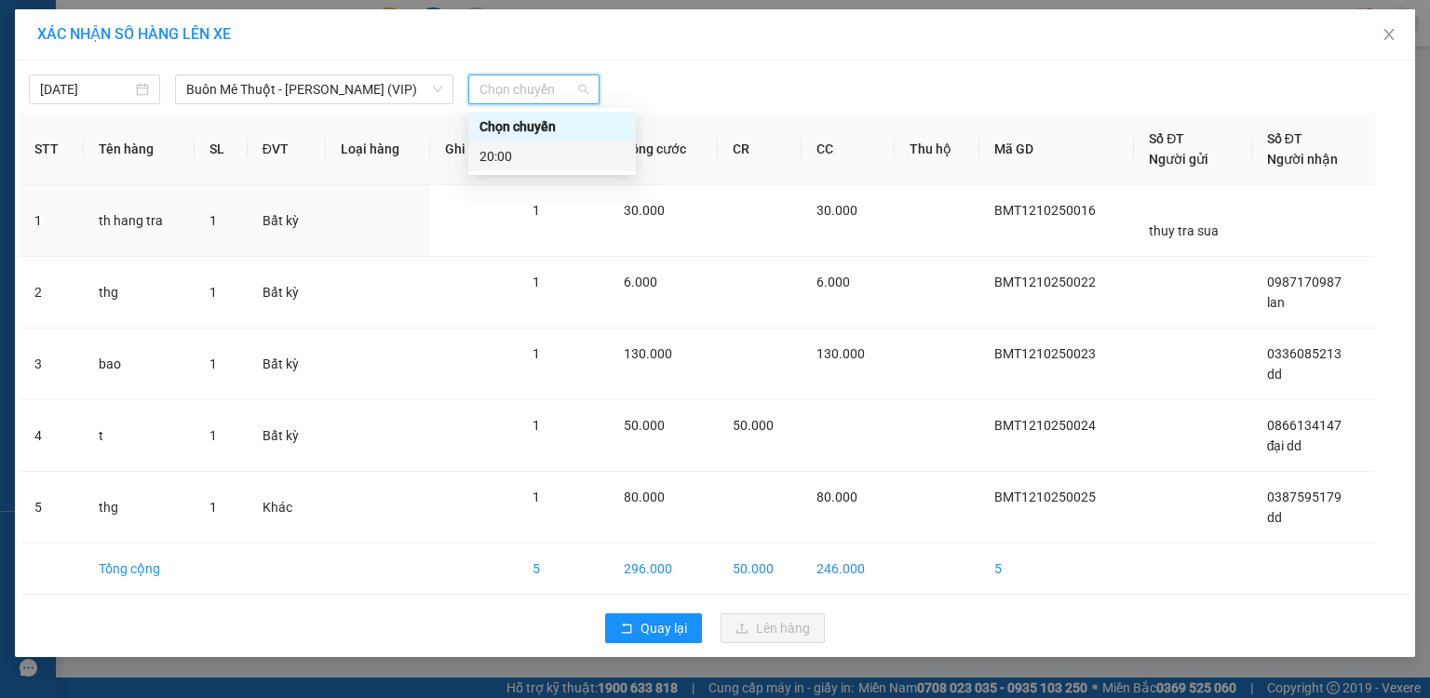
drag, startPoint x: 488, startPoint y: 160, endPoint x: 521, endPoint y: 175, distance: 36.7
click at [491, 161] on div "20:00" at bounding box center [551, 156] width 145 height 20
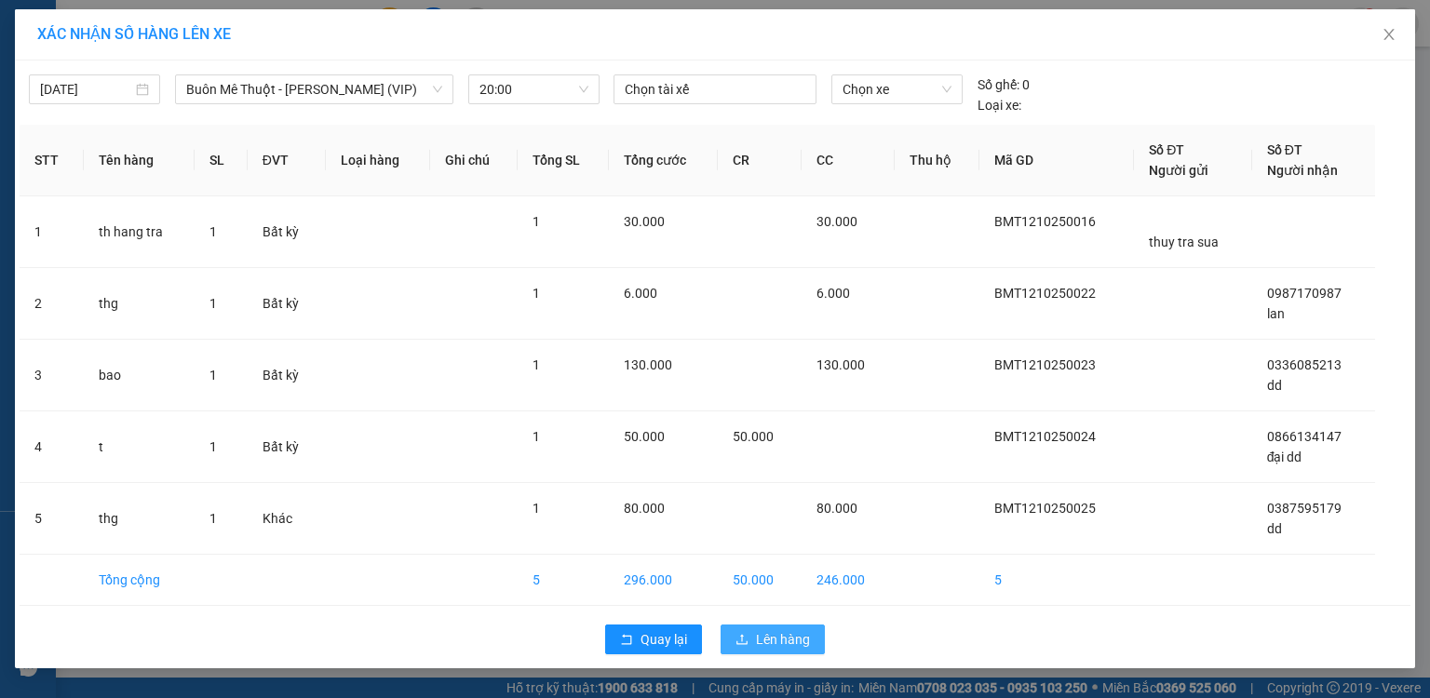
click at [775, 636] on span "Lên hàng" at bounding box center [783, 639] width 54 height 20
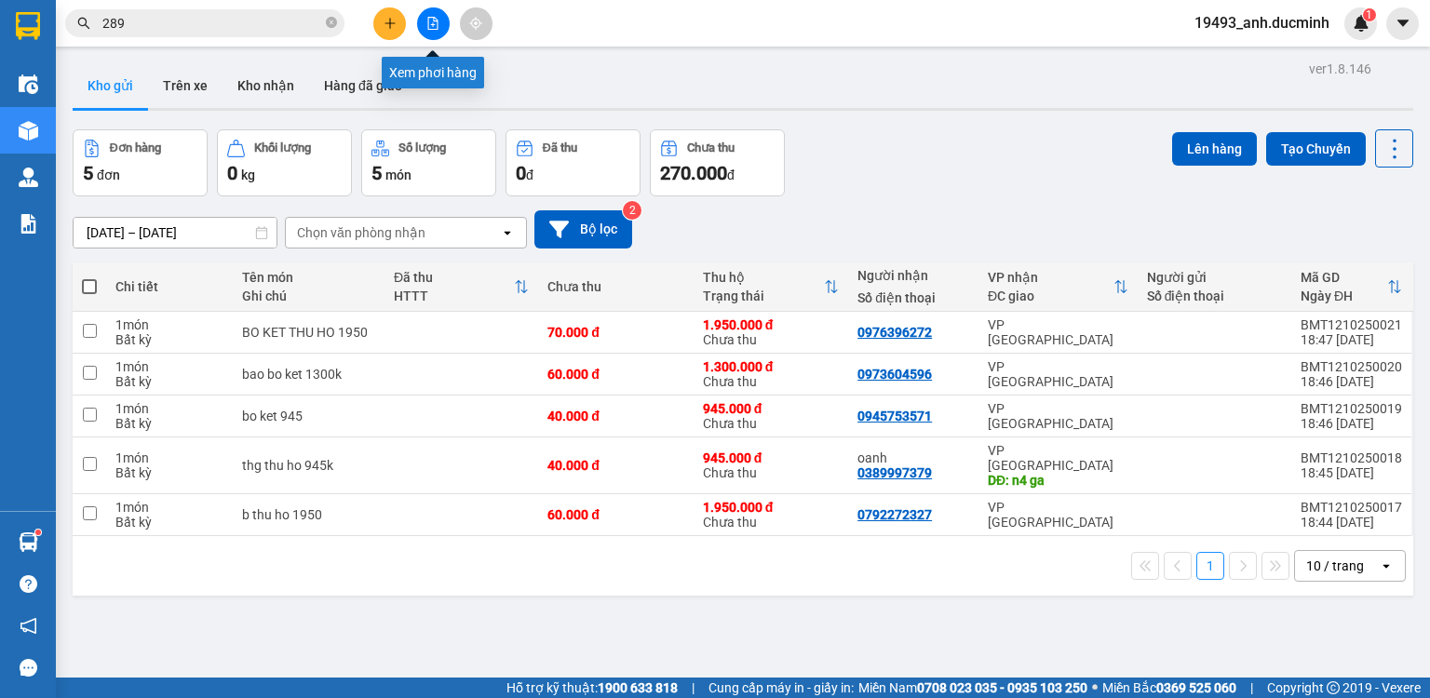
click at [425, 30] on button at bounding box center [433, 23] width 33 height 33
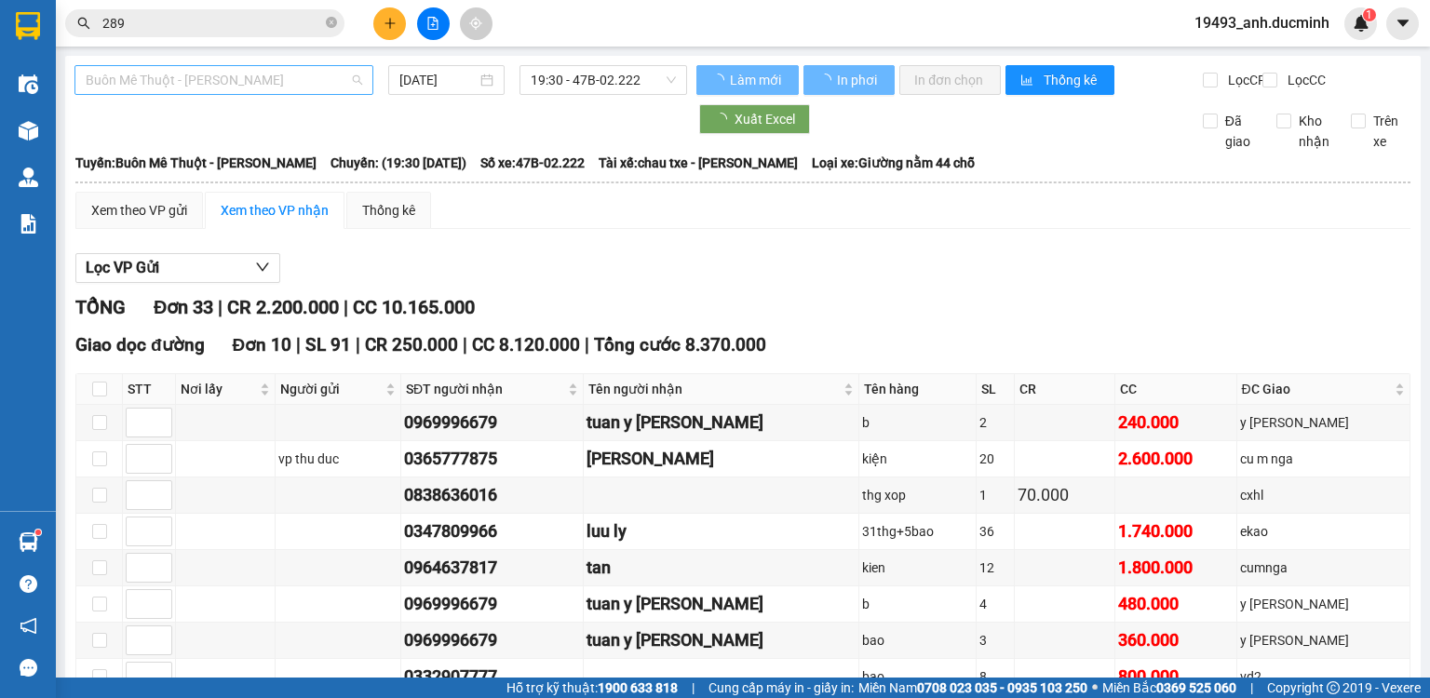
click at [207, 83] on span "Buôn Mê Thuột - [PERSON_NAME]" at bounding box center [224, 80] width 277 height 28
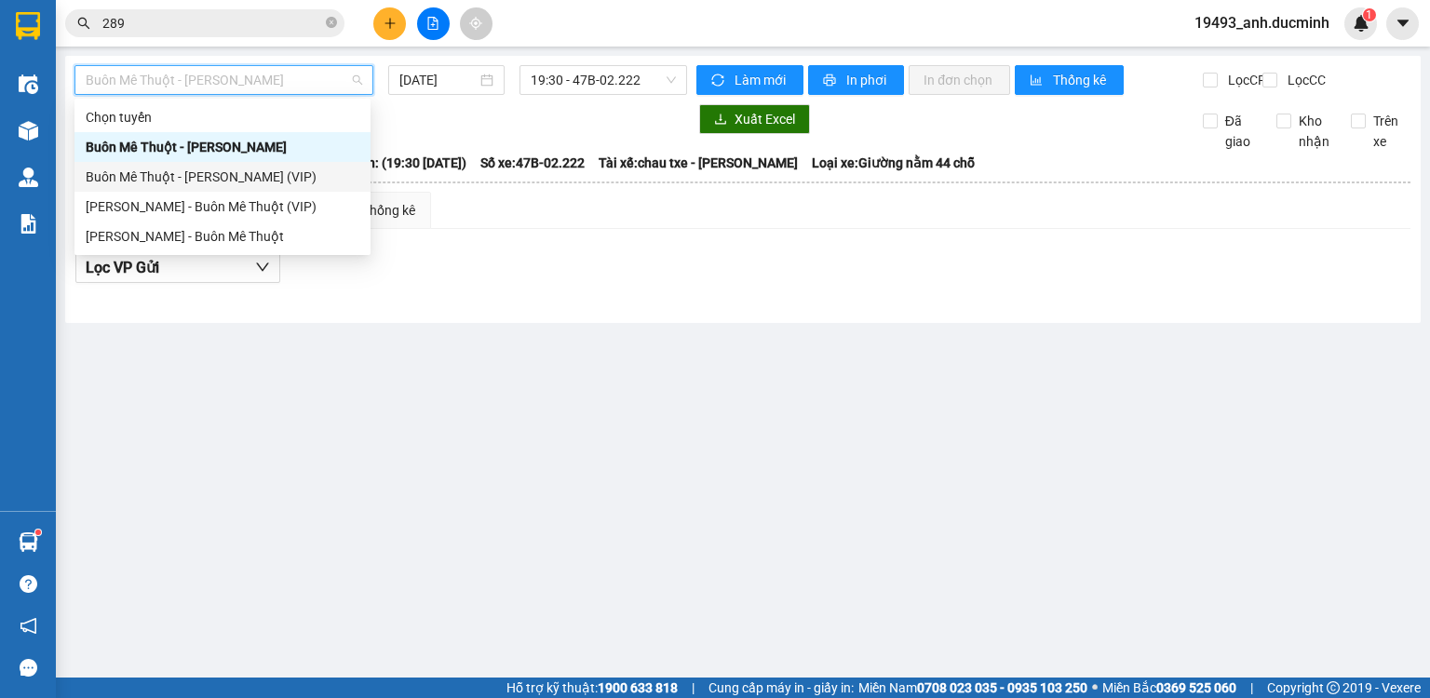
click at [203, 181] on div "Buôn Mê Thuột - [PERSON_NAME] (VIP)" at bounding box center [223, 177] width 274 height 20
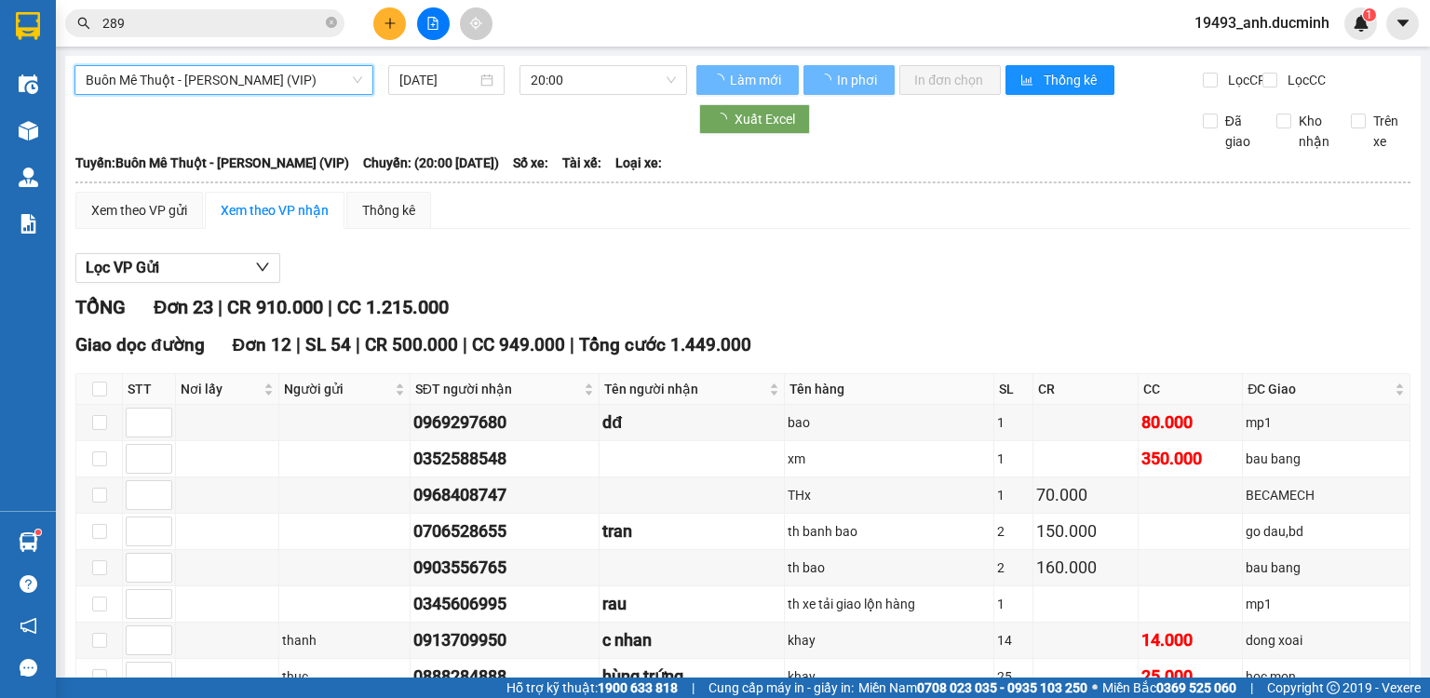
click at [435, 77] on input "[DATE]" at bounding box center [437, 80] width 76 height 20
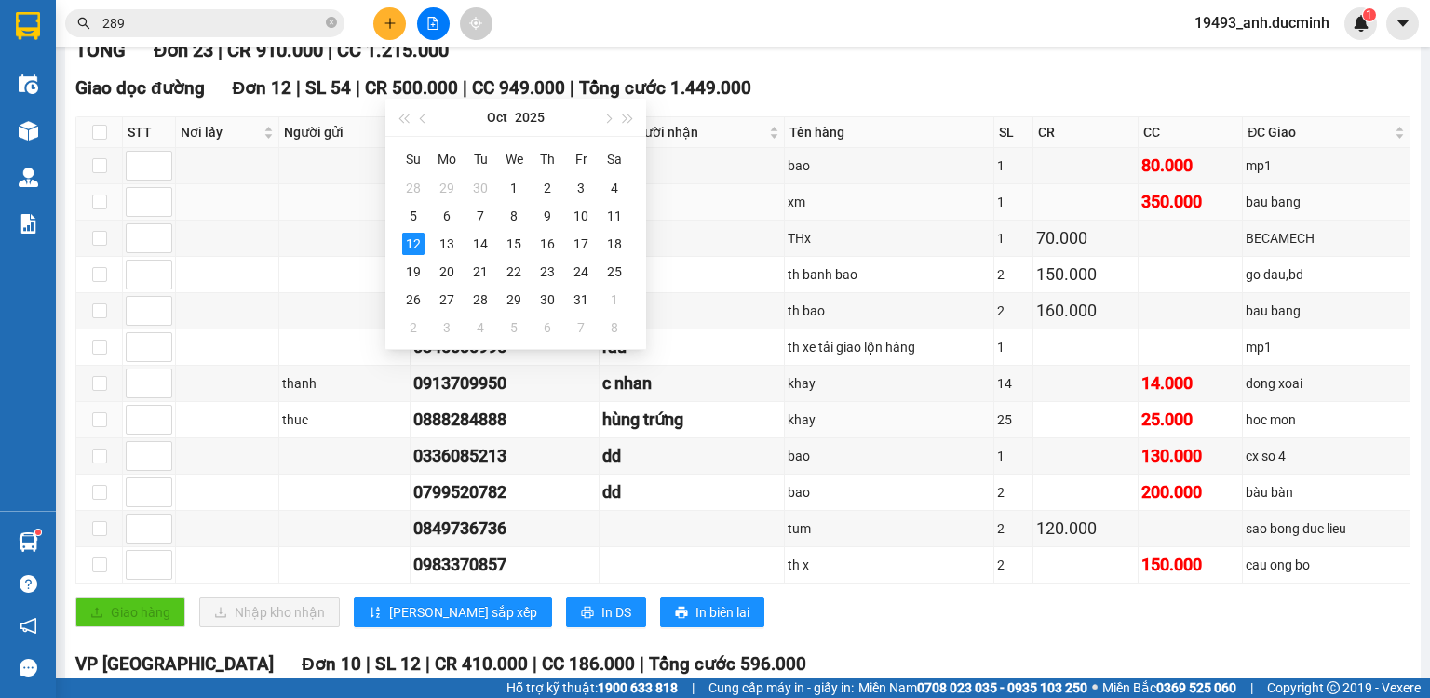
scroll to position [298, 0]
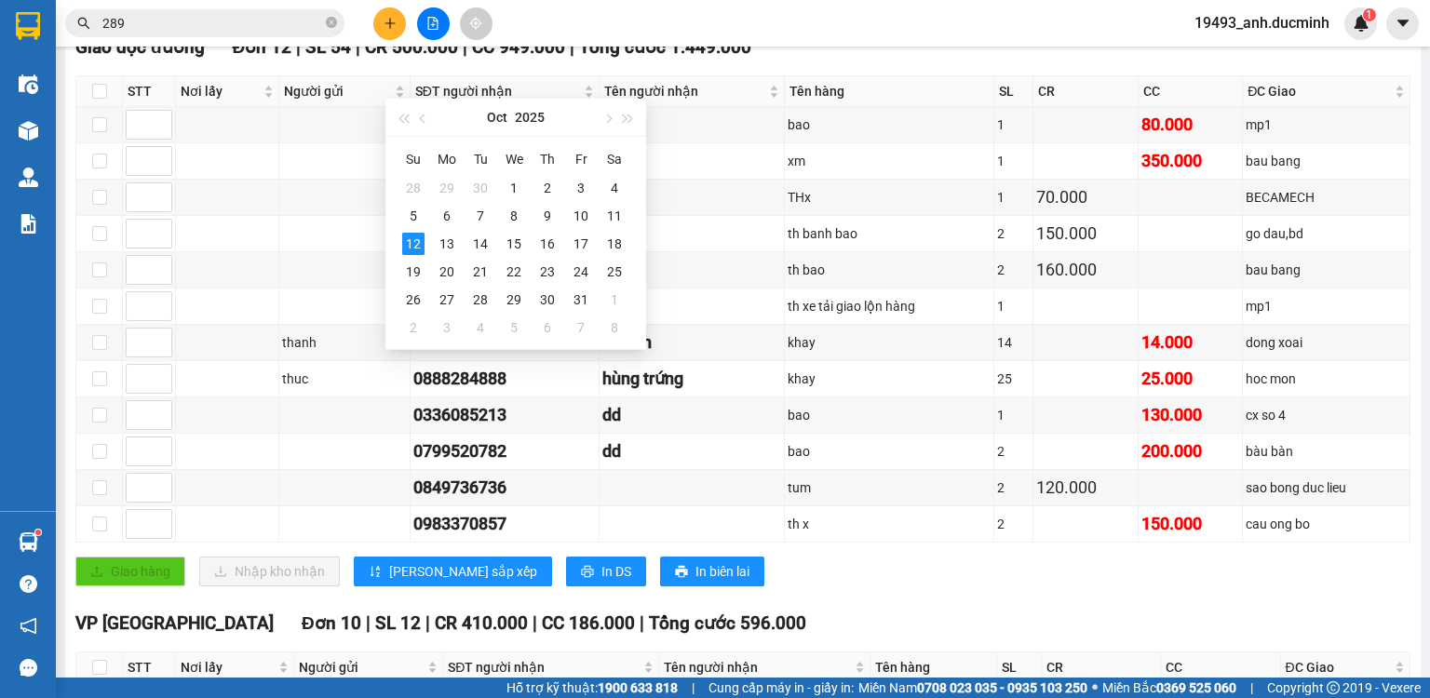
click at [906, 600] on div "Giao dọc đường Đơn 12 | SL 54 | CR 500.000 | CC 949.000 | Tổng cước 1.449.000 S…" at bounding box center [742, 317] width 1335 height 567
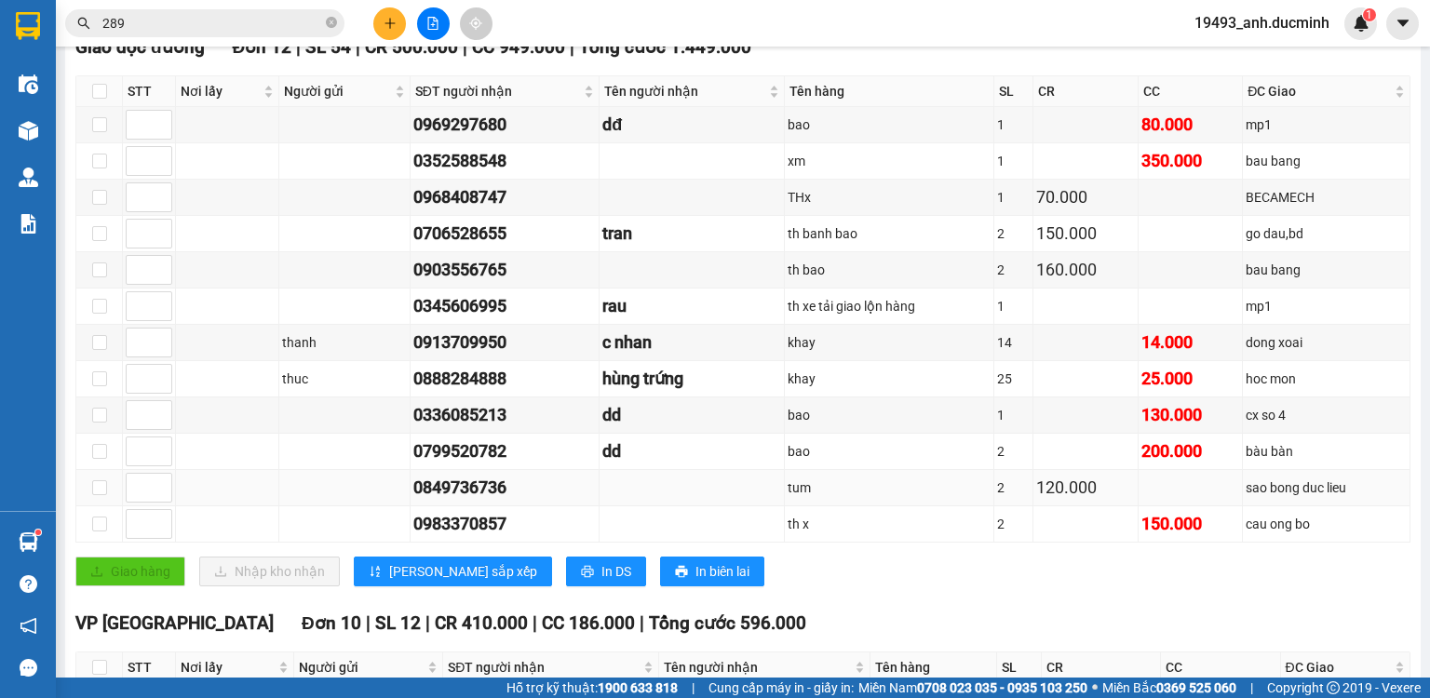
click at [124, 497] on td at bounding box center [149, 488] width 53 height 36
click at [143, 502] on input at bounding box center [149, 488] width 45 height 28
click at [141, 173] on input at bounding box center [149, 161] width 45 height 28
click at [142, 458] on input at bounding box center [149, 452] width 45 height 28
click at [408, 581] on span "[PERSON_NAME] sắp xếp" at bounding box center [463, 571] width 148 height 20
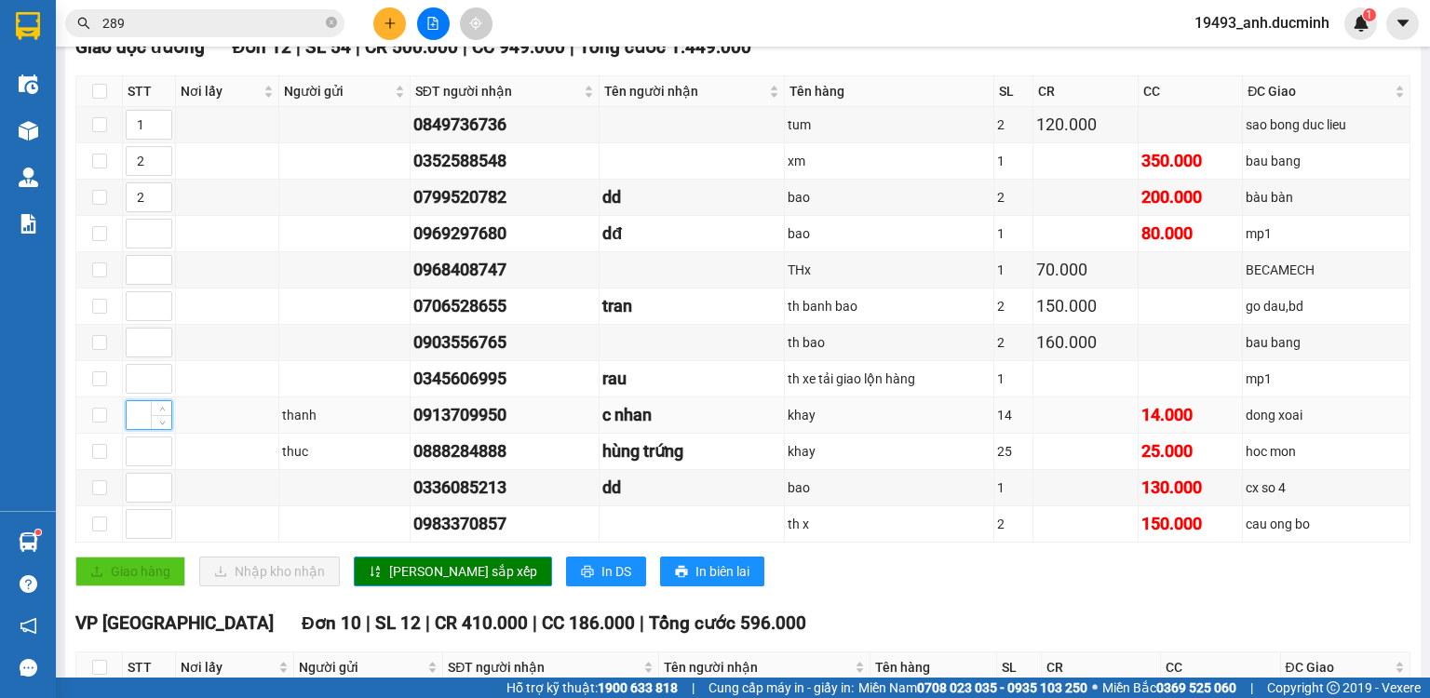
click at [138, 425] on input at bounding box center [149, 415] width 45 height 28
click at [133, 466] on input at bounding box center [149, 452] width 45 height 28
click at [163, 126] on span "up" at bounding box center [161, 120] width 11 height 11
click at [161, 160] on icon "up" at bounding box center [162, 157] width 7 height 7
click at [162, 196] on icon "up" at bounding box center [162, 193] width 7 height 7
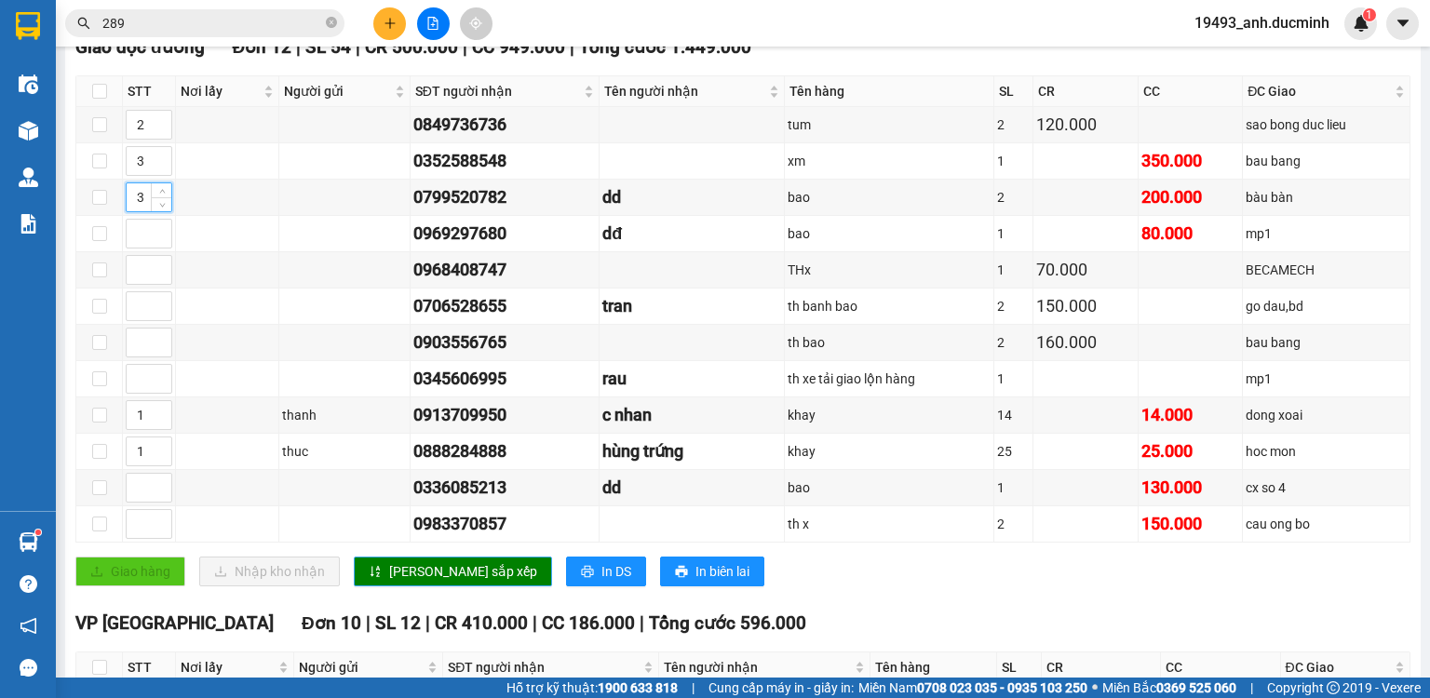
click at [384, 579] on button "[PERSON_NAME] sắp xếp" at bounding box center [453, 572] width 198 height 30
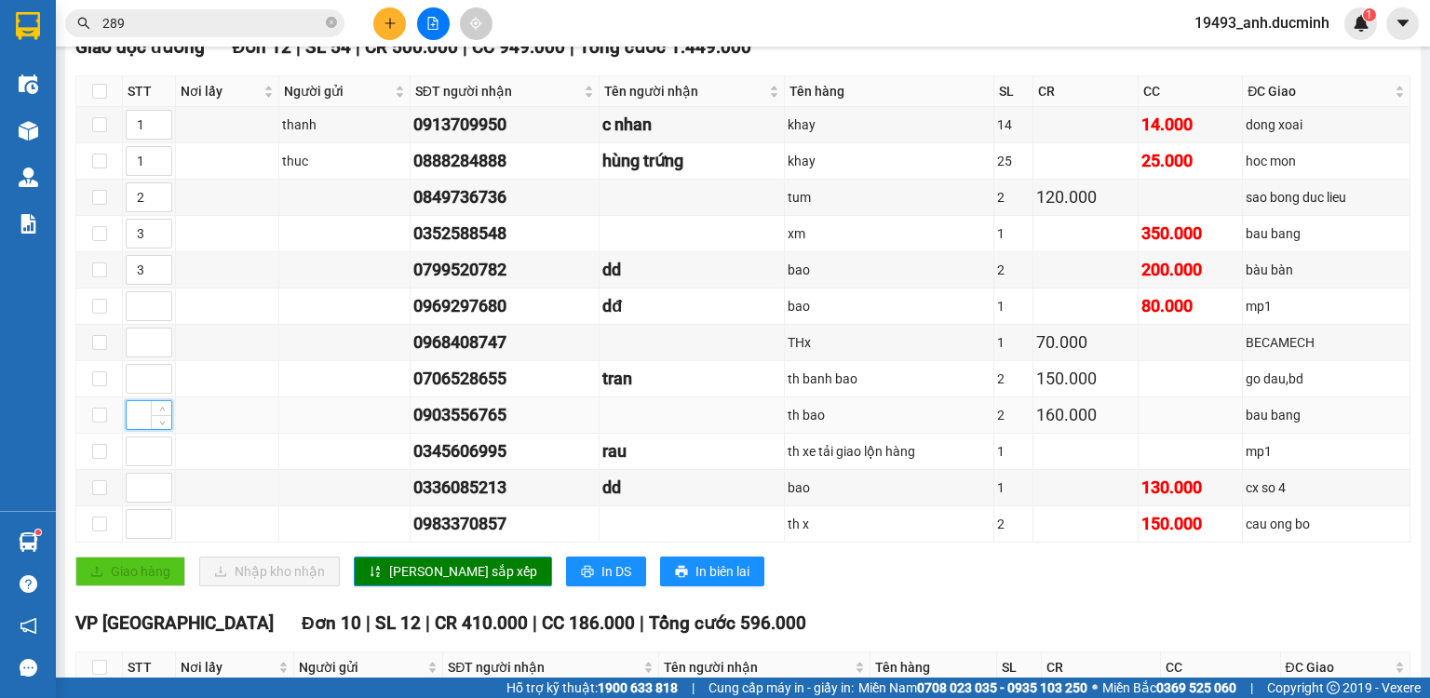
click at [140, 425] on input at bounding box center [149, 415] width 45 height 28
click at [394, 582] on span "[PERSON_NAME] sắp xếp" at bounding box center [463, 571] width 148 height 20
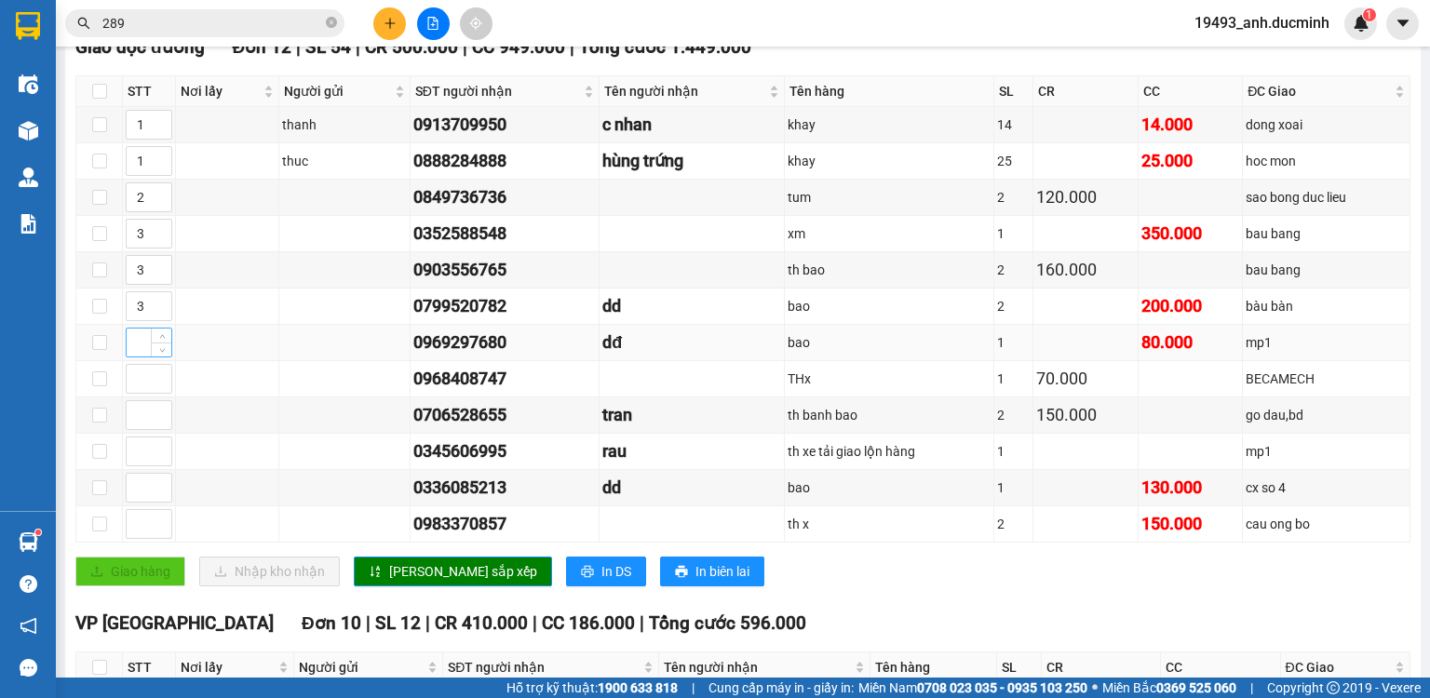
click at [139, 355] on input at bounding box center [149, 343] width 45 height 28
click at [142, 462] on input at bounding box center [149, 452] width 45 height 28
click at [401, 577] on span "[PERSON_NAME] sắp xếp" at bounding box center [463, 571] width 148 height 20
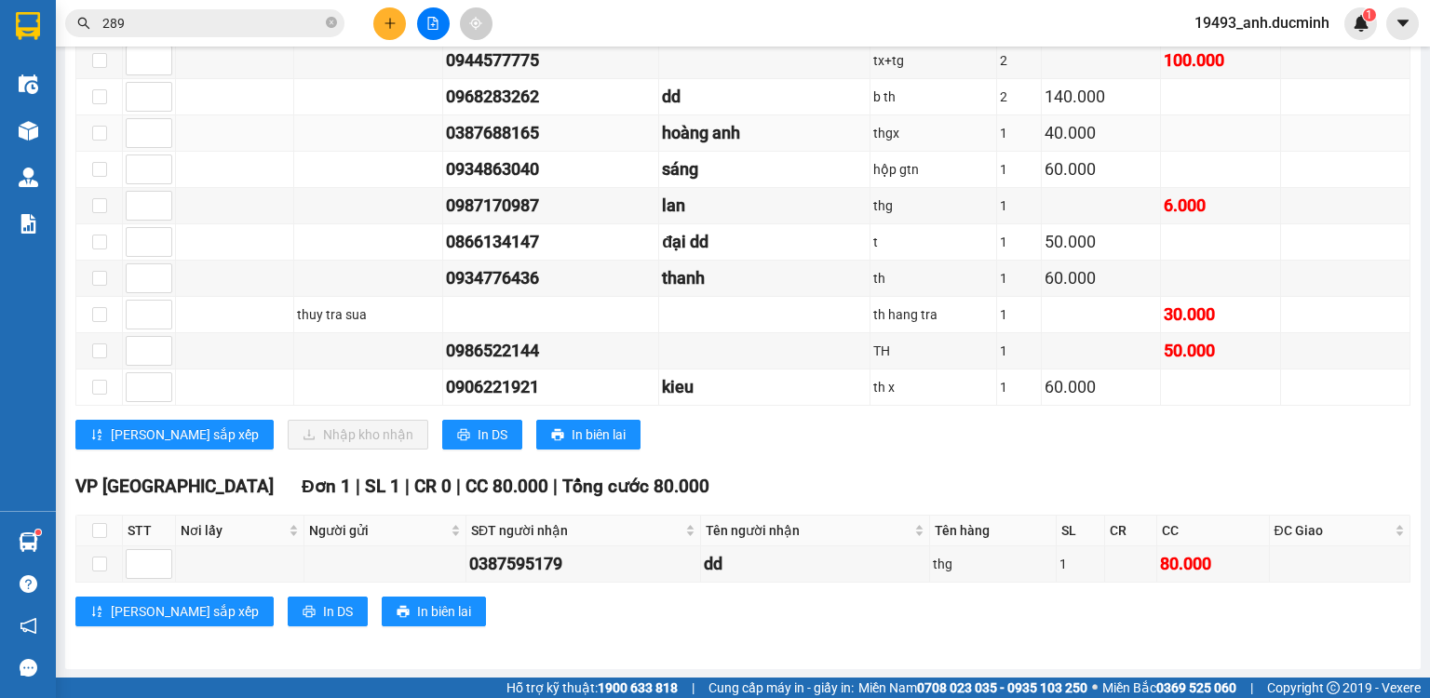
scroll to position [940, 0]
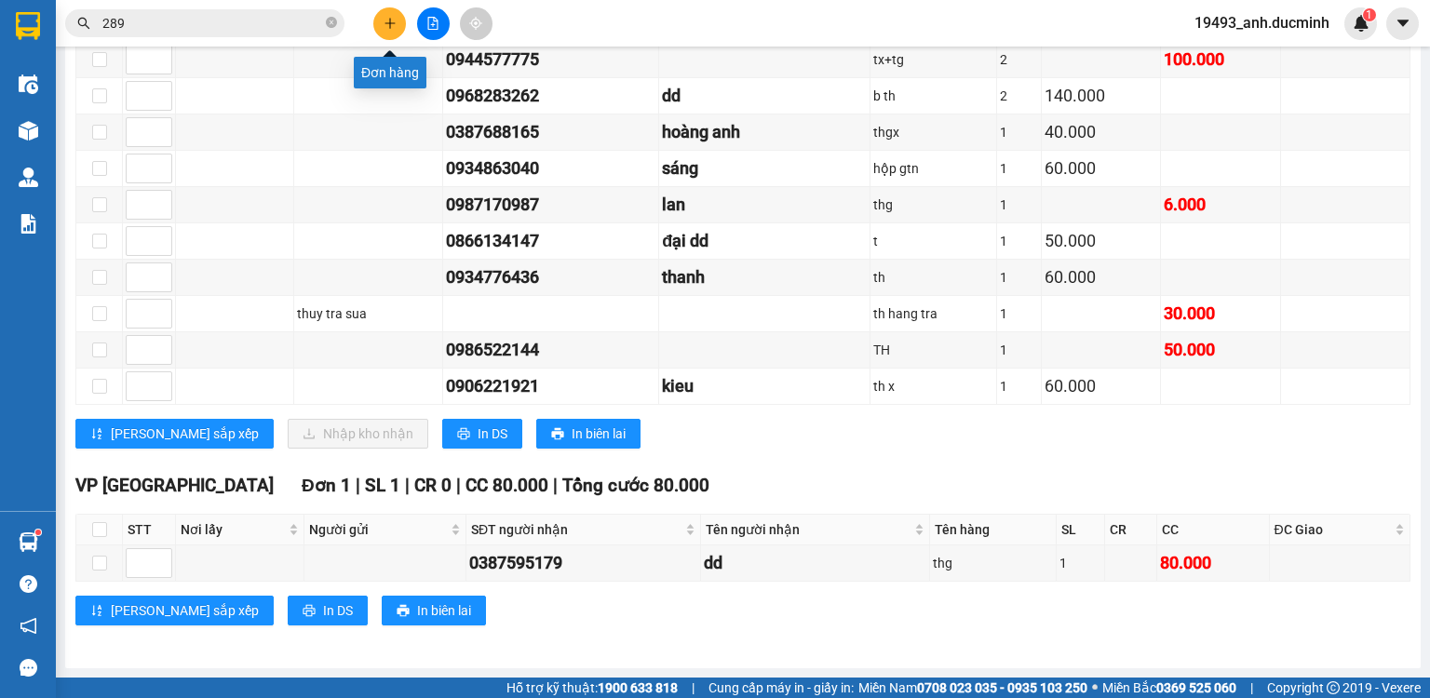
click at [379, 22] on button at bounding box center [389, 23] width 33 height 33
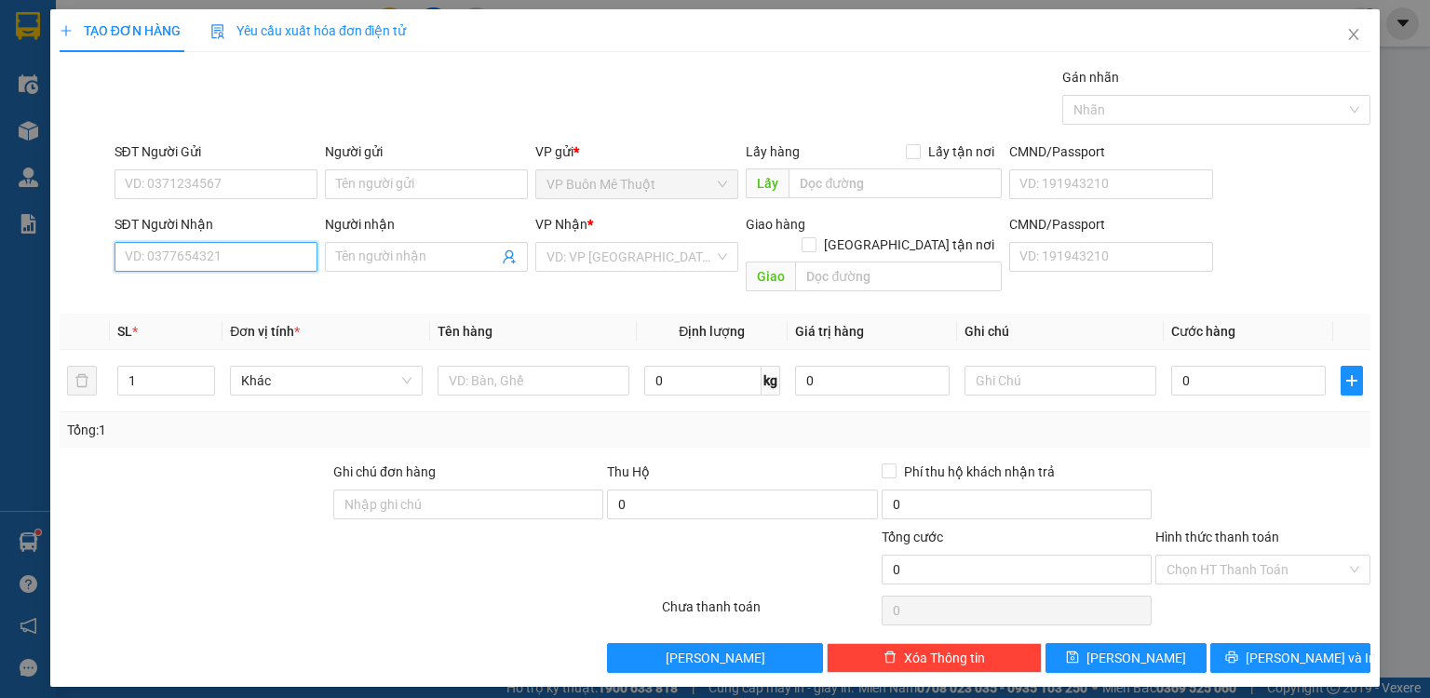
click at [235, 246] on input "SĐT Người Nhận" at bounding box center [216, 257] width 203 height 30
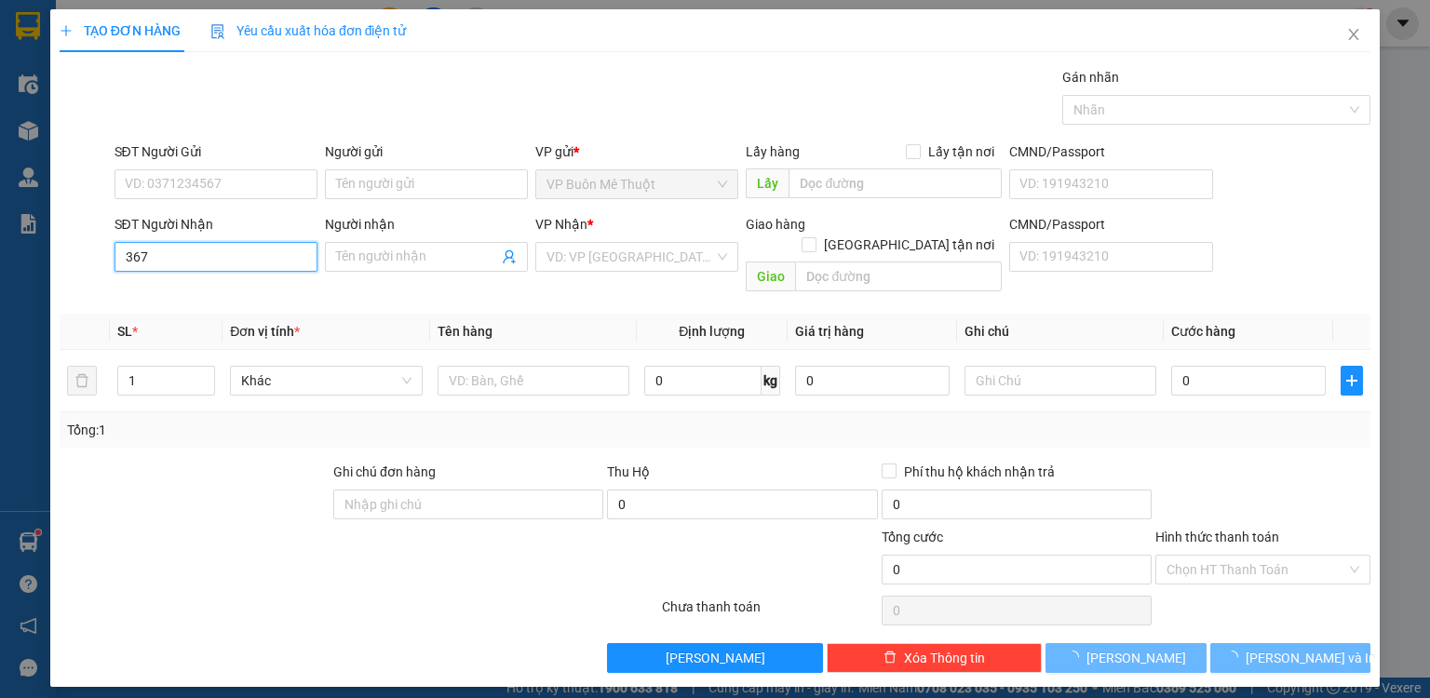
click at [250, 262] on input "367" at bounding box center [216, 257] width 203 height 30
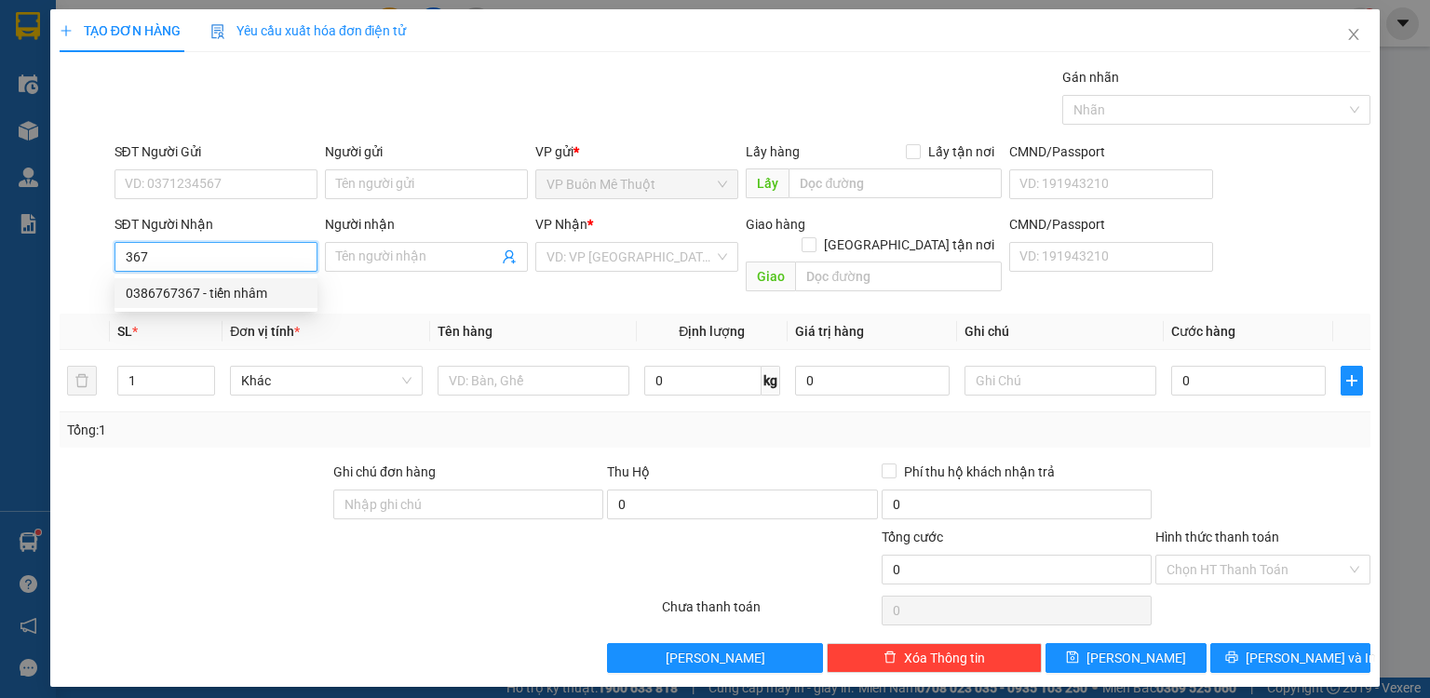
click at [200, 292] on div "0386767367 - tiến nhâm" at bounding box center [216, 293] width 181 height 20
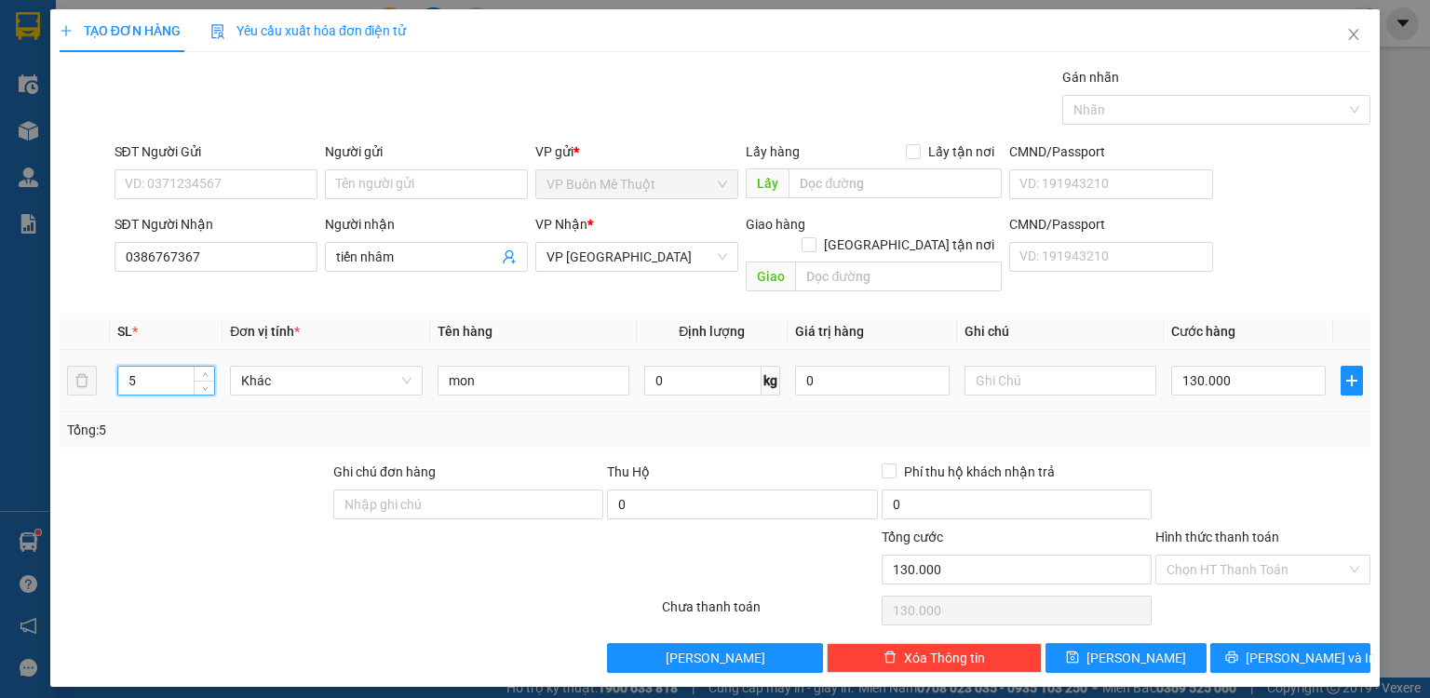
click at [156, 367] on input "5" at bounding box center [166, 381] width 96 height 28
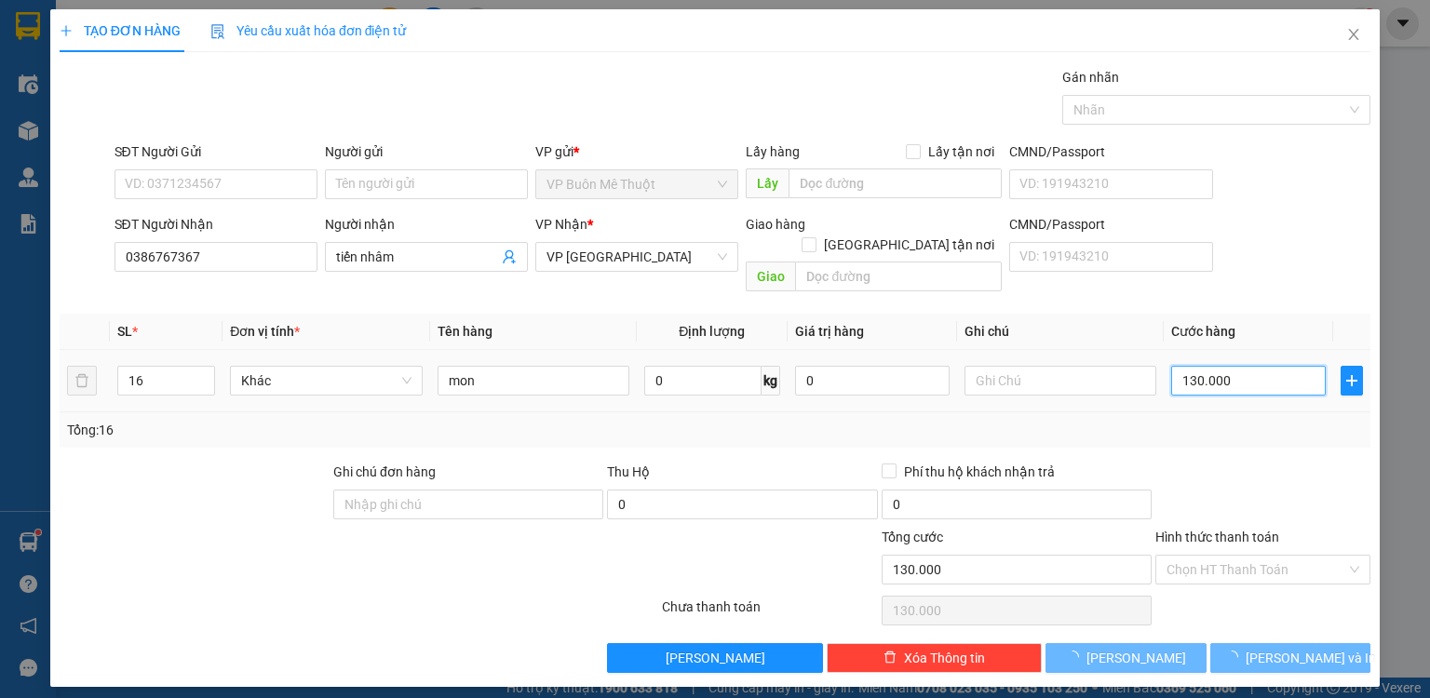
click at [1279, 366] on input "130.000" at bounding box center [1248, 381] width 155 height 30
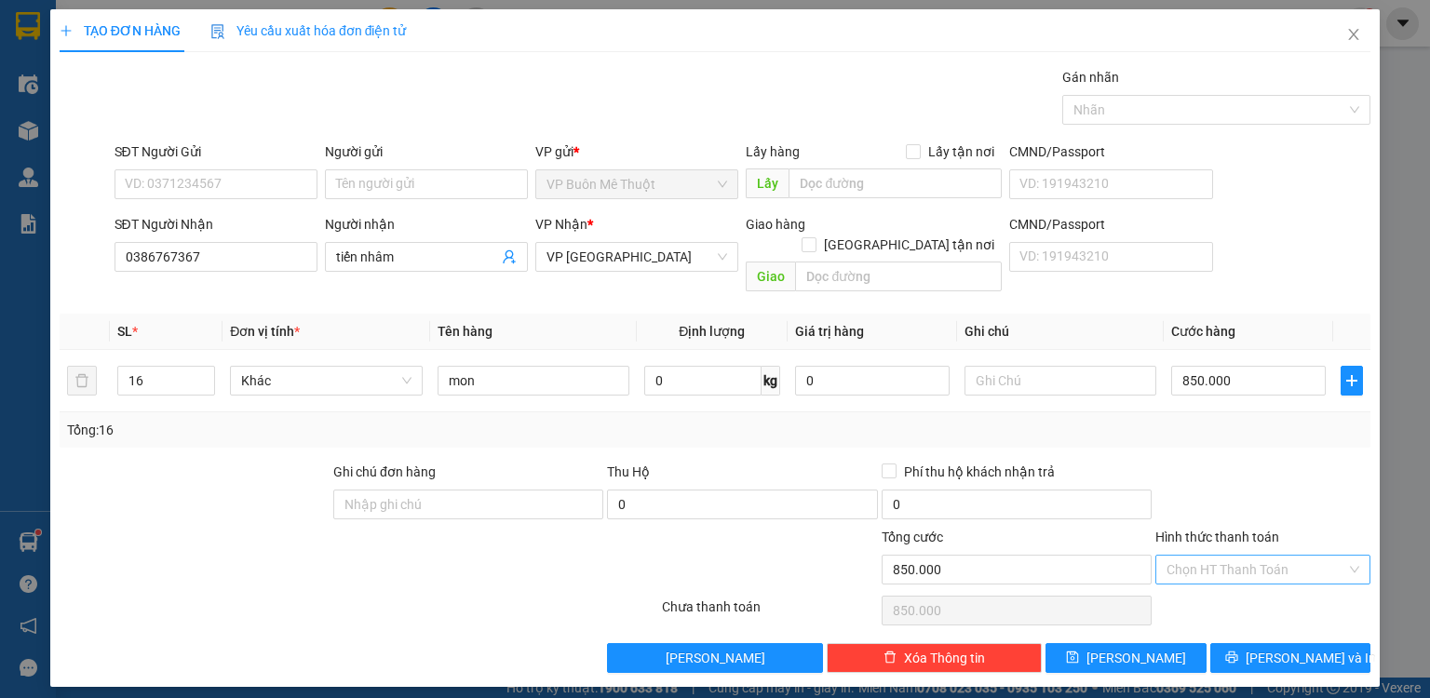
click at [1225, 556] on input "Hình thức thanh toán" at bounding box center [1257, 570] width 180 height 28
drag, startPoint x: 1214, startPoint y: 581, endPoint x: 1195, endPoint y: 614, distance: 38.8
click at [1213, 582] on div "Tại văn phòng" at bounding box center [1263, 584] width 193 height 20
click at [1174, 643] on button "[PERSON_NAME]" at bounding box center [1126, 658] width 161 height 30
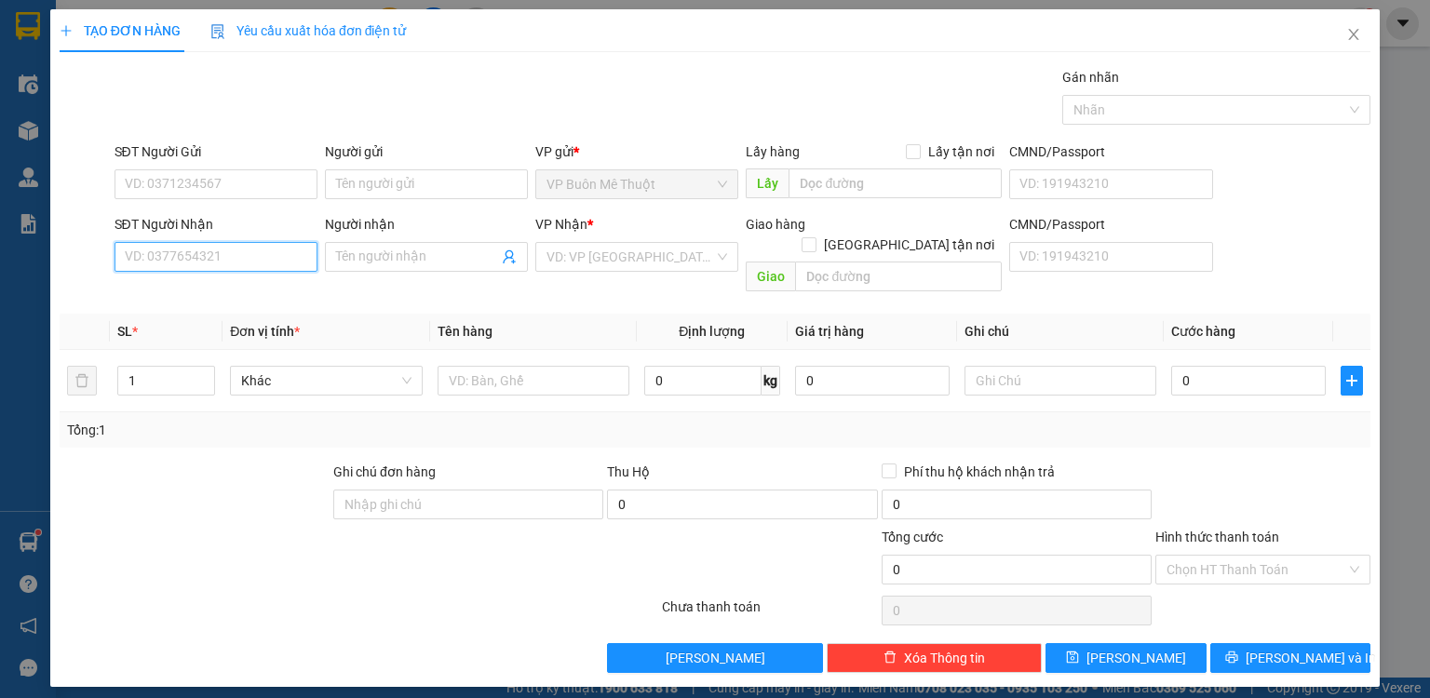
click at [272, 258] on input "SĐT Người Nhận" at bounding box center [216, 257] width 203 height 30
click at [259, 290] on div "0869688347" at bounding box center [216, 293] width 181 height 20
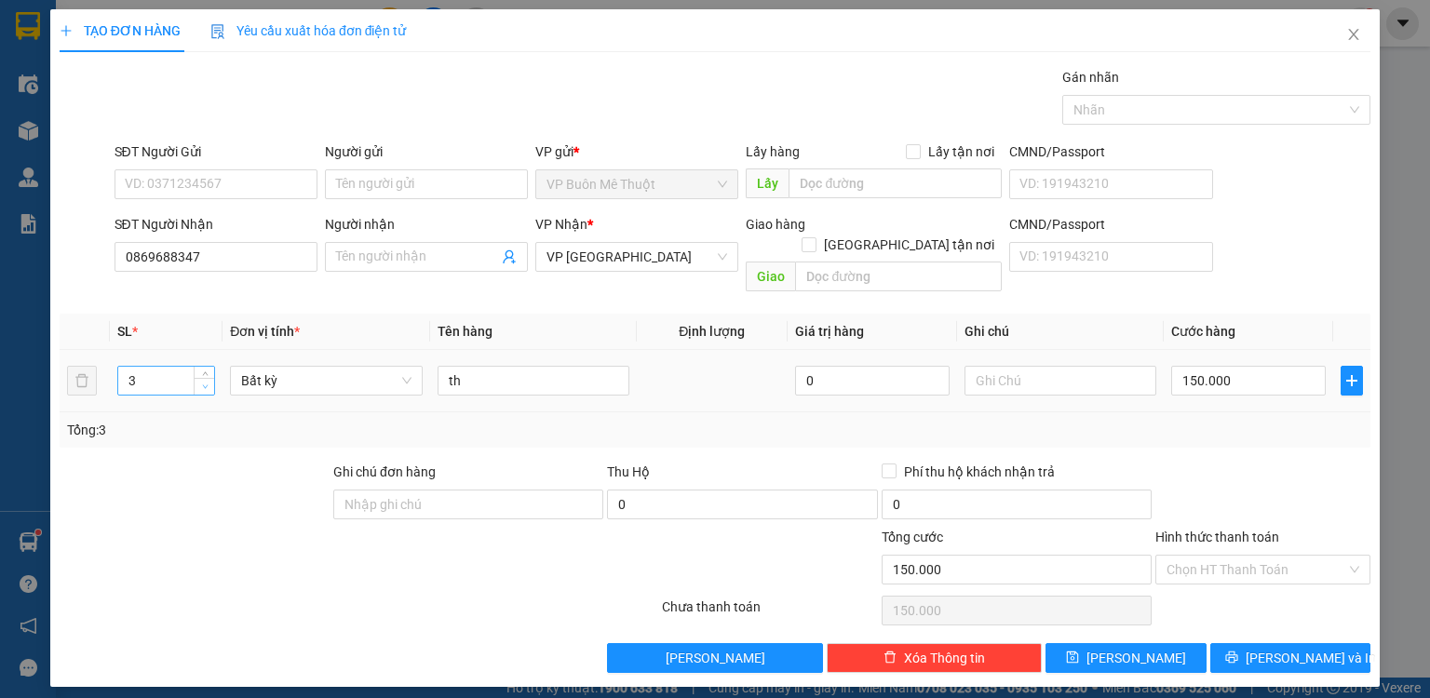
click at [203, 382] on span "down" at bounding box center [204, 387] width 11 height 11
click at [205, 382] on span "down" at bounding box center [204, 387] width 11 height 11
click at [1264, 366] on input "150.000" at bounding box center [1248, 381] width 155 height 30
drag, startPoint x: 1252, startPoint y: 453, endPoint x: 1240, endPoint y: 485, distance: 33.9
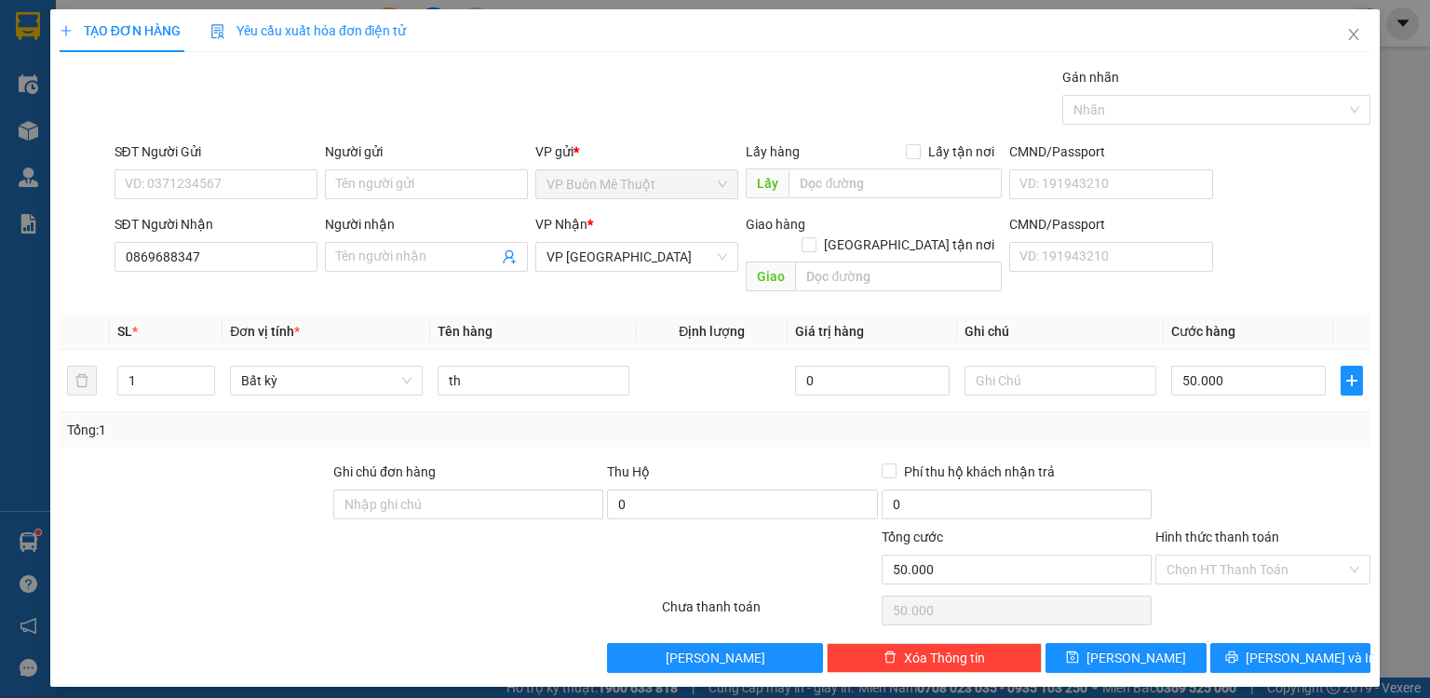
click at [1252, 462] on div at bounding box center [1263, 494] width 219 height 65
click at [1220, 556] on input "Hình thức thanh toán" at bounding box center [1257, 570] width 180 height 28
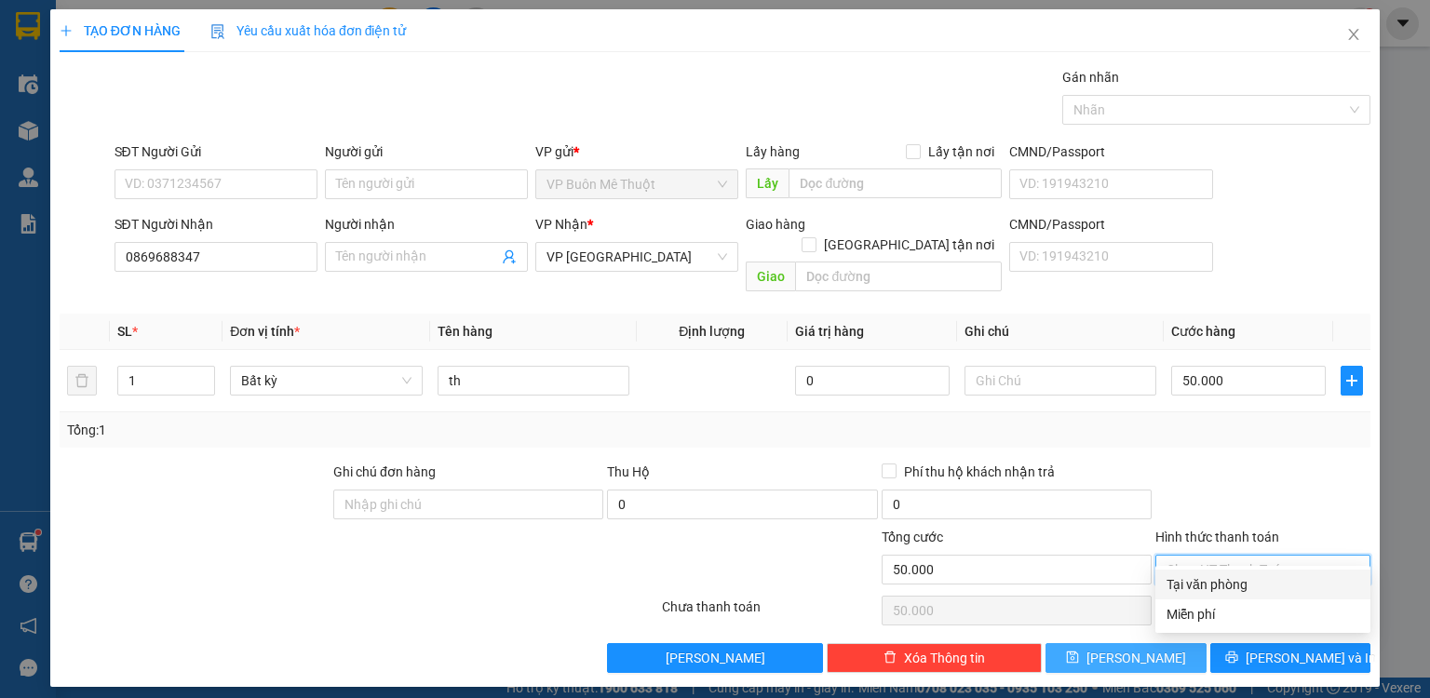
drag, startPoint x: 1206, startPoint y: 588, endPoint x: 1165, endPoint y: 625, distance: 54.7
click at [1203, 589] on div "Tại văn phòng" at bounding box center [1263, 584] width 193 height 20
drag, startPoint x: 1152, startPoint y: 643, endPoint x: 656, endPoint y: 380, distance: 561.0
click at [1150, 643] on button "[PERSON_NAME]" at bounding box center [1126, 658] width 161 height 30
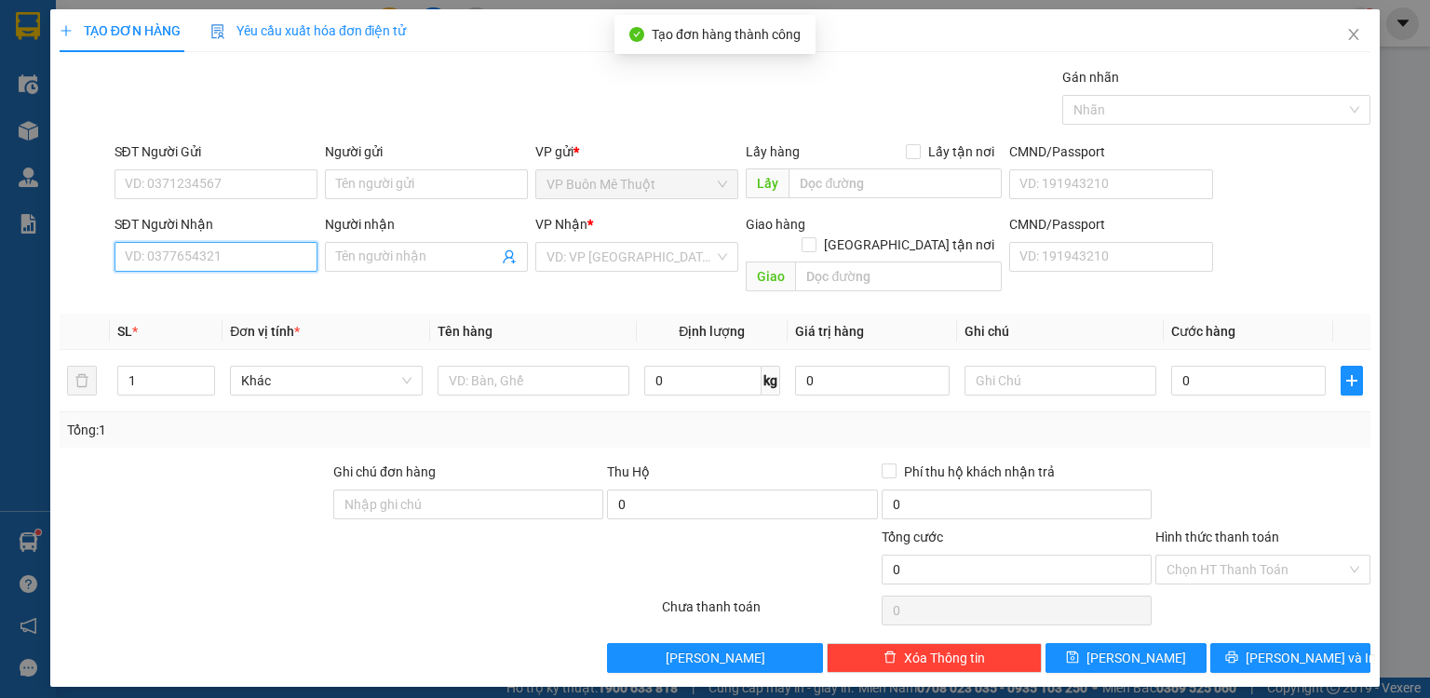
click at [273, 252] on input "SĐT Người Nhận" at bounding box center [216, 257] width 203 height 30
click at [1351, 32] on icon "close" at bounding box center [1354, 34] width 10 height 11
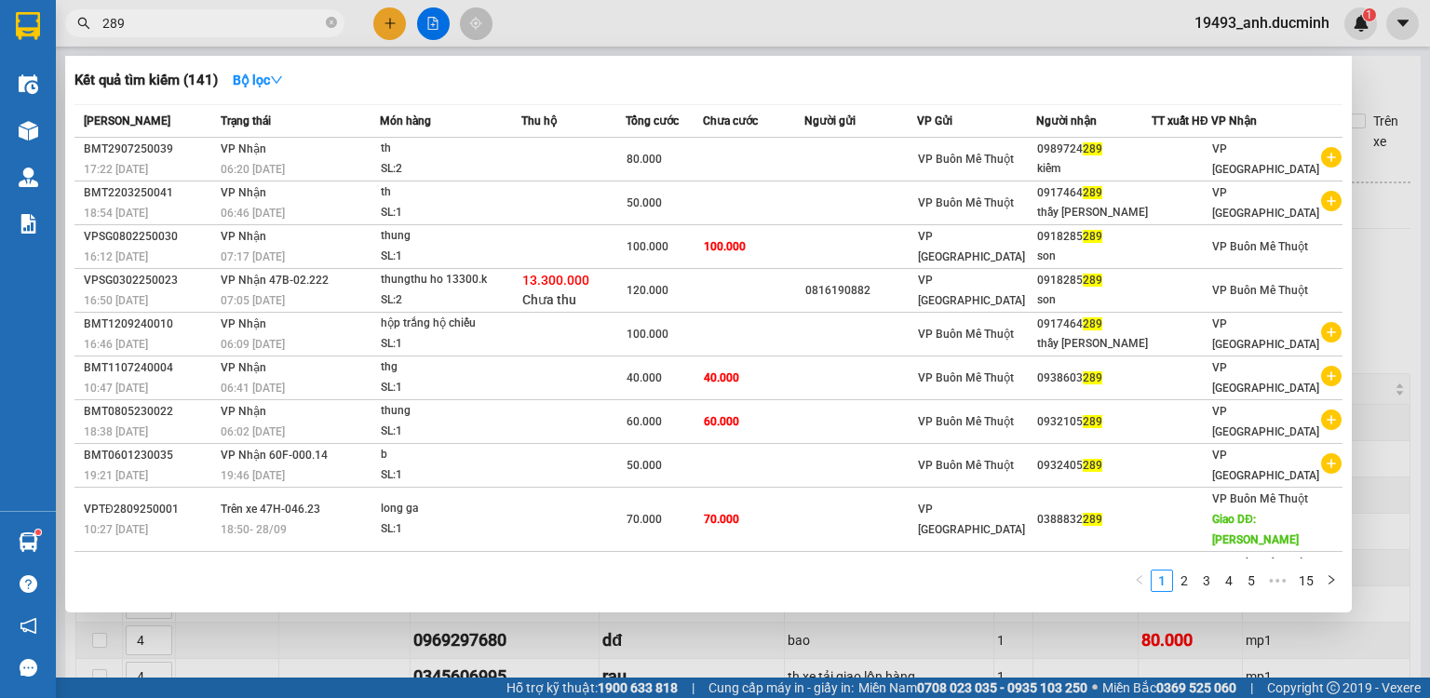
drag, startPoint x: 332, startPoint y: 20, endPoint x: 313, endPoint y: 27, distance: 20.6
click at [331, 21] on icon "close-circle" at bounding box center [331, 22] width 11 height 11
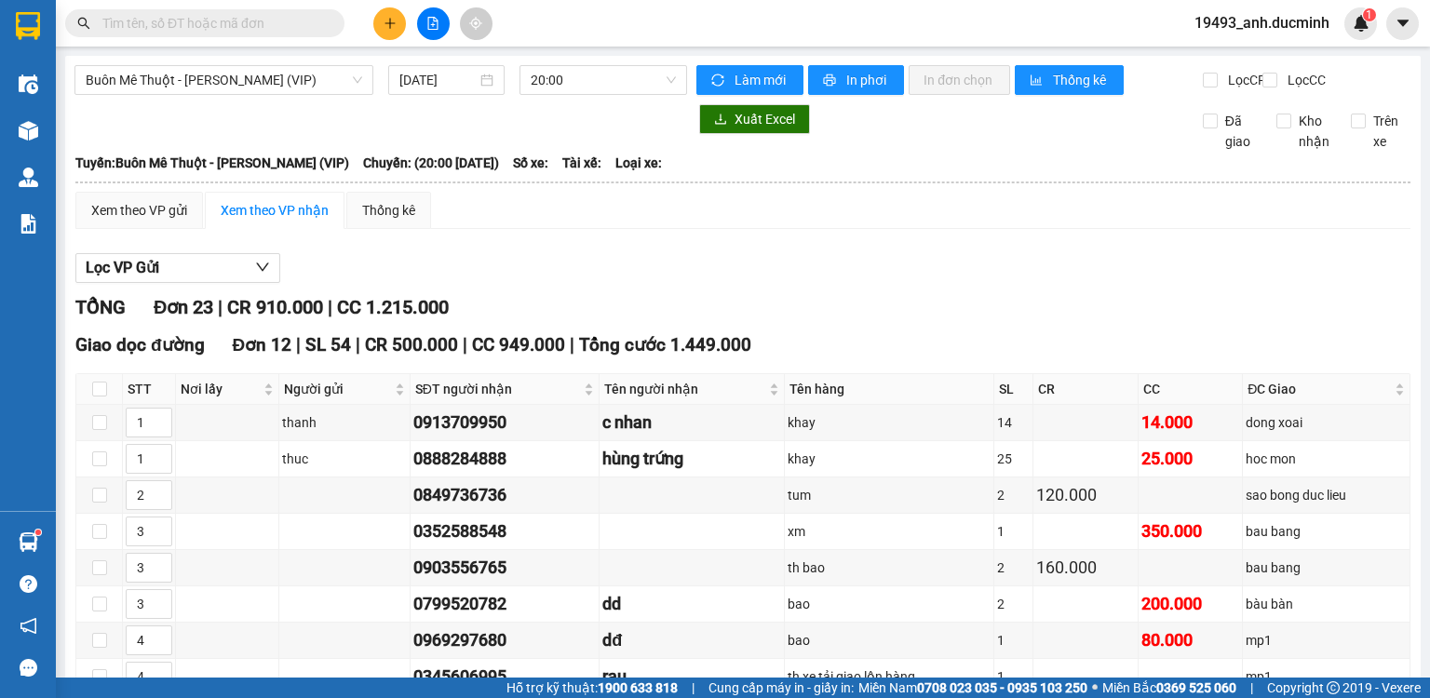
click at [313, 27] on input "text" at bounding box center [212, 23] width 220 height 20
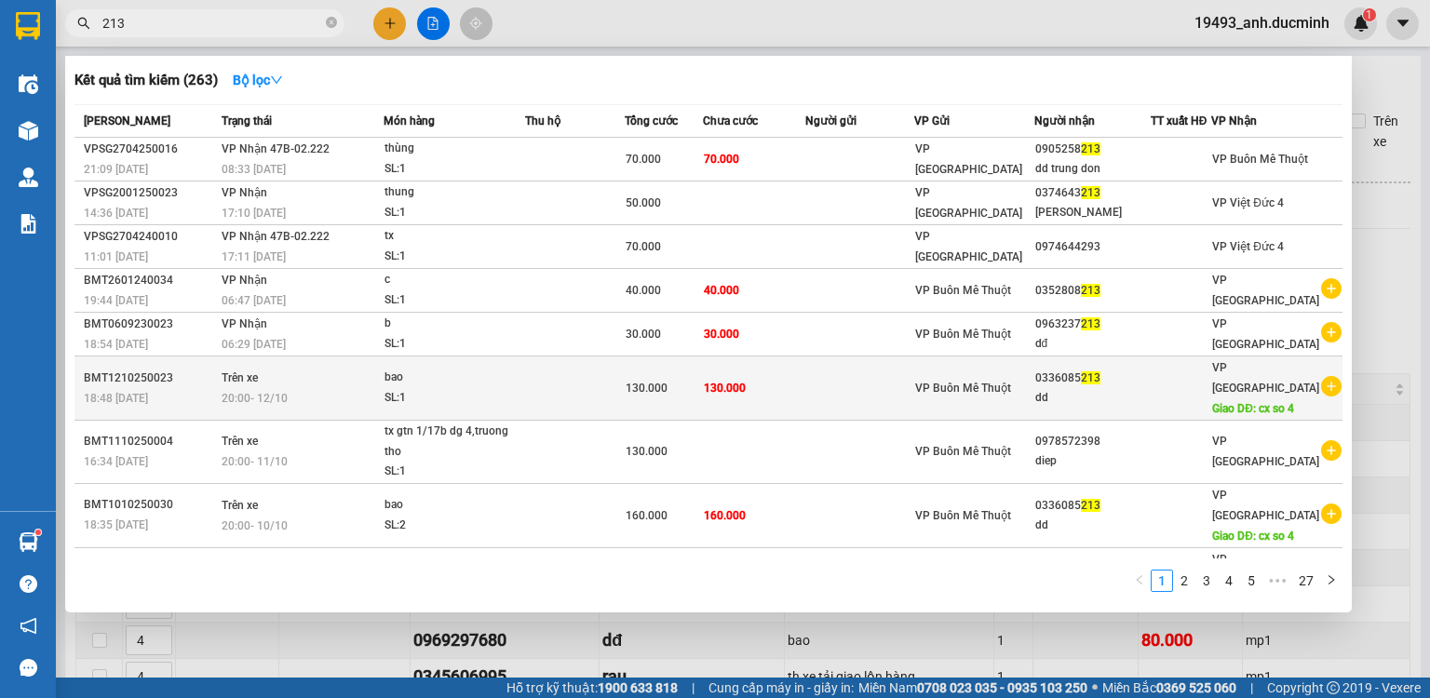
click at [741, 382] on span "130.000" at bounding box center [725, 388] width 42 height 13
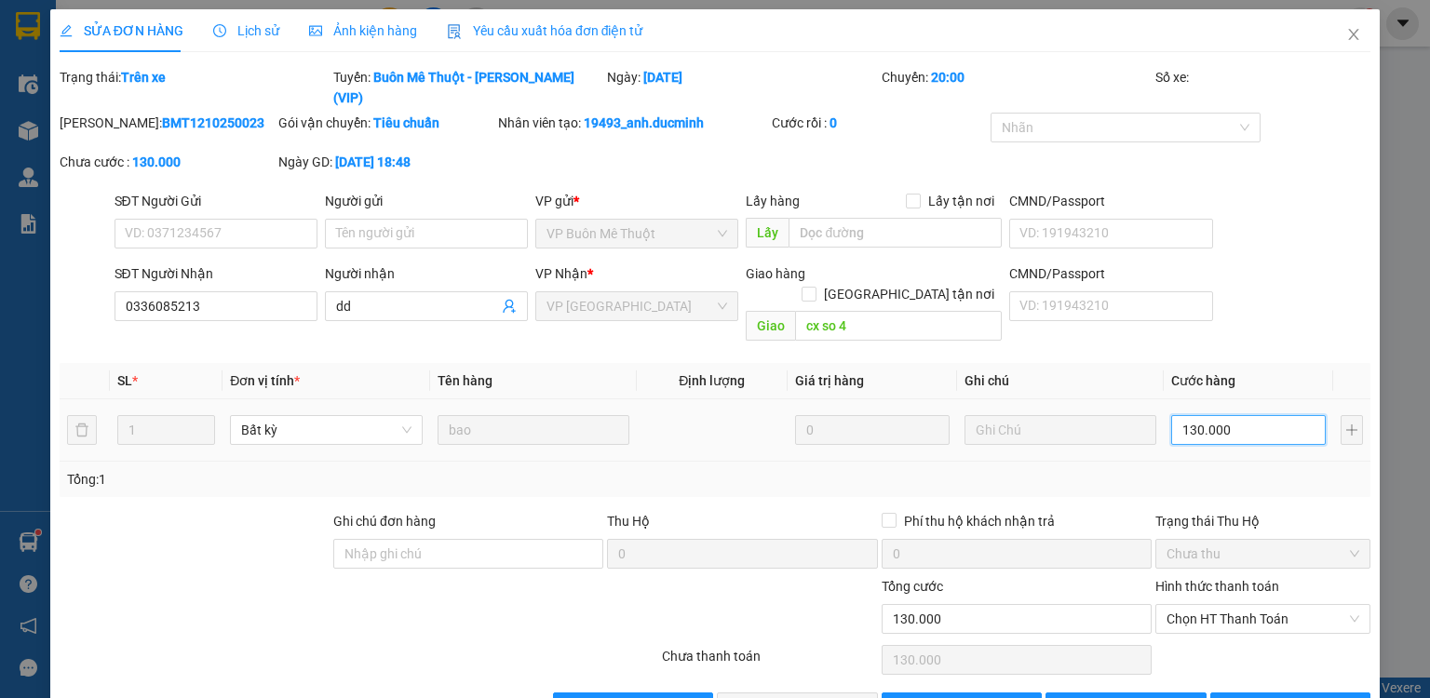
click at [1245, 415] on input "130.000" at bounding box center [1248, 430] width 155 height 30
click at [1126, 697] on span "[PERSON_NAME] thay đổi" at bounding box center [1155, 707] width 149 height 20
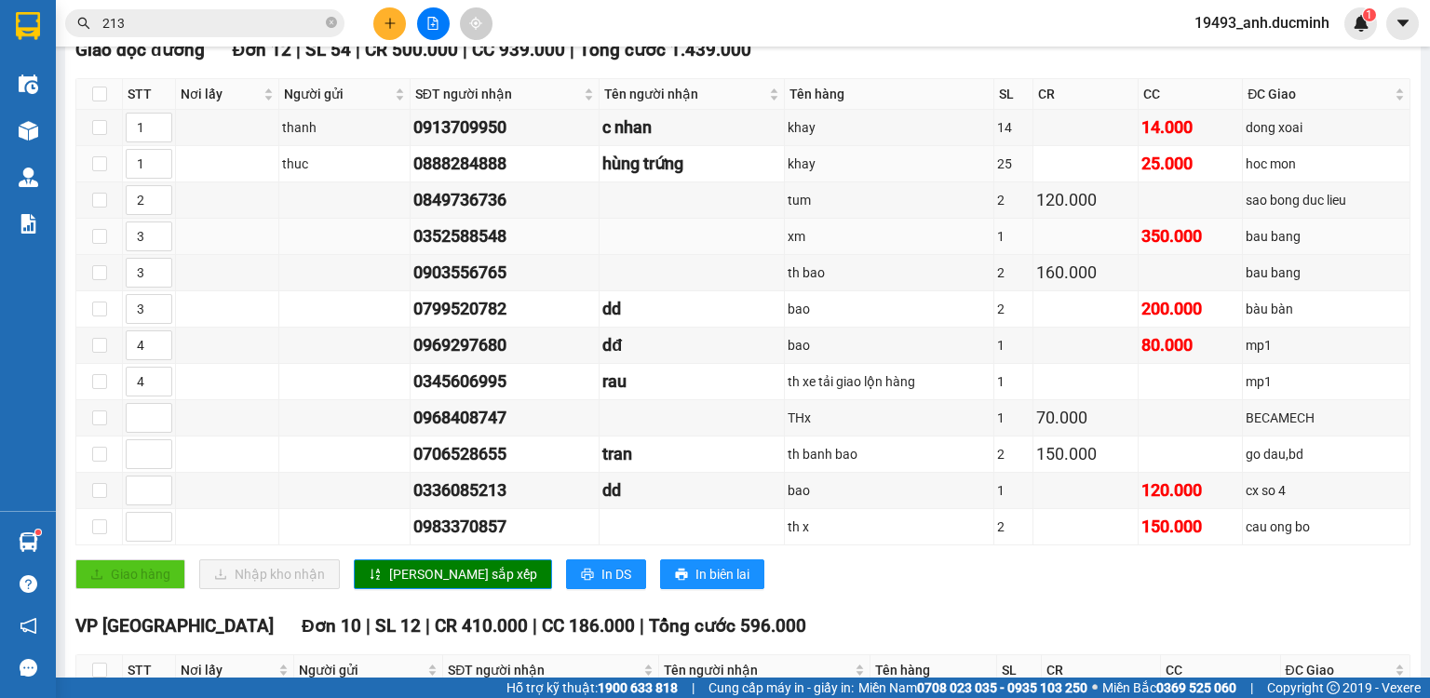
scroll to position [223, 0]
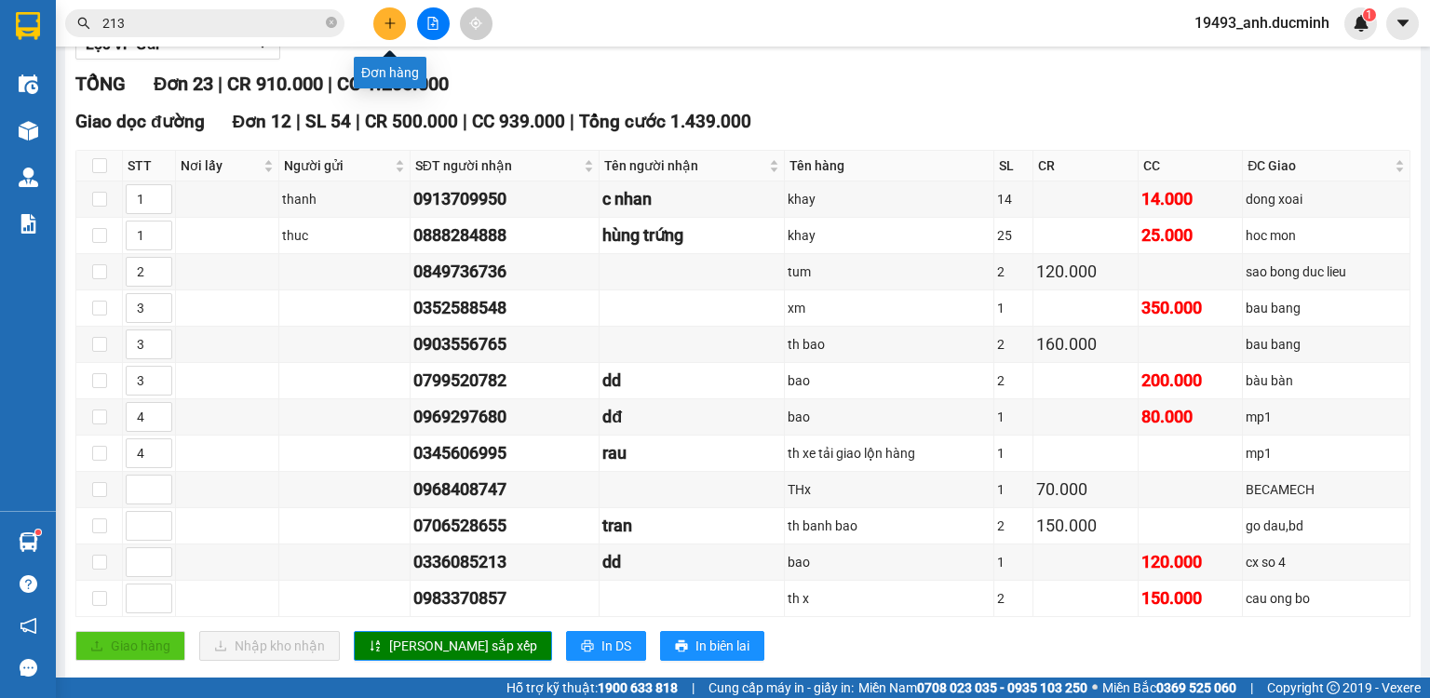
click at [392, 25] on icon "plus" at bounding box center [390, 23] width 13 height 13
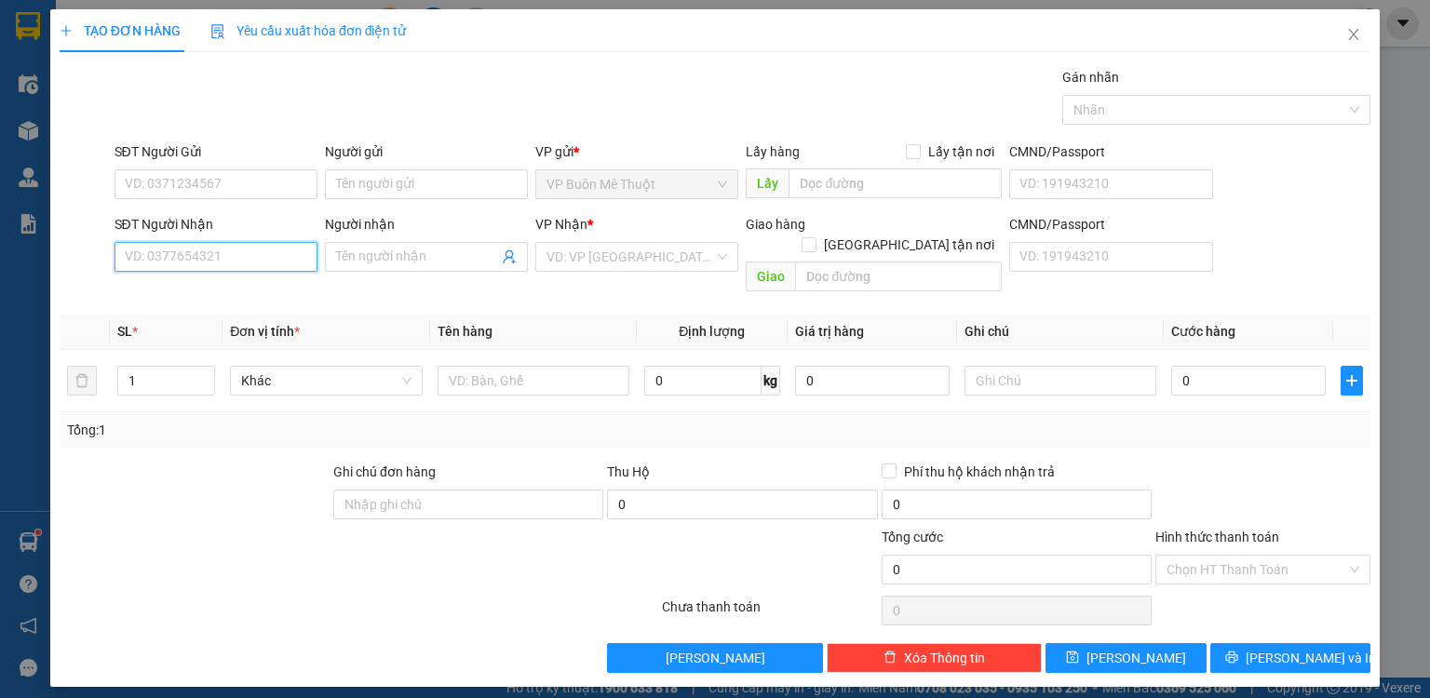
click at [223, 256] on input "SĐT Người Nhận" at bounding box center [216, 257] width 203 height 30
click at [217, 268] on input "0817999147" at bounding box center [216, 257] width 203 height 30
click at [222, 294] on div "0817999147 - giang dd" at bounding box center [216, 293] width 181 height 20
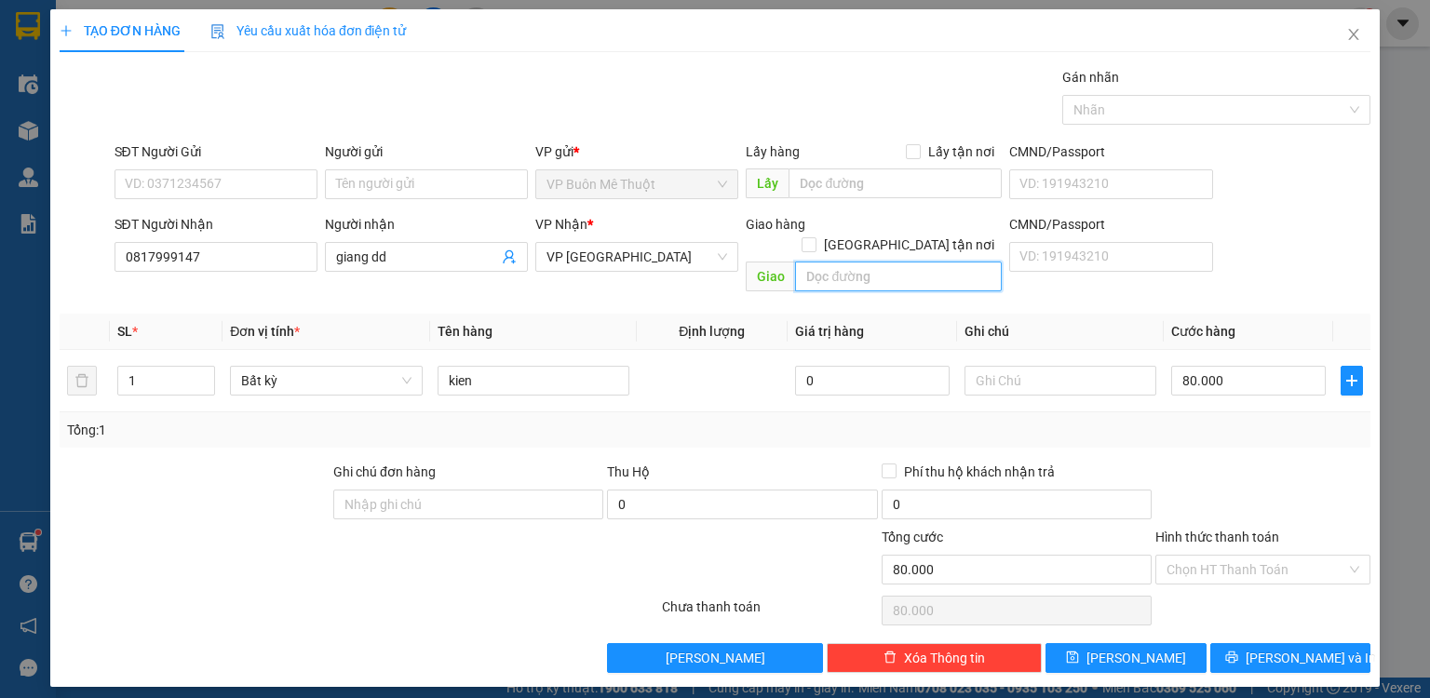
click at [834, 262] on input "text" at bounding box center [898, 277] width 207 height 30
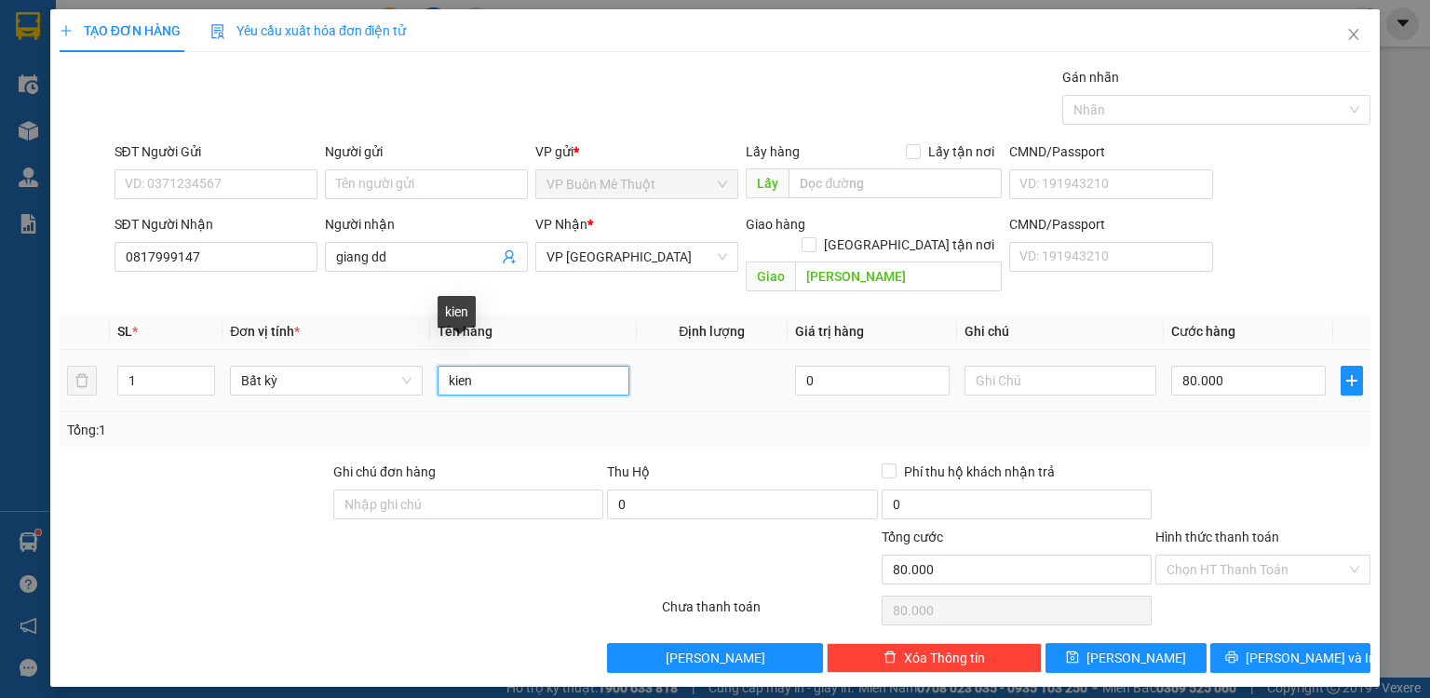
click at [516, 369] on input "kien" at bounding box center [534, 381] width 192 height 30
click at [1246, 374] on div "80.000" at bounding box center [1248, 380] width 155 height 37
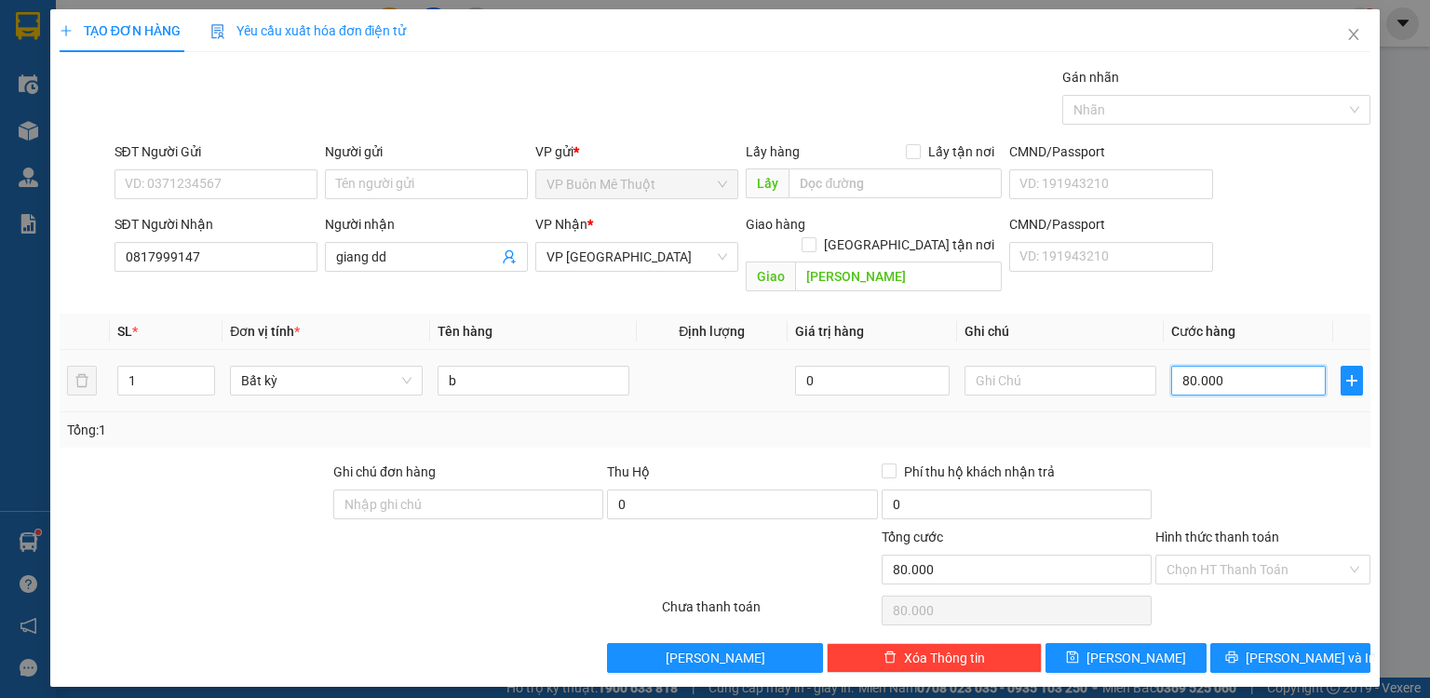
click at [1252, 366] on input "80.000" at bounding box center [1248, 381] width 155 height 30
click at [1154, 643] on button "[PERSON_NAME]" at bounding box center [1126, 658] width 161 height 30
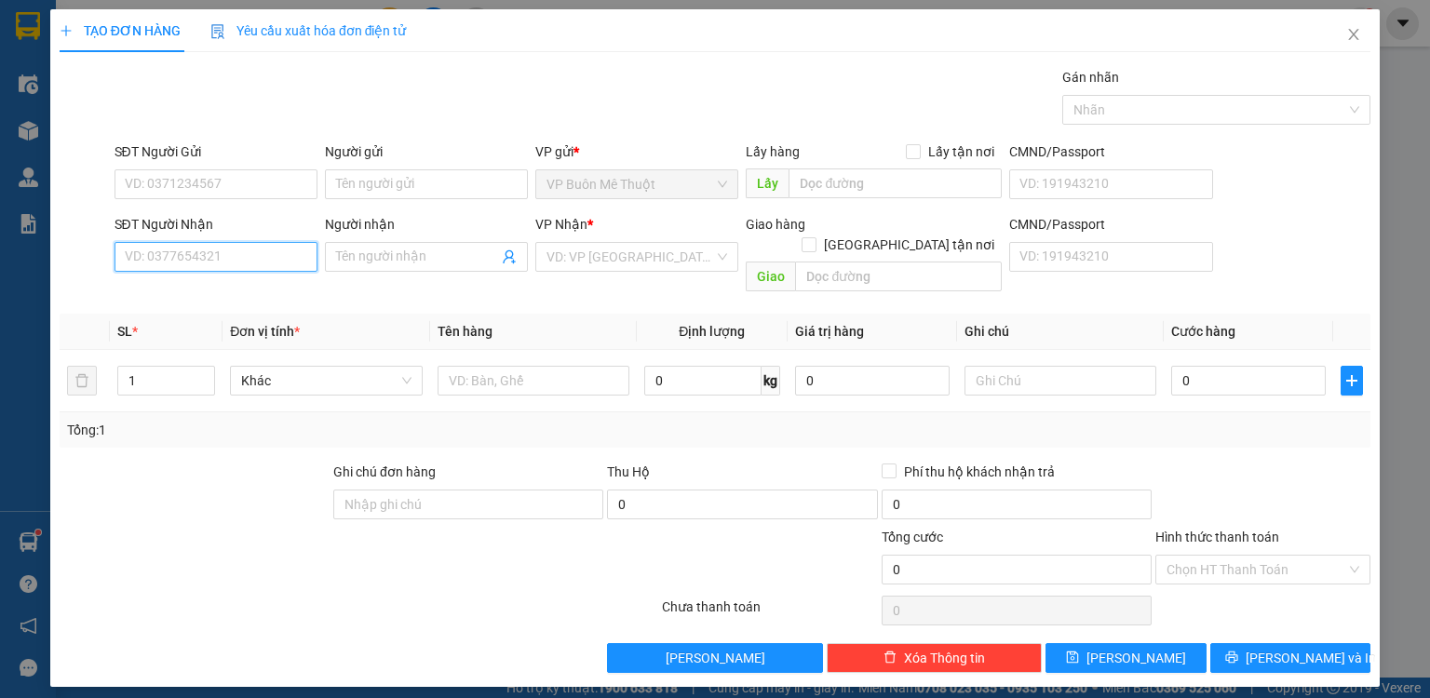
click at [229, 265] on input "SĐT Người Nhận" at bounding box center [216, 257] width 203 height 30
click at [612, 261] on input "search" at bounding box center [631, 257] width 168 height 28
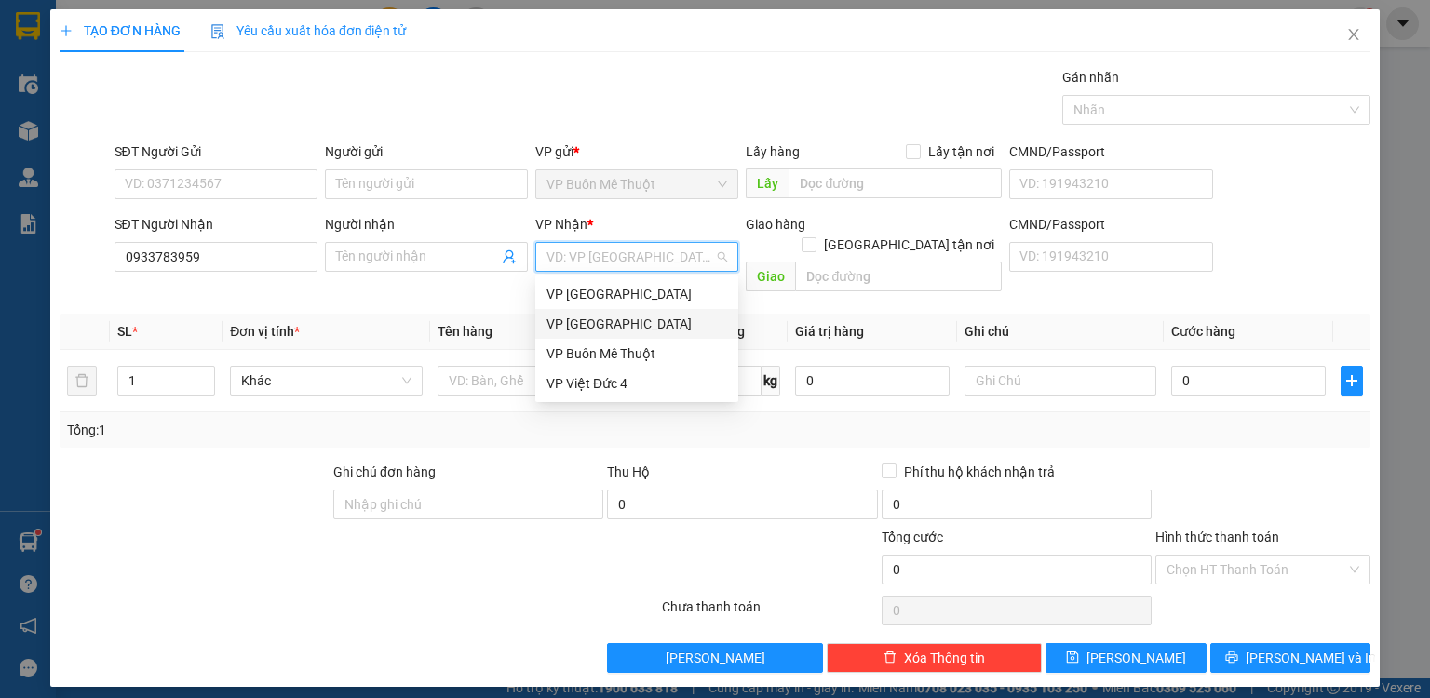
drag, startPoint x: 587, startPoint y: 330, endPoint x: 551, endPoint y: 373, distance: 56.3
click at [586, 331] on div "VP [GEOGRAPHIC_DATA]" at bounding box center [637, 324] width 181 height 20
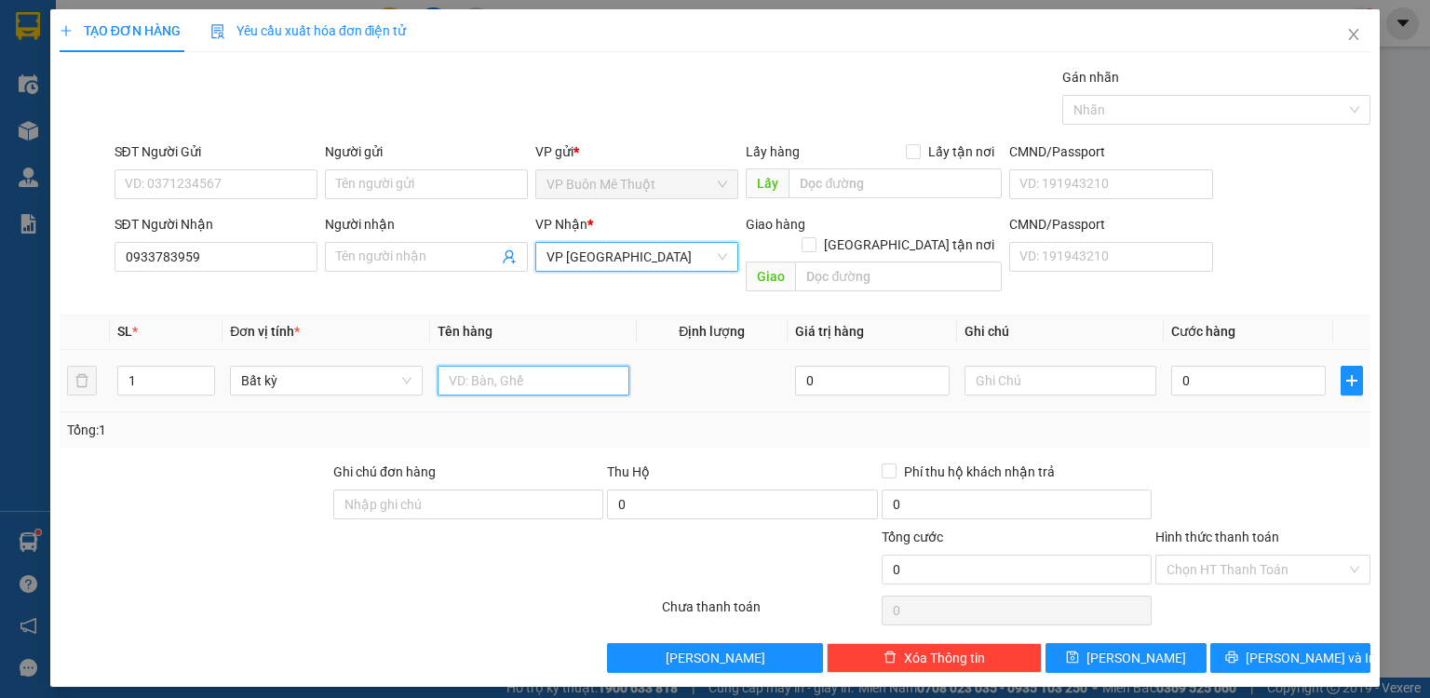
click at [487, 366] on input "text" at bounding box center [534, 381] width 192 height 30
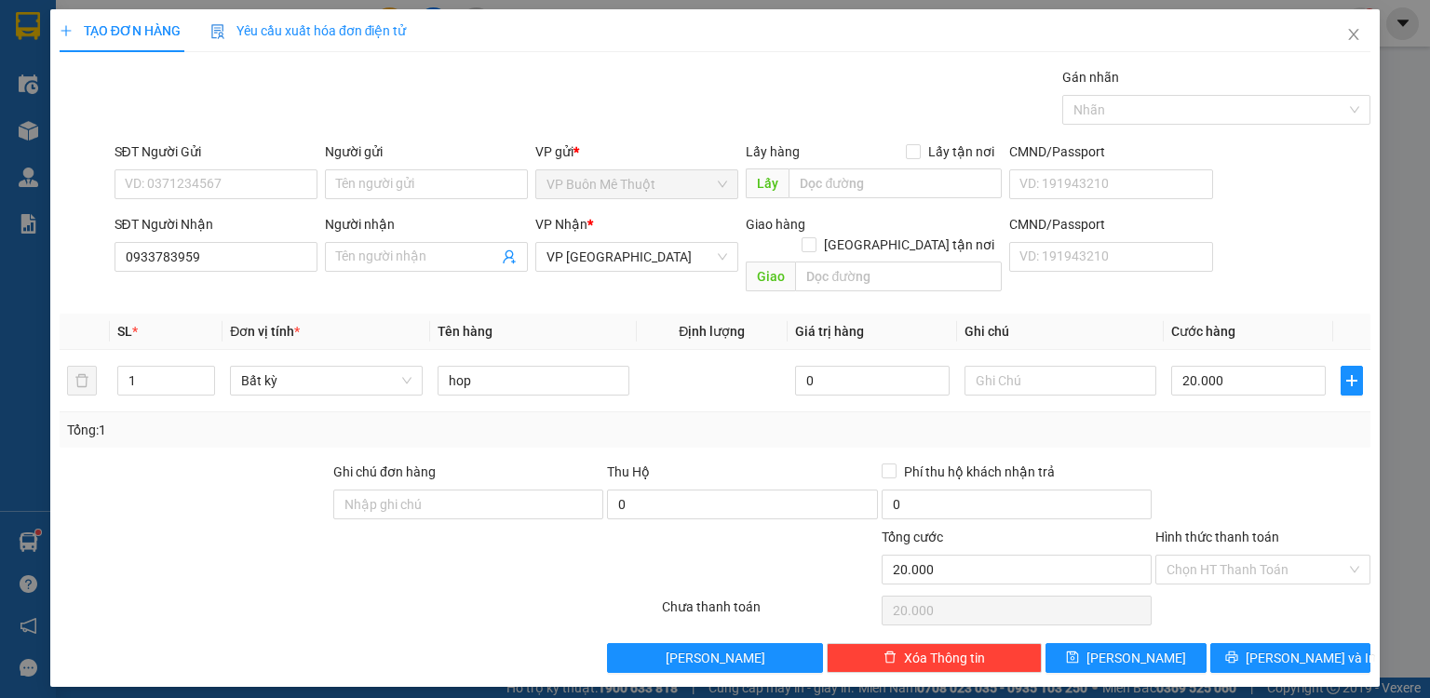
drag, startPoint x: 1297, startPoint y: 443, endPoint x: 1278, endPoint y: 475, distance: 36.7
click at [1287, 462] on div at bounding box center [1263, 494] width 219 height 65
drag, startPoint x: 1245, startPoint y: 525, endPoint x: 1241, endPoint y: 534, distance: 10.0
click at [1242, 533] on div "Hình thức thanh toán Chọn HT Thanh Toán" at bounding box center [1262, 559] width 215 height 65
drag, startPoint x: 1229, startPoint y: 552, endPoint x: 1217, endPoint y: 571, distance: 22.2
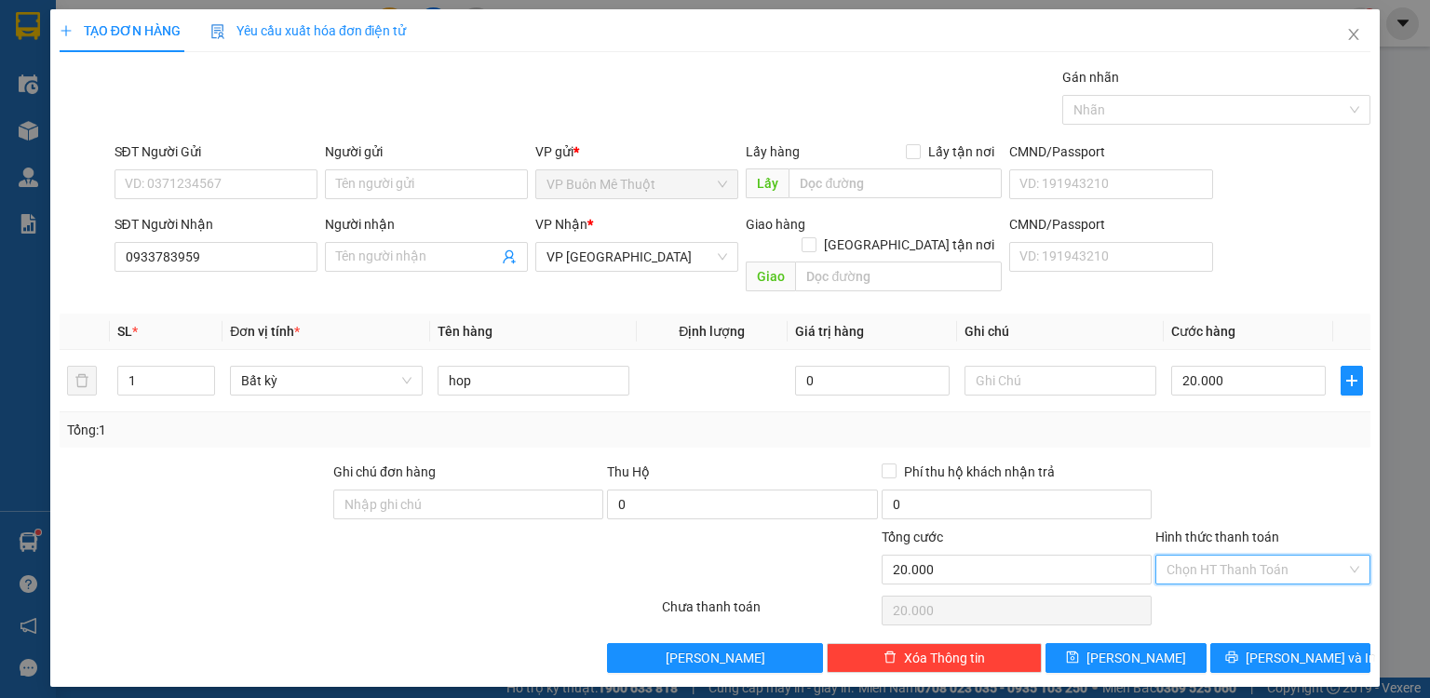
click at [1229, 556] on input "Hình thức thanh toán" at bounding box center [1257, 570] width 180 height 28
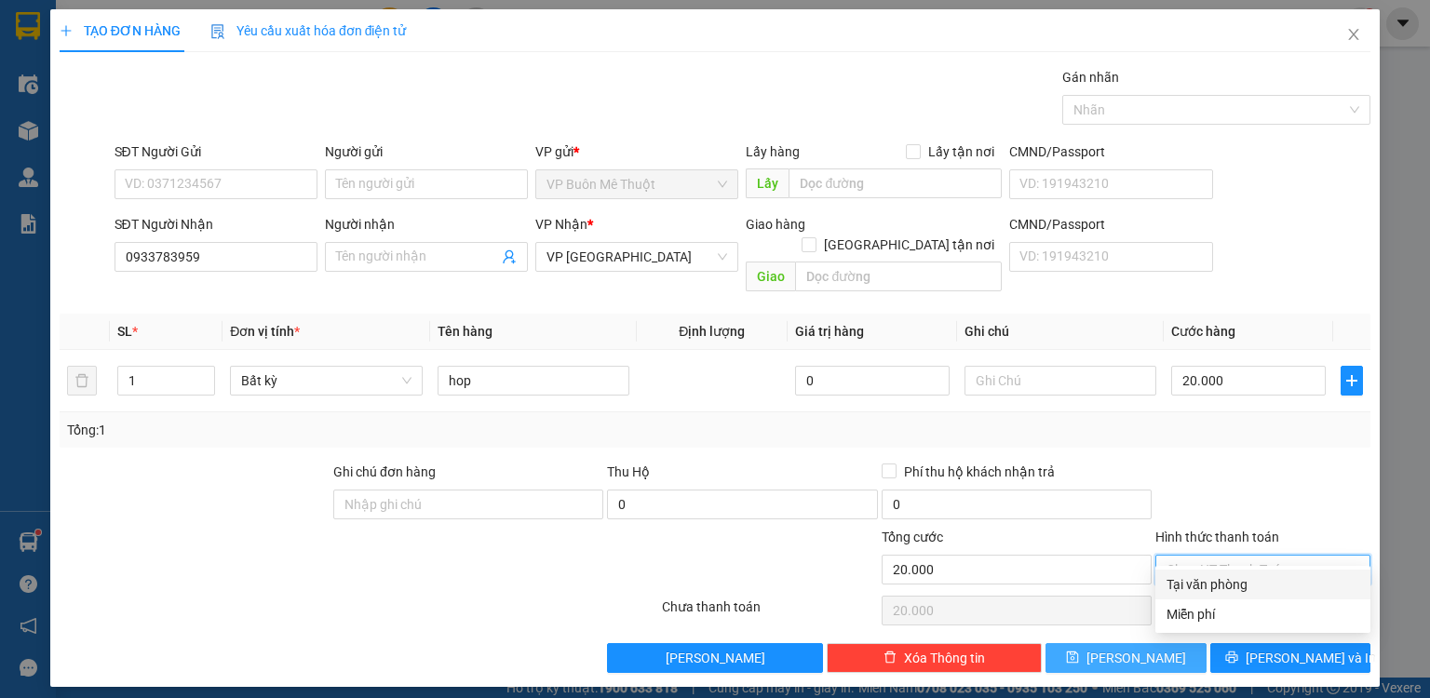
drag, startPoint x: 1207, startPoint y: 588, endPoint x: 1193, endPoint y: 623, distance: 37.2
click at [1205, 596] on div "Tại văn phòng" at bounding box center [1262, 585] width 215 height 30
click at [1186, 643] on button "[PERSON_NAME]" at bounding box center [1126, 658] width 161 height 30
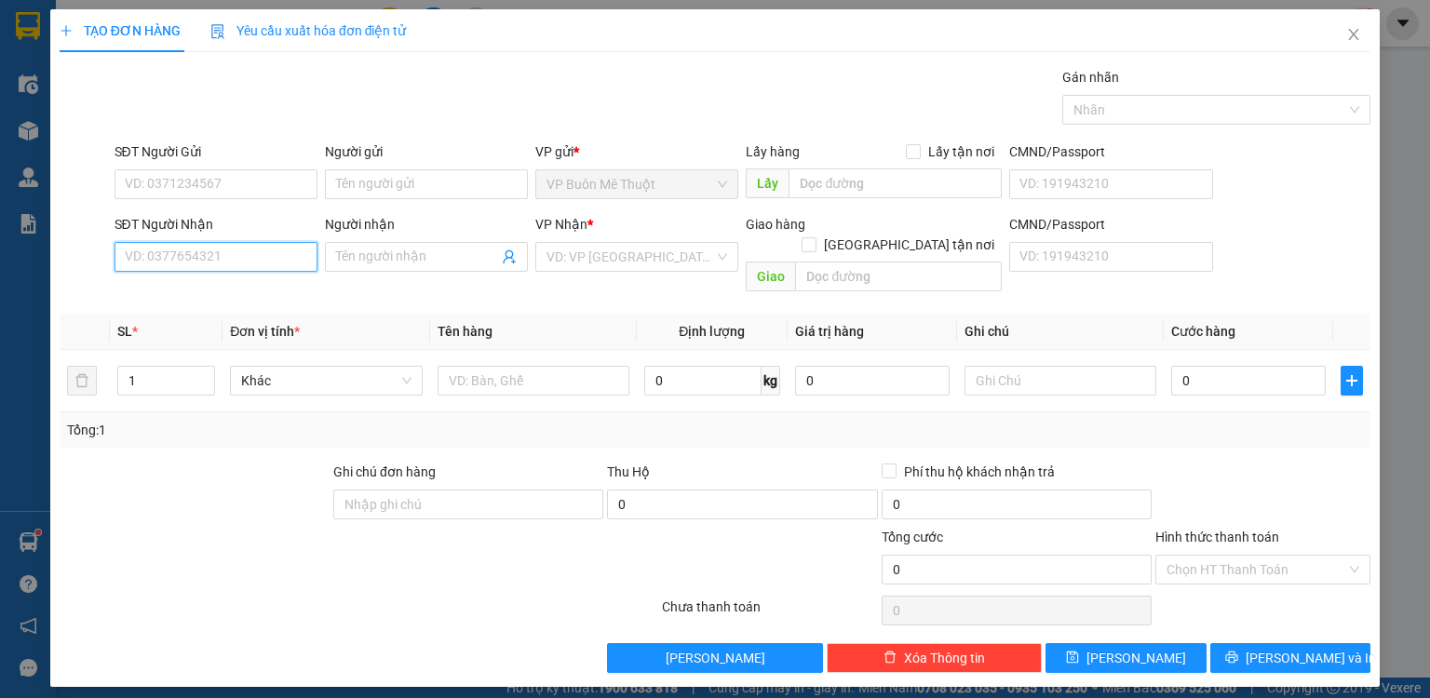
drag, startPoint x: 266, startPoint y: 248, endPoint x: 277, endPoint y: 248, distance: 11.2
click at [267, 248] on input "SĐT Người Nhận" at bounding box center [216, 257] width 203 height 30
click at [206, 300] on div "0907051899 - dd" at bounding box center [216, 293] width 181 height 20
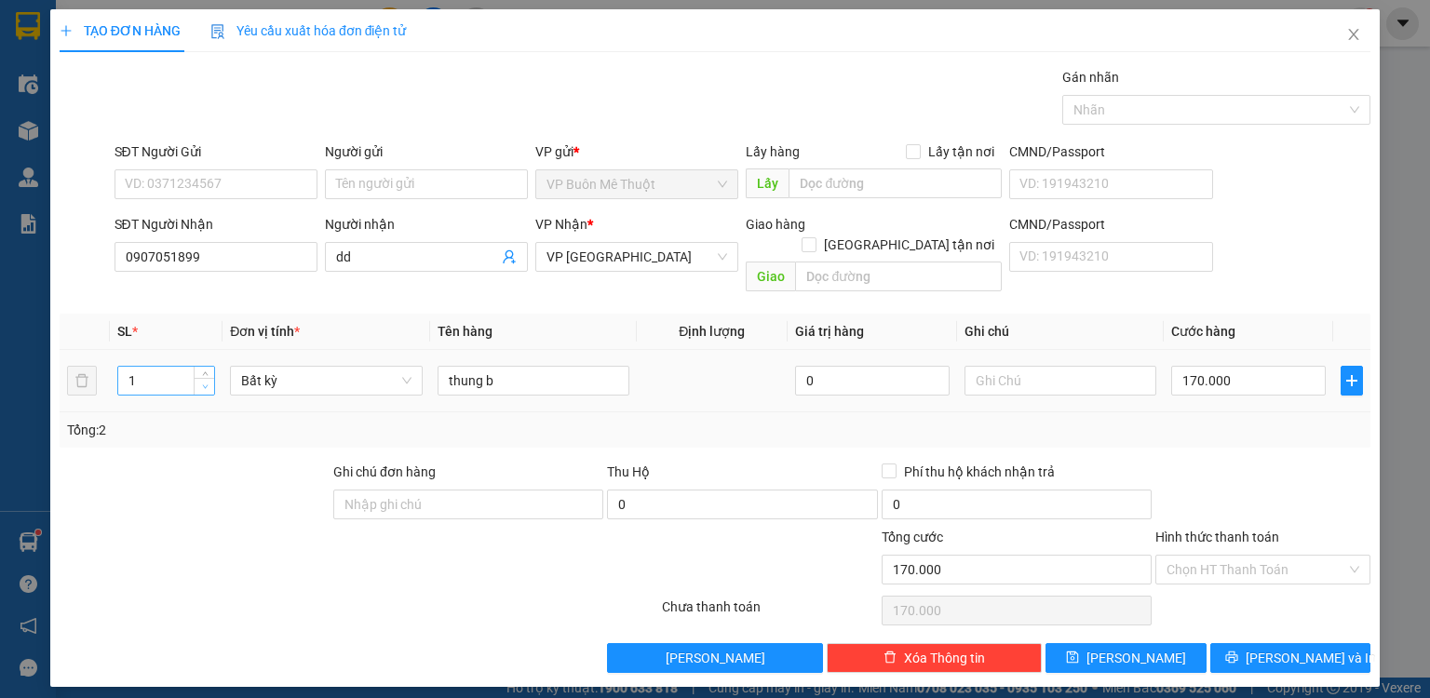
click at [205, 385] on icon "down" at bounding box center [205, 387] width 6 height 4
click at [533, 366] on input "thung b" at bounding box center [534, 381] width 192 height 30
click at [1266, 369] on input "0" at bounding box center [1248, 381] width 155 height 30
click at [1118, 643] on button "[PERSON_NAME]" at bounding box center [1126, 658] width 161 height 30
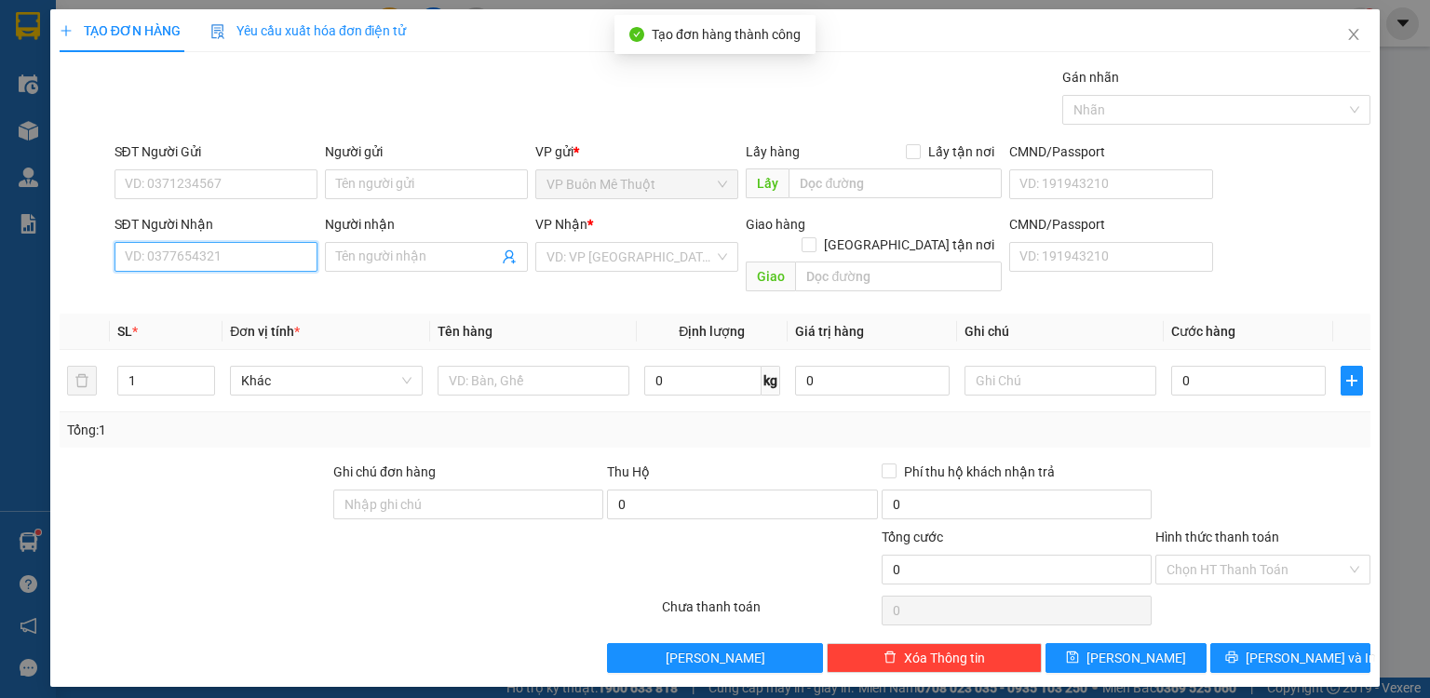
click at [231, 252] on input "SĐT Người Nhận" at bounding box center [216, 257] width 203 height 30
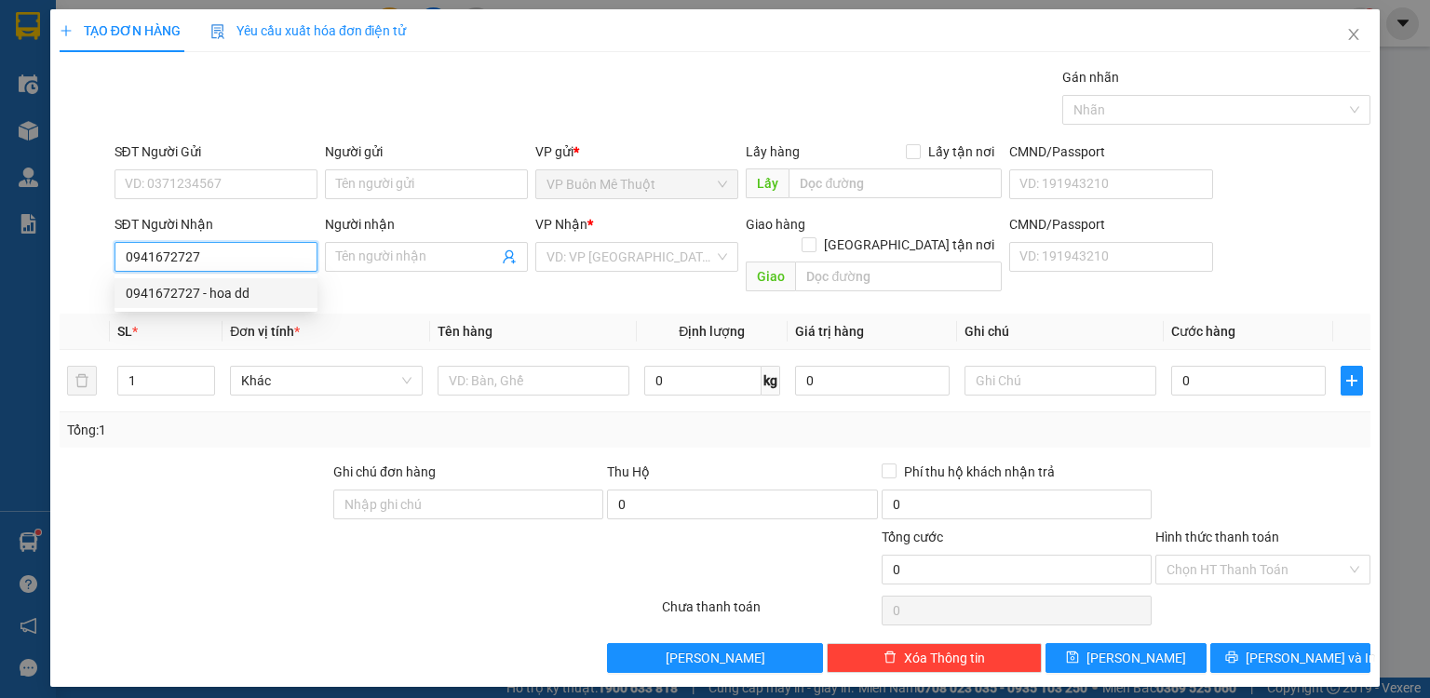
click at [196, 292] on div "0941672727 - hoa dd" at bounding box center [216, 293] width 181 height 20
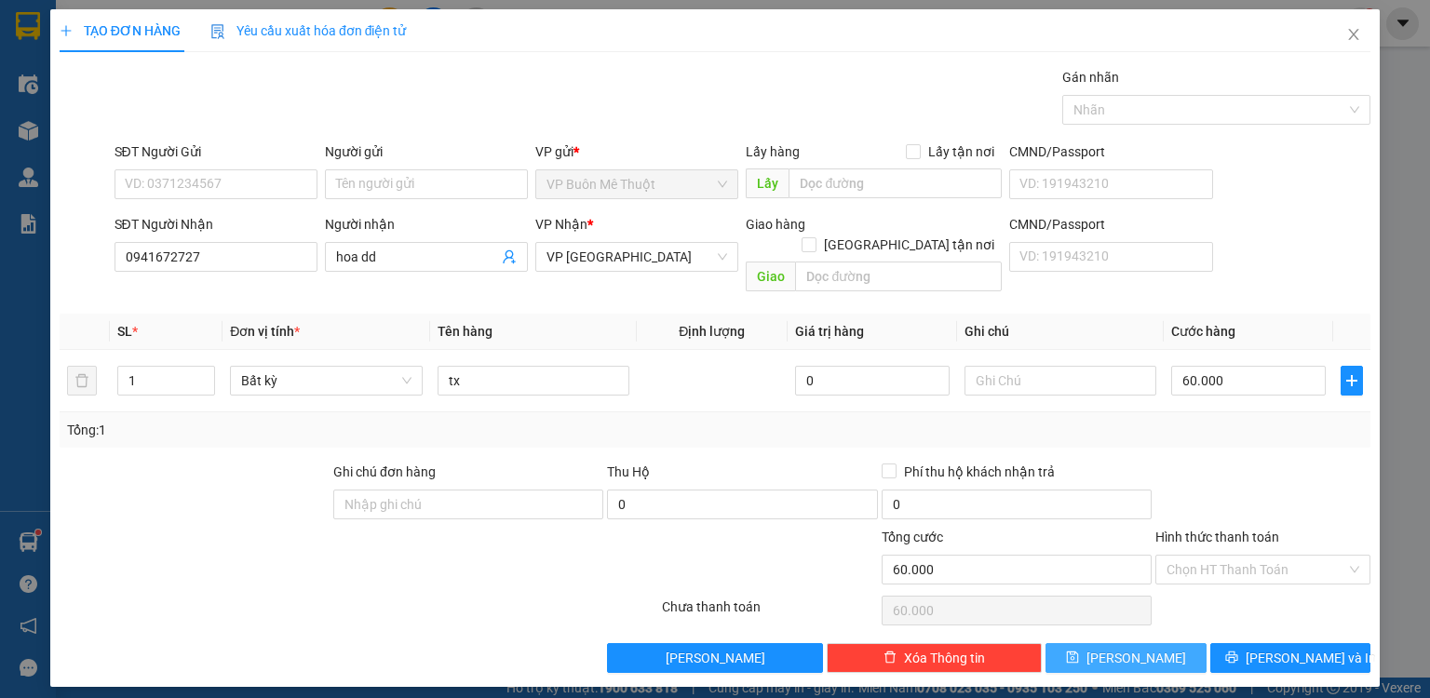
click at [1147, 643] on button "[PERSON_NAME]" at bounding box center [1126, 658] width 161 height 30
click at [1356, 33] on icon "close" at bounding box center [1354, 34] width 10 height 11
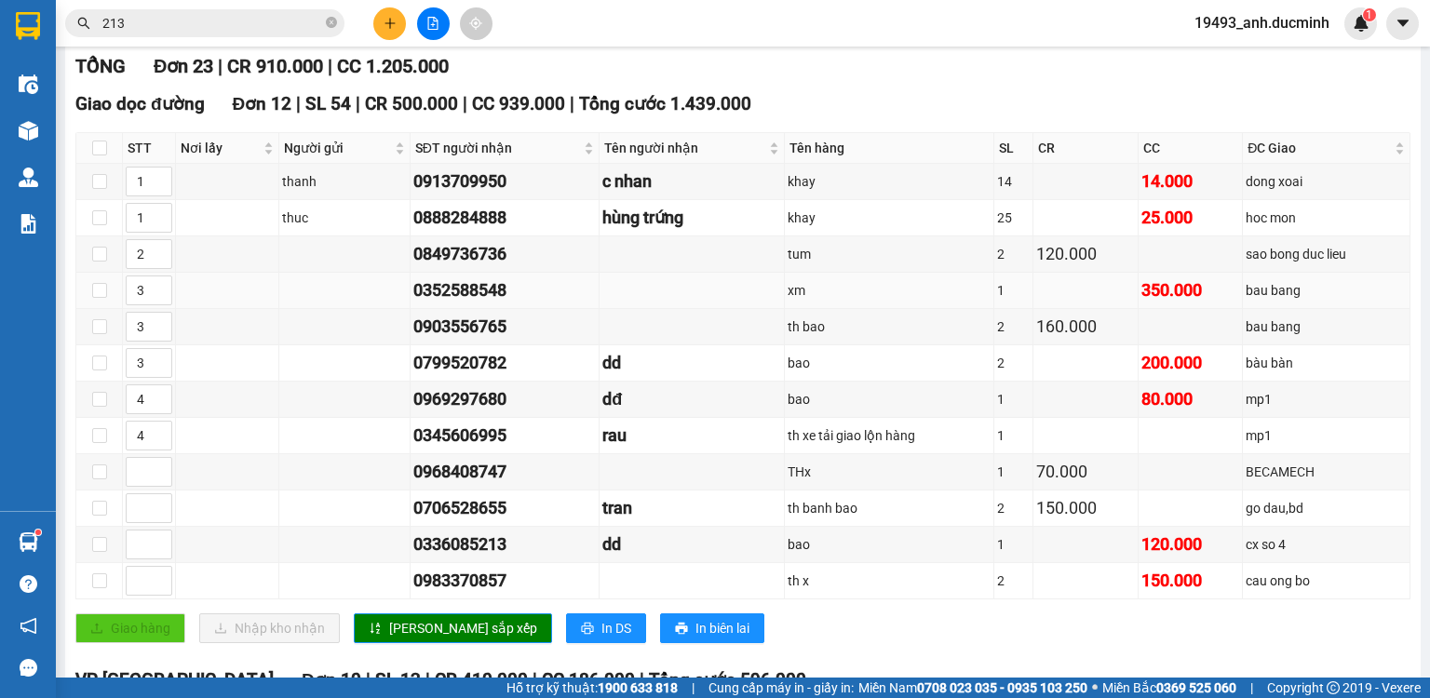
scroll to position [298, 0]
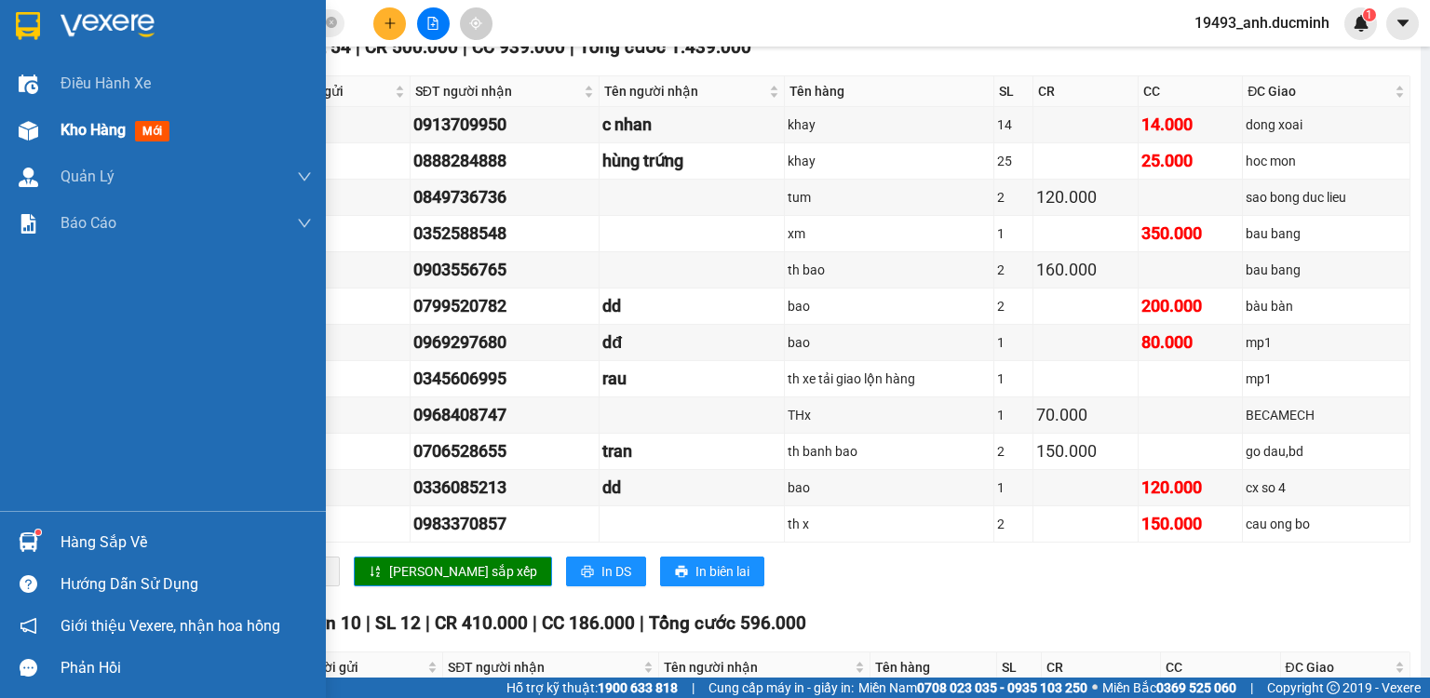
click at [71, 123] on span "Kho hàng" at bounding box center [93, 130] width 65 height 18
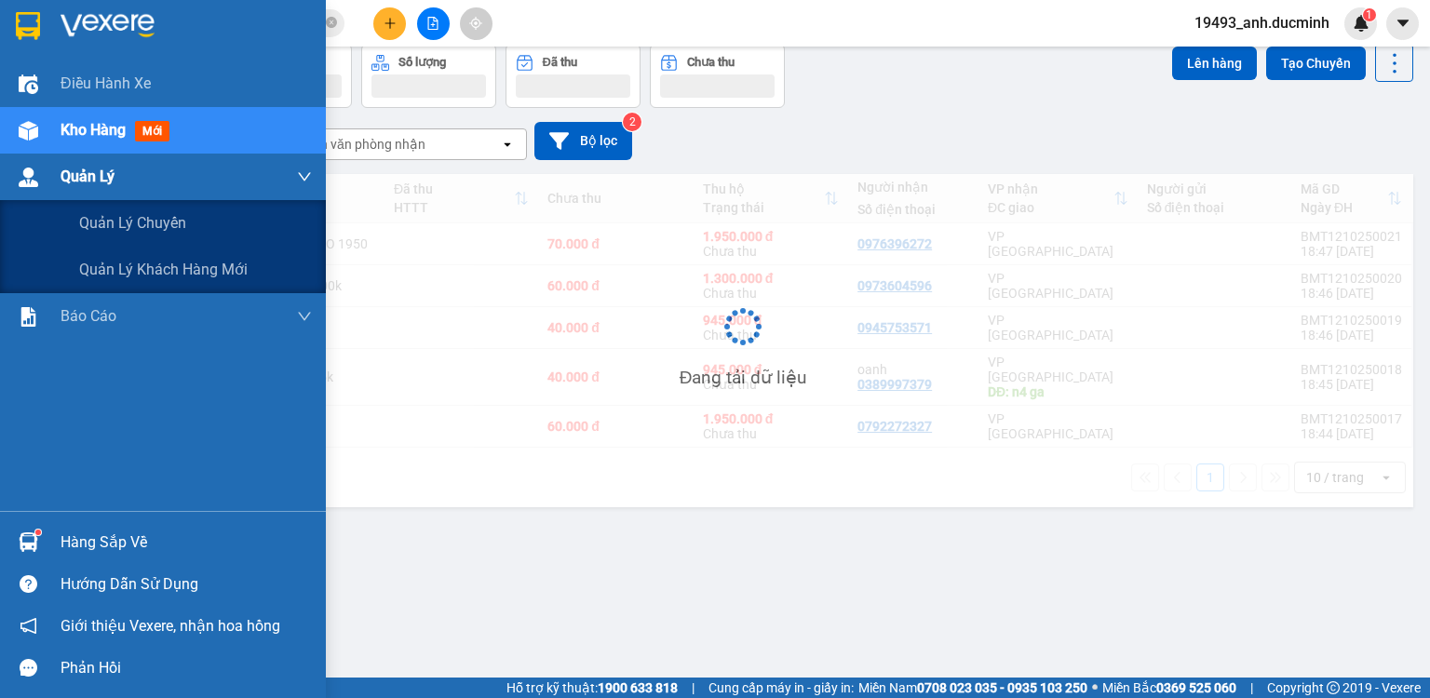
scroll to position [86, 0]
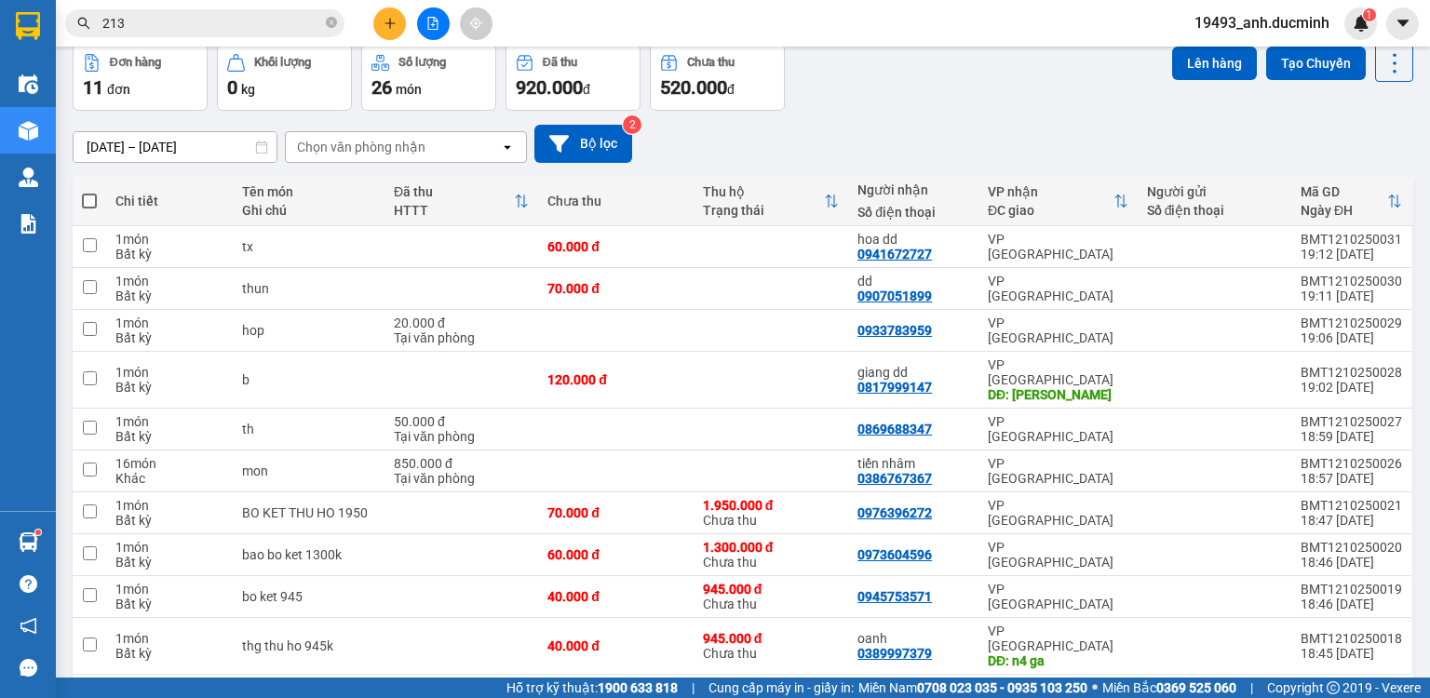
click at [86, 194] on span at bounding box center [89, 201] width 15 height 15
click at [89, 192] on input "checkbox" at bounding box center [89, 192] width 0 height 0
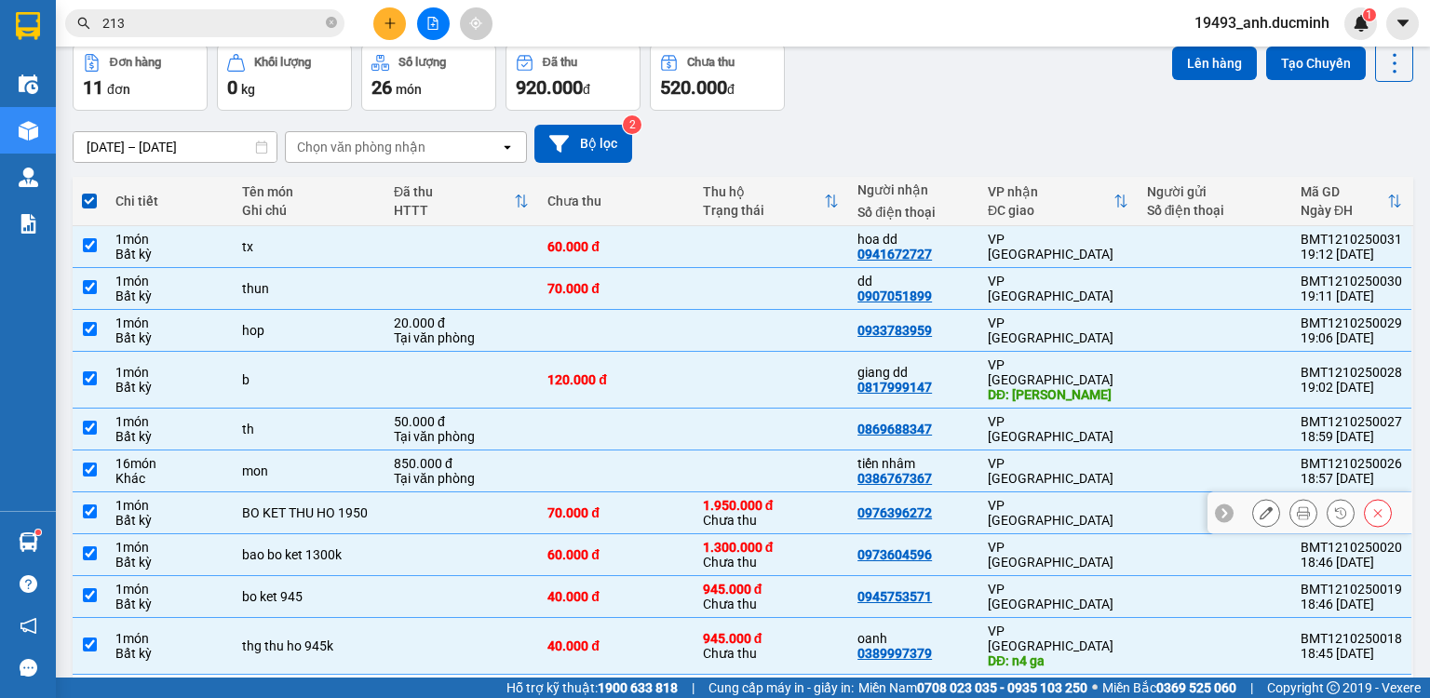
click at [87, 505] on input "checkbox" at bounding box center [90, 512] width 14 height 14
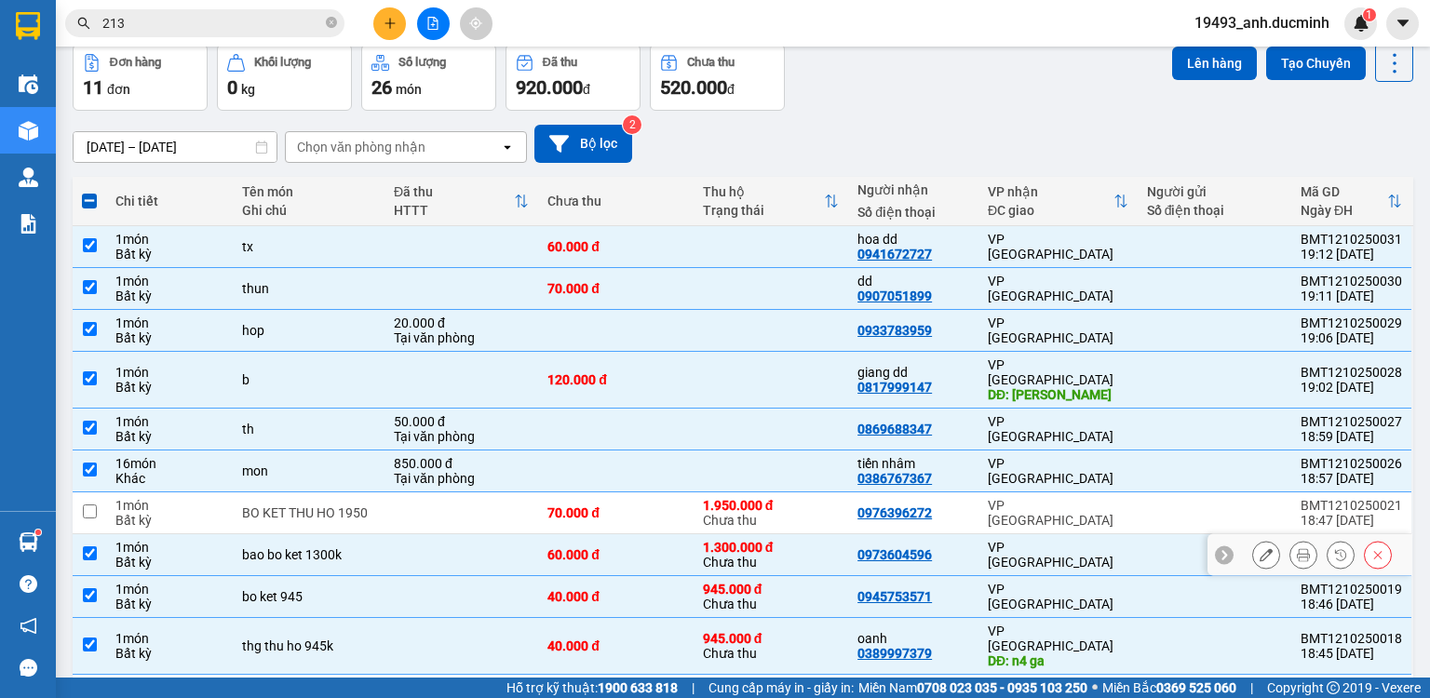
drag, startPoint x: 82, startPoint y: 535, endPoint x: 93, endPoint y: 555, distance: 22.5
click at [84, 547] on input "checkbox" at bounding box center [90, 554] width 14 height 14
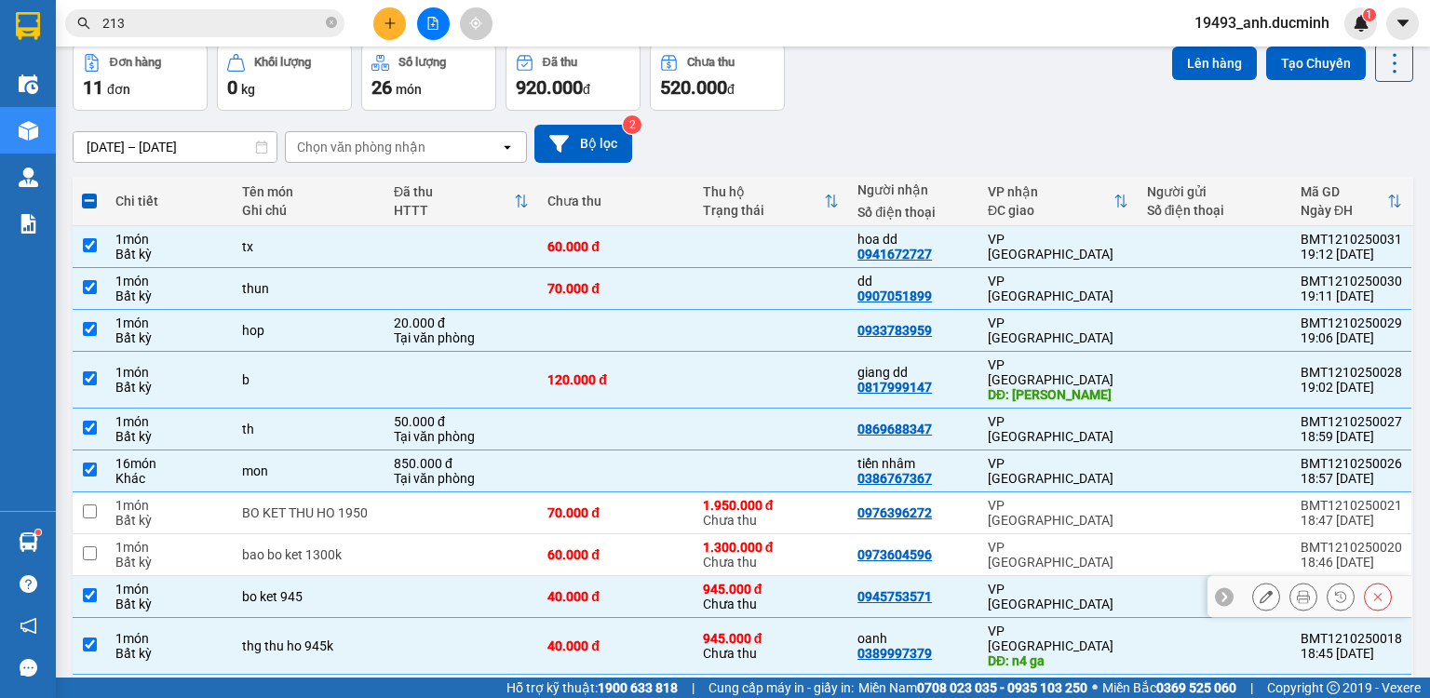
click at [93, 588] on input "checkbox" at bounding box center [90, 595] width 14 height 14
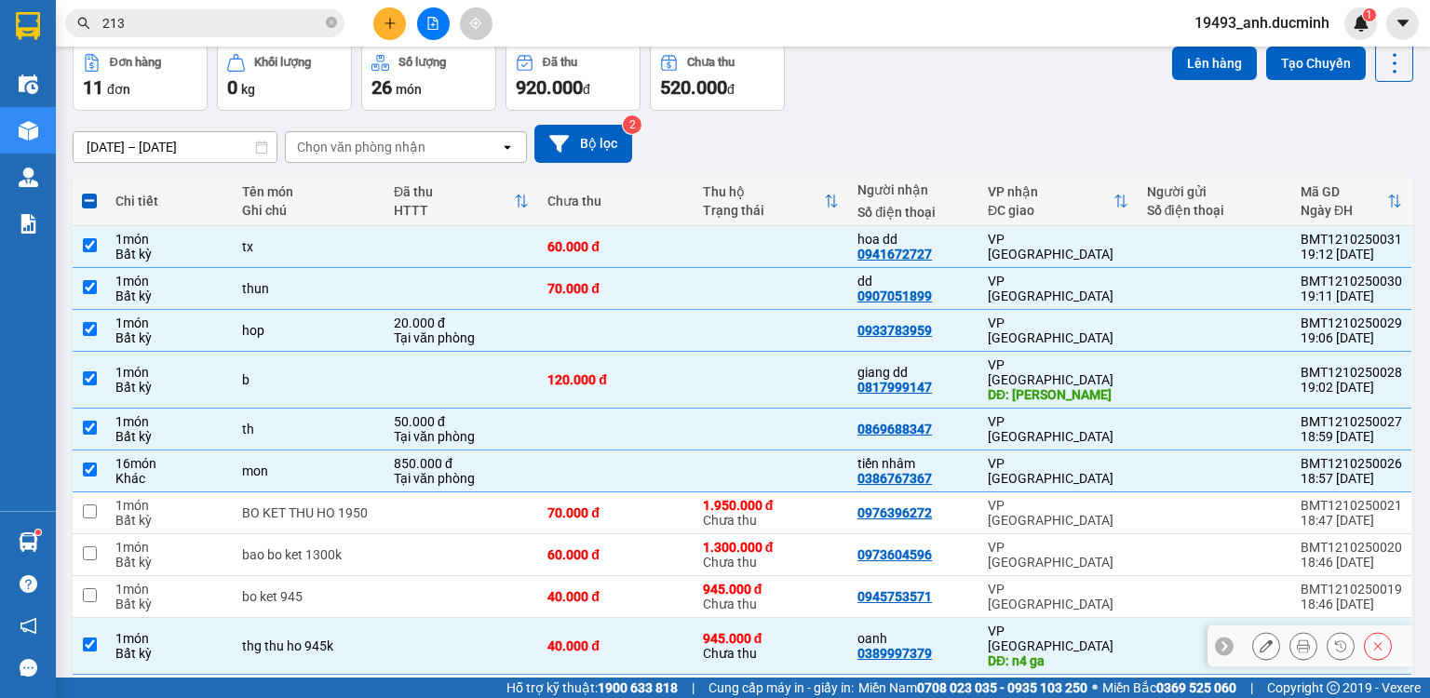
click at [94, 638] on input "checkbox" at bounding box center [90, 645] width 14 height 14
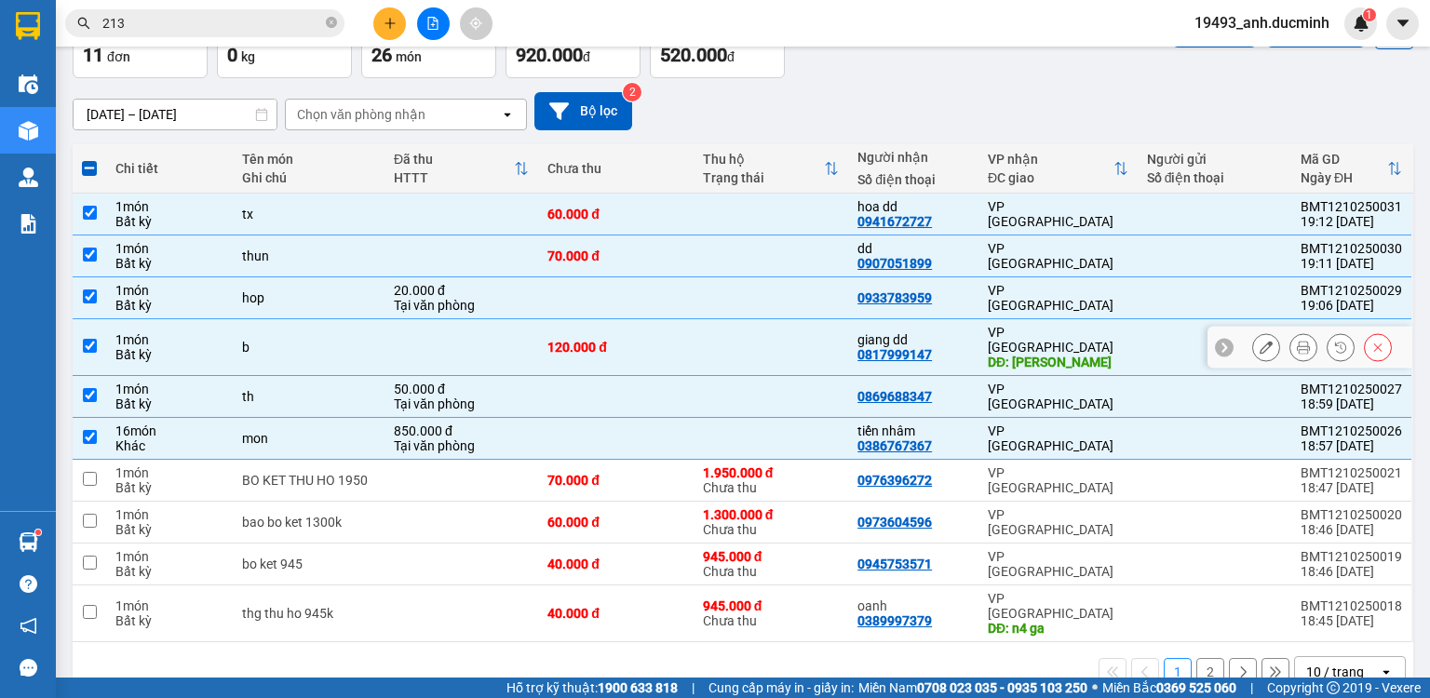
scroll to position [127, 0]
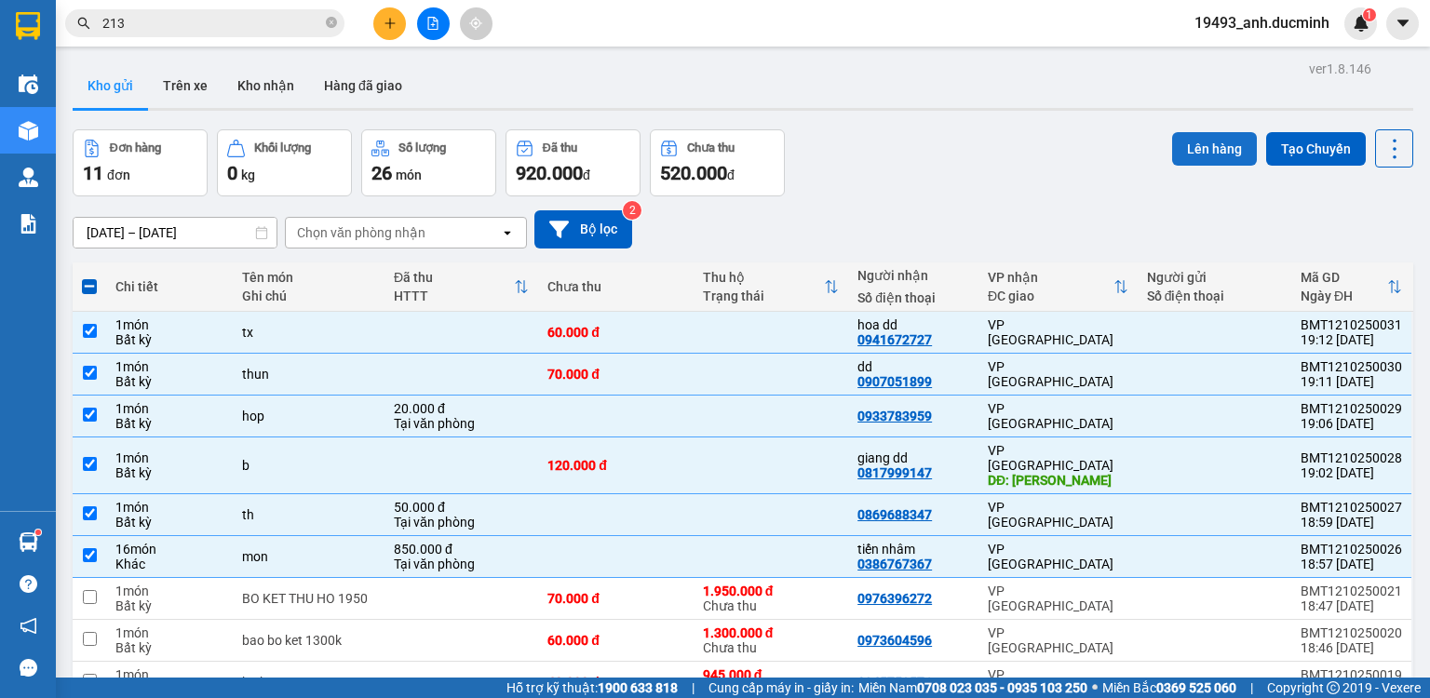
click at [1196, 148] on button "Lên hàng" at bounding box center [1214, 149] width 85 height 34
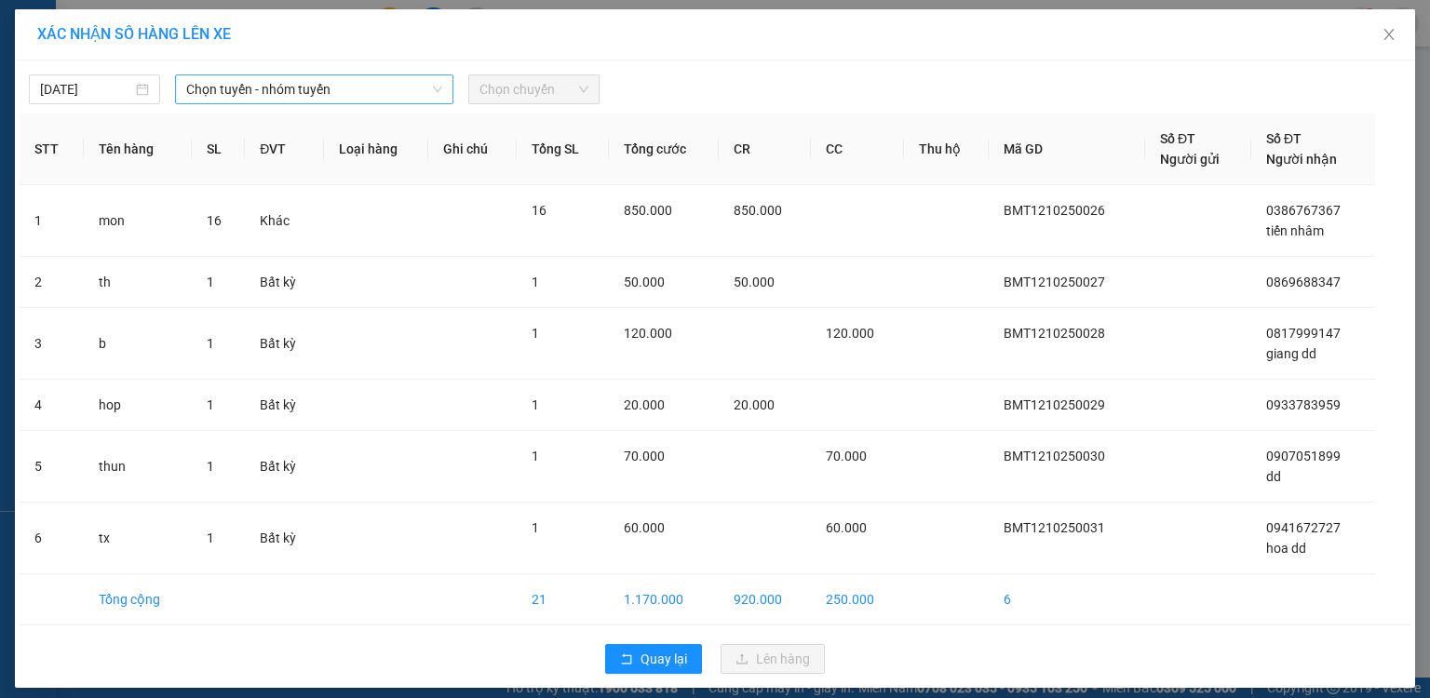
click at [260, 94] on span "Chọn tuyến - nhóm tuyến" at bounding box center [314, 89] width 256 height 28
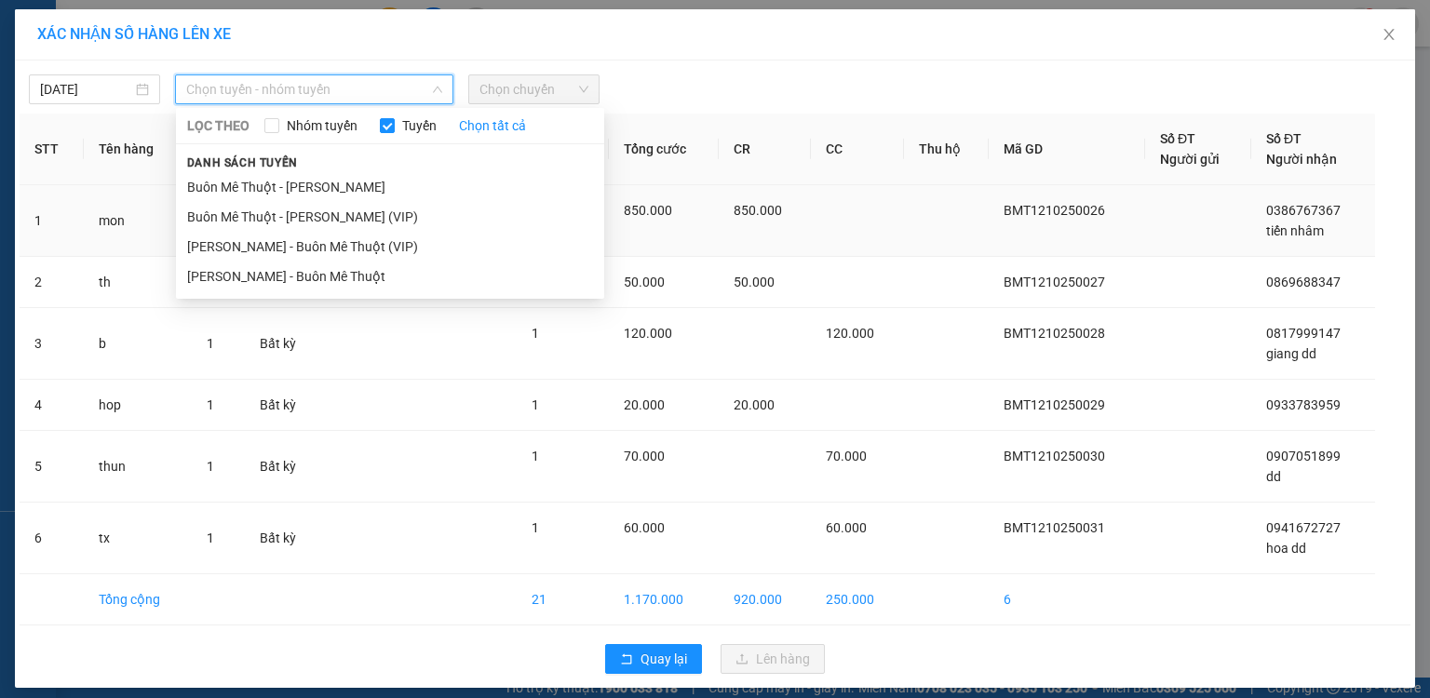
drag, startPoint x: 233, startPoint y: 216, endPoint x: 244, endPoint y: 206, distance: 15.2
click at [235, 215] on li "Buôn Mê Thuột - [PERSON_NAME] (VIP)" at bounding box center [390, 217] width 428 height 30
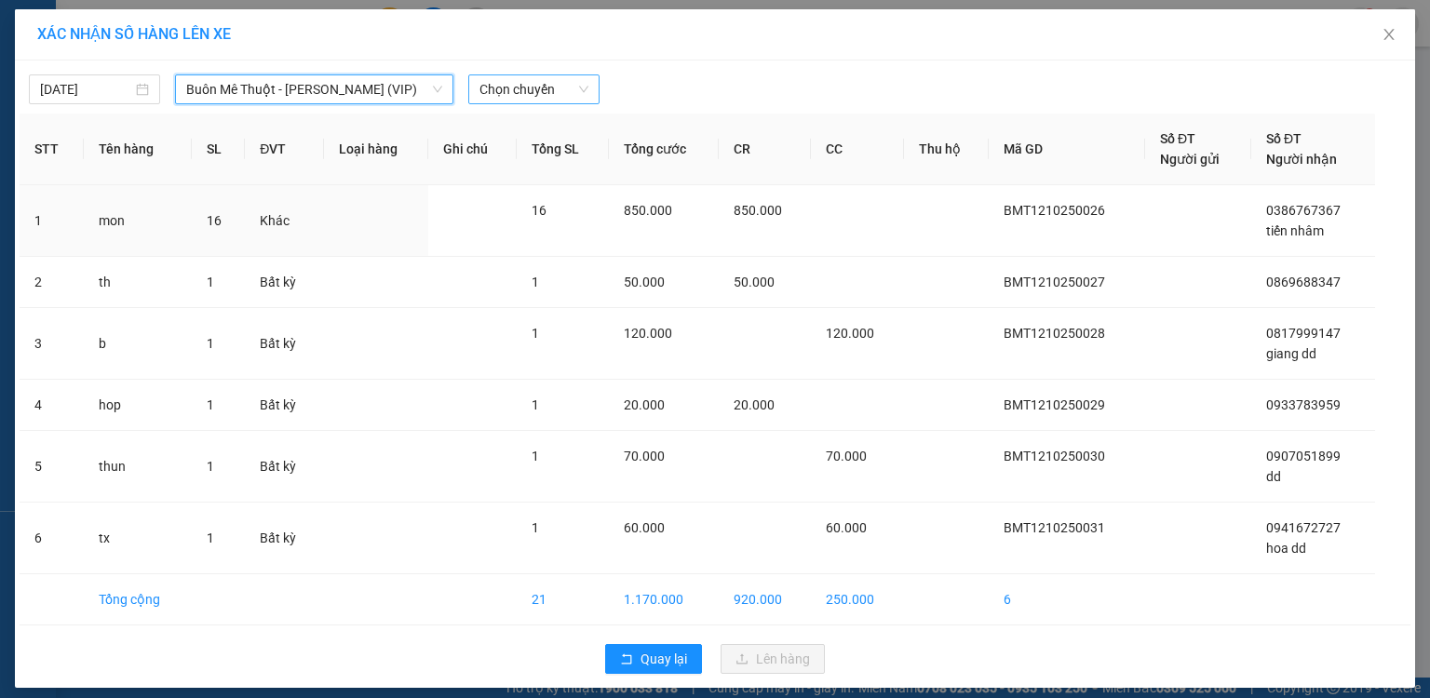
click at [536, 82] on span "Chọn chuyến" at bounding box center [533, 89] width 109 height 28
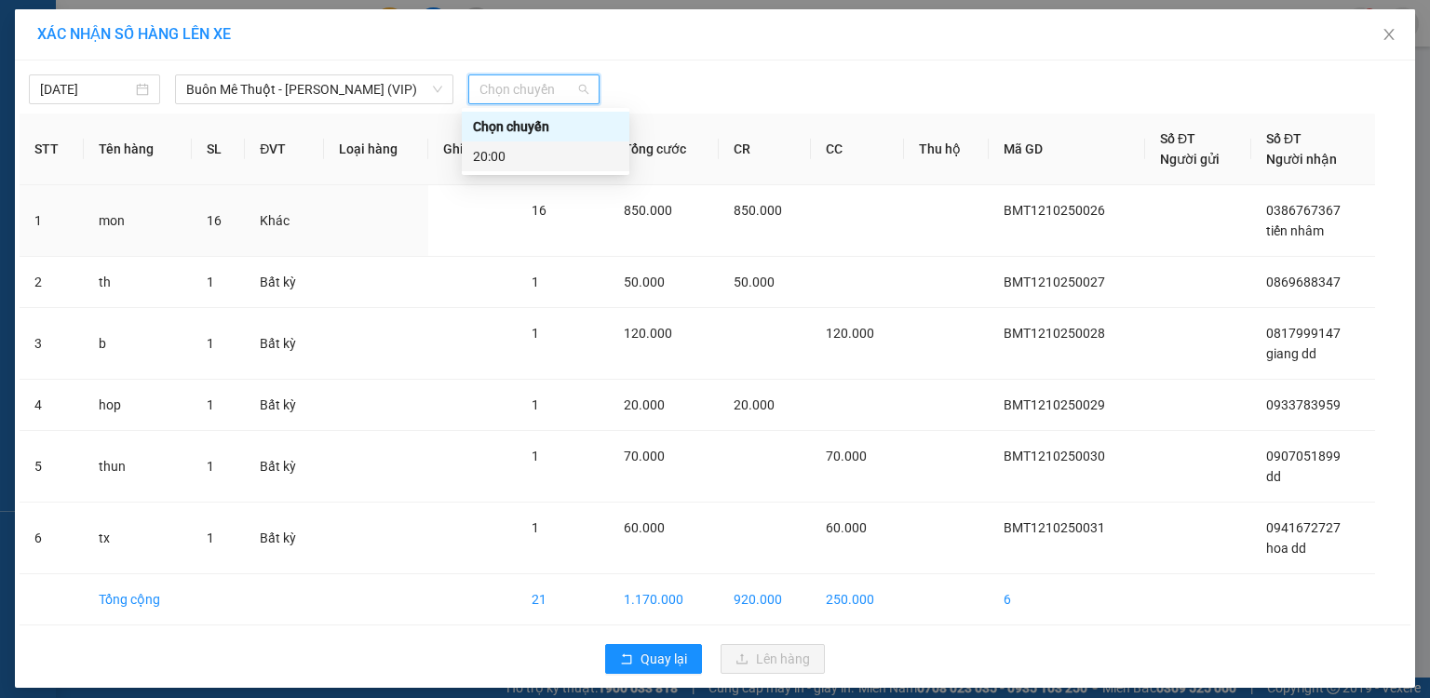
click at [492, 165] on div "20:00" at bounding box center [545, 156] width 145 height 20
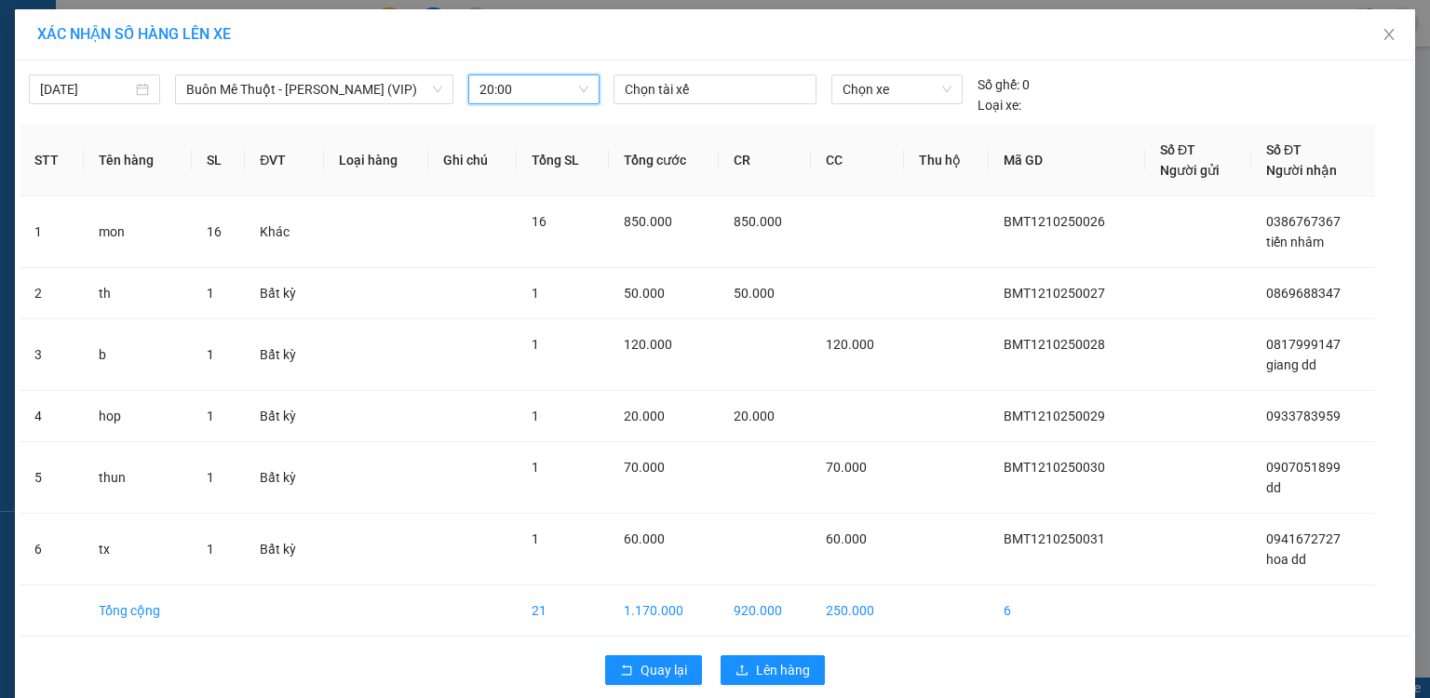
scroll to position [22, 0]
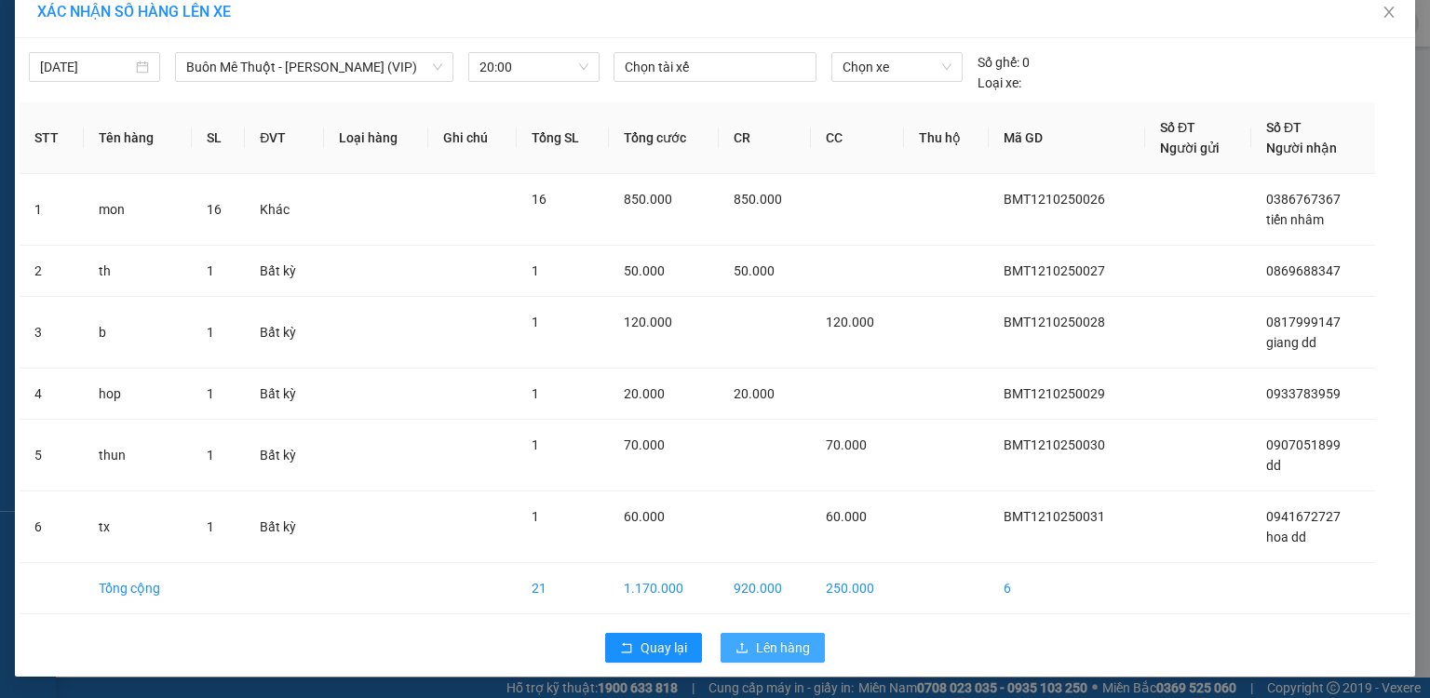
click at [755, 660] on button "Lên hàng" at bounding box center [773, 648] width 104 height 30
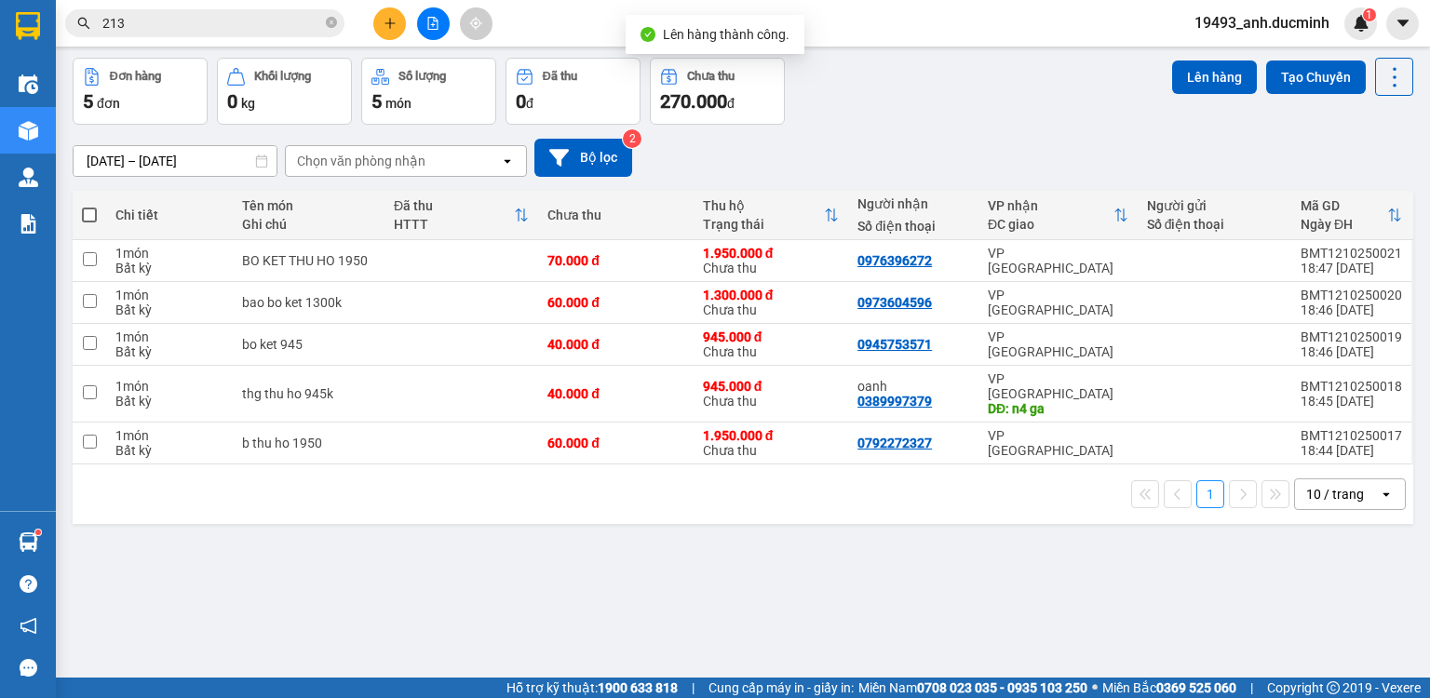
scroll to position [86, 0]
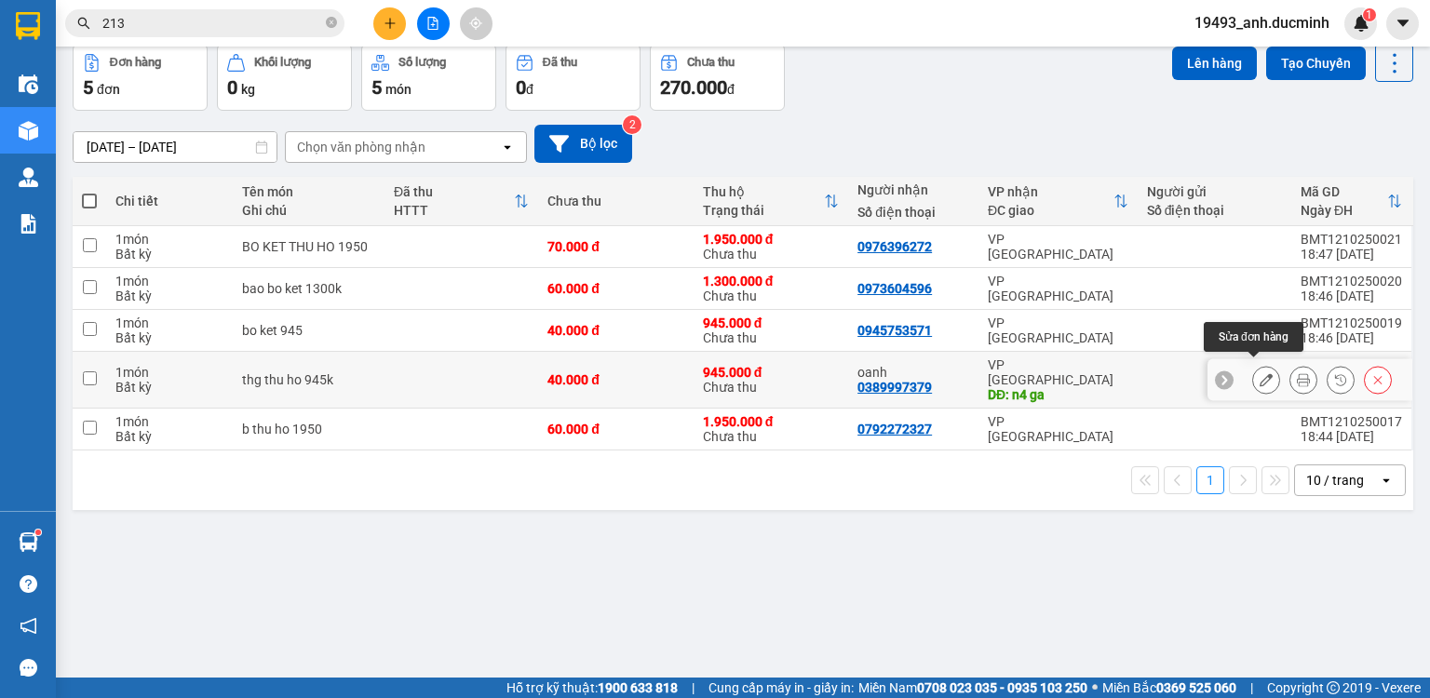
click at [1260, 373] on icon at bounding box center [1266, 379] width 13 height 13
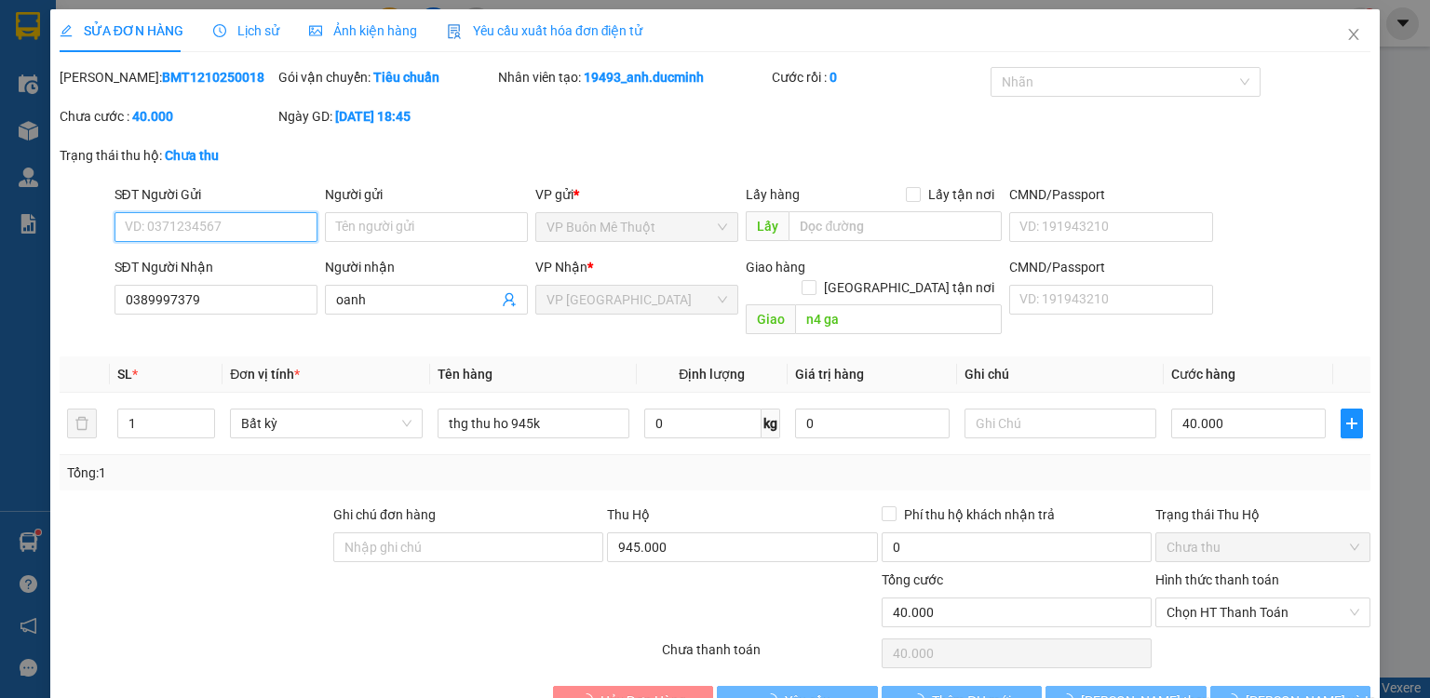
type input "0389997379"
type input "oanh"
type input "n4 ga"
type input "40.000"
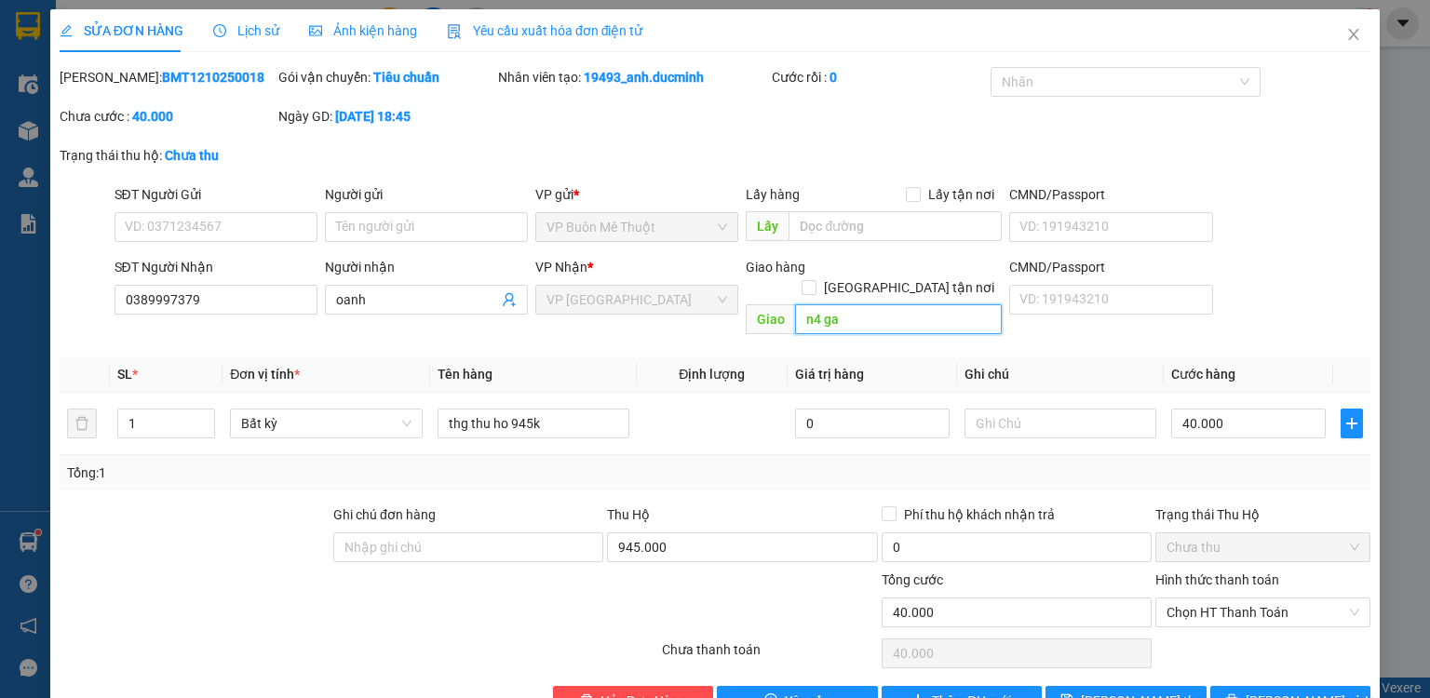
click at [862, 304] on input "n4 ga" at bounding box center [898, 319] width 207 height 30
click at [1096, 691] on span "[PERSON_NAME] thay đổi" at bounding box center [1155, 701] width 149 height 20
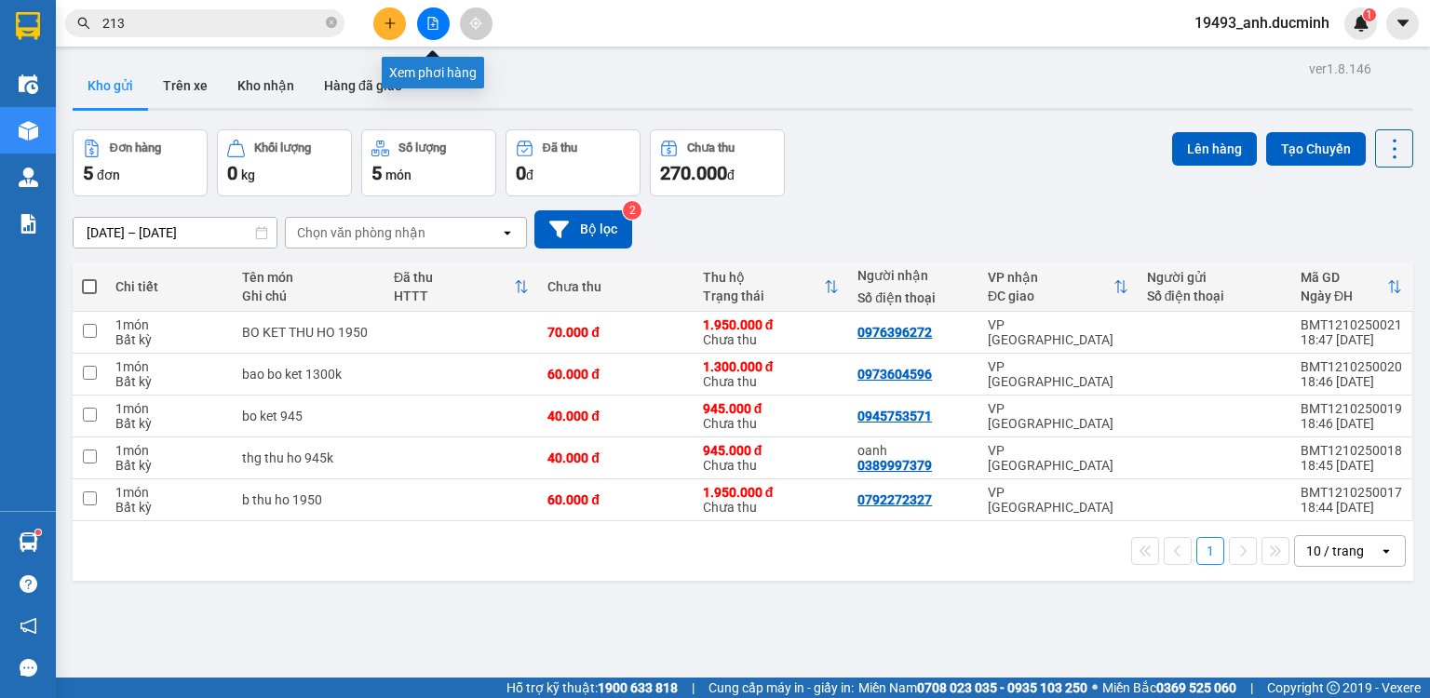
click at [421, 23] on button at bounding box center [433, 23] width 33 height 33
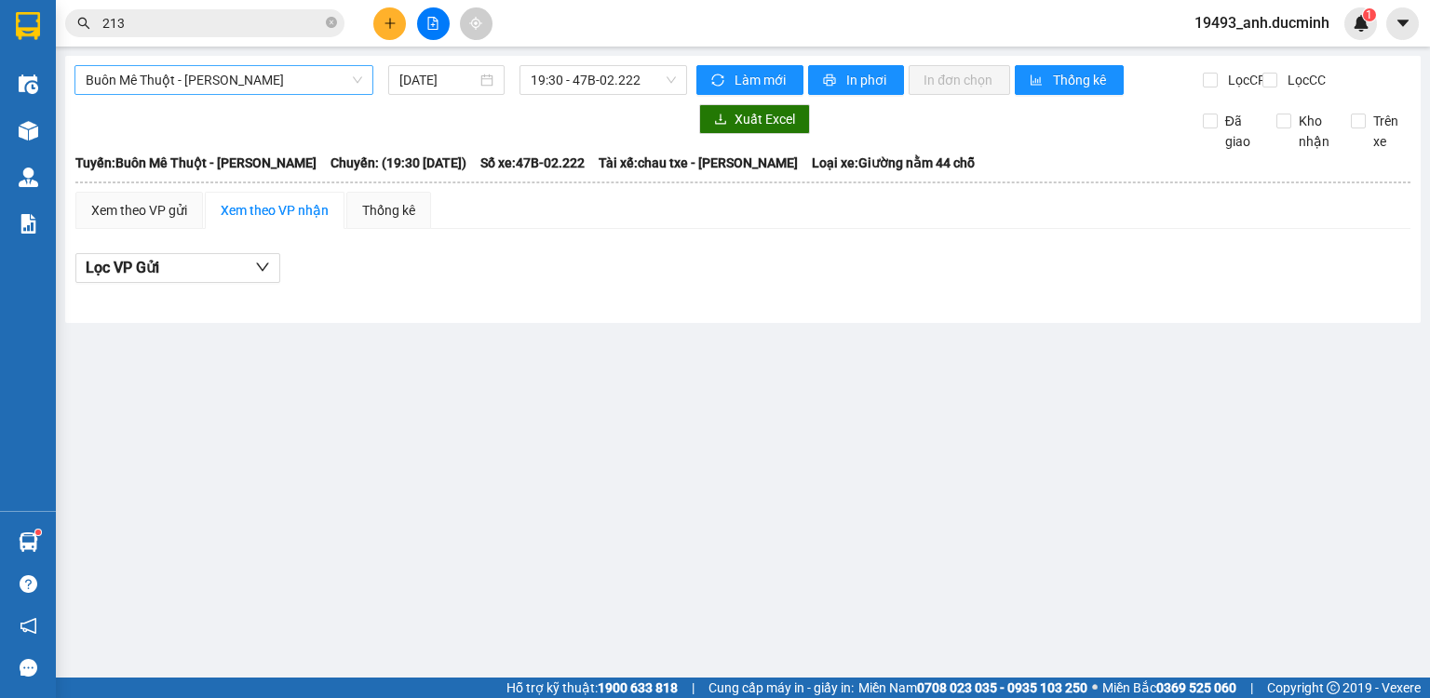
drag, startPoint x: 222, startPoint y: 76, endPoint x: 212, endPoint y: 91, distance: 17.6
click at [222, 76] on span "Buôn Mê Thuột - [PERSON_NAME]" at bounding box center [224, 80] width 277 height 28
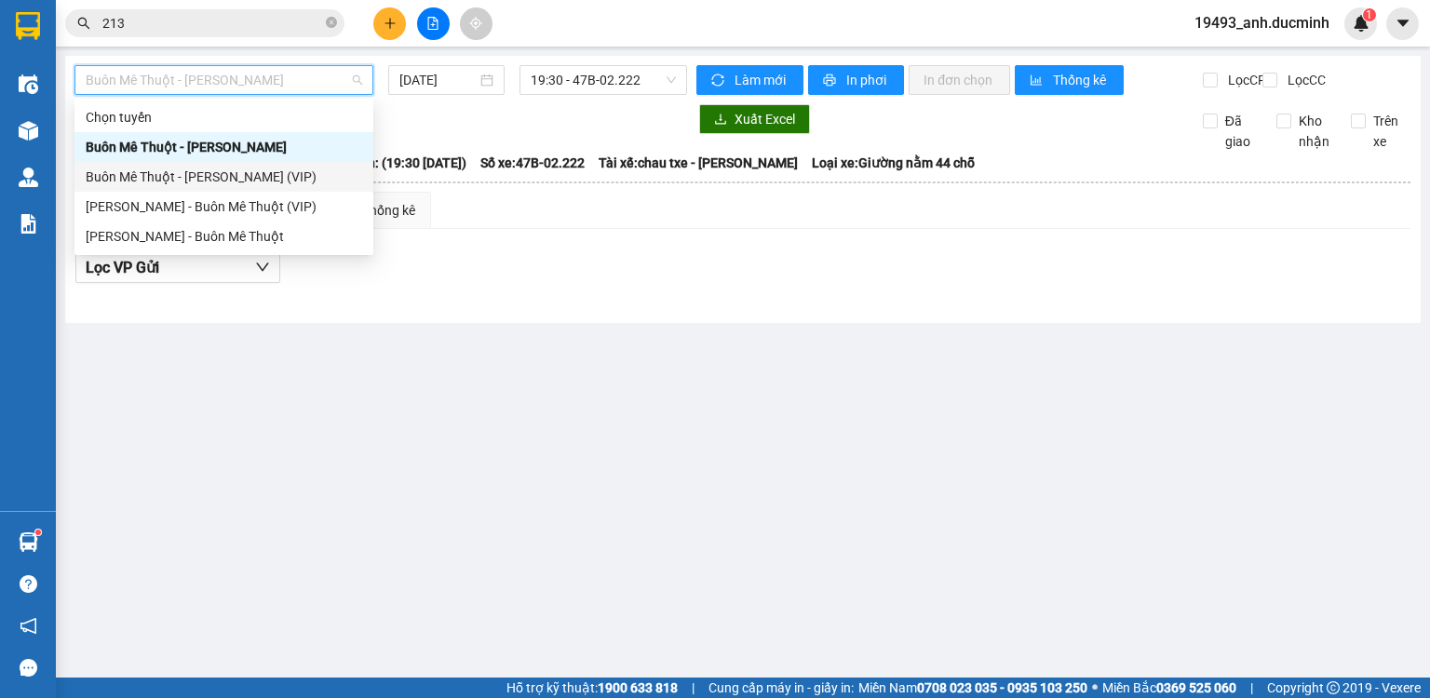
drag, startPoint x: 190, startPoint y: 183, endPoint x: 248, endPoint y: 141, distance: 71.9
click at [190, 182] on div "Buôn Mê Thuột - [PERSON_NAME] (VIP)" at bounding box center [224, 177] width 277 height 20
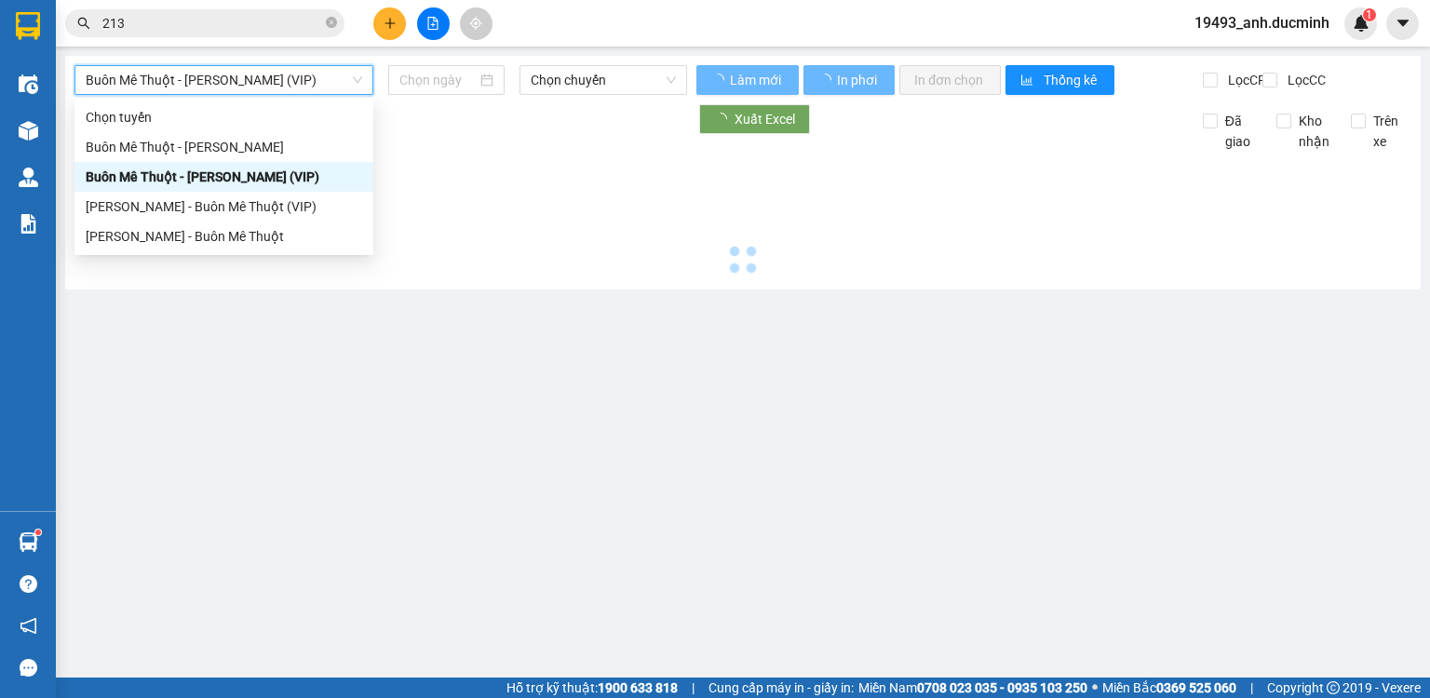
type input "[DATE]"
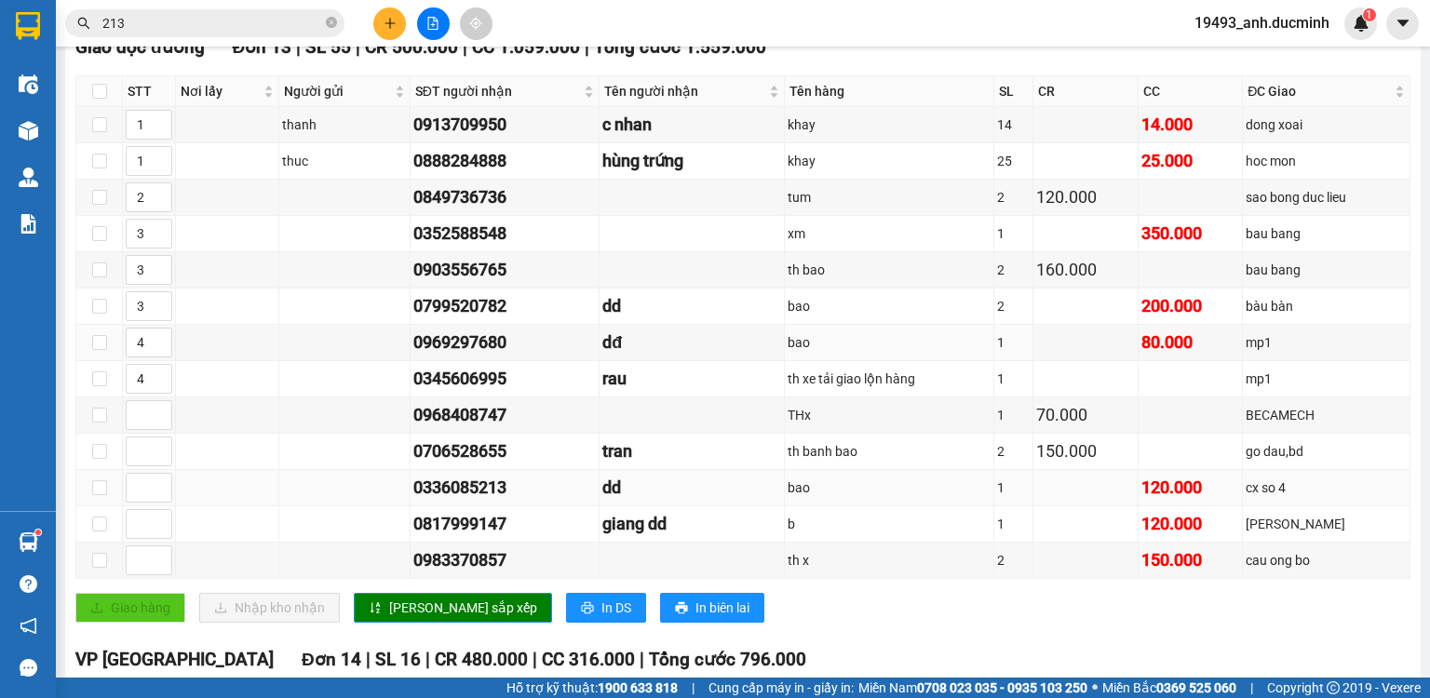
scroll to position [447, 0]
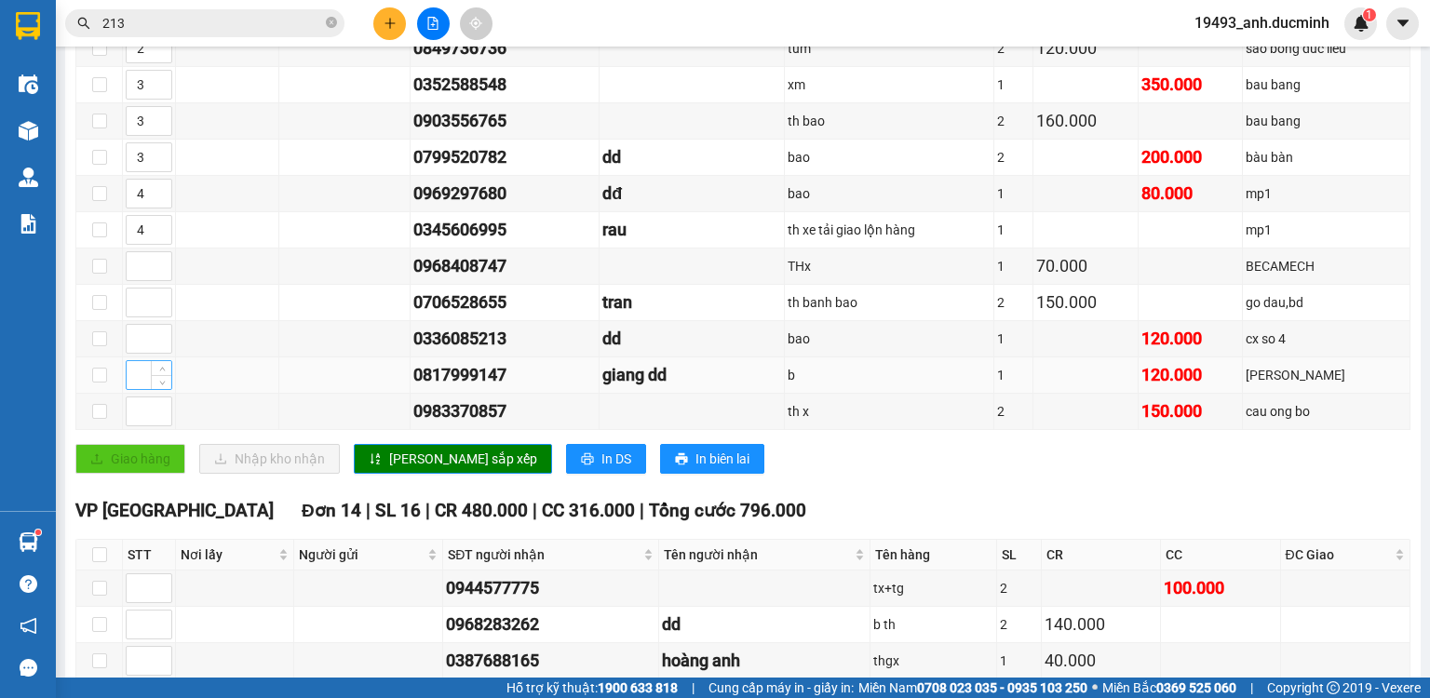
click at [141, 383] on input at bounding box center [149, 375] width 45 height 28
type input "4"
click at [410, 469] on span "[PERSON_NAME] sắp xếp" at bounding box center [463, 459] width 148 height 20
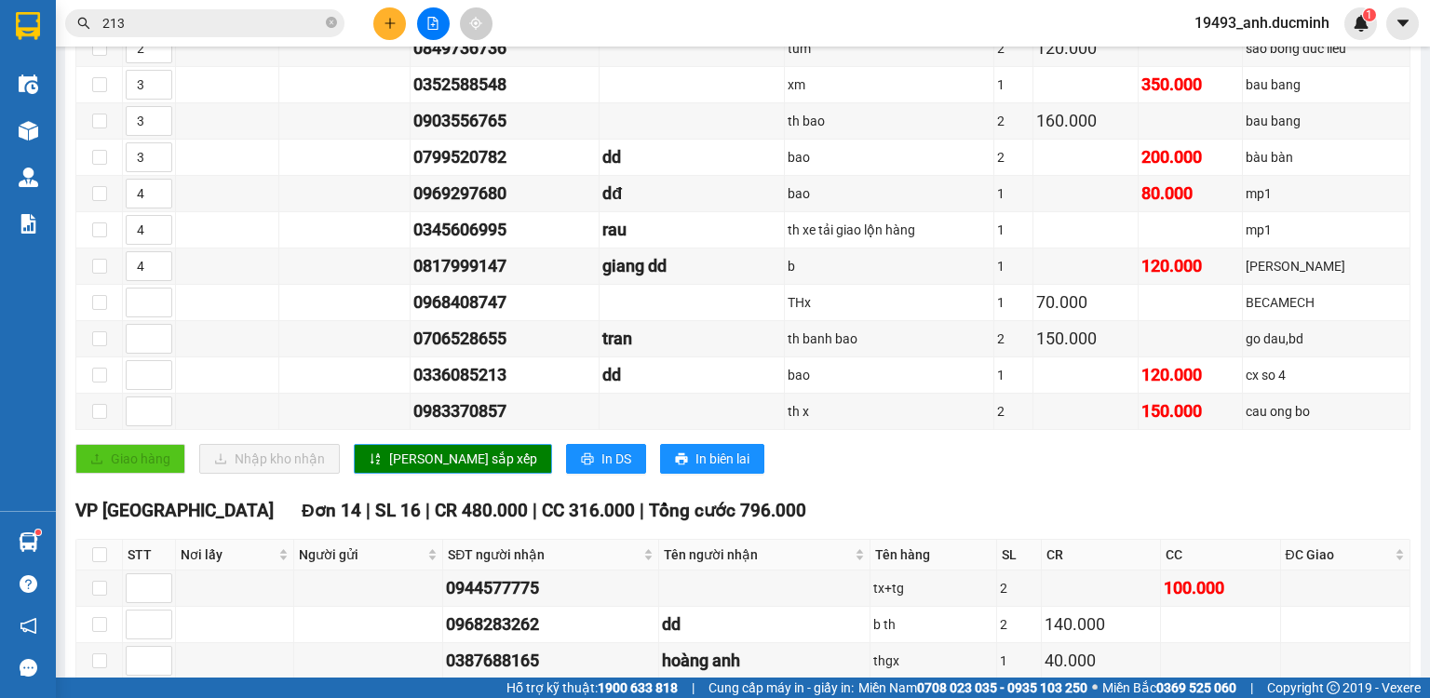
scroll to position [372, 0]
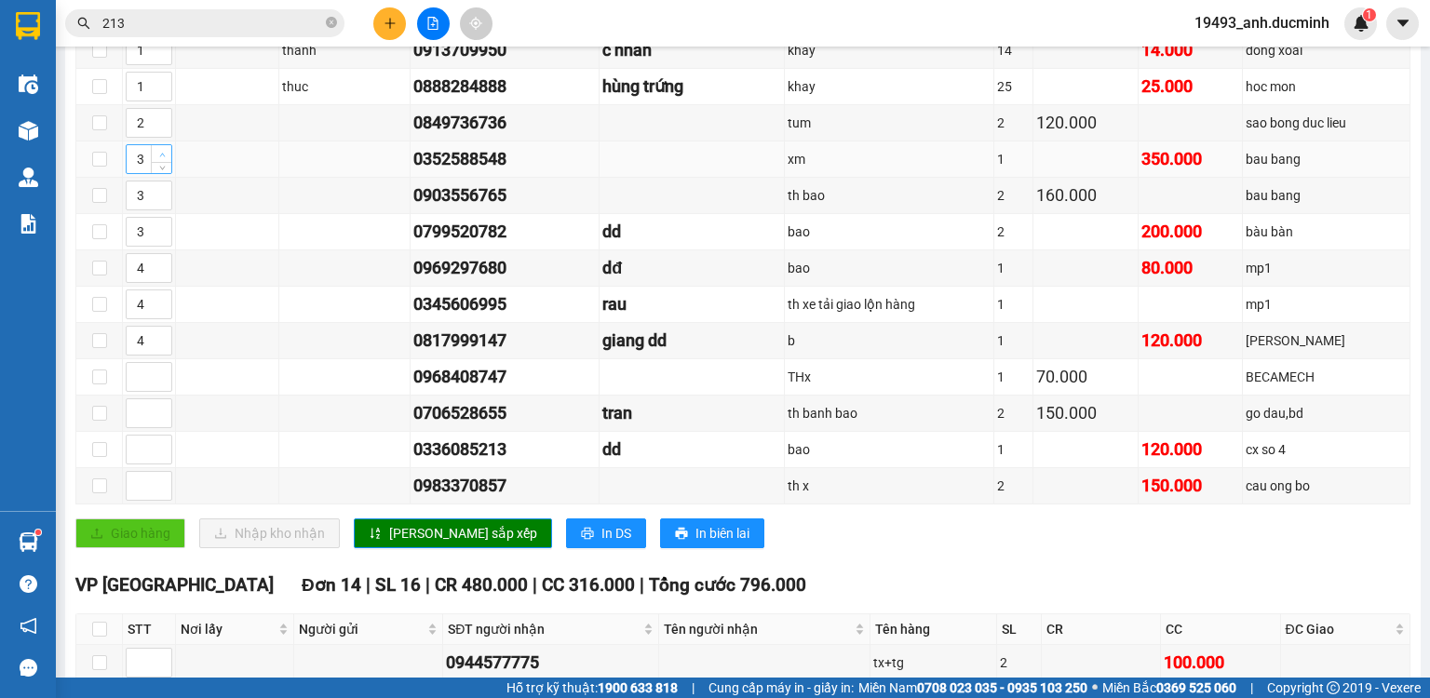
click at [166, 160] on span "up" at bounding box center [161, 154] width 11 height 11
type input "4"
click at [164, 195] on icon "up" at bounding box center [162, 191] width 7 height 7
type input "4"
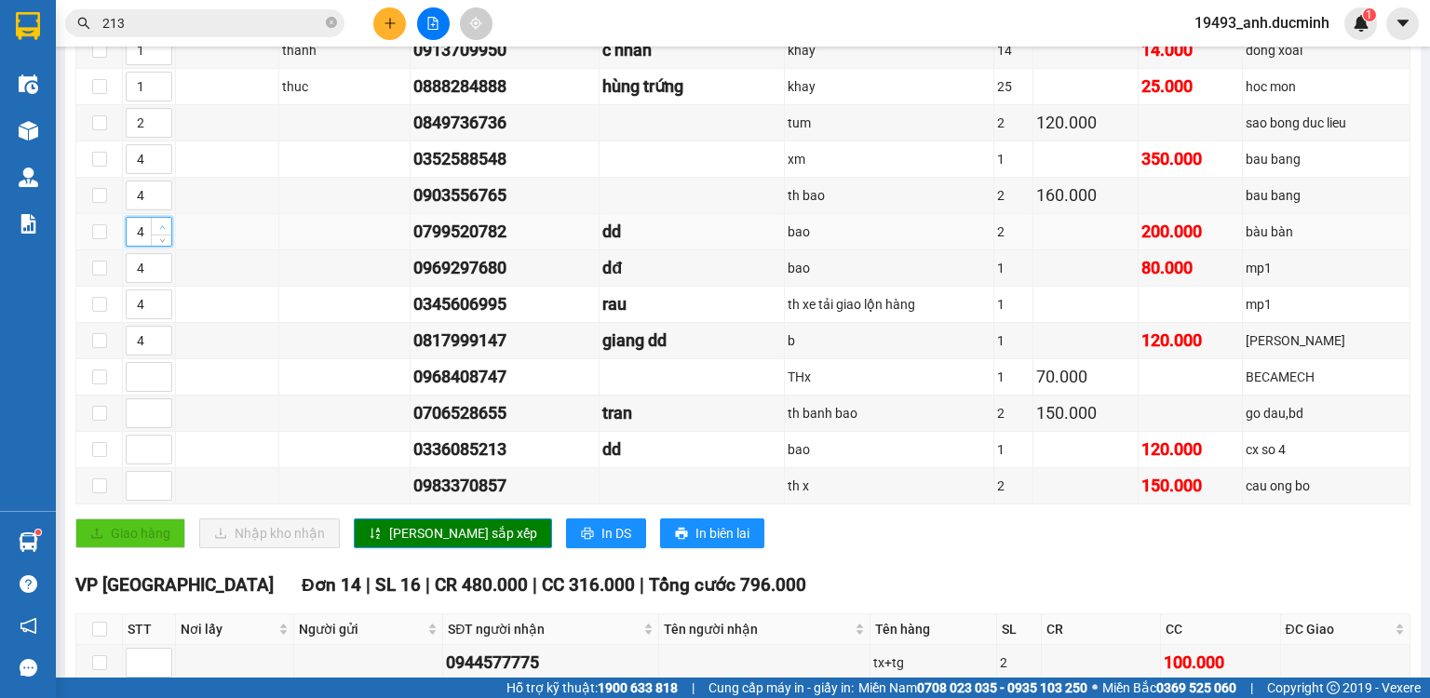
click at [162, 233] on span "up" at bounding box center [161, 227] width 11 height 11
type input "5"
click at [163, 267] on icon "up" at bounding box center [162, 264] width 7 height 7
type input "5"
click at [163, 340] on icon "up" at bounding box center [162, 336] width 7 height 7
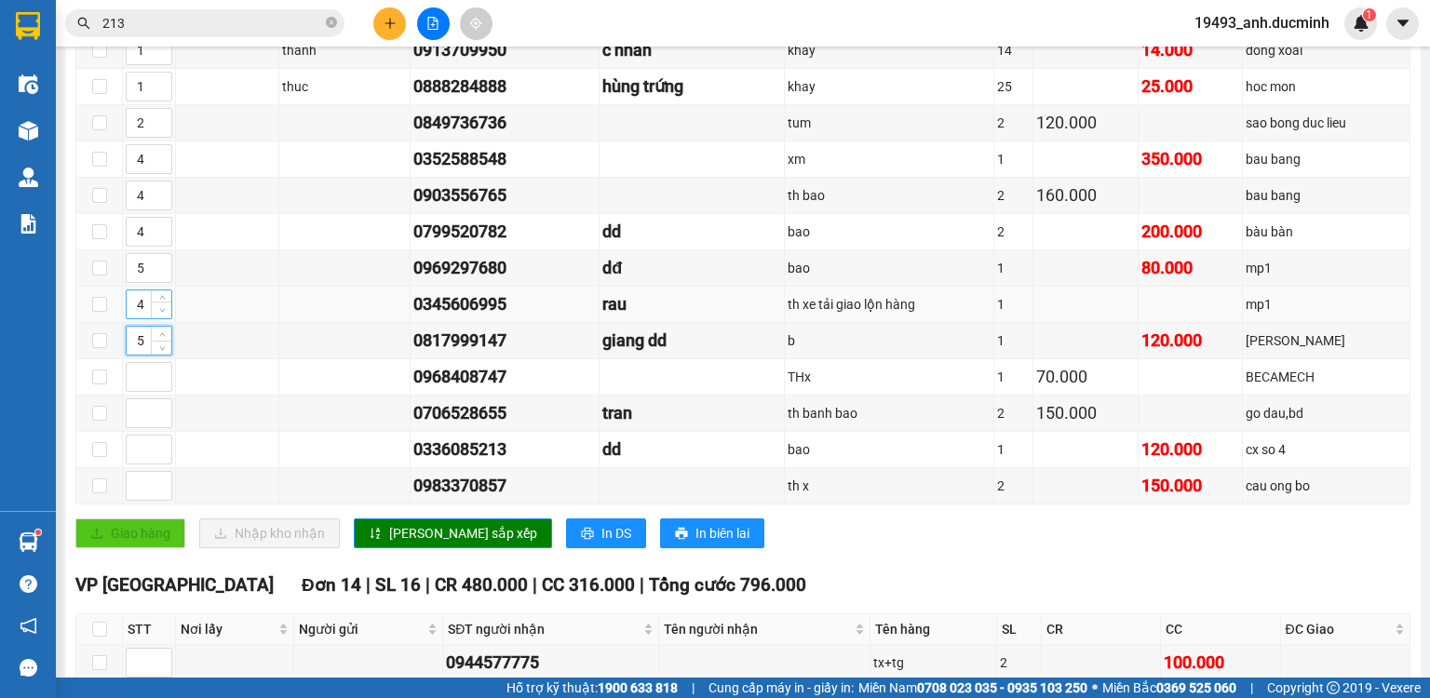
type input "3"
drag, startPoint x: 165, startPoint y: 323, endPoint x: 245, endPoint y: 376, distance: 96.1
click at [165, 317] on span "down" at bounding box center [161, 311] width 11 height 11
click at [403, 541] on span "[PERSON_NAME] sắp xếp" at bounding box center [463, 533] width 148 height 20
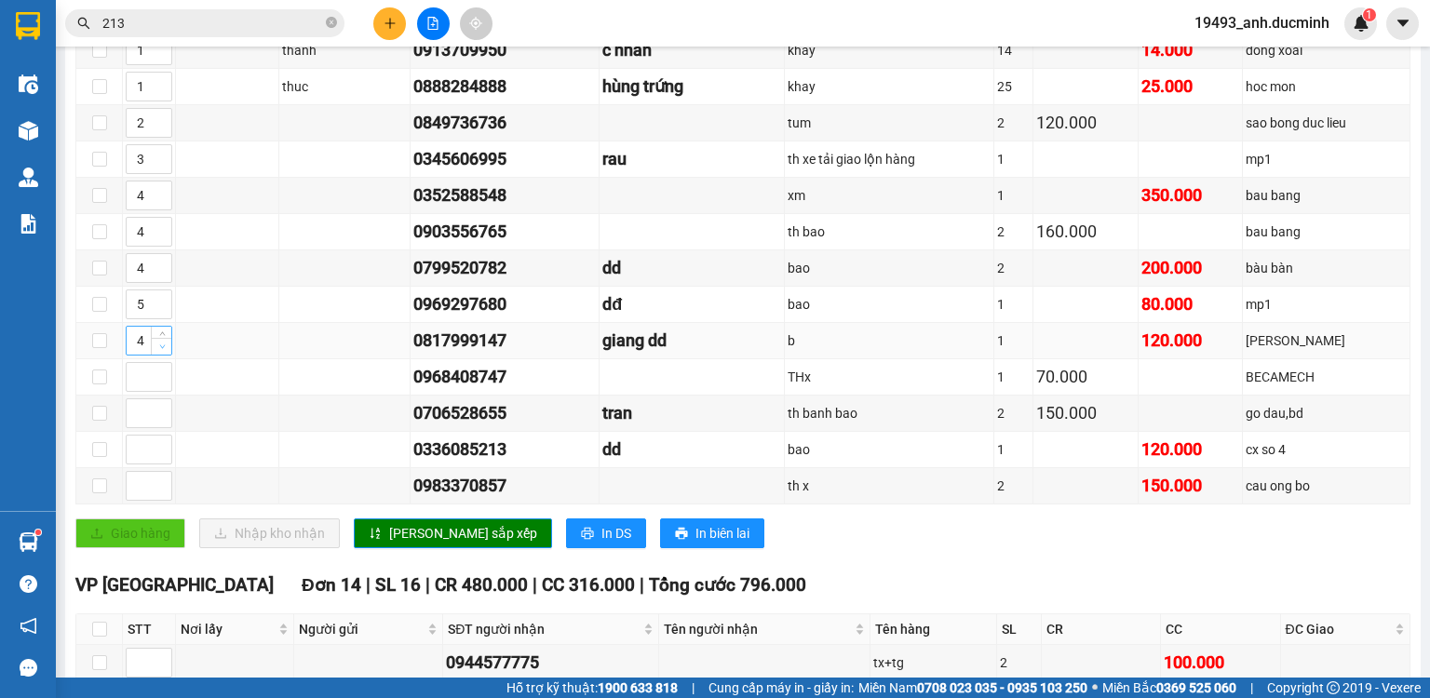
click at [164, 350] on icon "down" at bounding box center [162, 347] width 7 height 7
type input "3"
click at [164, 350] on icon "down" at bounding box center [162, 347] width 7 height 7
click at [165, 160] on span "up" at bounding box center [161, 154] width 11 height 11
type input "5"
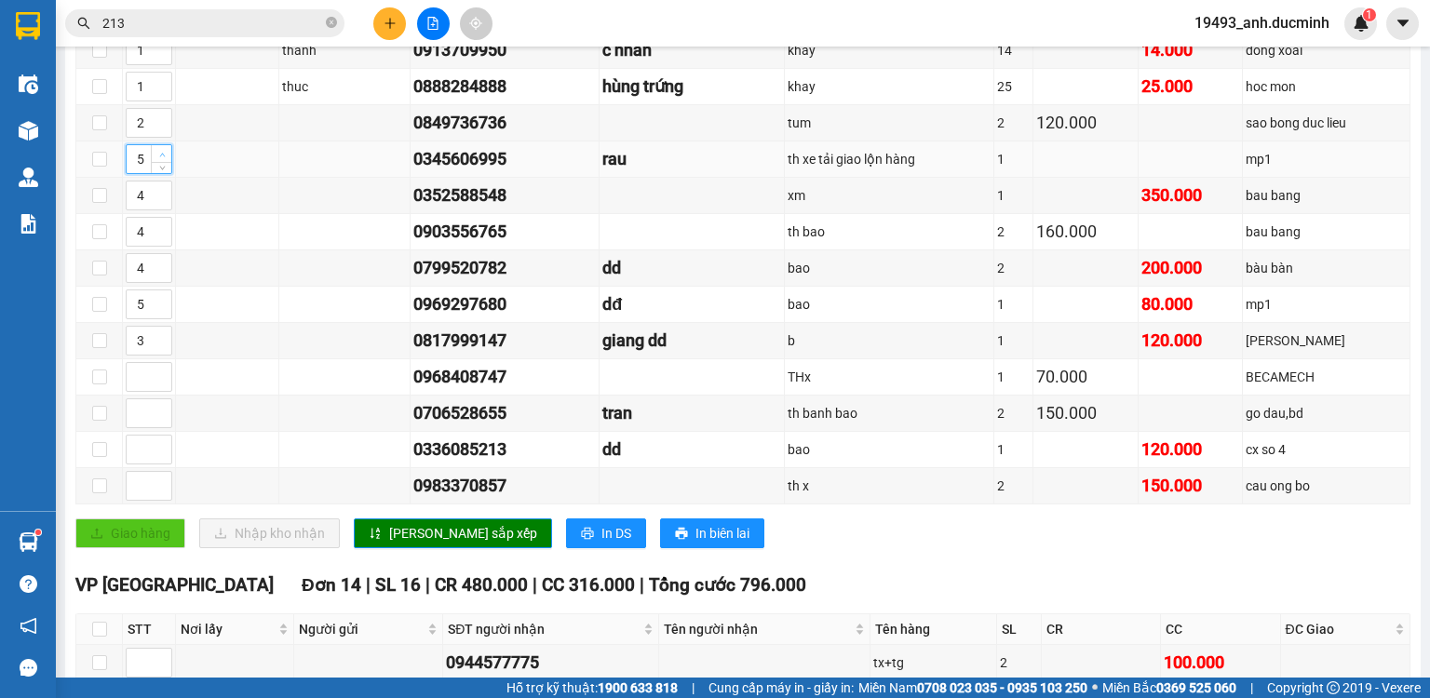
click at [165, 160] on span "up" at bounding box center [161, 154] width 11 height 11
click at [402, 540] on span "[PERSON_NAME] sắp xếp" at bounding box center [463, 533] width 148 height 20
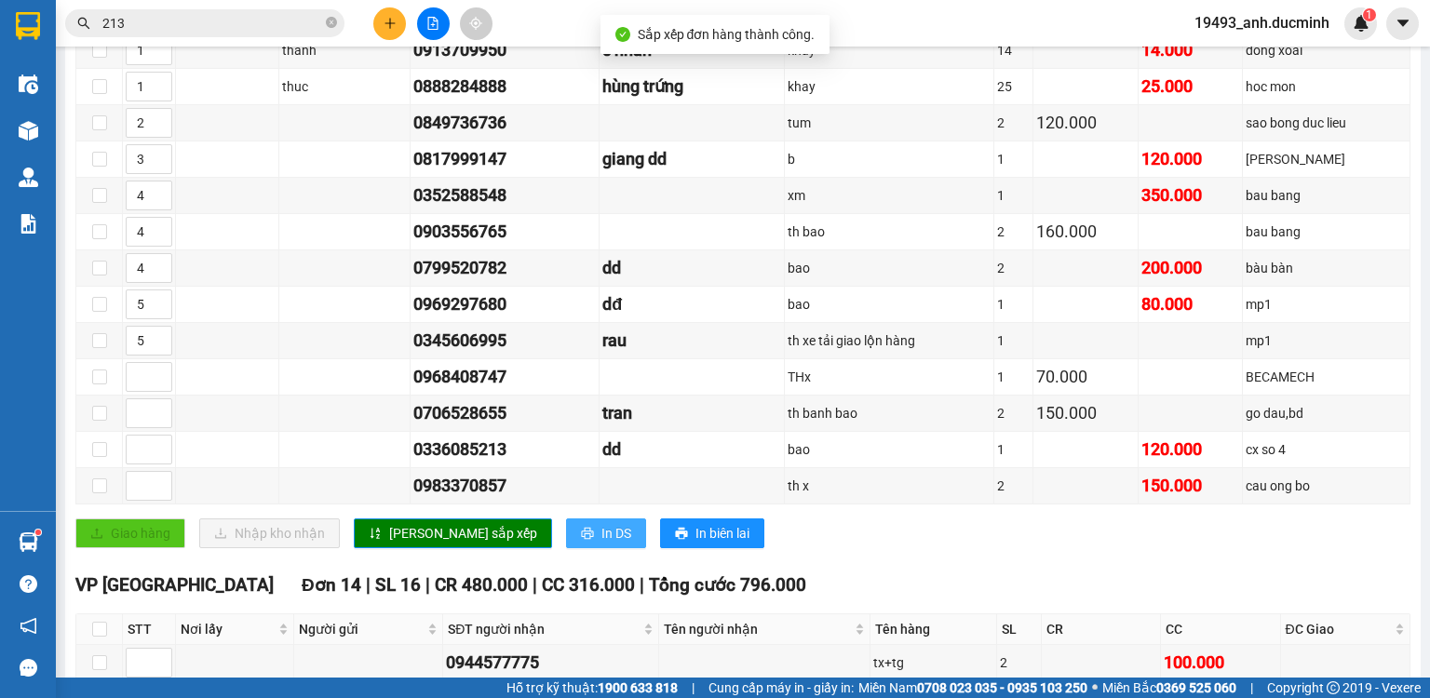
click at [601, 540] on span "In DS" at bounding box center [616, 533] width 30 height 20
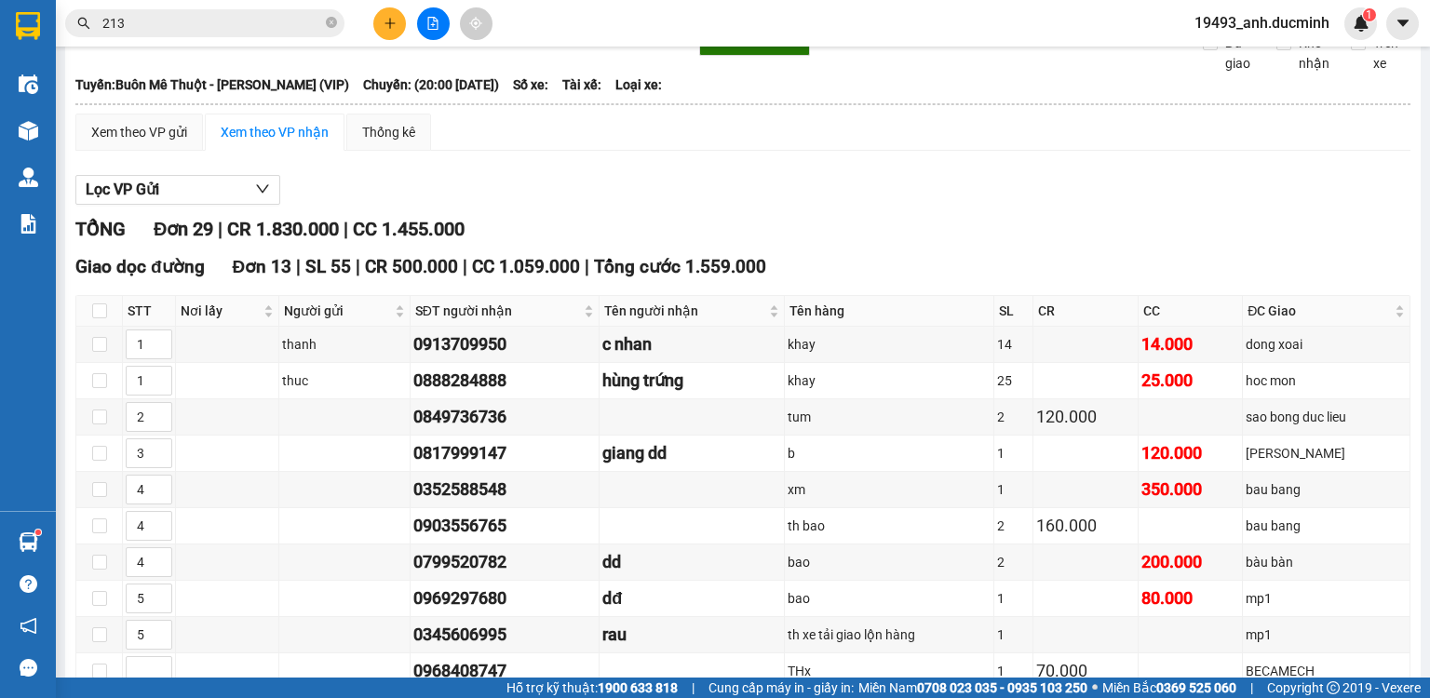
scroll to position [74, 0]
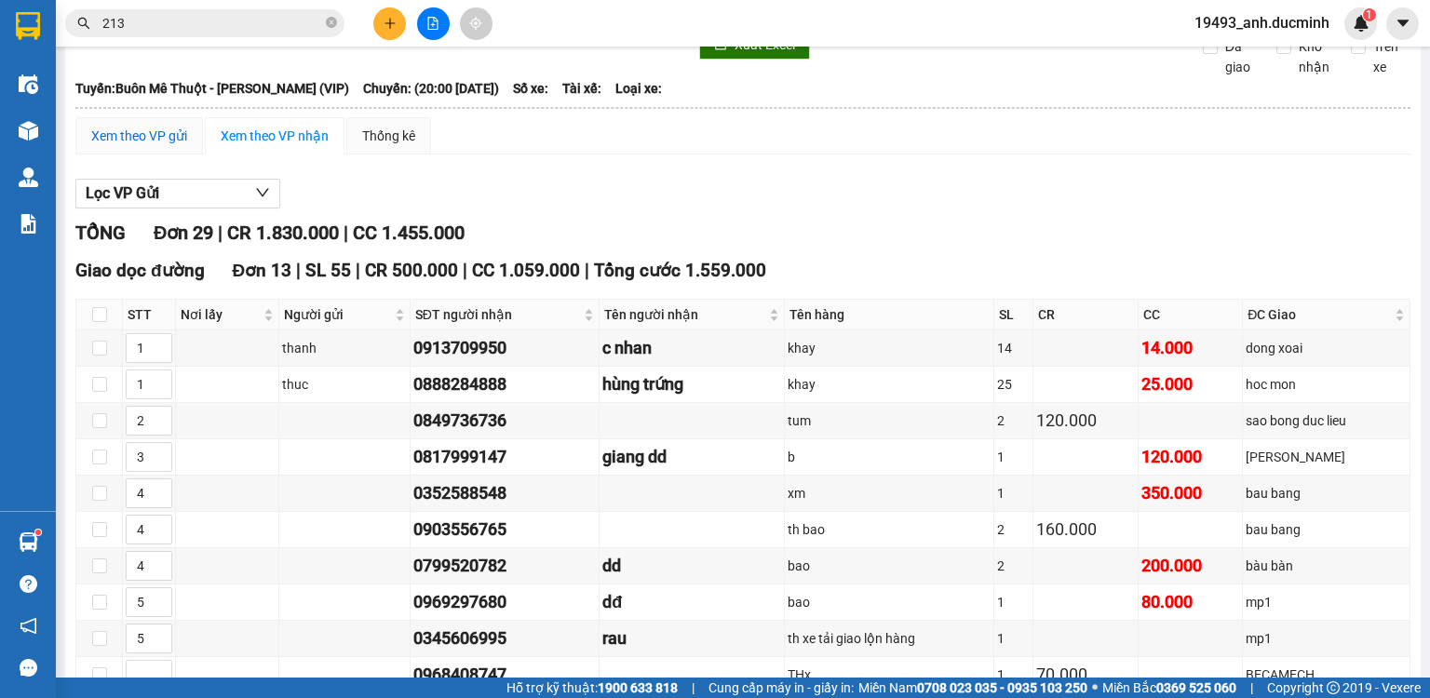
click at [142, 146] on div "Xem theo VP gửi" at bounding box center [139, 136] width 96 height 20
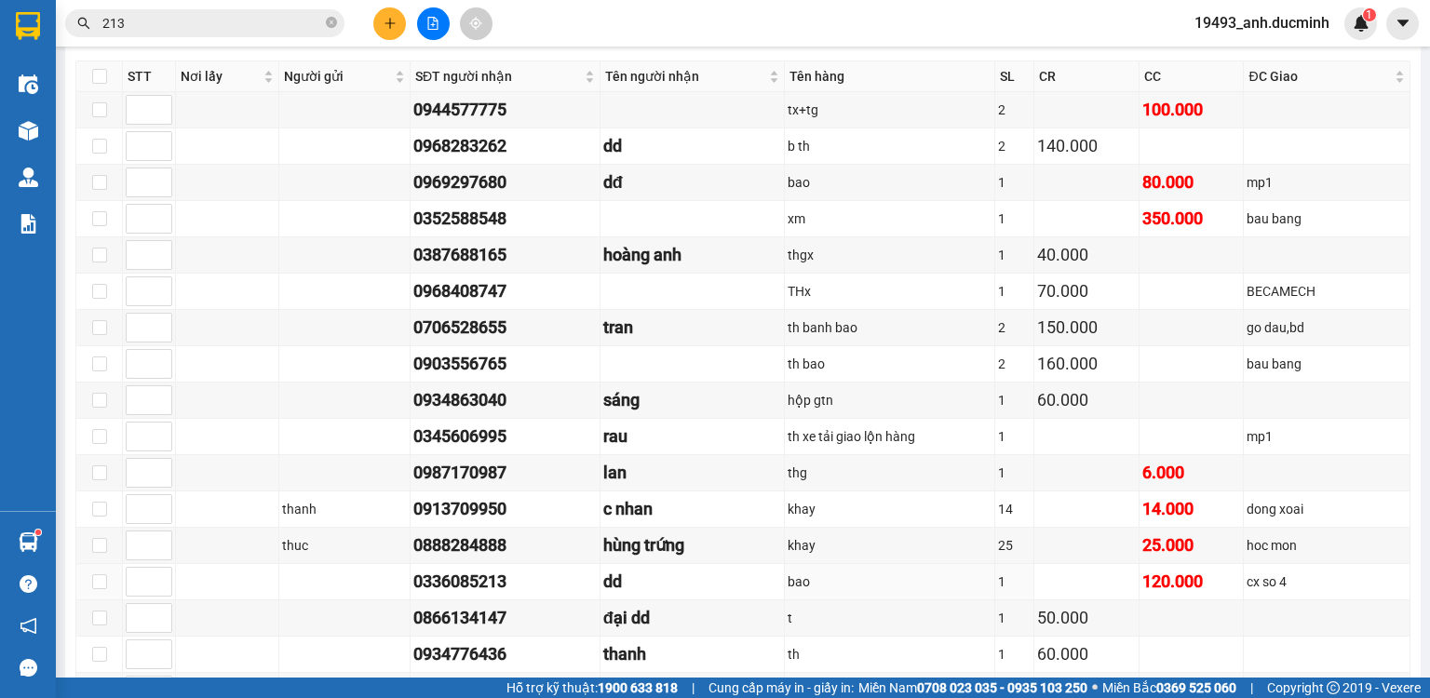
scroll to position [223, 0]
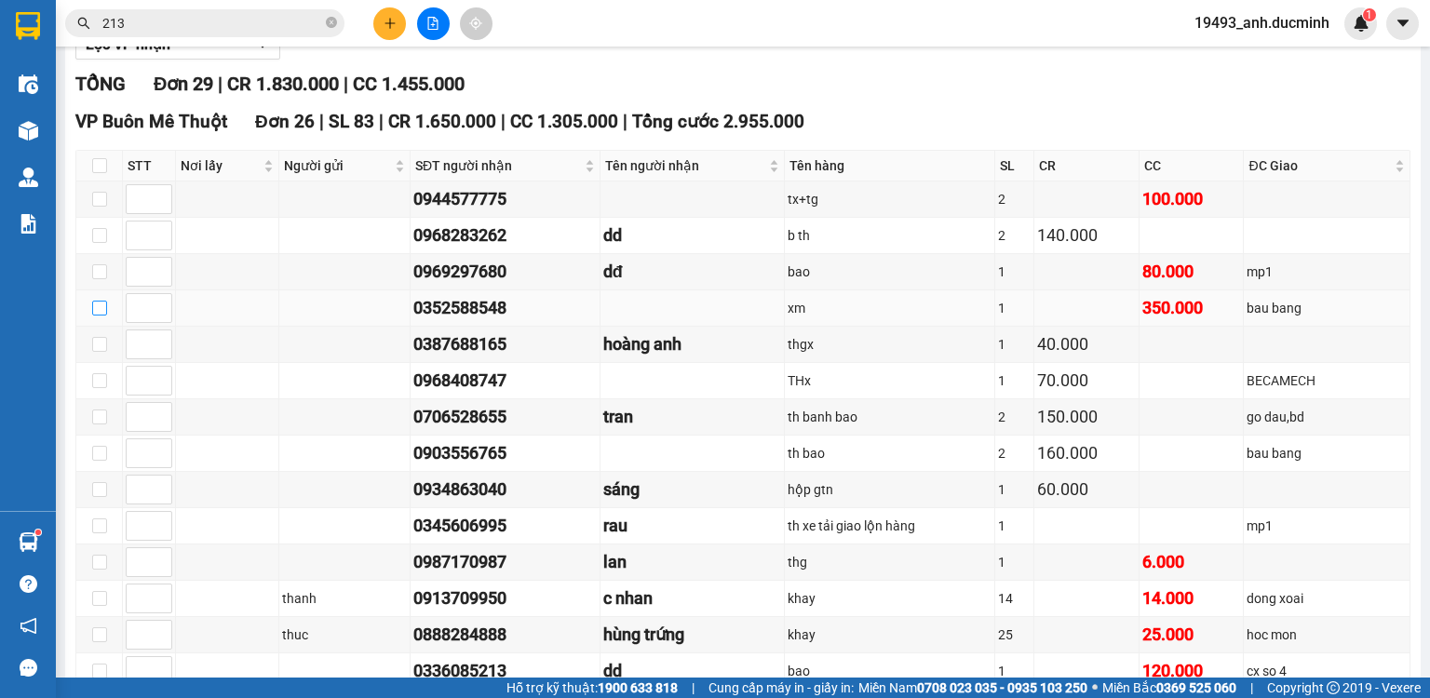
click at [101, 316] on input "checkbox" at bounding box center [99, 308] width 15 height 15
checkbox input "true"
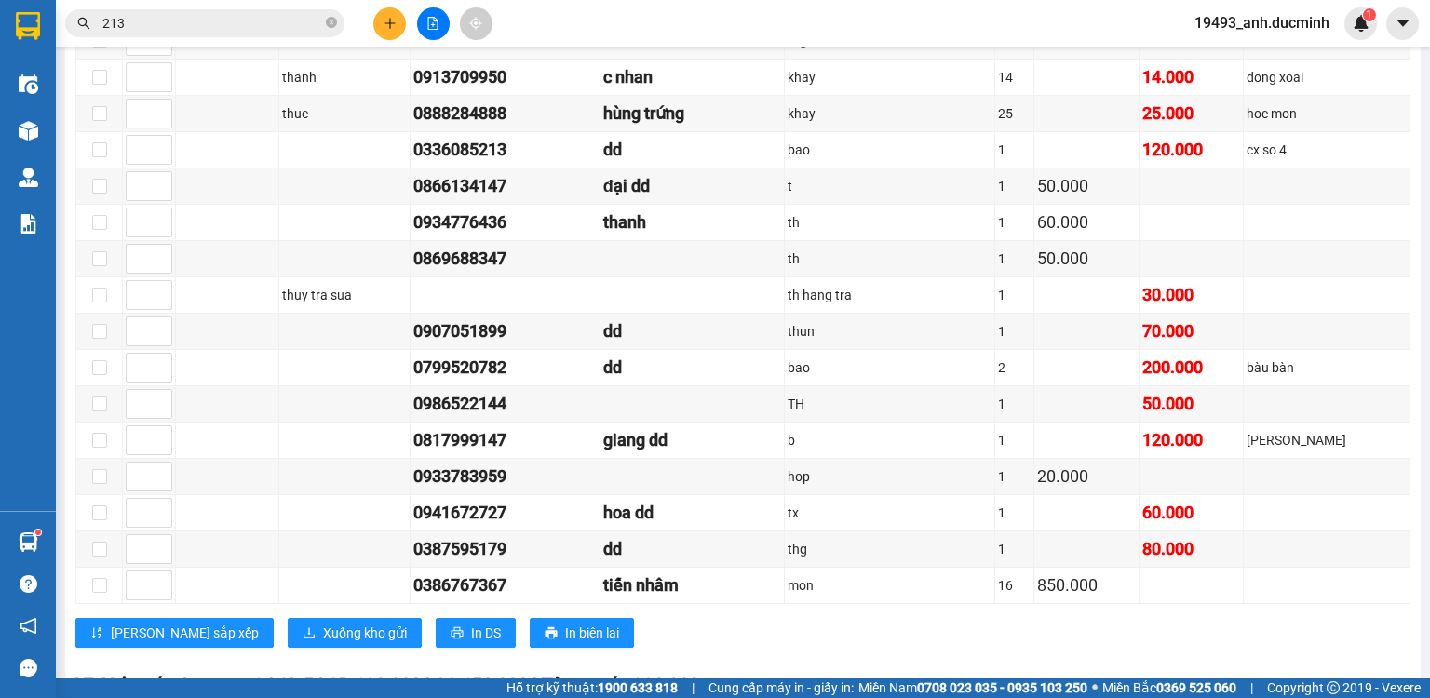
scroll to position [1015, 0]
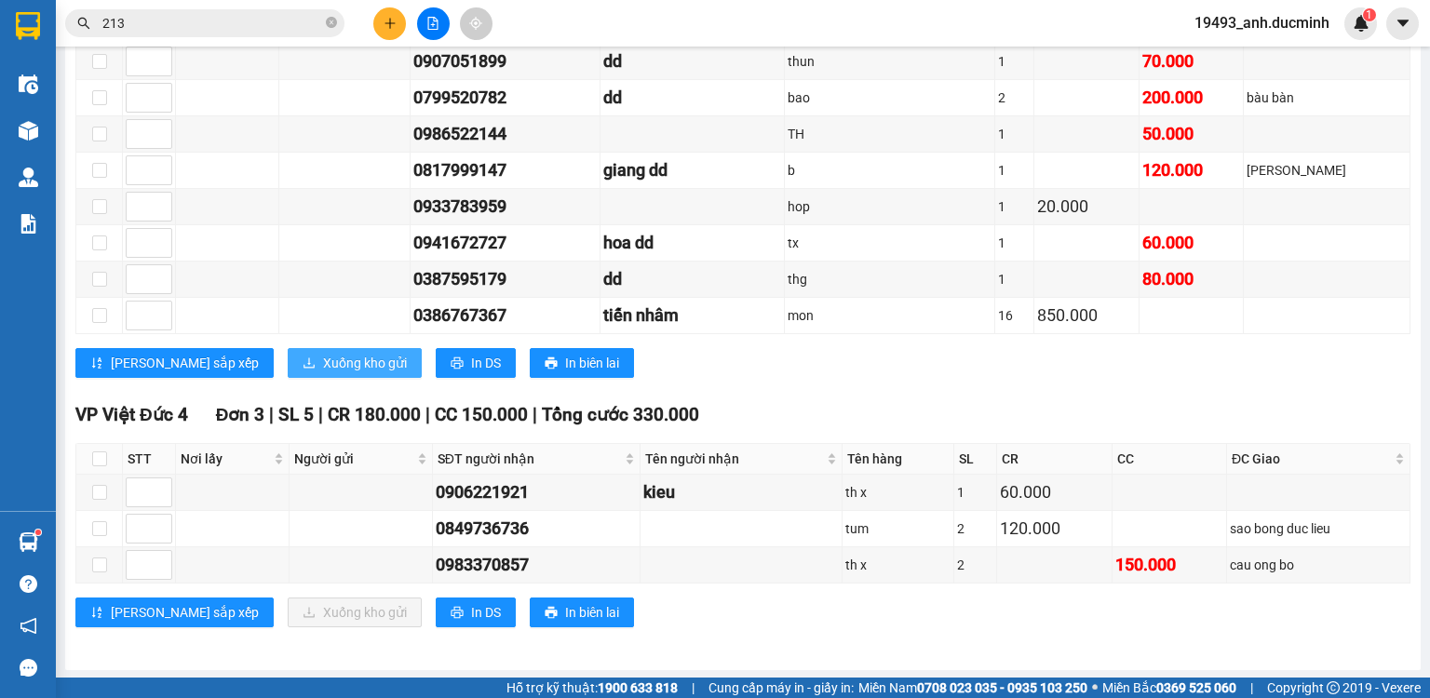
click at [323, 369] on span "Xuống kho gửi" at bounding box center [365, 363] width 84 height 20
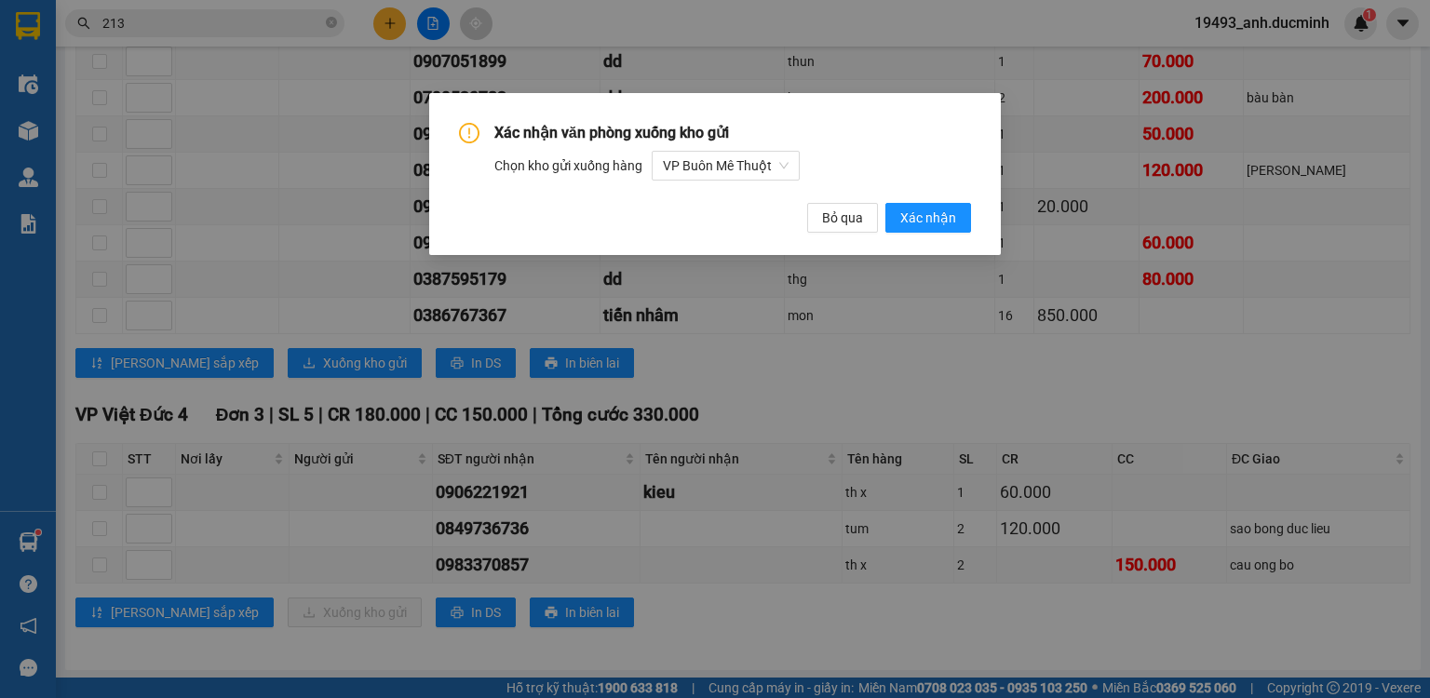
click at [946, 233] on div "Xác nhận văn phòng xuống kho gửi Chọn kho gửi xuống hàng VP Buôn Mê Thuột Bỏ qu…" at bounding box center [715, 174] width 572 height 162
click at [950, 223] on span "Xác nhận" at bounding box center [928, 218] width 56 height 20
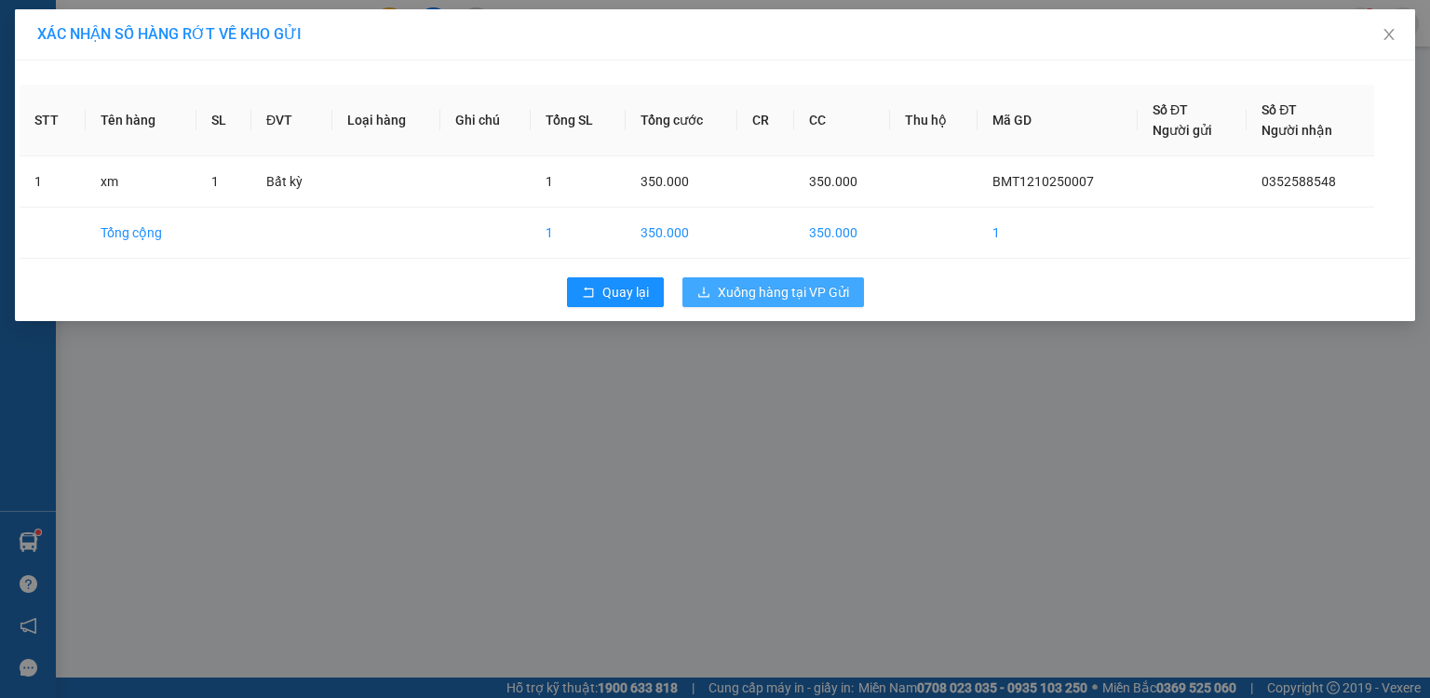
click at [814, 300] on span "Xuống hàng tại VP Gửi" at bounding box center [783, 292] width 131 height 20
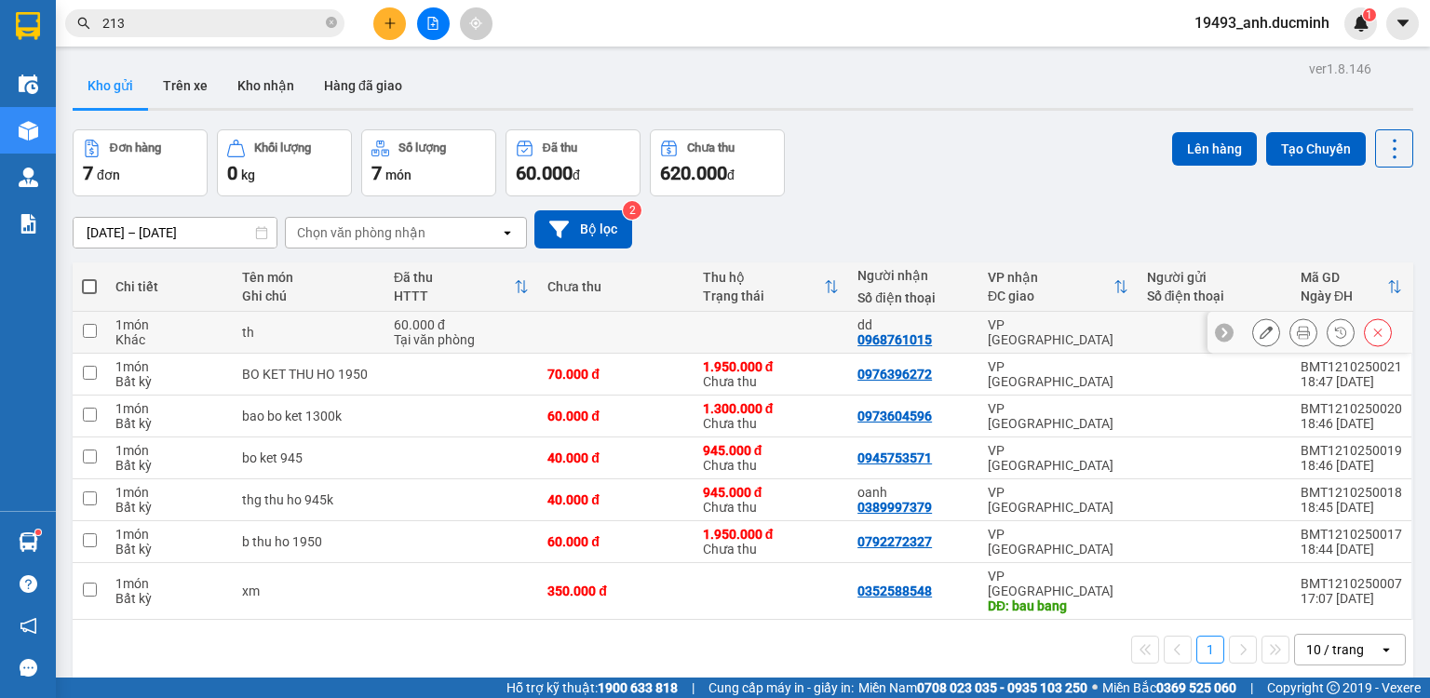
click at [83, 331] on input "checkbox" at bounding box center [90, 331] width 14 height 14
checkbox input "true"
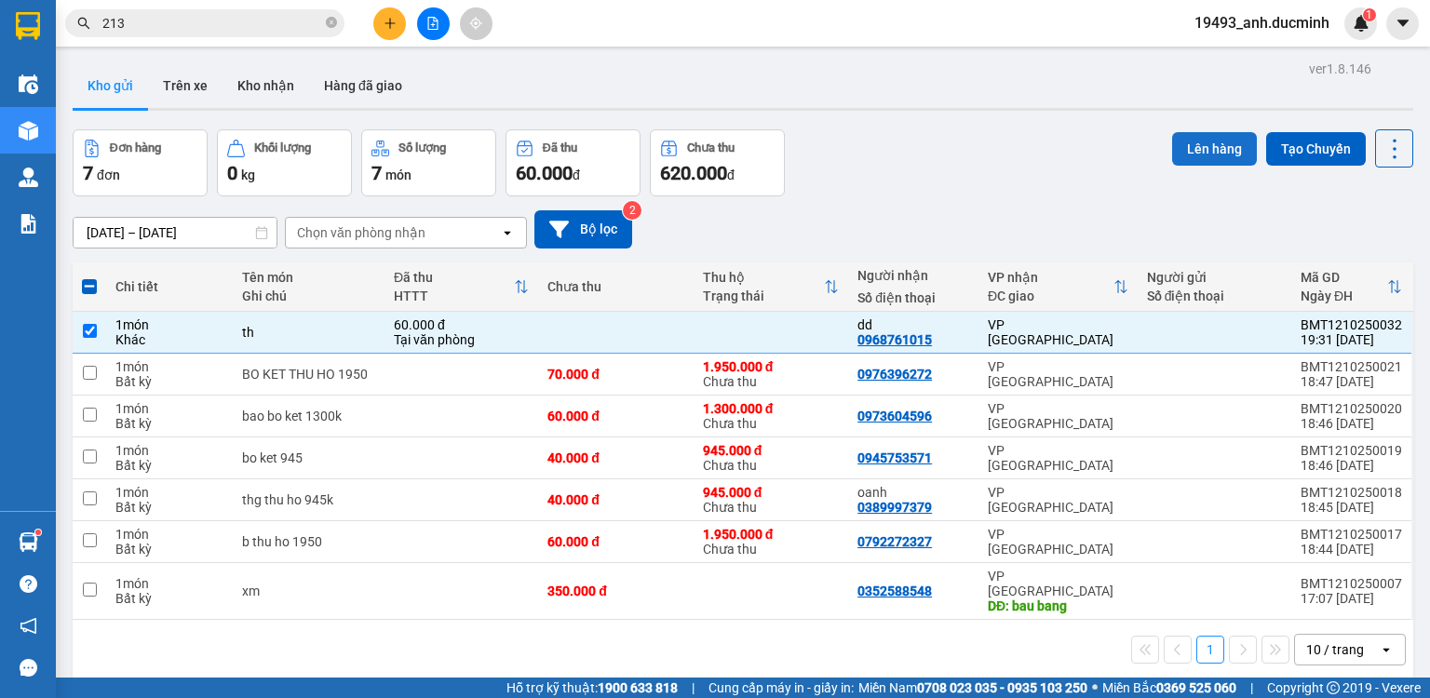
drag, startPoint x: 1188, startPoint y: 143, endPoint x: 1168, endPoint y: 142, distance: 20.6
click at [1187, 143] on button "Lên hàng" at bounding box center [1214, 149] width 85 height 34
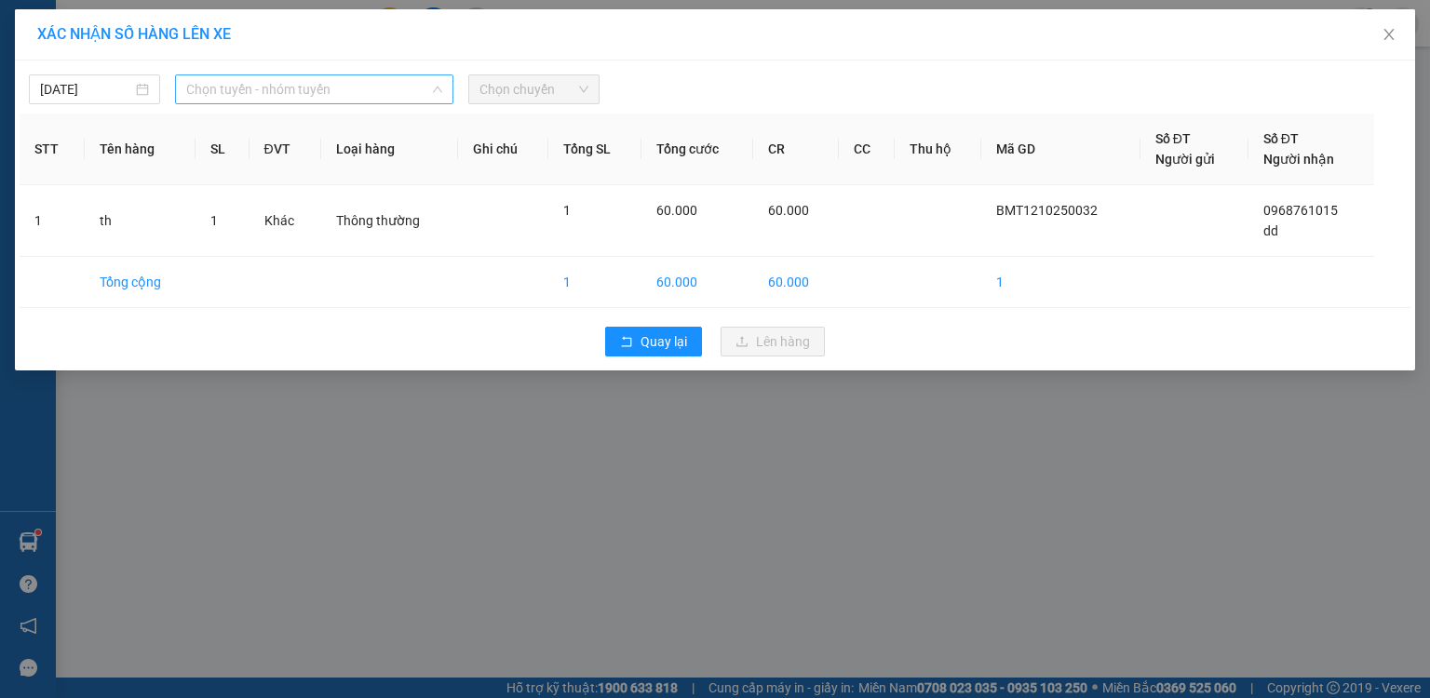
click at [302, 93] on span "Chọn tuyến - nhóm tuyến" at bounding box center [314, 89] width 256 height 28
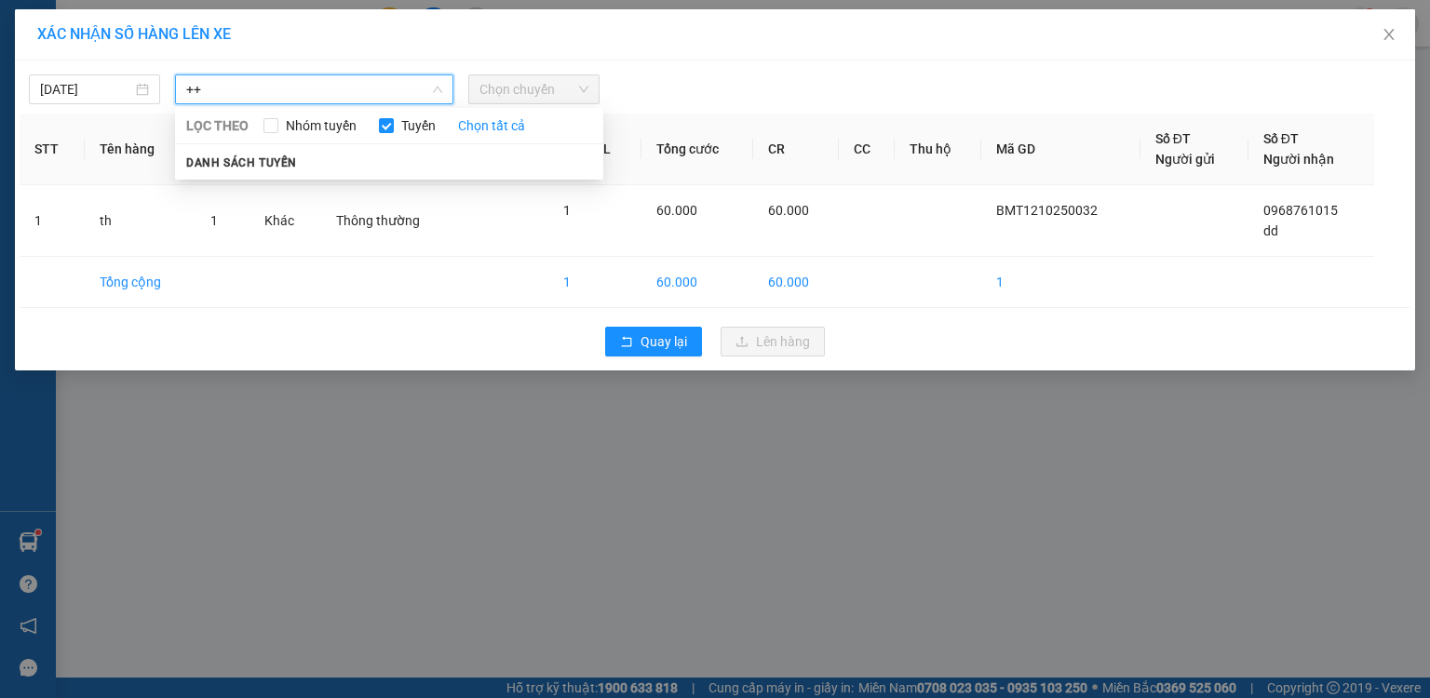
type input "+"
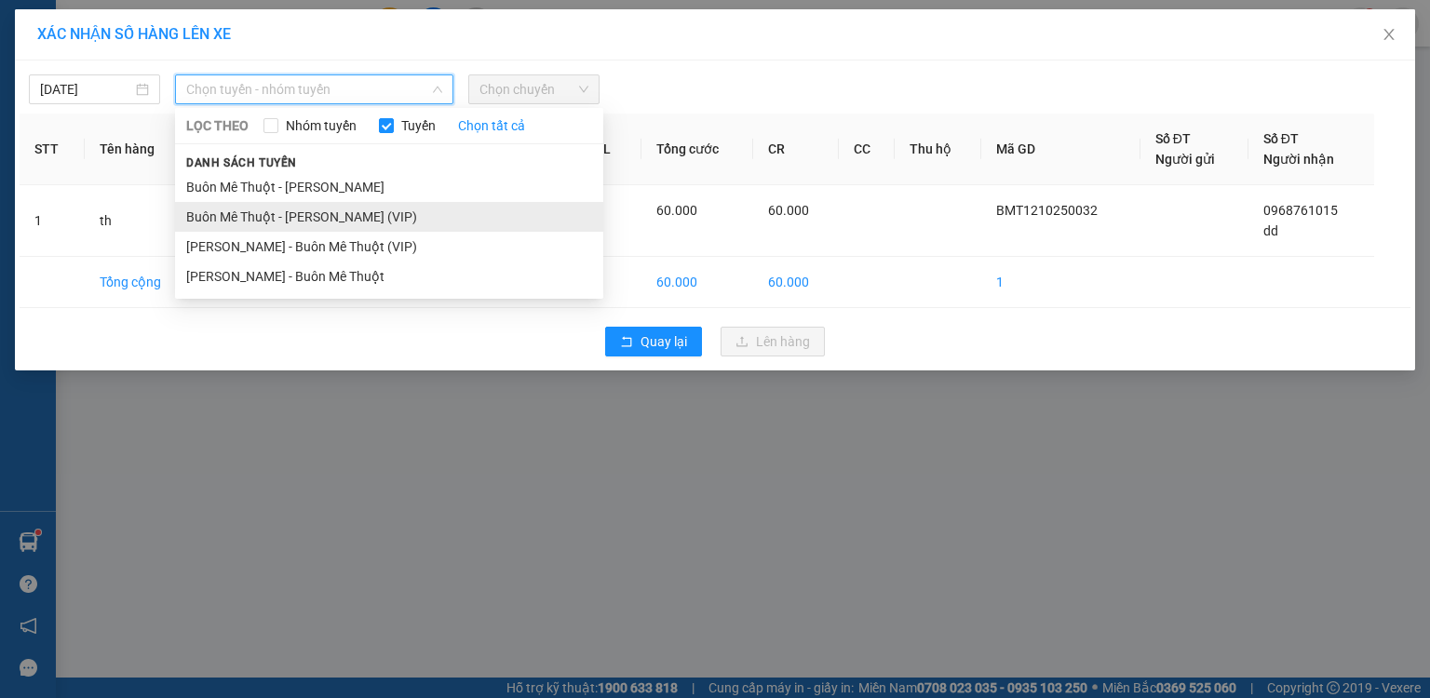
click at [373, 217] on li "Buôn Mê Thuột - [PERSON_NAME] (VIP)" at bounding box center [389, 217] width 428 height 30
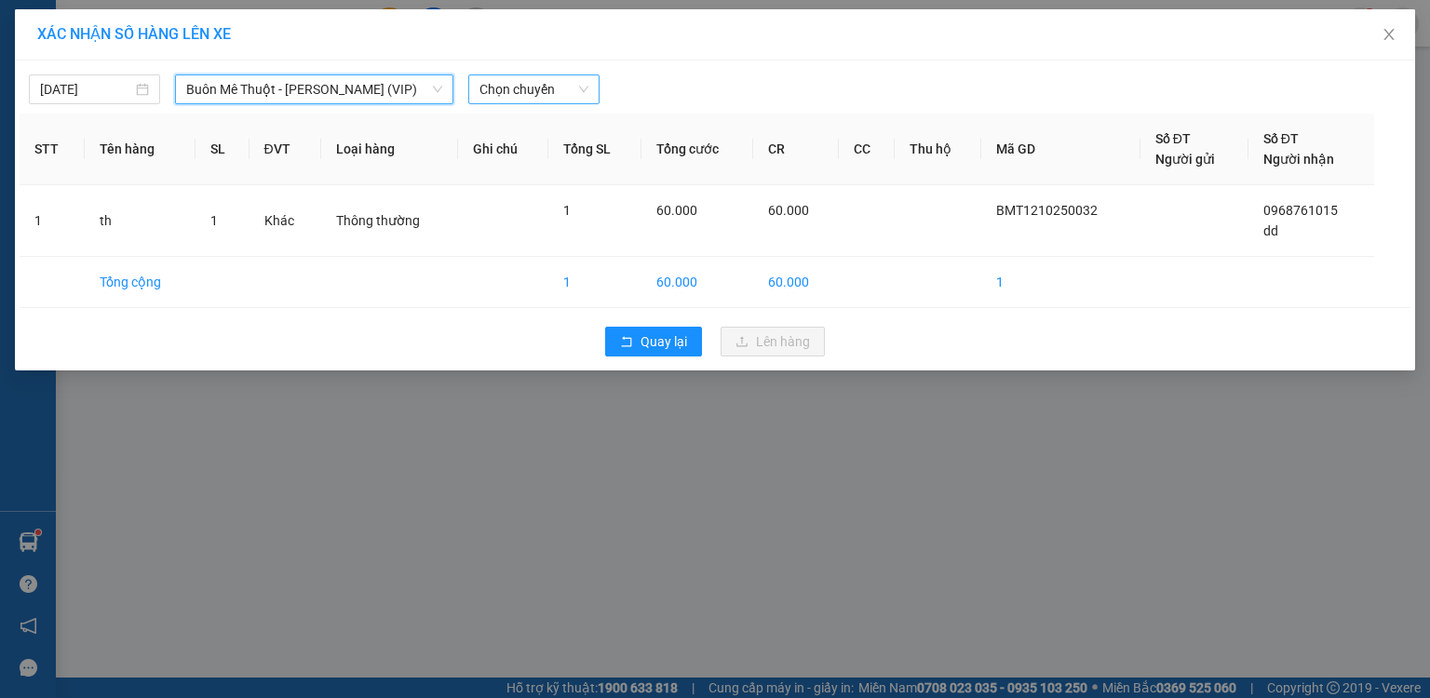
click at [540, 78] on span "Chọn chuyến" at bounding box center [533, 89] width 109 height 28
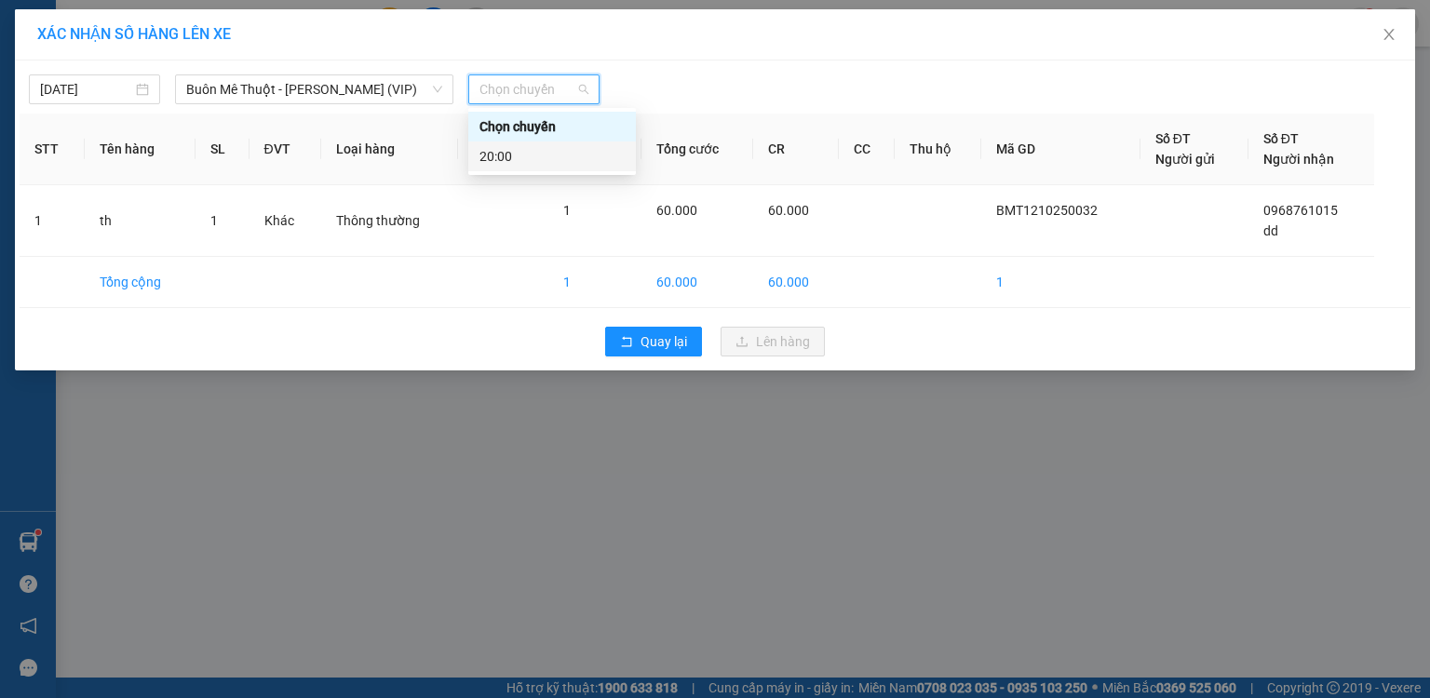
click at [510, 151] on div "20:00" at bounding box center [551, 156] width 145 height 20
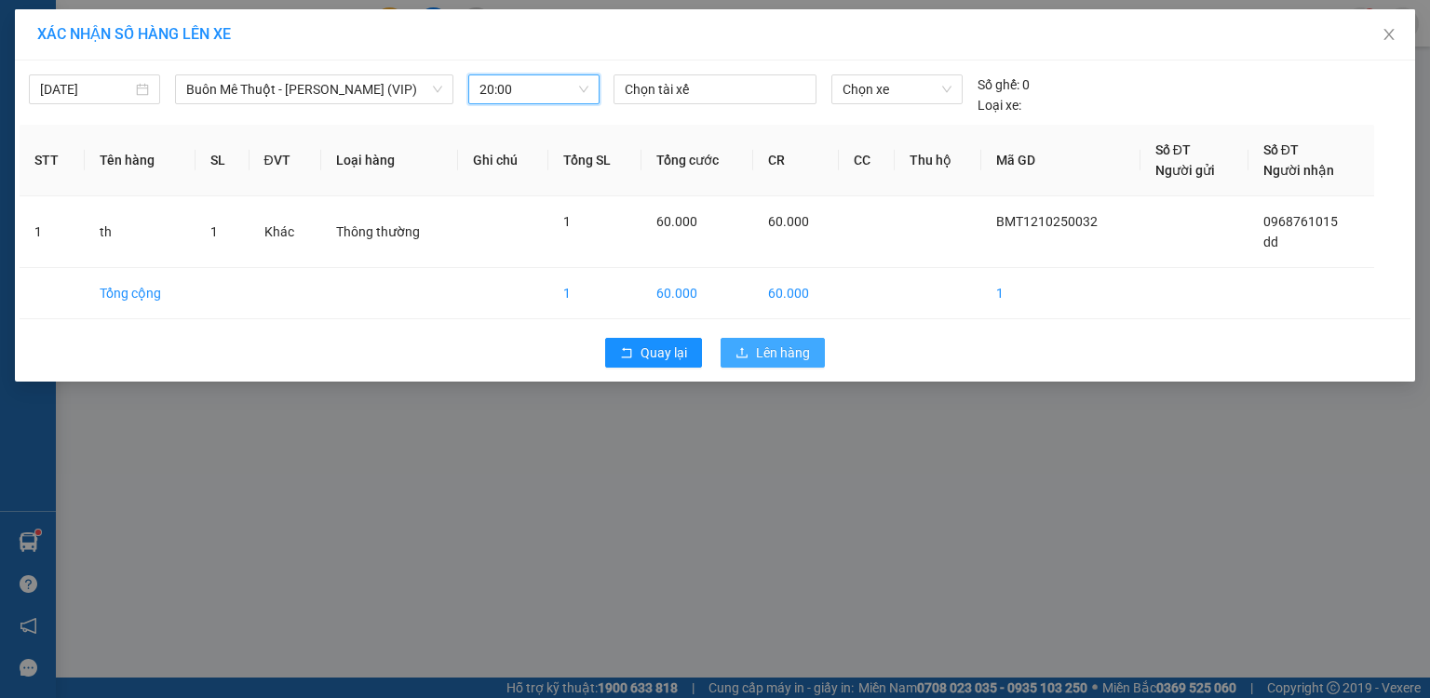
click at [782, 345] on span "Lên hàng" at bounding box center [783, 353] width 54 height 20
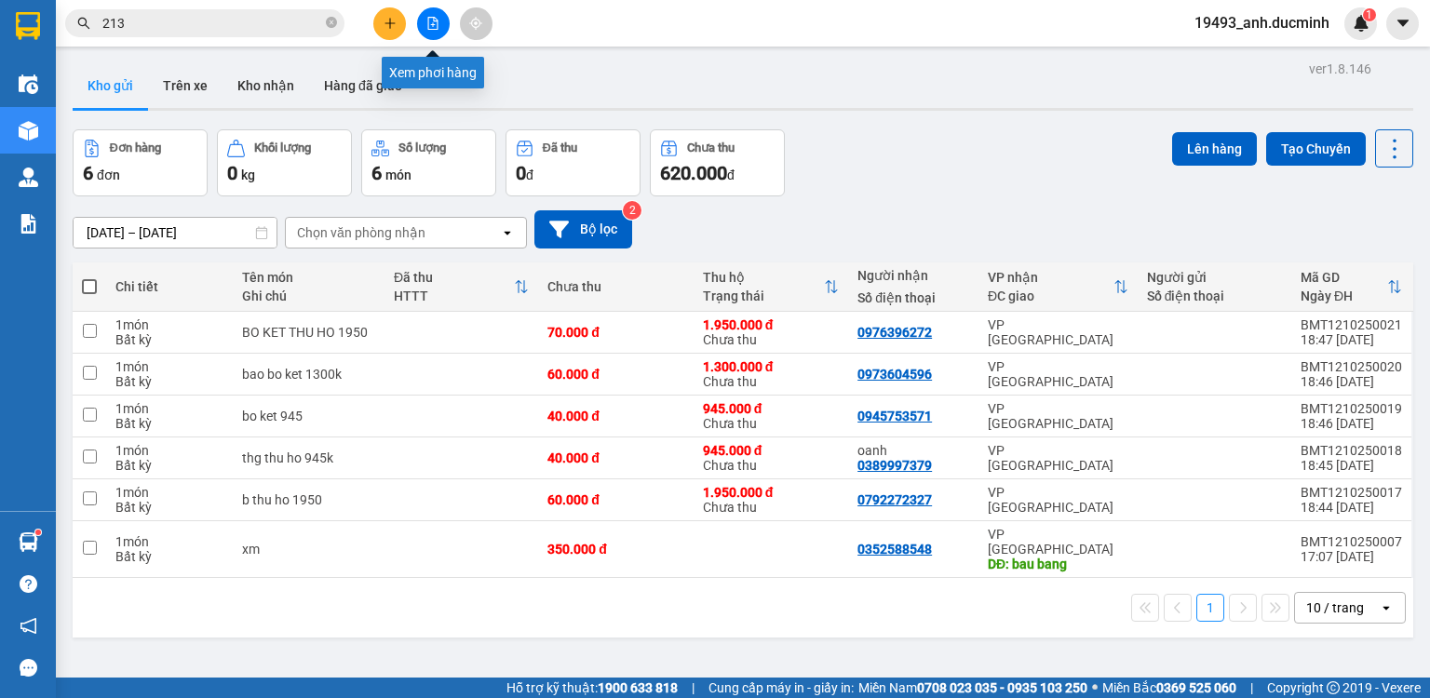
click at [432, 22] on icon "file-add" at bounding box center [432, 23] width 13 height 13
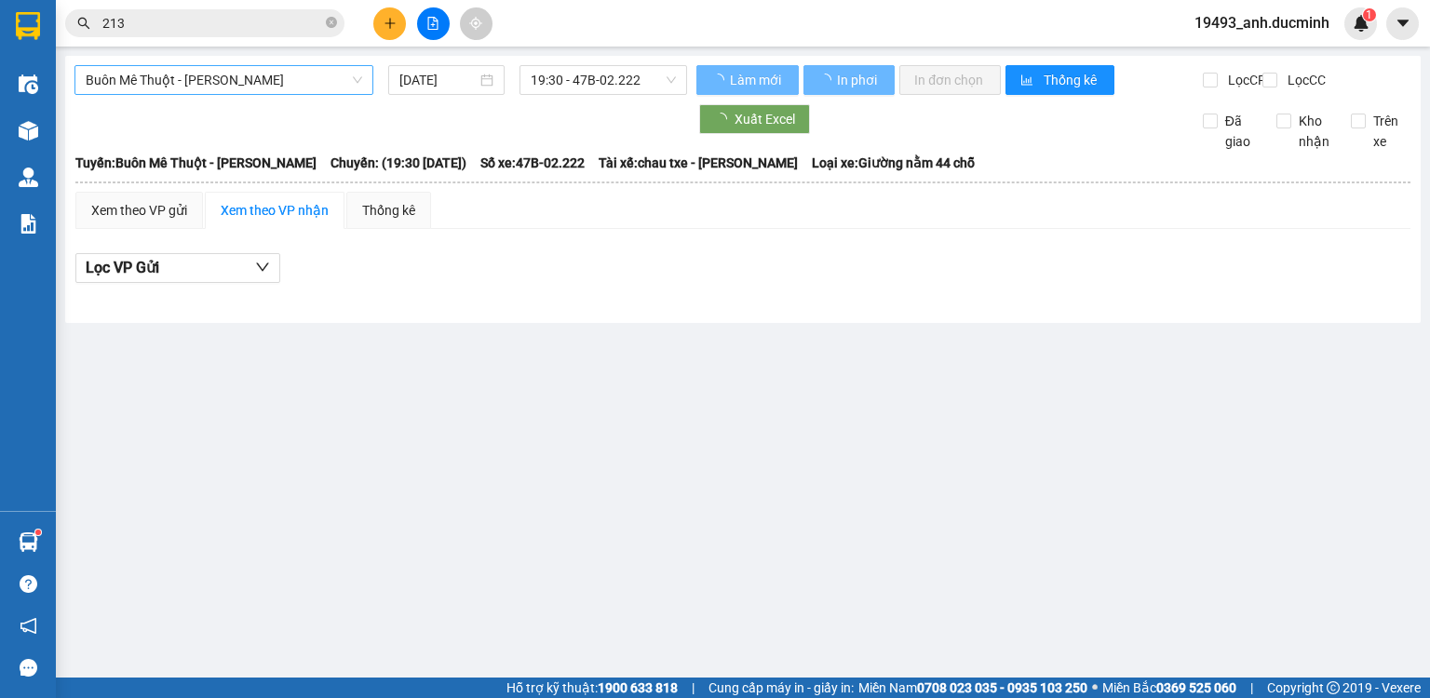
click at [277, 78] on span "Buôn Mê Thuột - [PERSON_NAME]" at bounding box center [224, 80] width 277 height 28
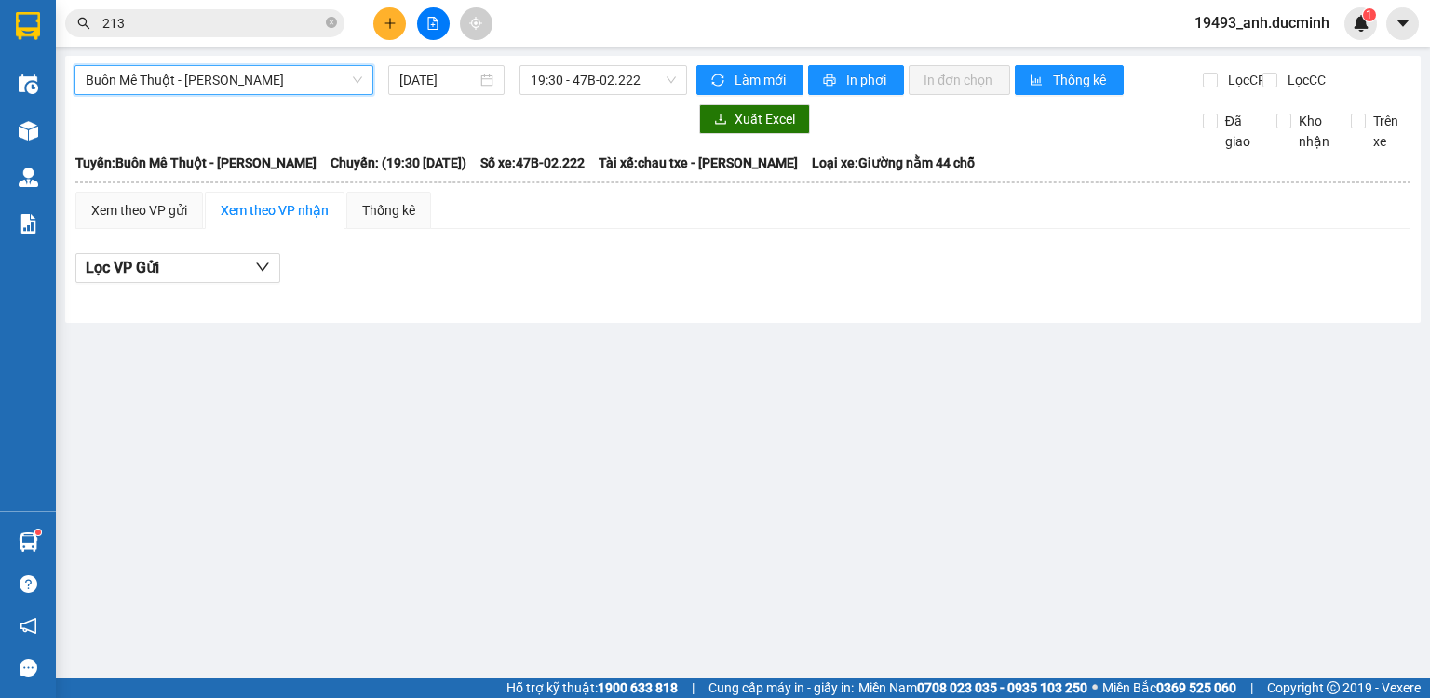
drag, startPoint x: 331, startPoint y: 16, endPoint x: 305, endPoint y: 24, distance: 27.4
click at [329, 18] on span at bounding box center [331, 24] width 11 height 18
click at [305, 24] on input "text" at bounding box center [212, 23] width 220 height 20
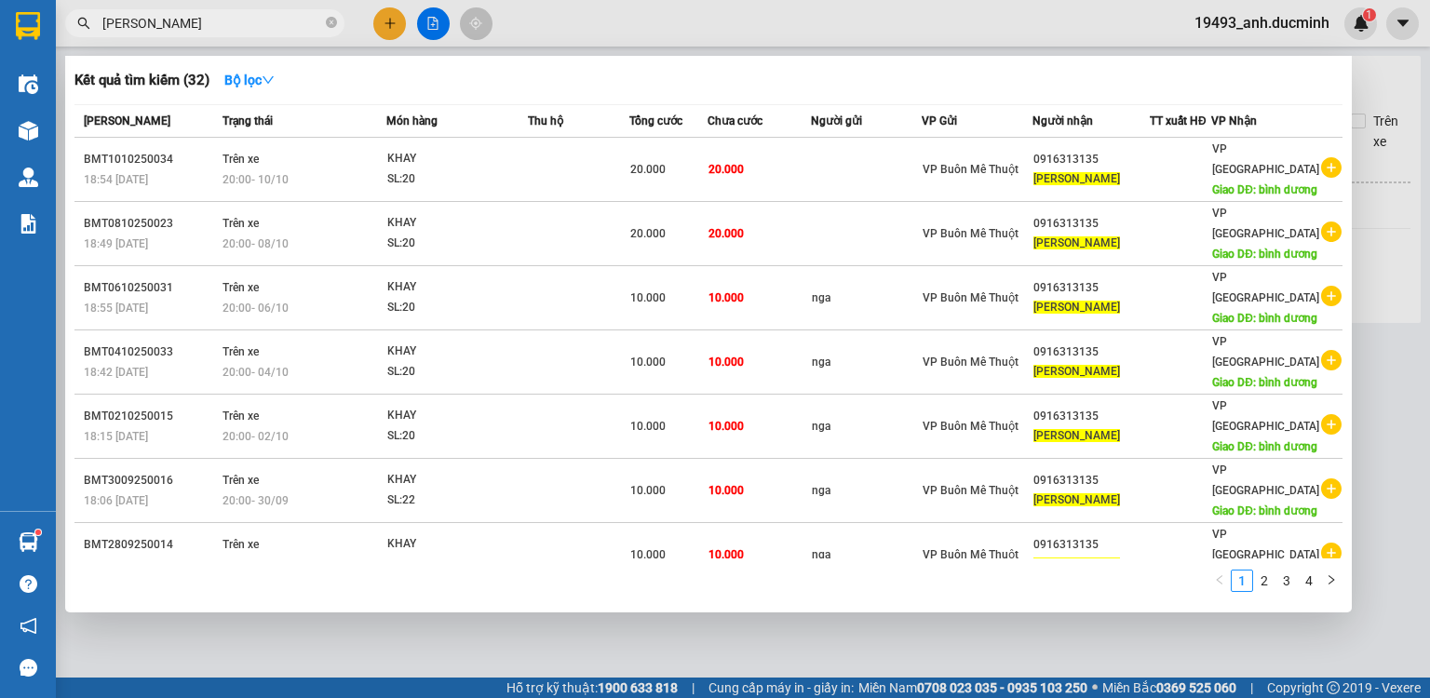
type input "[PERSON_NAME]"
click at [392, 26] on div at bounding box center [715, 349] width 1430 height 698
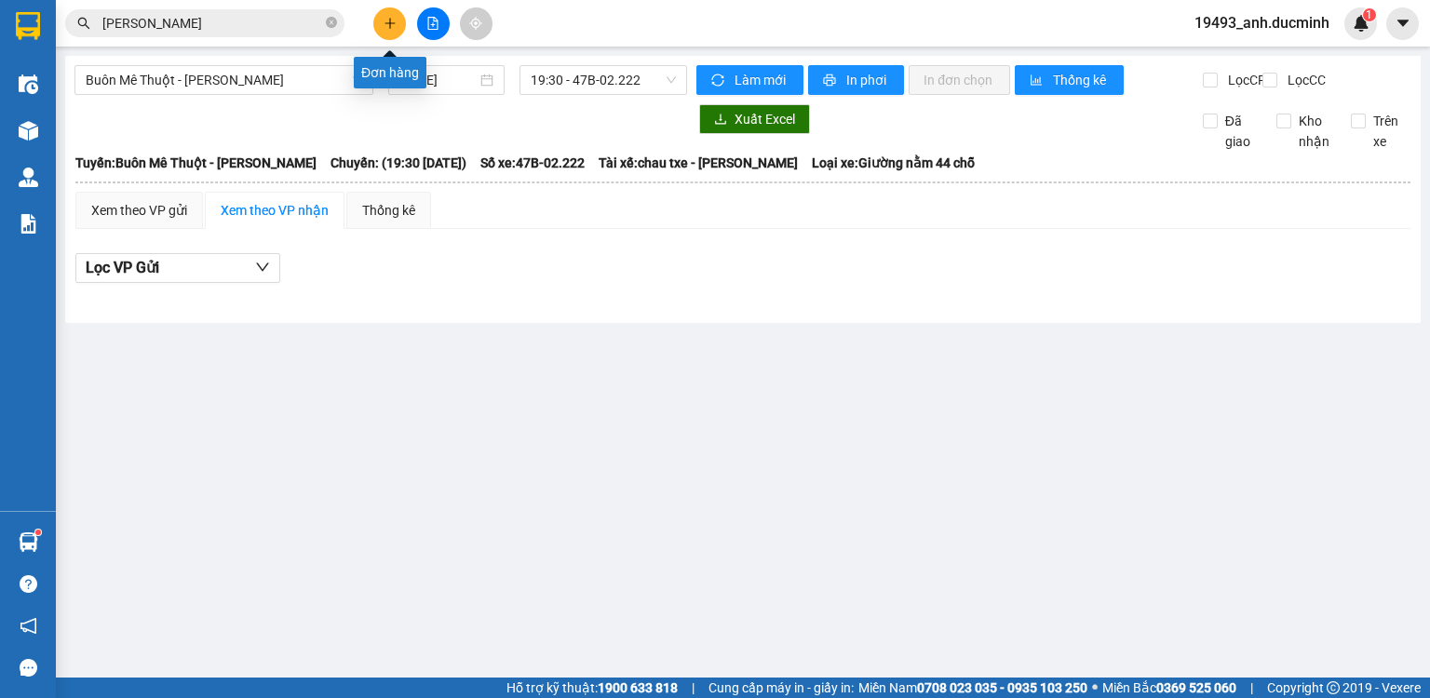
click at [392, 26] on icon "plus" at bounding box center [390, 23] width 13 height 13
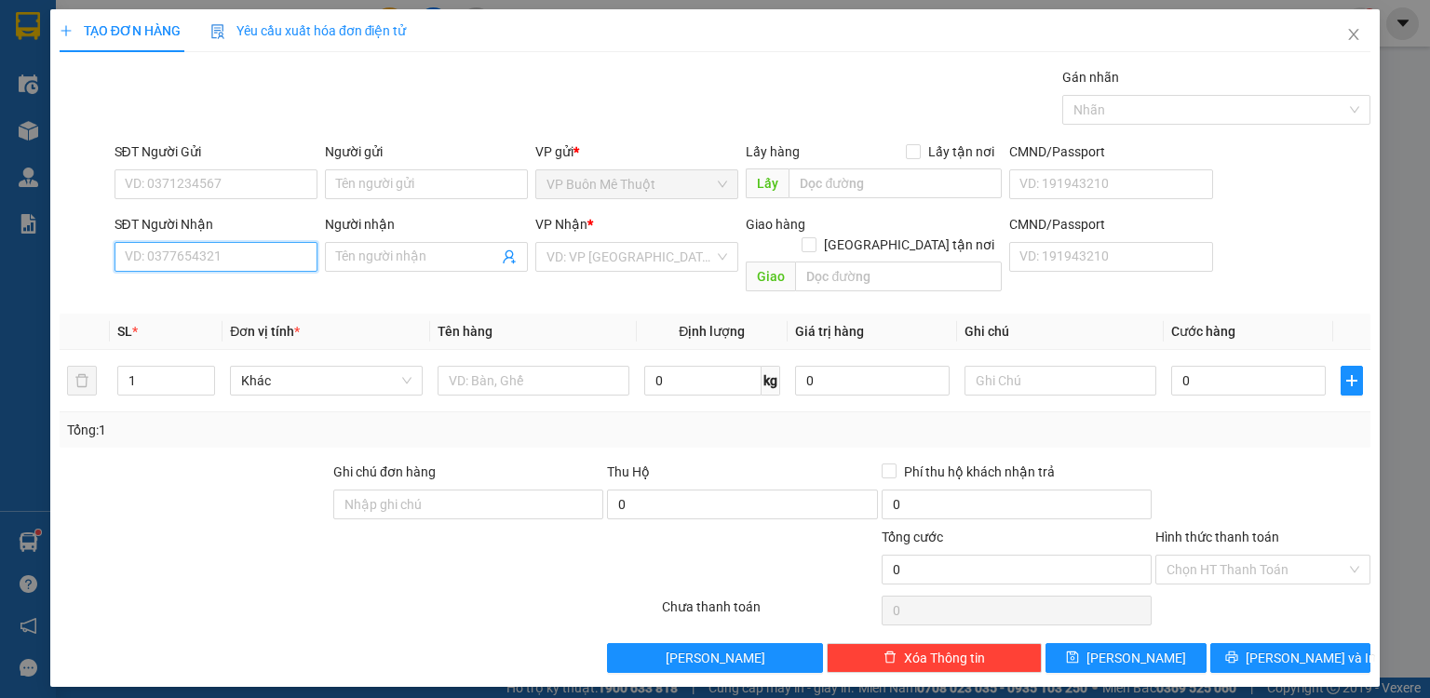
click at [255, 250] on input "SĐT Người Nhận" at bounding box center [216, 257] width 203 height 30
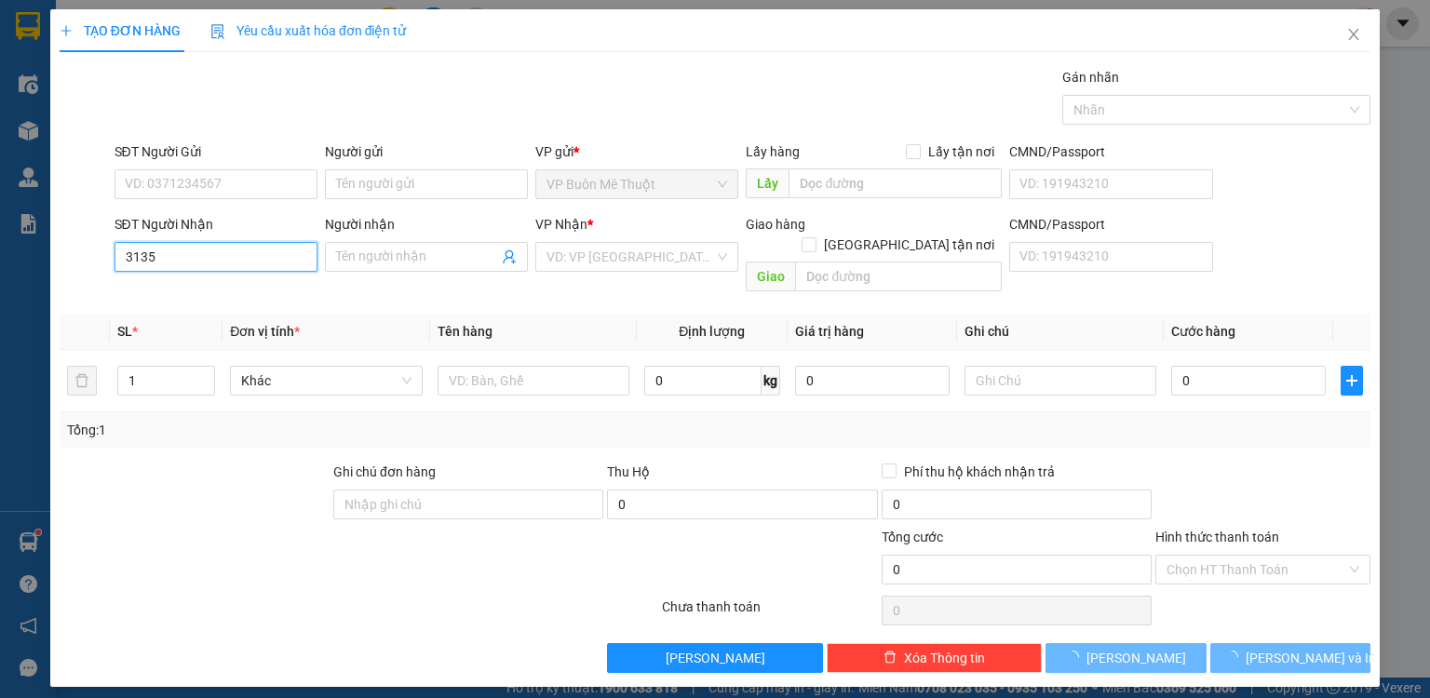
click at [206, 260] on input "3135" at bounding box center [216, 257] width 203 height 30
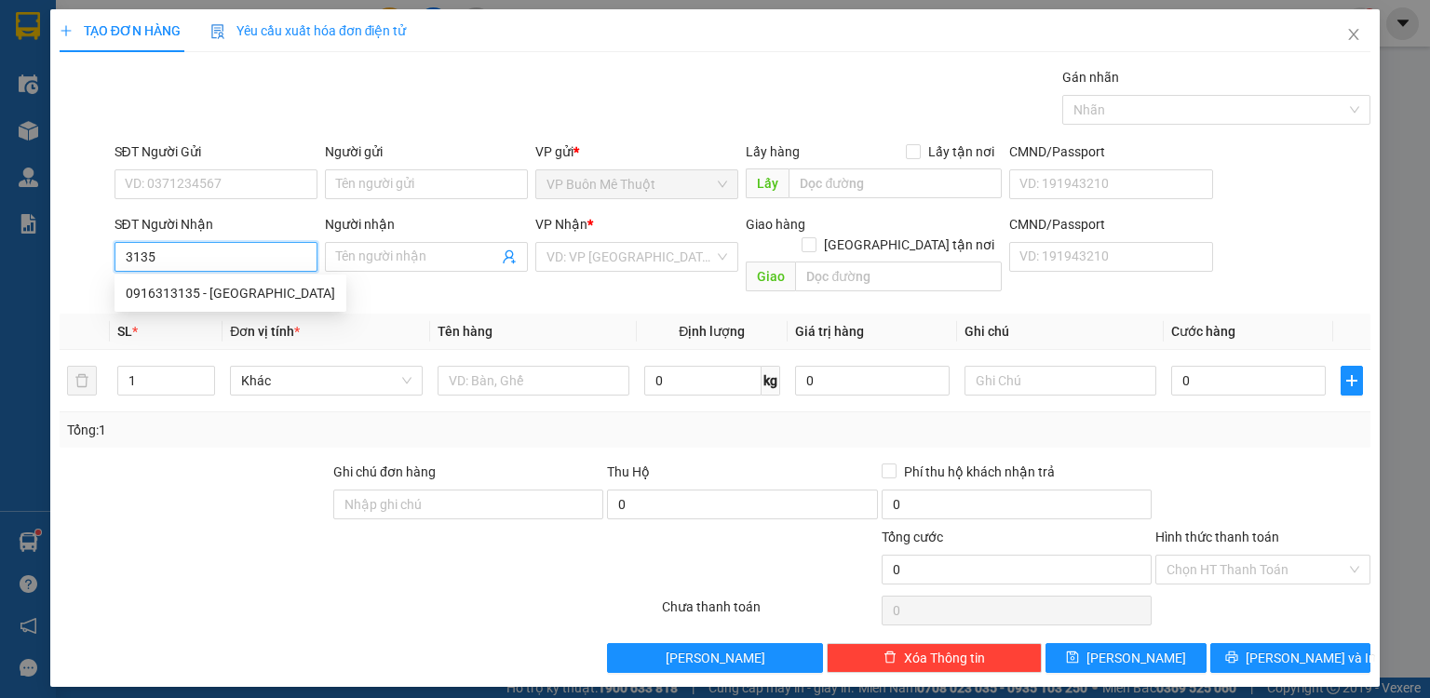
click at [208, 260] on input "3135" at bounding box center [216, 257] width 203 height 30
click at [209, 290] on div "0916313135 - [GEOGRAPHIC_DATA]" at bounding box center [230, 293] width 209 height 20
type input "0916313135"
type input "[PERSON_NAME]"
type input "bình dương"
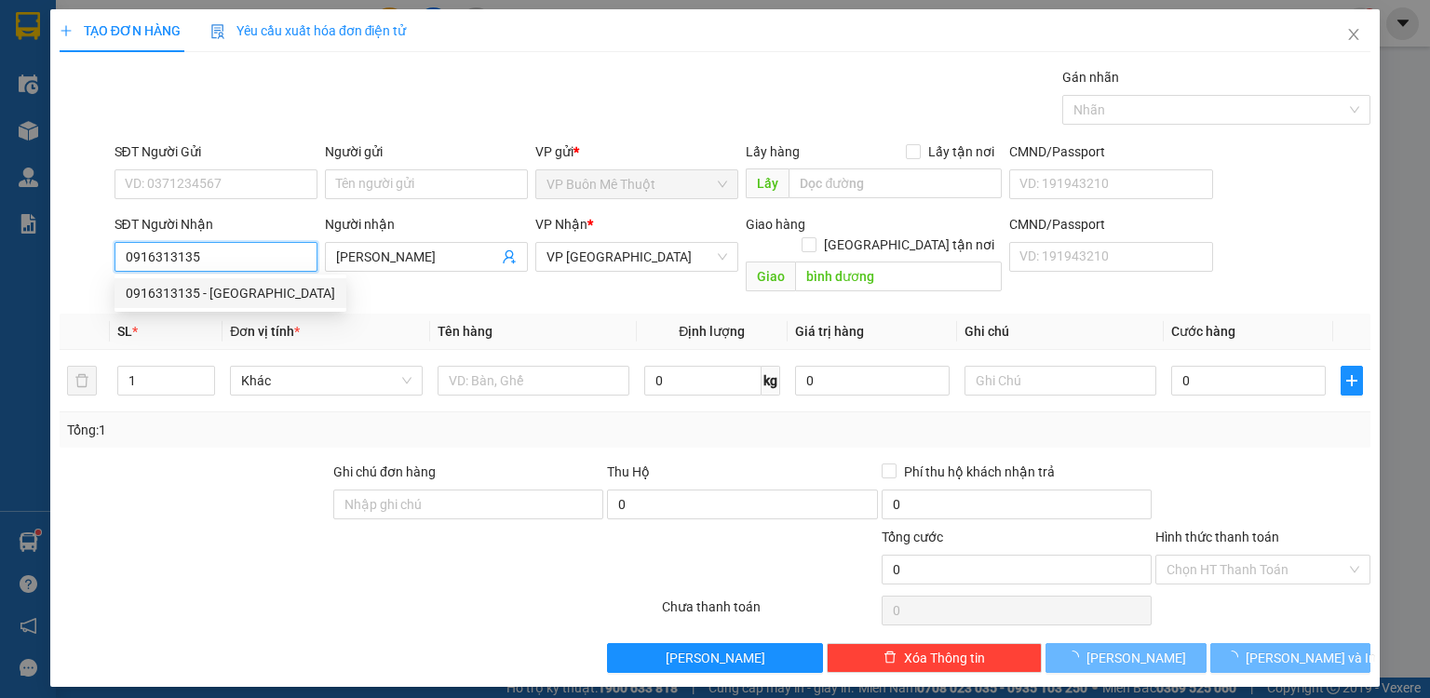
type input "20.000"
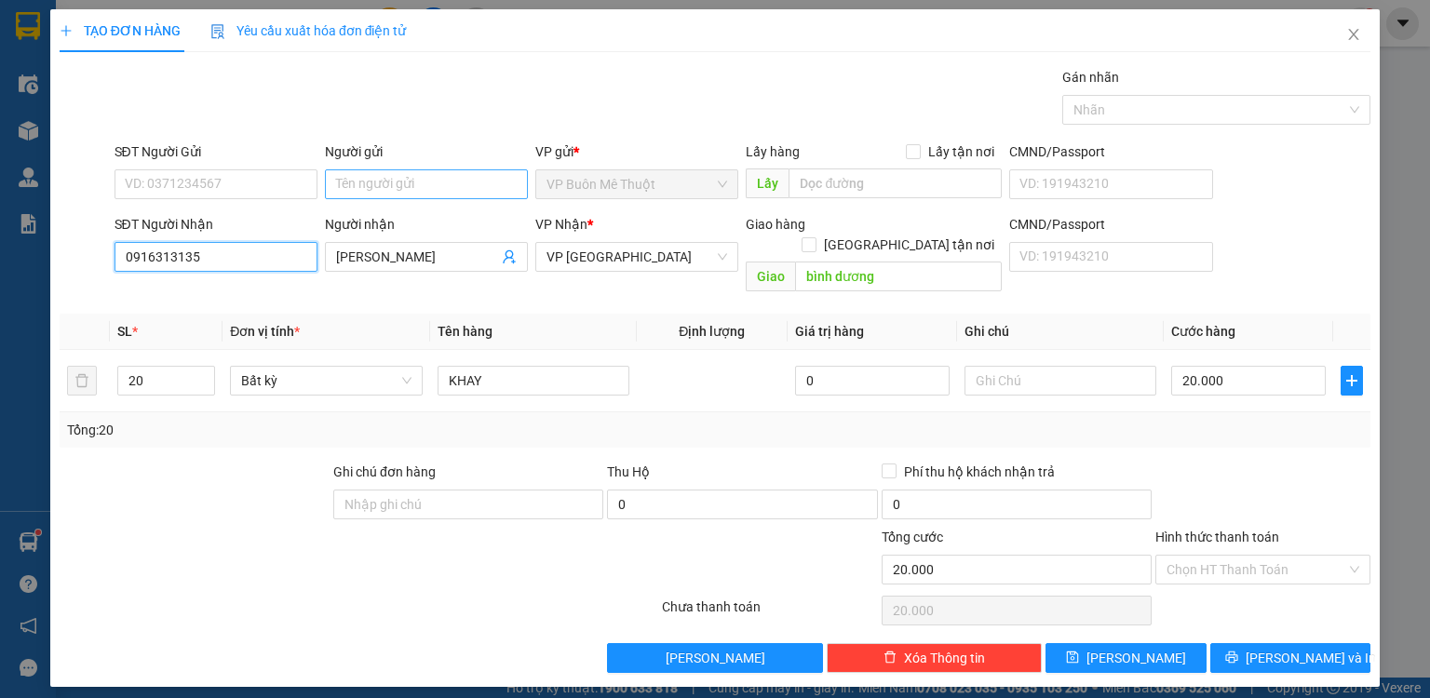
type input "0916313135"
click at [455, 179] on input "Người gửi" at bounding box center [426, 184] width 203 height 30
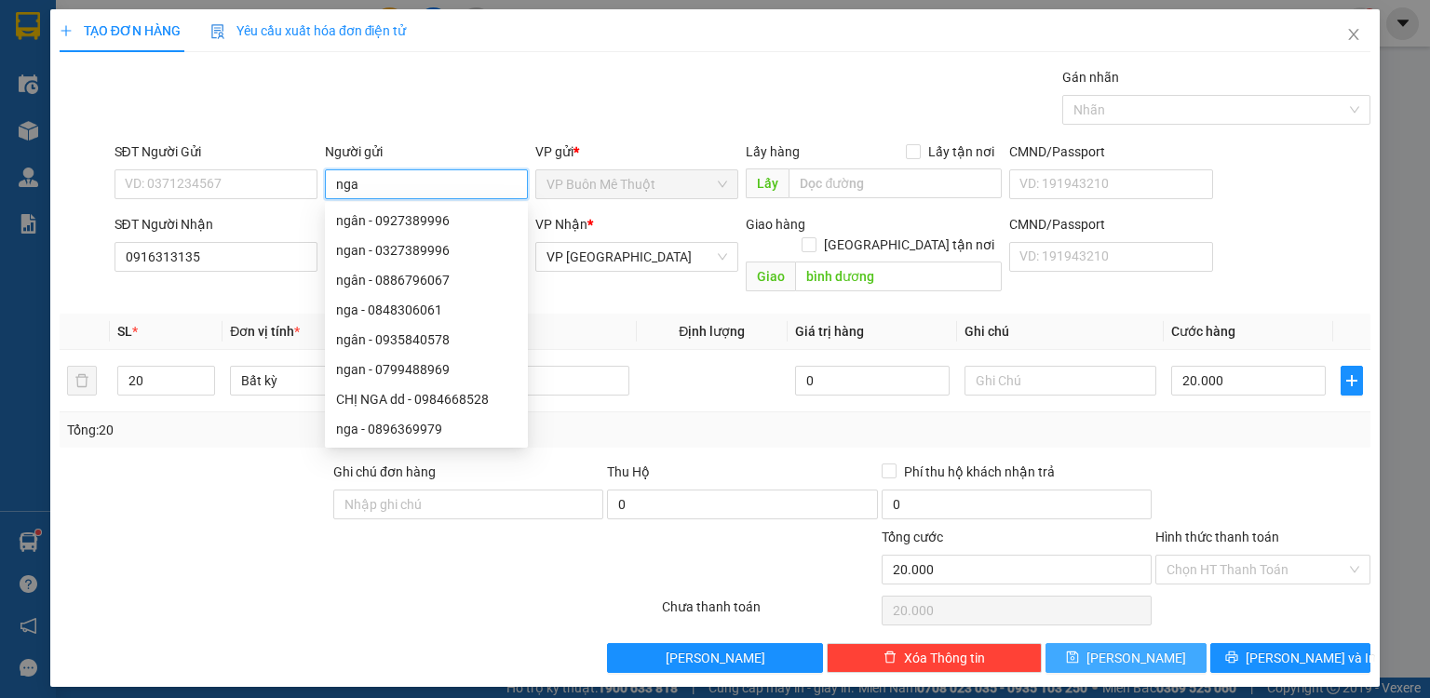
type input "nga"
drag, startPoint x: 1138, startPoint y: 641, endPoint x: 687, endPoint y: 387, distance: 517.4
click at [1138, 648] on span "[PERSON_NAME]" at bounding box center [1137, 658] width 100 height 20
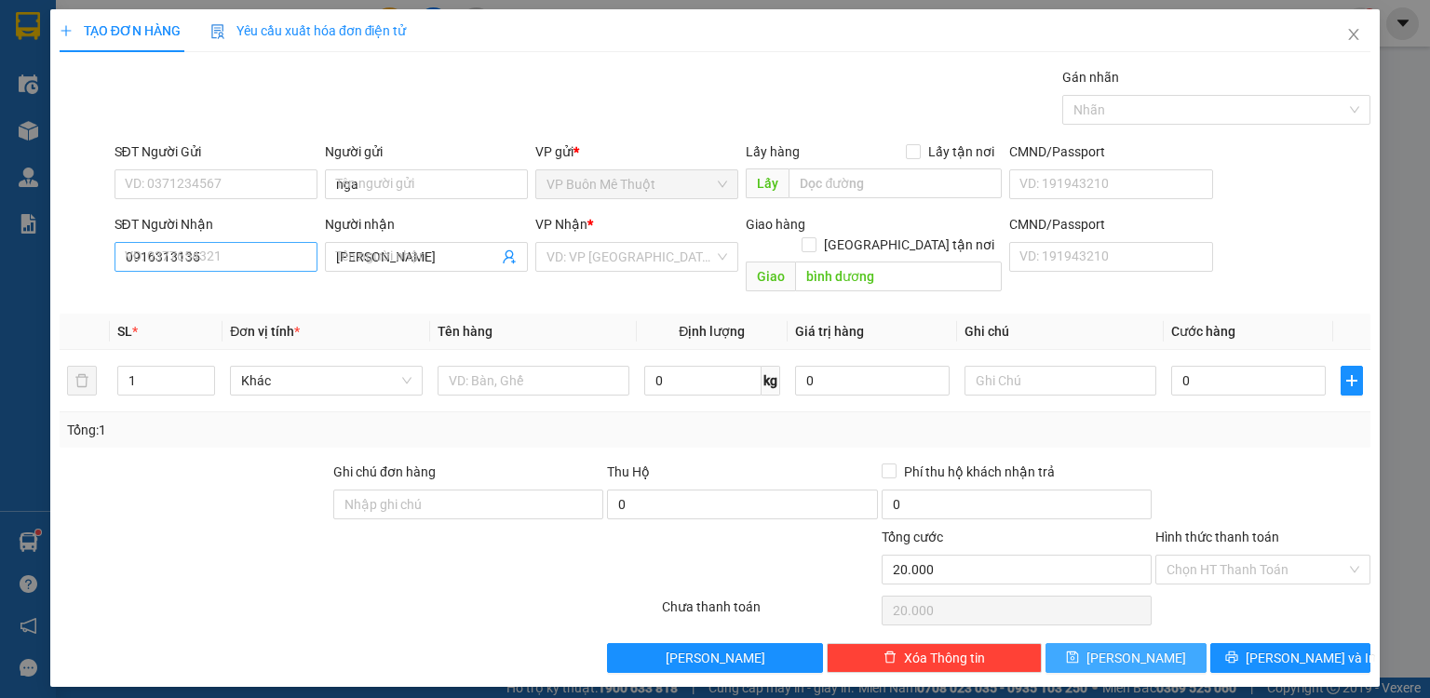
type input "0"
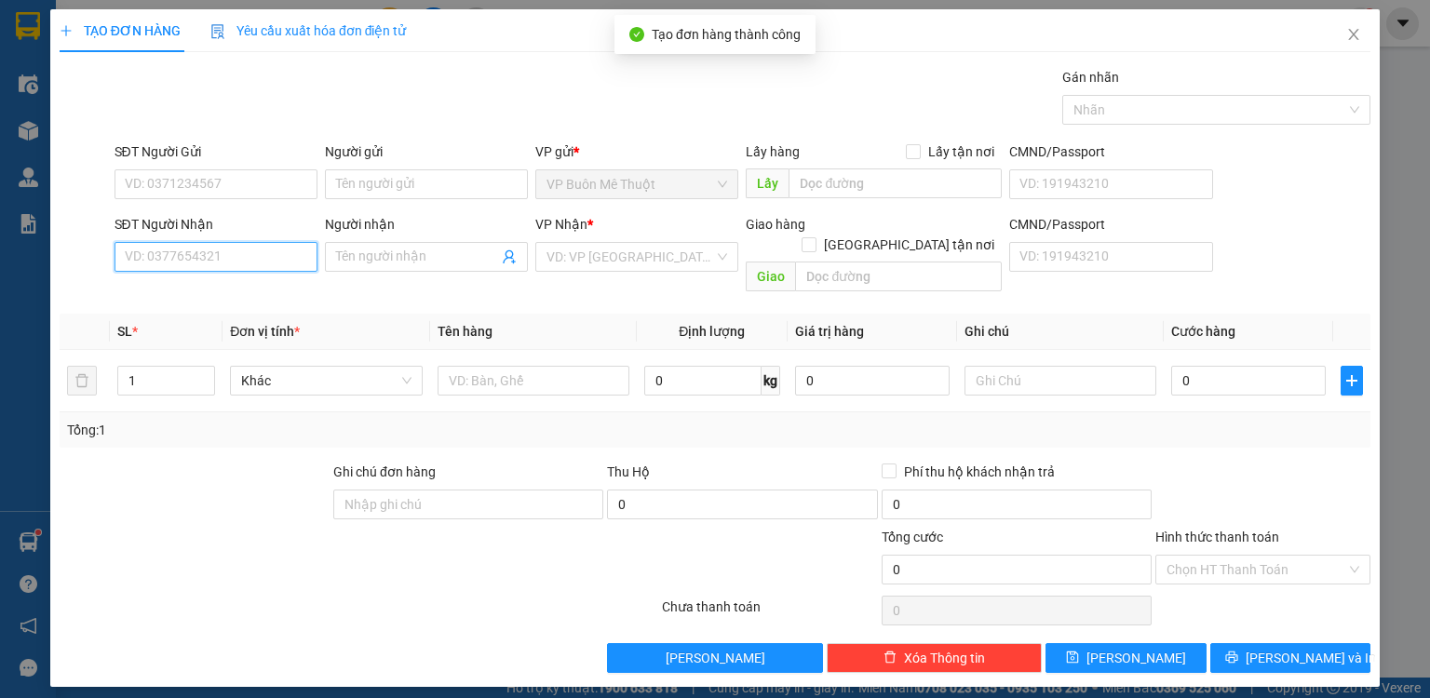
click at [235, 250] on input "SĐT Người Nhận" at bounding box center [216, 257] width 203 height 30
click at [227, 264] on input "2626" at bounding box center [216, 257] width 203 height 30
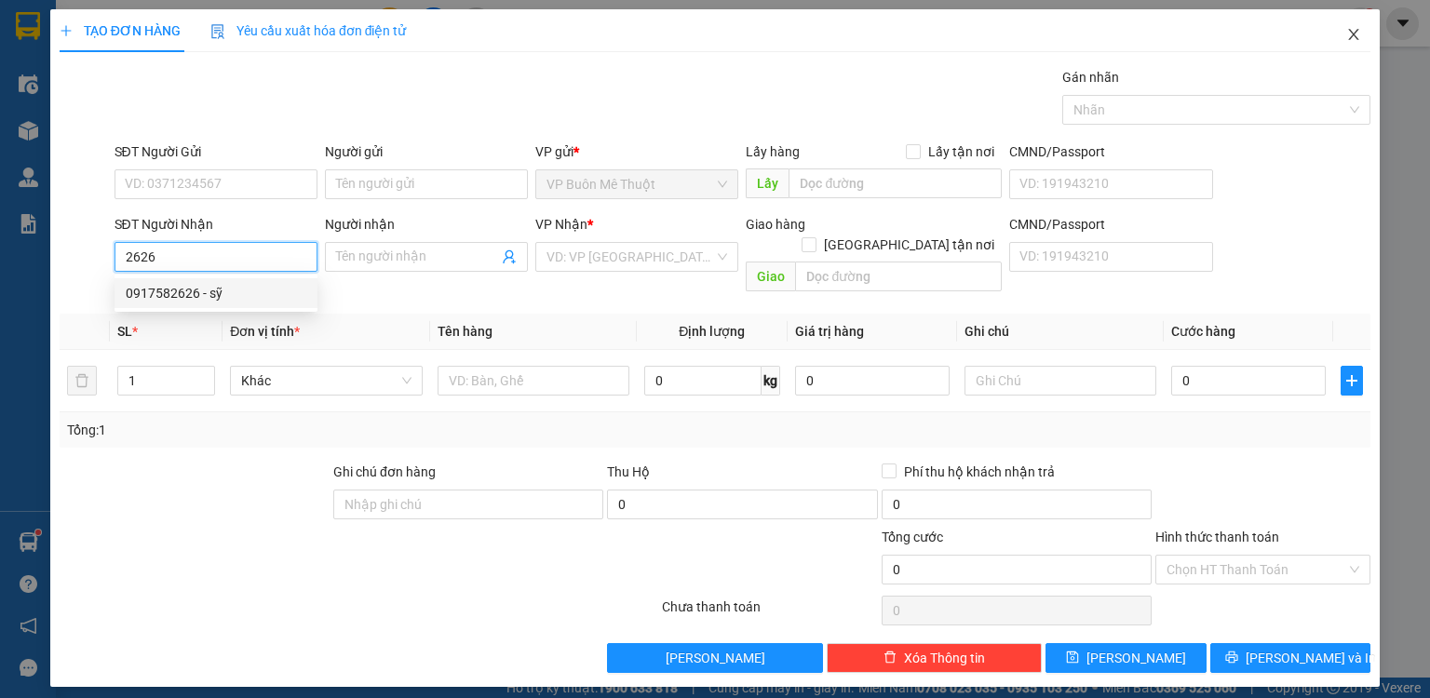
type input "2626"
click at [1350, 38] on icon "close" at bounding box center [1353, 34] width 15 height 15
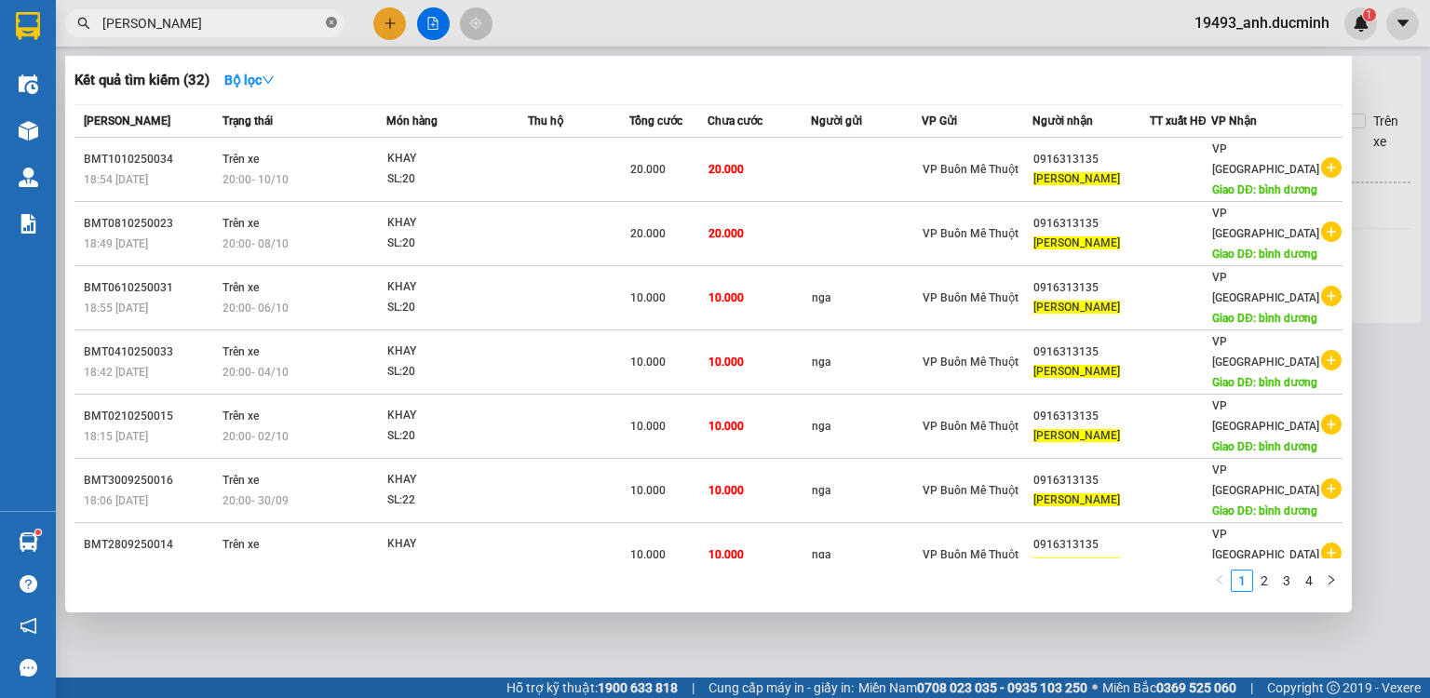
click at [336, 22] on icon "close-circle" at bounding box center [331, 22] width 11 height 11
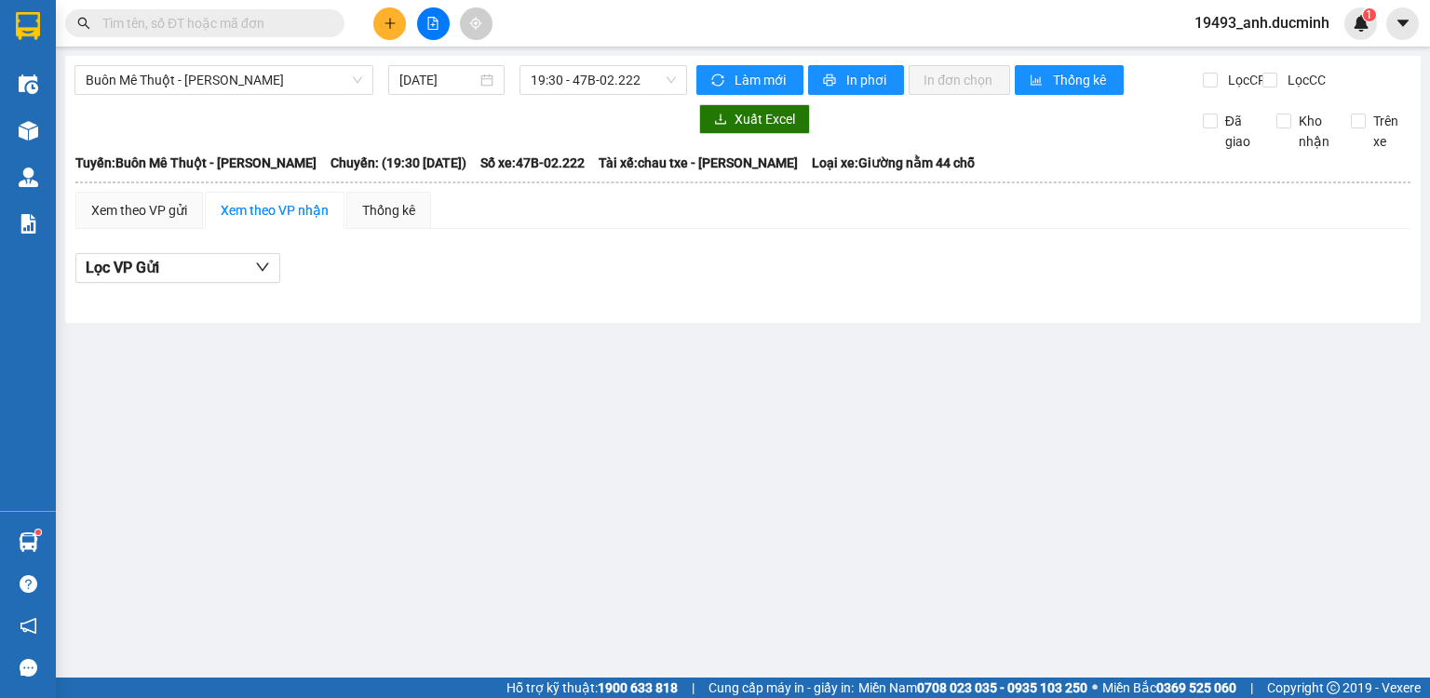
click at [313, 26] on input "text" at bounding box center [212, 23] width 220 height 20
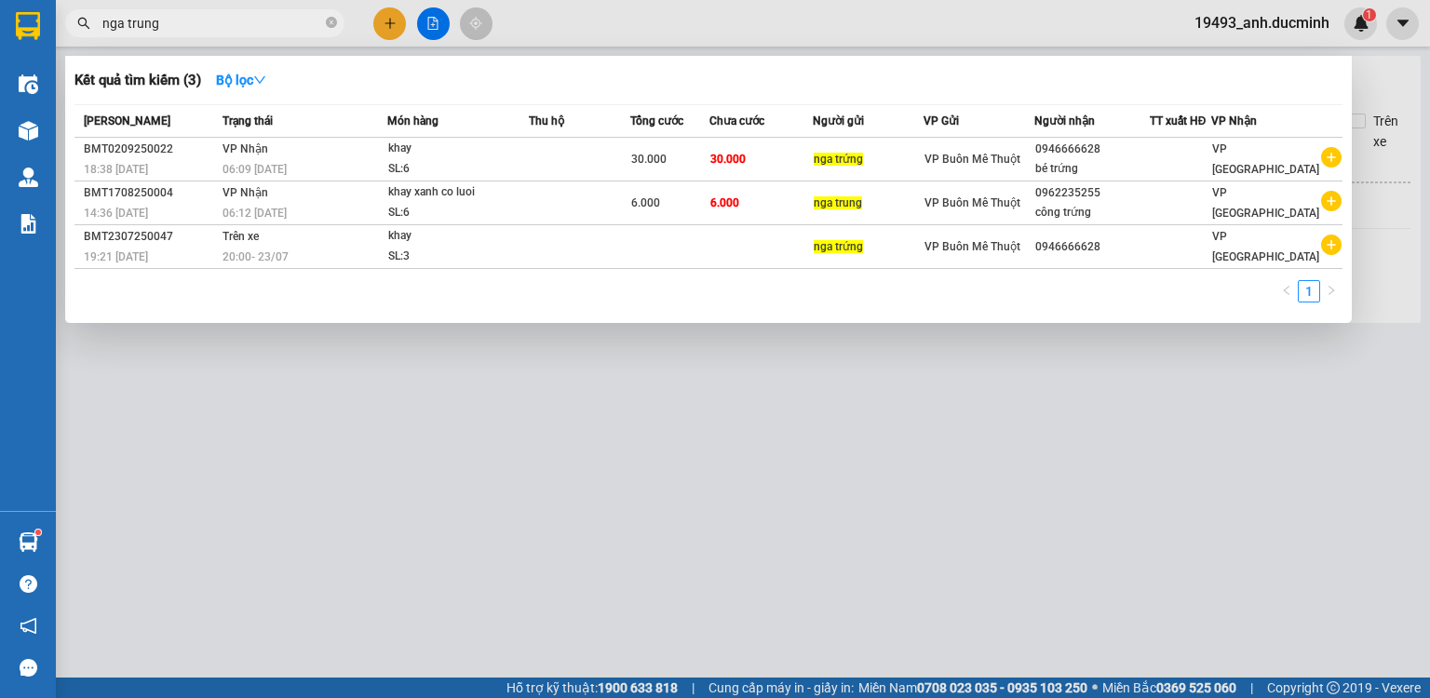
type input "nga trung"
click at [385, 26] on div at bounding box center [715, 349] width 1430 height 698
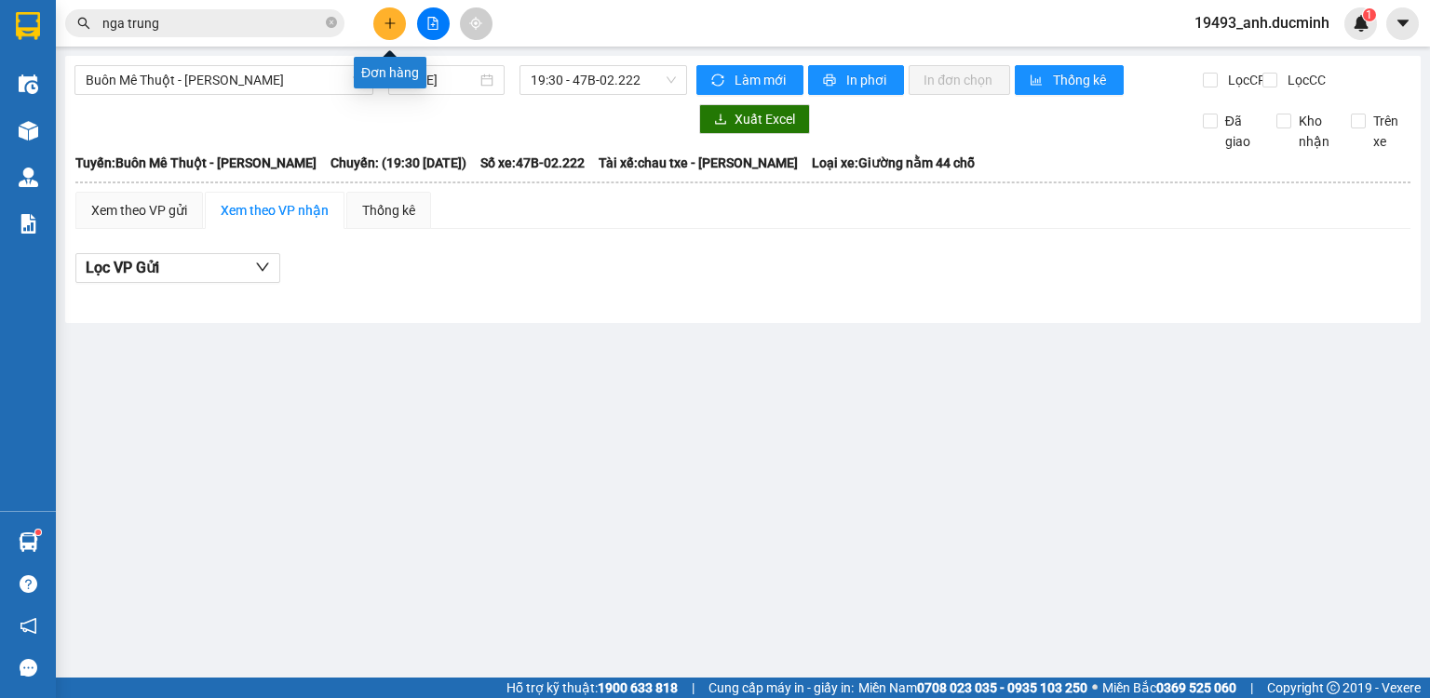
click at [385, 26] on icon "plus" at bounding box center [390, 23] width 13 height 13
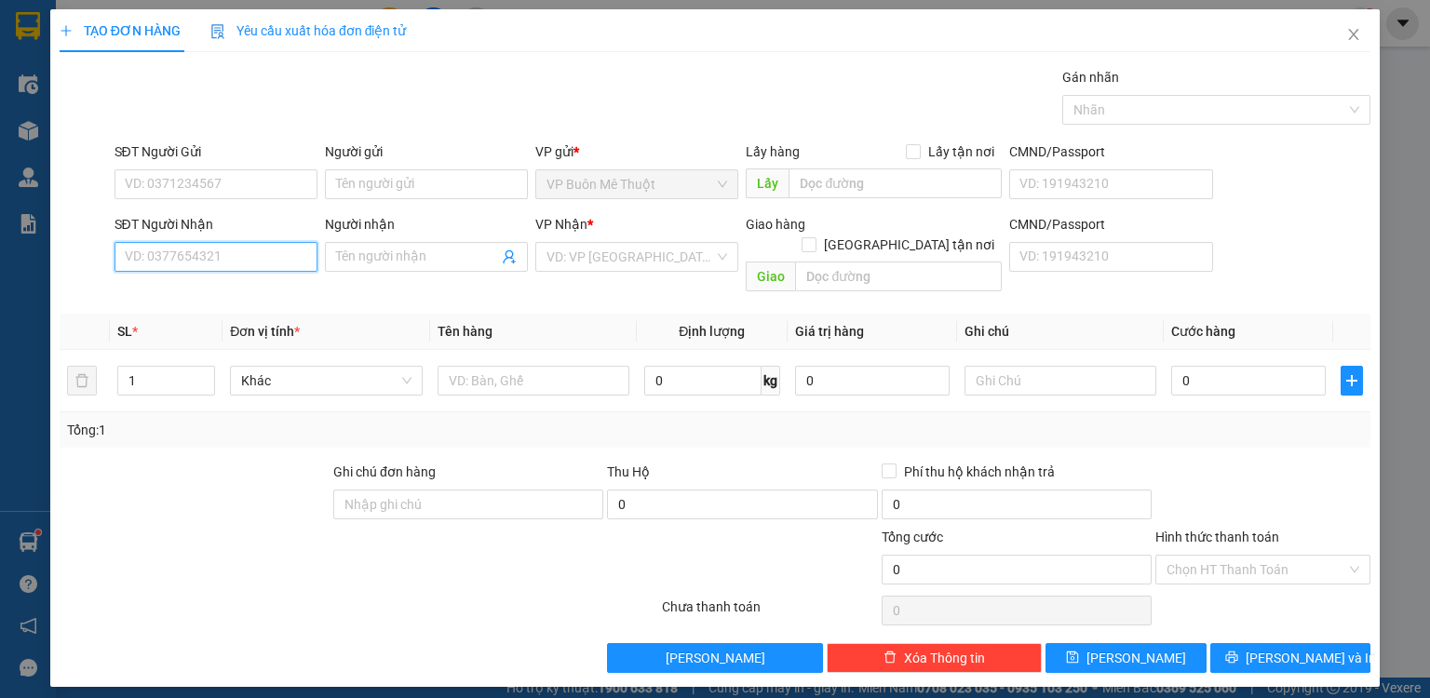
click at [256, 252] on input "SĐT Người Nhận" at bounding box center [216, 257] width 203 height 30
click at [199, 298] on div "0946666628 - bé trứng" at bounding box center [216, 293] width 181 height 20
type input "0946666628"
type input "bé trứng"
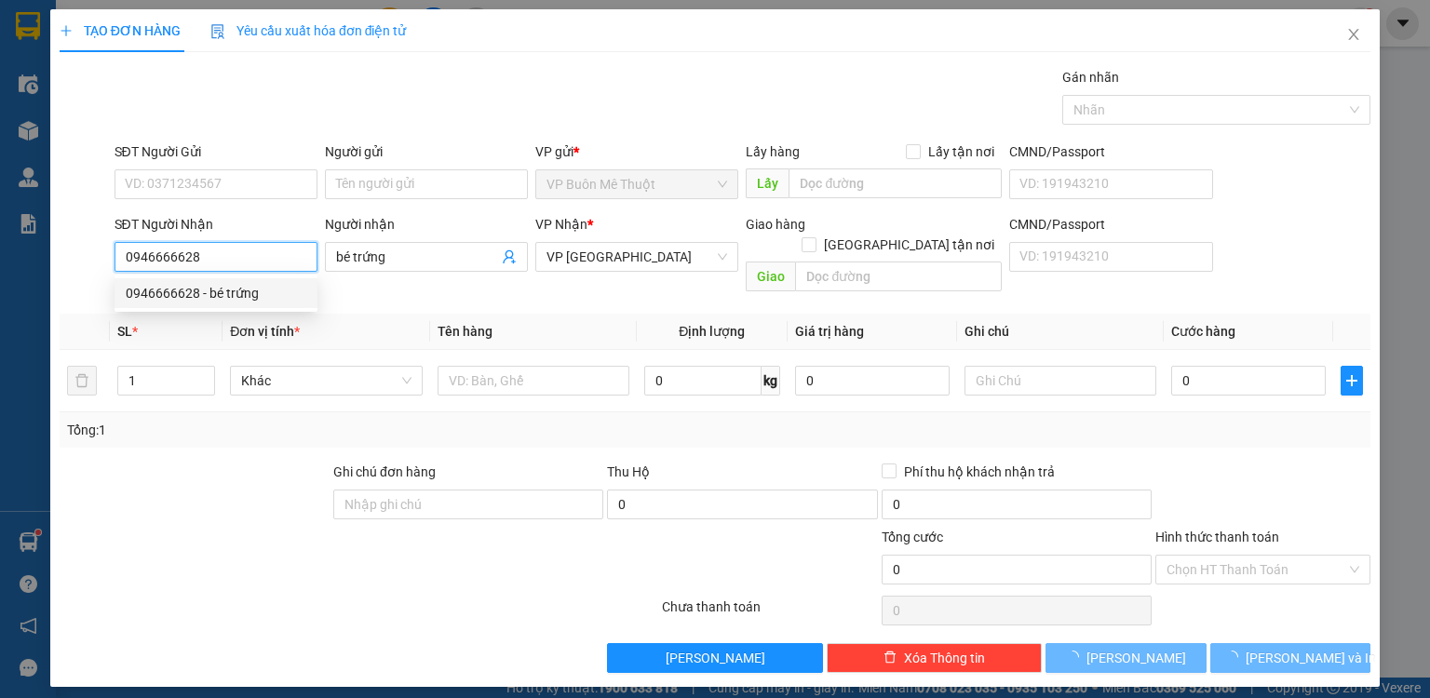
type input "6.000"
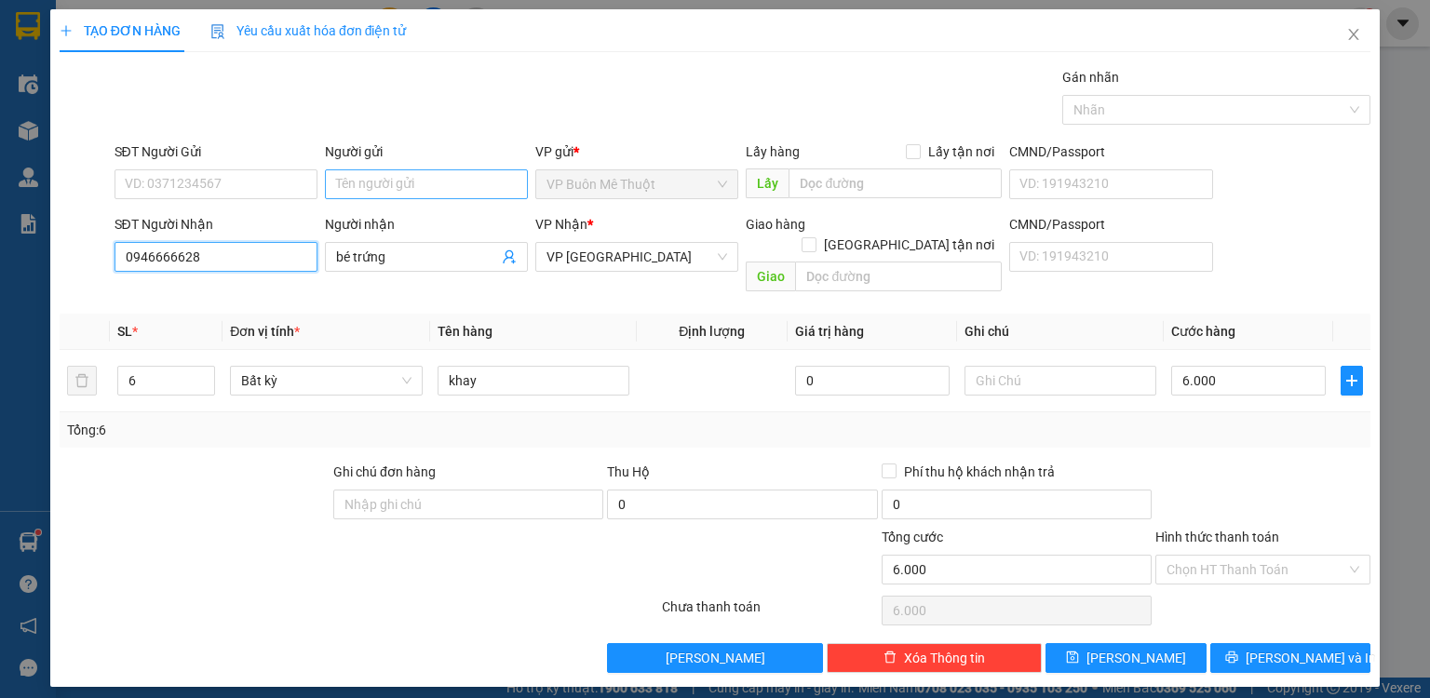
type input "0946666628"
click at [410, 190] on input "Người gửi" at bounding box center [426, 184] width 203 height 30
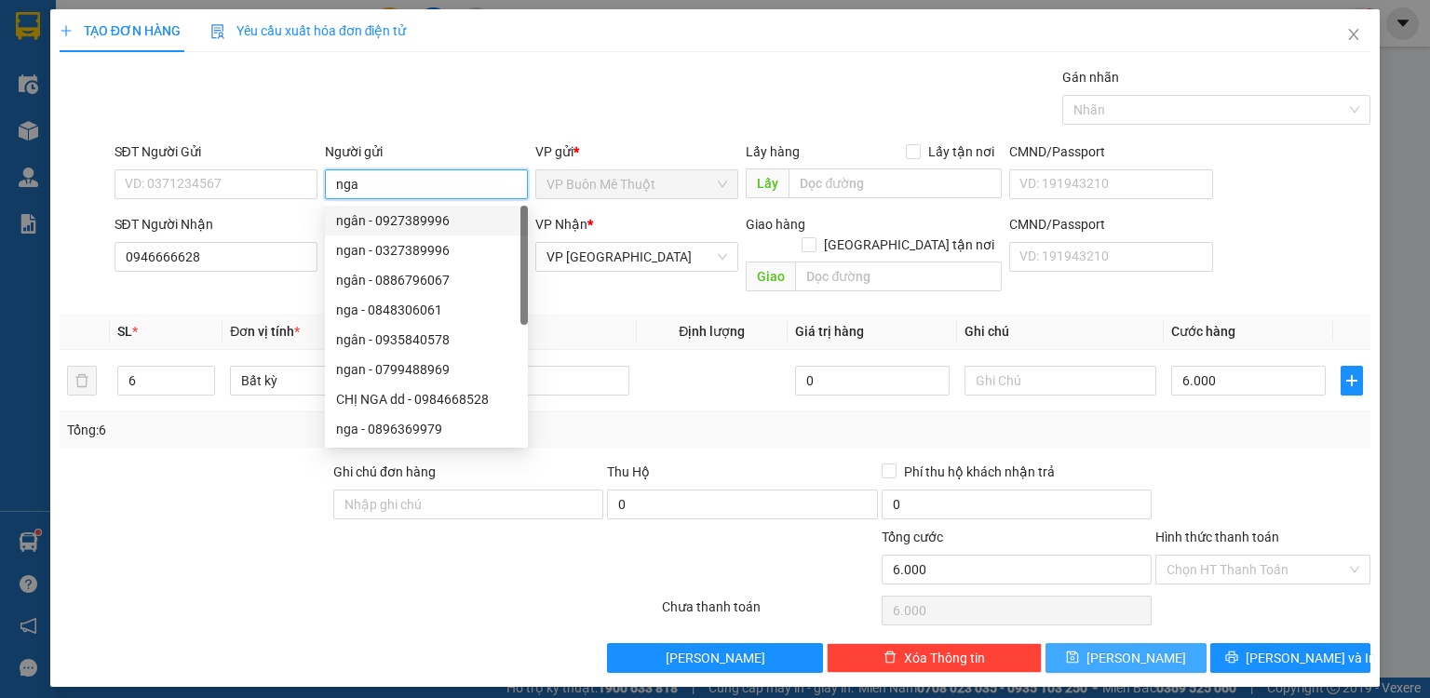
type input "nga"
click at [1133, 648] on span "[PERSON_NAME]" at bounding box center [1137, 658] width 100 height 20
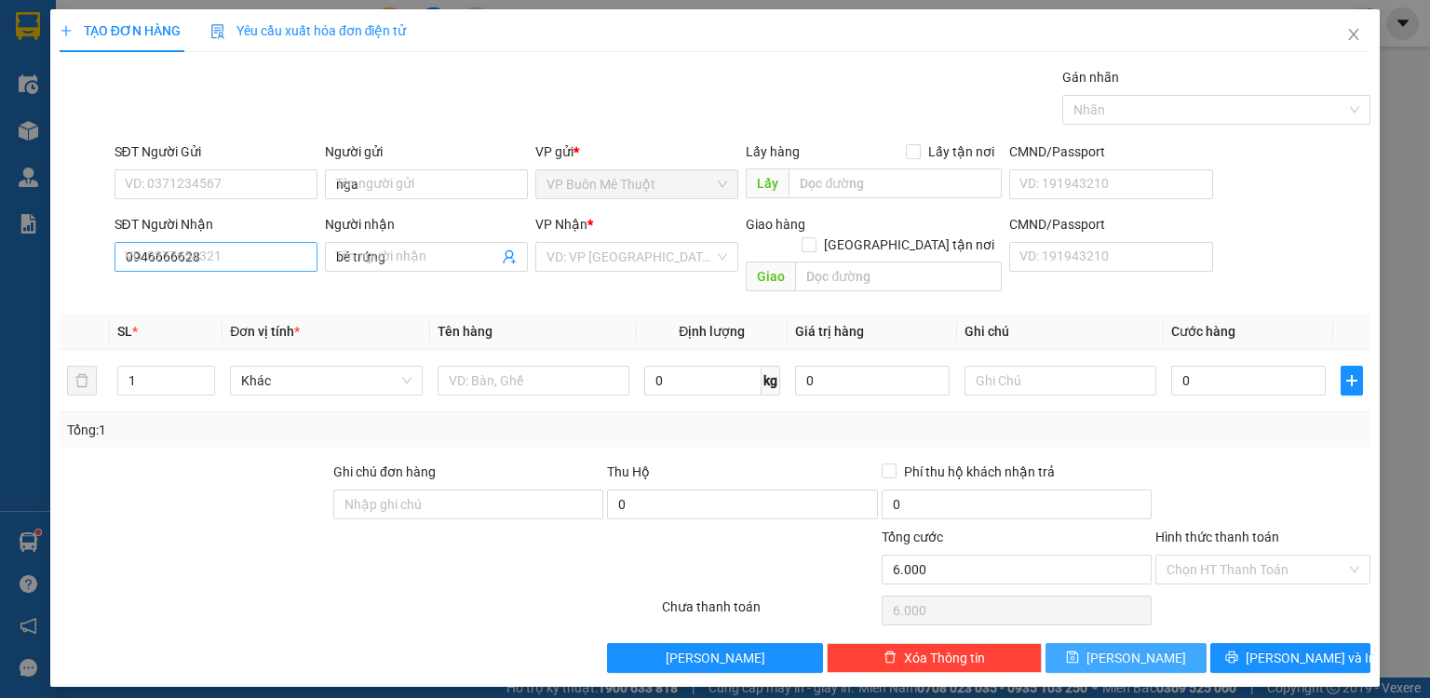
type input "0"
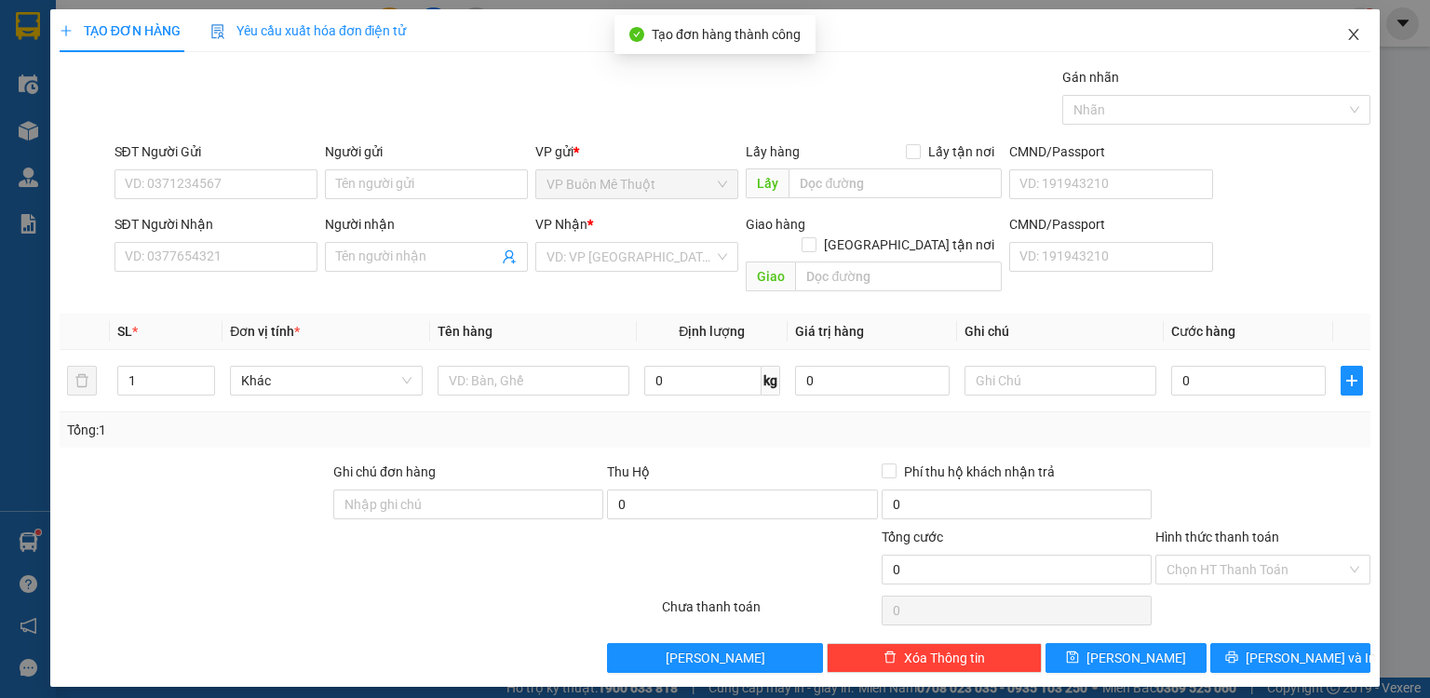
drag, startPoint x: 1350, startPoint y: 34, endPoint x: 447, endPoint y: 37, distance: 903.1
click at [1348, 34] on icon "close" at bounding box center [1353, 34] width 15 height 15
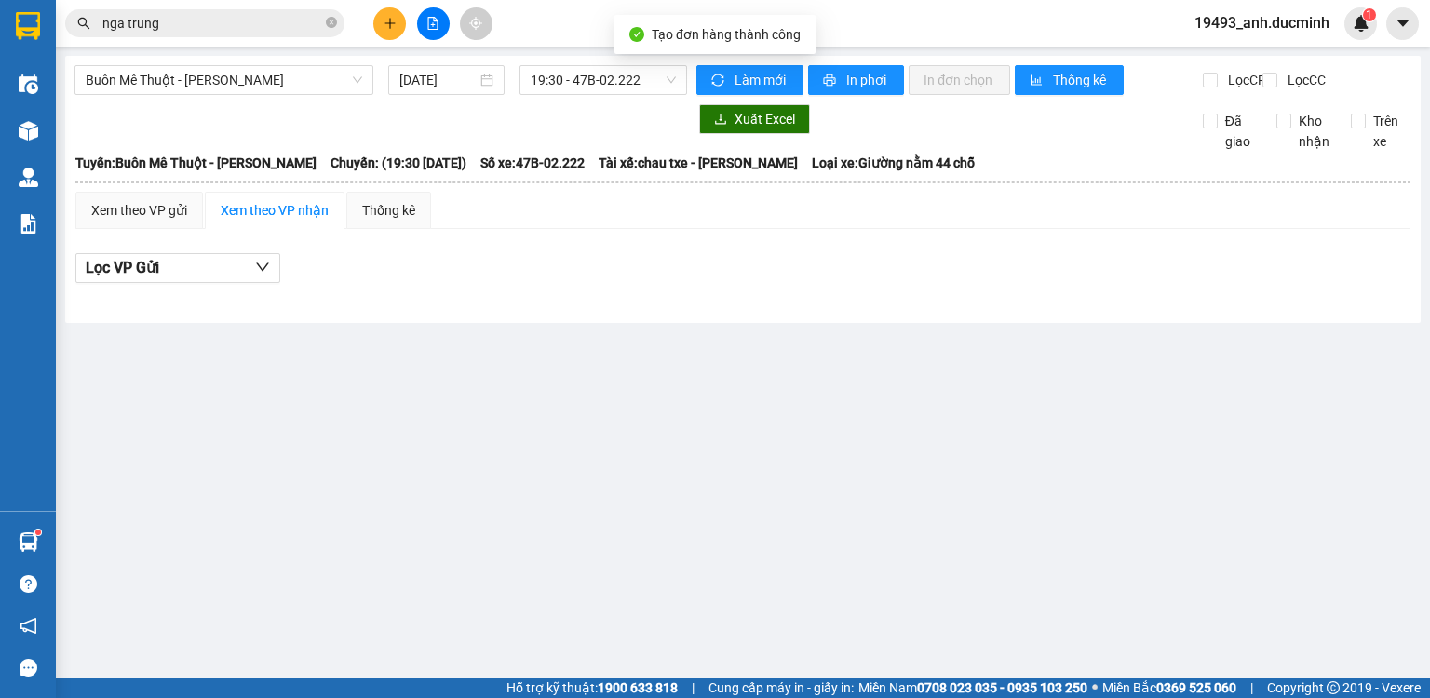
drag, startPoint x: 332, startPoint y: 19, endPoint x: 313, endPoint y: 22, distance: 19.9
click at [331, 19] on icon "close-circle" at bounding box center [331, 22] width 11 height 11
click at [309, 25] on input "text" at bounding box center [212, 23] width 220 height 20
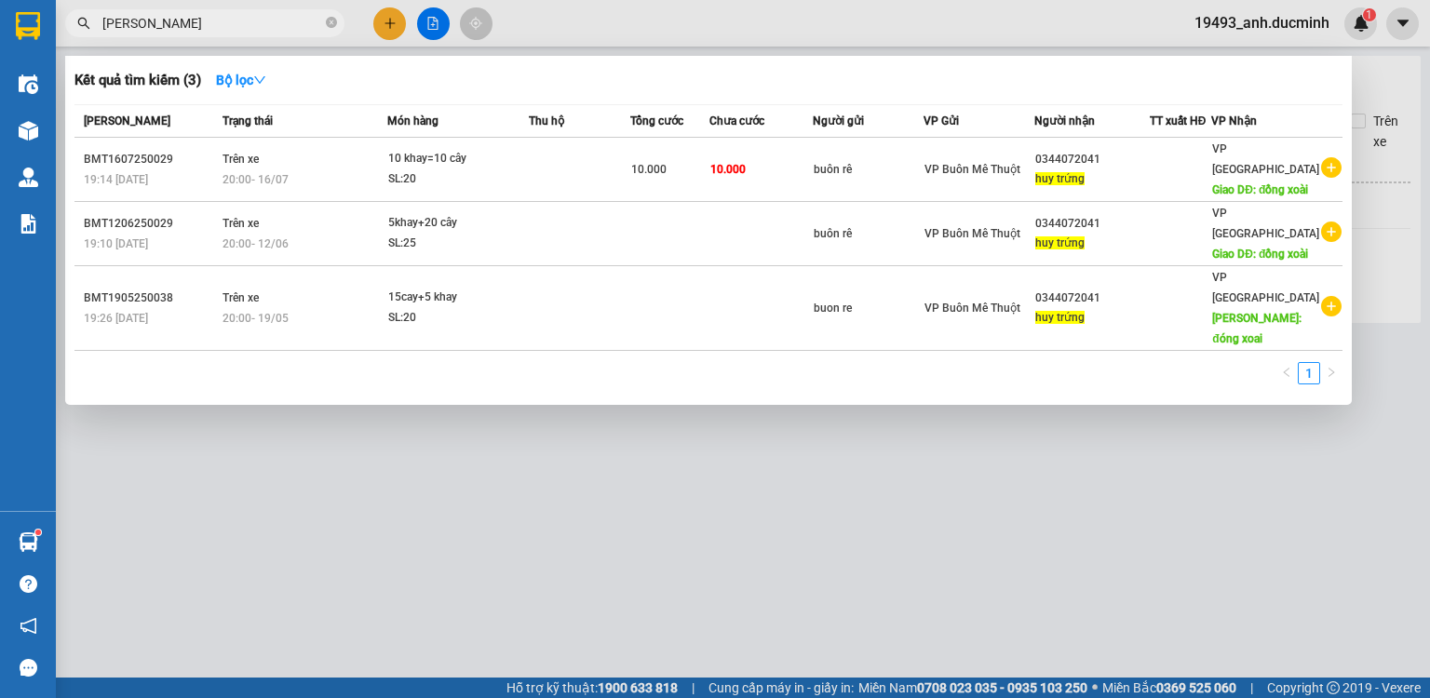
type input "[PERSON_NAME]"
click at [390, 22] on div at bounding box center [715, 349] width 1430 height 698
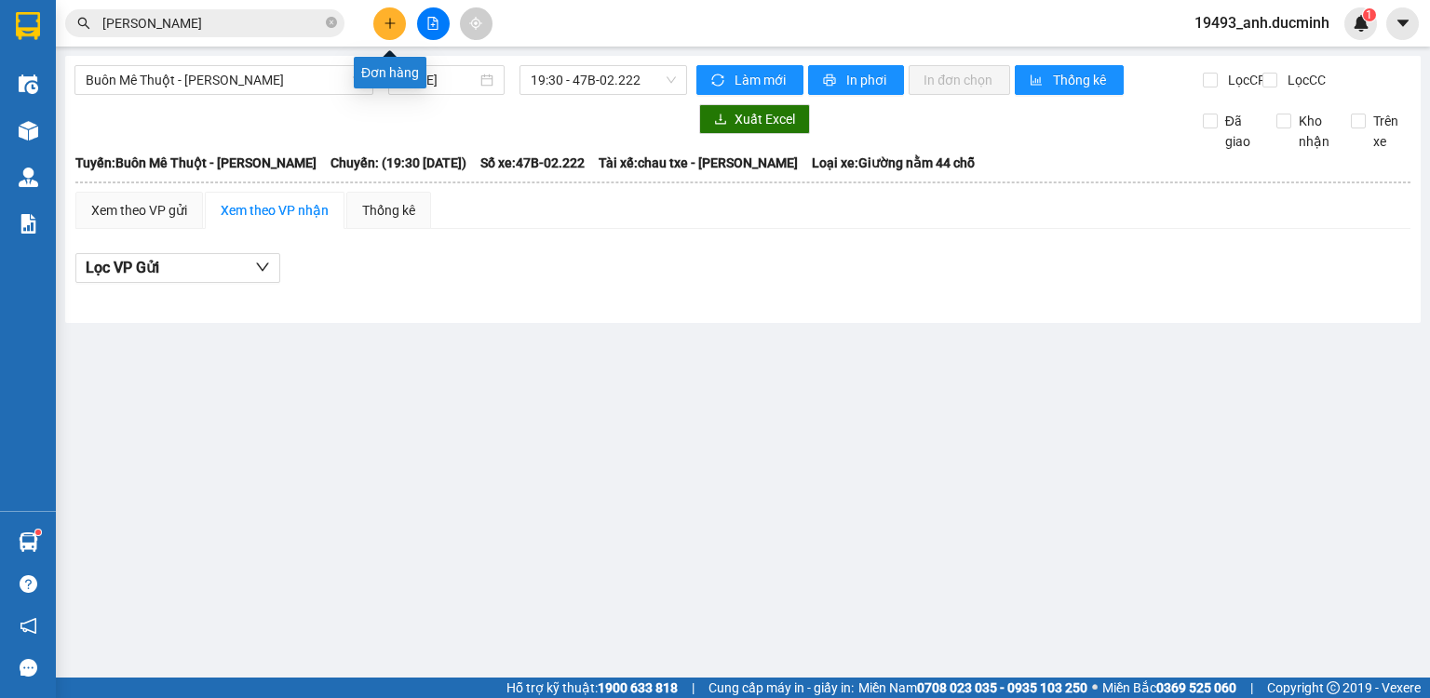
click at [390, 22] on icon "plus" at bounding box center [390, 22] width 10 height 1
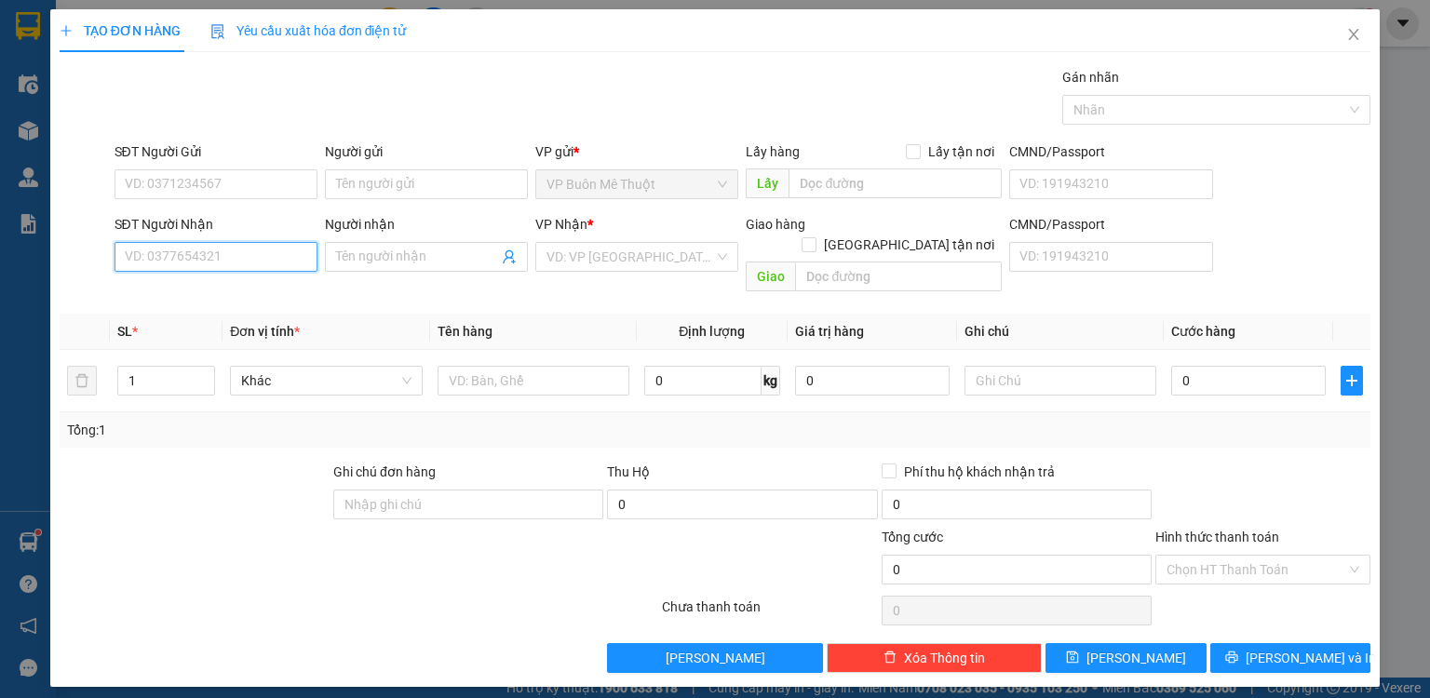
click at [225, 255] on input "SĐT Người Nhận" at bounding box center [216, 257] width 203 height 30
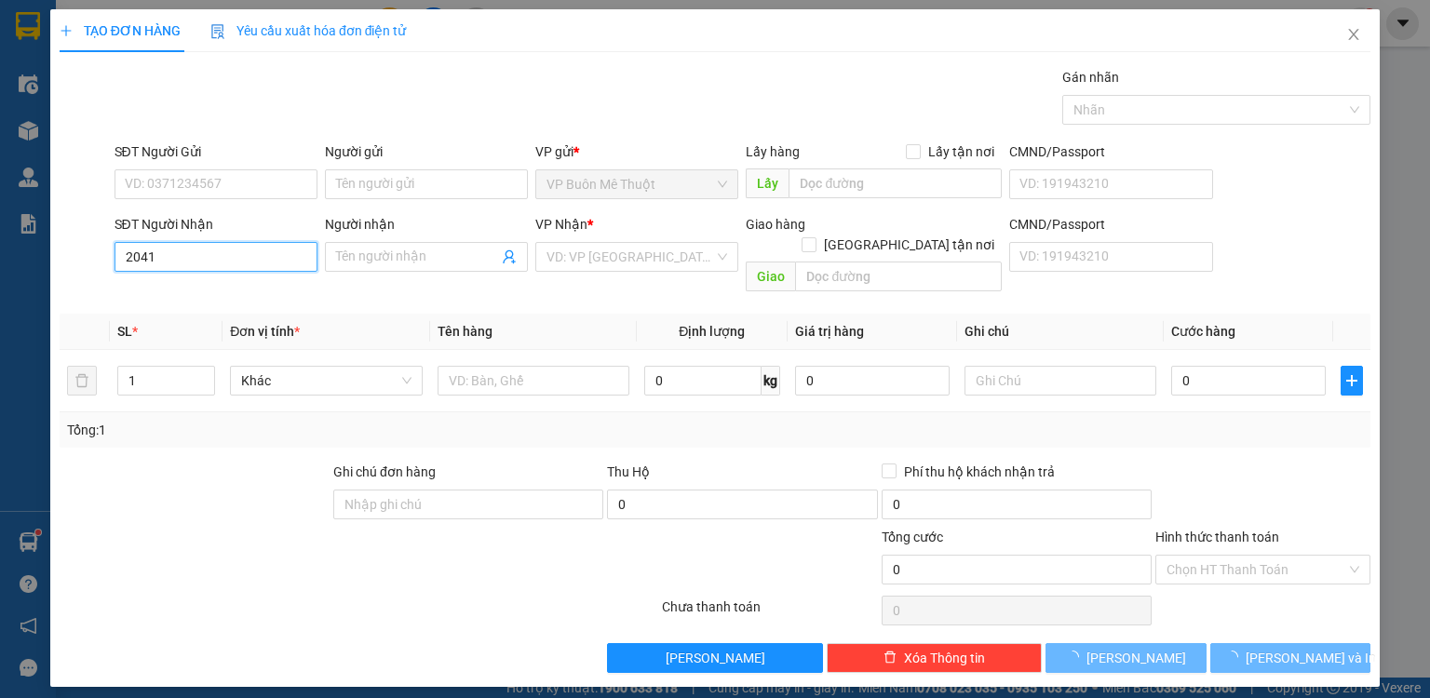
click at [225, 255] on input "2041" at bounding box center [216, 257] width 203 height 30
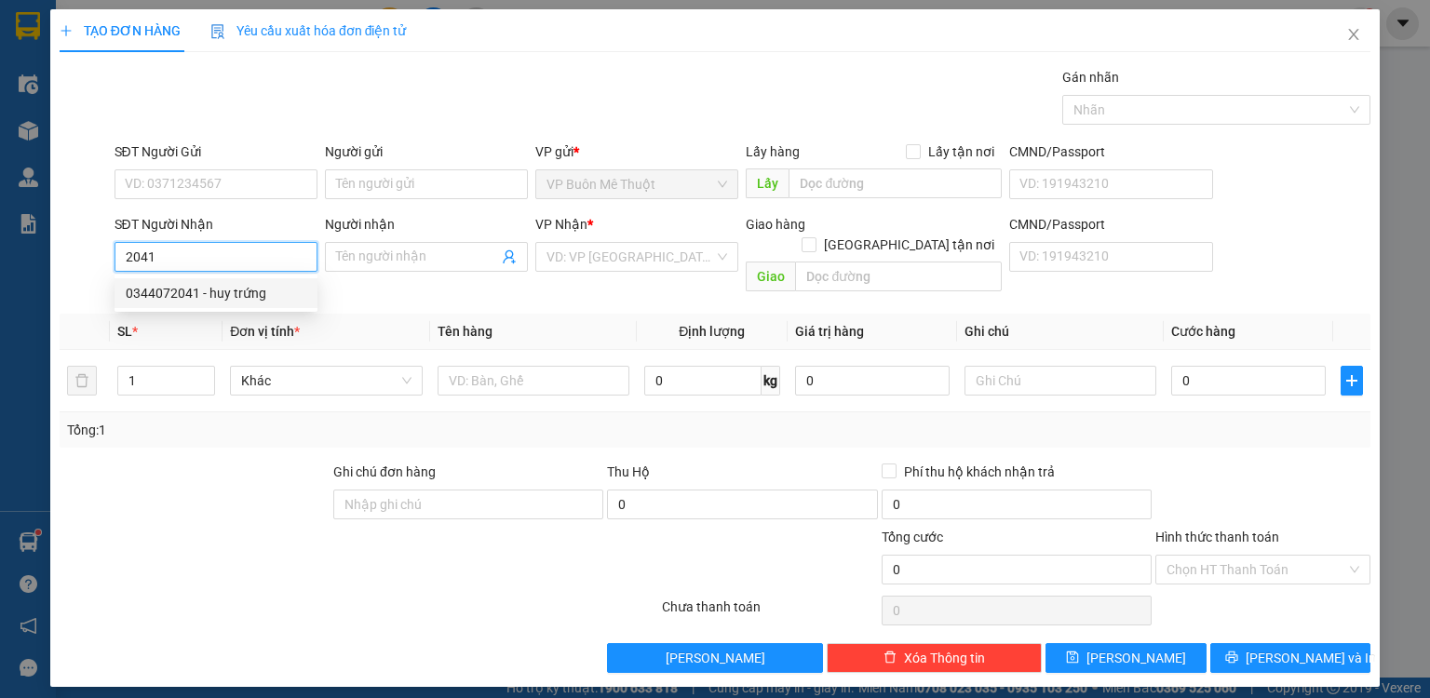
click at [196, 293] on div "0344072041 - huy trứng" at bounding box center [216, 293] width 181 height 20
type input "0344072041"
type input "huy trứng"
type input "đồng xoài"
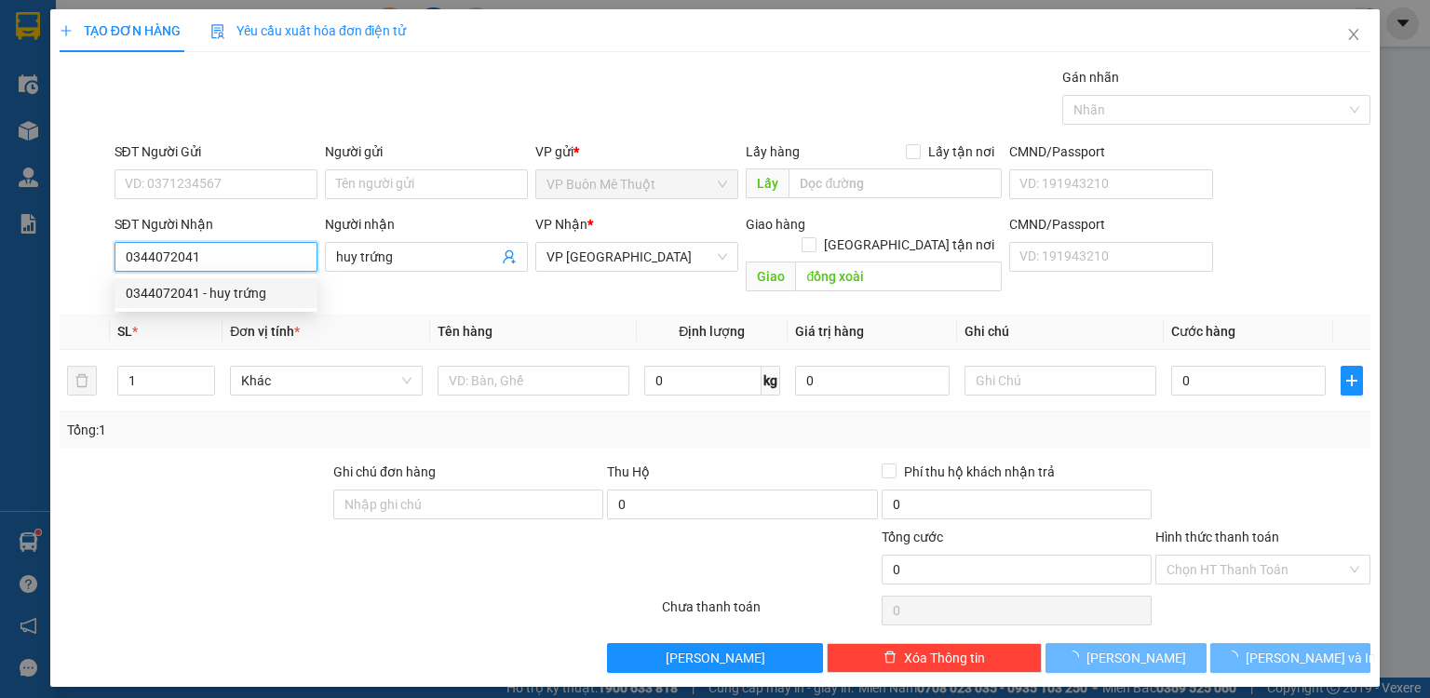
type input "10.000"
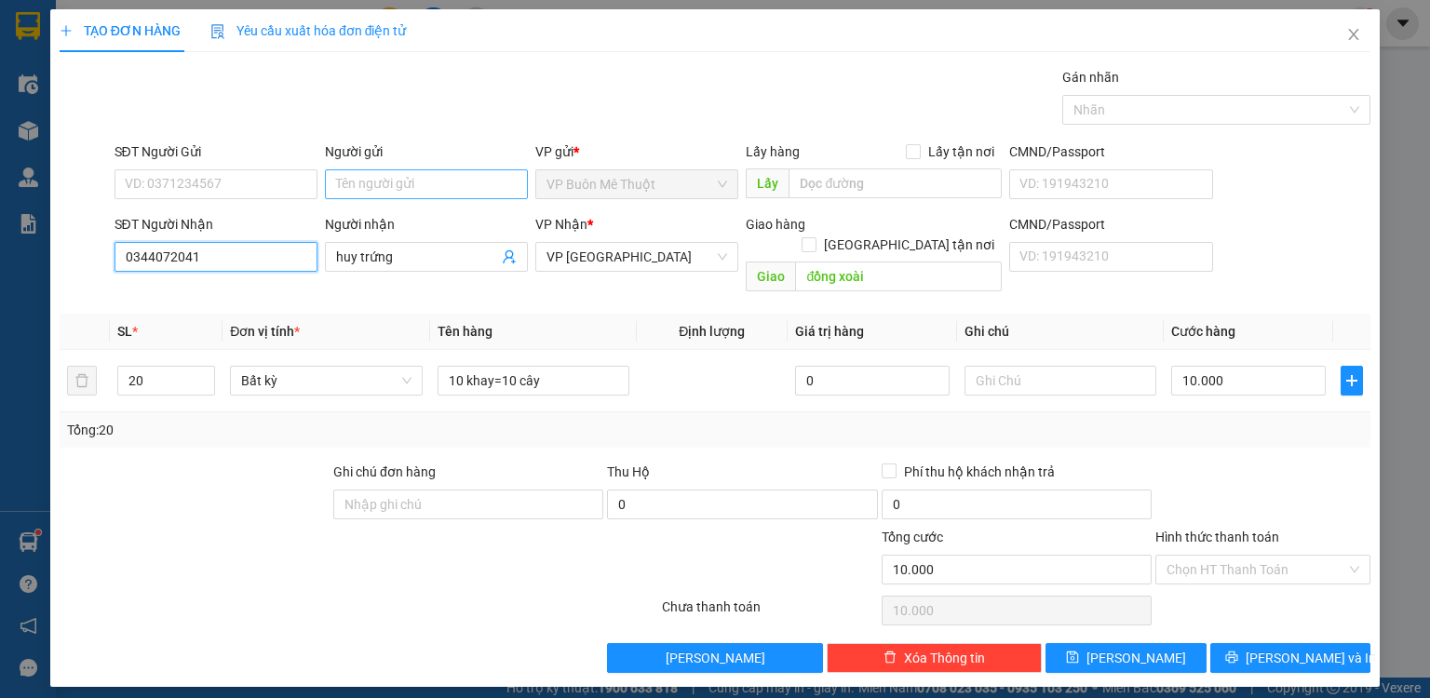
type input "0344072041"
click at [361, 182] on input "Người gửi" at bounding box center [426, 184] width 203 height 30
type input "buon re"
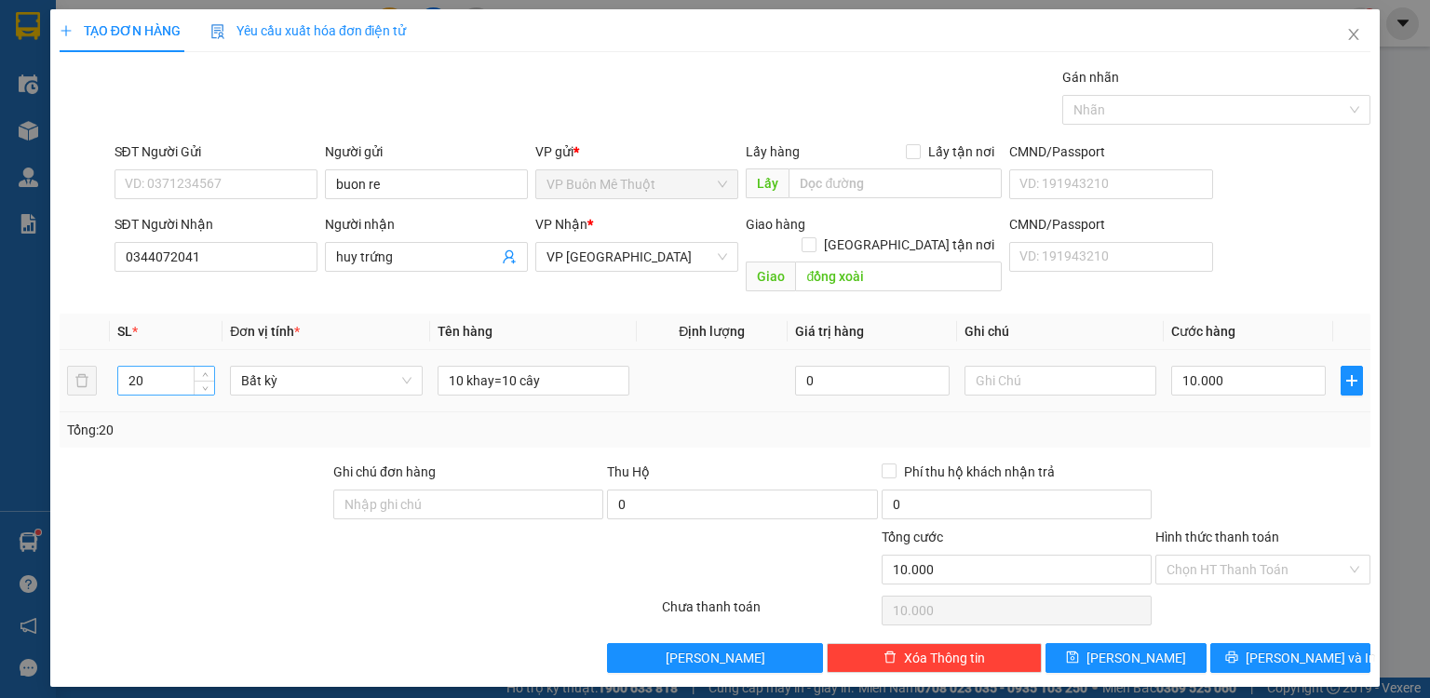
click at [172, 367] on input "20" at bounding box center [166, 381] width 96 height 28
type input "2"
type input "30"
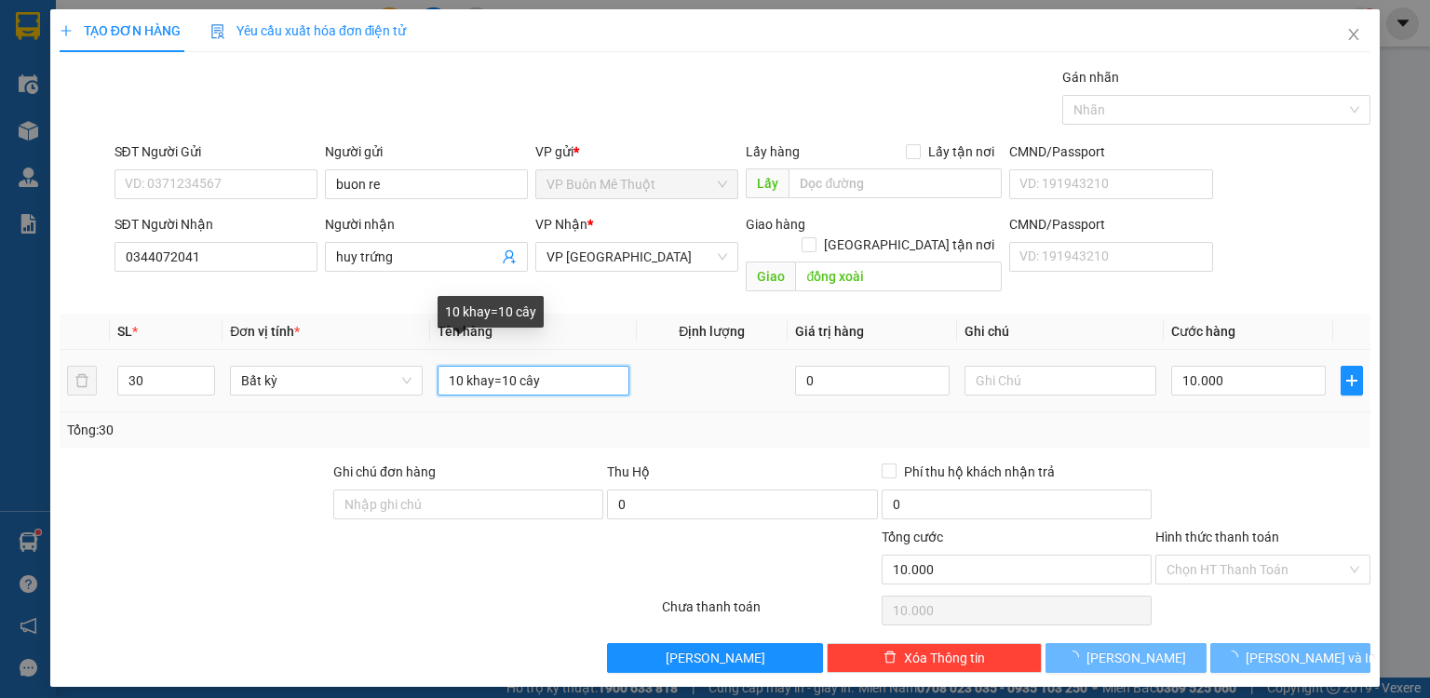
drag, startPoint x: 491, startPoint y: 372, endPoint x: 300, endPoint y: 376, distance: 190.9
click at [305, 376] on tr "30 Bất kỳ 10 khay=10 cây 0 10.000" at bounding box center [715, 381] width 1311 height 62
type input "c"
type input "0"
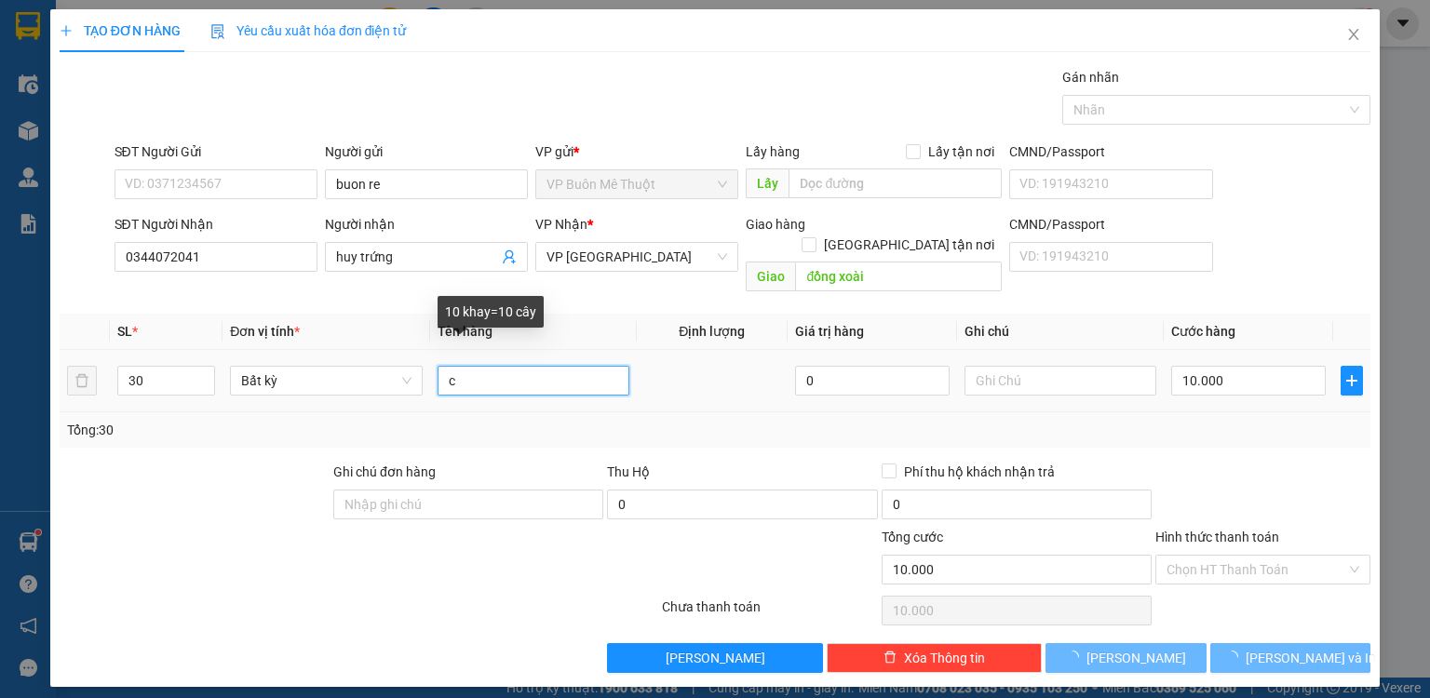
type input "0"
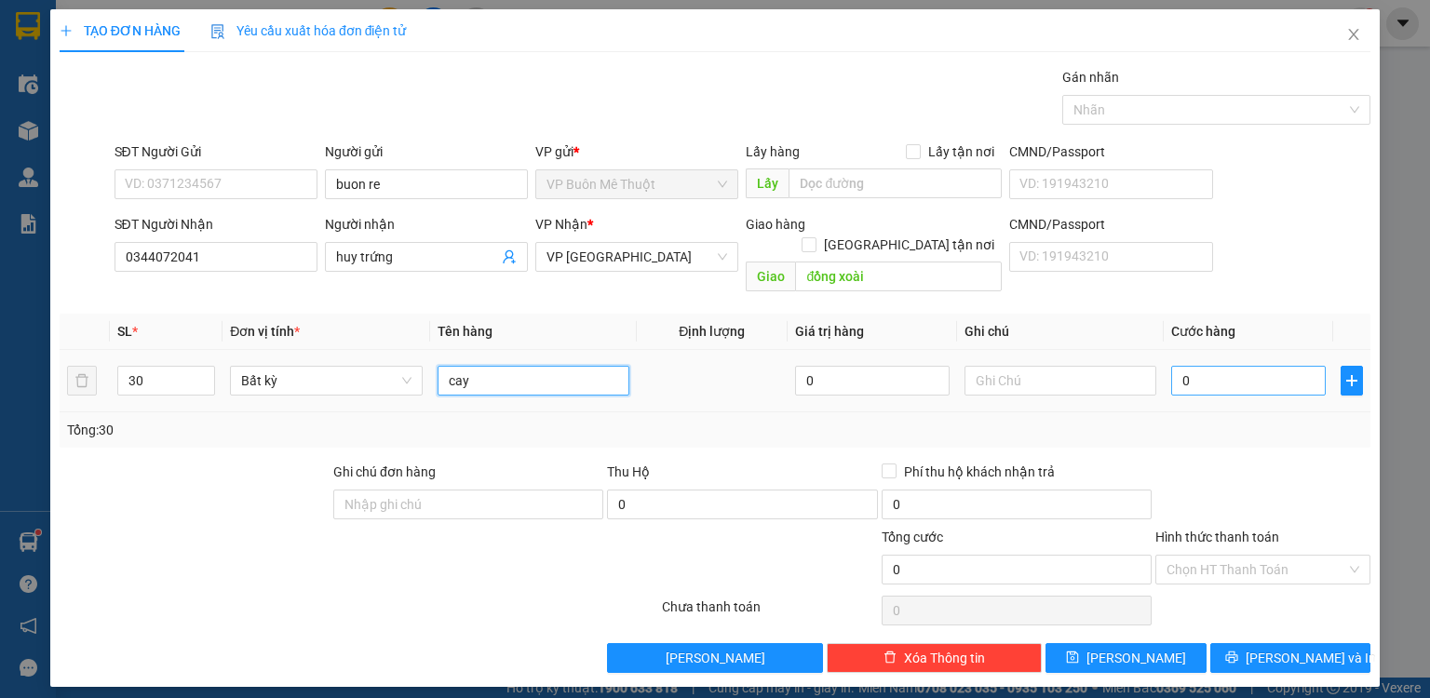
type input "cay"
click at [1202, 366] on input "0" at bounding box center [1248, 381] width 155 height 30
type input "3"
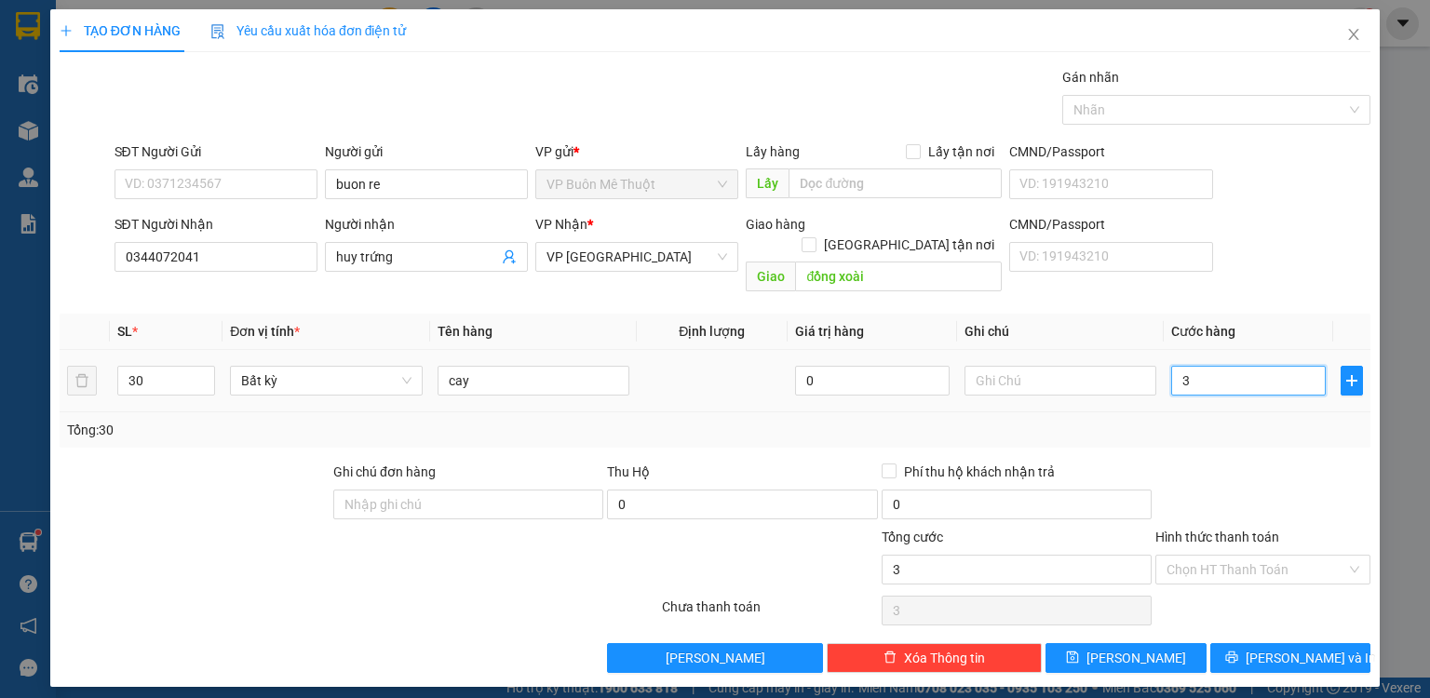
type input "30"
type input "30.000"
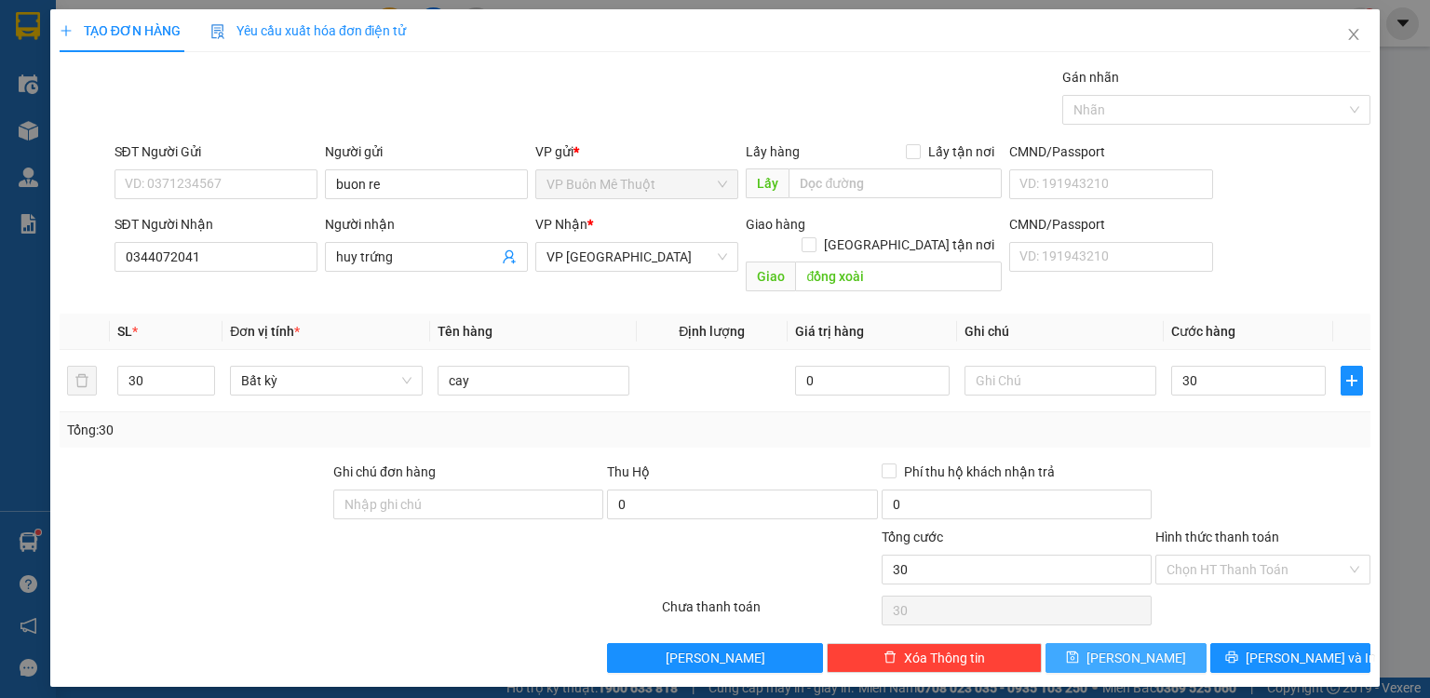
type input "30.000"
click at [1155, 643] on button "[PERSON_NAME]" at bounding box center [1126, 658] width 161 height 30
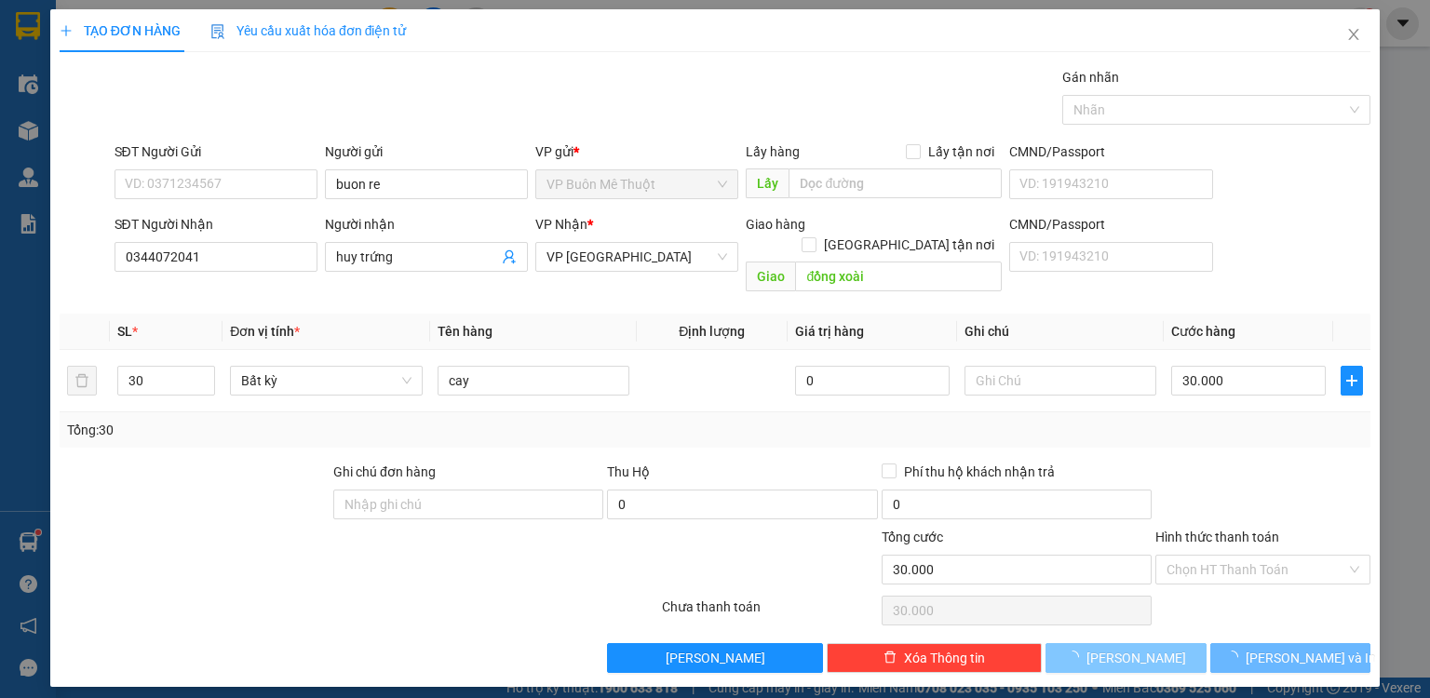
type input "0"
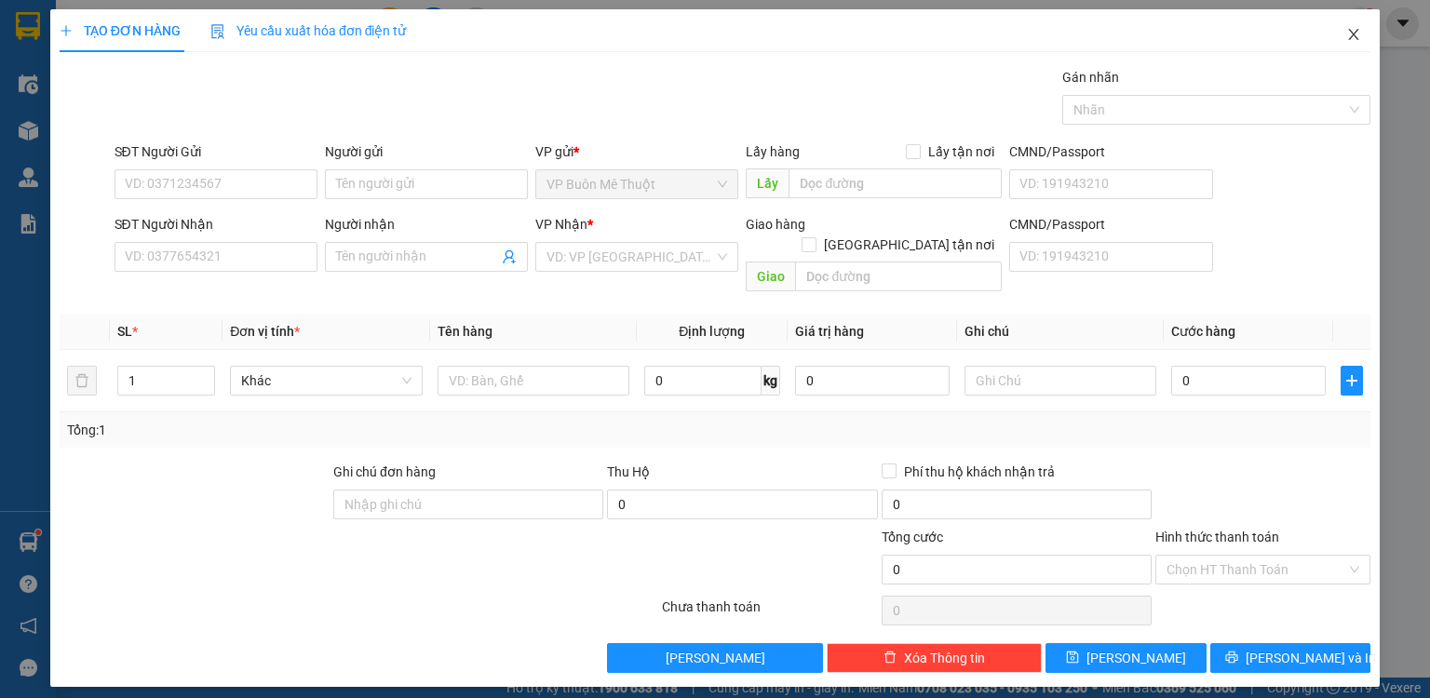
click at [1346, 30] on icon "close" at bounding box center [1353, 34] width 15 height 15
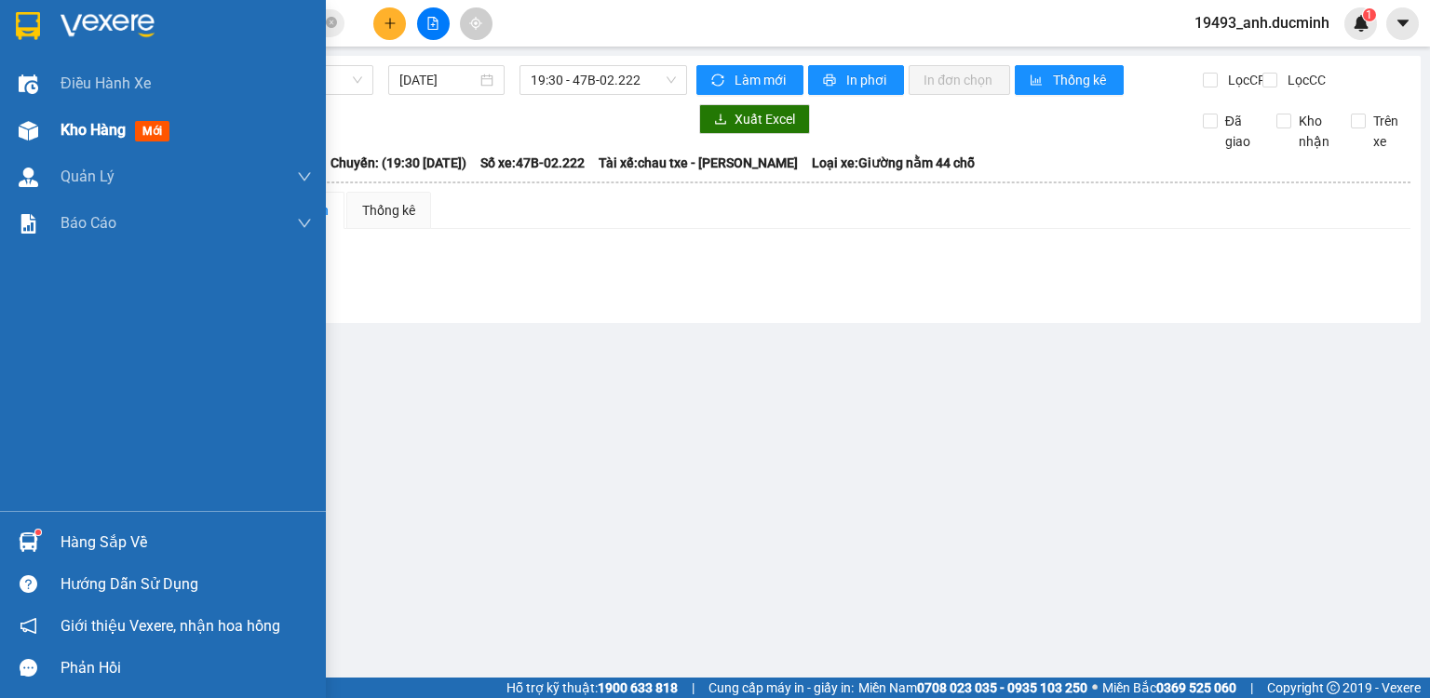
click at [68, 136] on span "Kho hàng" at bounding box center [93, 130] width 65 height 18
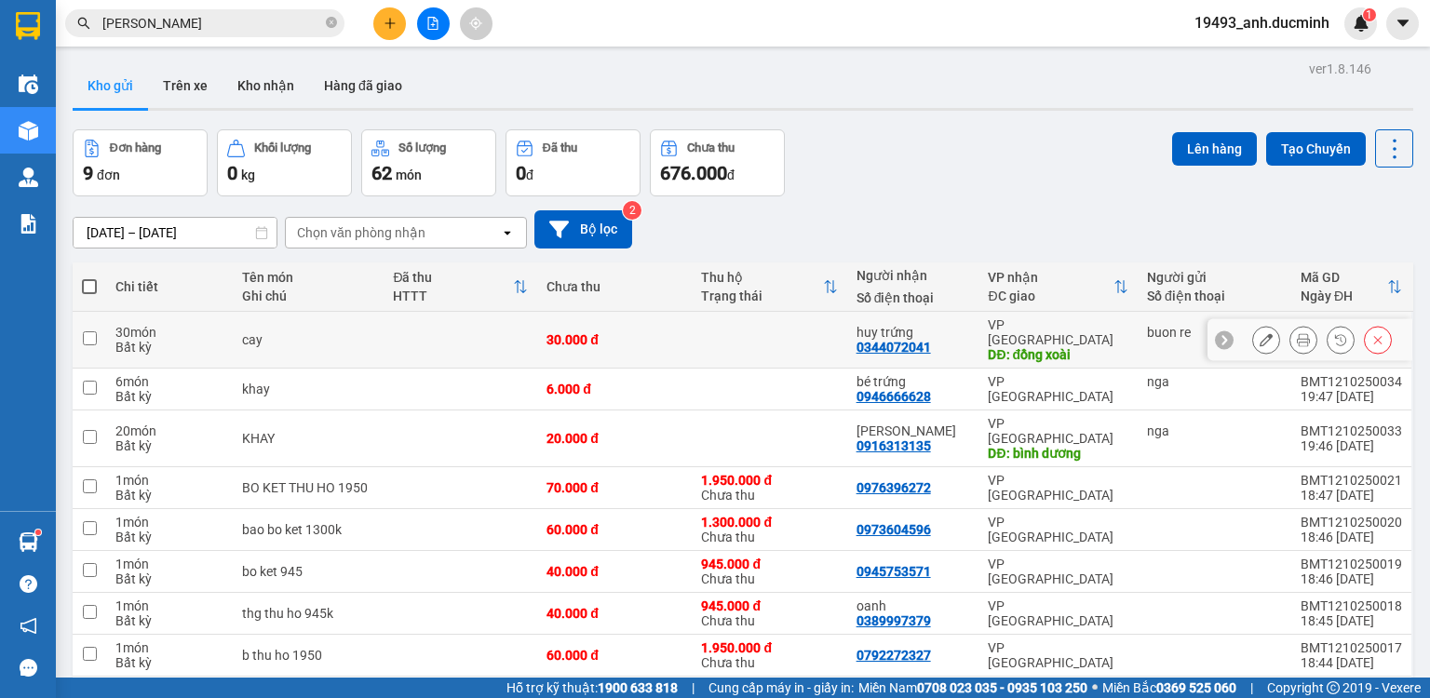
drag, startPoint x: 90, startPoint y: 331, endPoint x: 89, endPoint y: 376, distance: 45.6
click at [90, 331] on input "checkbox" at bounding box center [90, 338] width 14 height 14
checkbox input "true"
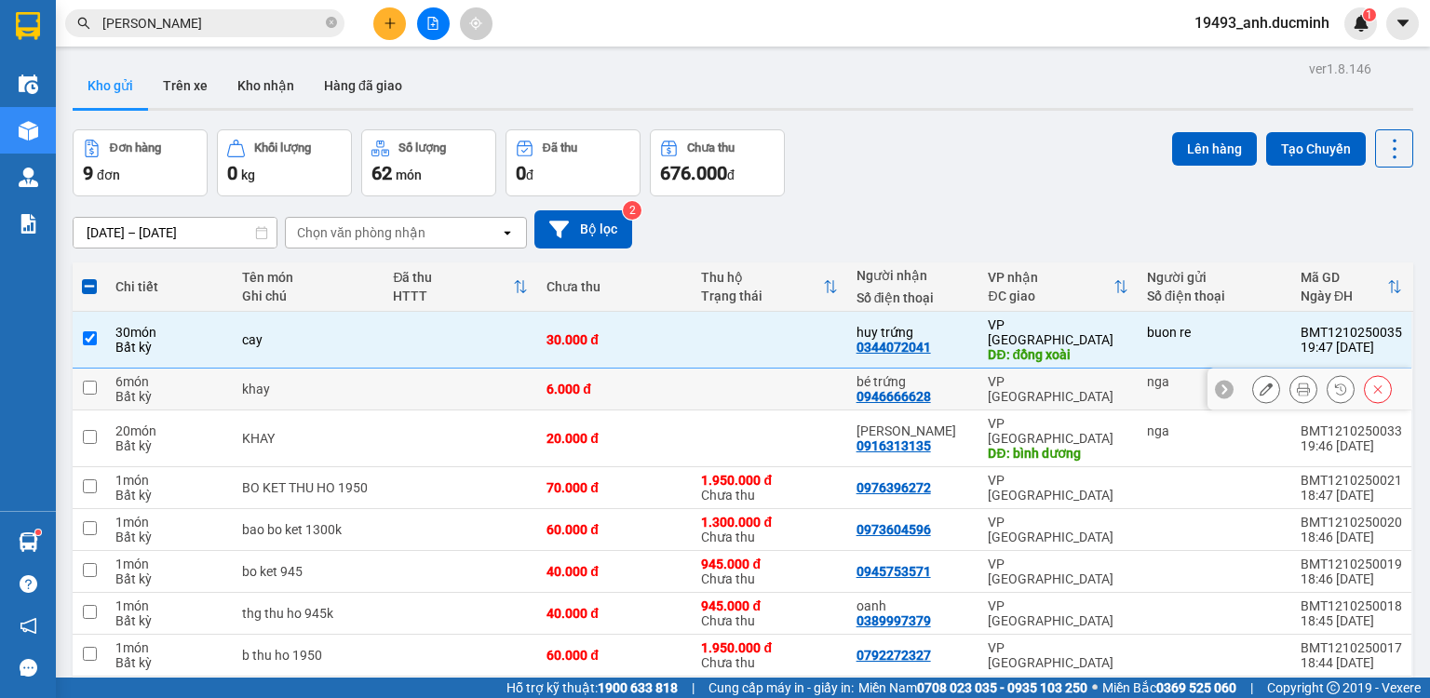
drag, startPoint x: 86, startPoint y: 371, endPoint x: 88, endPoint y: 397, distance: 25.2
click at [86, 381] on input "checkbox" at bounding box center [90, 388] width 14 height 14
checkbox input "true"
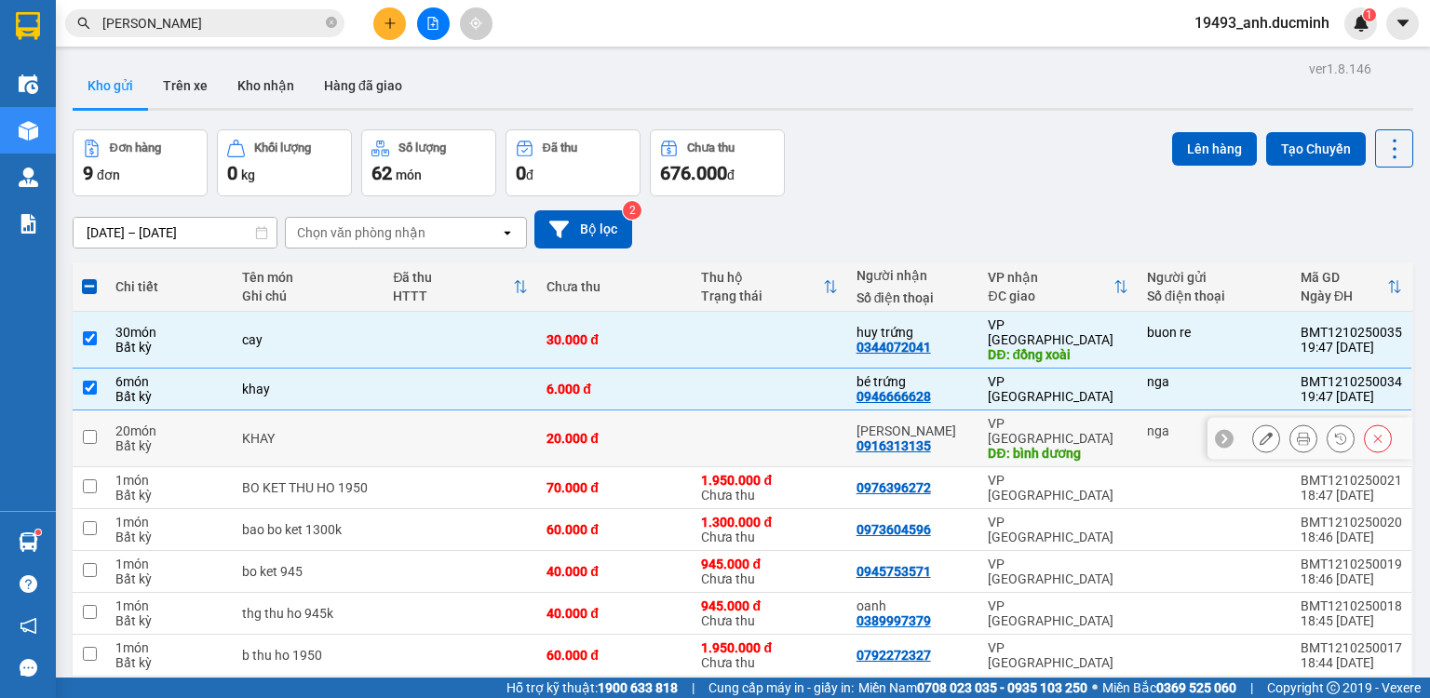
click at [88, 430] on input "checkbox" at bounding box center [90, 437] width 14 height 14
checkbox input "true"
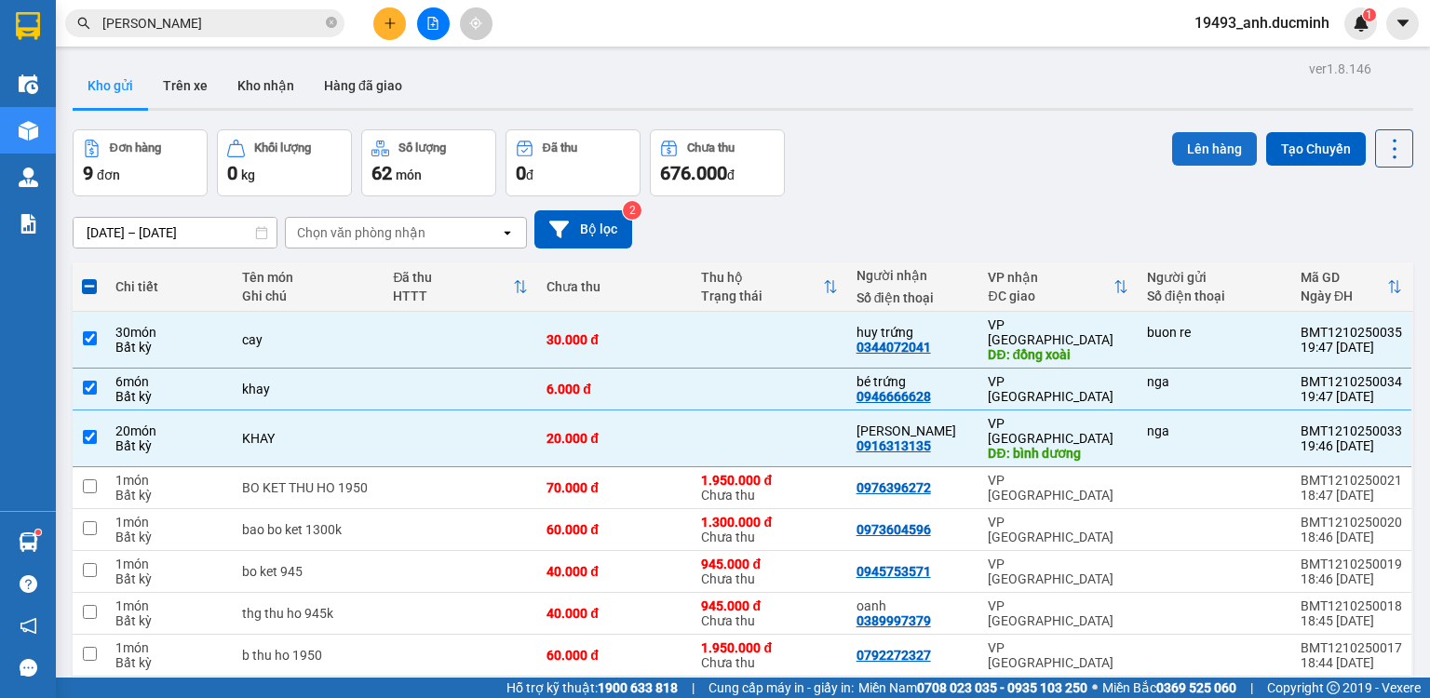
click at [1172, 157] on button "Lên hàng" at bounding box center [1214, 149] width 85 height 34
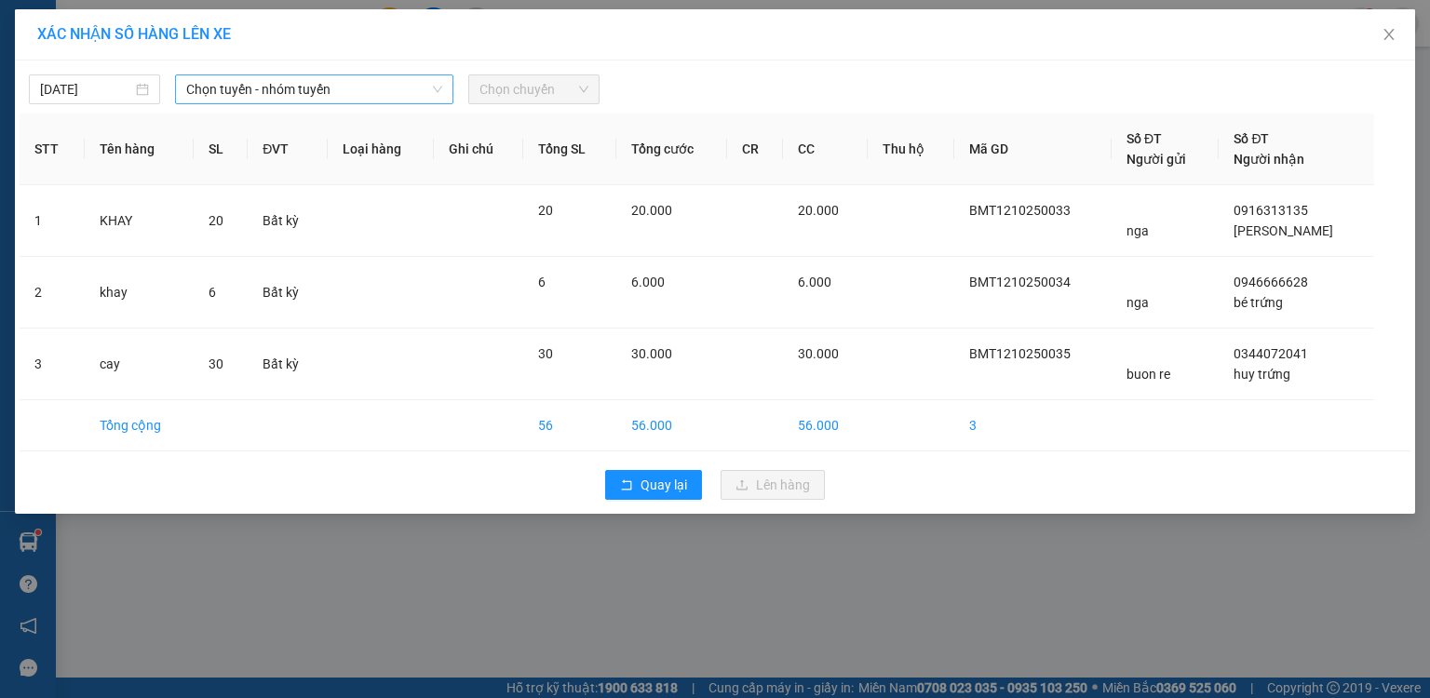
click at [262, 83] on span "Chọn tuyến - nhóm tuyến" at bounding box center [314, 89] width 256 height 28
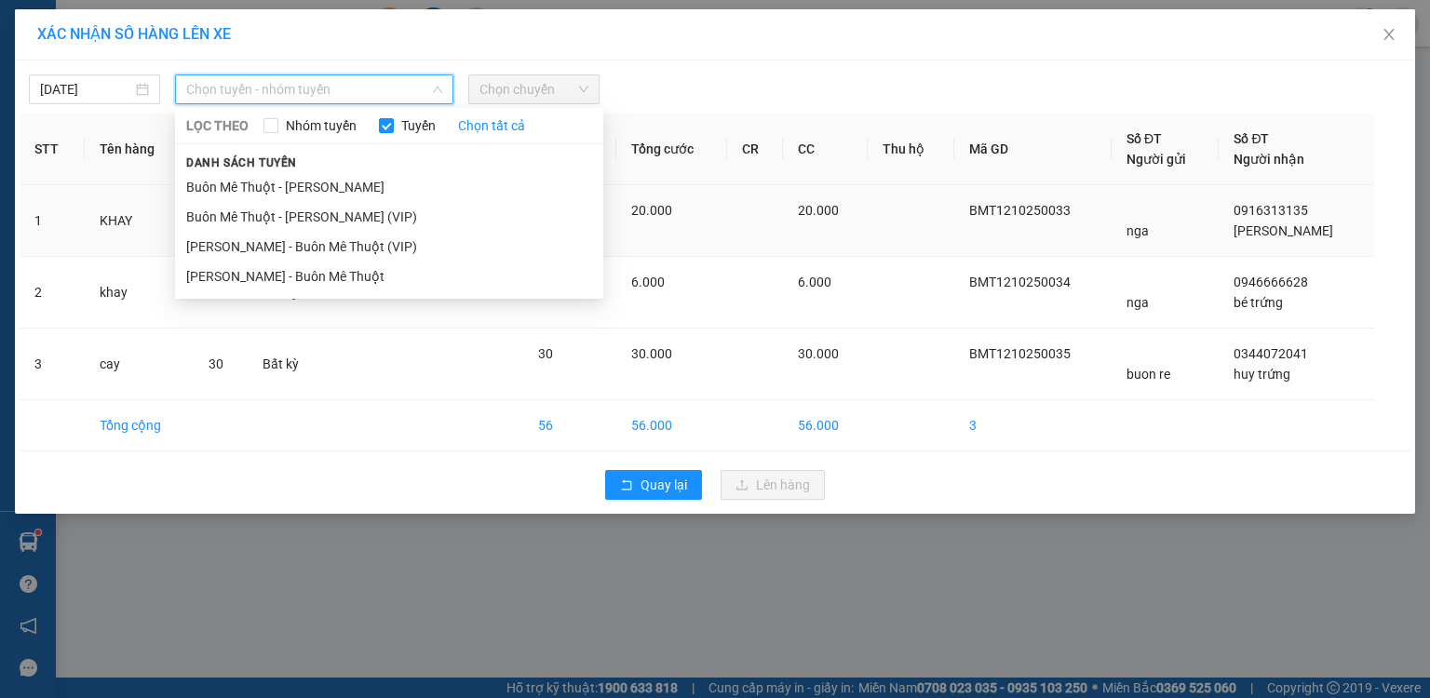
drag, startPoint x: 260, startPoint y: 216, endPoint x: 285, endPoint y: 200, distance: 29.7
click at [263, 213] on li "Buôn Mê Thuột - [PERSON_NAME] (VIP)" at bounding box center [389, 217] width 428 height 30
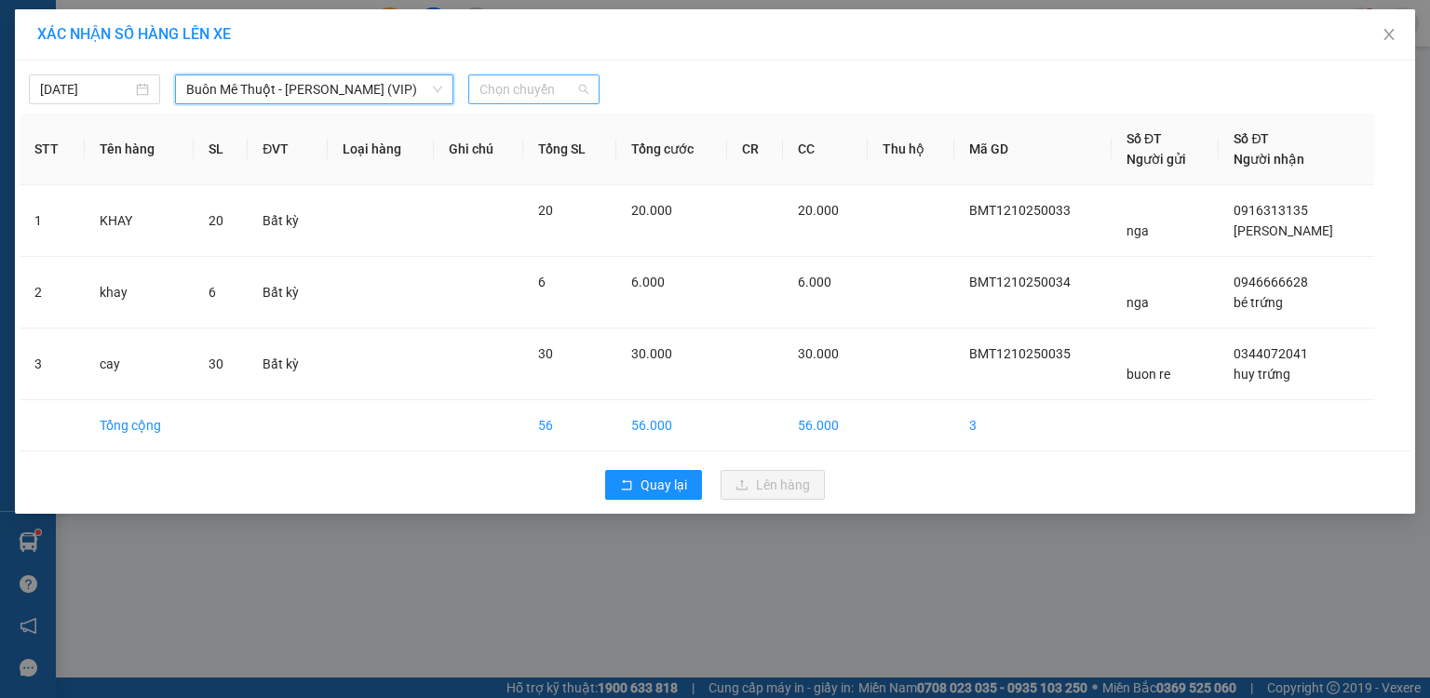
click at [493, 88] on span "Chọn chuyến" at bounding box center [533, 89] width 109 height 28
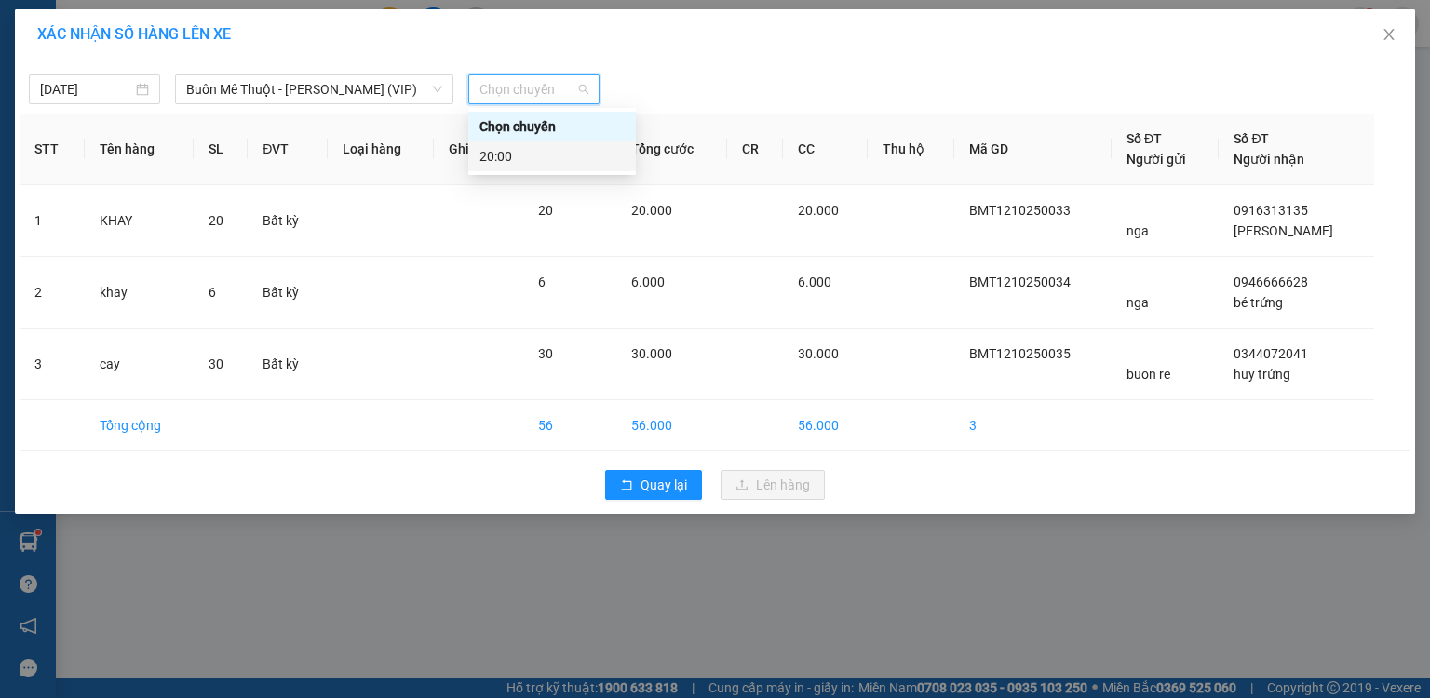
click at [490, 156] on div "20:00" at bounding box center [551, 156] width 145 height 20
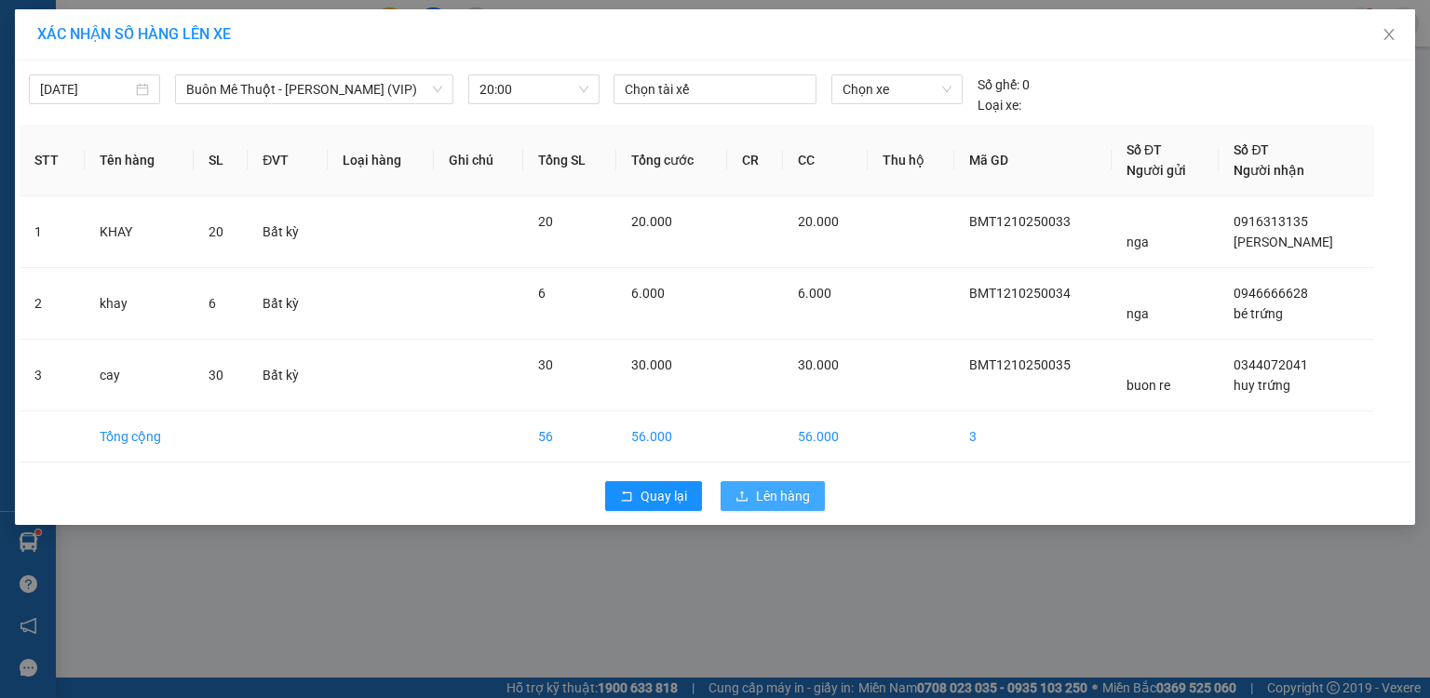
click at [776, 494] on span "Lên hàng" at bounding box center [783, 496] width 54 height 20
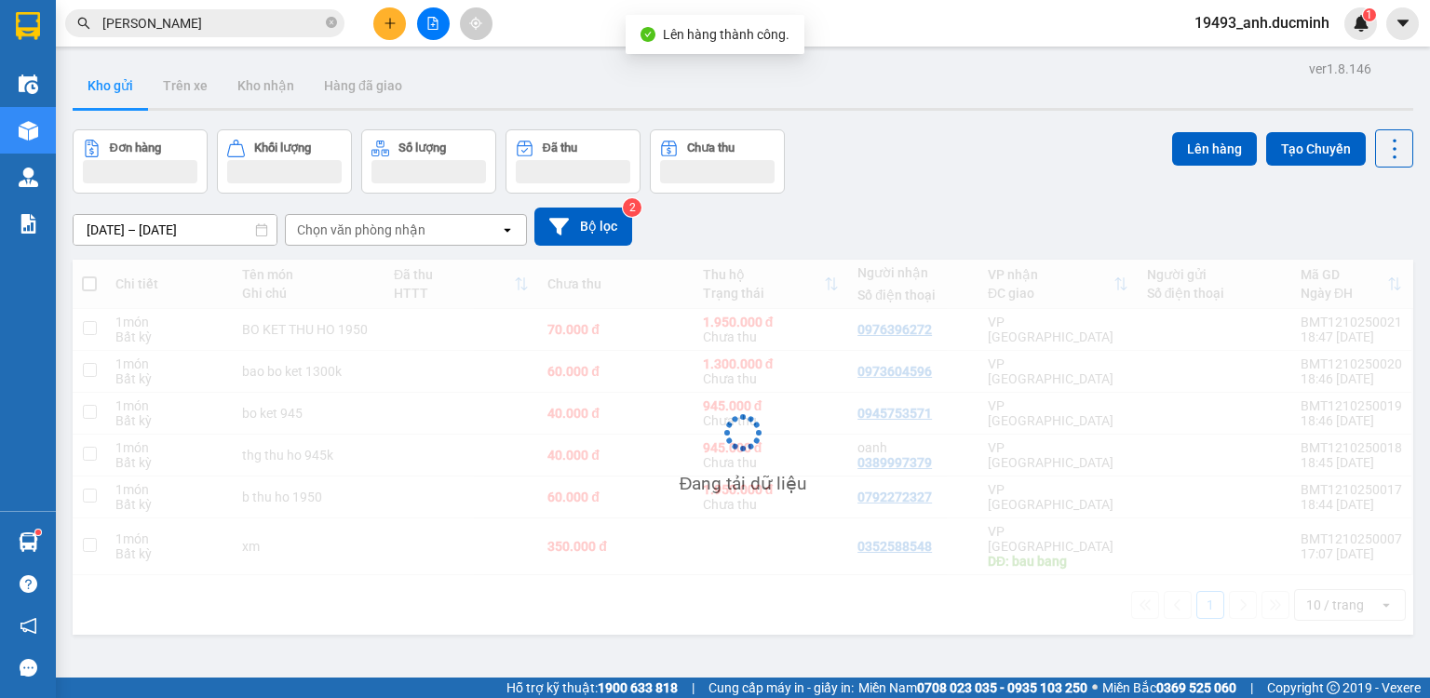
click at [436, 26] on icon "file-add" at bounding box center [432, 23] width 13 height 13
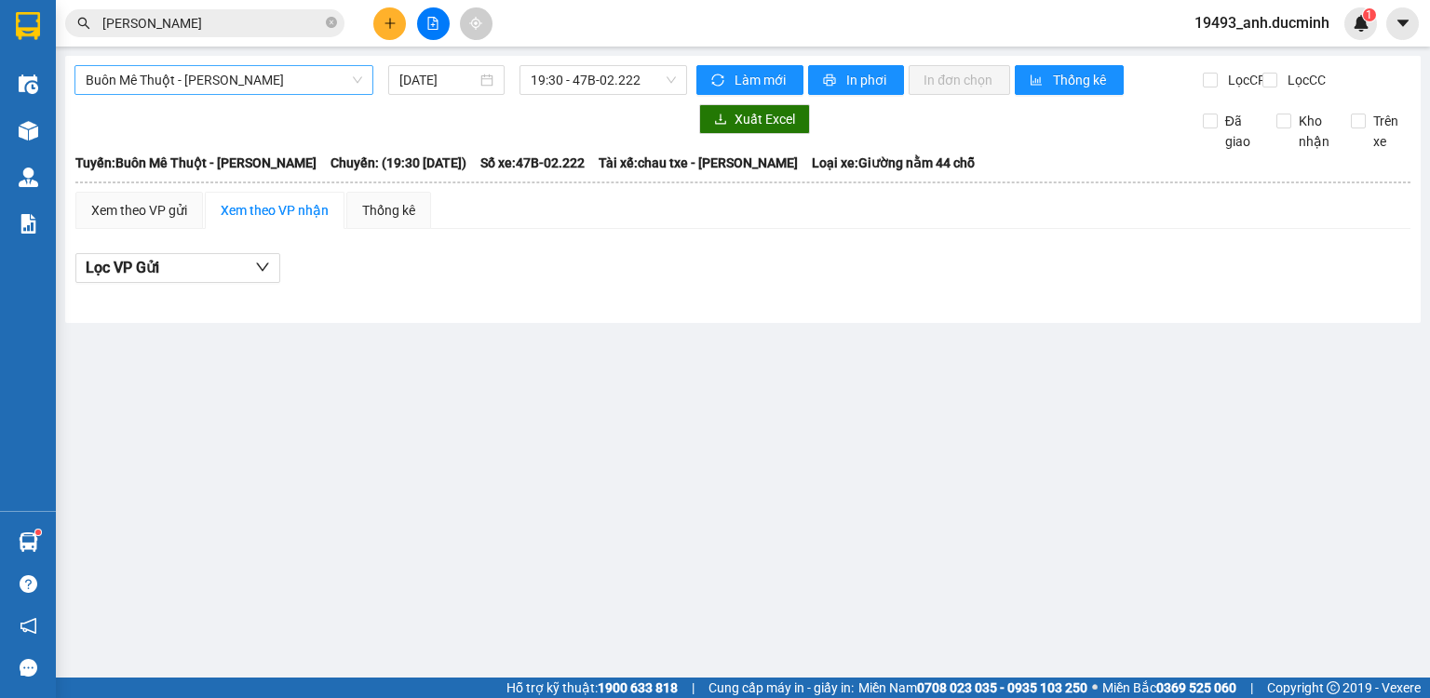
click at [273, 89] on span "Buôn Mê Thuột - [PERSON_NAME]" at bounding box center [224, 80] width 277 height 28
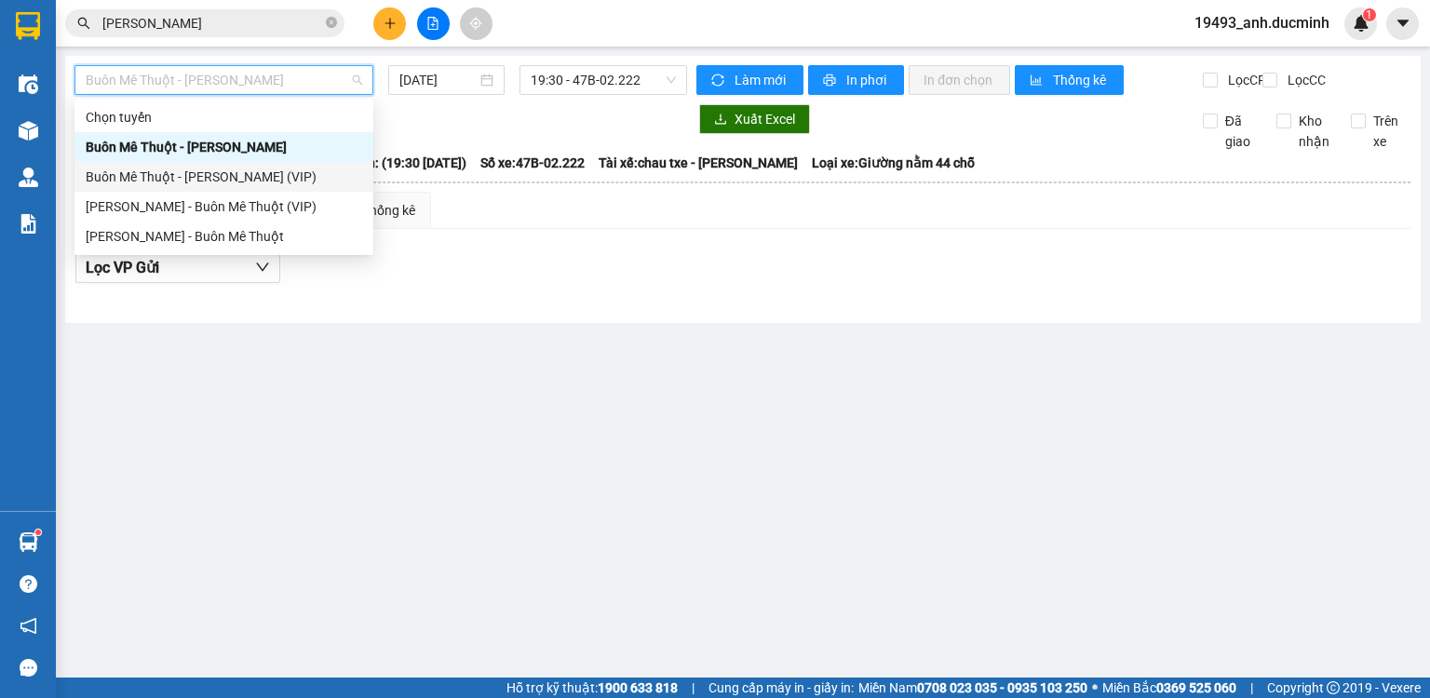
click at [216, 183] on div "Buôn Mê Thuột - [PERSON_NAME] (VIP)" at bounding box center [224, 177] width 277 height 20
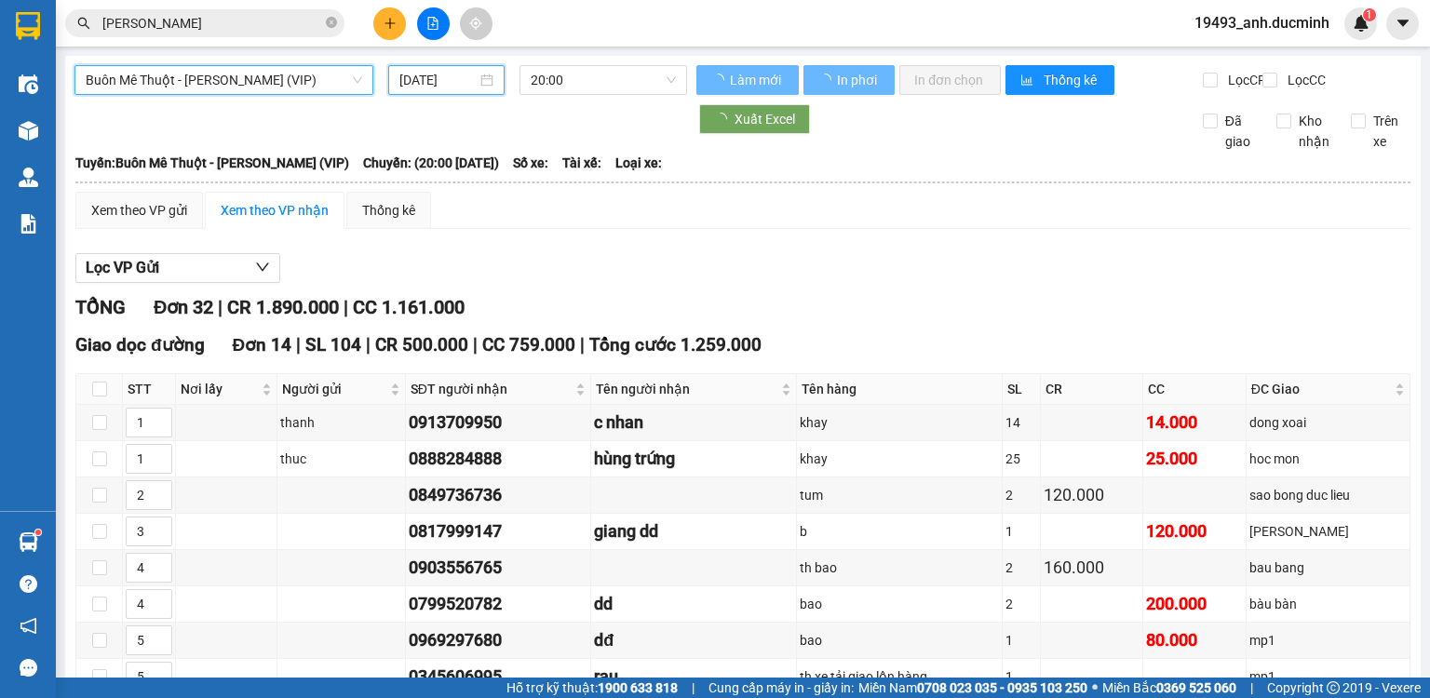
click at [448, 74] on input "[DATE]" at bounding box center [437, 80] width 76 height 20
type input "[DATE]"
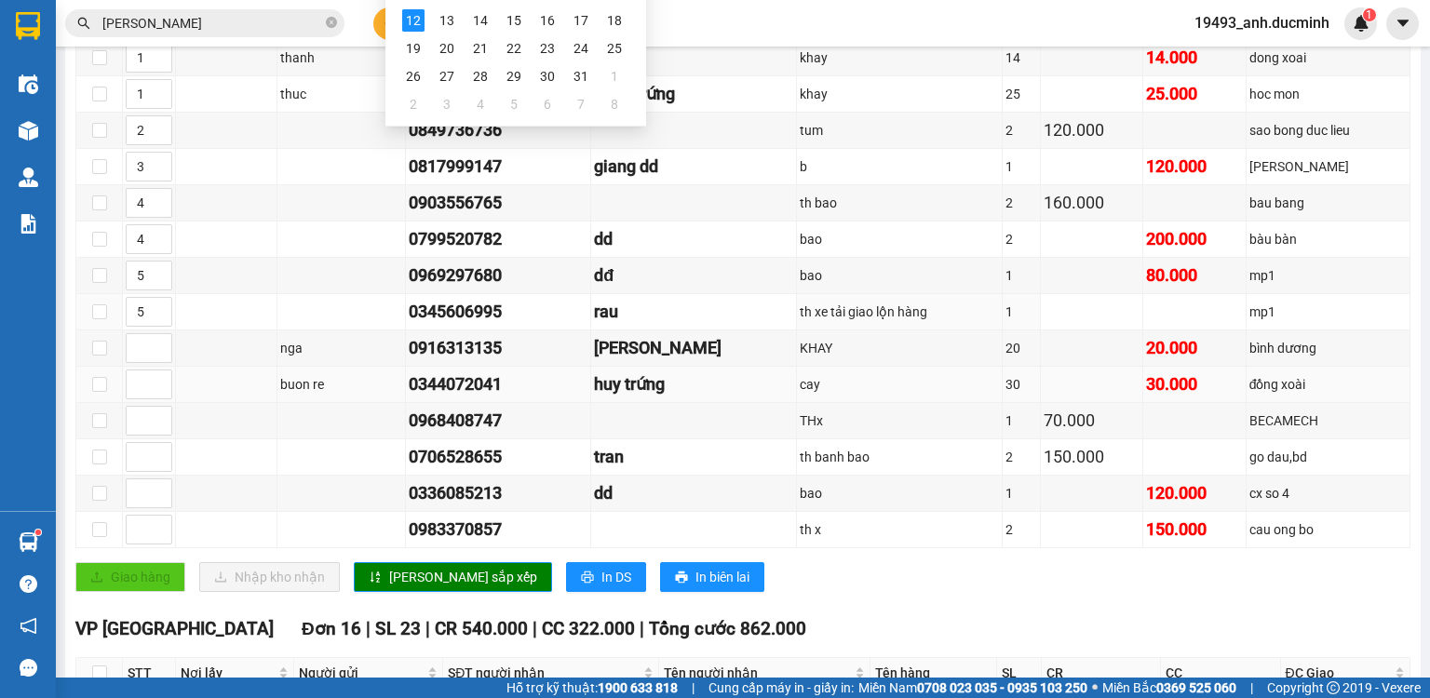
scroll to position [372, 0]
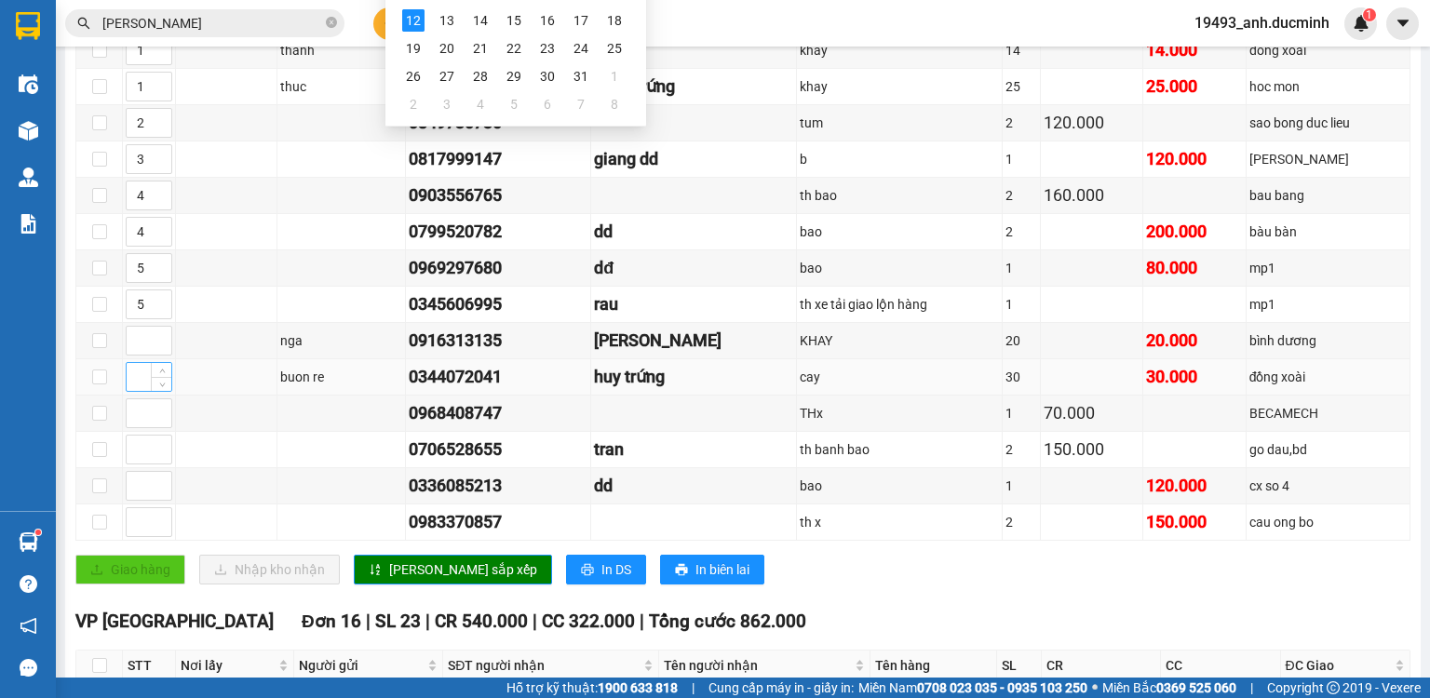
click at [134, 377] on input at bounding box center [149, 377] width 45 height 28
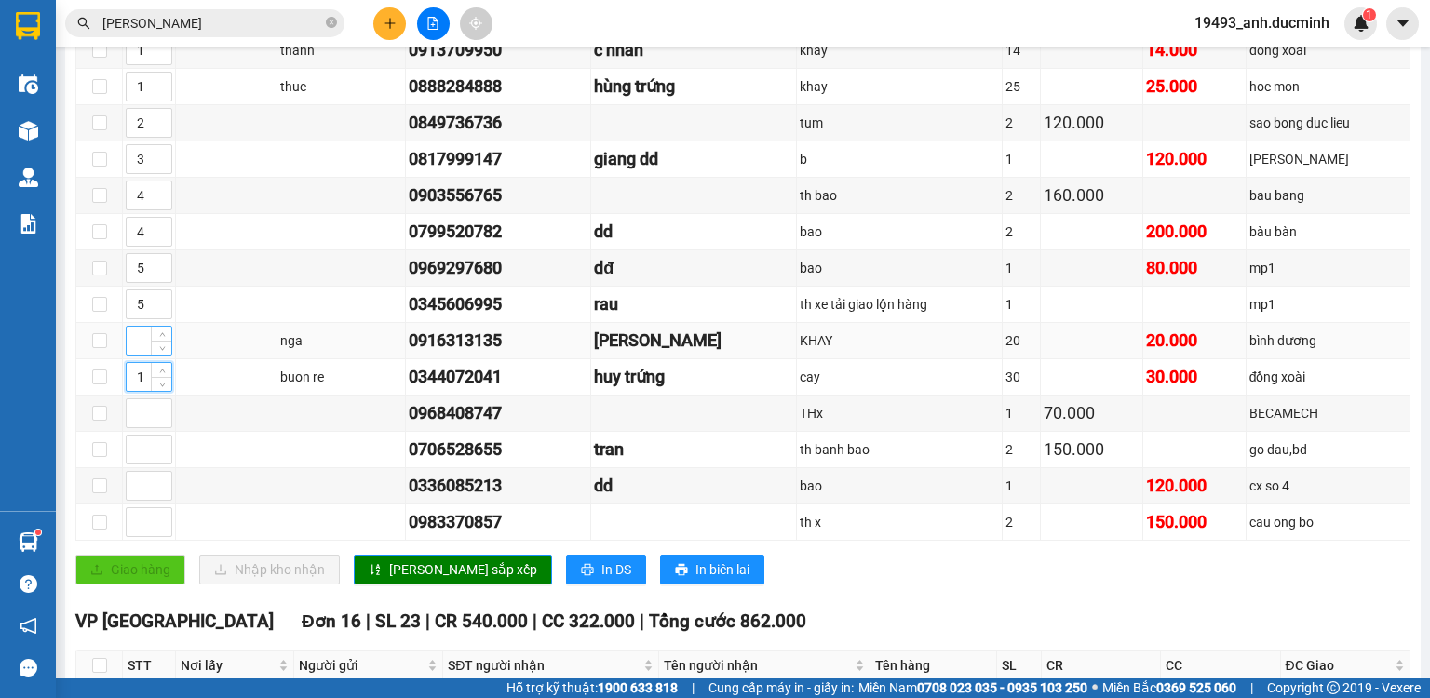
type input "1"
click at [137, 352] on input at bounding box center [149, 341] width 45 height 28
type input "1"
click at [383, 574] on button "[PERSON_NAME] sắp xếp" at bounding box center [453, 570] width 198 height 30
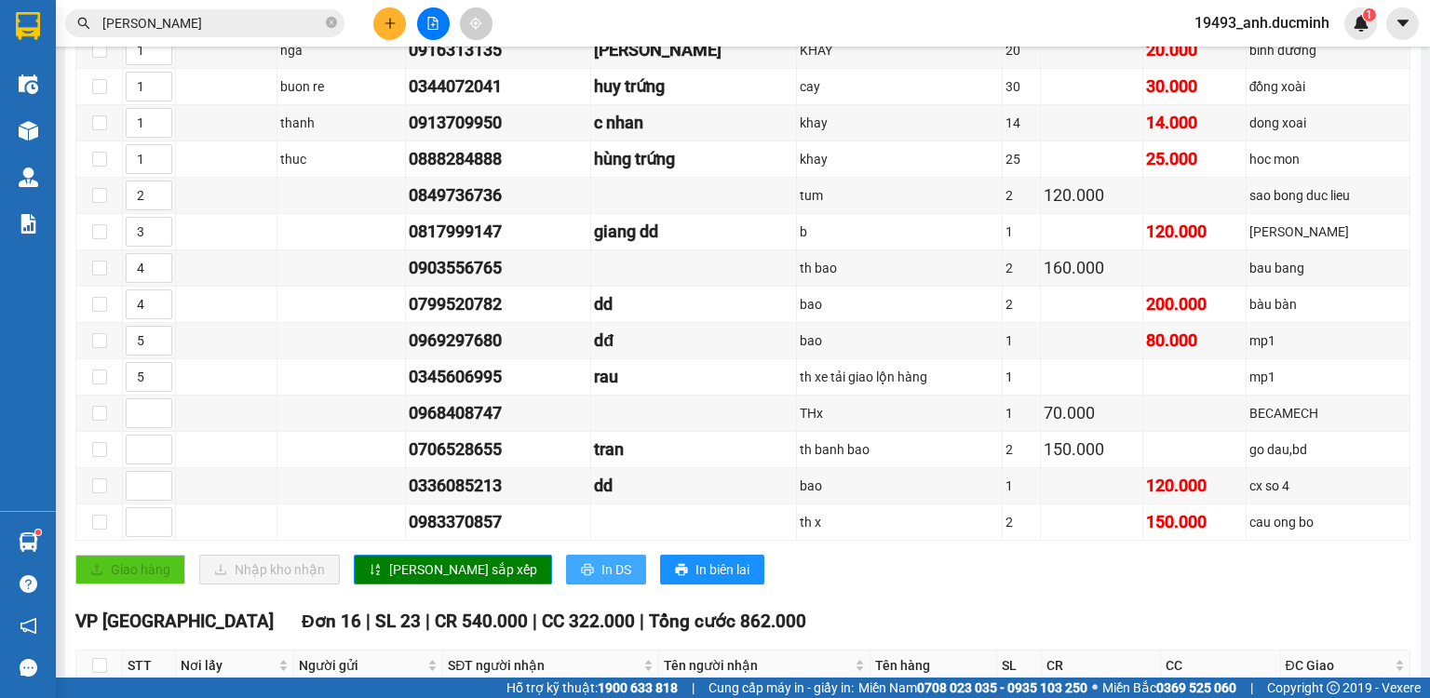
click at [601, 575] on span "In DS" at bounding box center [616, 570] width 30 height 20
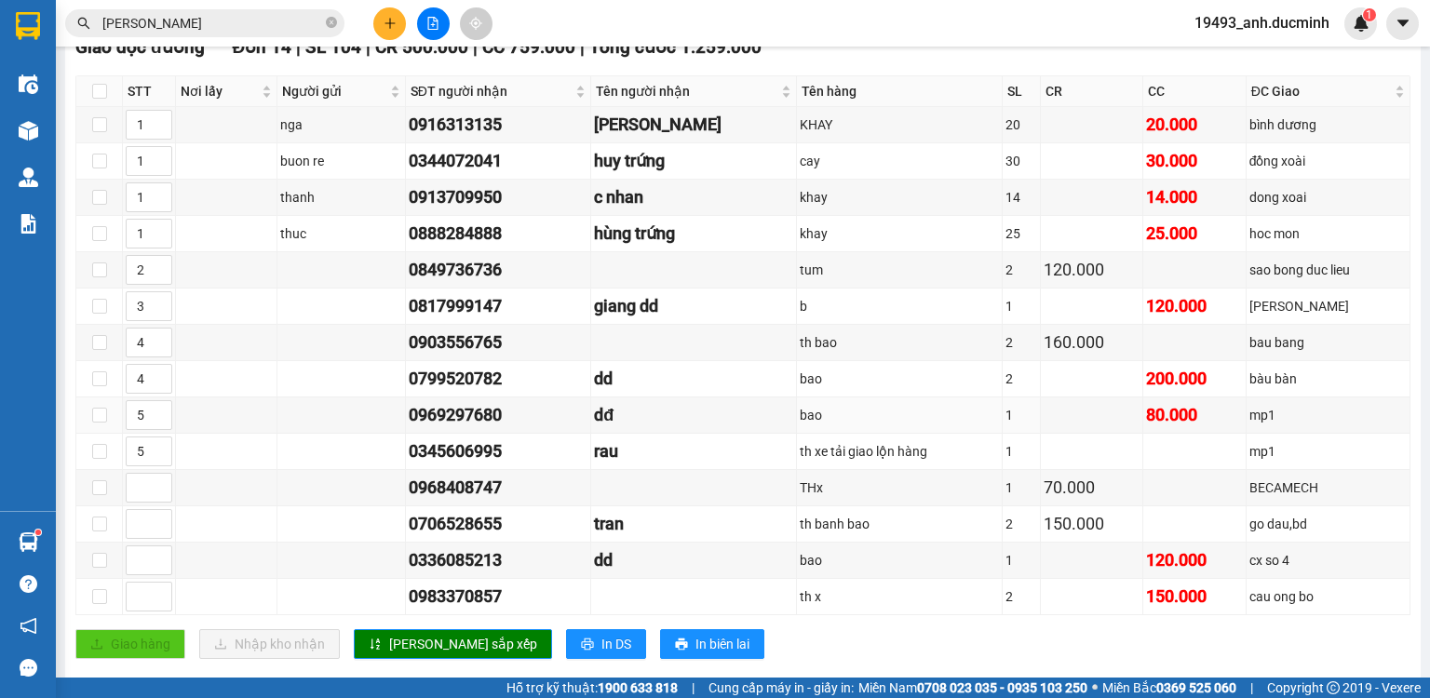
scroll to position [596, 0]
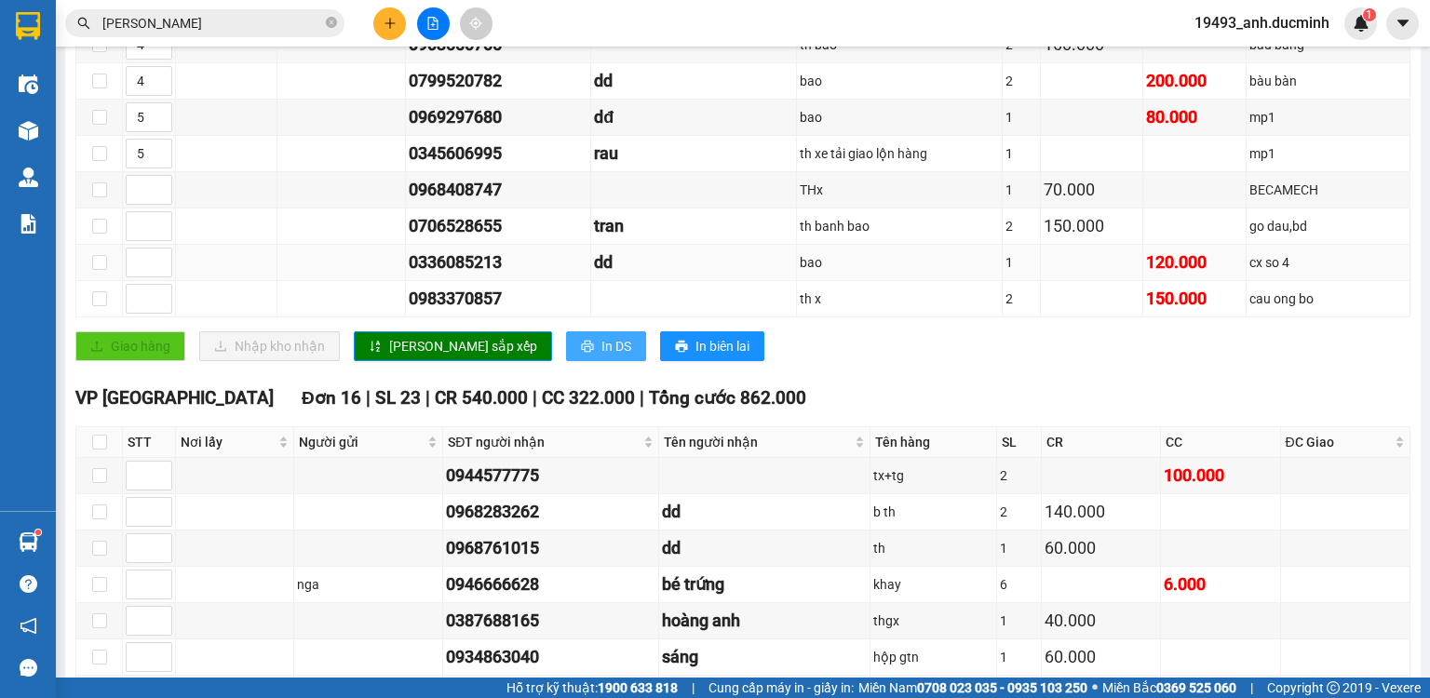
drag, startPoint x: 531, startPoint y: 343, endPoint x: 678, endPoint y: 282, distance: 159.1
click at [601, 343] on span "In DS" at bounding box center [616, 346] width 30 height 20
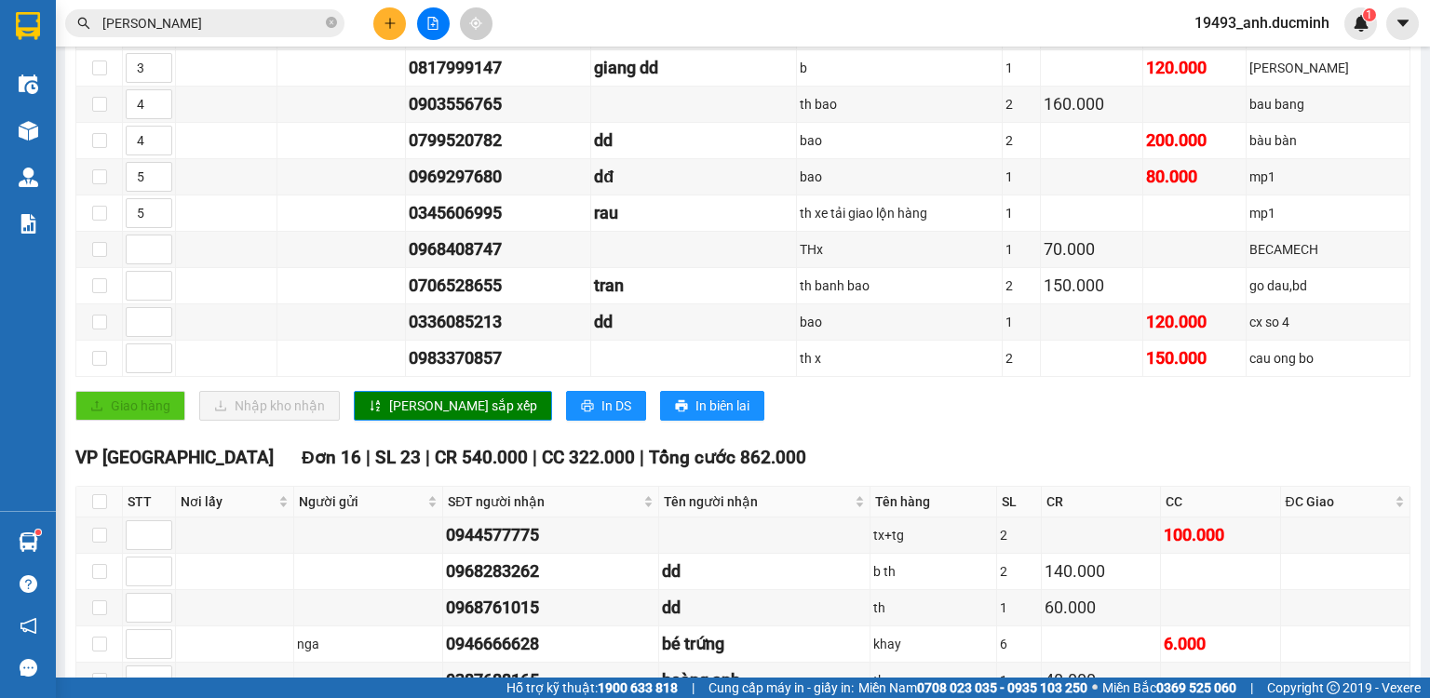
scroll to position [521, 0]
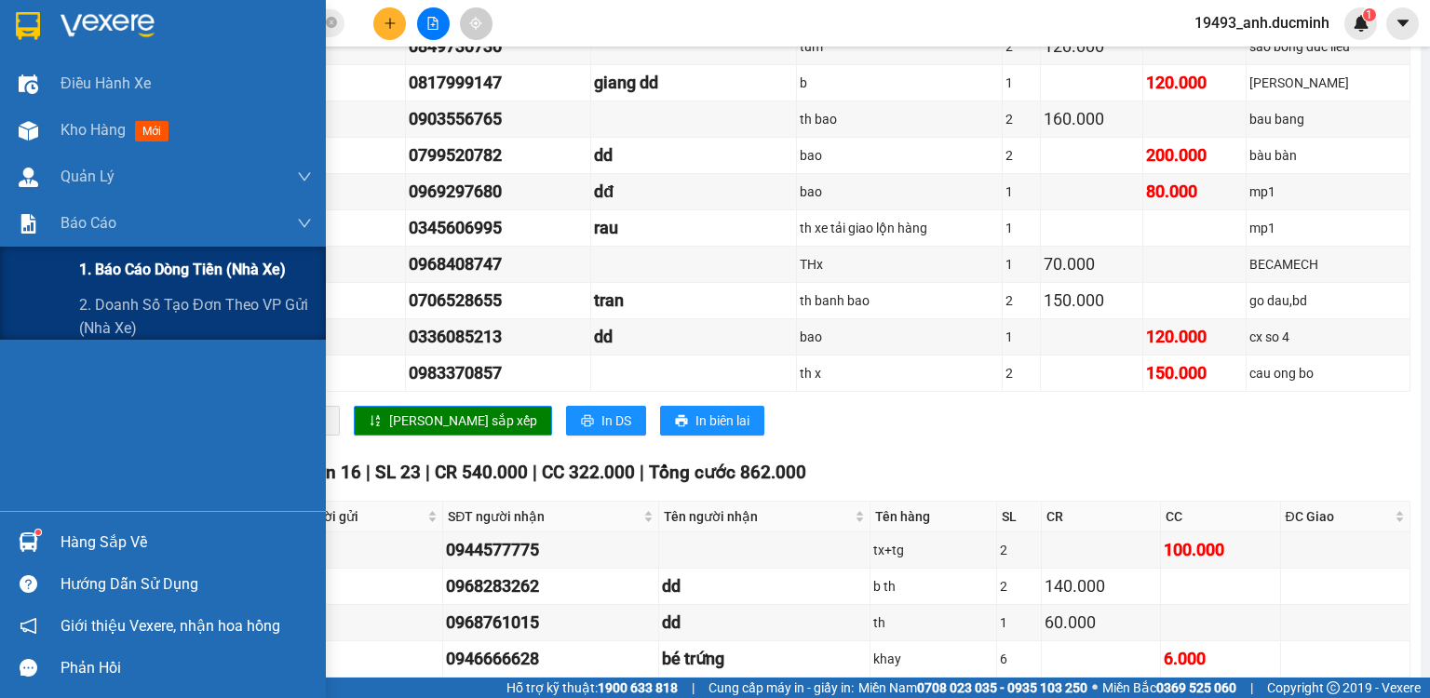
click at [155, 277] on span "1. Báo cáo dòng tiền (nhà xe)" at bounding box center [182, 269] width 207 height 23
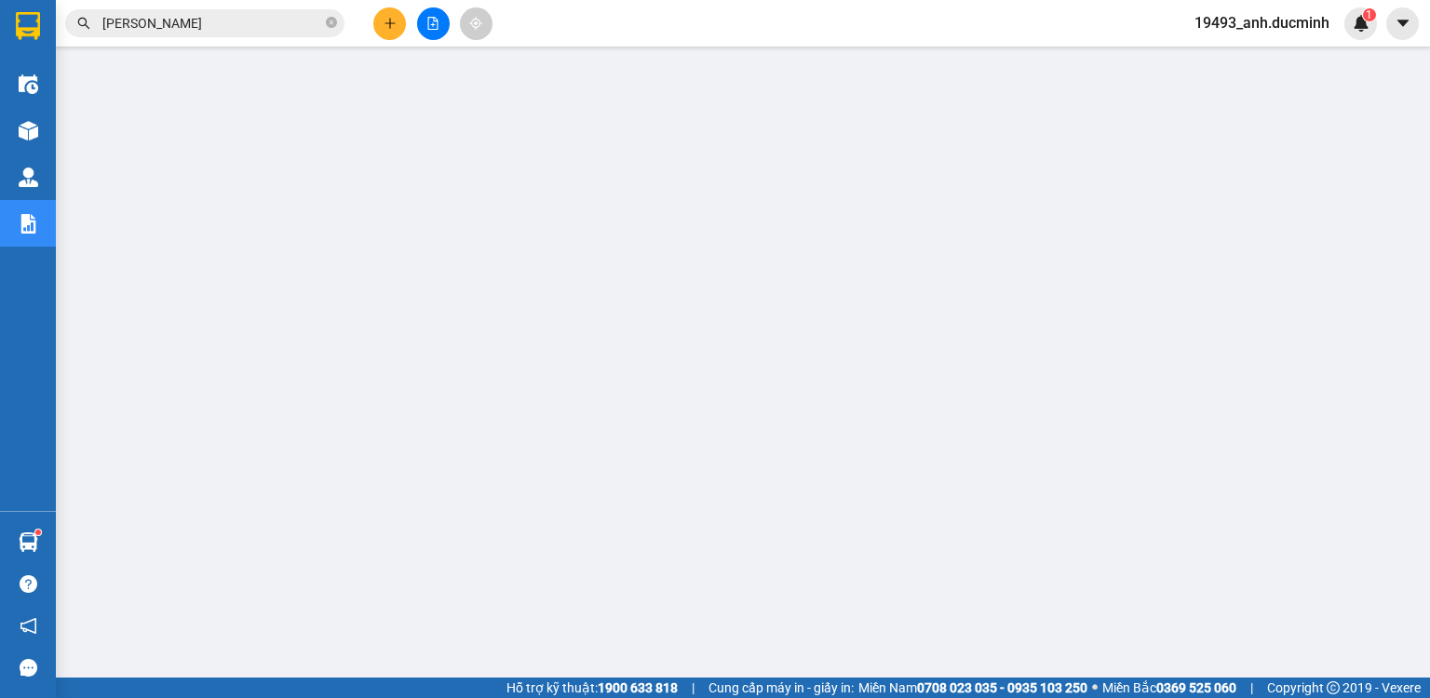
click at [436, 34] on button at bounding box center [433, 23] width 33 height 33
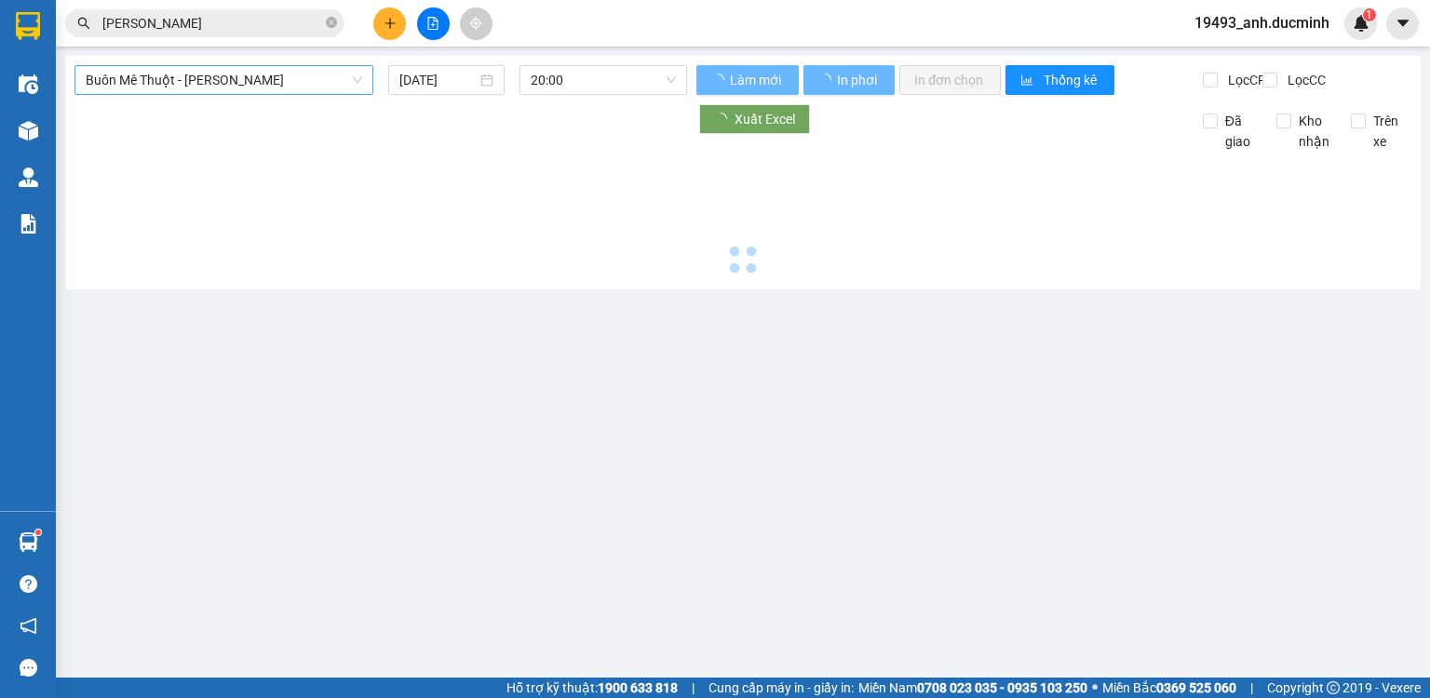
click at [191, 83] on span "Buôn Mê Thuột - [PERSON_NAME]" at bounding box center [224, 80] width 277 height 28
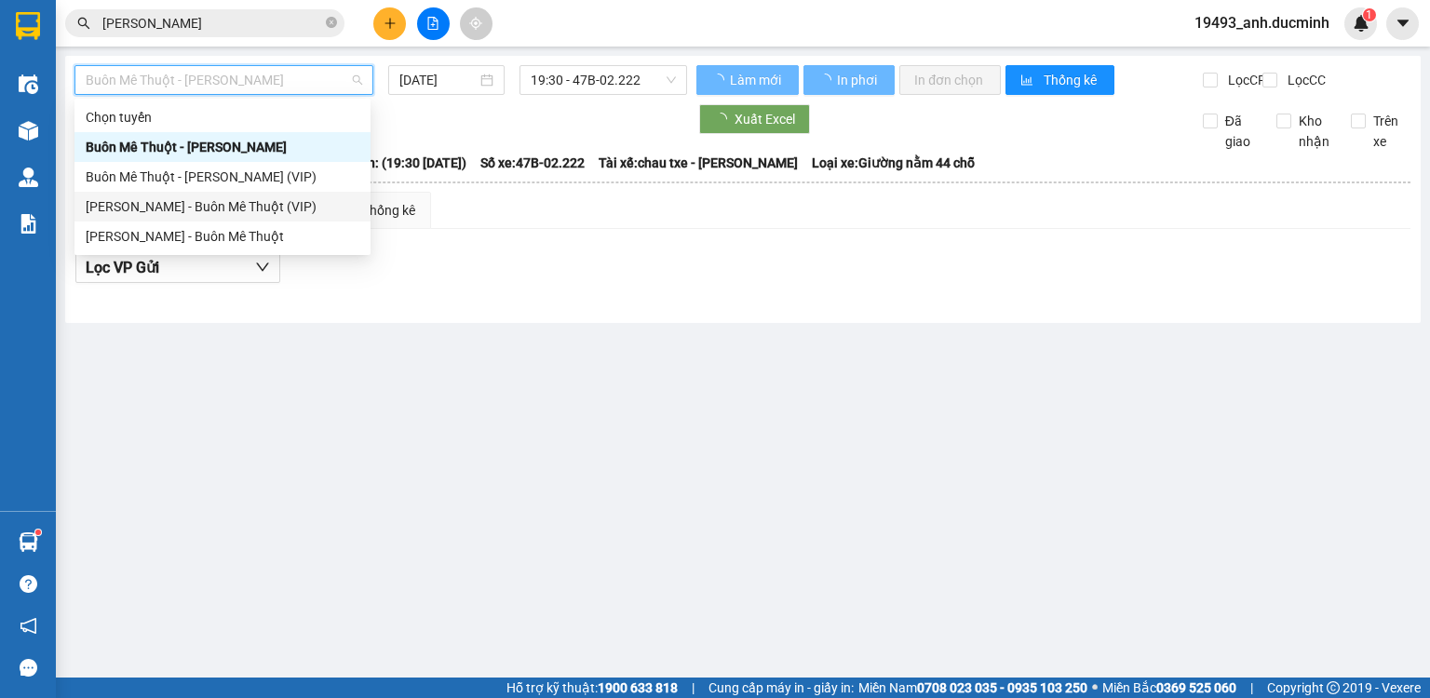
click at [234, 84] on span "Buôn Mê Thuột - [PERSON_NAME]" at bounding box center [224, 80] width 277 height 28
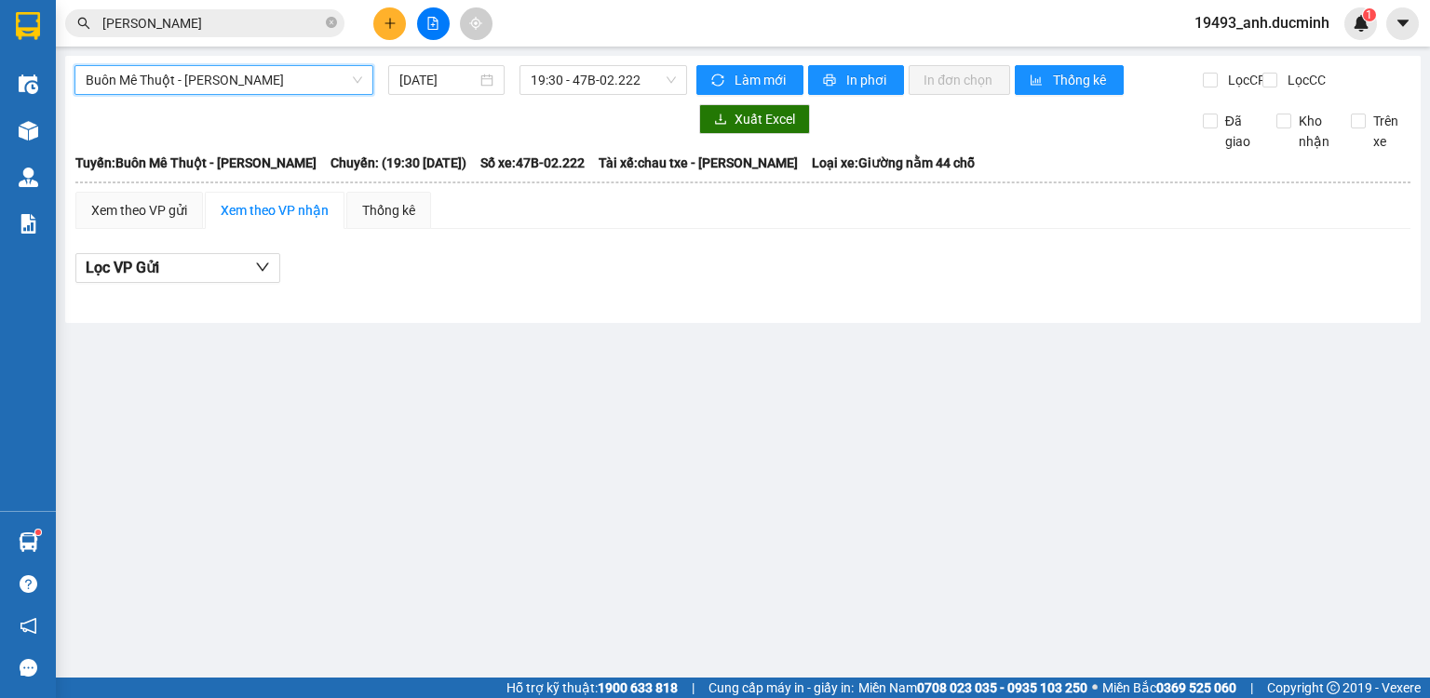
click at [230, 77] on span "Buôn Mê Thuột - [PERSON_NAME]" at bounding box center [224, 80] width 277 height 28
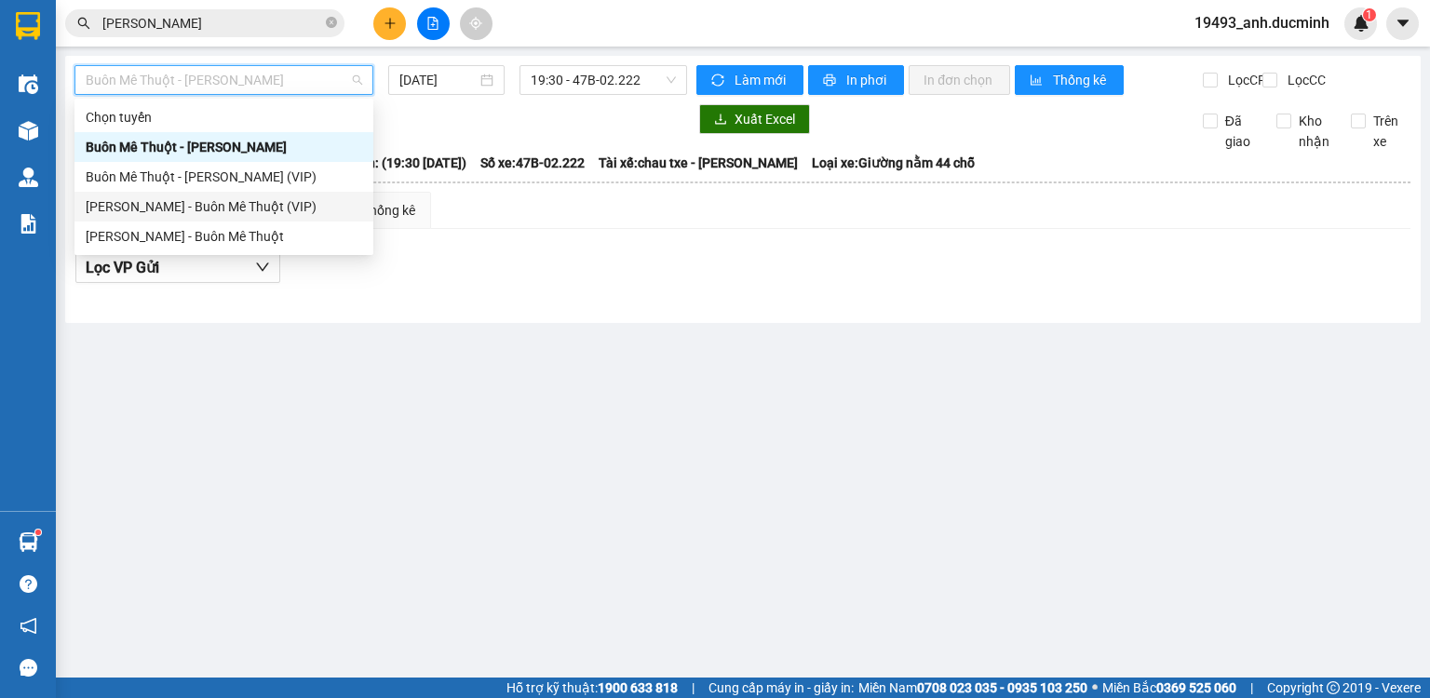
click at [218, 207] on div "[PERSON_NAME] - Buôn Mê Thuột (VIP)" at bounding box center [224, 206] width 277 height 20
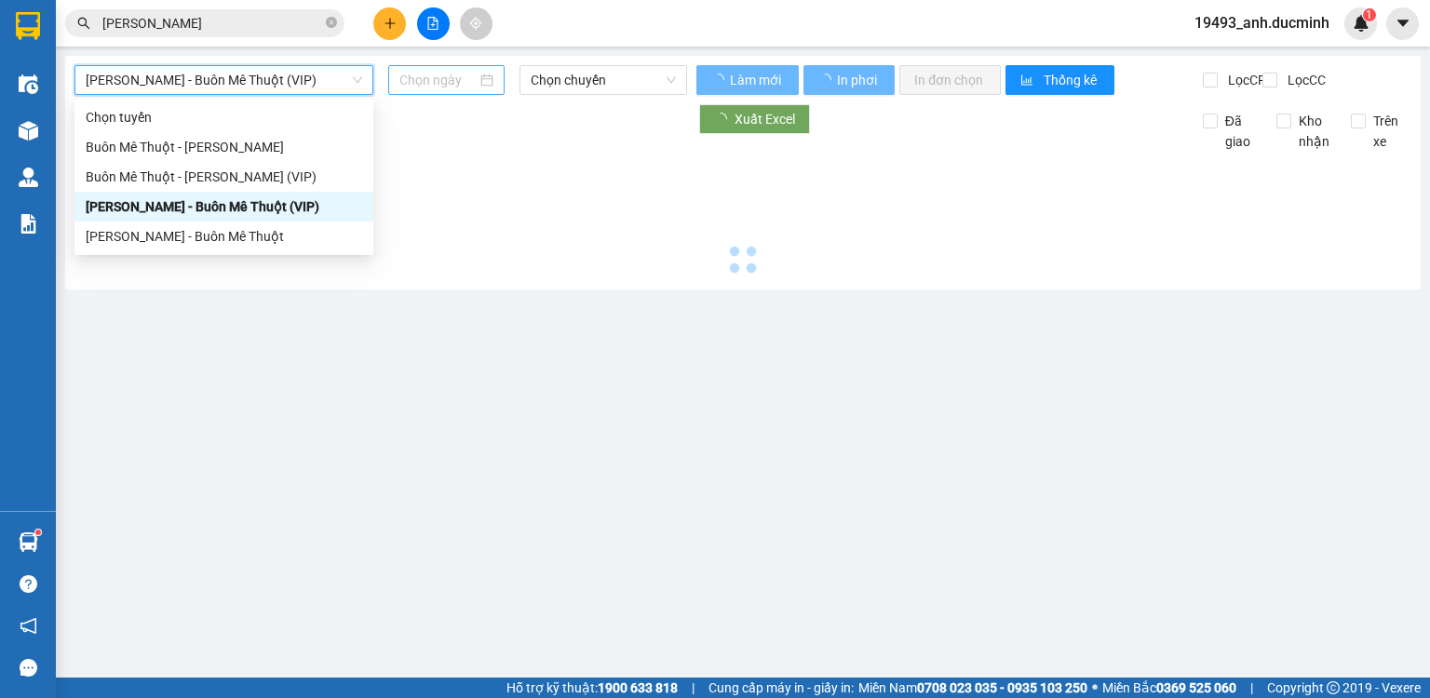
type input "[DATE]"
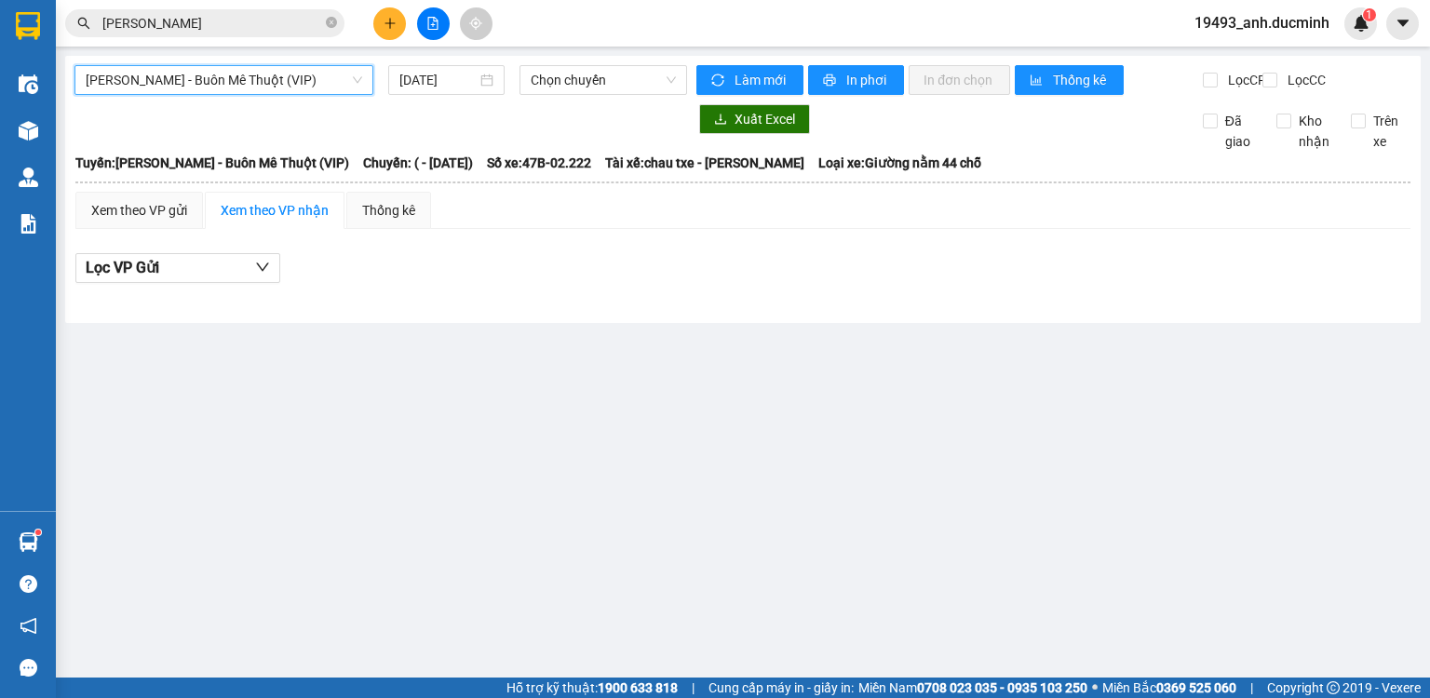
click at [283, 77] on span "[PERSON_NAME] - Buôn Mê Thuột (VIP)" at bounding box center [224, 80] width 277 height 28
drag, startPoint x: 235, startPoint y: 285, endPoint x: 236, endPoint y: 257, distance: 27.9
click at [235, 283] on button "Lọc VP Gửi" at bounding box center [177, 268] width 205 height 30
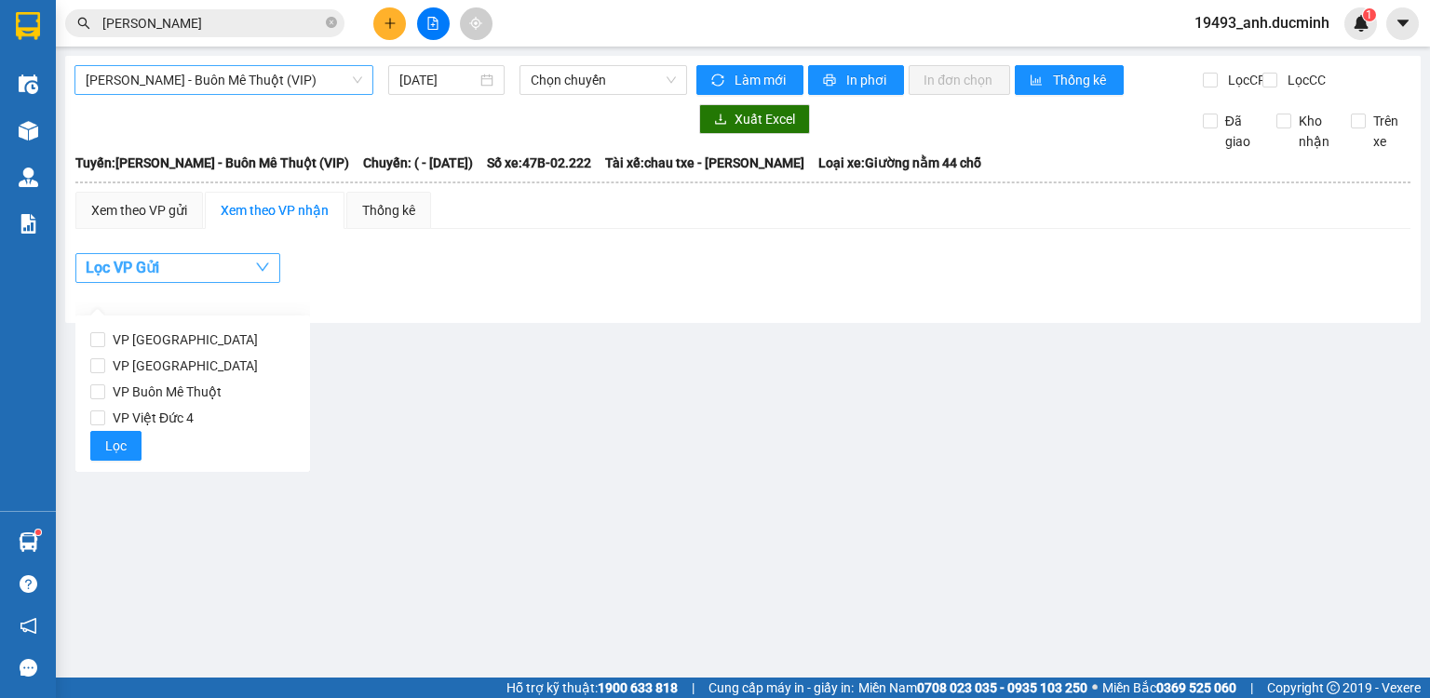
click at [249, 87] on span "[PERSON_NAME] - Buôn Mê Thuột (VIP)" at bounding box center [224, 80] width 277 height 28
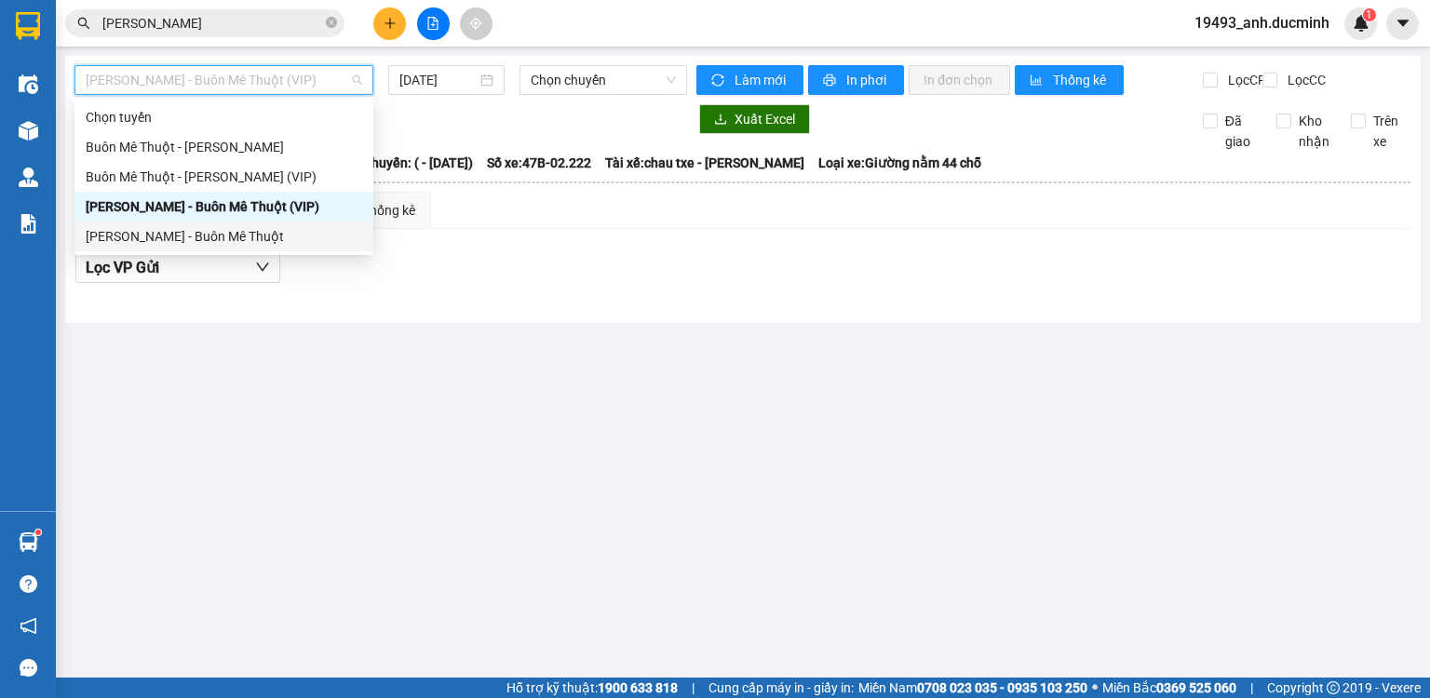
click at [246, 235] on div "[PERSON_NAME] - Buôn Mê Thuột" at bounding box center [224, 236] width 277 height 20
type input "[DATE]"
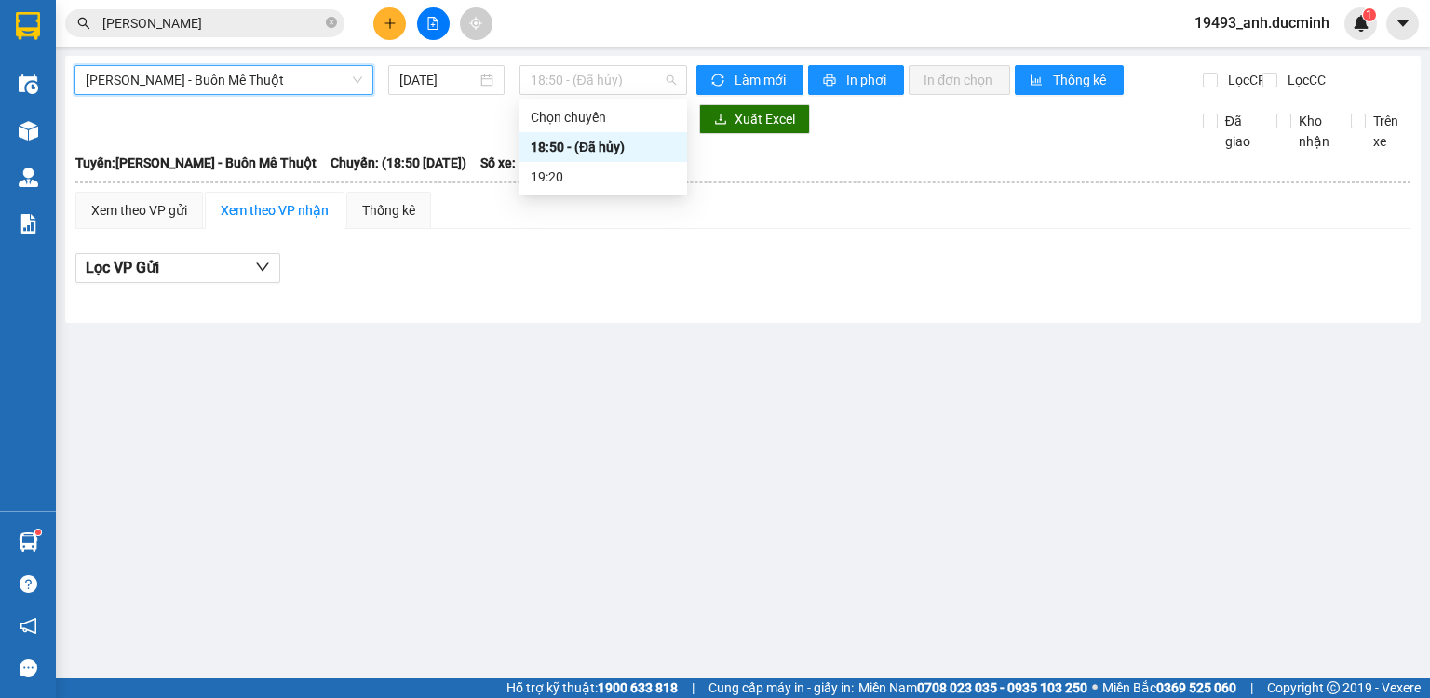
drag, startPoint x: 575, startPoint y: 72, endPoint x: 561, endPoint y: 116, distance: 46.8
click at [575, 74] on span "18:50 - (Đã hủy)" at bounding box center [604, 80] width 146 height 28
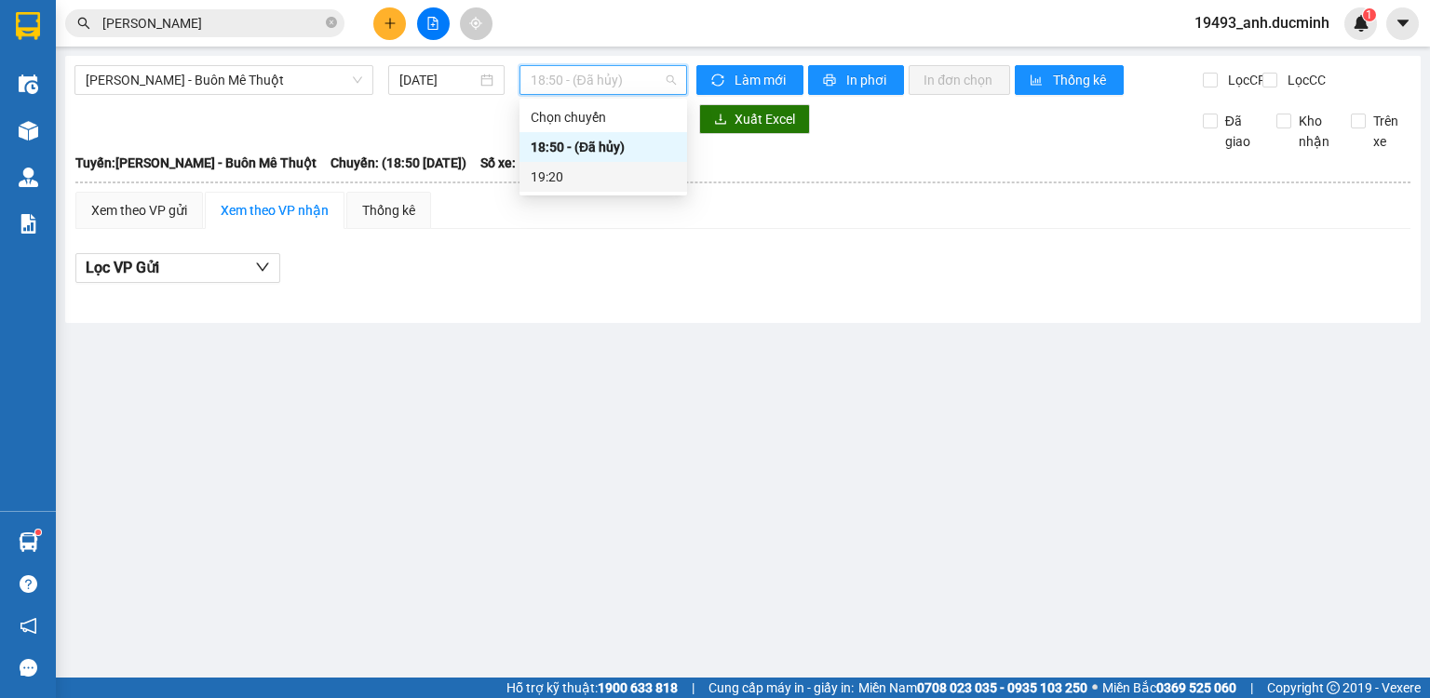
click at [562, 173] on div "19:20" at bounding box center [603, 177] width 145 height 20
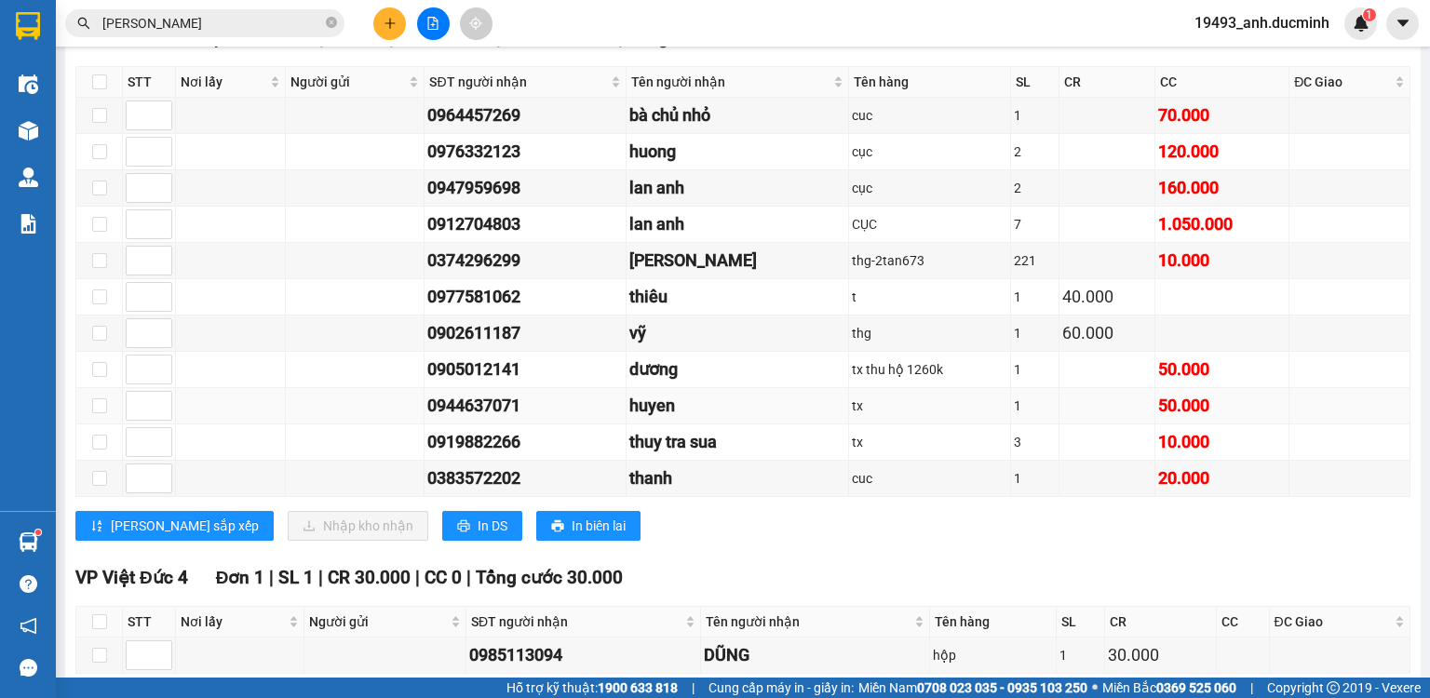
scroll to position [538, 0]
